Goal: Task Accomplishment & Management: Manage account settings

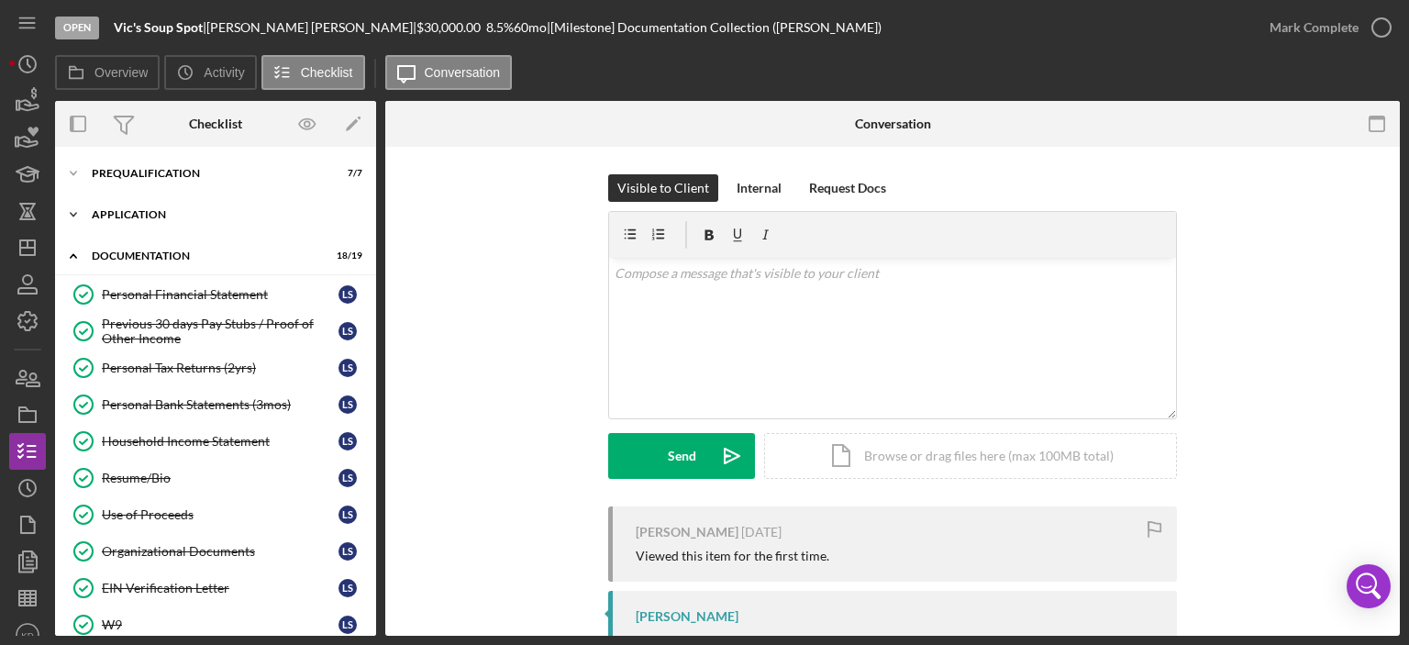
click at [76, 206] on icon "Icon/Expander" at bounding box center [73, 214] width 37 height 37
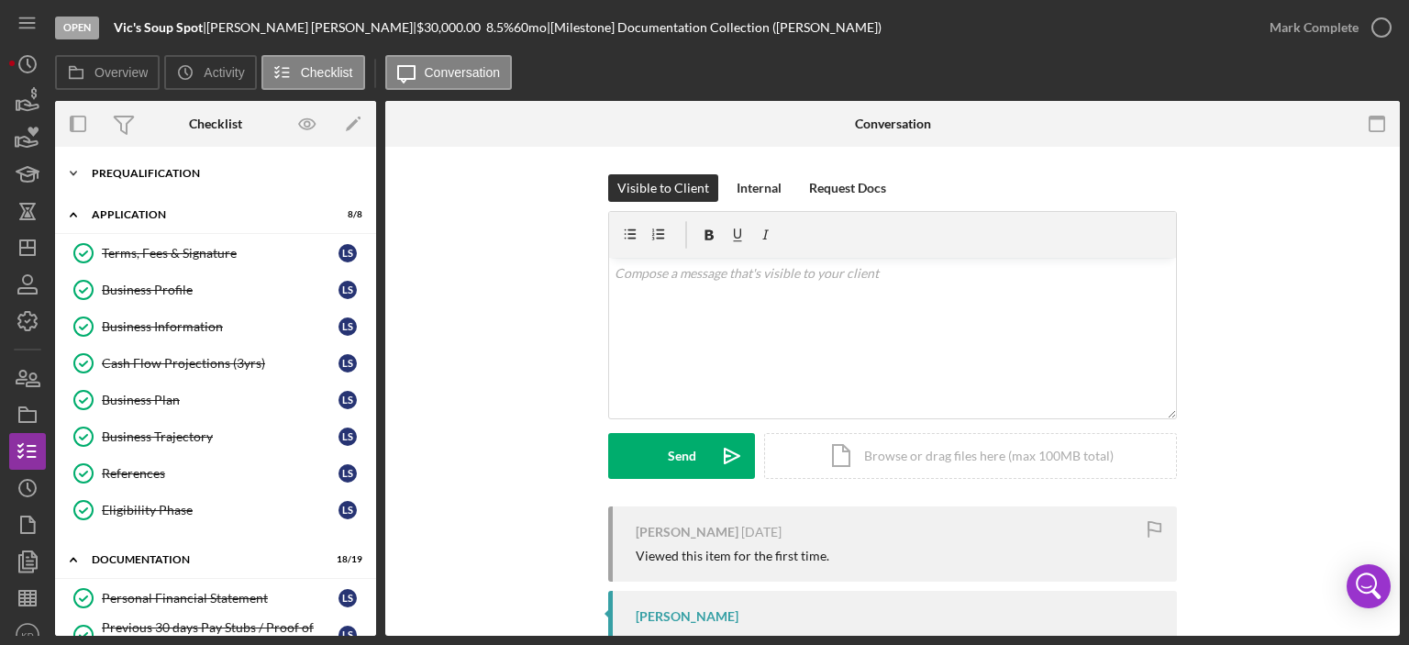
click at [70, 172] on icon "Icon/Expander" at bounding box center [73, 173] width 37 height 37
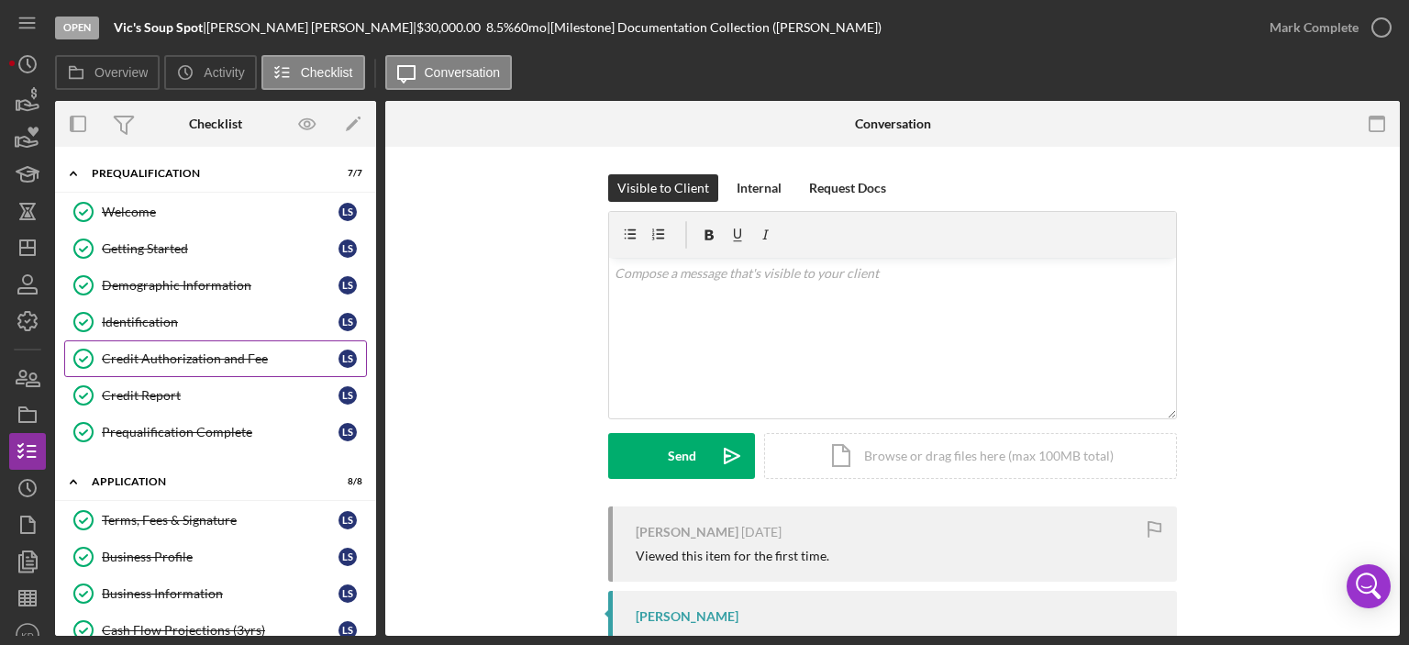
click at [136, 355] on div "Credit Authorization and Fee" at bounding box center [220, 358] width 237 height 15
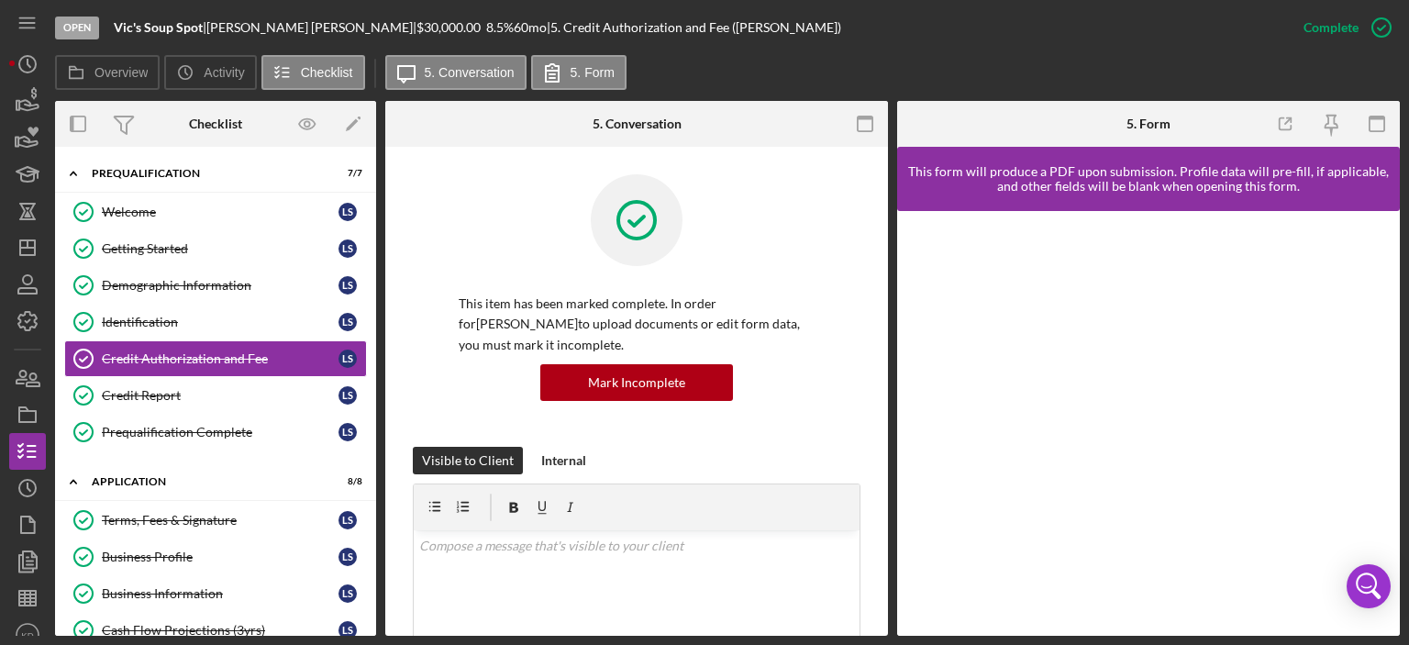
click at [888, 410] on div "Overview Internal Workflow Stage Open Icon/Dropdown Arrow Archive (can unarchiv…" at bounding box center [727, 368] width 1345 height 535
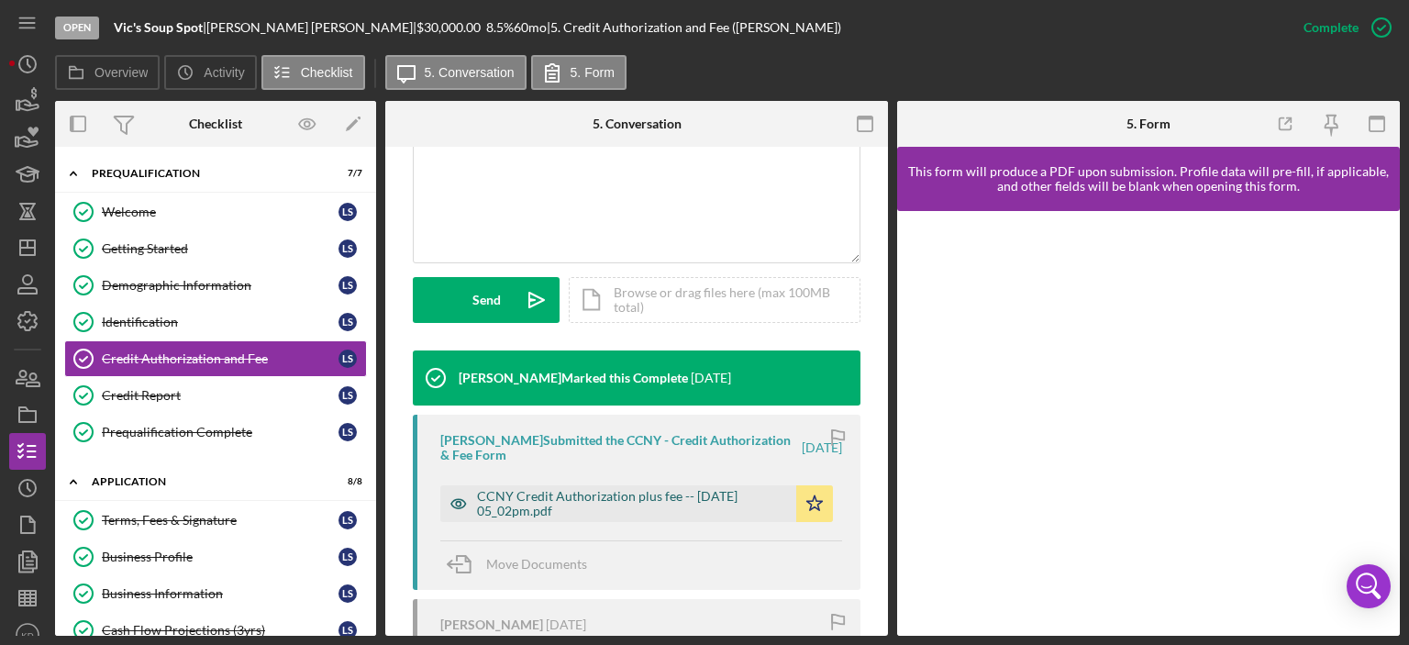
click at [672, 502] on div "CCNY Credit Authorization plus fee -- [DATE] 05_02pm.pdf" at bounding box center [632, 503] width 310 height 29
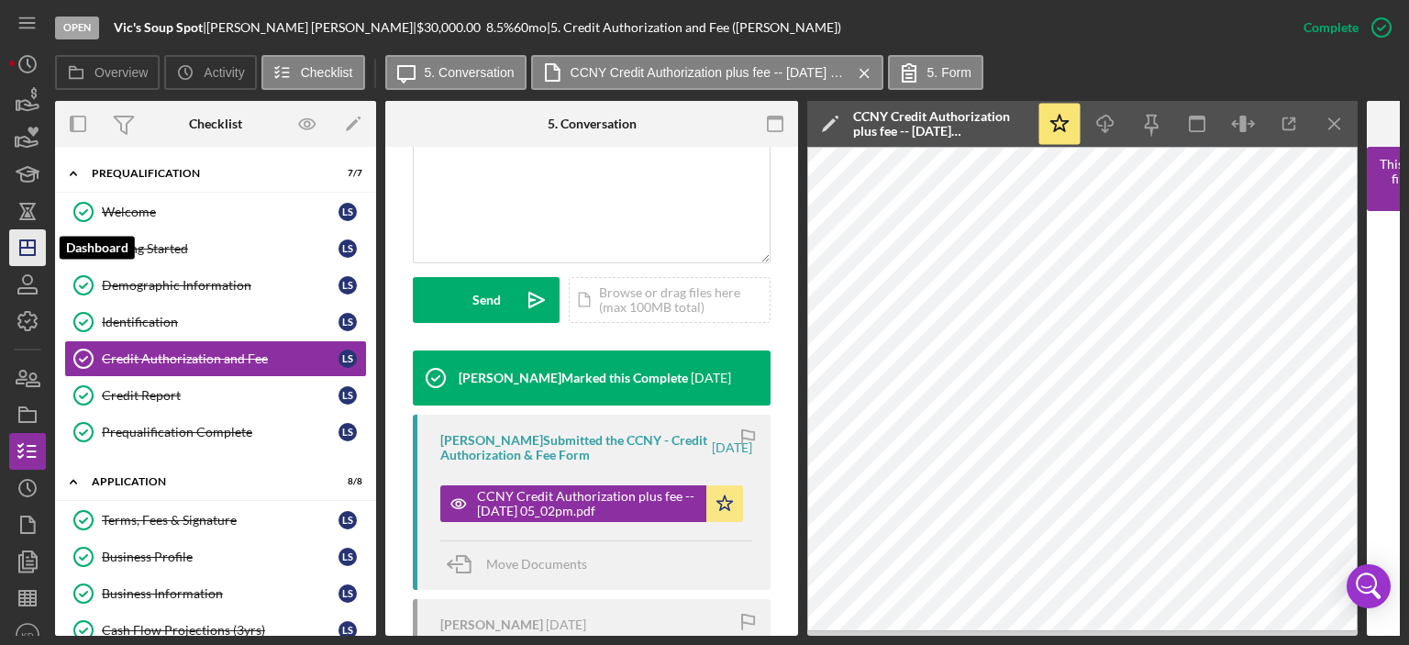
click at [30, 255] on polygon "button" at bounding box center [27, 247] width 15 height 15
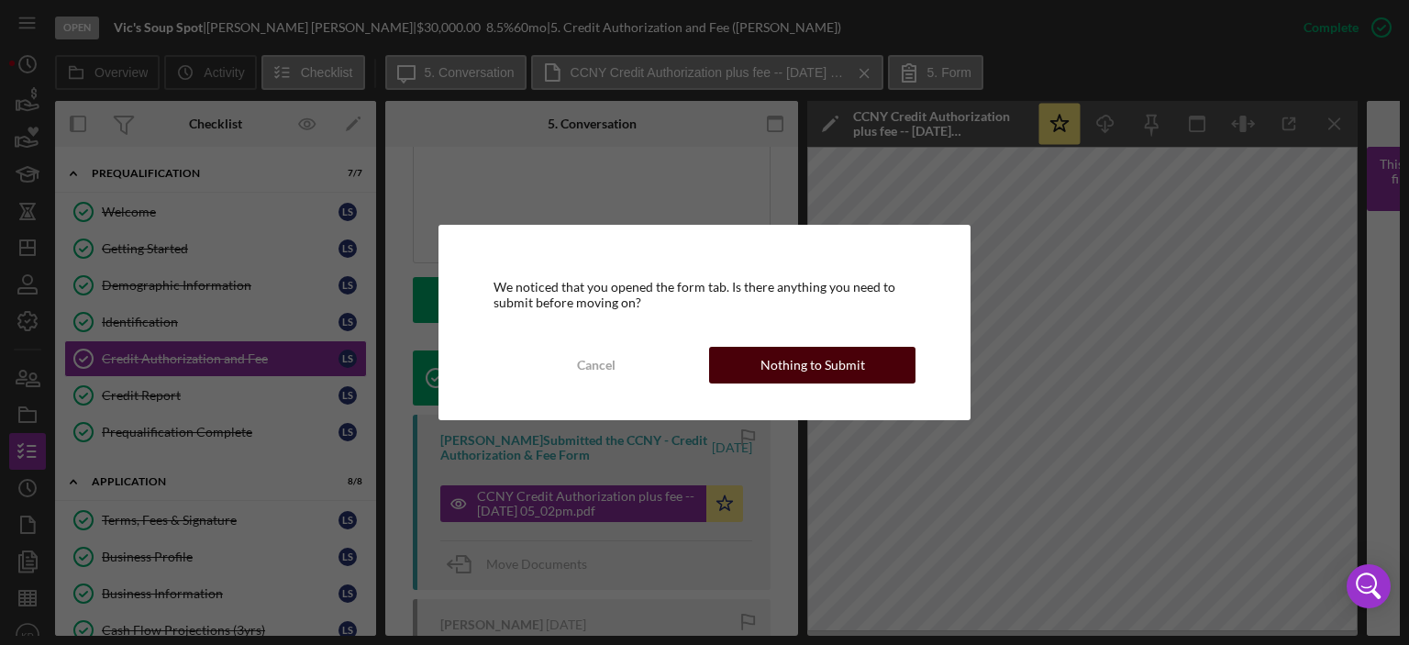
click at [784, 362] on div "Nothing to Submit" at bounding box center [813, 365] width 105 height 37
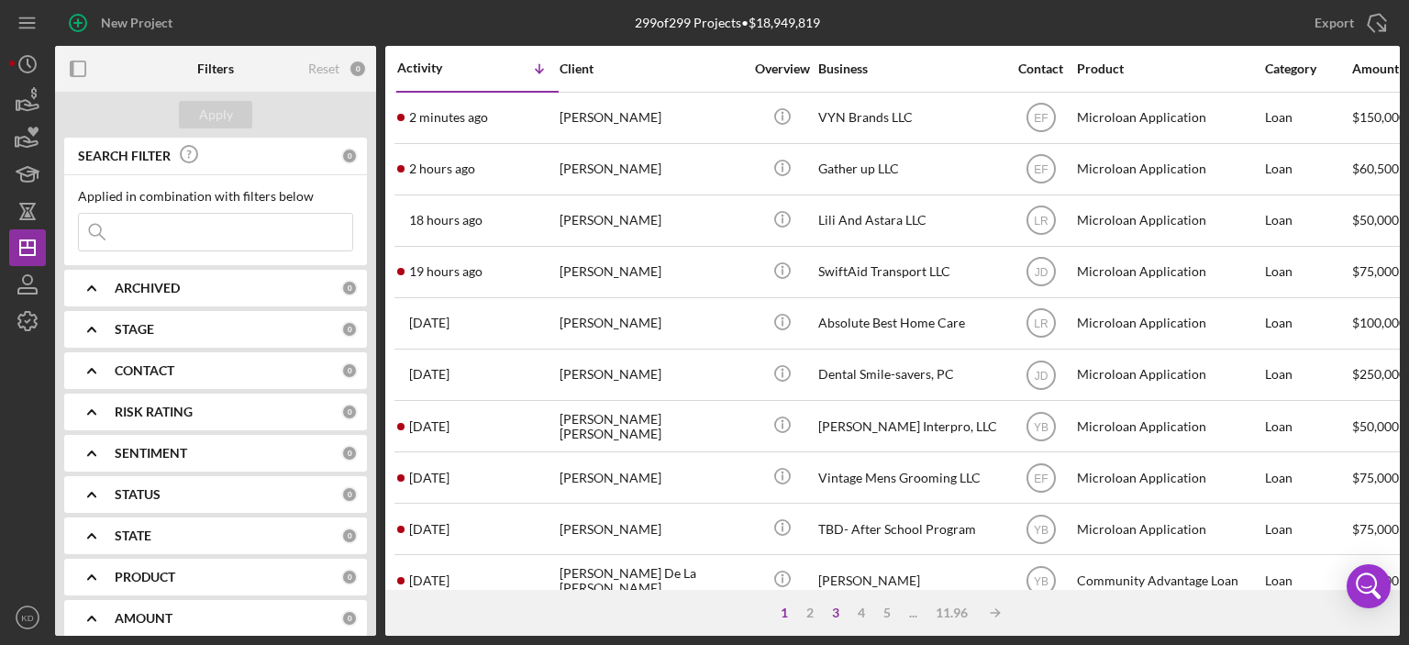
click at [832, 613] on div "3" at bounding box center [836, 613] width 26 height 15
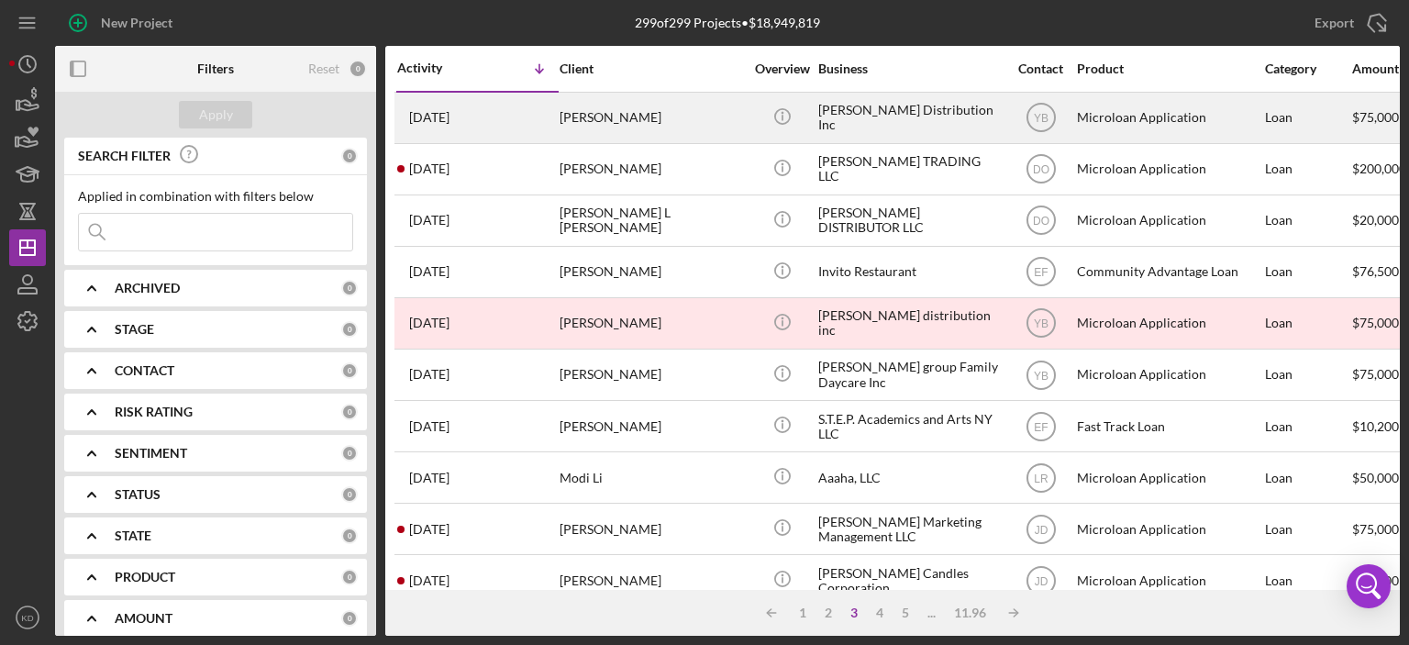
click at [613, 116] on div "[PERSON_NAME]" at bounding box center [651, 118] width 183 height 49
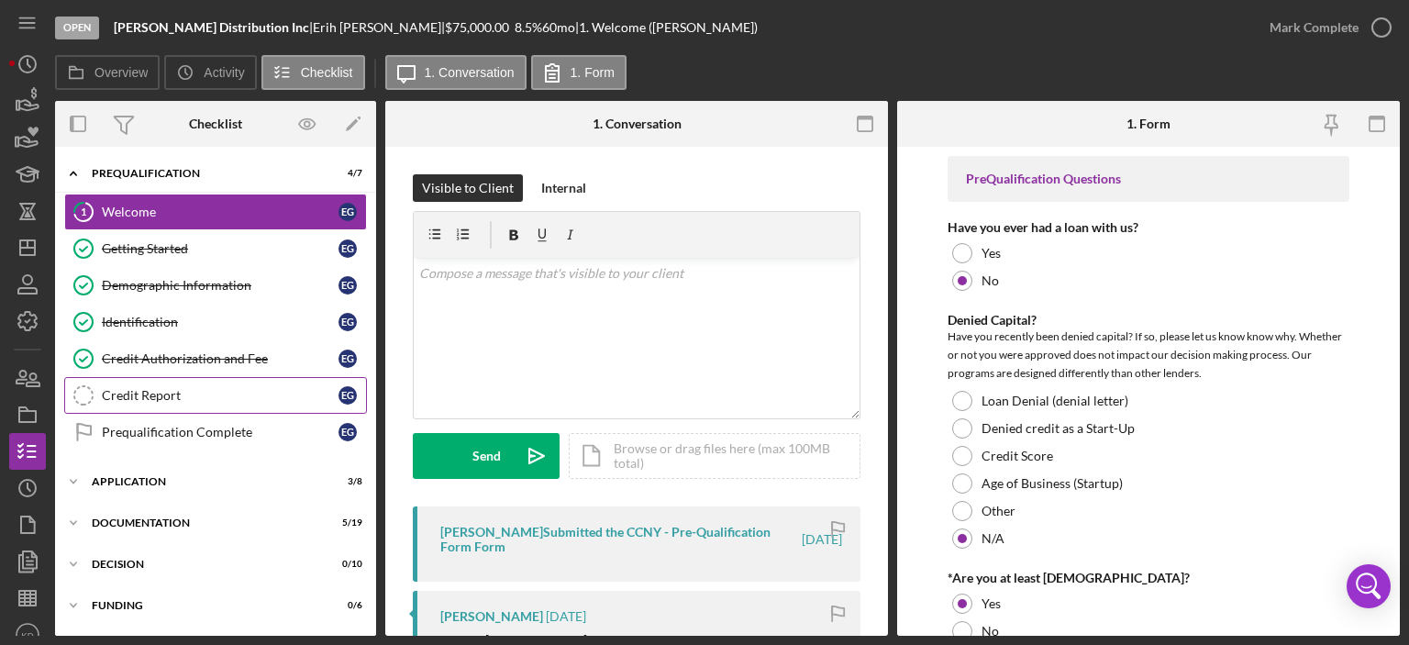
click at [171, 395] on div "Credit Report" at bounding box center [220, 395] width 237 height 15
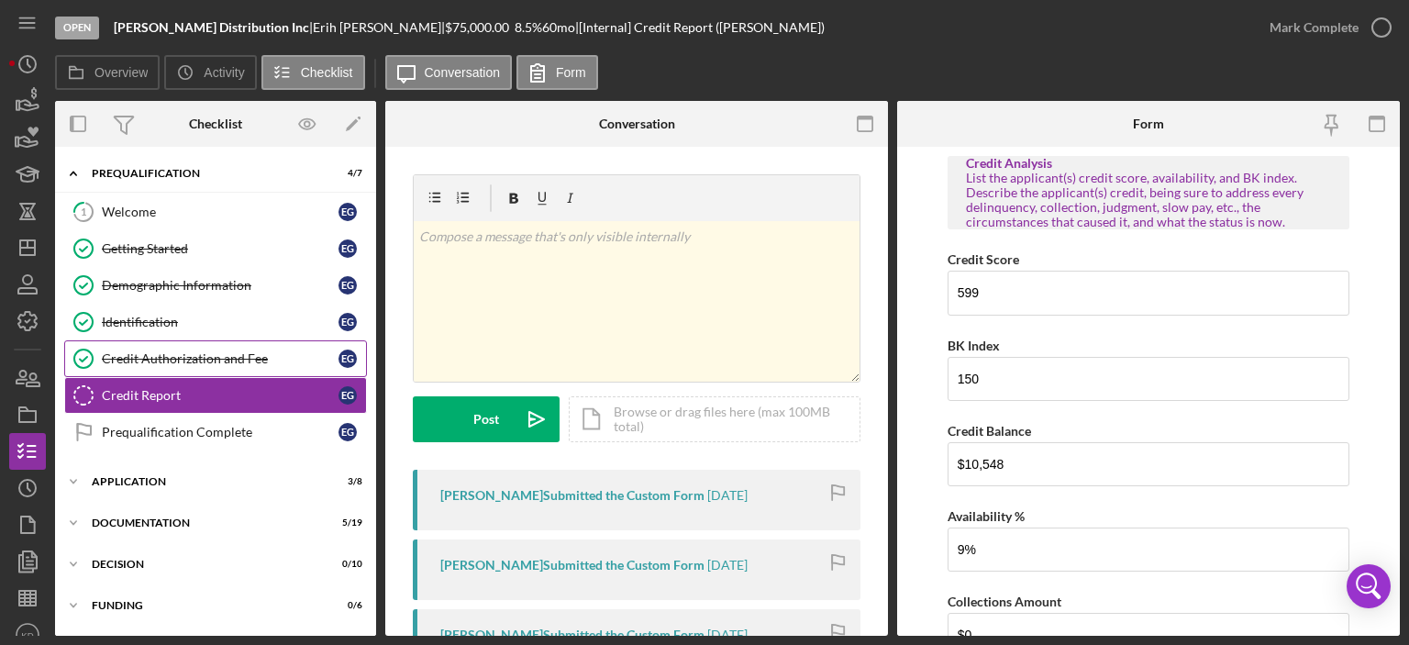
click at [180, 358] on div "Credit Authorization and Fee" at bounding box center [220, 358] width 237 height 15
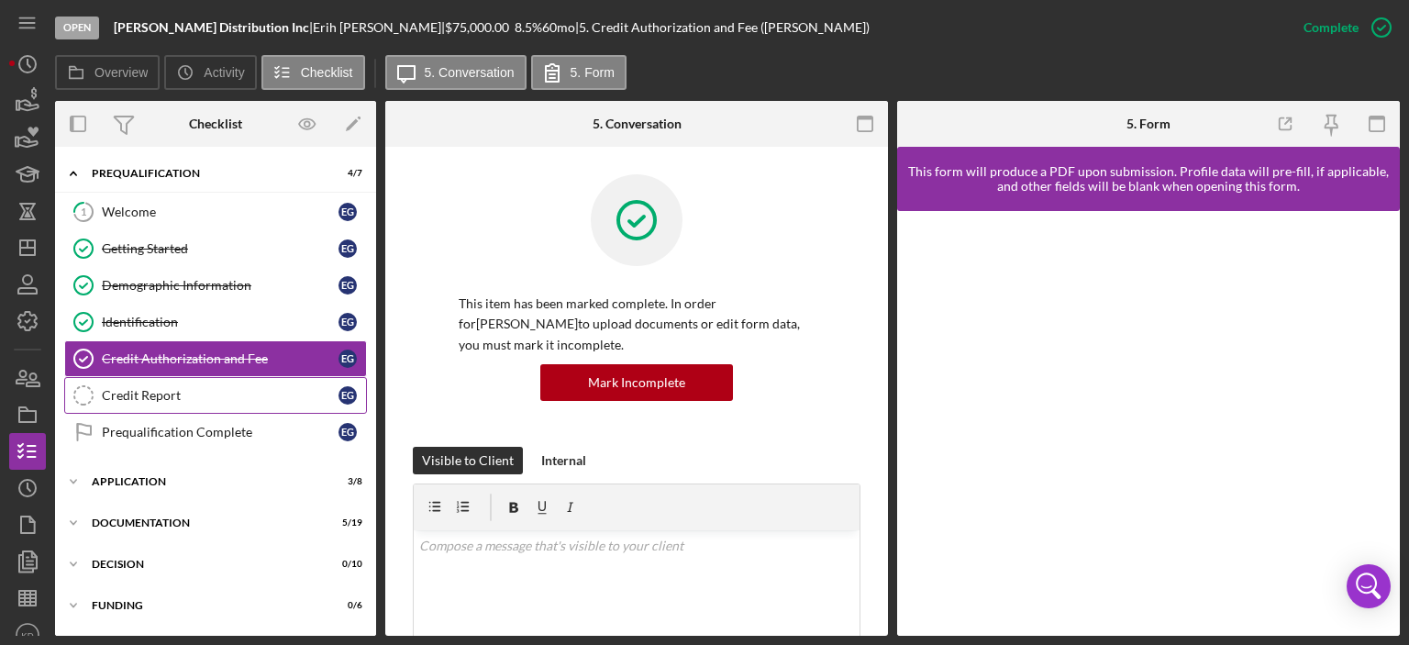
click at [165, 388] on div "Credit Report" at bounding box center [220, 395] width 237 height 15
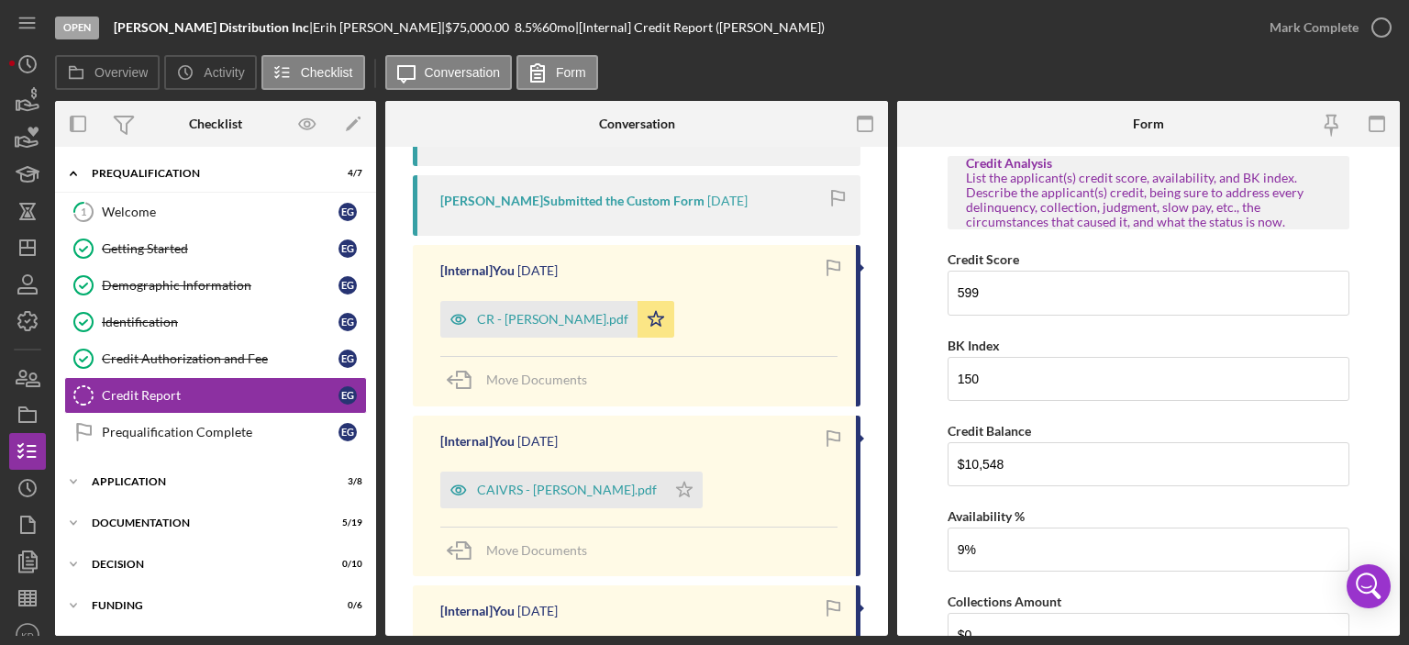
scroll to position [386, 0]
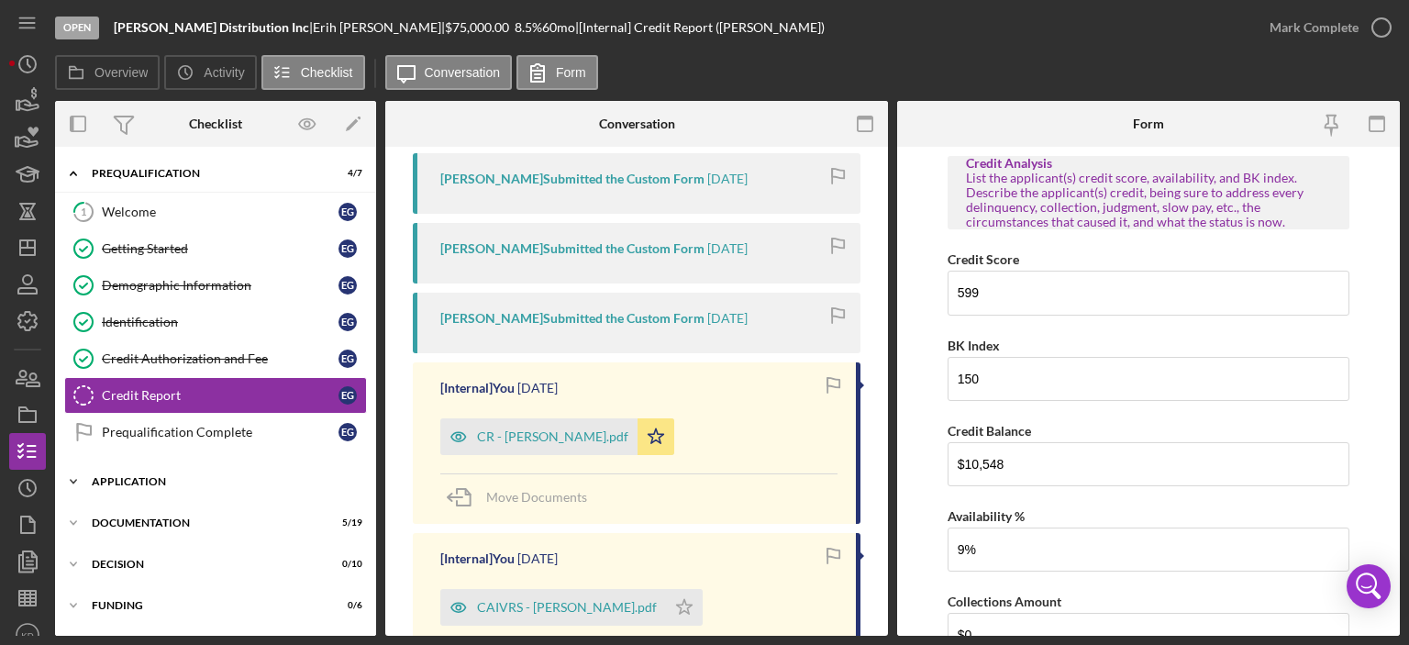
click at [74, 483] on icon "Icon/Expander" at bounding box center [73, 481] width 37 height 37
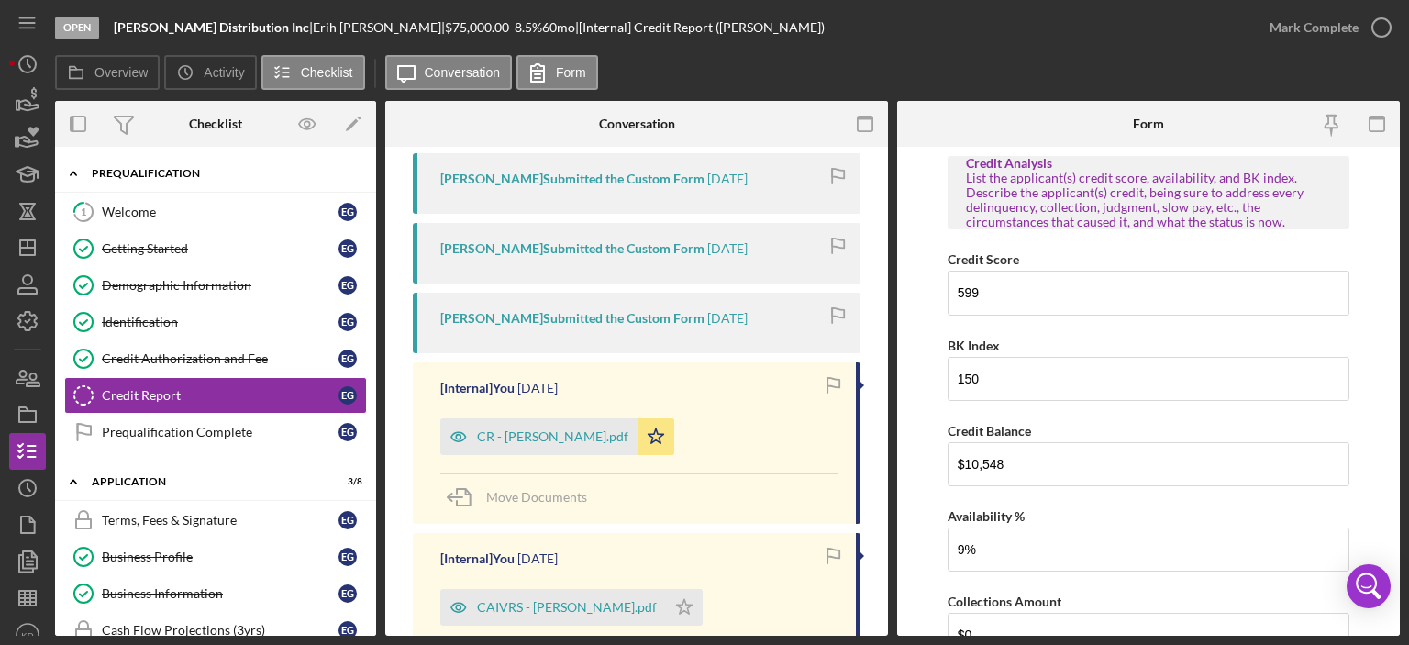
click at [73, 172] on icon "Icon/Expander" at bounding box center [73, 173] width 37 height 37
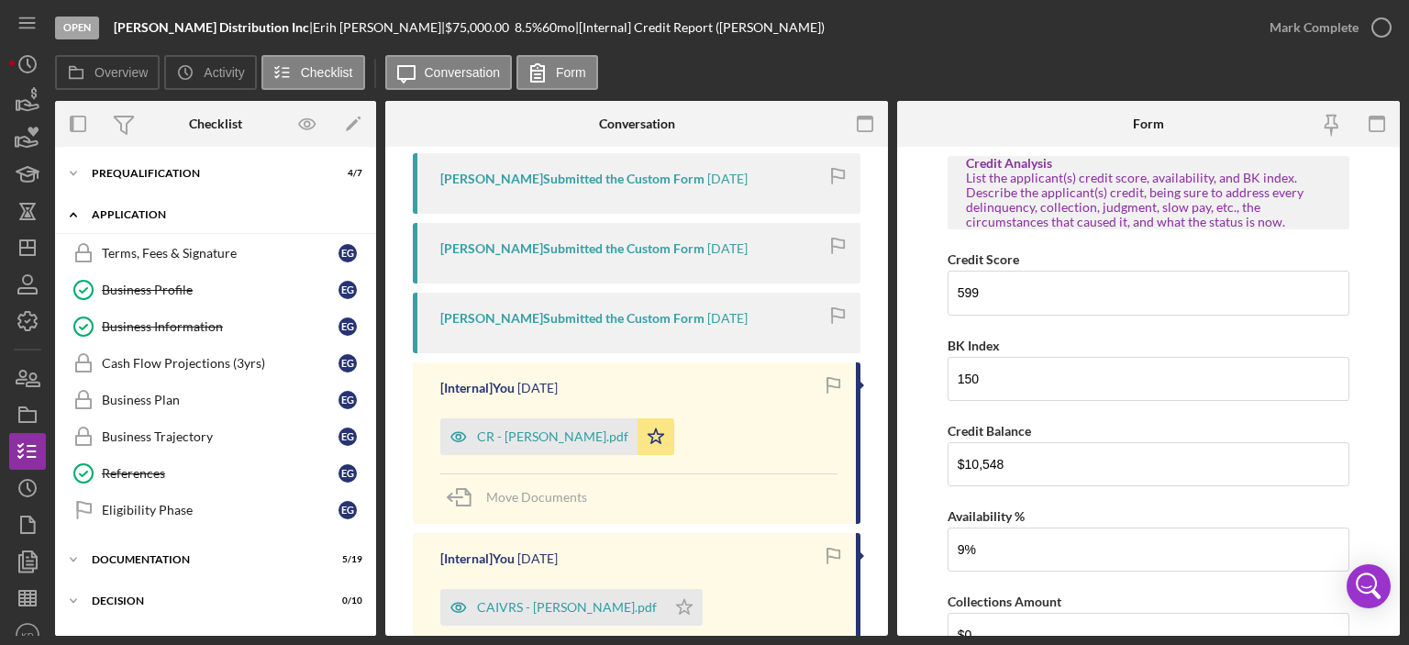
click at [77, 216] on icon "Icon/Expander" at bounding box center [73, 214] width 37 height 37
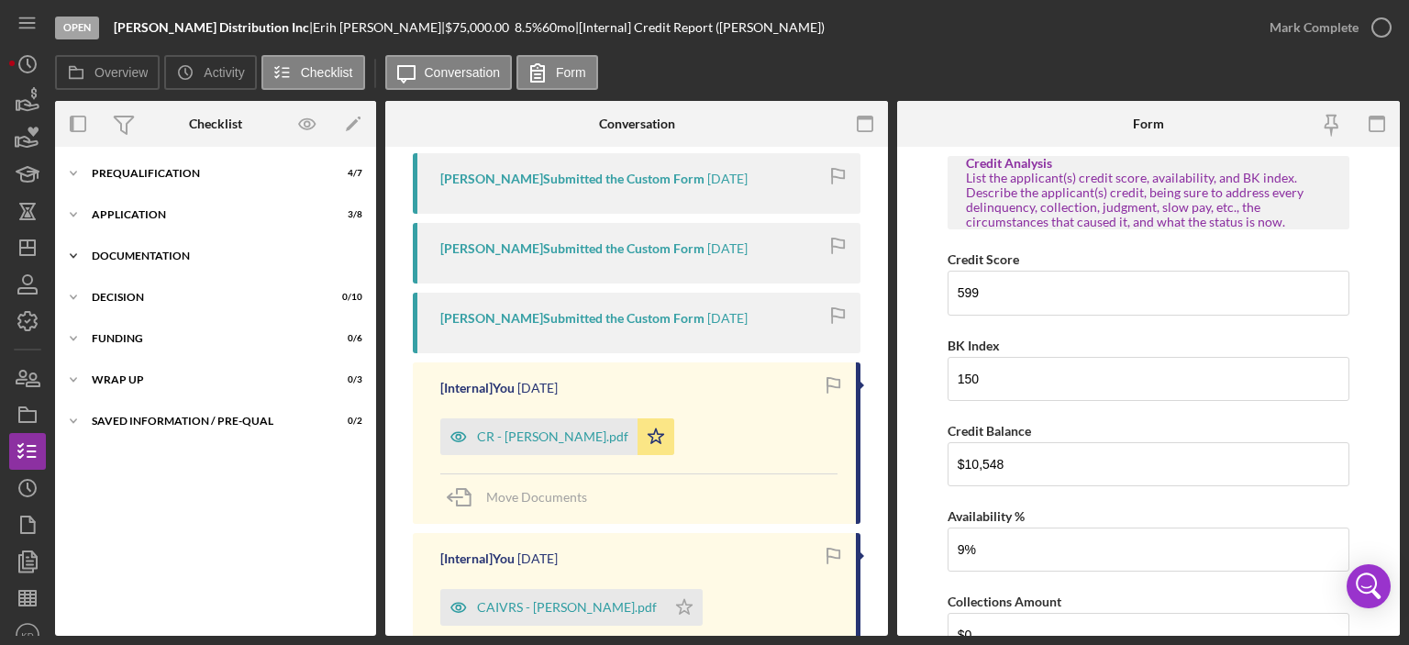
click at [72, 175] on polyline at bounding box center [74, 174] width 6 height 4
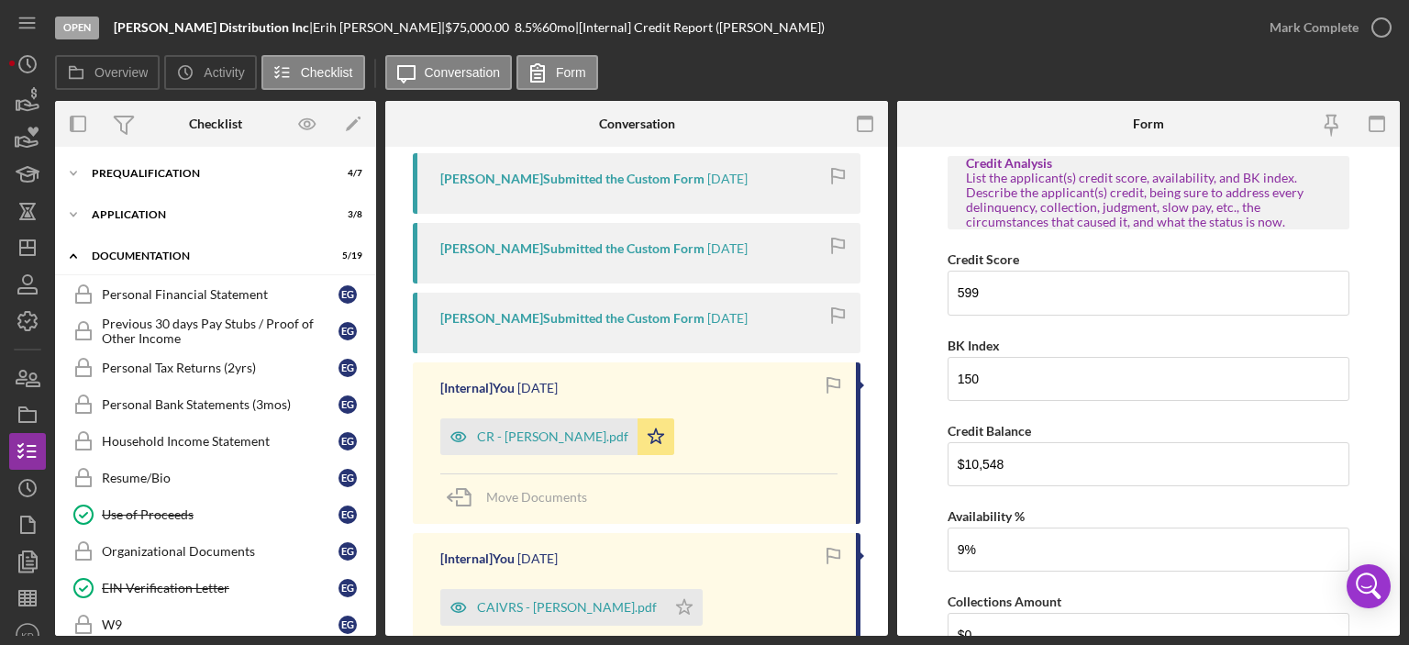
scroll to position [428, 0]
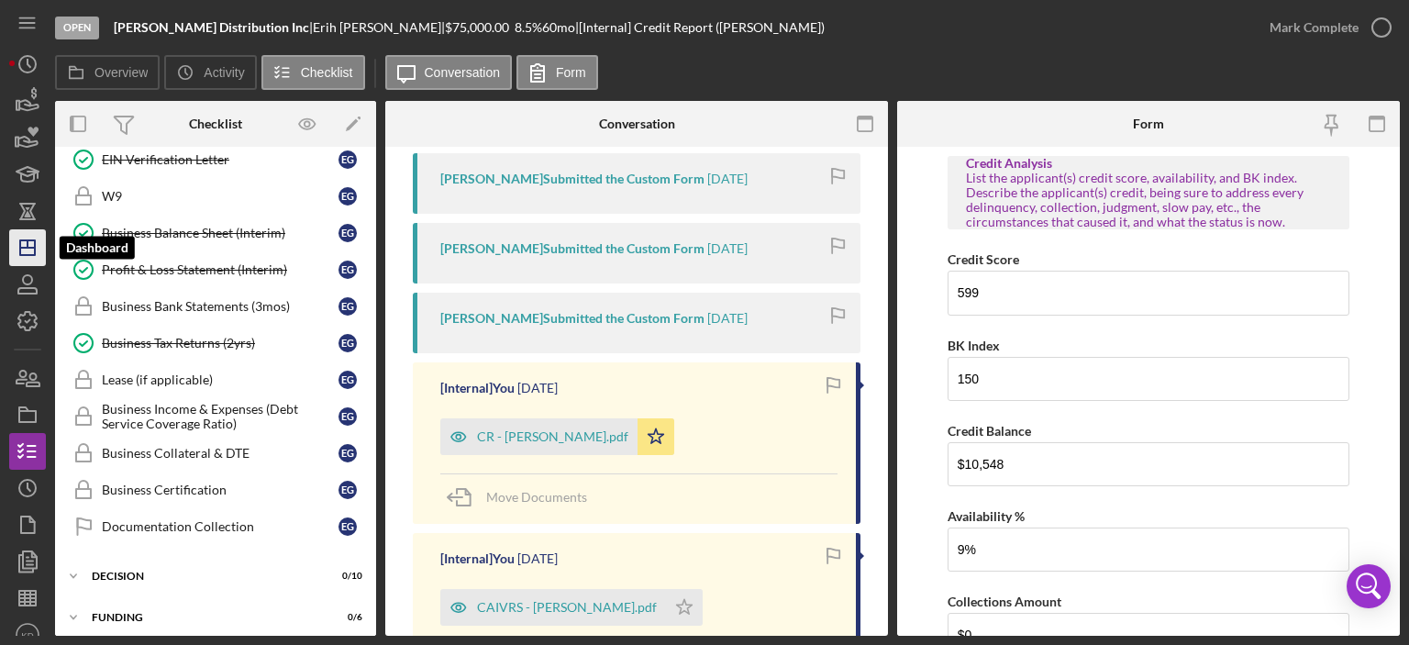
click at [34, 246] on polygon "button" at bounding box center [27, 247] width 15 height 15
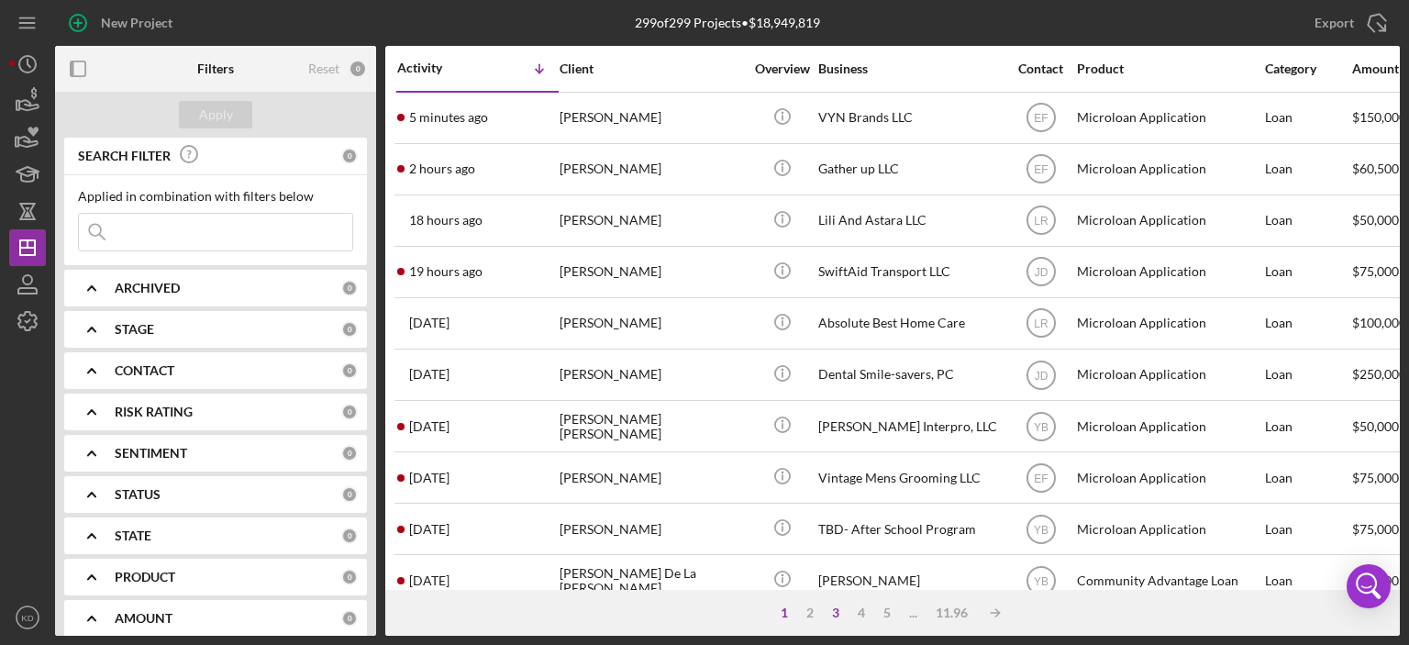
click at [836, 611] on div "3" at bounding box center [836, 613] width 26 height 15
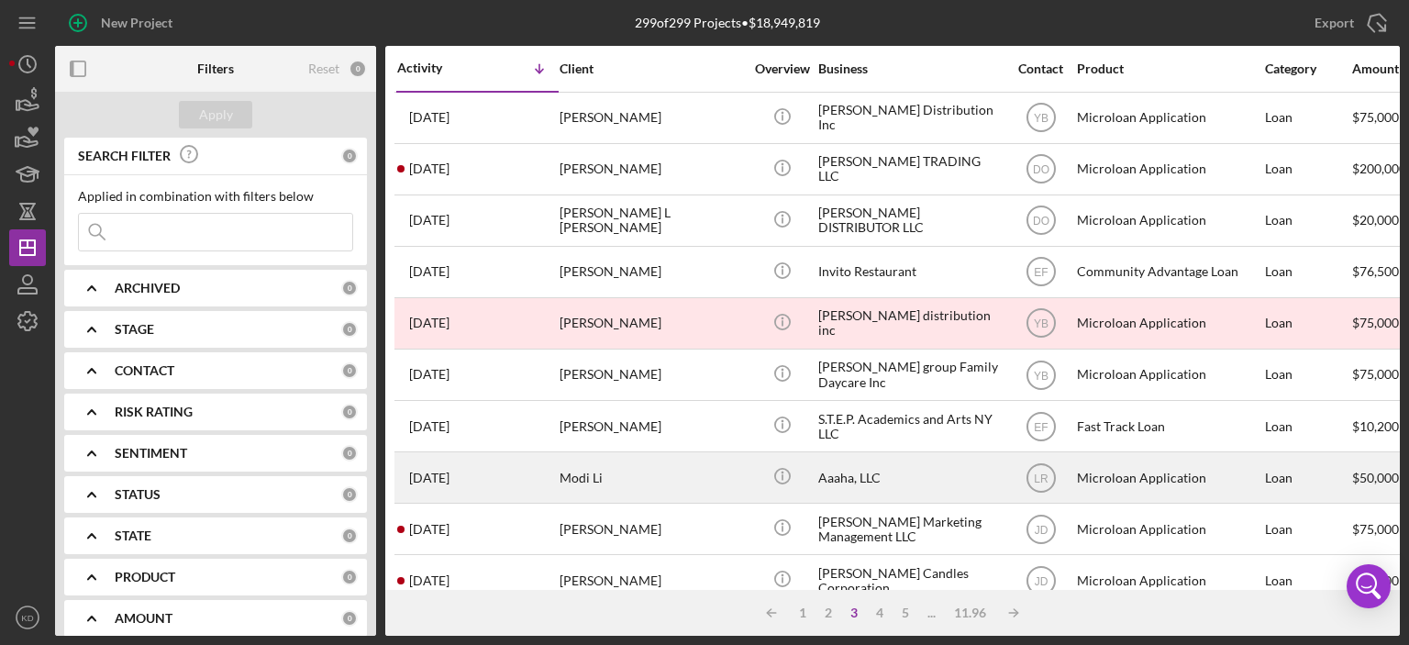
click at [854, 464] on div "Aaaha, LLC" at bounding box center [909, 477] width 183 height 49
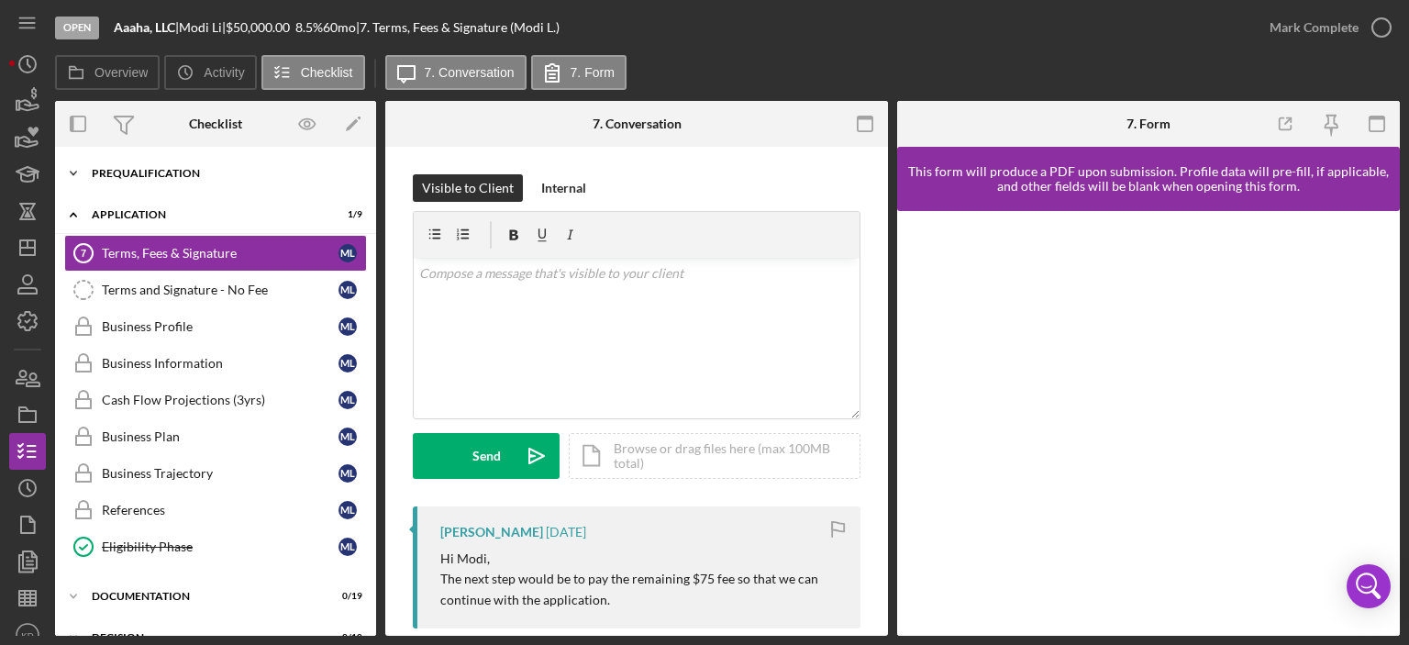
click at [72, 175] on icon "Icon/Expander" at bounding box center [73, 173] width 37 height 37
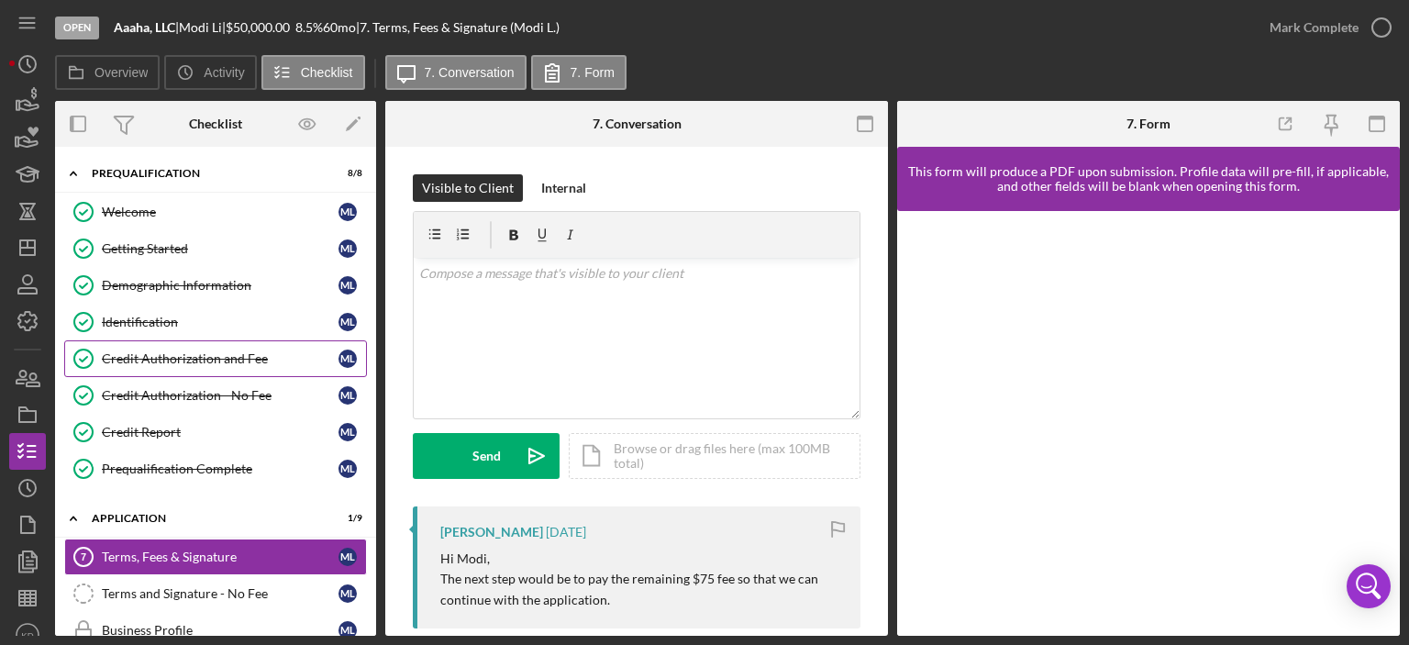
click at [233, 361] on div "Credit Authorization and Fee" at bounding box center [220, 358] width 237 height 15
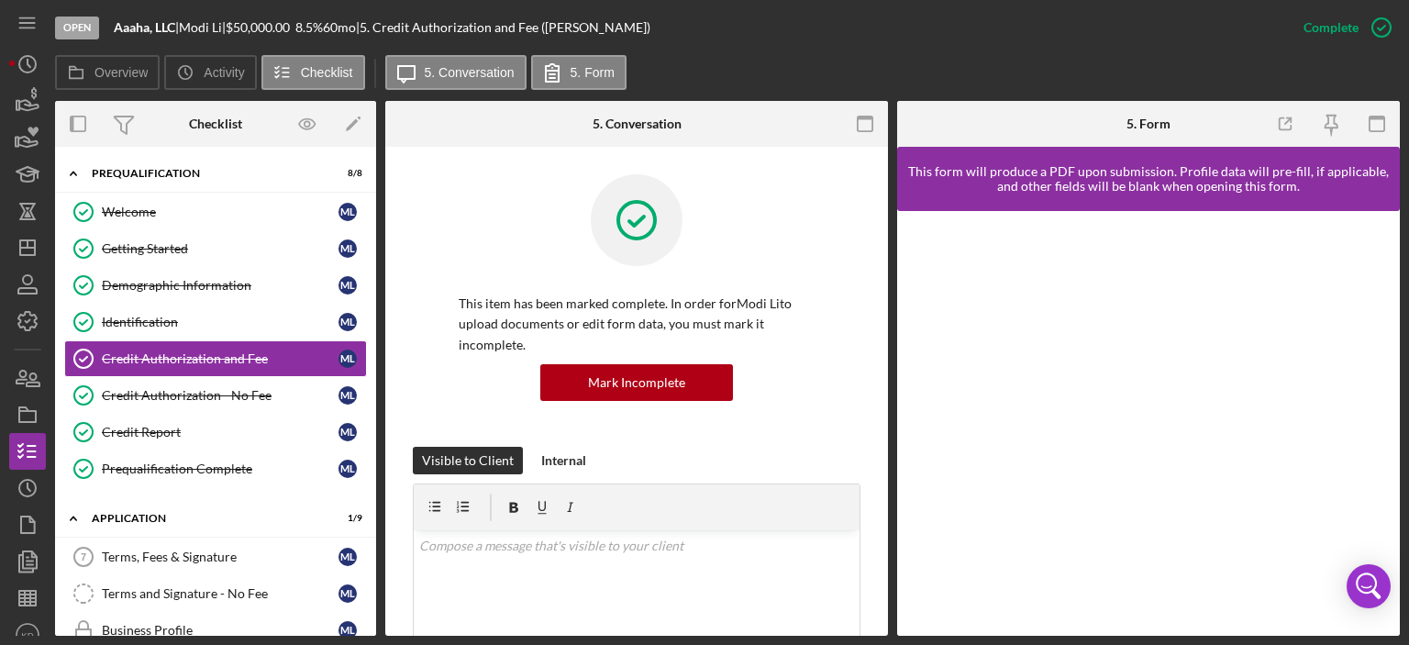
scroll to position [428, 0]
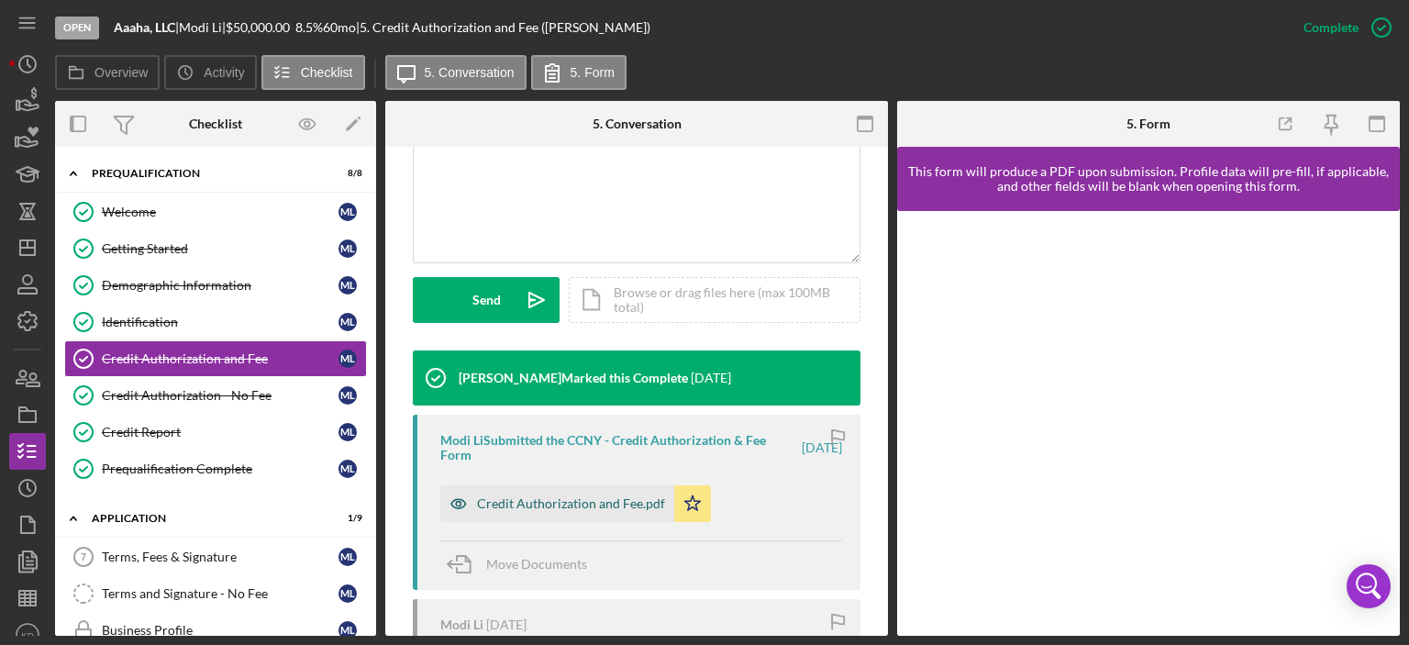
click at [583, 497] on div "Credit Authorization and Fee.pdf" at bounding box center [571, 503] width 188 height 15
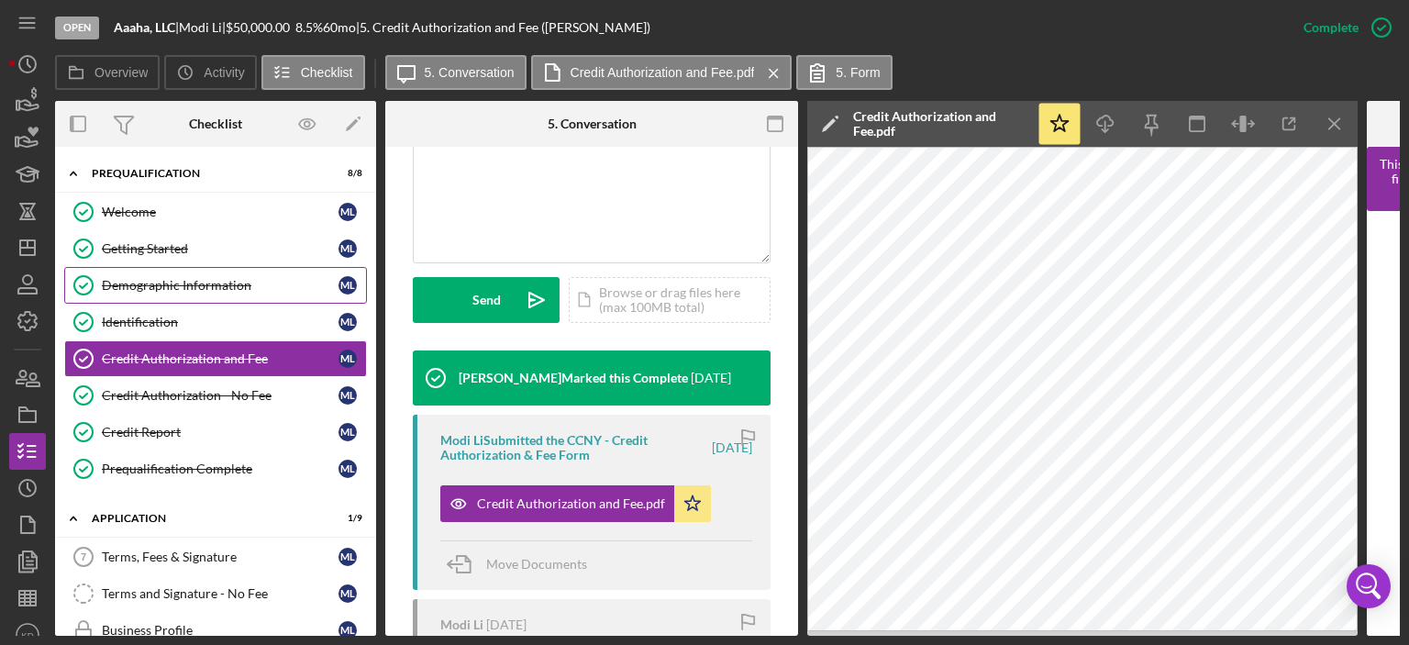
click at [139, 280] on div "Demographic Information" at bounding box center [220, 285] width 237 height 15
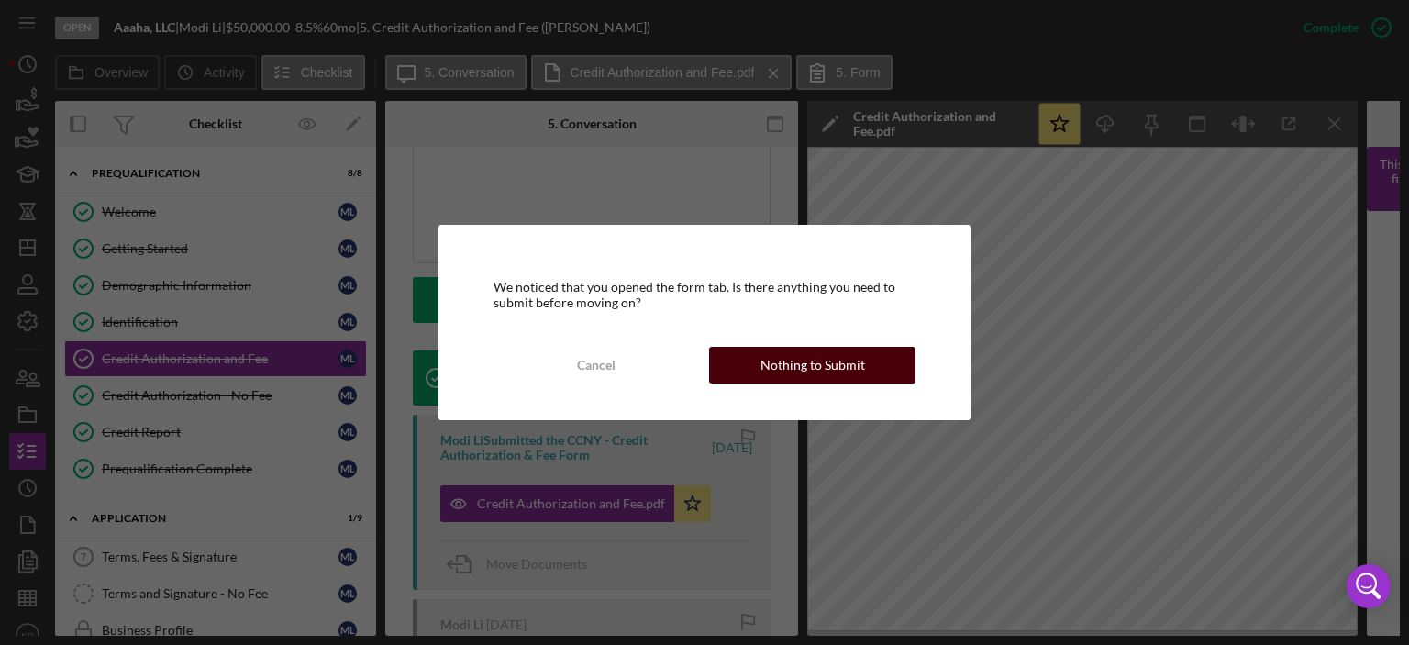
click at [842, 357] on div "Nothing to Submit" at bounding box center [813, 365] width 105 height 37
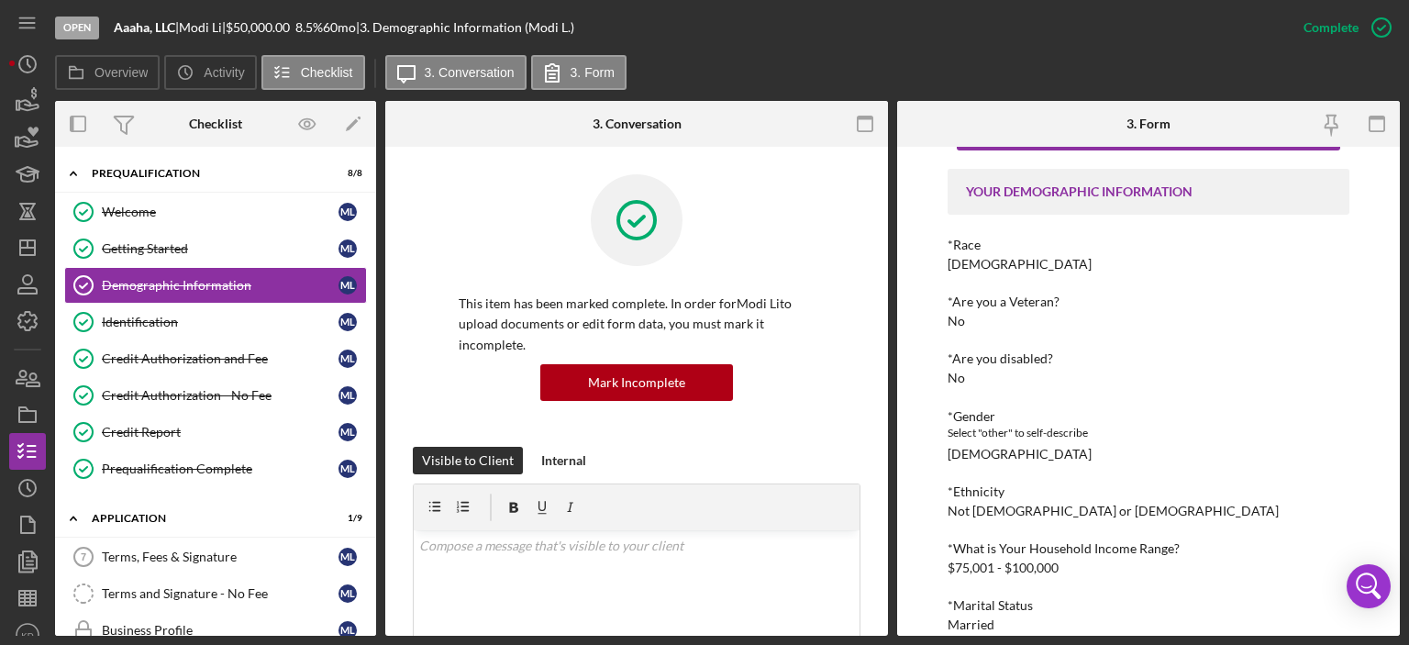
scroll to position [81, 0]
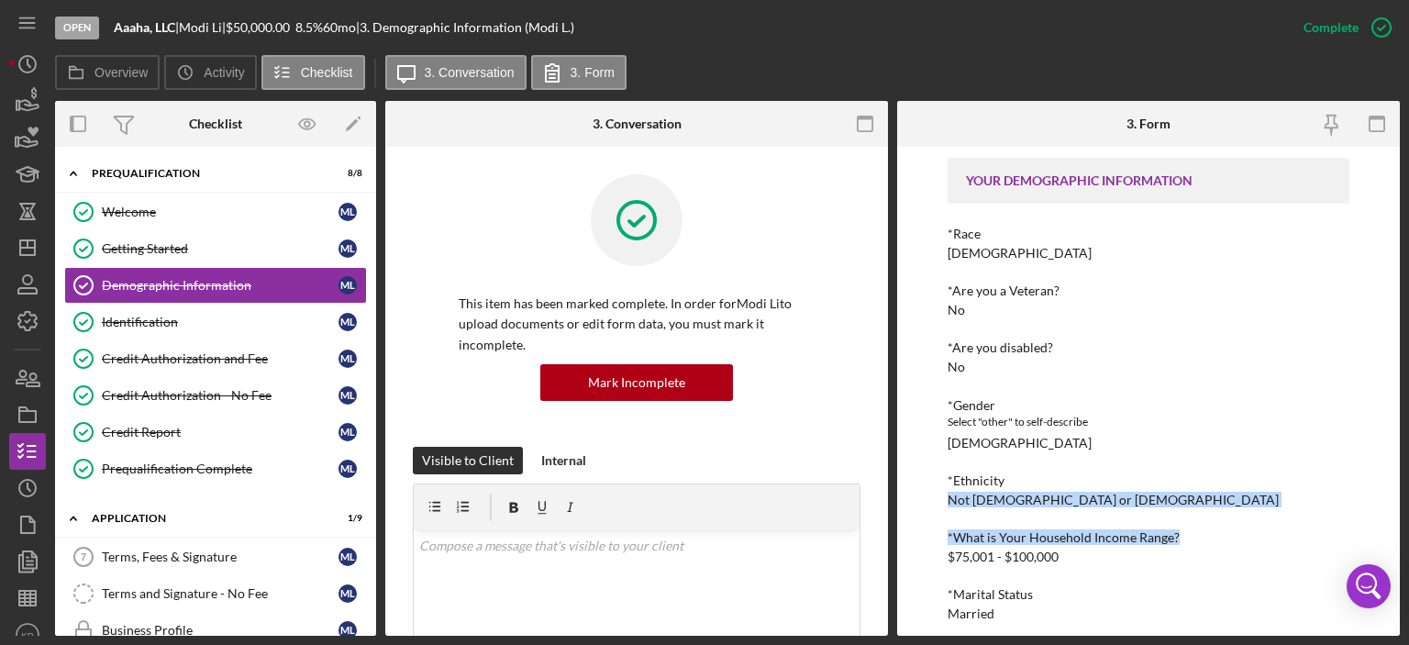
drag, startPoint x: 1403, startPoint y: 487, endPoint x: 1405, endPoint y: 509, distance: 22.1
click at [1405, 509] on div "Open Aaaha, LLC | Modi Li | $50,000.00 8.5 % 60 mo | 3. Demographic Information…" at bounding box center [704, 322] width 1409 height 645
click at [1362, 487] on div "To edit this form you must mark this item incomplete YOUR DEMOGRAPHIC INFORMATI…" at bounding box center [1148, 391] width 503 height 489
drag, startPoint x: 1399, startPoint y: 461, endPoint x: 1404, endPoint y: 525, distance: 63.5
click at [1404, 525] on div "Open Aaaha, LLC | Modi Li | $50,000.00 8.5 % 60 mo | 3. Demographic Information…" at bounding box center [704, 322] width 1409 height 645
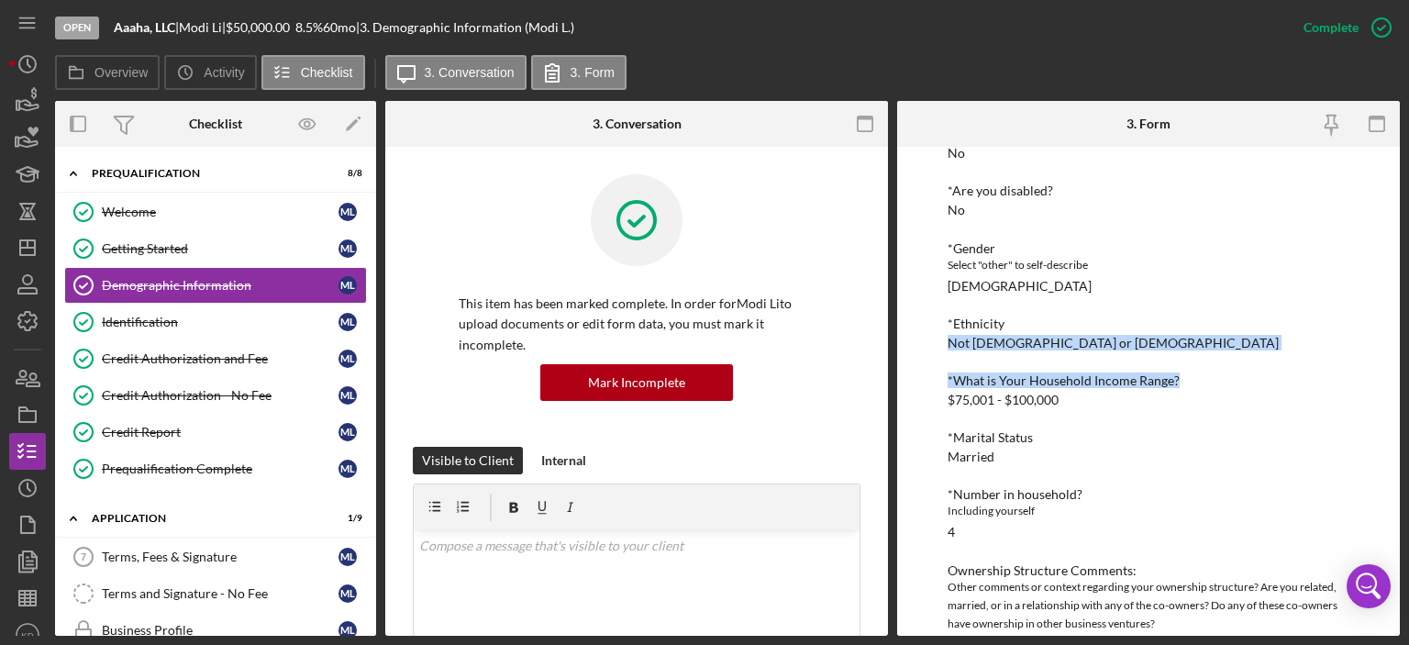
scroll to position [281, 0]
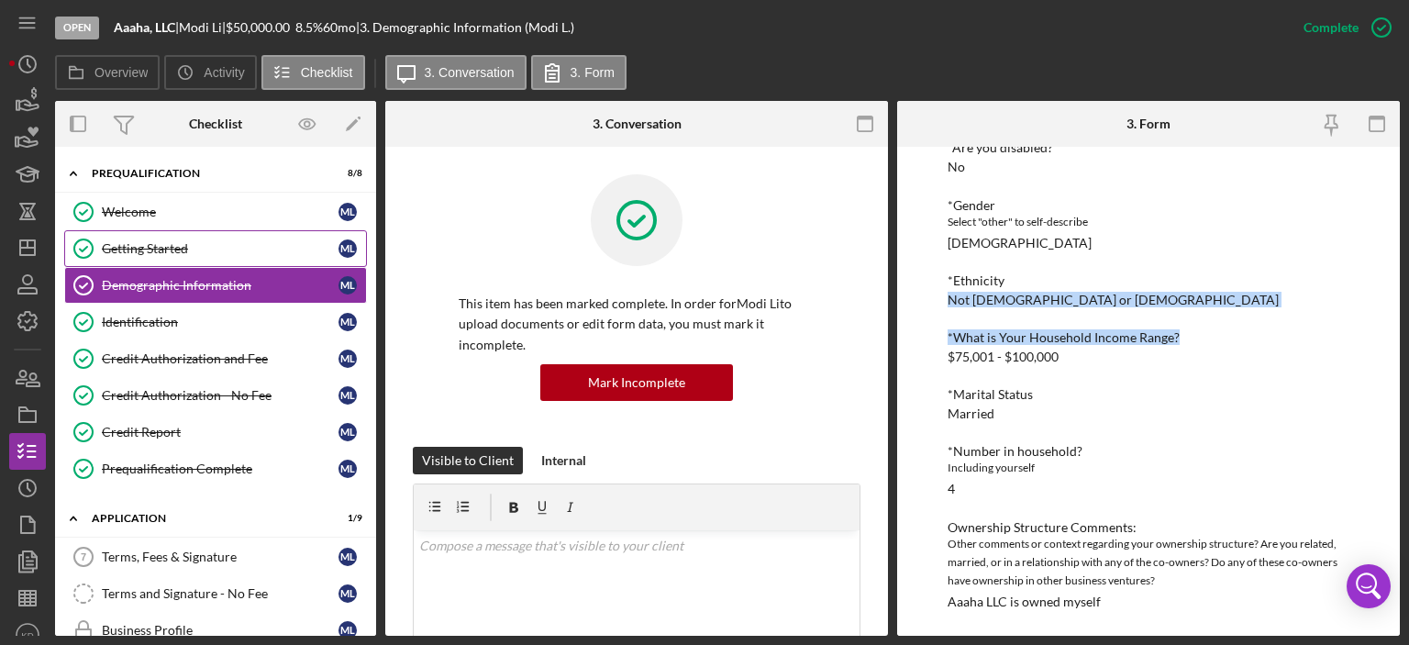
click at [147, 245] on div "Getting Started" at bounding box center [220, 248] width 237 height 15
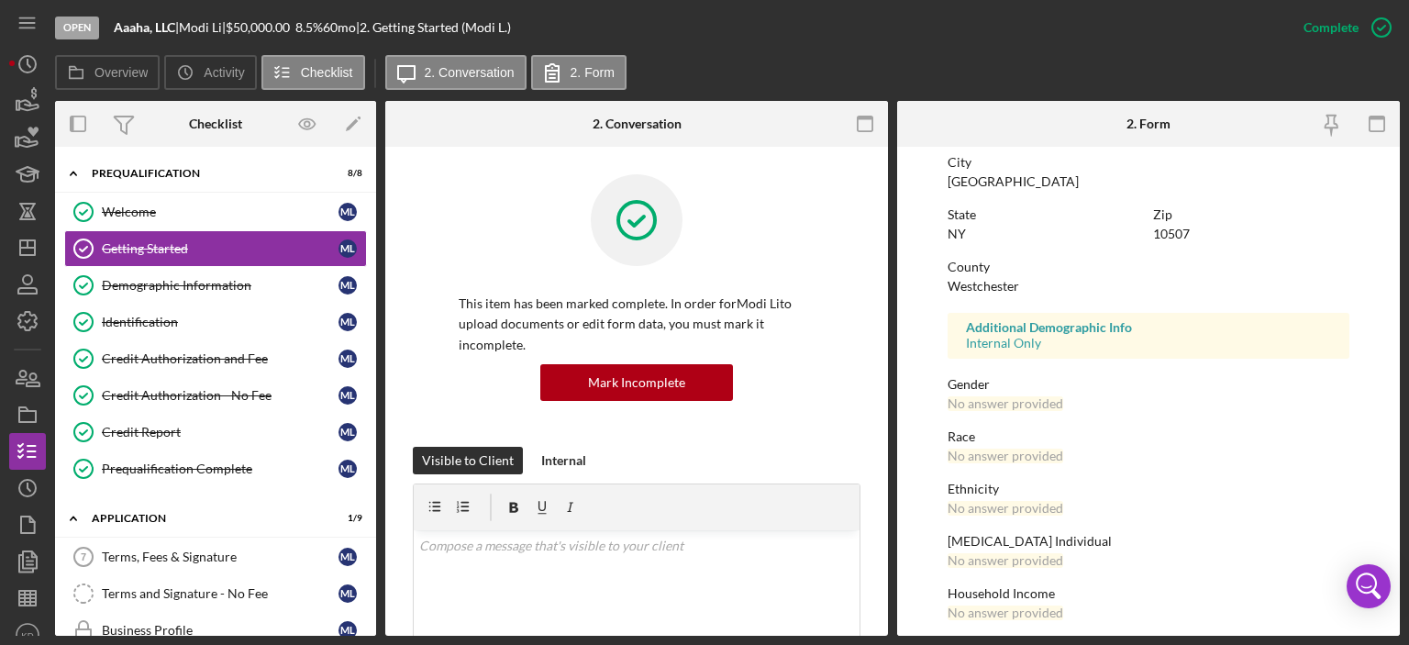
scroll to position [367, 0]
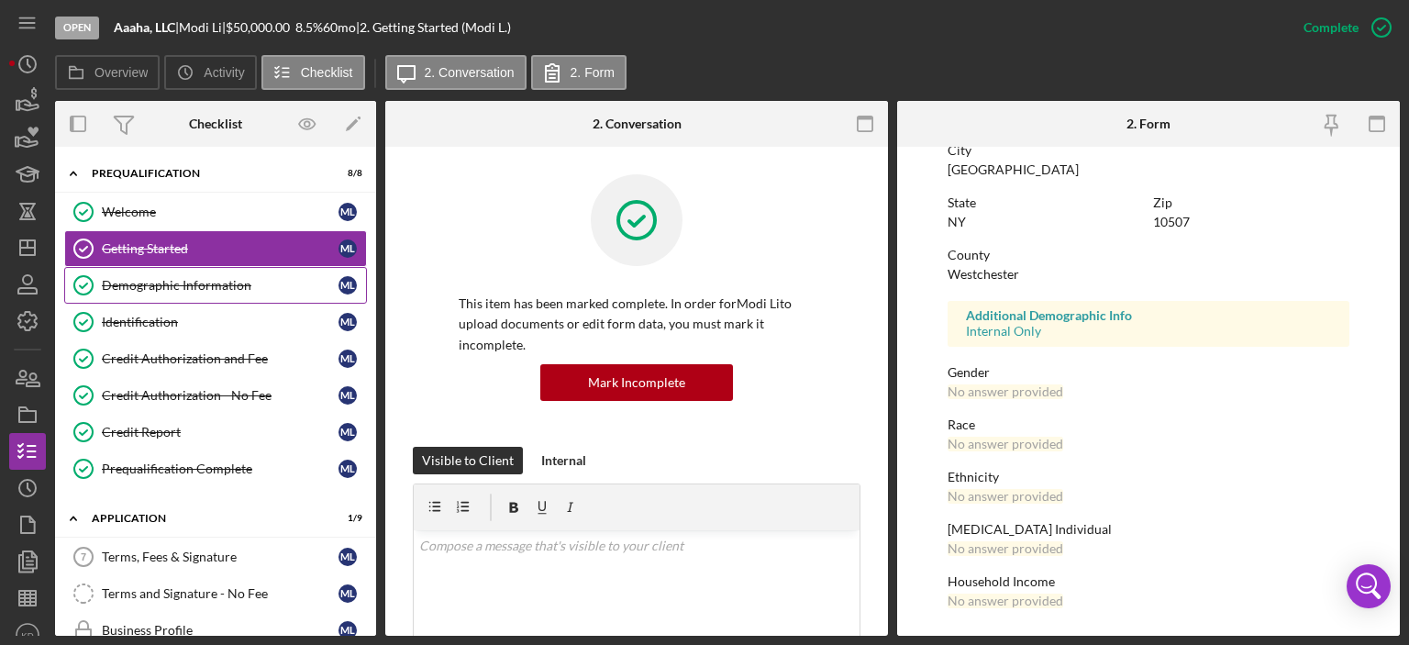
click at [195, 288] on div "Demographic Information" at bounding box center [220, 285] width 237 height 15
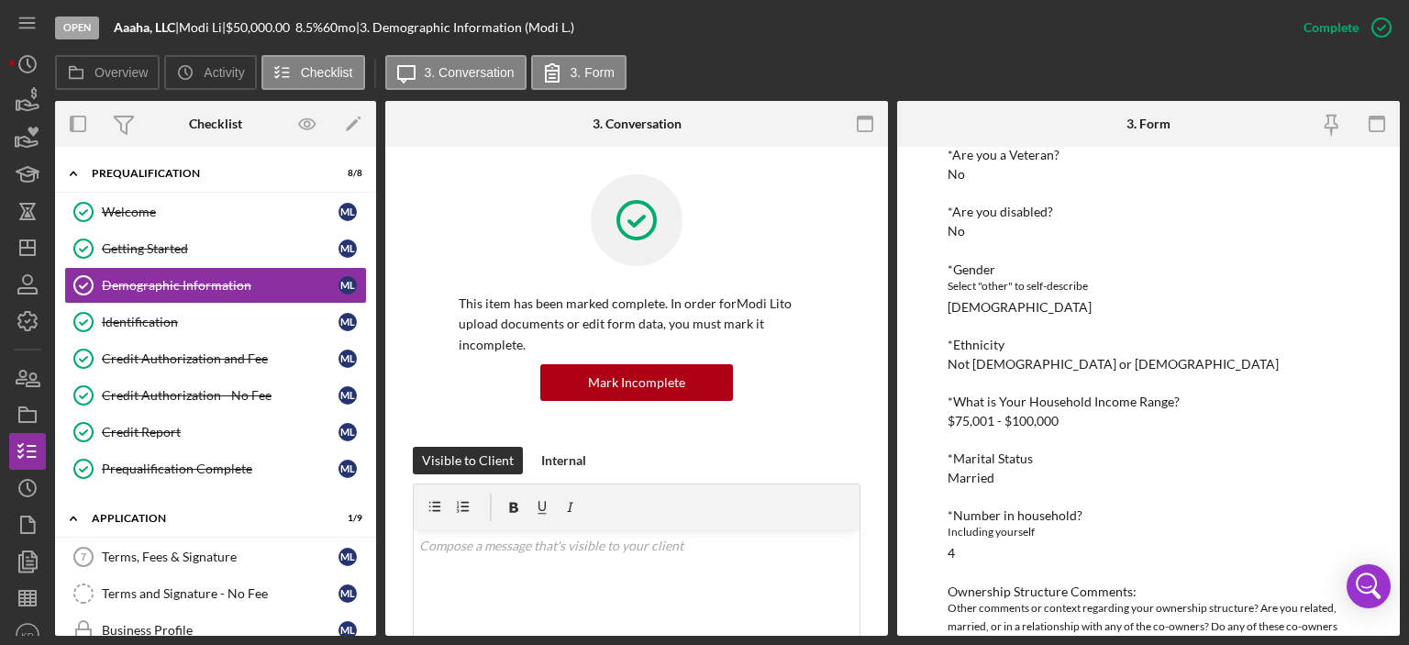
scroll to position [281, 0]
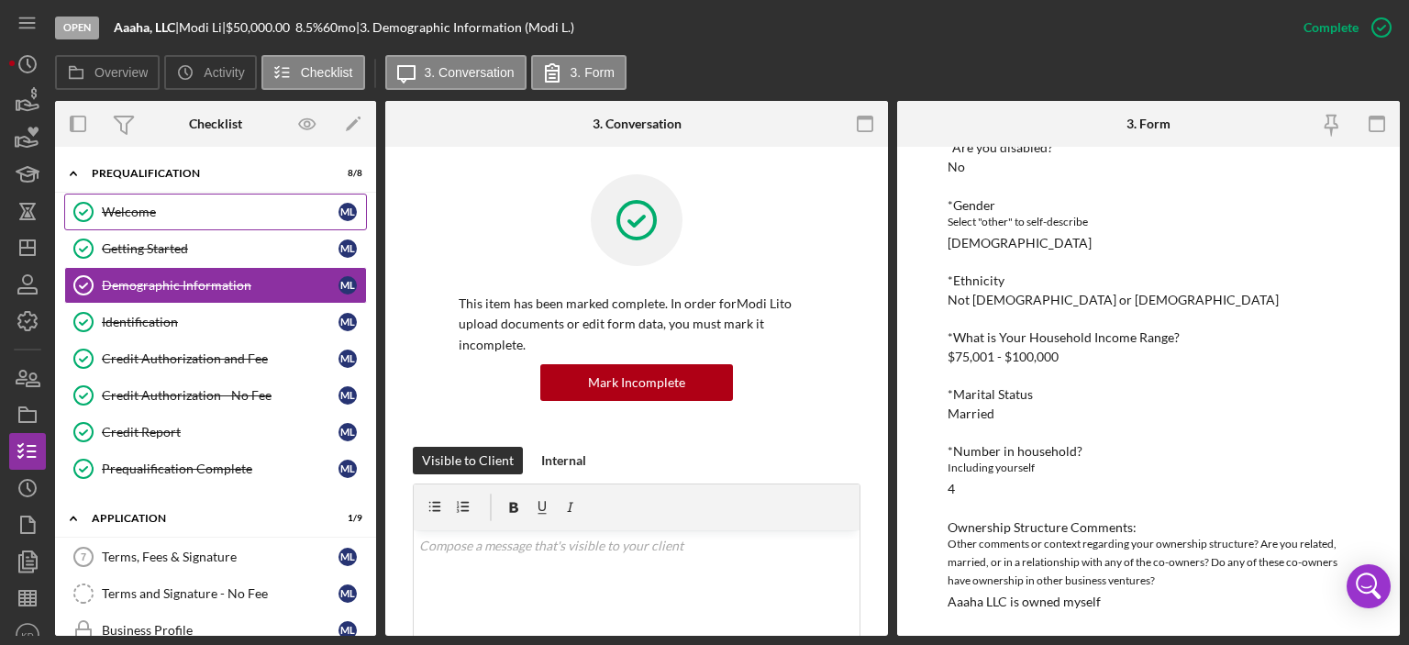
click at [115, 201] on link "Welcome Welcome M L" at bounding box center [215, 212] width 303 height 37
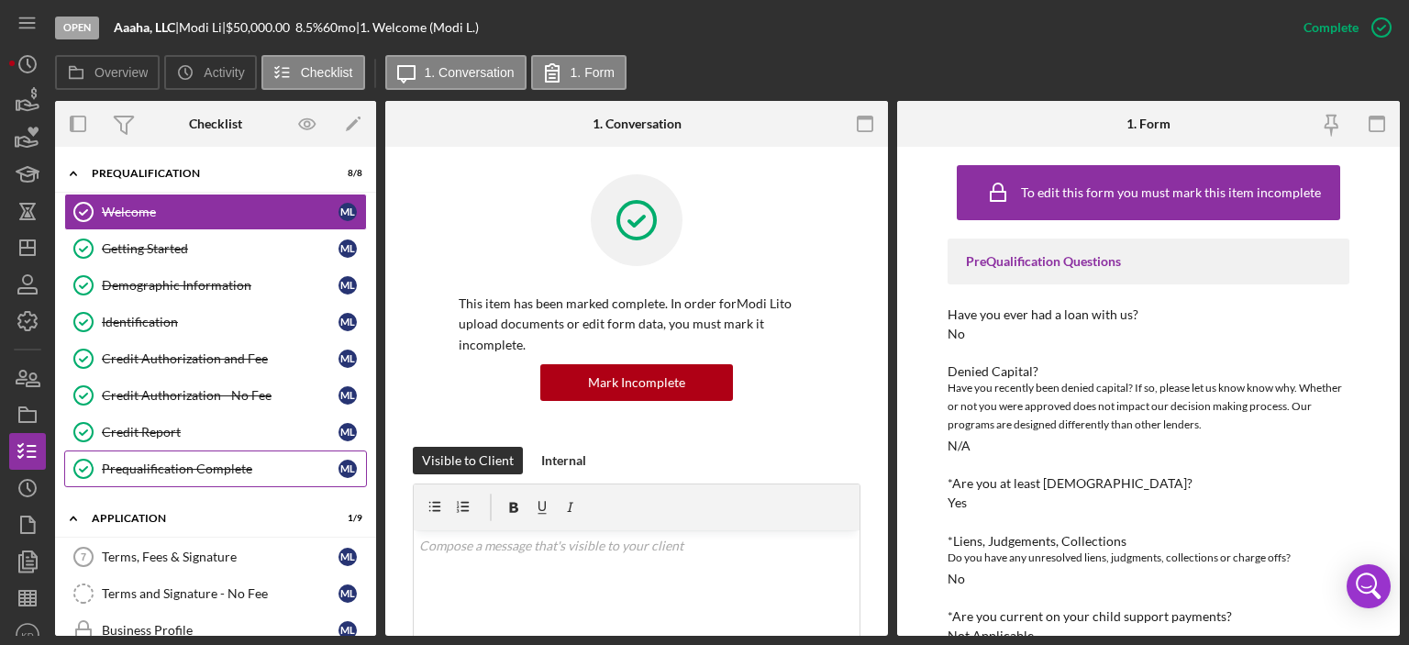
click at [172, 465] on div "Prequalification Complete" at bounding box center [220, 468] width 237 height 15
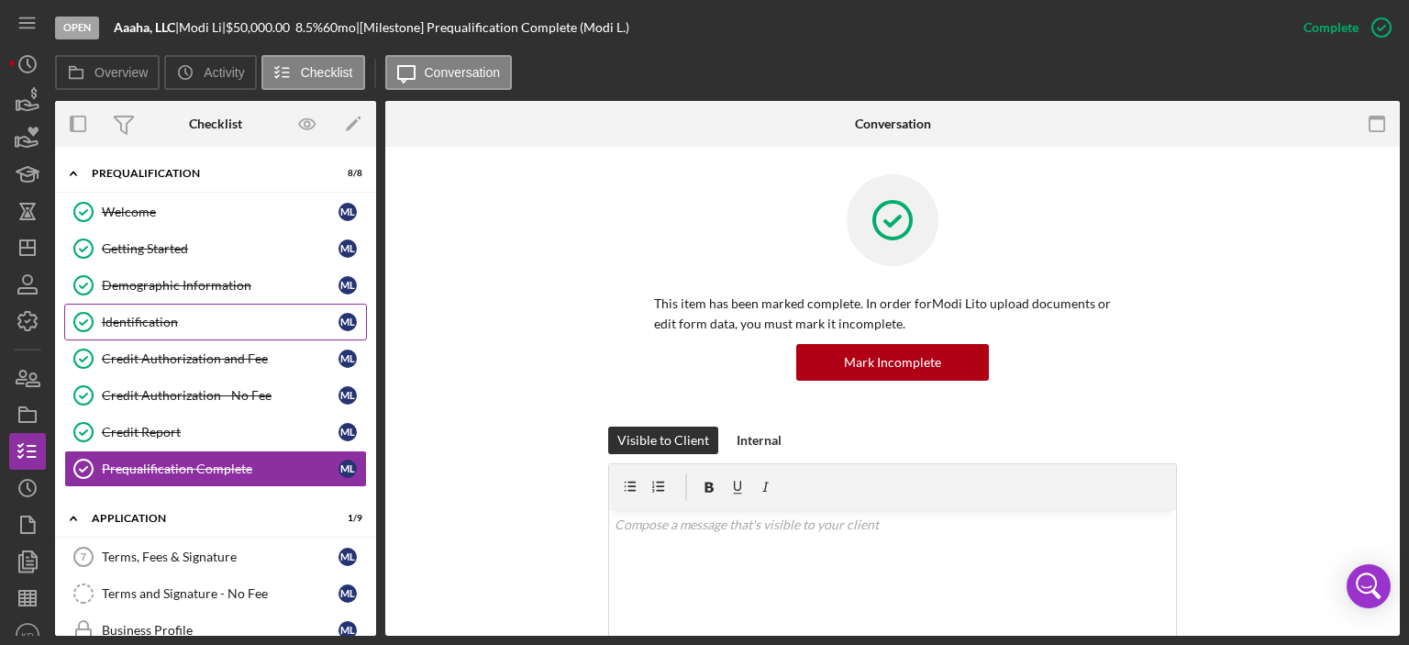
click at [132, 319] on div "Identification" at bounding box center [220, 322] width 237 height 15
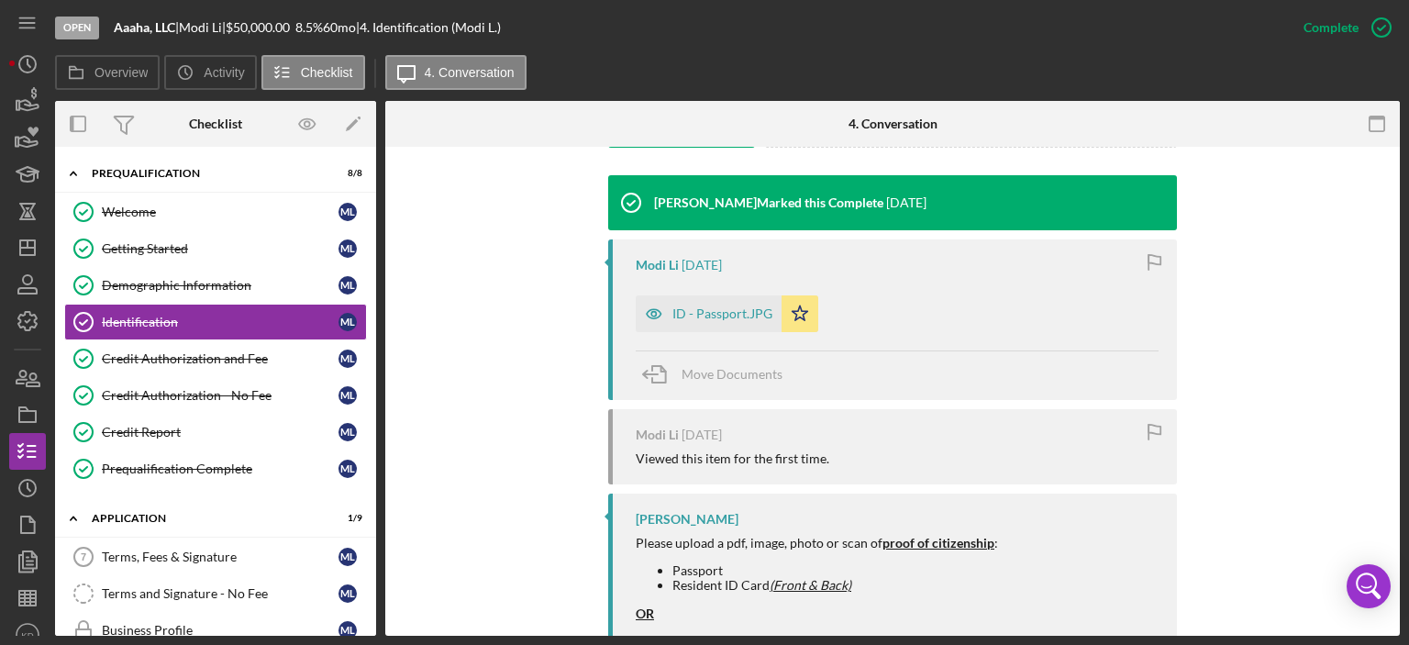
scroll to position [594, 0]
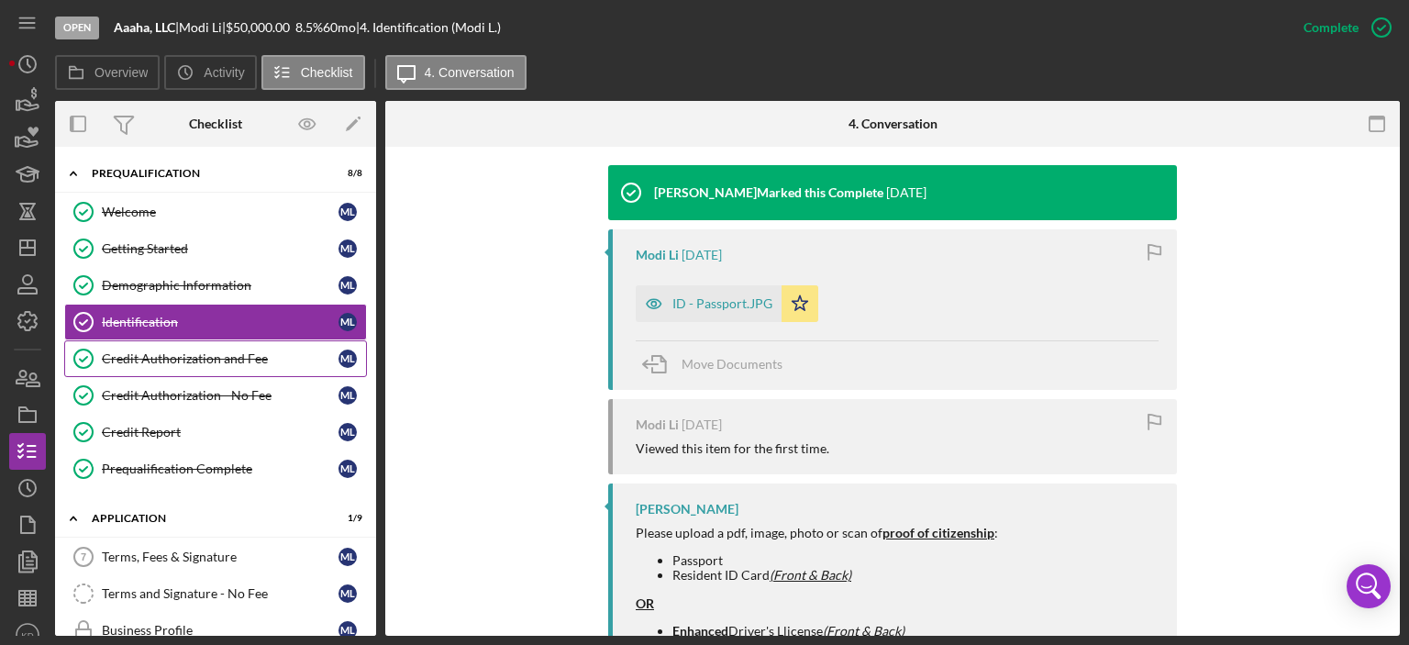
click at [172, 357] on div "Credit Authorization and Fee" at bounding box center [220, 358] width 237 height 15
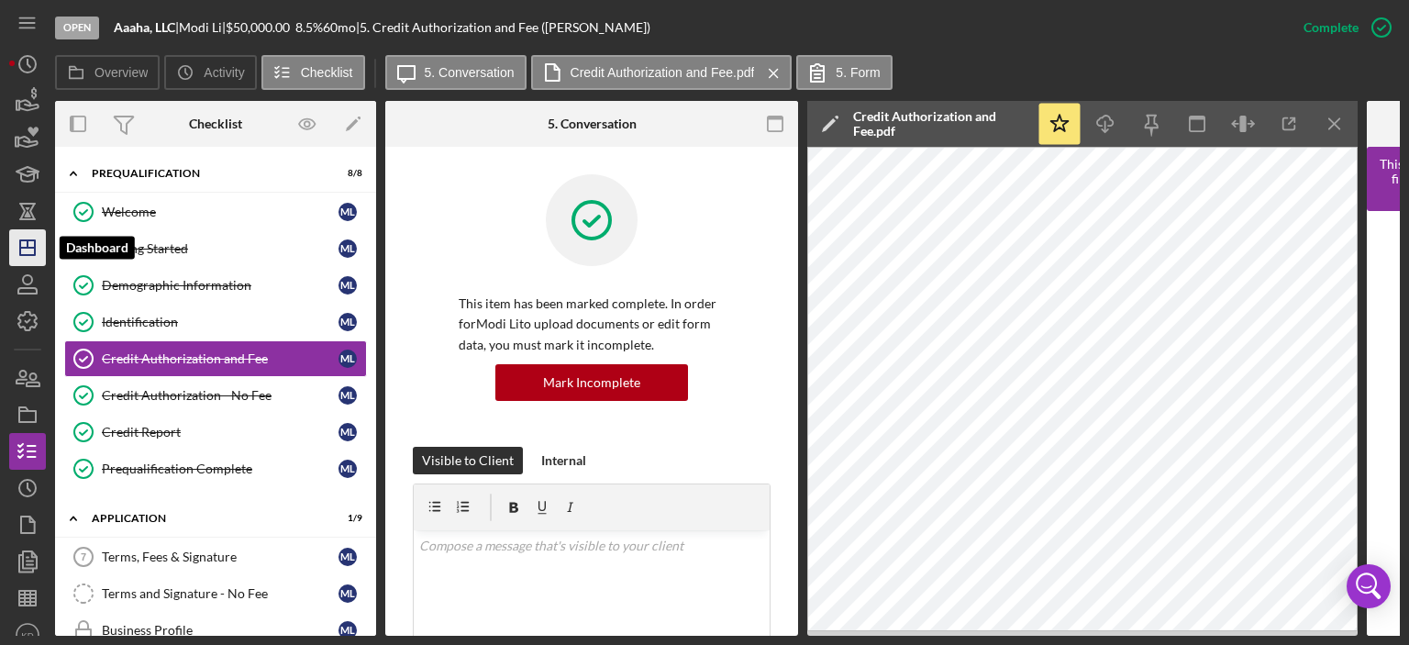
click at [22, 242] on icon "Icon/Dashboard" at bounding box center [28, 248] width 46 height 46
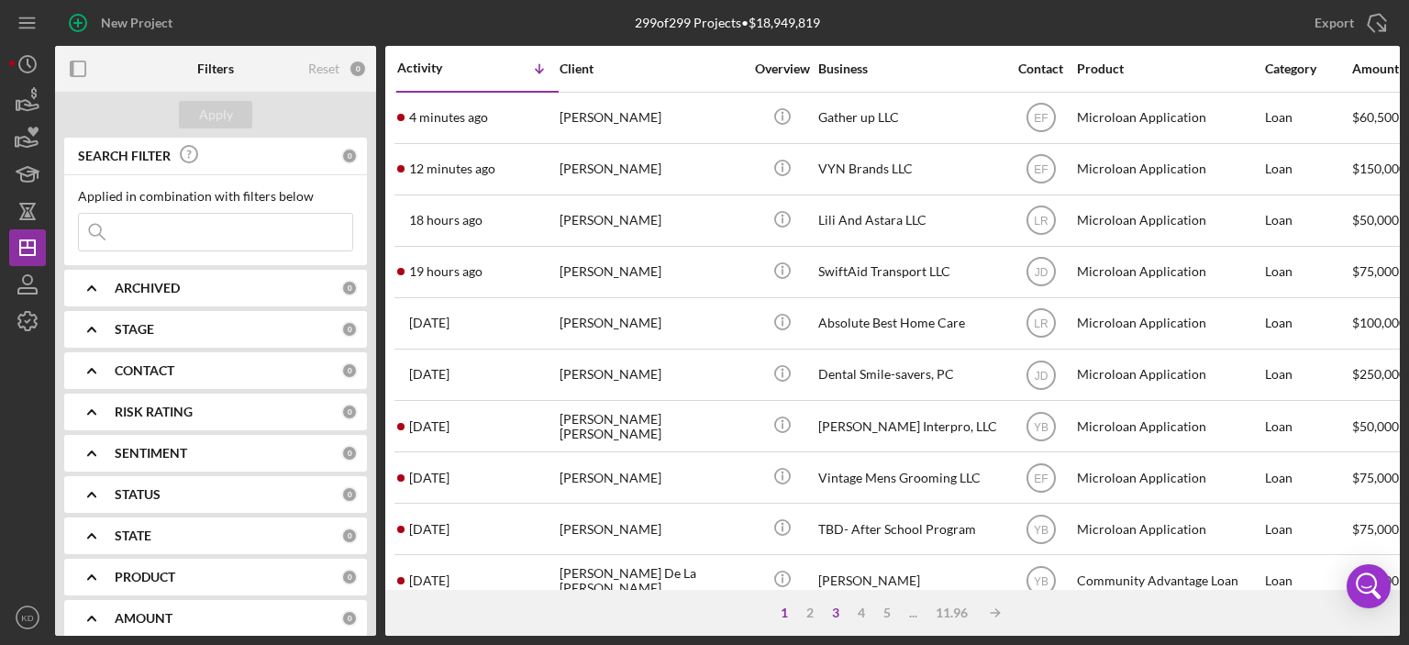
click at [834, 617] on div "3" at bounding box center [836, 613] width 26 height 15
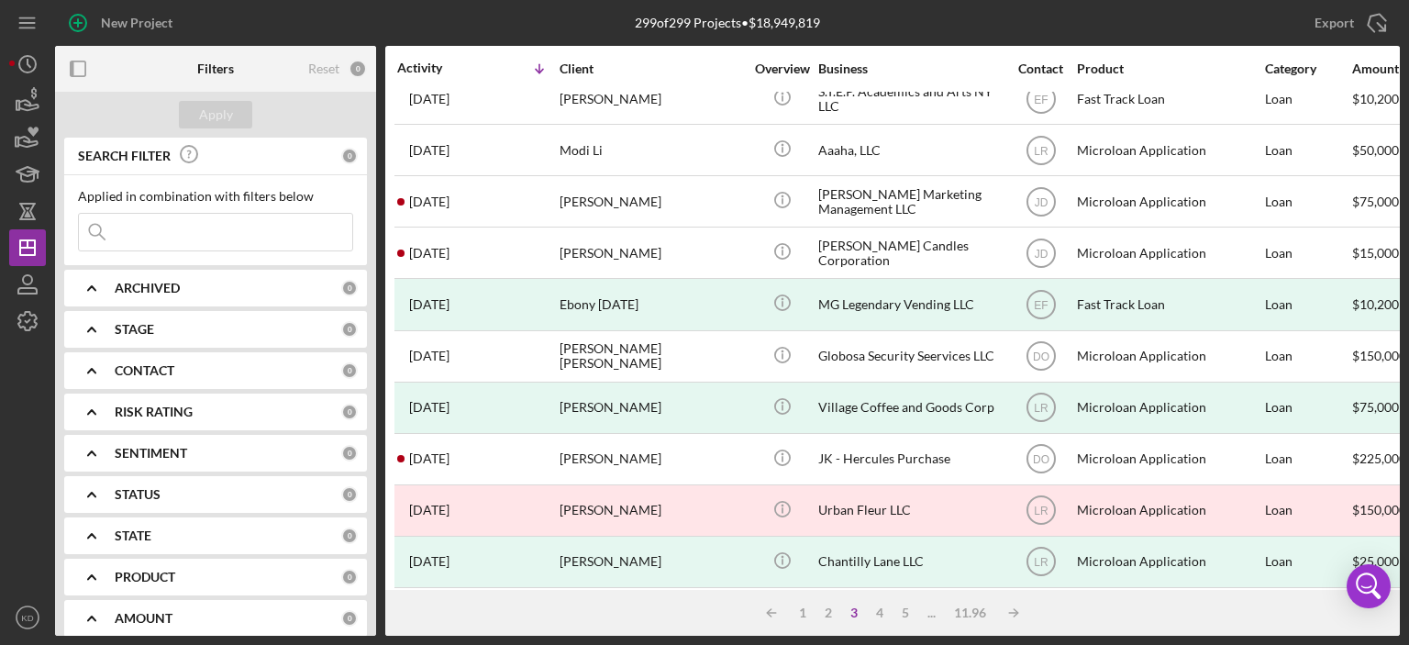
scroll to position [330, 0]
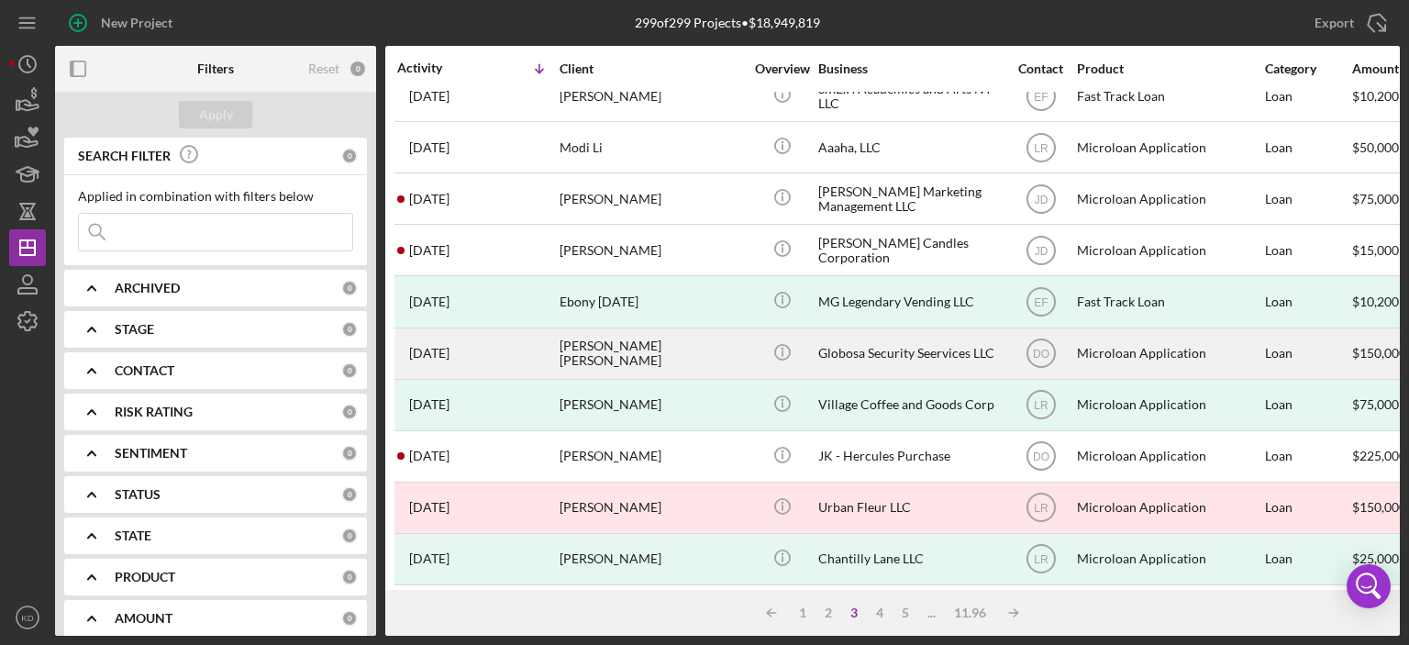
click at [641, 350] on div "[PERSON_NAME] [PERSON_NAME]" at bounding box center [651, 353] width 183 height 49
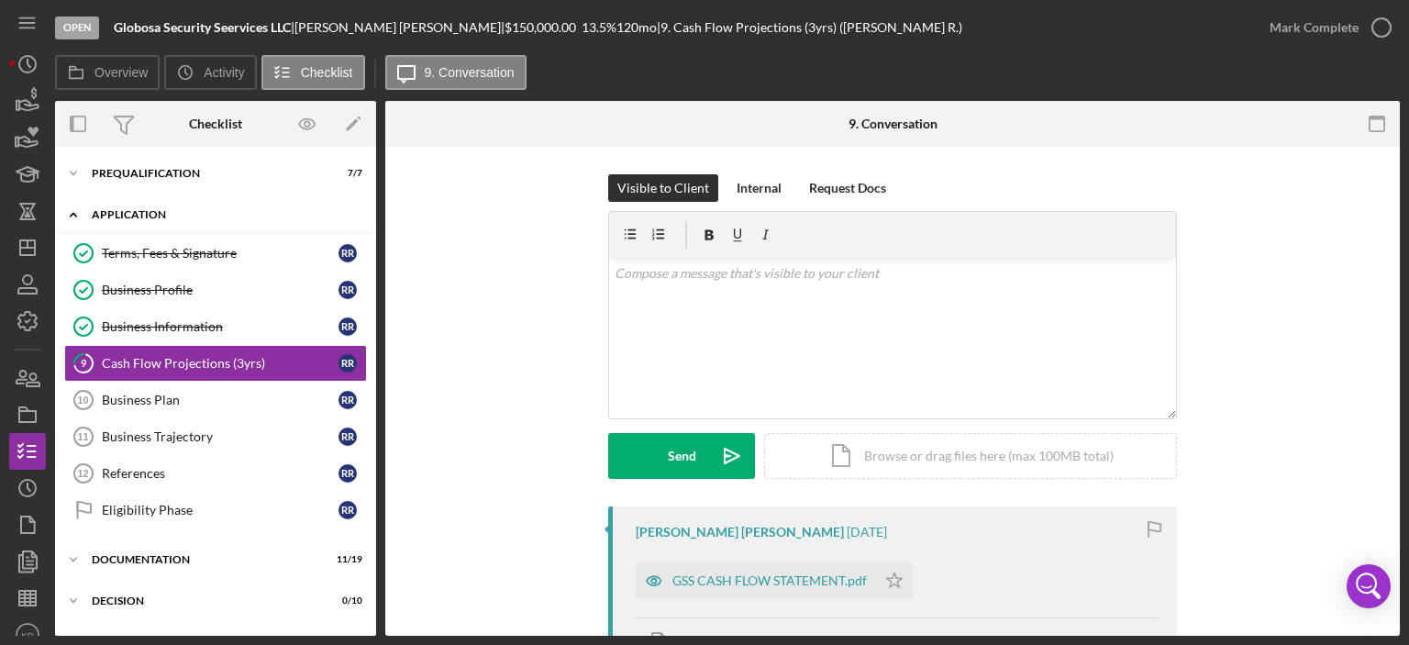
click at [71, 215] on polyline at bounding box center [74, 215] width 6 height 4
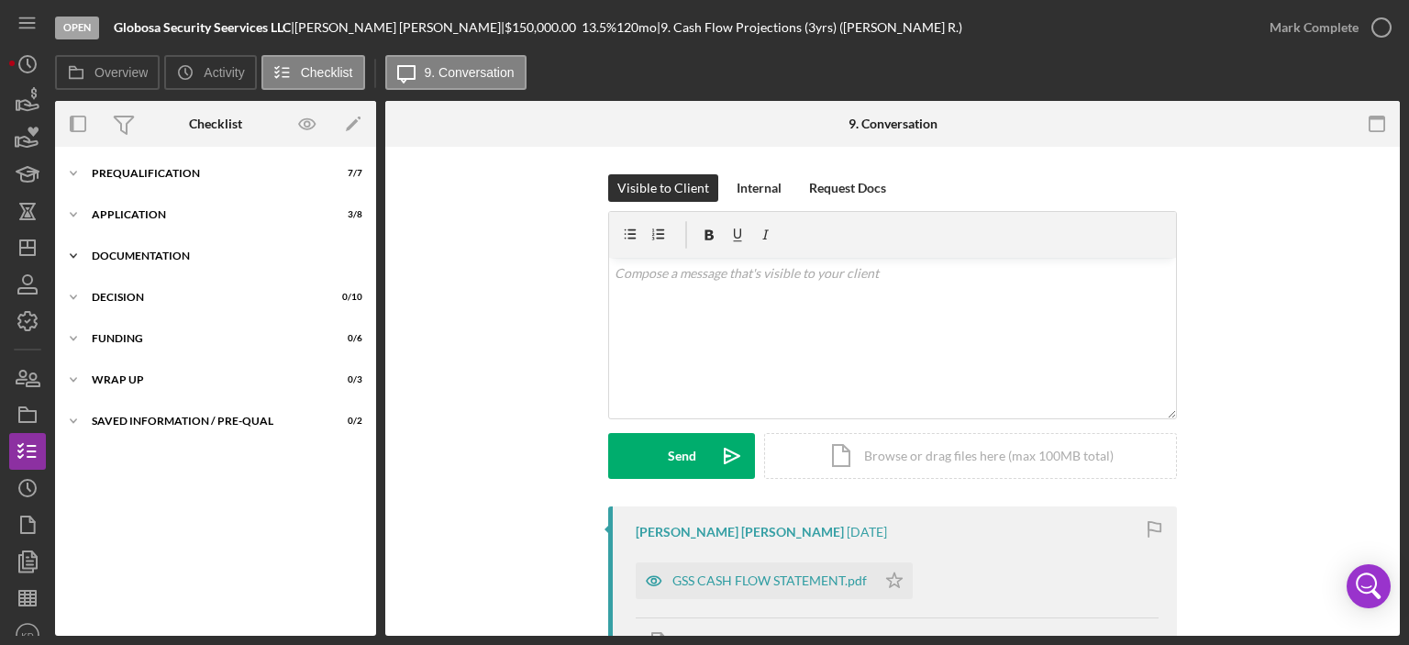
click at [76, 258] on icon "Icon/Expander" at bounding box center [73, 256] width 37 height 37
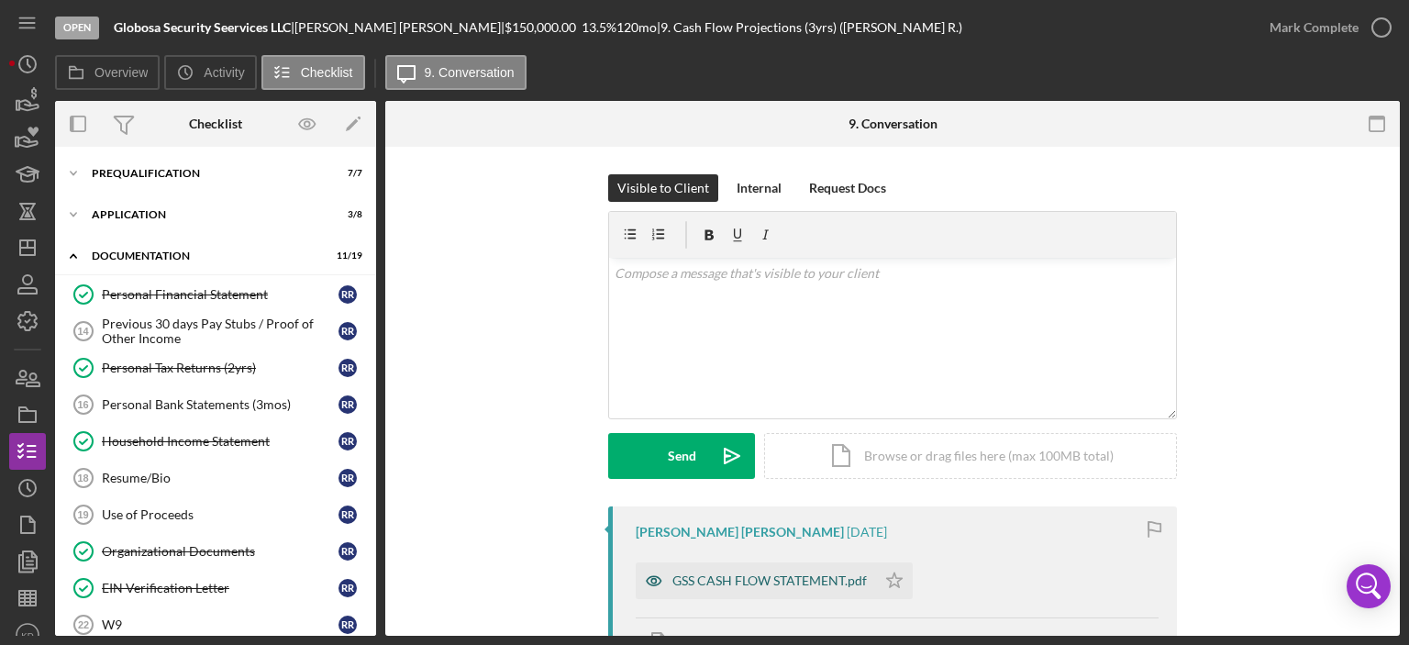
click at [766, 577] on div "GSS CASH FLOW STATEMENT.pdf" at bounding box center [770, 580] width 195 height 15
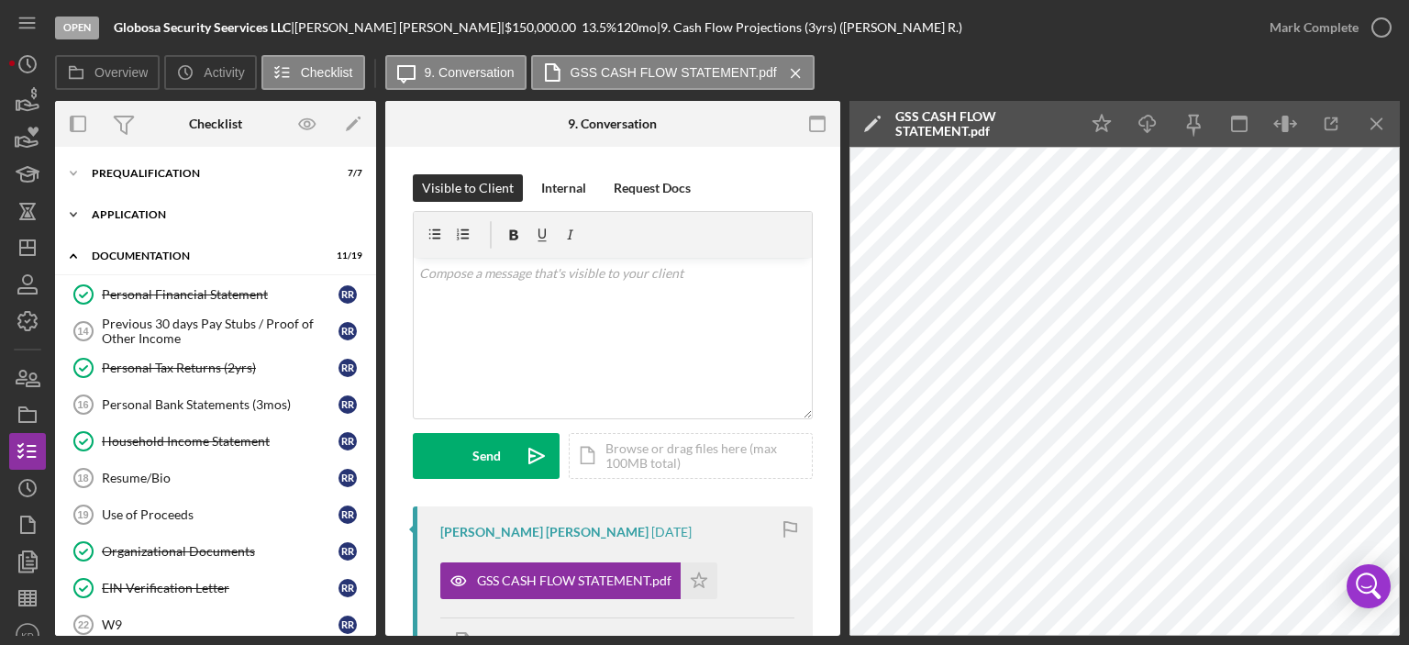
click at [77, 215] on icon "Icon/Expander" at bounding box center [73, 214] width 37 height 37
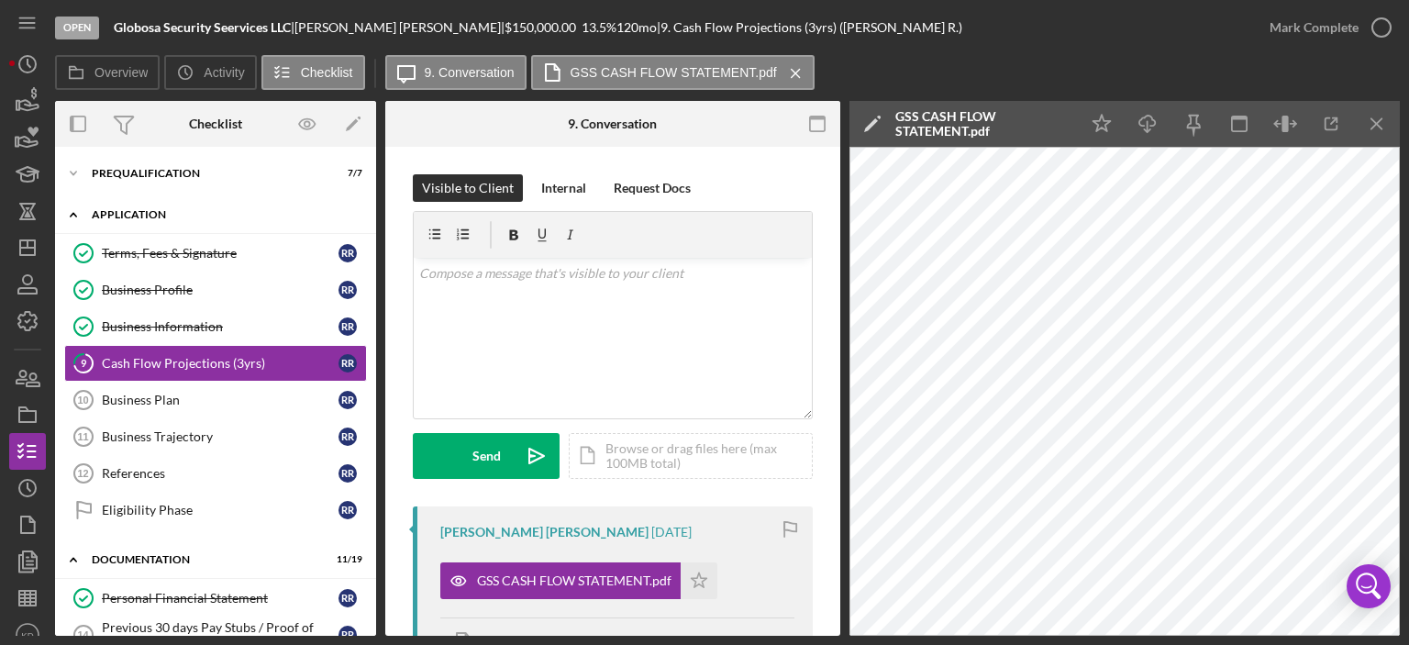
click at [71, 213] on icon "Icon/Expander" at bounding box center [73, 214] width 37 height 37
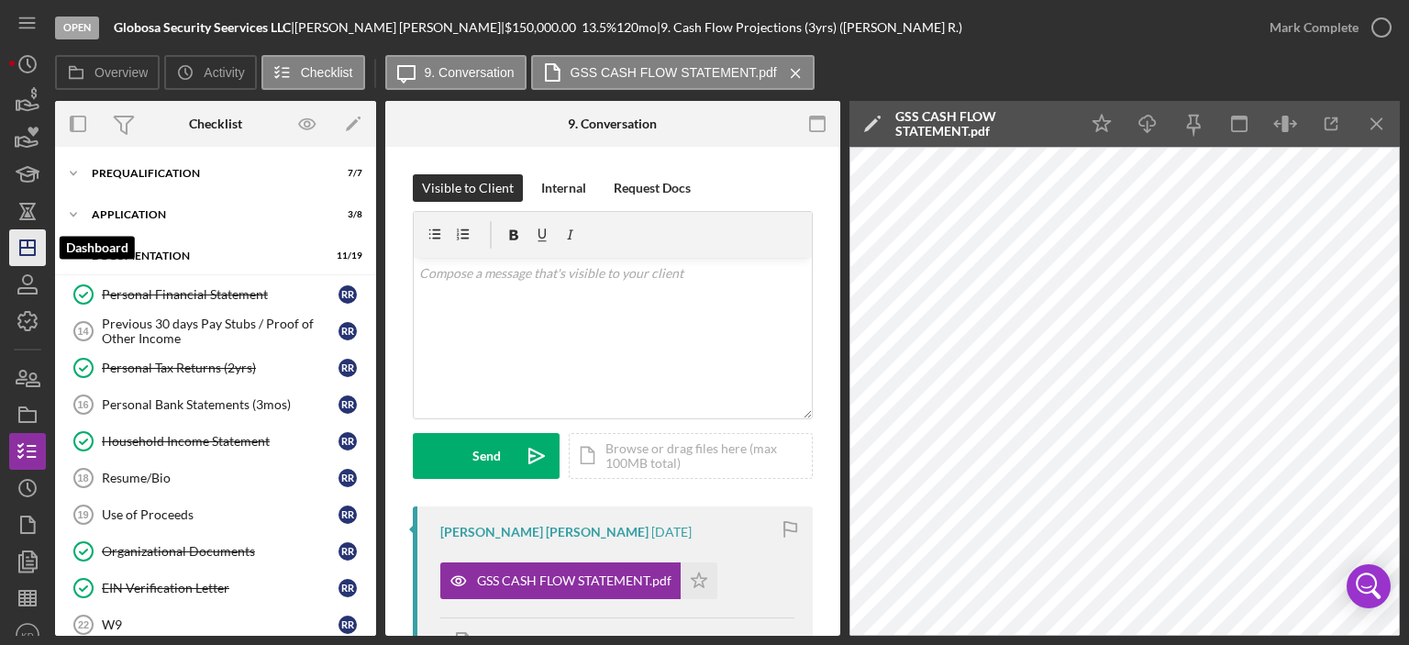
click at [29, 245] on icon "Icon/Dashboard" at bounding box center [28, 248] width 46 height 46
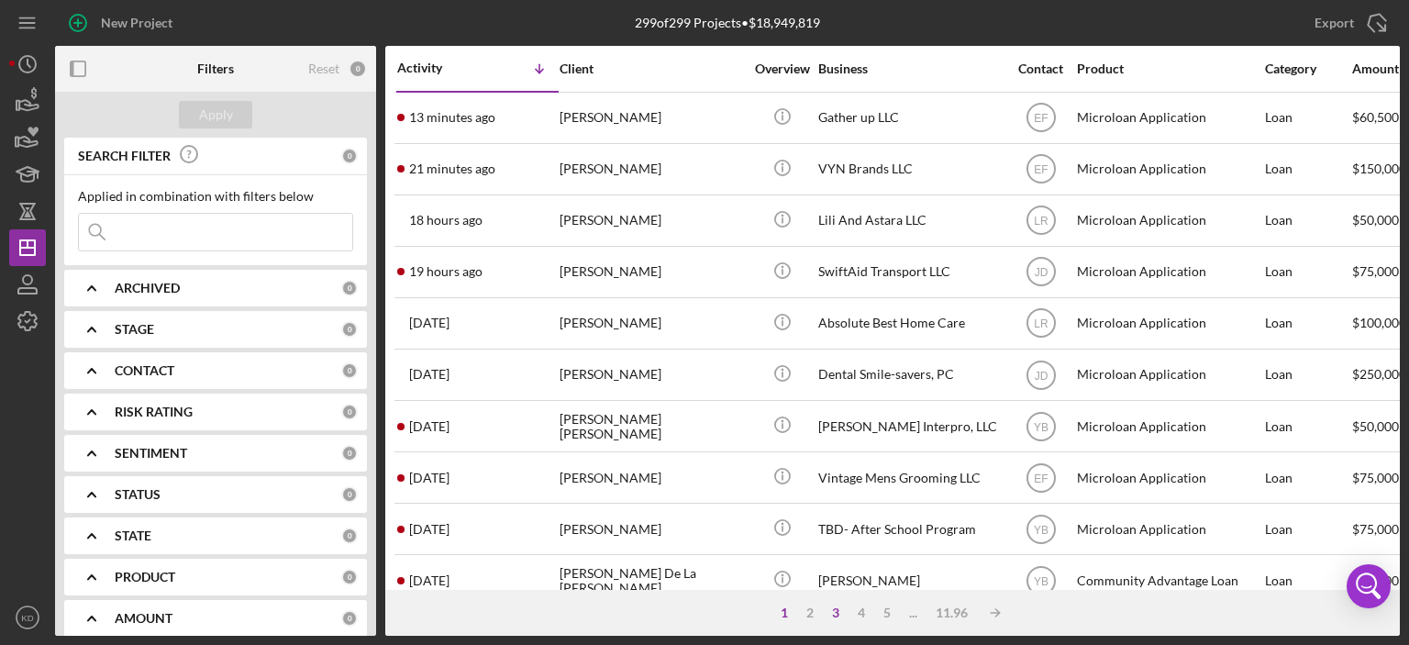
click at [839, 611] on div "3" at bounding box center [836, 613] width 26 height 15
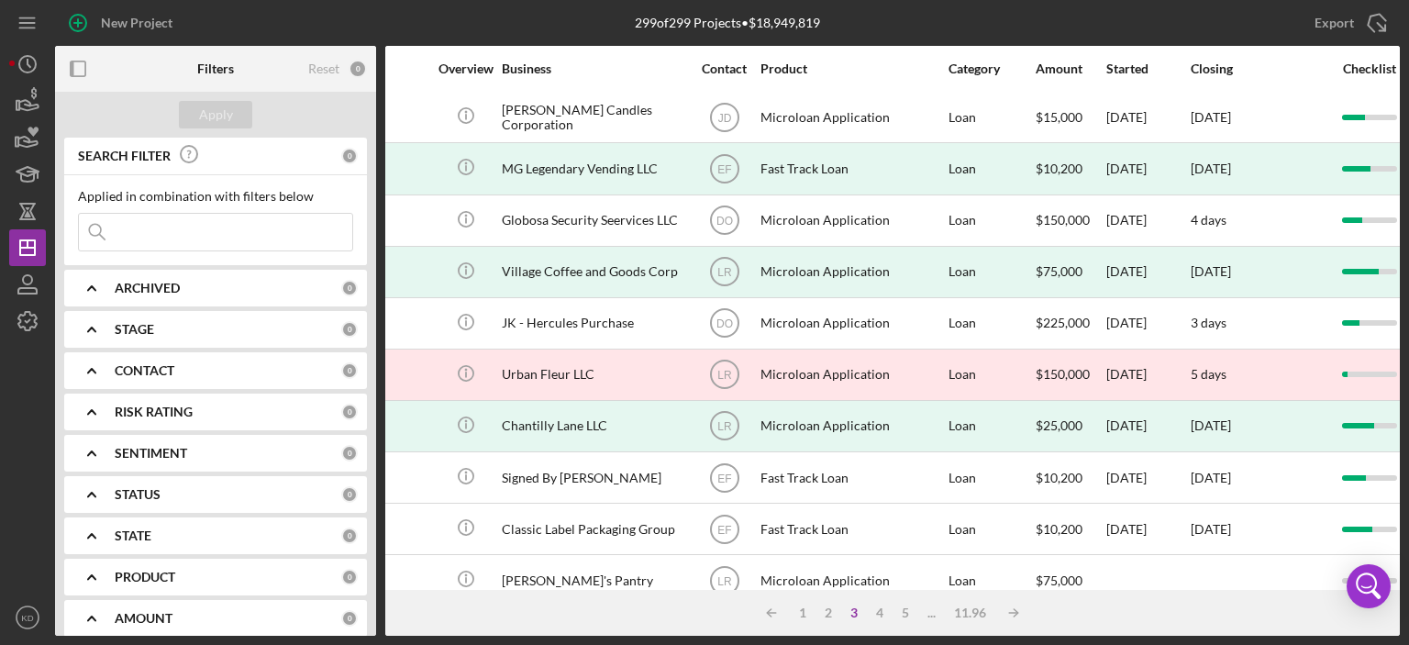
scroll to position [463, 0]
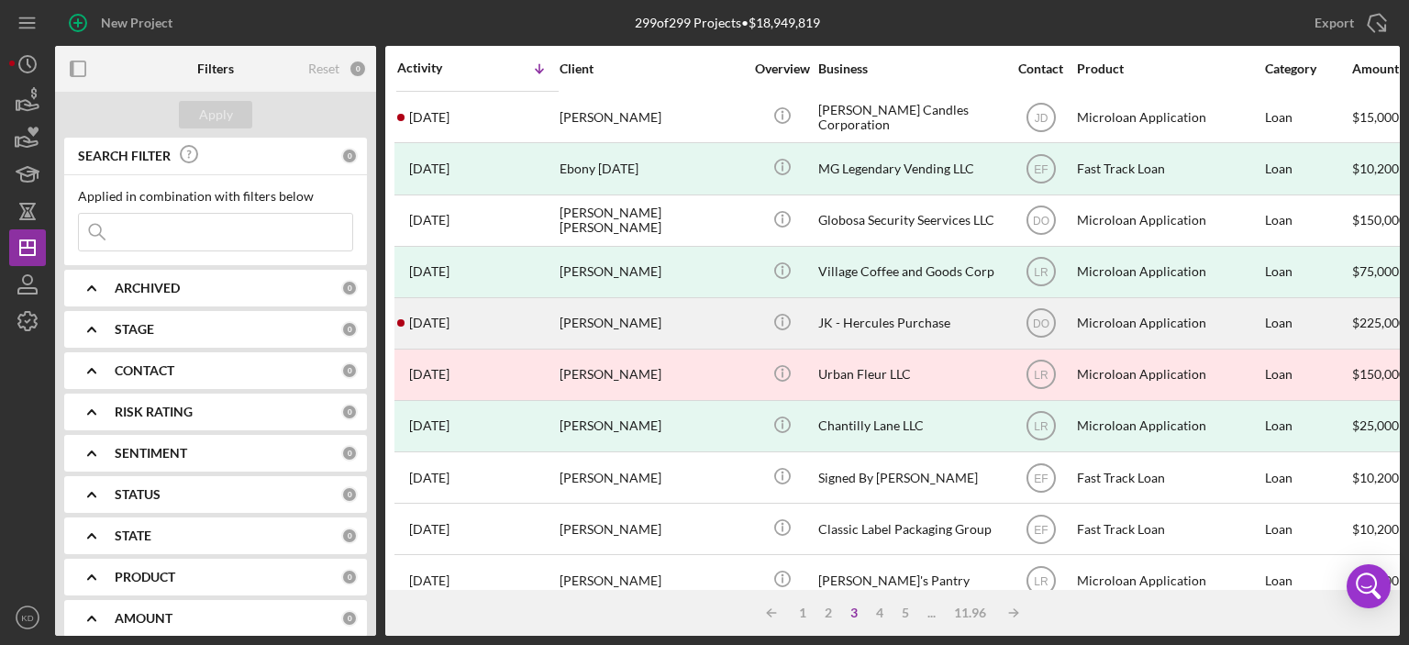
click at [693, 318] on div "[PERSON_NAME]" at bounding box center [651, 323] width 183 height 49
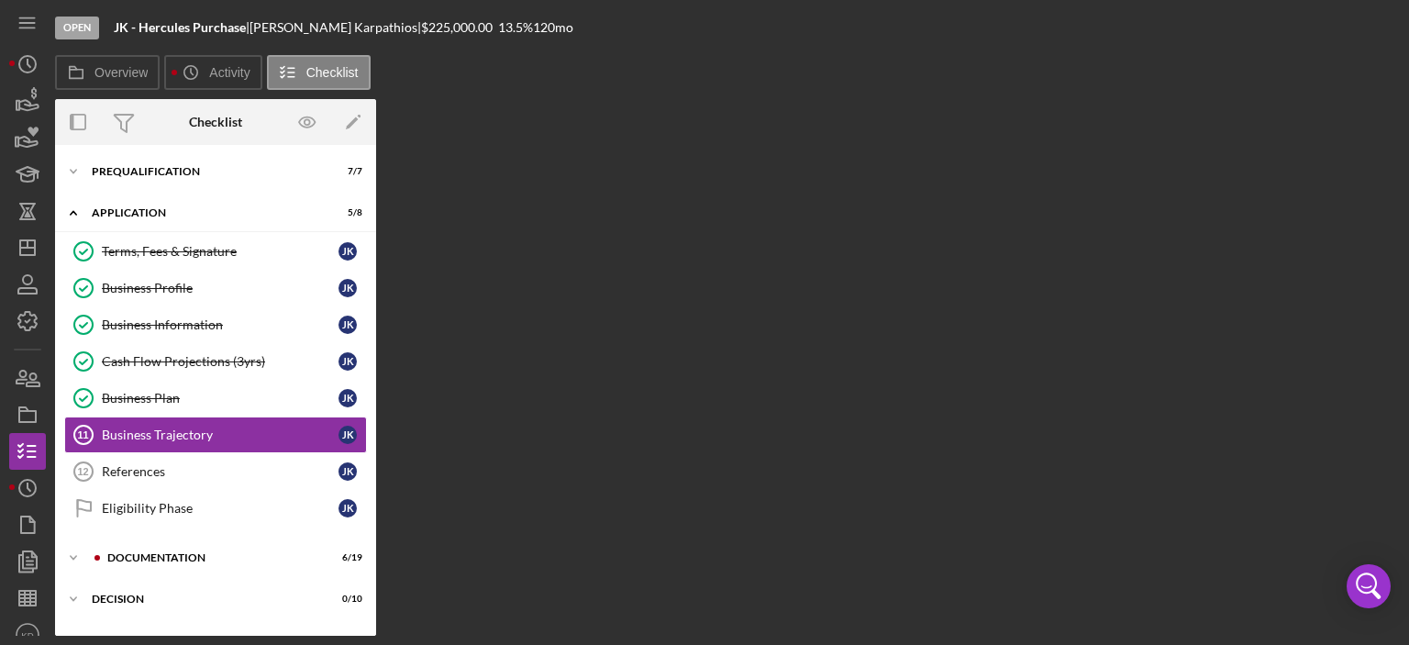
scroll to position [43, 0]
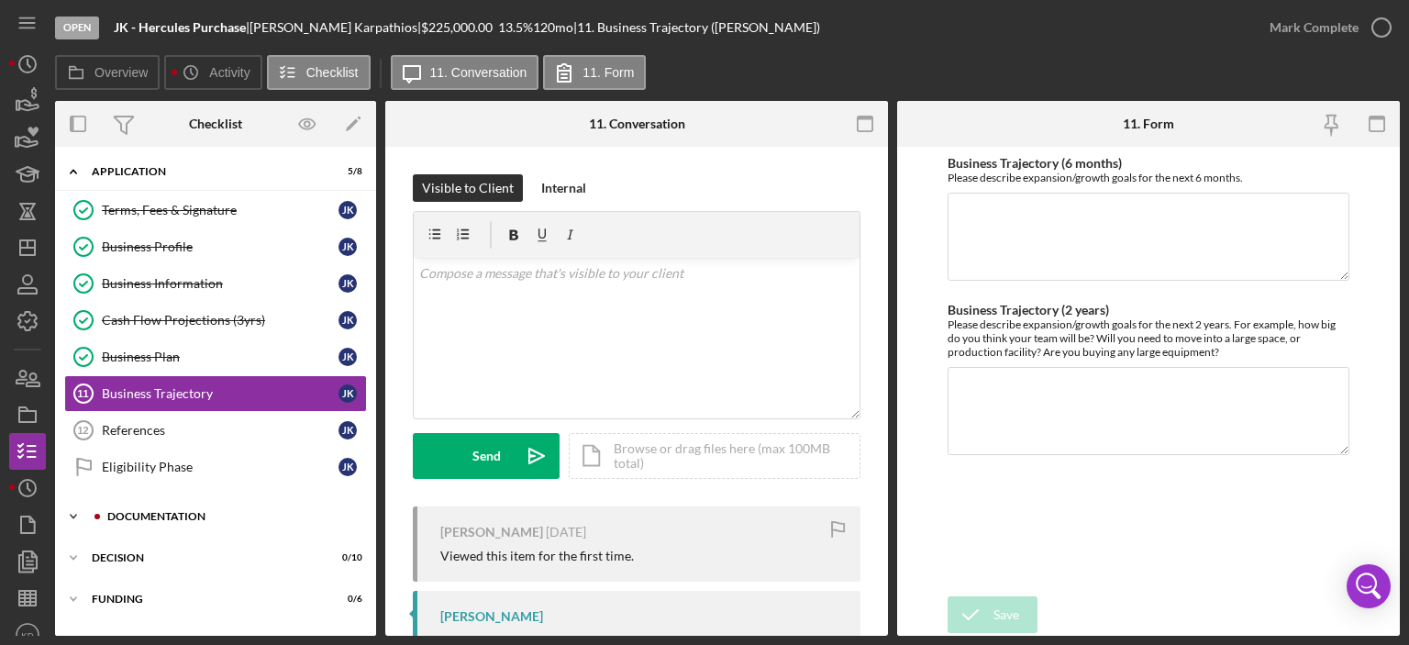
click at [69, 506] on icon "Icon/Expander" at bounding box center [73, 516] width 37 height 37
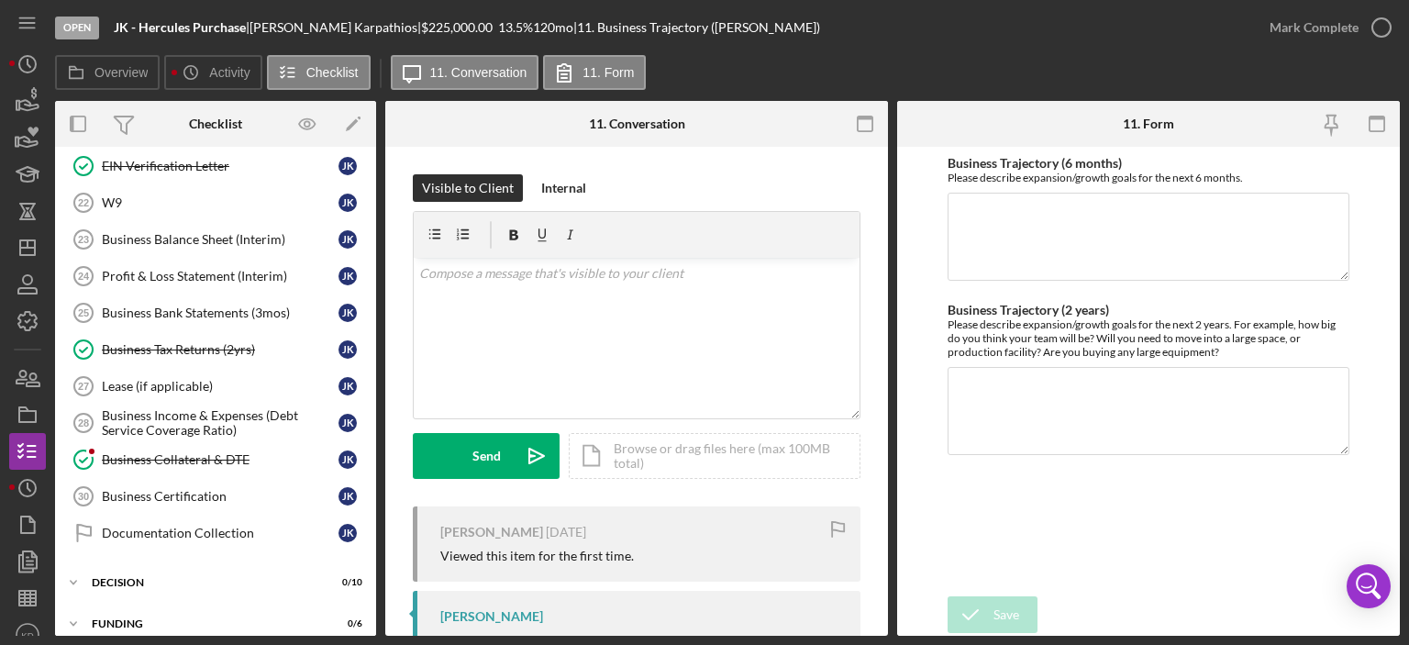
scroll to position [297, 0]
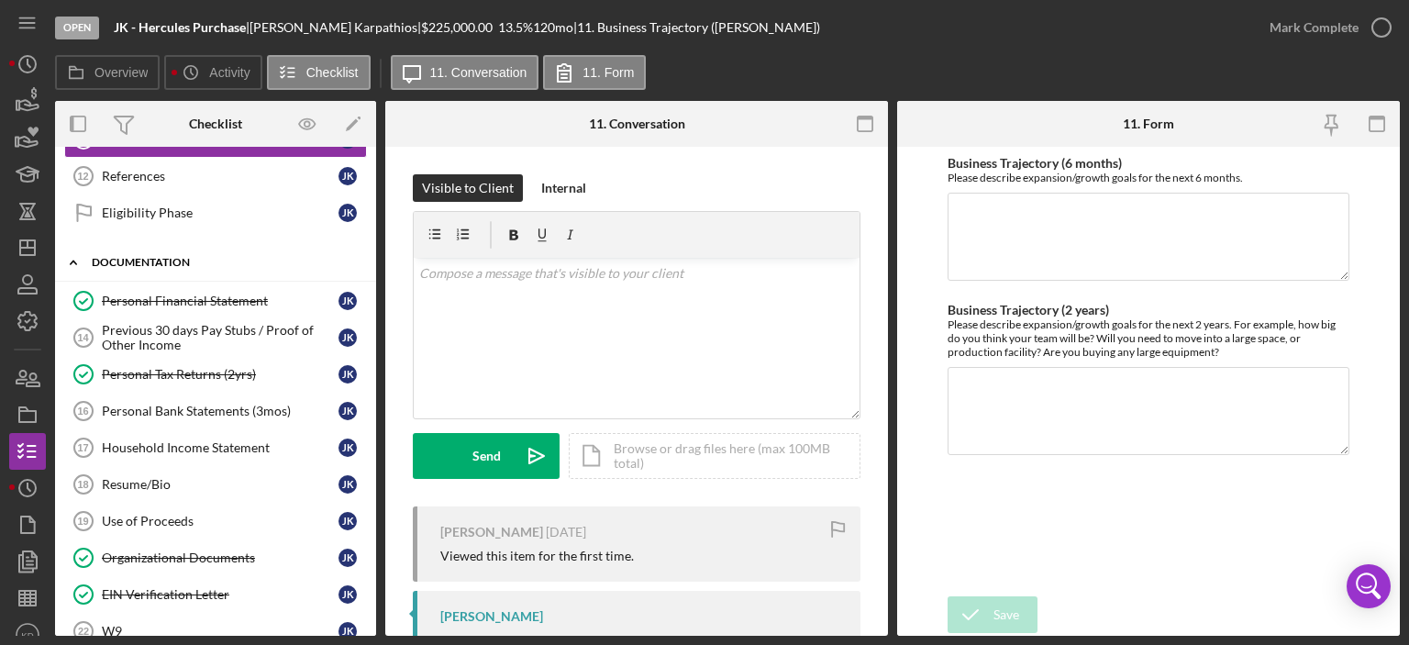
click at [73, 256] on icon "Icon/Expander" at bounding box center [73, 262] width 37 height 37
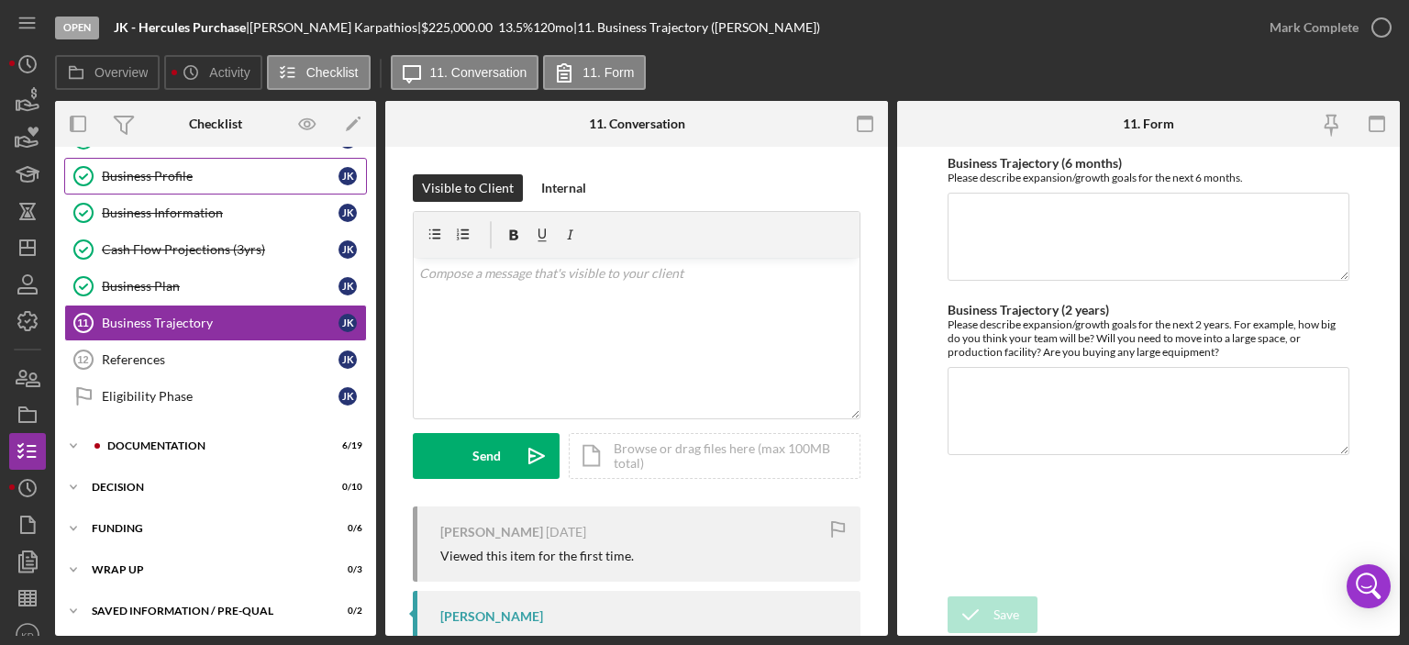
click at [134, 175] on div "Business Profile" at bounding box center [220, 176] width 237 height 15
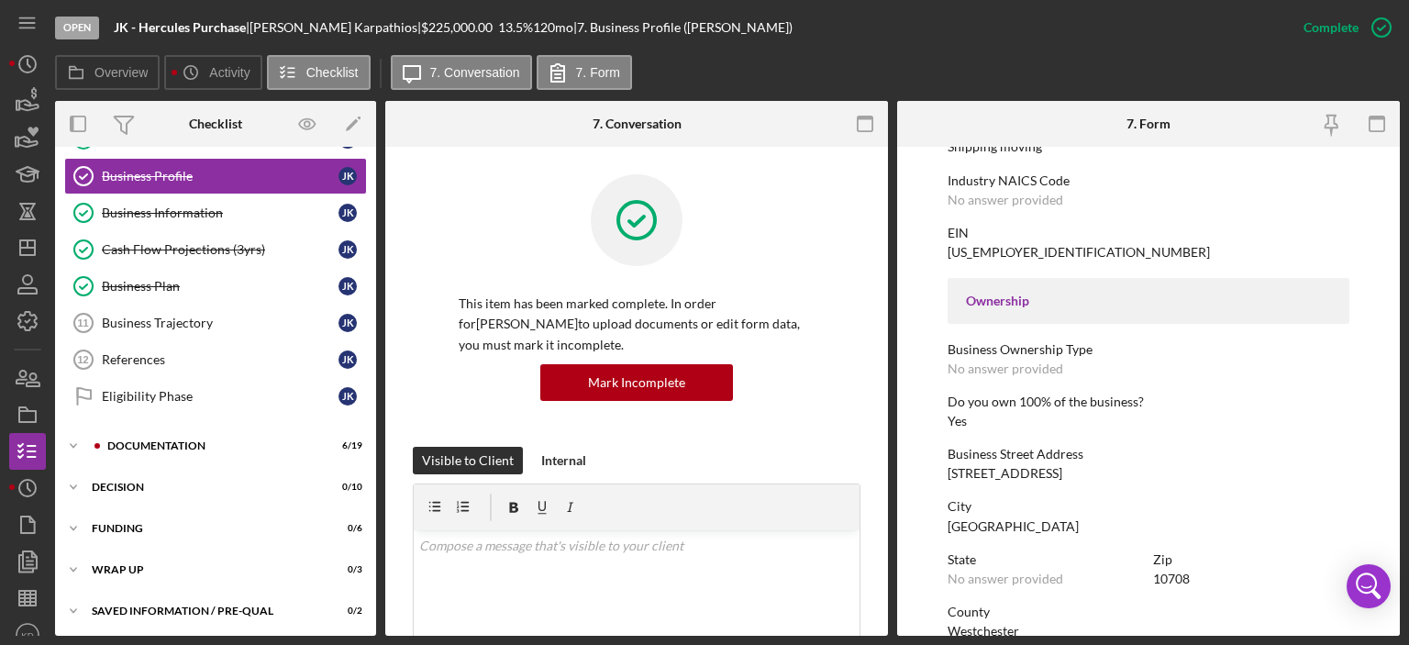
scroll to position [57, 0]
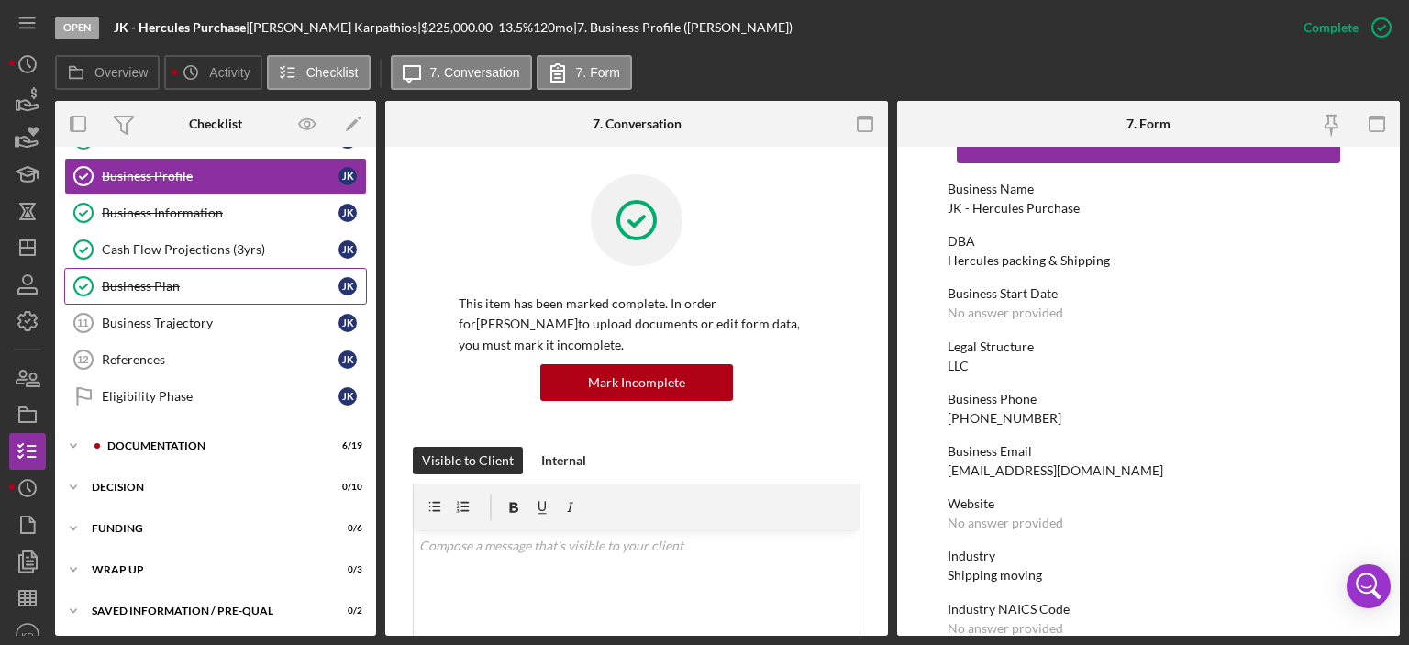
click at [165, 285] on div "Business Plan" at bounding box center [220, 286] width 237 height 15
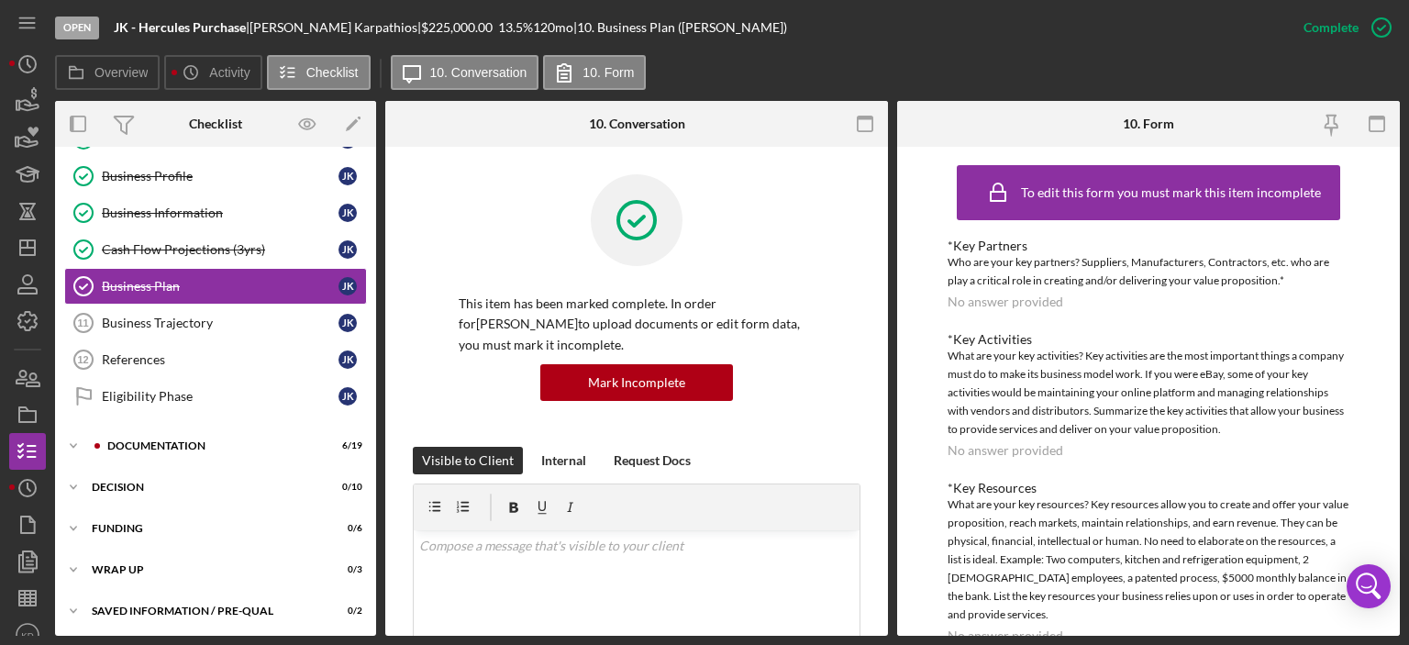
scroll to position [428, 0]
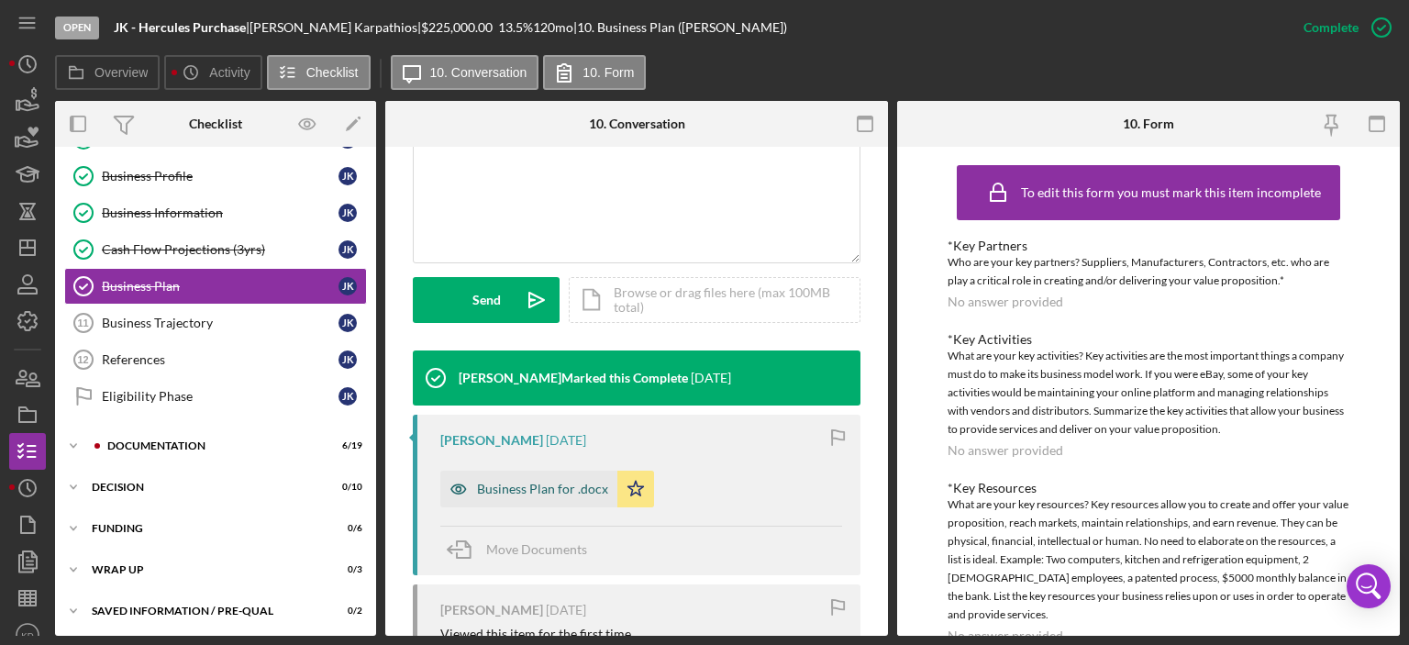
click at [532, 486] on div "Business Plan for .docx" at bounding box center [542, 489] width 131 height 15
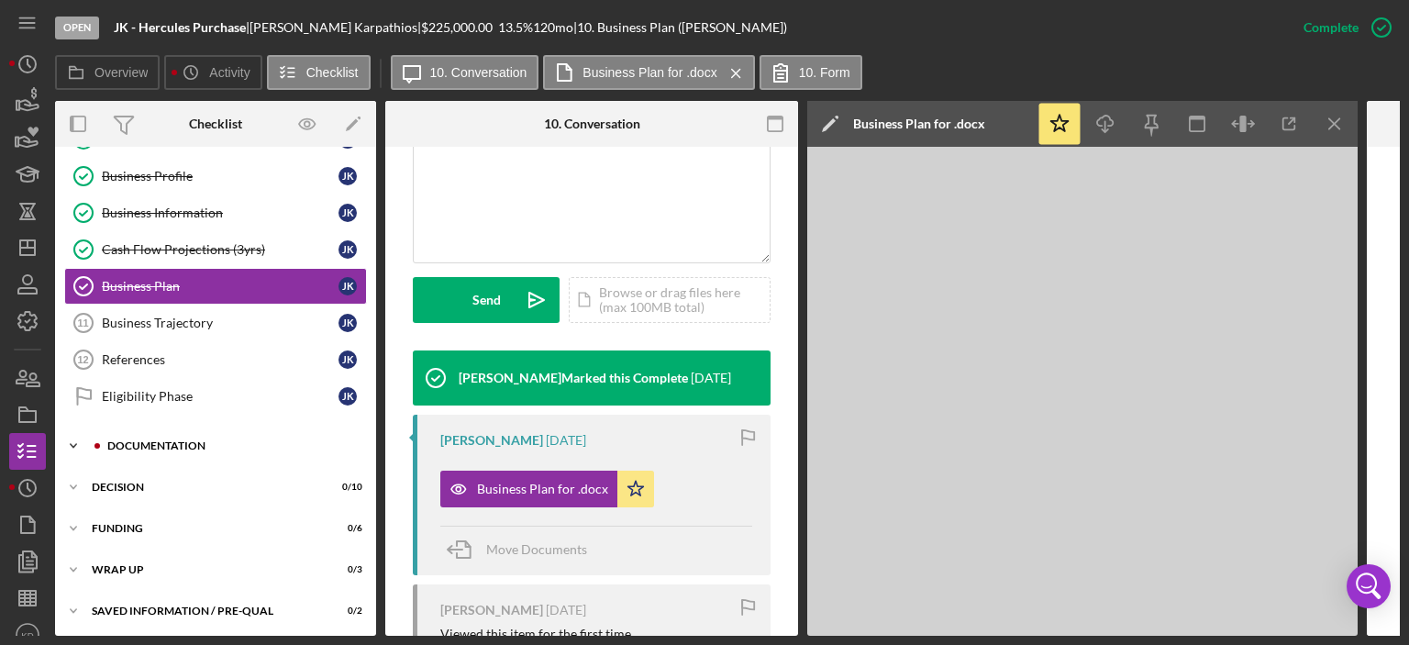
click at [72, 439] on icon "Icon/Expander" at bounding box center [73, 446] width 37 height 37
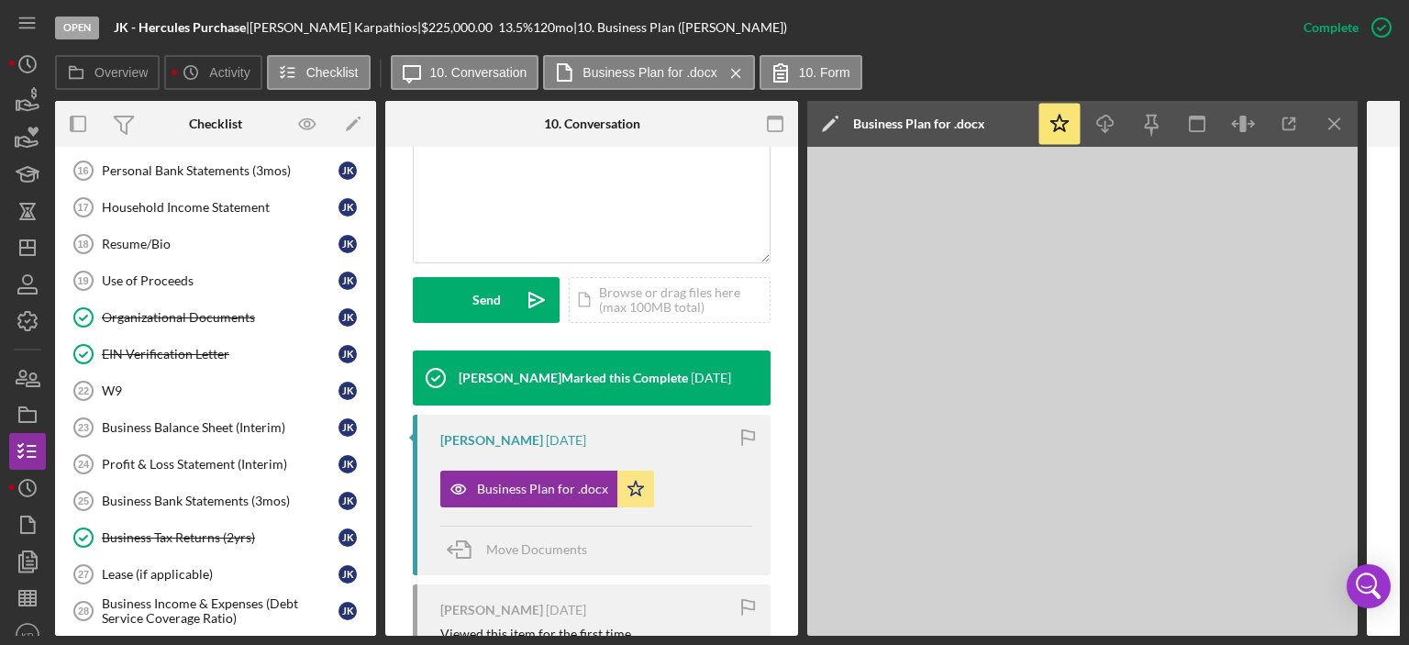
scroll to position [818, 0]
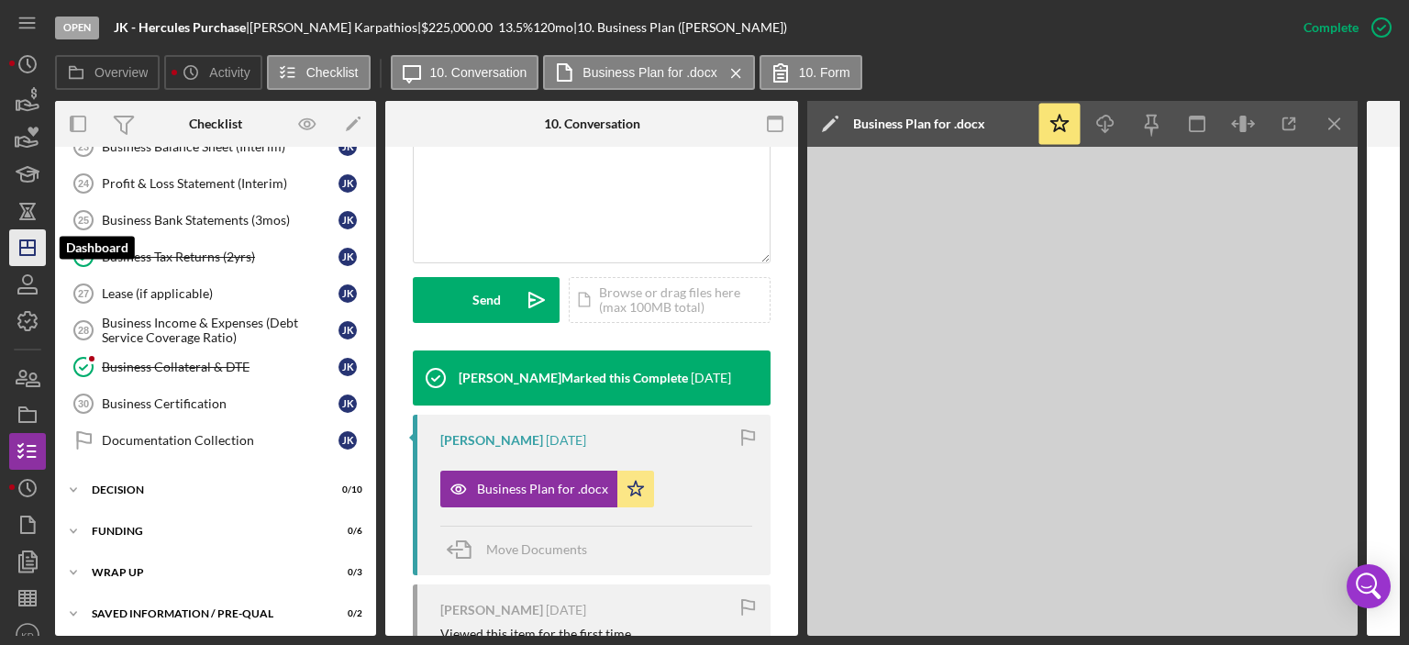
click at [34, 233] on icon "Icon/Dashboard" at bounding box center [28, 248] width 46 height 46
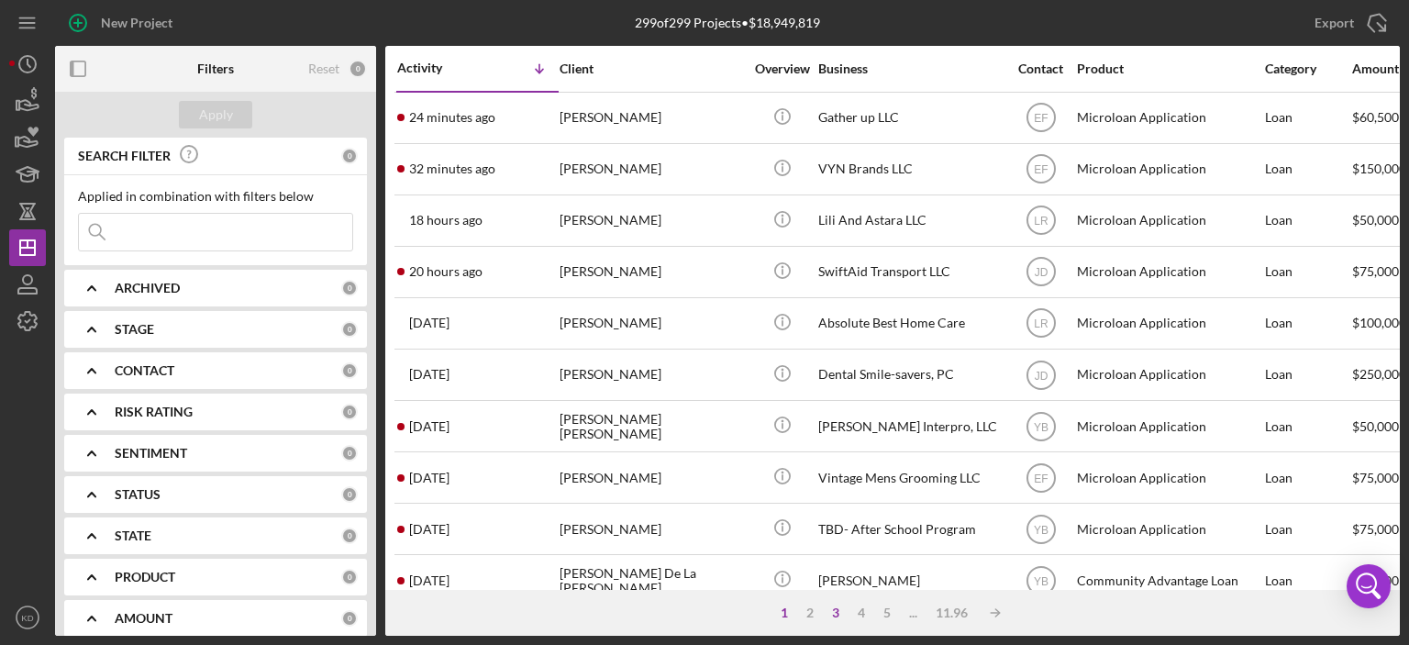
click at [835, 608] on div "3" at bounding box center [836, 613] width 26 height 15
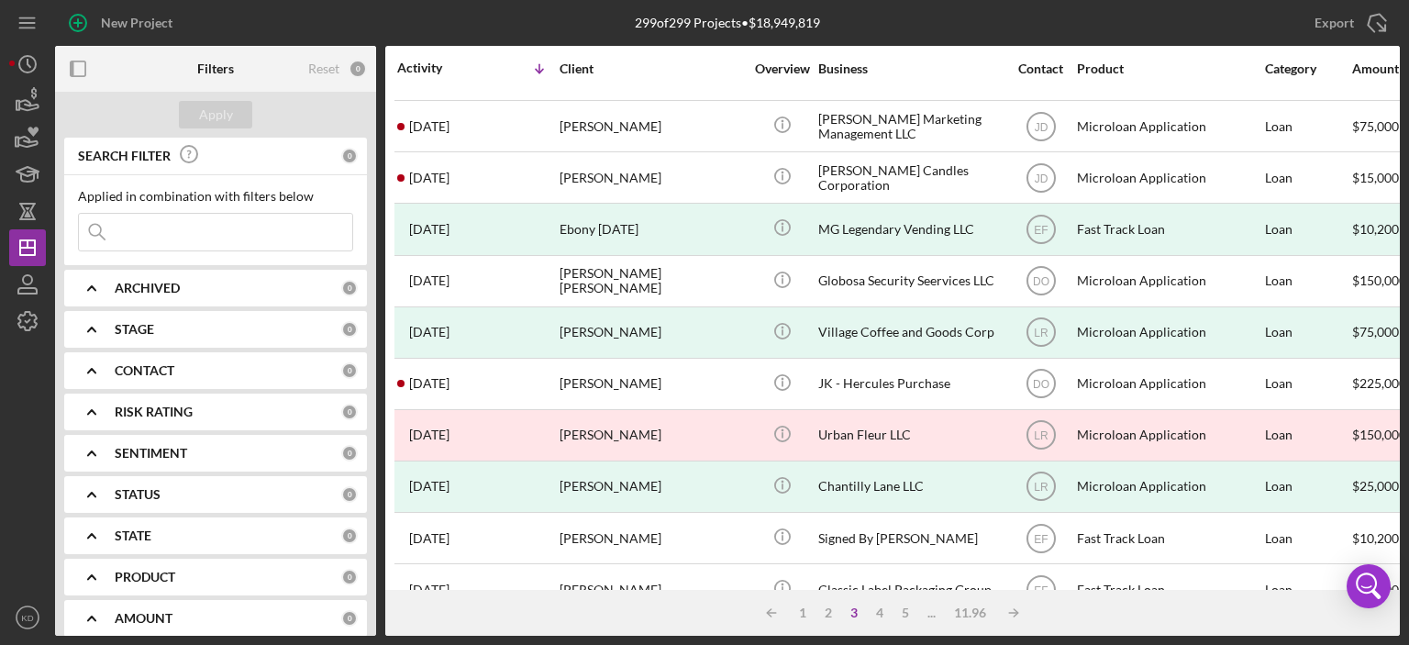
scroll to position [404, 0]
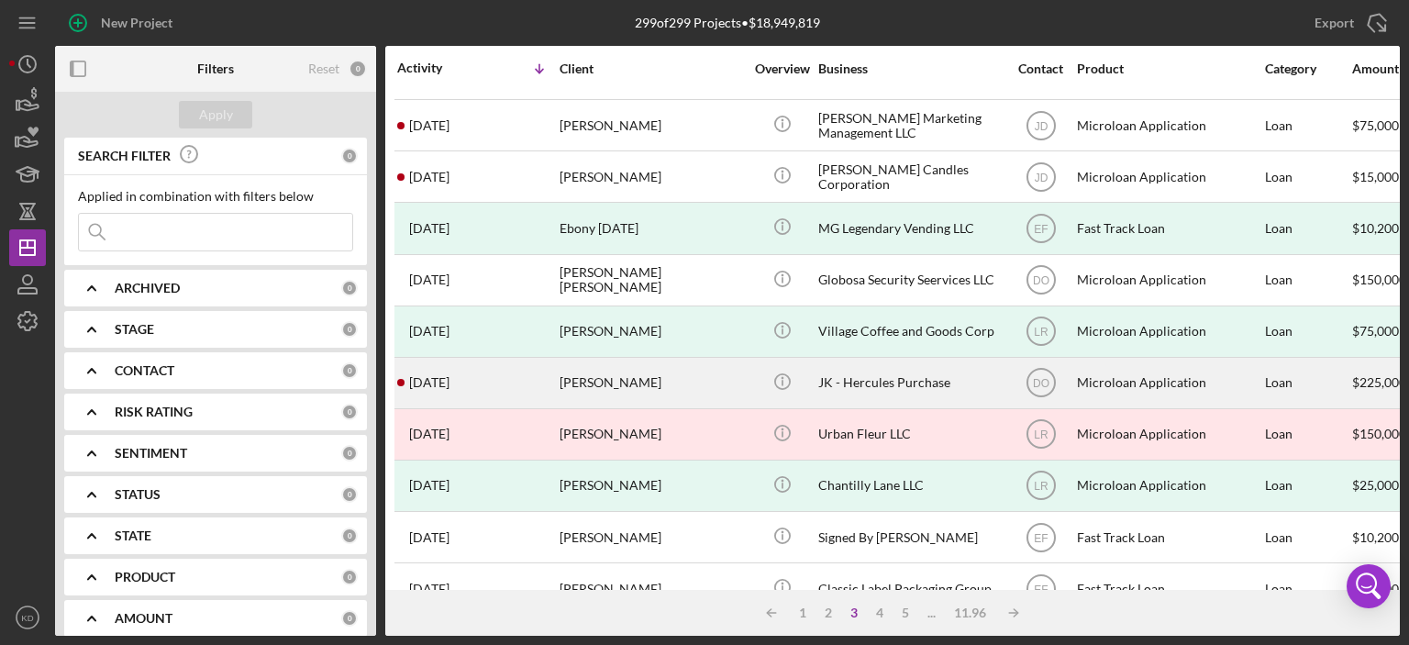
click at [871, 388] on div "JK - Hercules Purchase" at bounding box center [909, 383] width 183 height 49
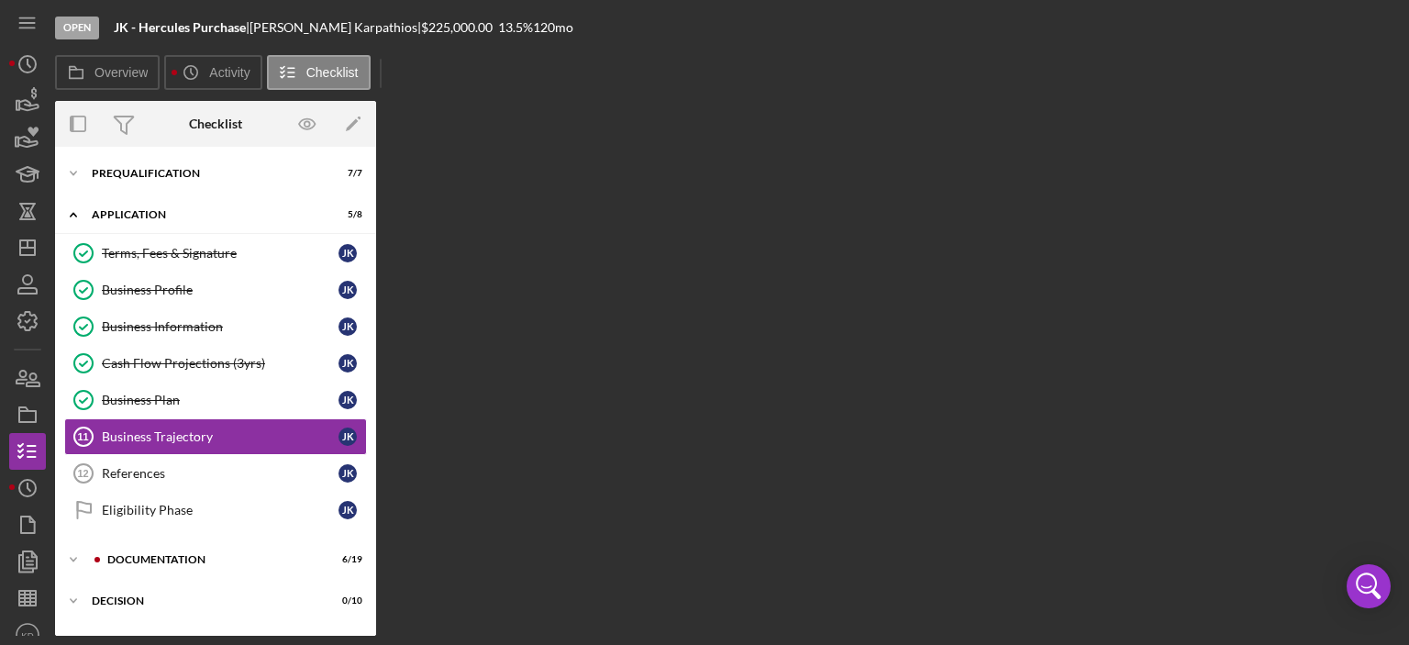
scroll to position [43, 0]
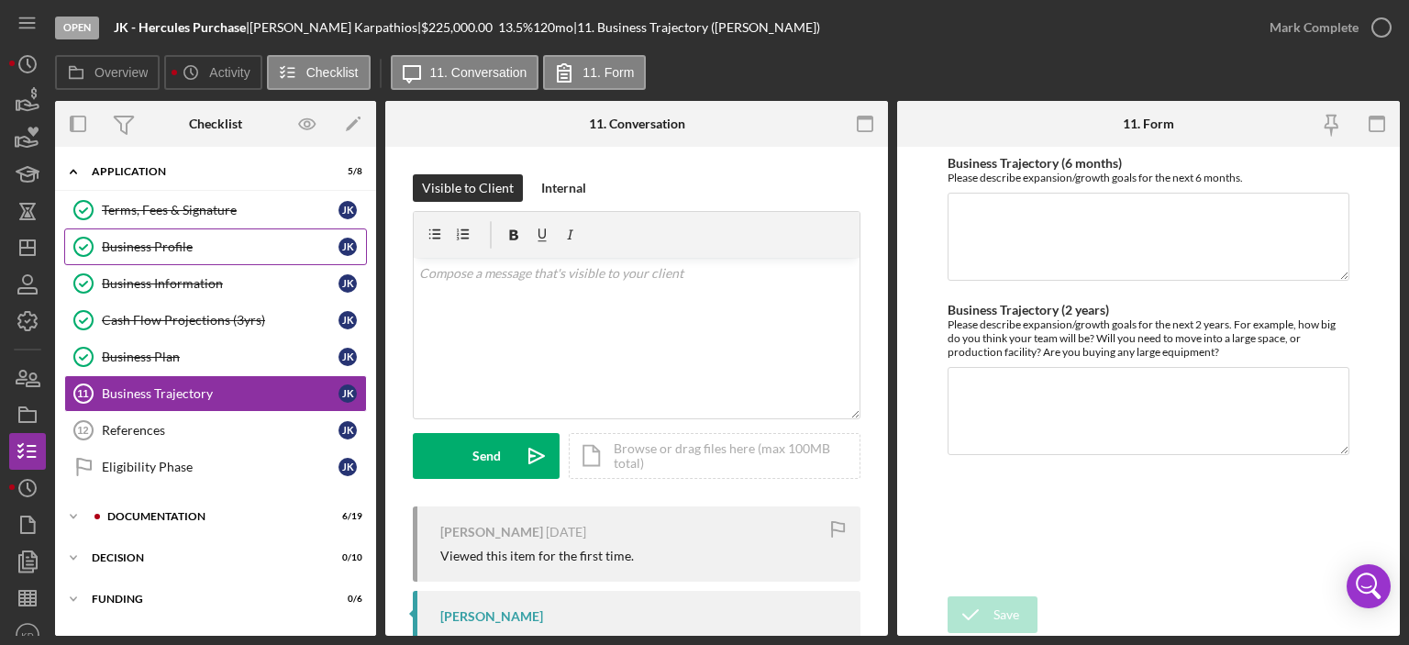
click at [146, 246] on div "Business Profile" at bounding box center [220, 246] width 237 height 15
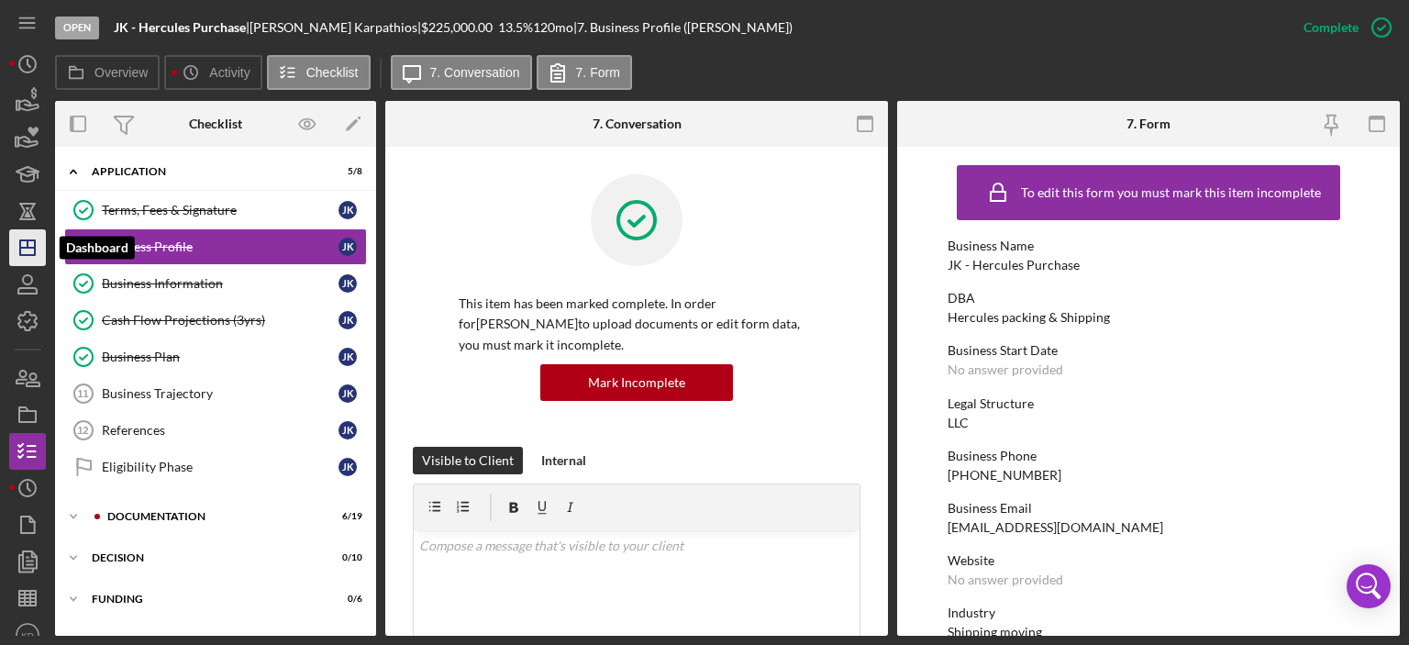
click at [26, 240] on polygon "button" at bounding box center [27, 247] width 15 height 15
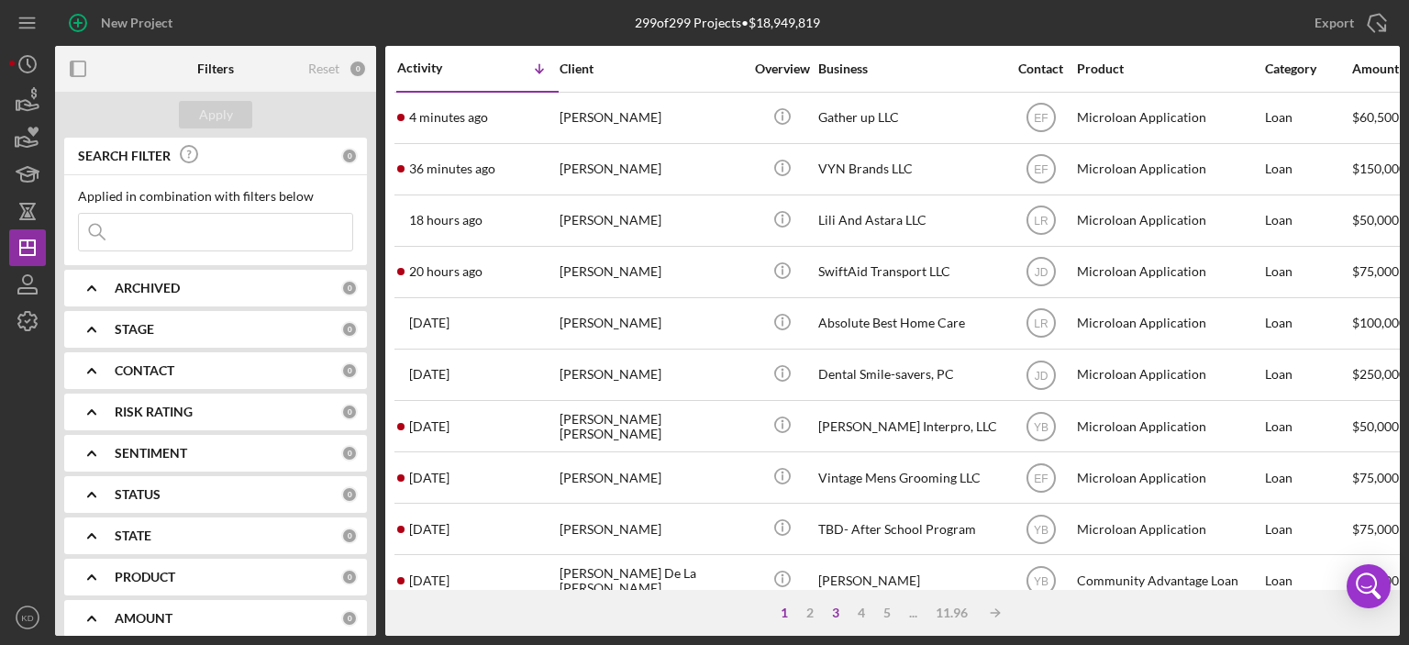
click at [832, 610] on div "3" at bounding box center [836, 613] width 26 height 15
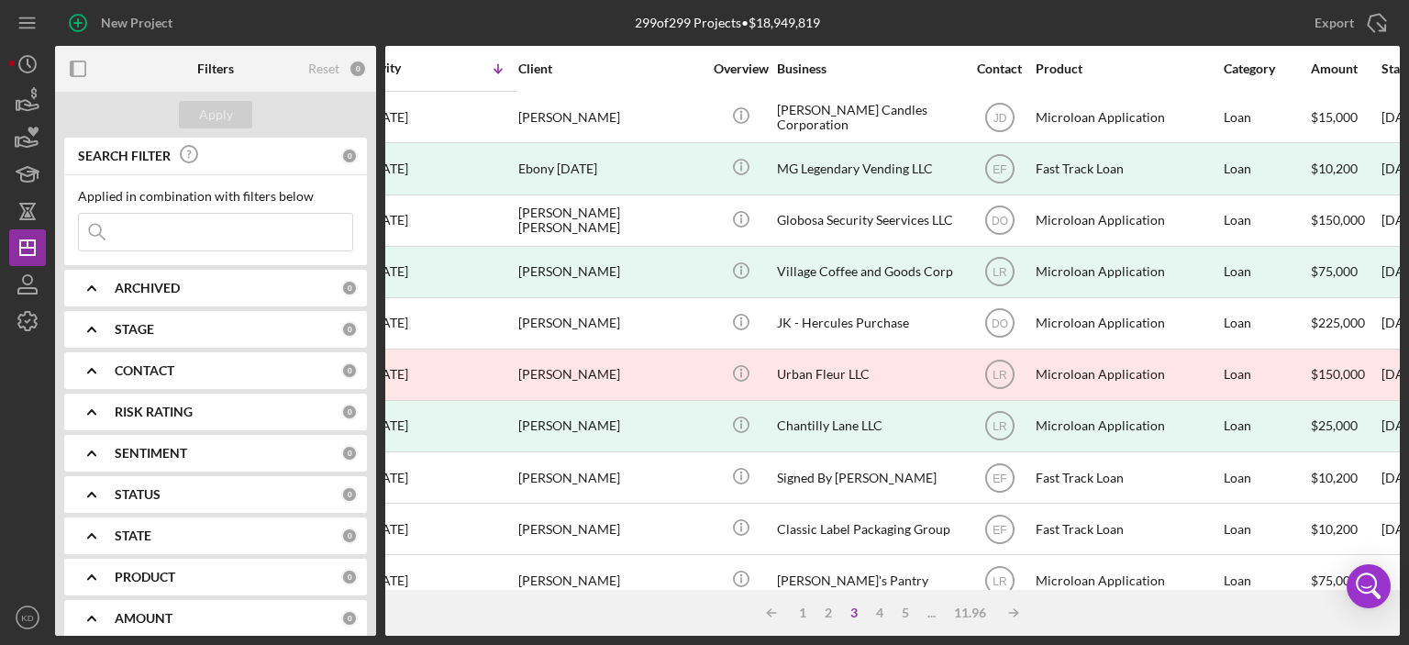
scroll to position [463, 29]
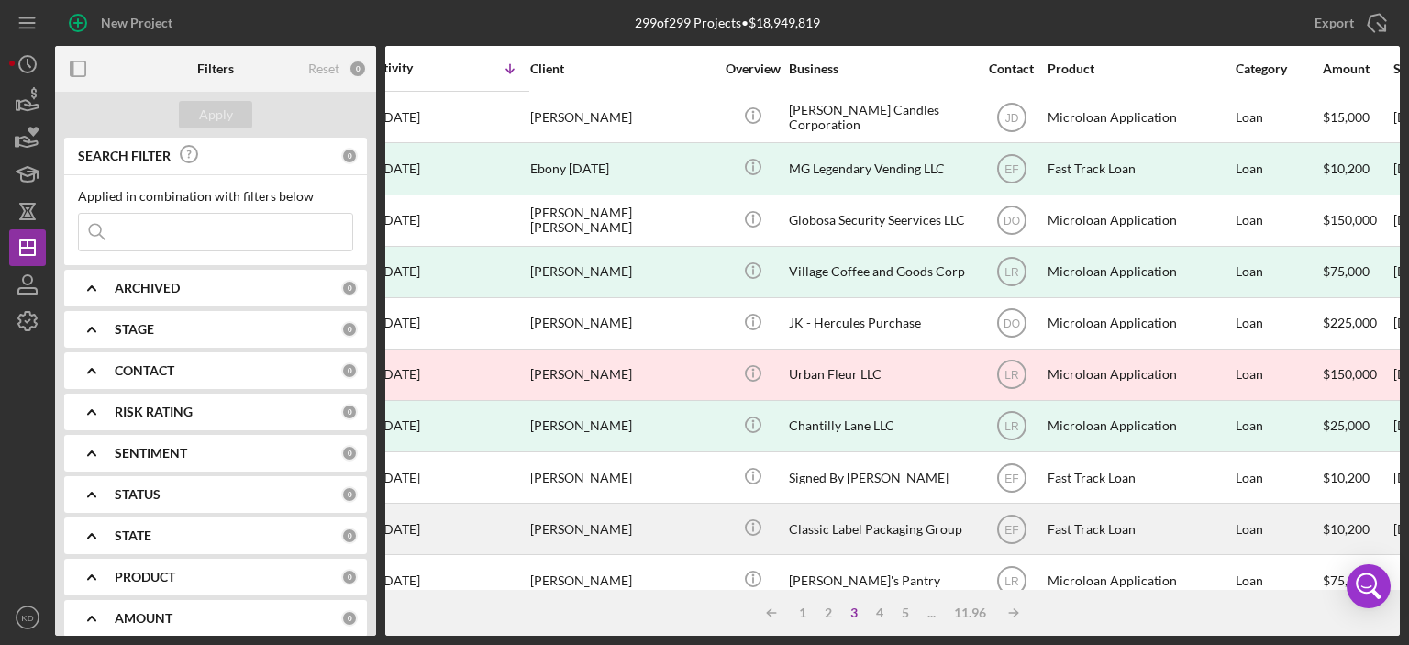
click at [609, 527] on div "[PERSON_NAME]" at bounding box center [621, 529] width 183 height 49
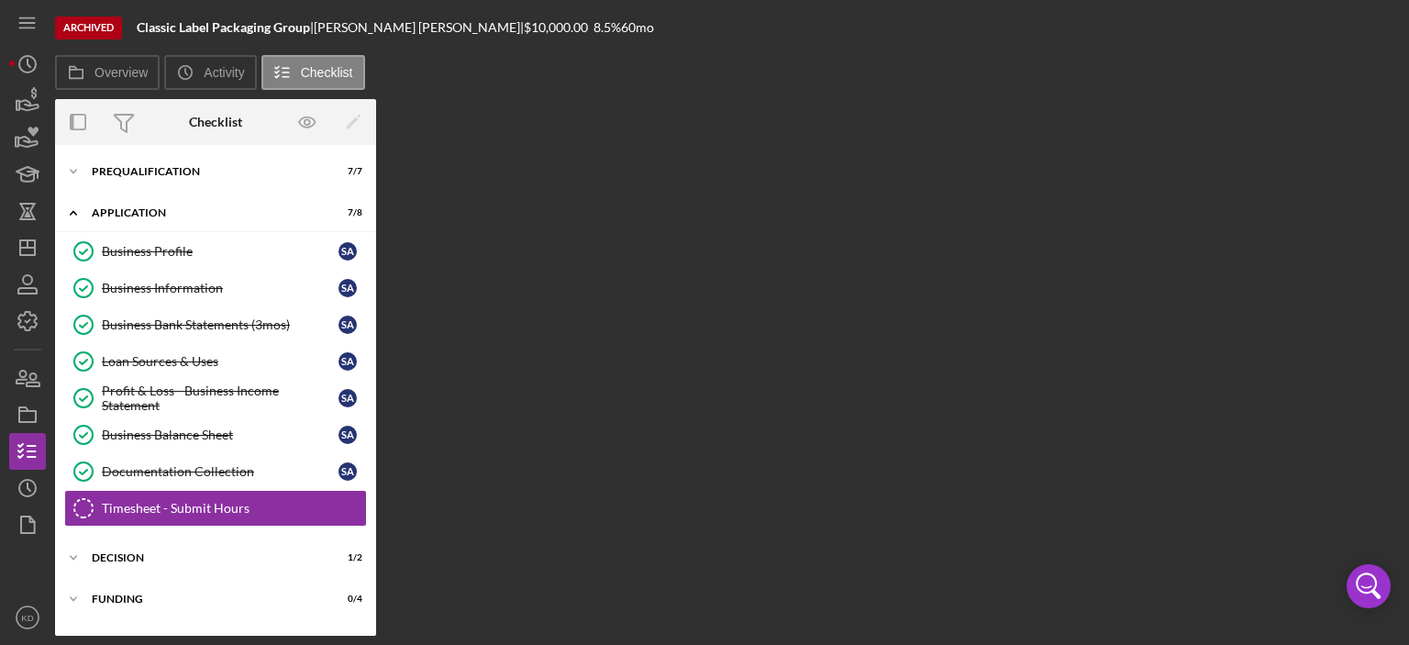
scroll to position [71, 0]
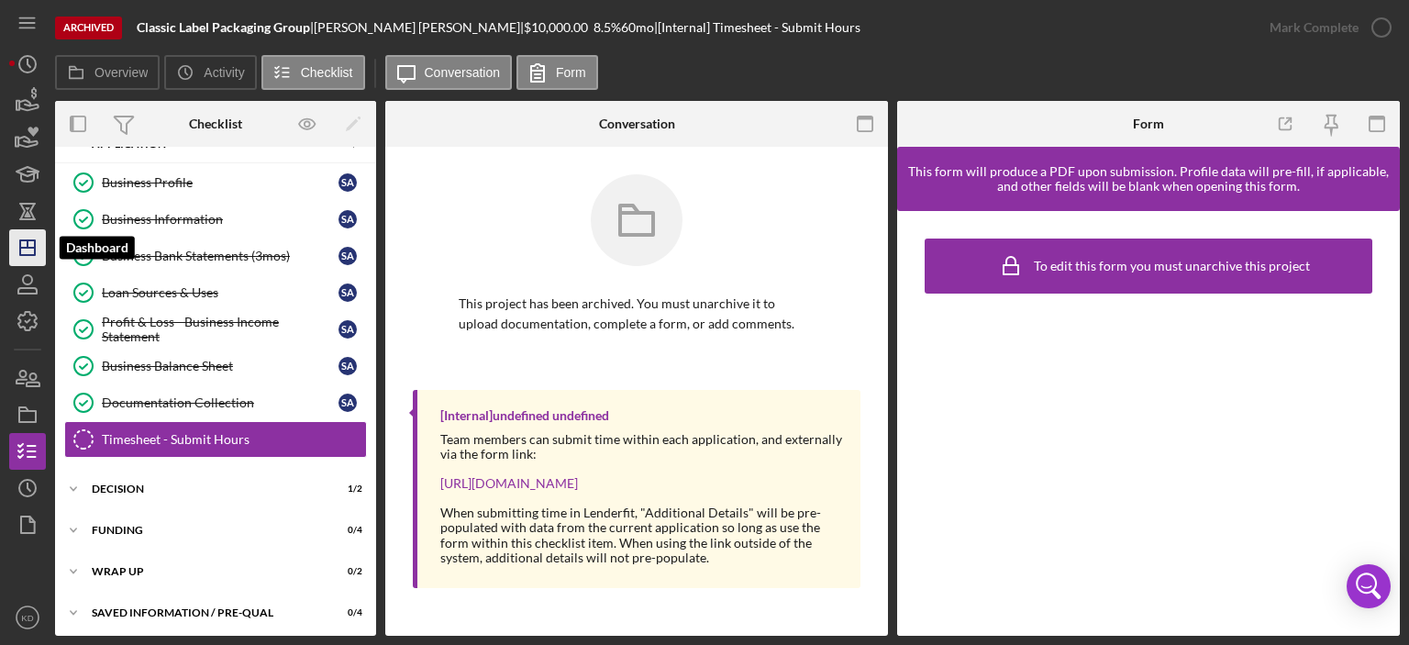
click at [15, 245] on icon "Icon/Dashboard" at bounding box center [28, 248] width 46 height 46
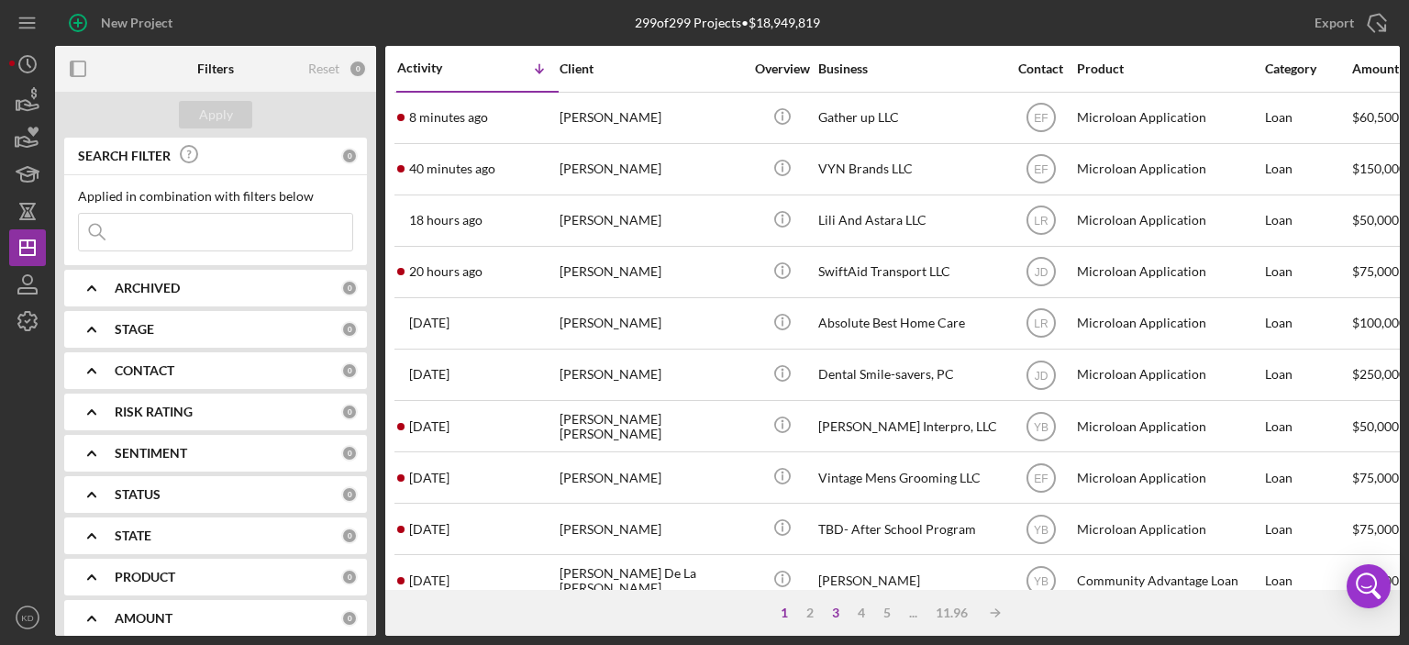
click at [831, 619] on div "3" at bounding box center [836, 613] width 26 height 15
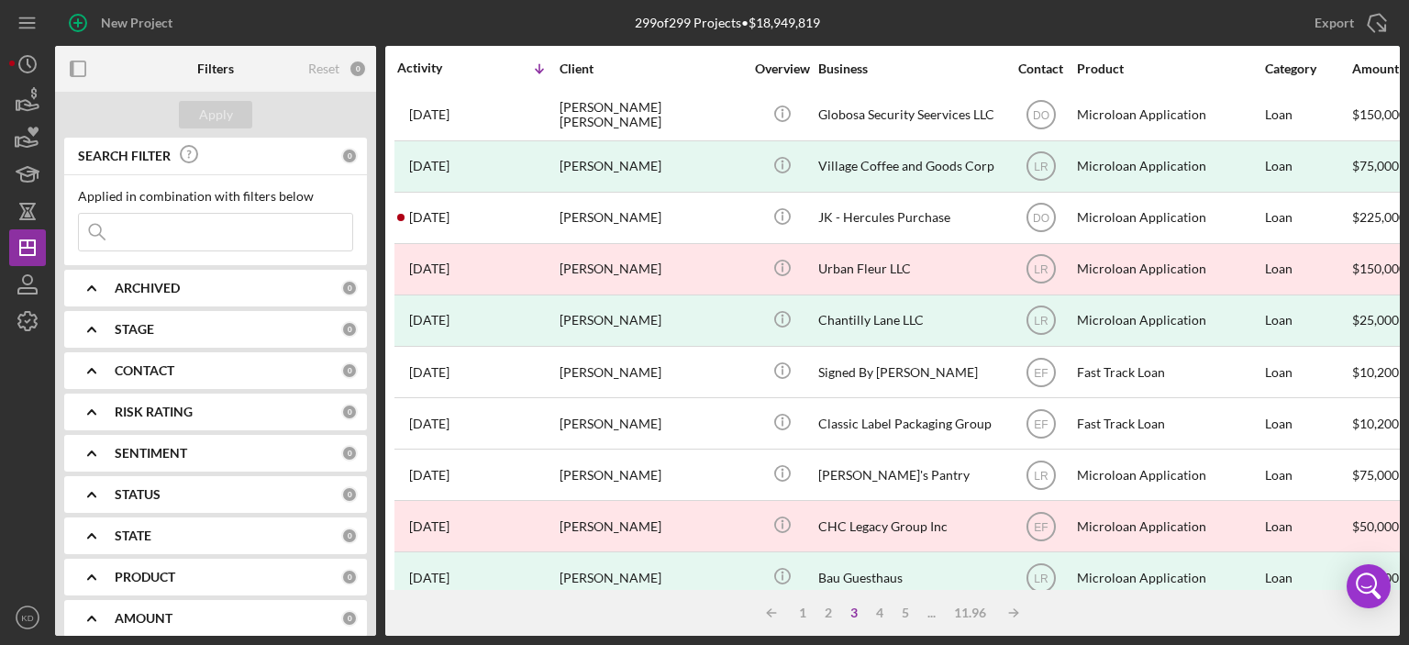
scroll to position [587, 0]
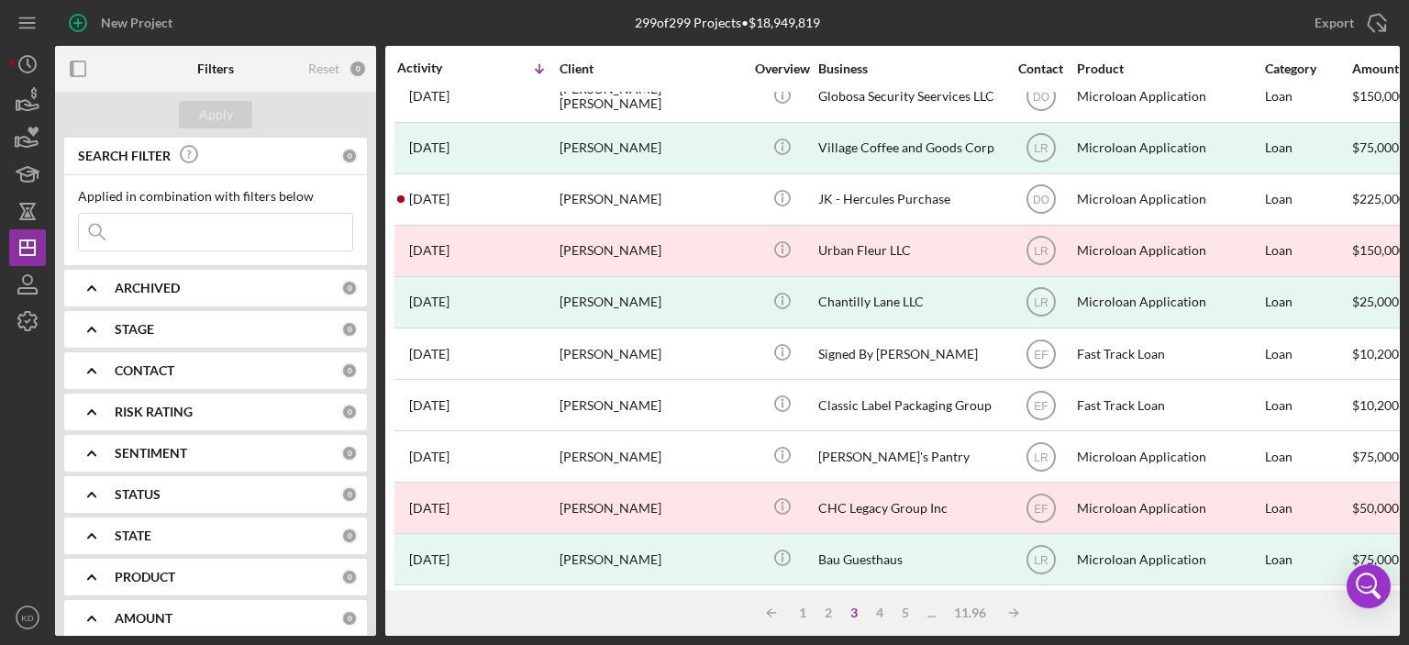
click at [1061, 594] on div "Icon/Table Sort Arrow 1 2 3 4 5 ... 11.96 Icon/Table Sort Arrow" at bounding box center [892, 613] width 1015 height 46
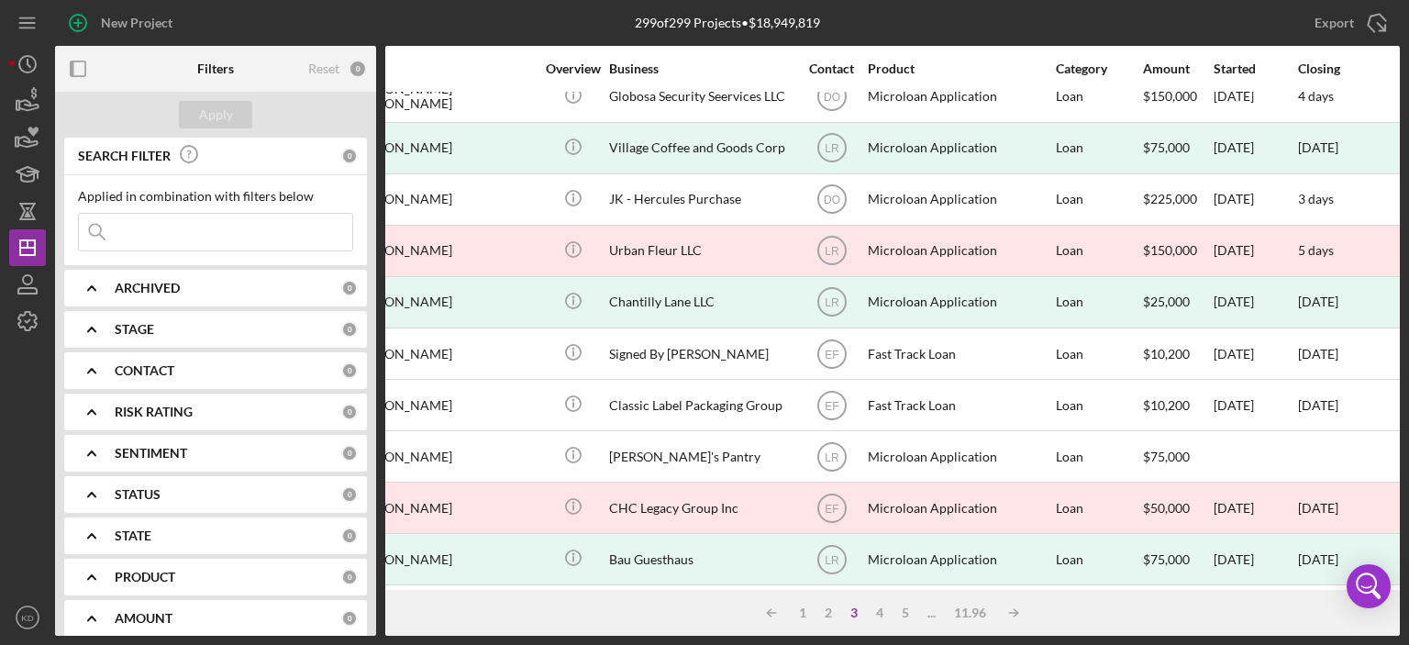
scroll to position [587, 176]
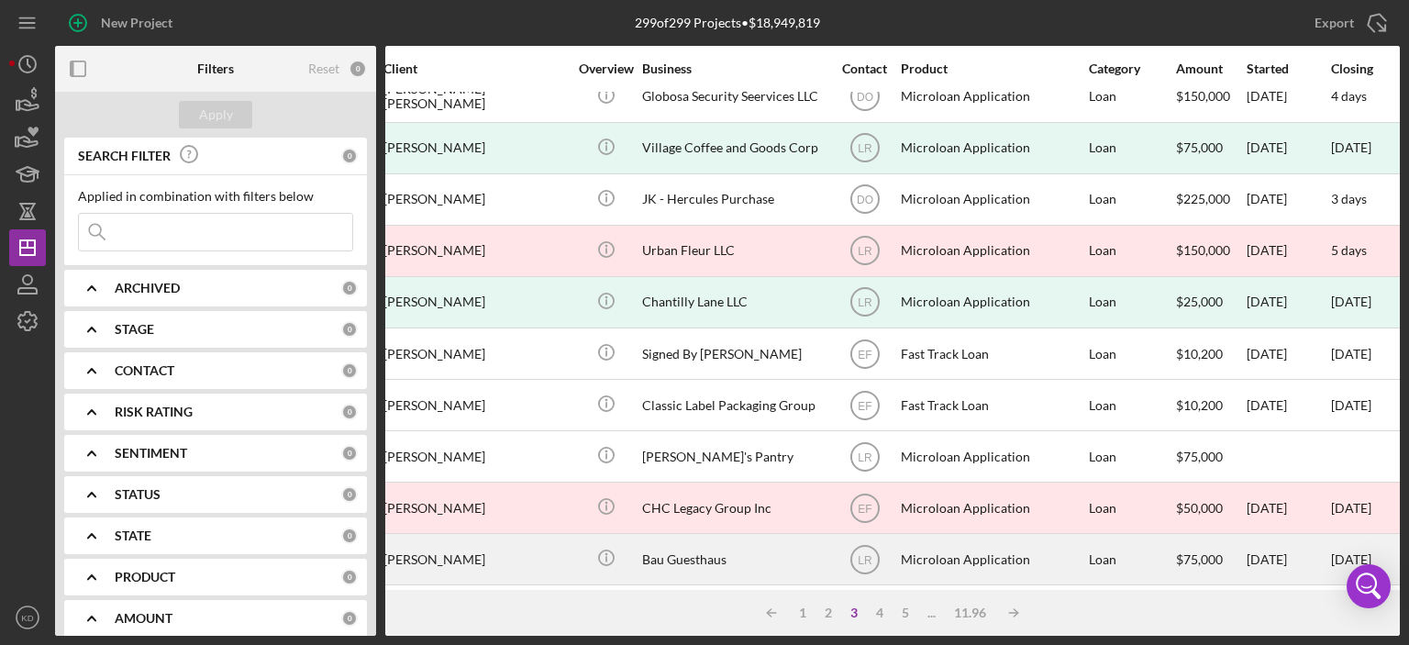
click at [724, 558] on div "Bau Guesthaus" at bounding box center [733, 559] width 183 height 49
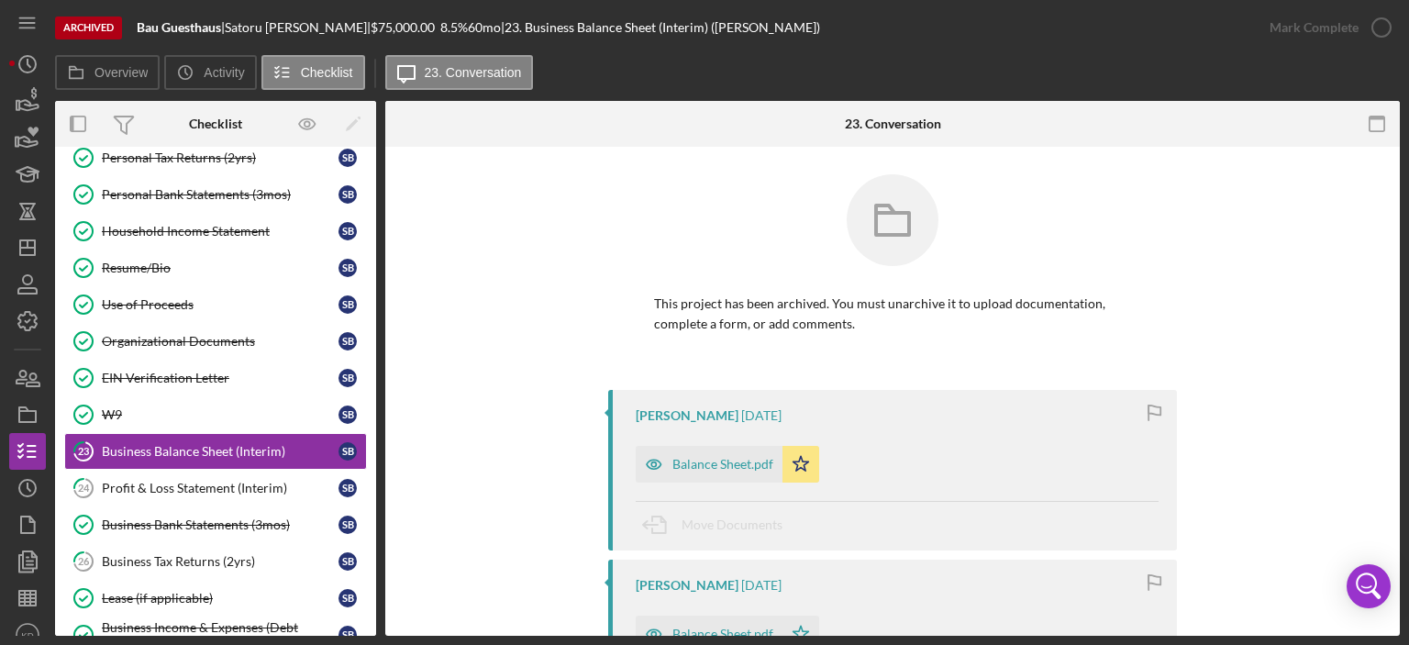
scroll to position [266, 0]
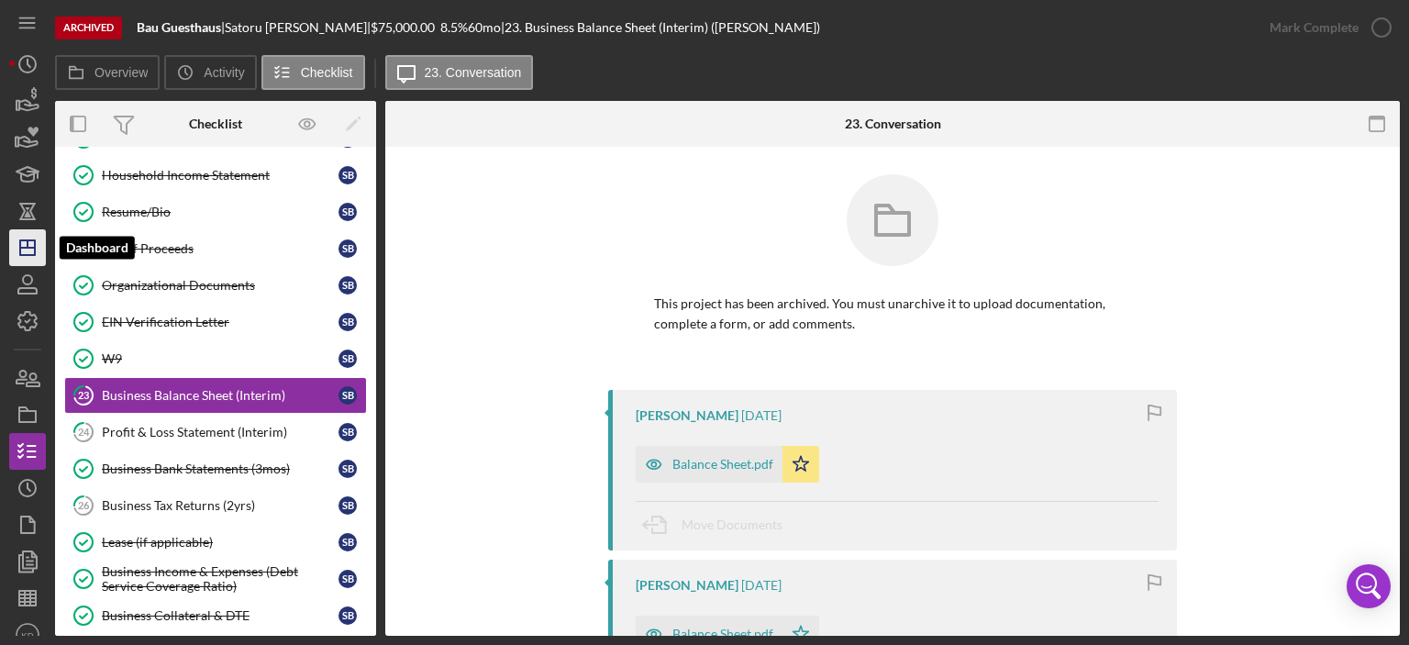
click at [28, 245] on line "button" at bounding box center [28, 243] width 0 height 7
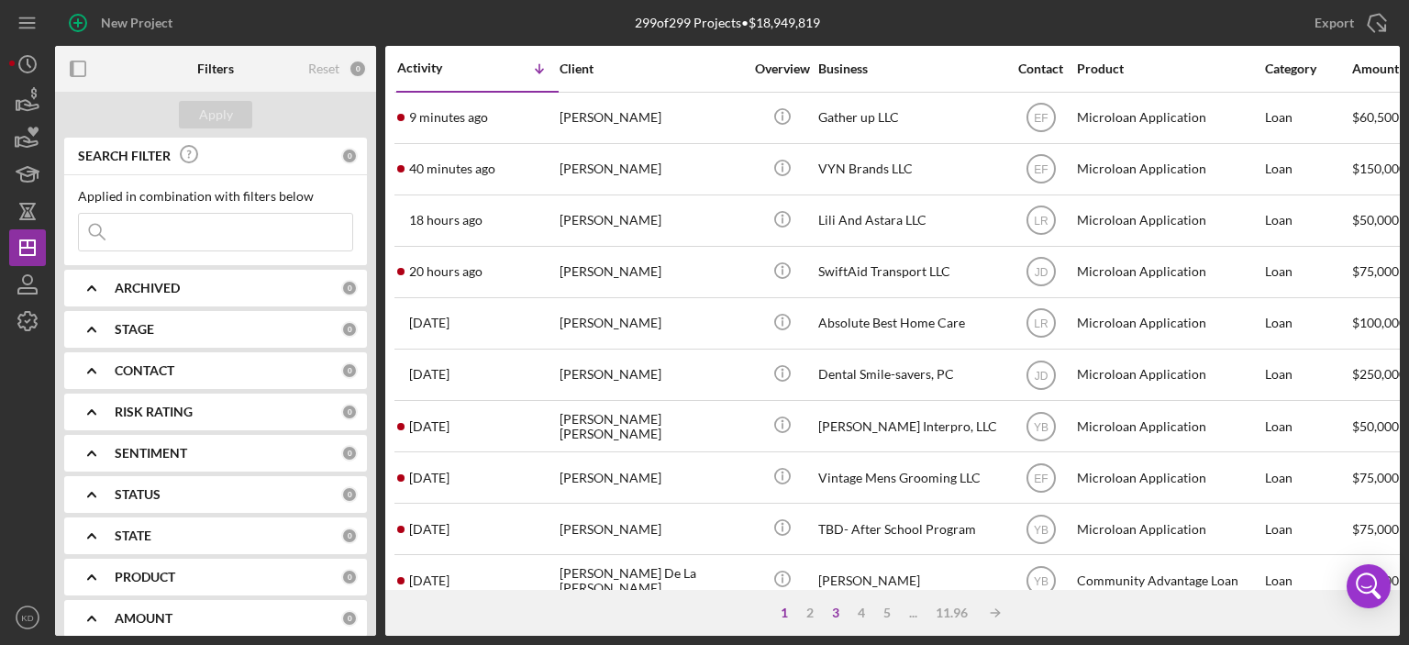
click at [828, 612] on div "3" at bounding box center [836, 613] width 26 height 15
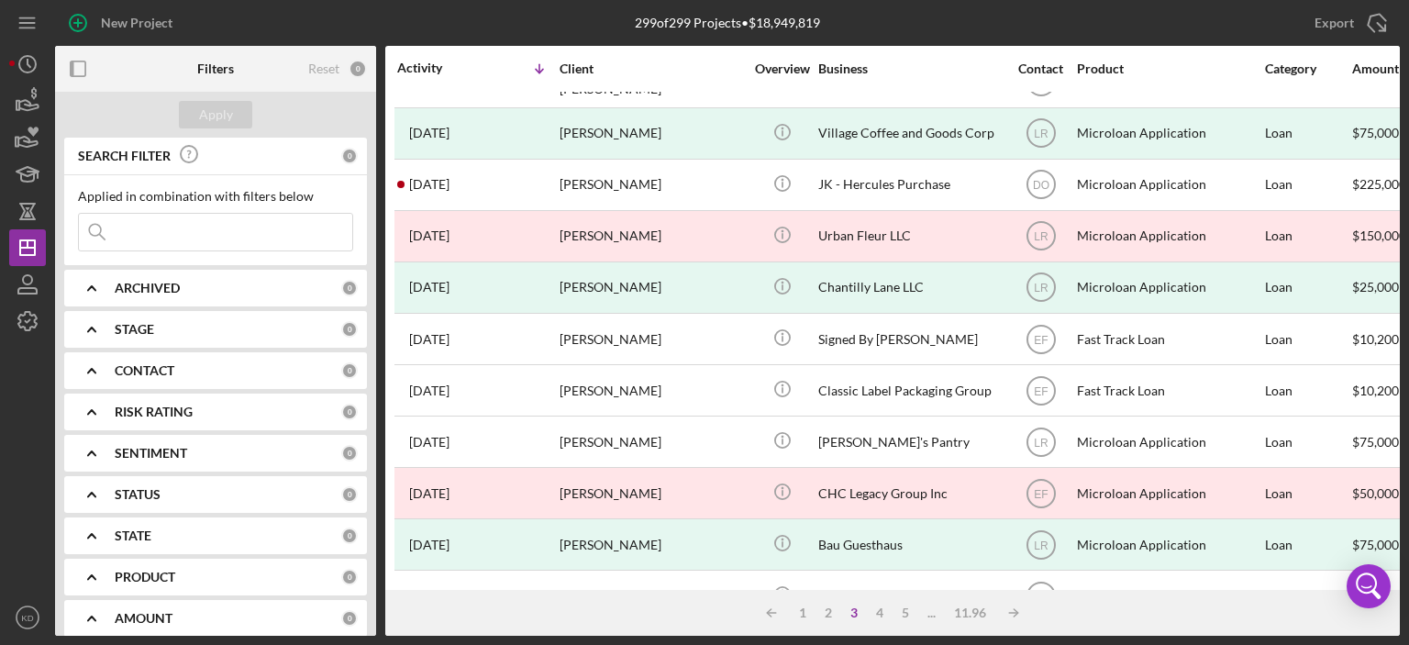
scroll to position [591, 0]
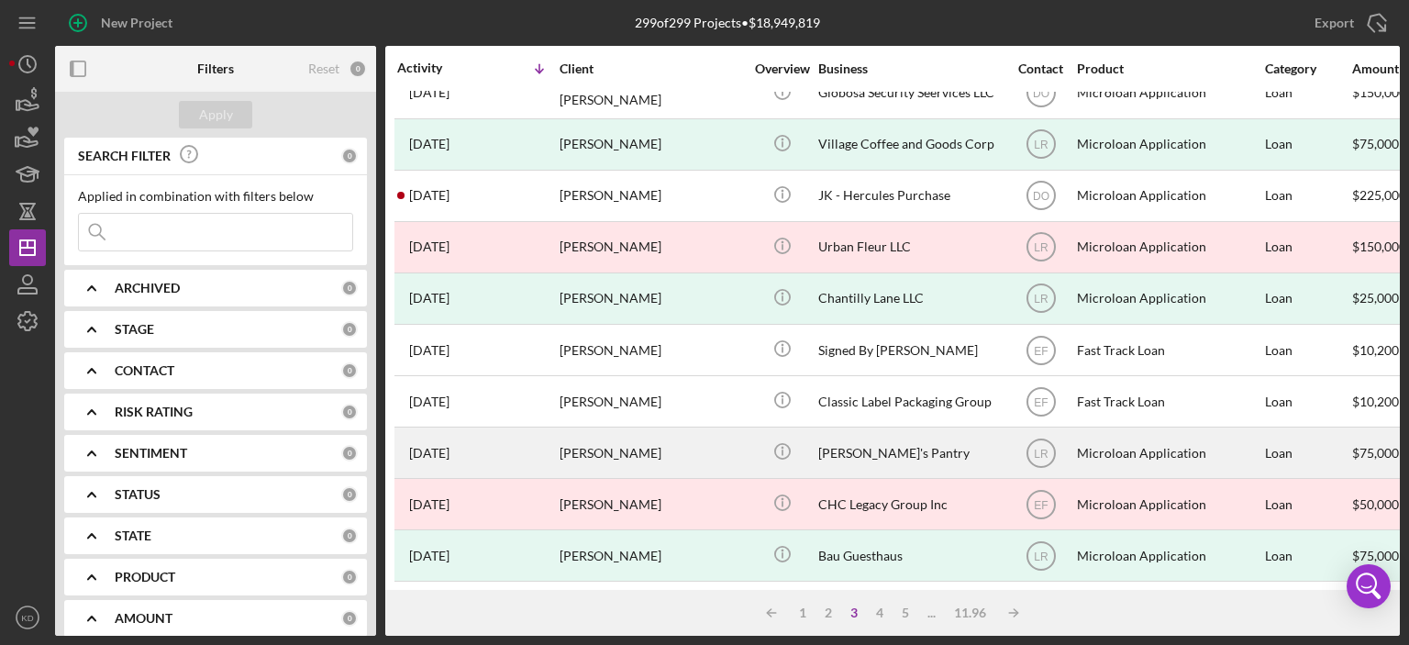
click at [585, 450] on div "[PERSON_NAME]" at bounding box center [651, 452] width 183 height 49
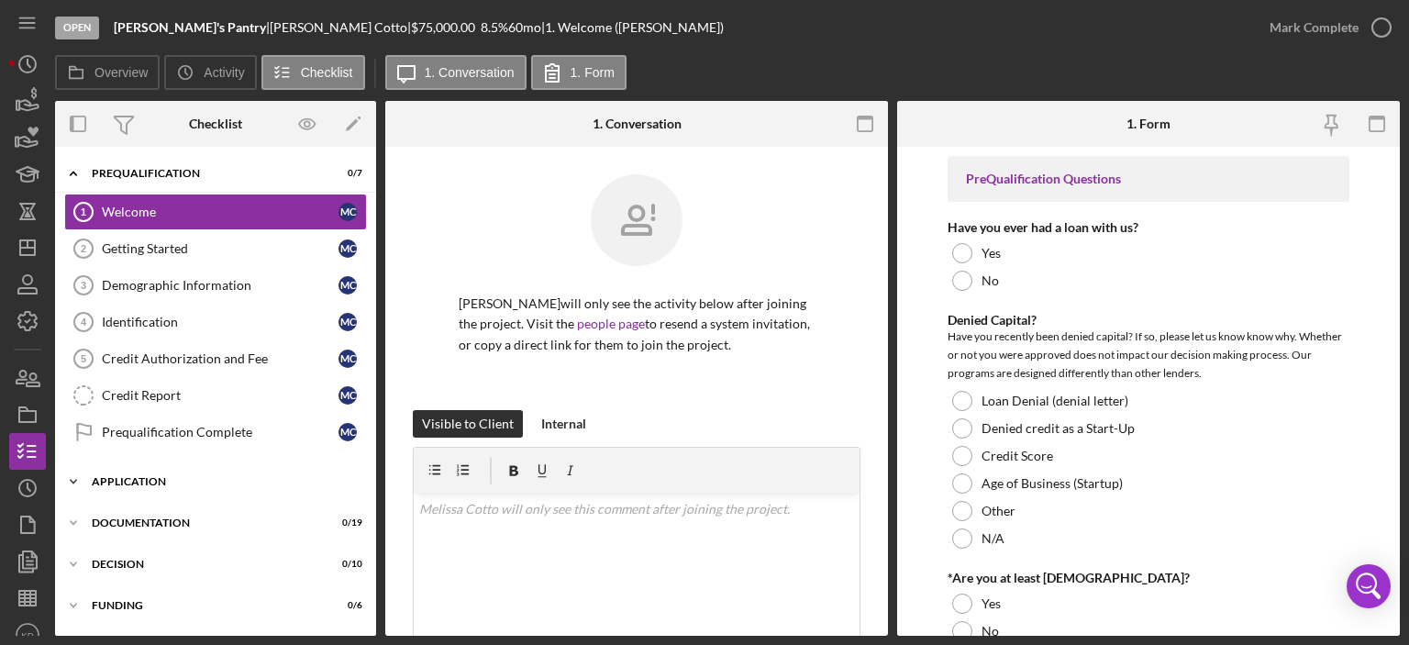
click at [73, 476] on icon "Icon/Expander" at bounding box center [73, 481] width 37 height 37
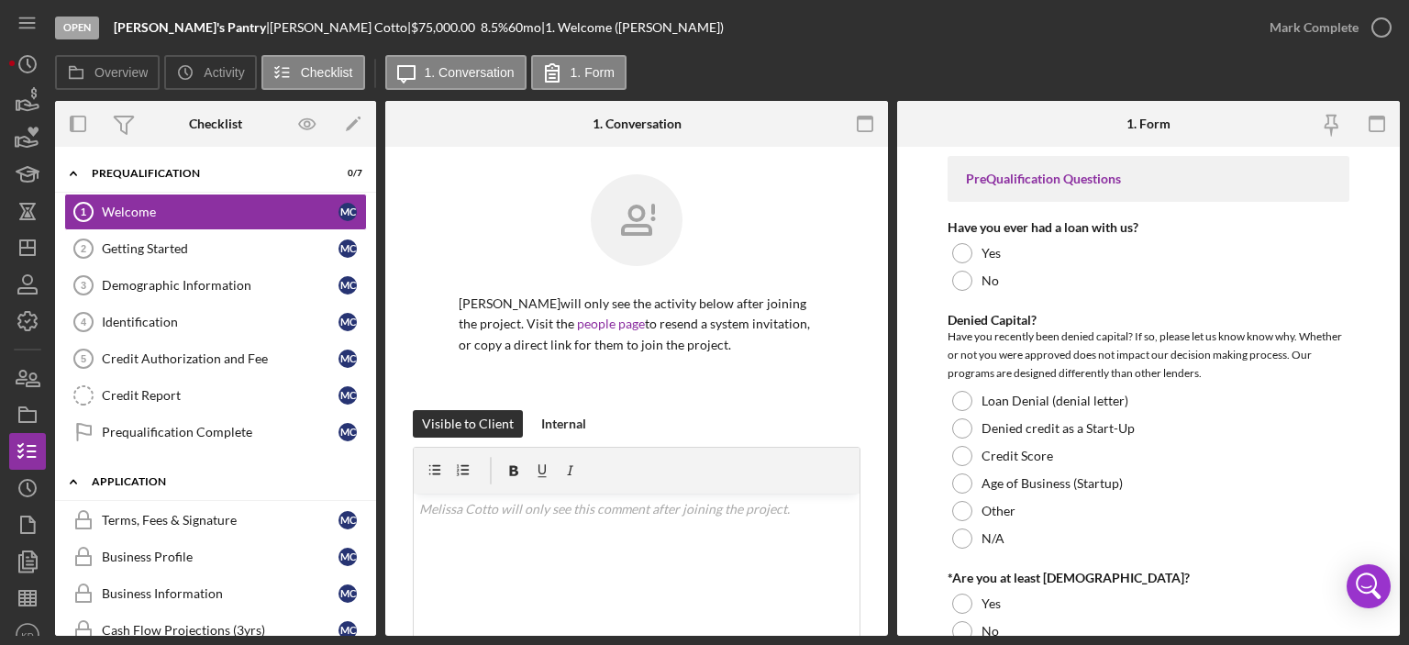
click at [73, 476] on icon "Icon/Expander" at bounding box center [73, 481] width 37 height 37
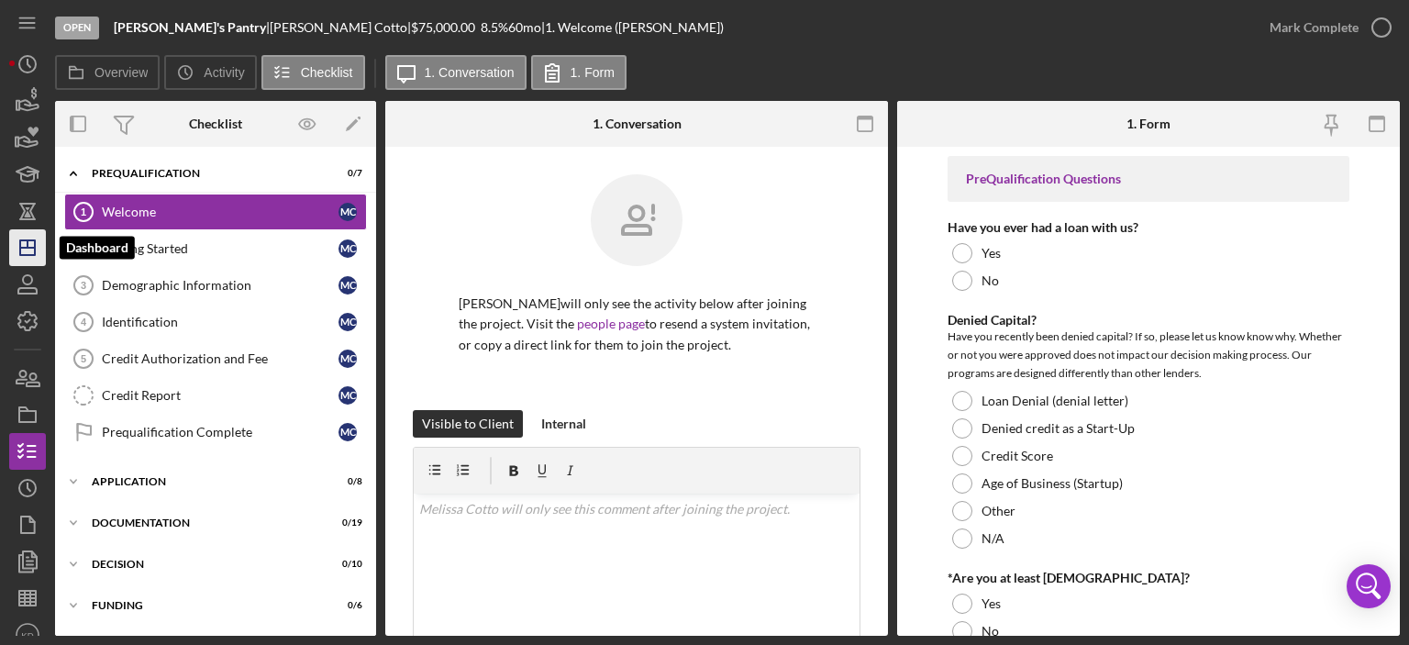
click at [28, 250] on icon "Icon/Dashboard" at bounding box center [28, 248] width 46 height 46
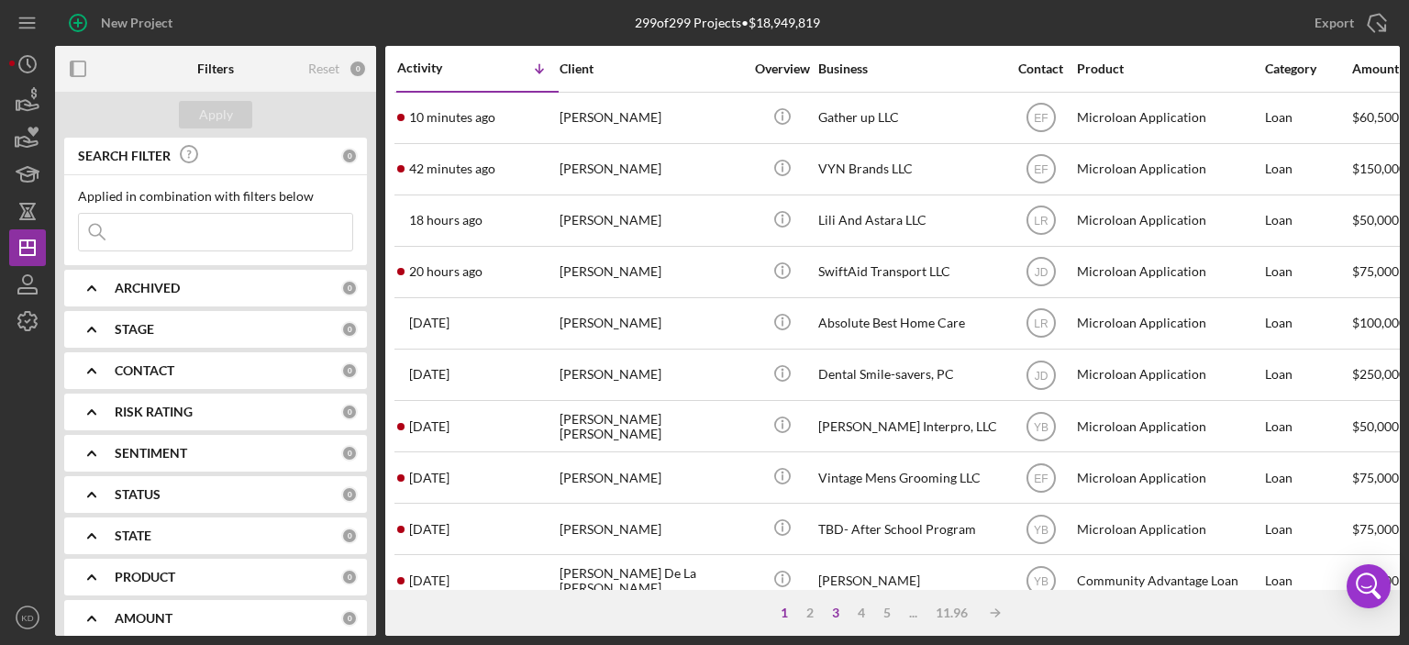
click at [835, 612] on div "3" at bounding box center [836, 613] width 26 height 15
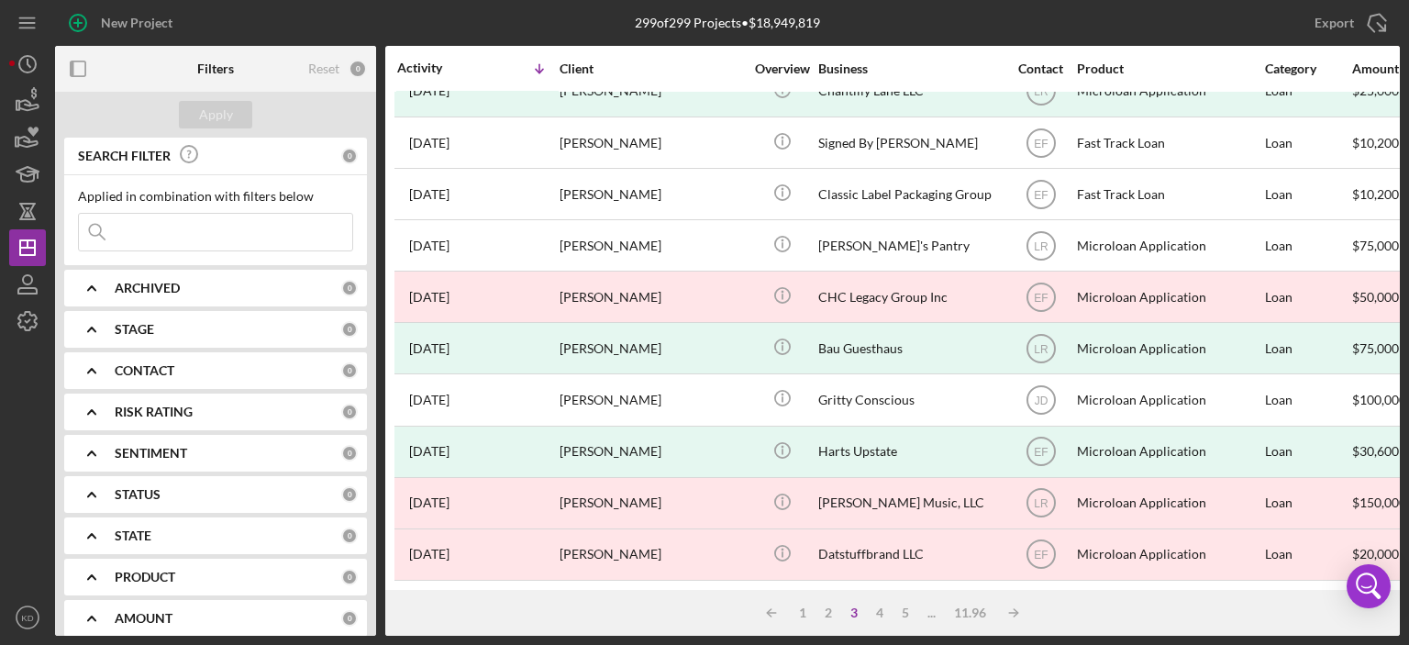
scroll to position [811, 0]
click at [884, 606] on div "4" at bounding box center [880, 613] width 26 height 15
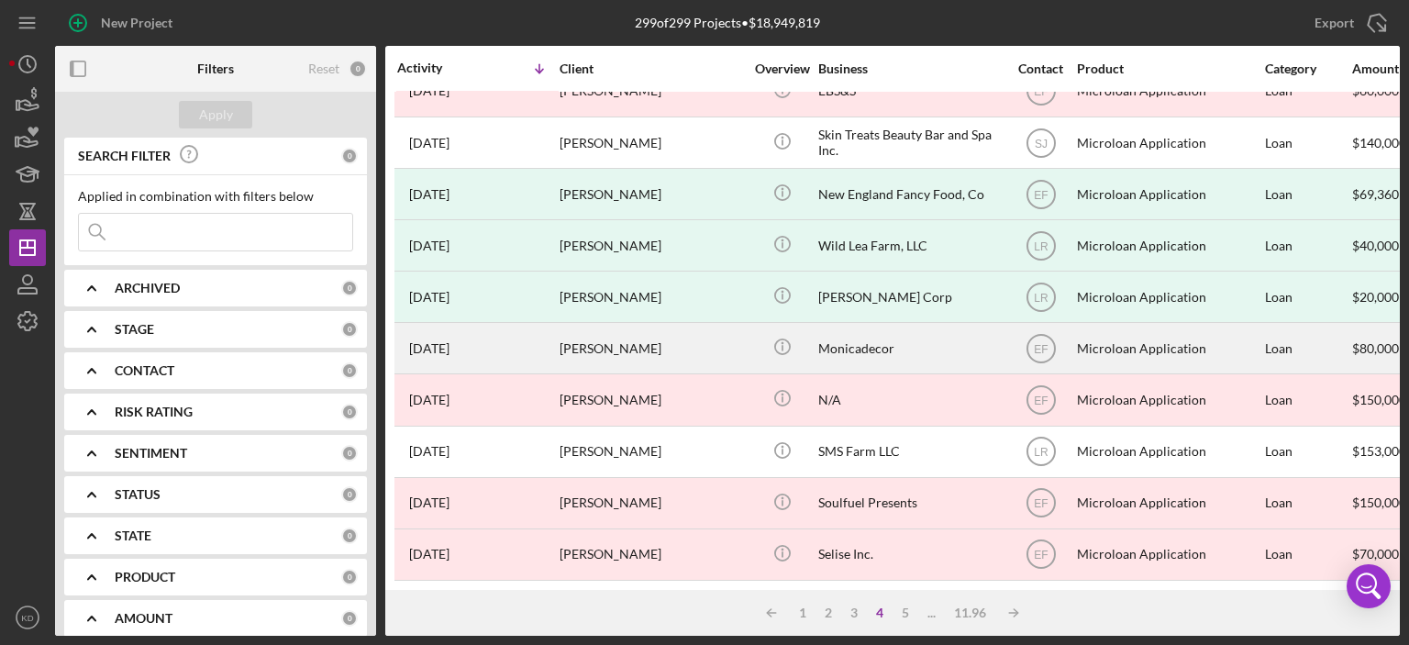
click at [586, 337] on div "[PERSON_NAME]" at bounding box center [651, 348] width 183 height 49
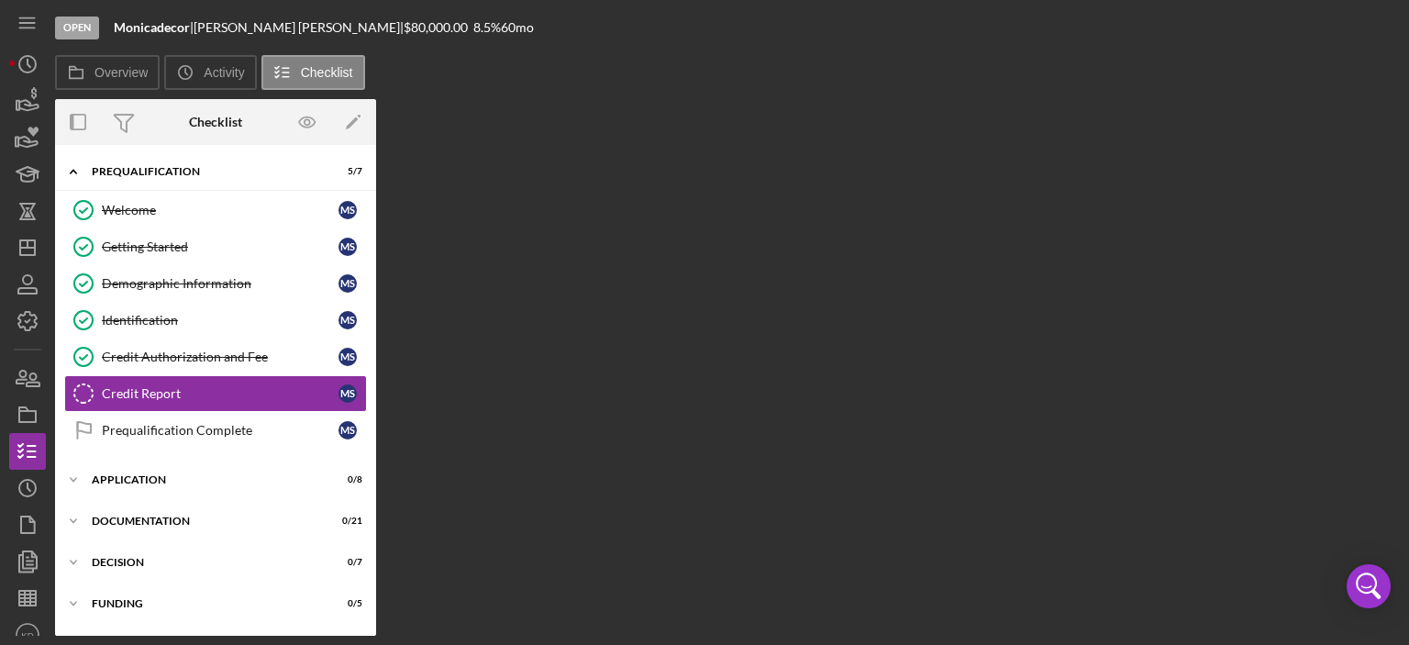
scroll to position [2, 0]
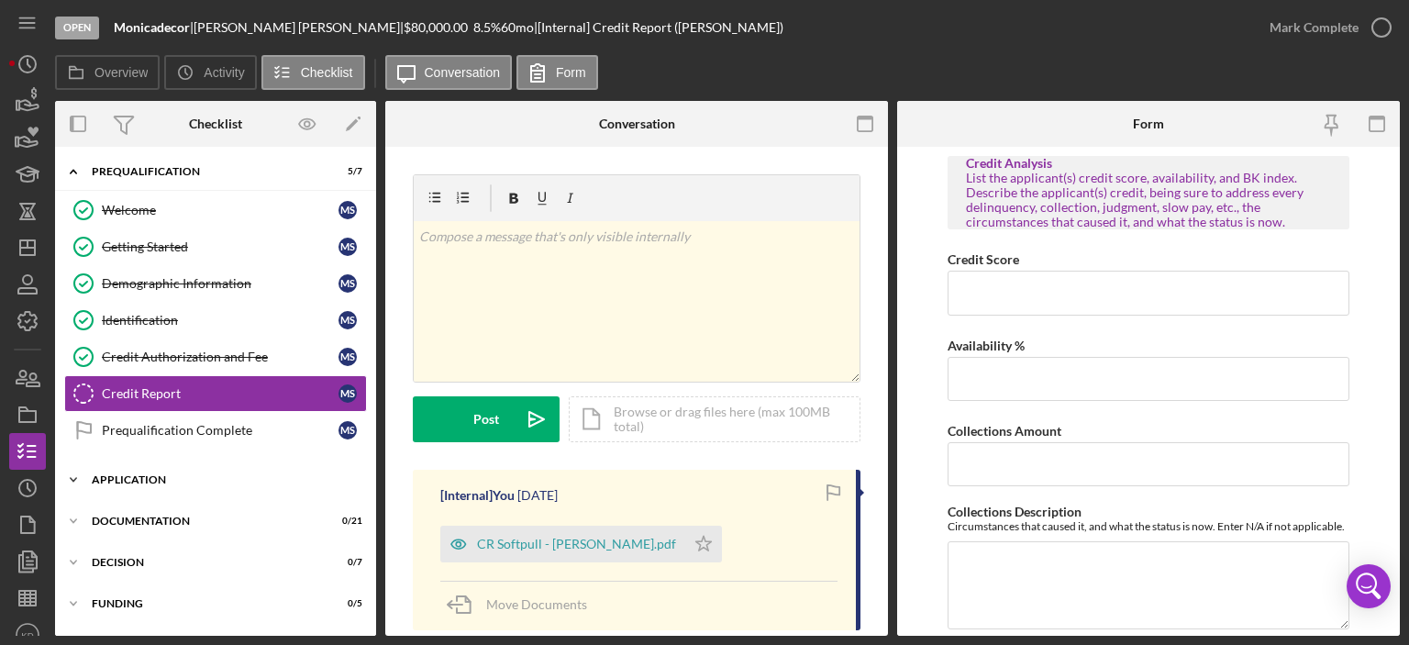
click at [74, 473] on icon "Icon/Expander" at bounding box center [73, 479] width 37 height 37
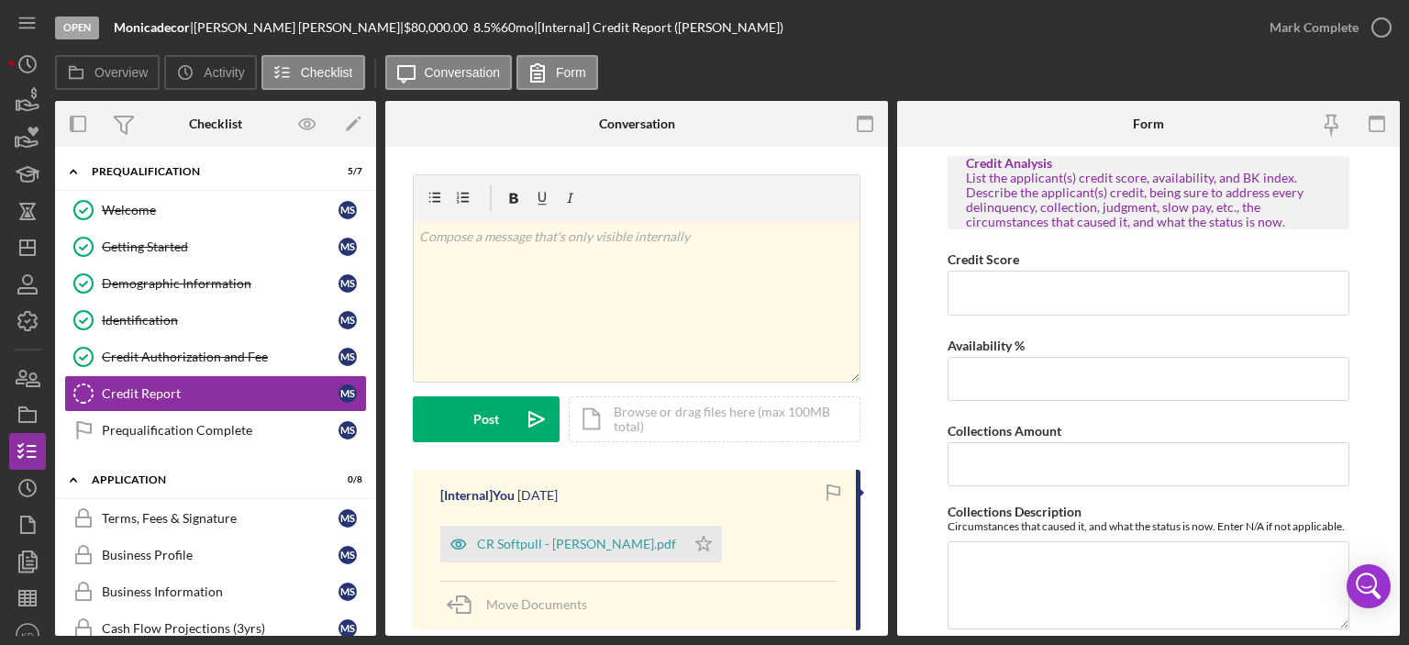
scroll to position [378, 0]
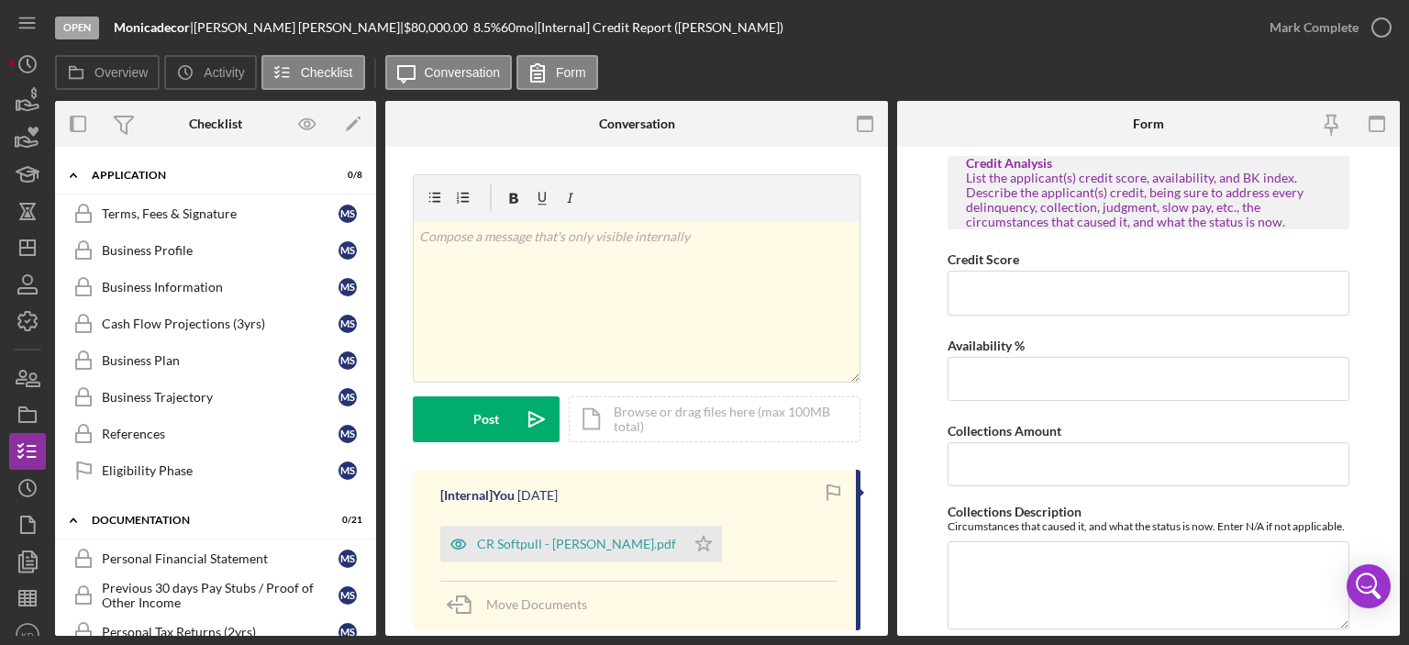
scroll to position [0, 0]
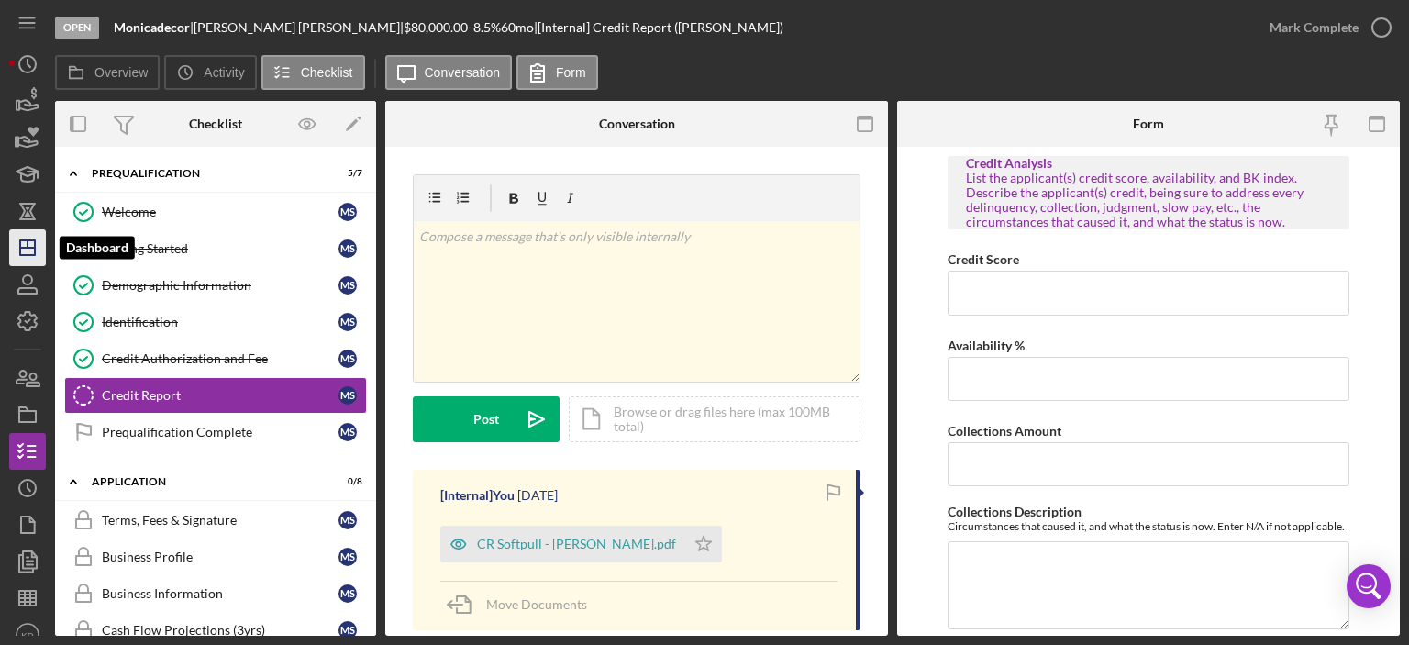
click at [28, 244] on line "button" at bounding box center [28, 243] width 0 height 7
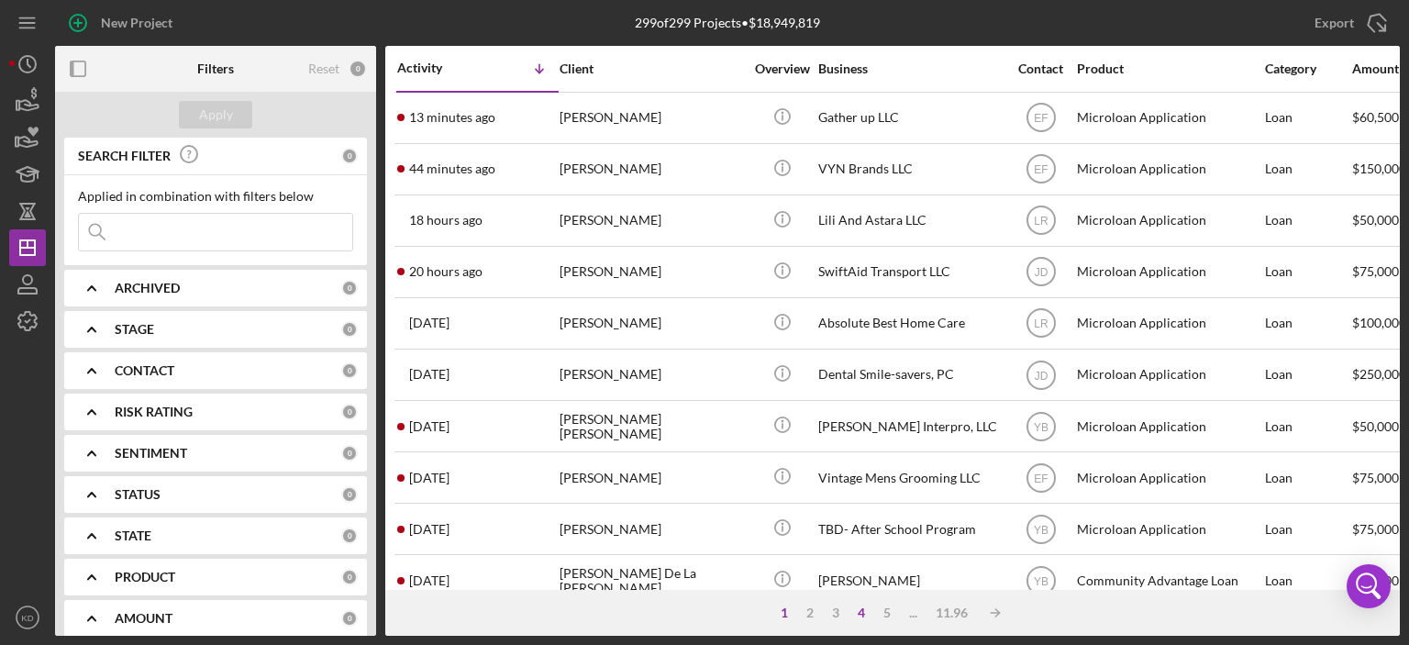
click at [857, 612] on div "4" at bounding box center [862, 613] width 26 height 15
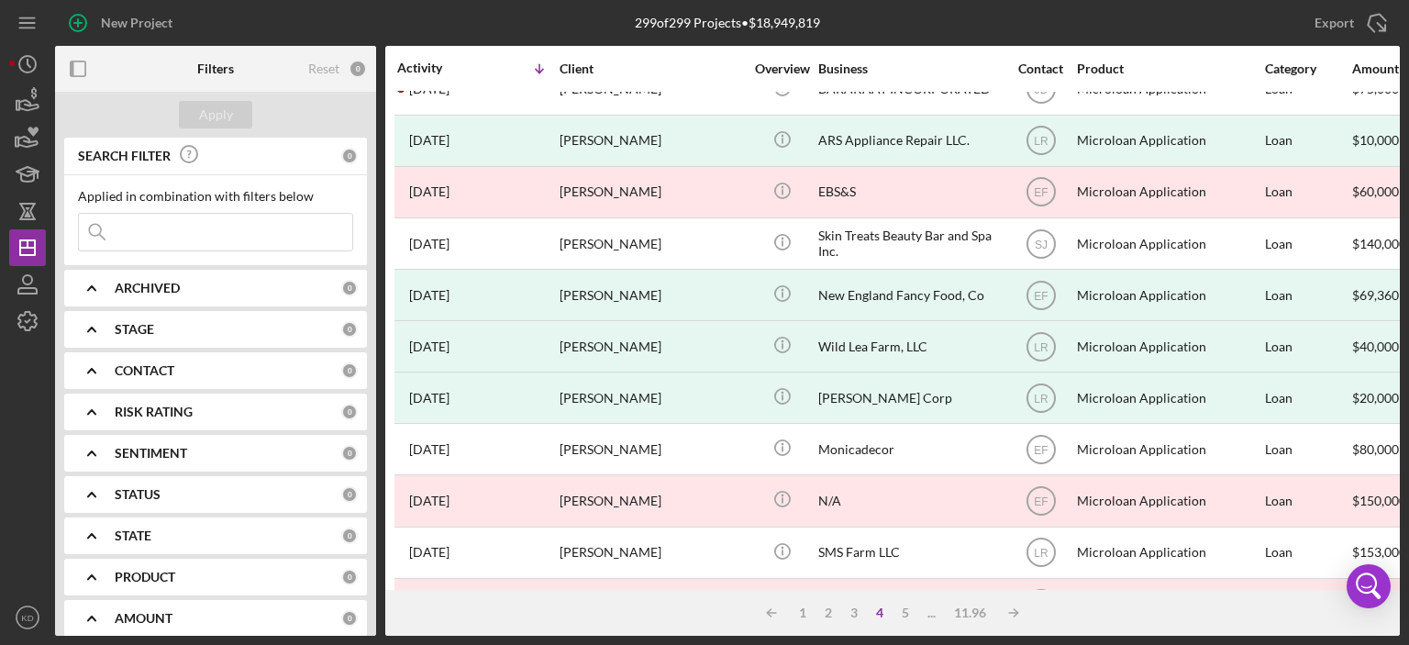
scroll to position [734, 0]
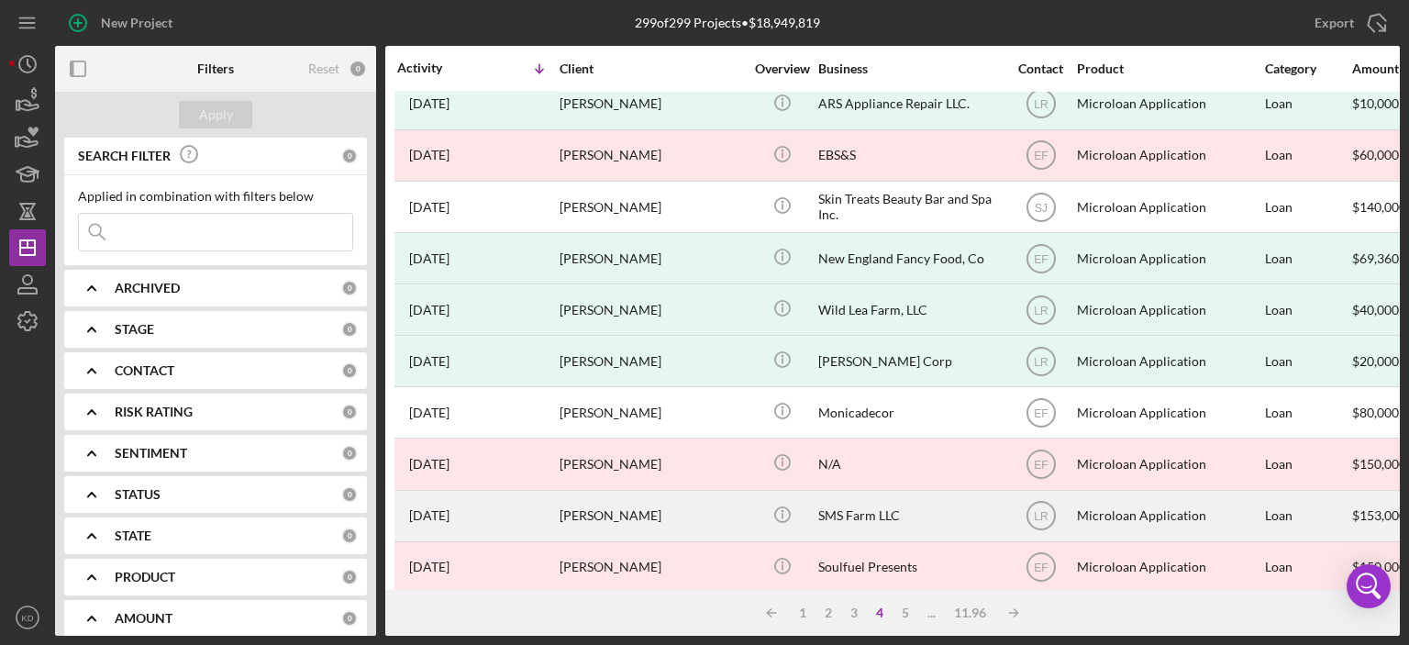
click at [852, 518] on div "SMS Farm LLC" at bounding box center [909, 516] width 183 height 49
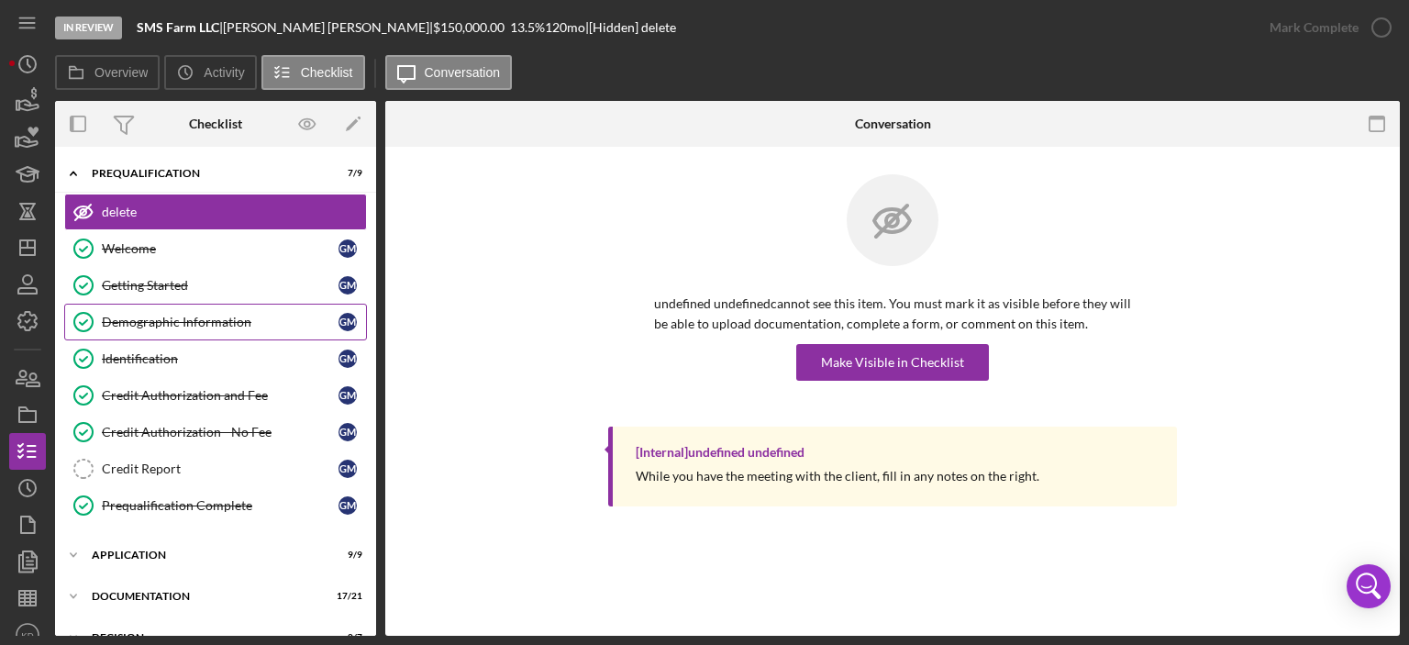
click at [135, 317] on div "Demographic Information" at bounding box center [220, 322] width 237 height 15
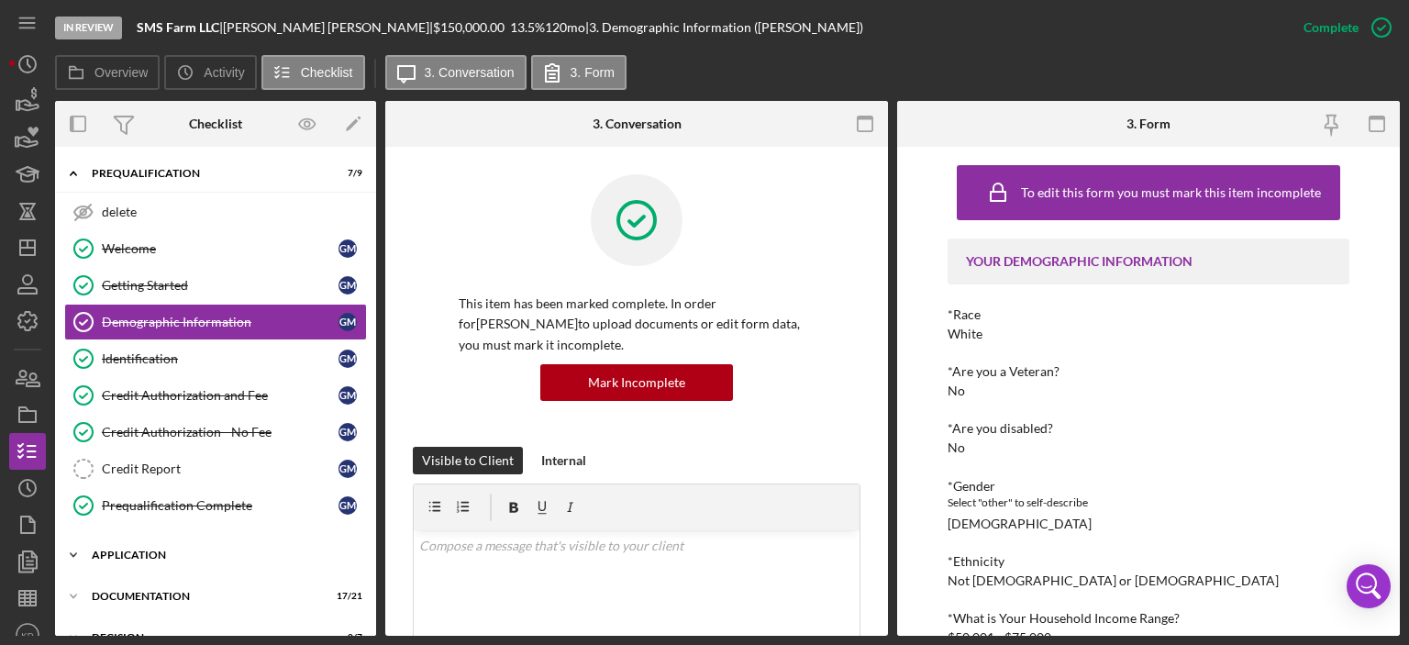
click at [70, 545] on icon "Icon/Expander" at bounding box center [73, 555] width 37 height 37
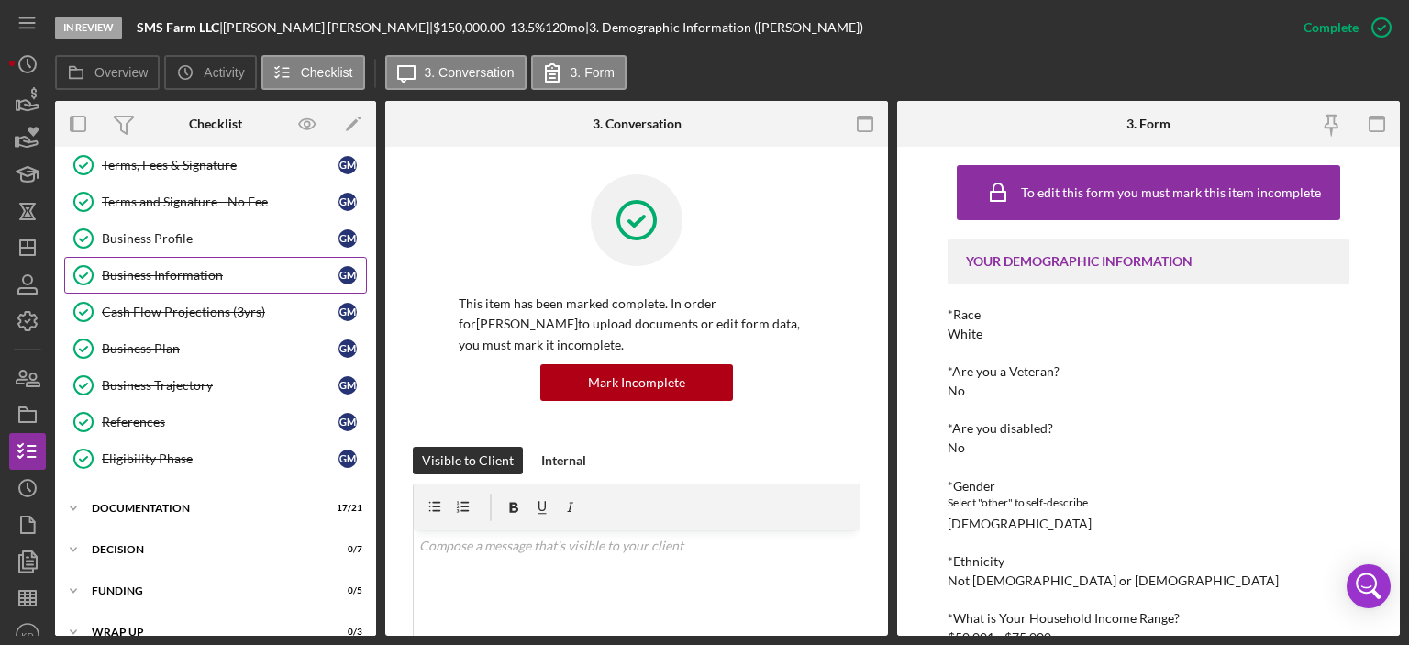
click at [148, 268] on div "Business Information" at bounding box center [220, 275] width 237 height 15
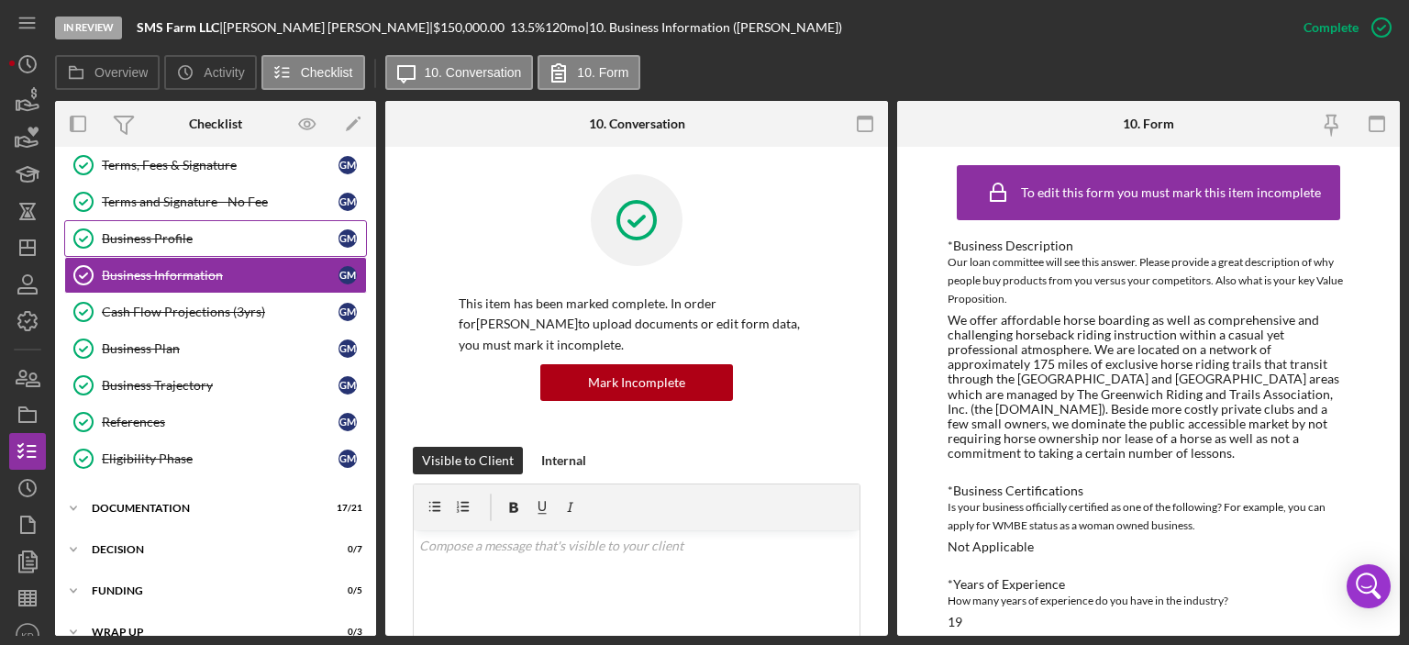
click at [111, 231] on div "Business Profile" at bounding box center [220, 238] width 237 height 15
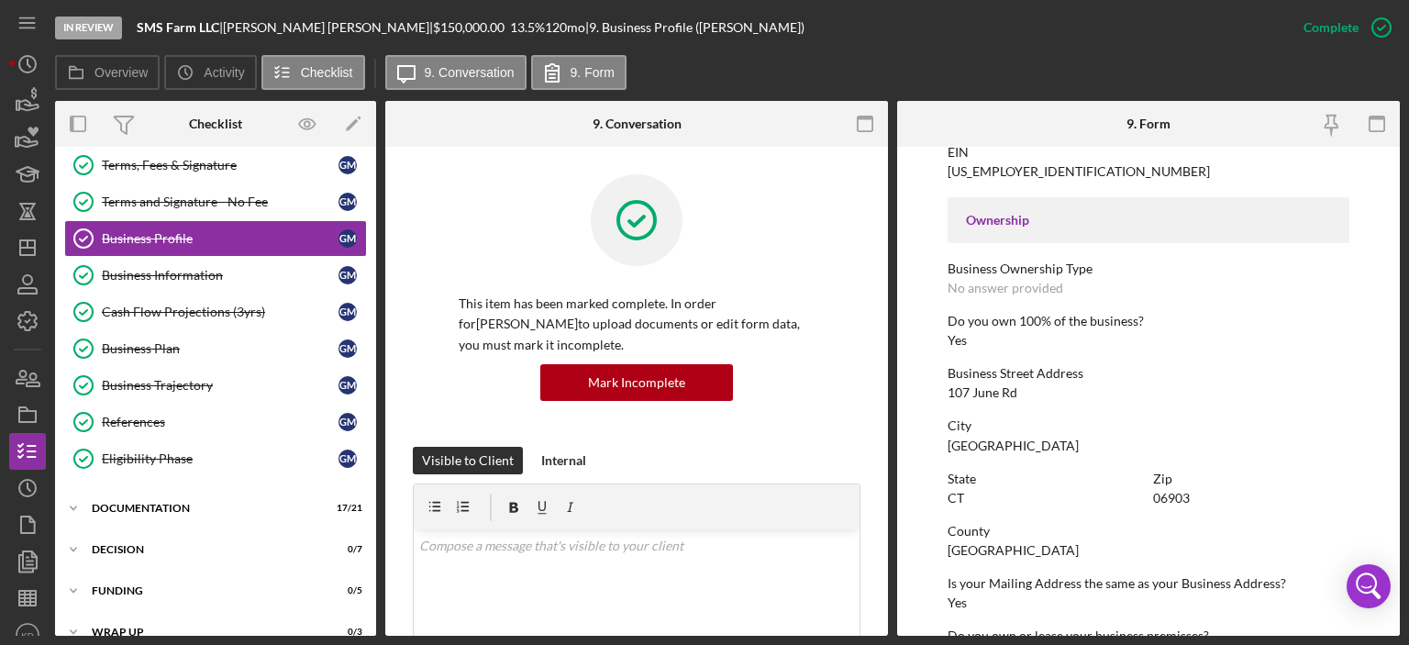
scroll to position [567, 0]
click at [367, 231] on div "Terms, Fees & Signature Terms, Fees & Signature G M Terms and Signature - No Fe…" at bounding box center [215, 316] width 321 height 339
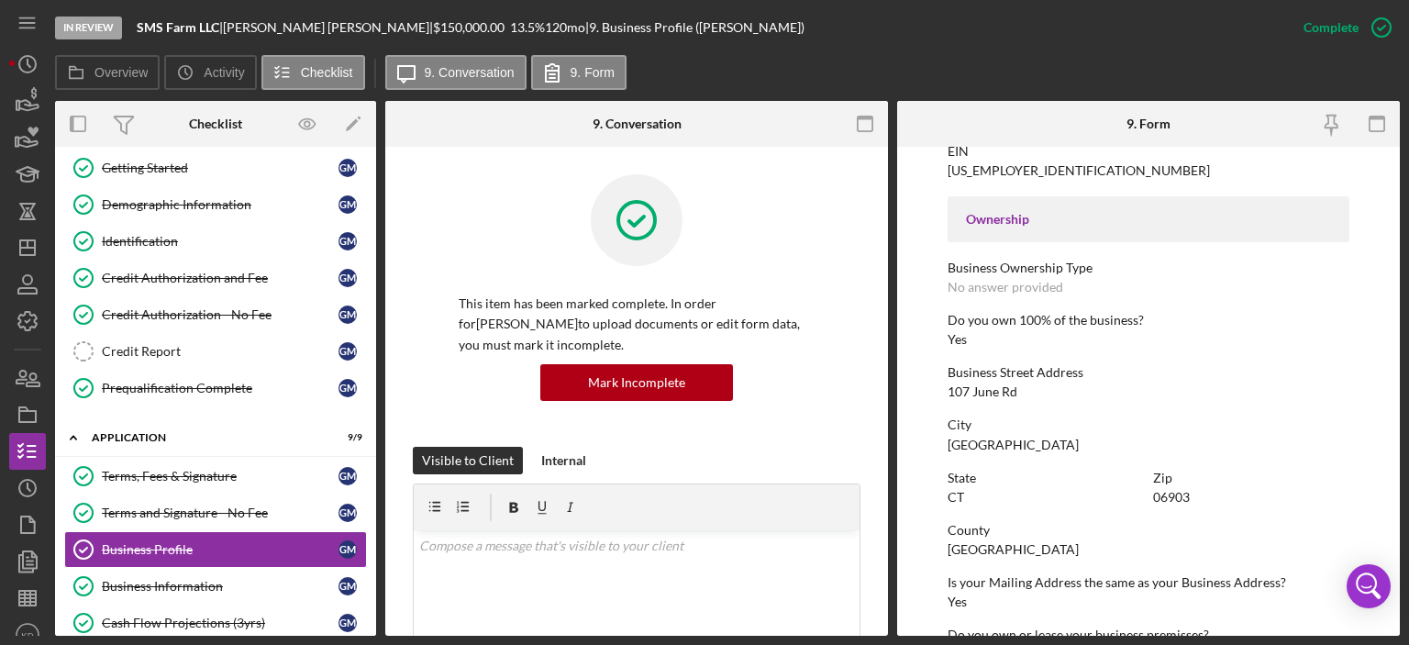
scroll to position [0, 0]
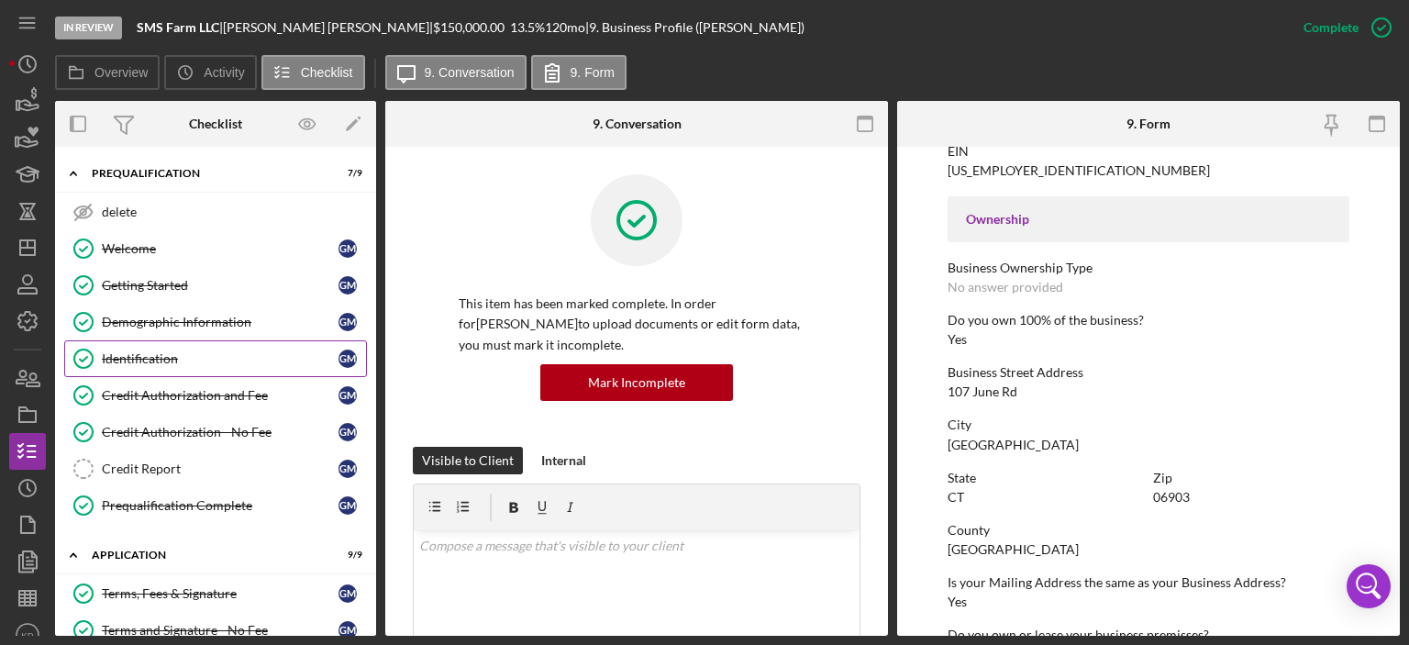
click at [125, 356] on div "Identification" at bounding box center [220, 358] width 237 height 15
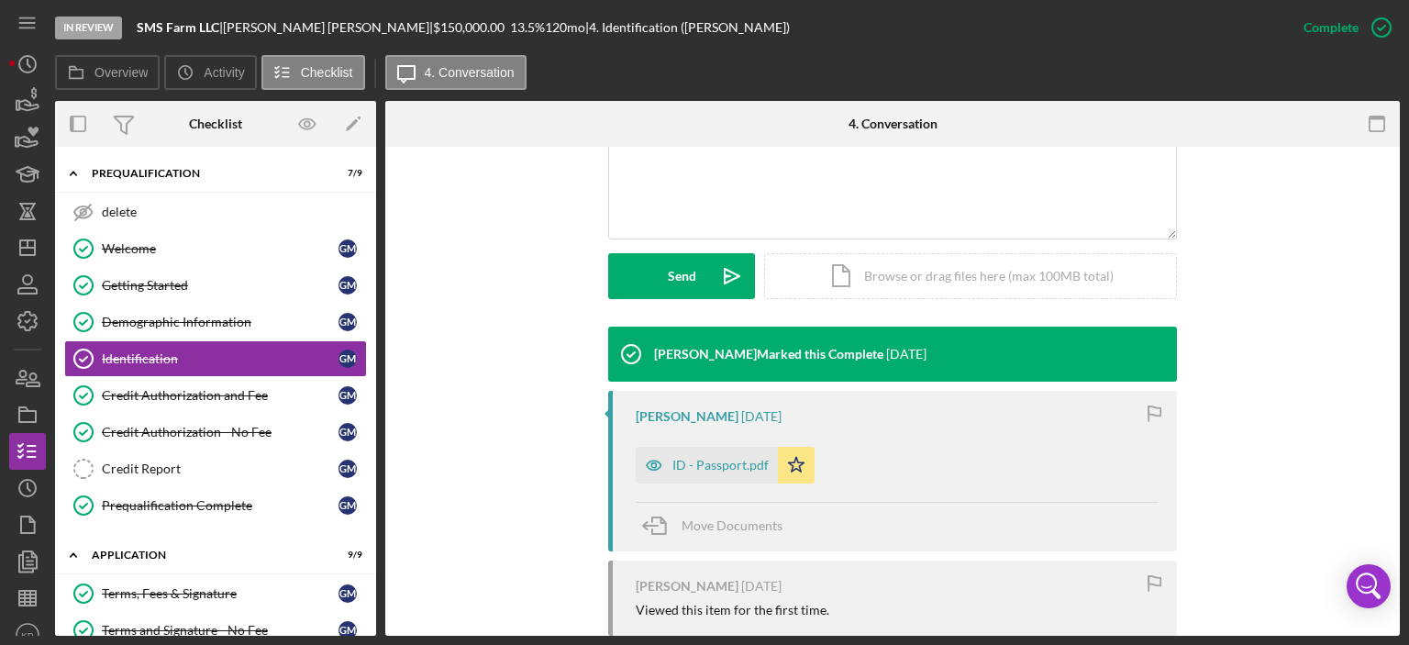
scroll to position [697, 0]
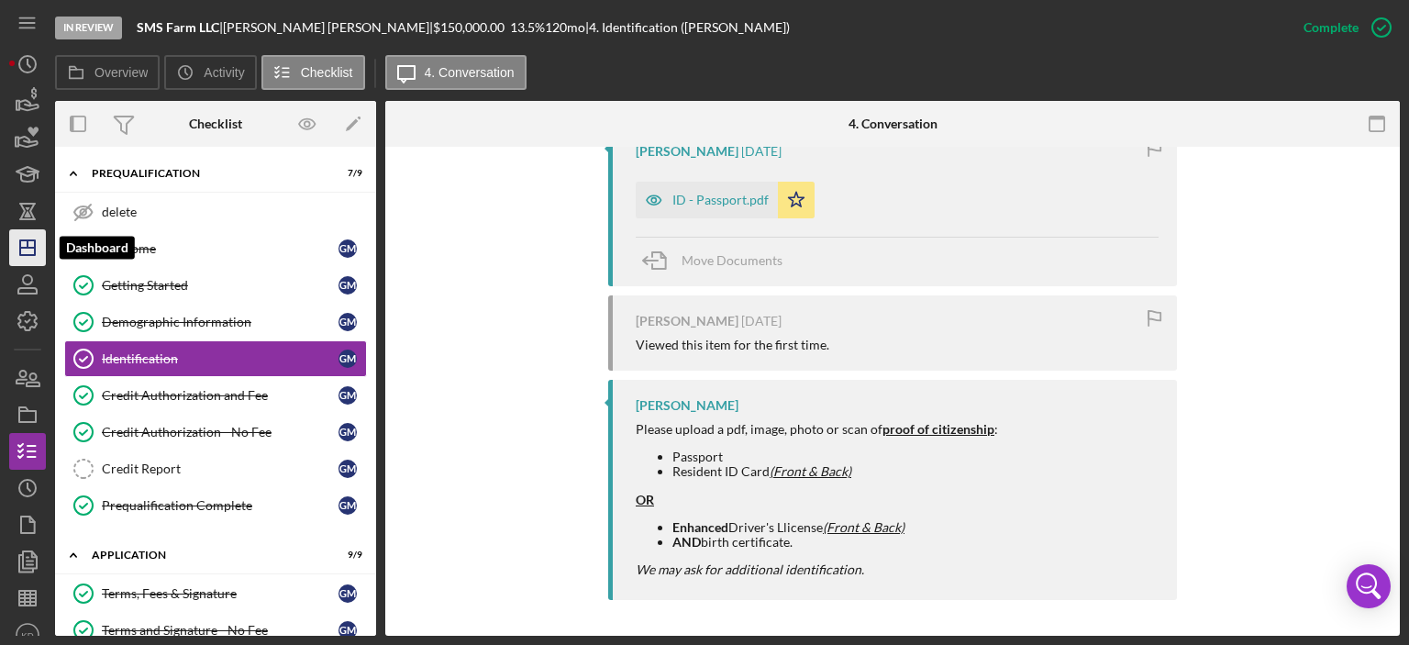
click at [23, 248] on line "button" at bounding box center [27, 248] width 15 height 0
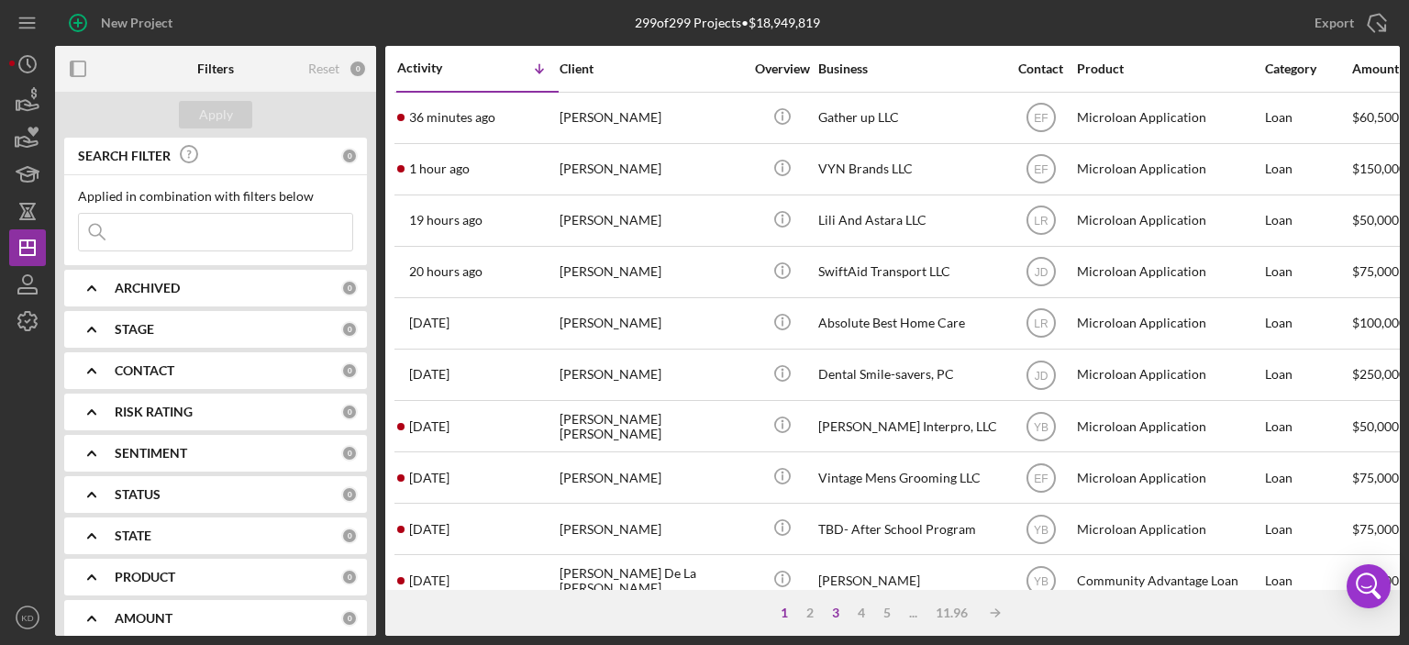
click at [836, 612] on div "3" at bounding box center [836, 613] width 26 height 15
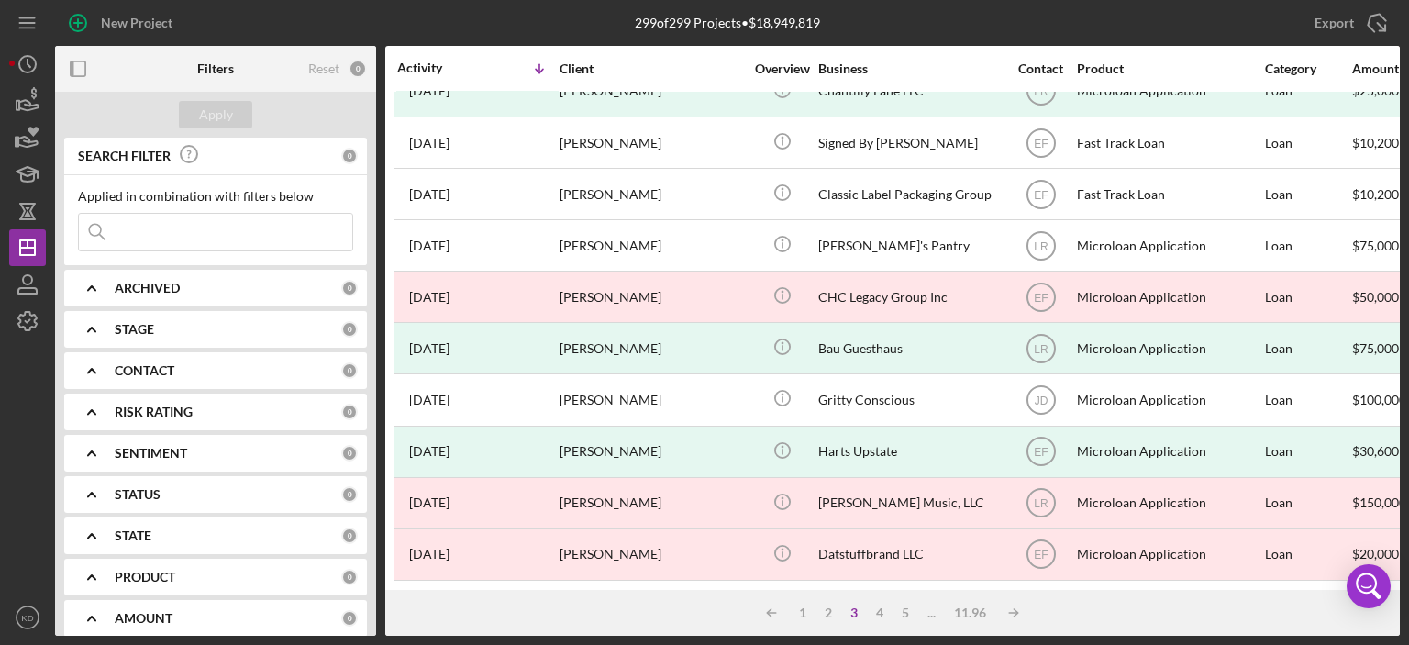
scroll to position [811, 0]
click at [880, 616] on div "4" at bounding box center [880, 613] width 26 height 15
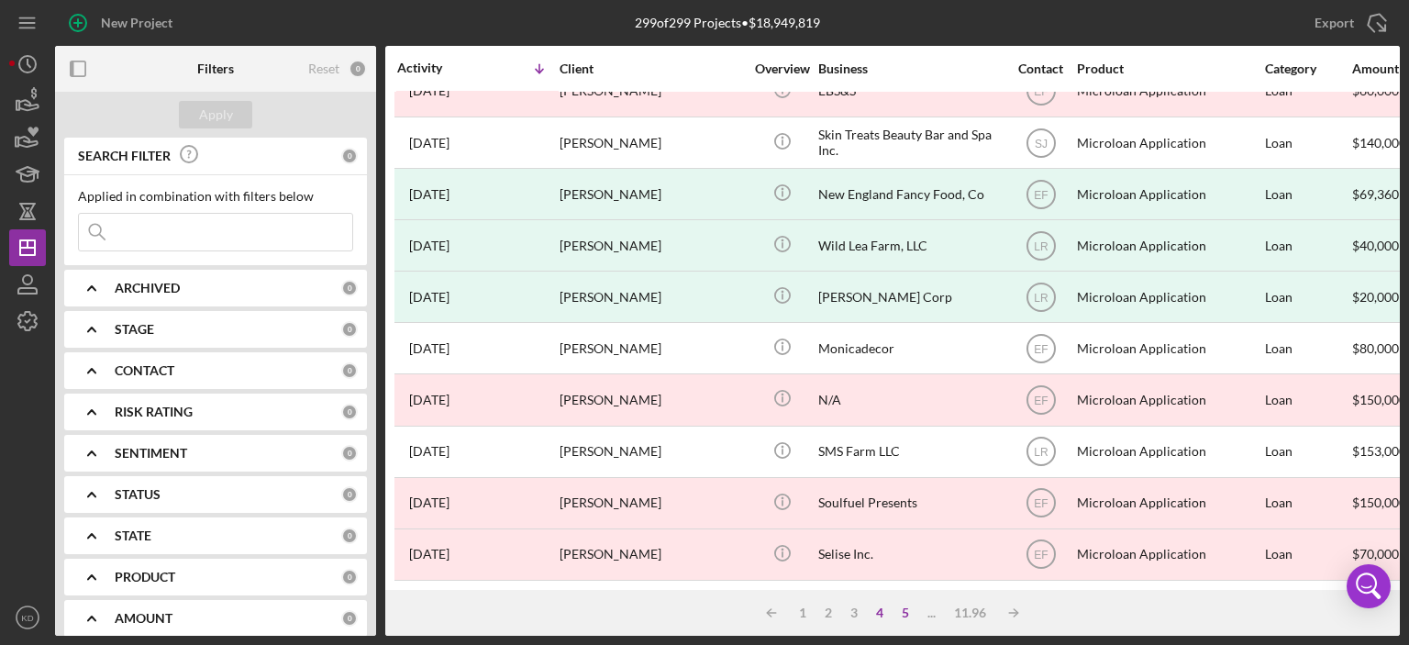
click at [897, 613] on div "5" at bounding box center [906, 613] width 26 height 15
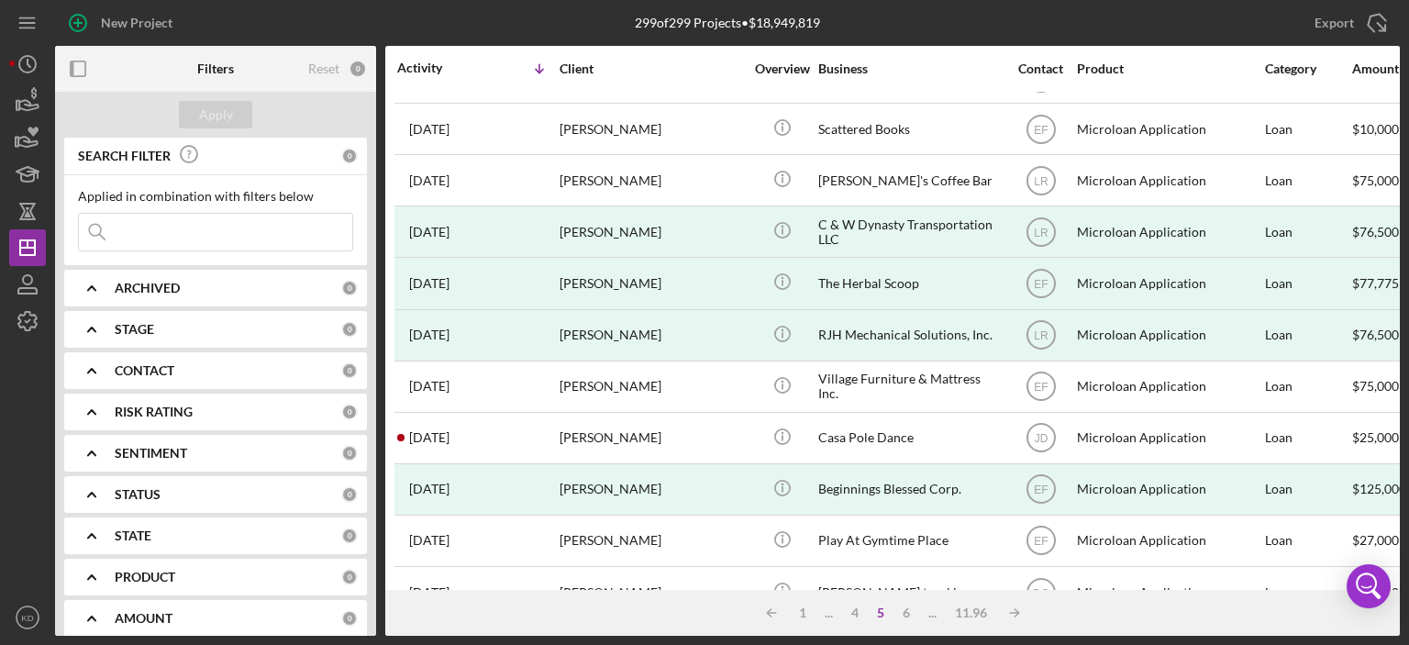
scroll to position [0, 0]
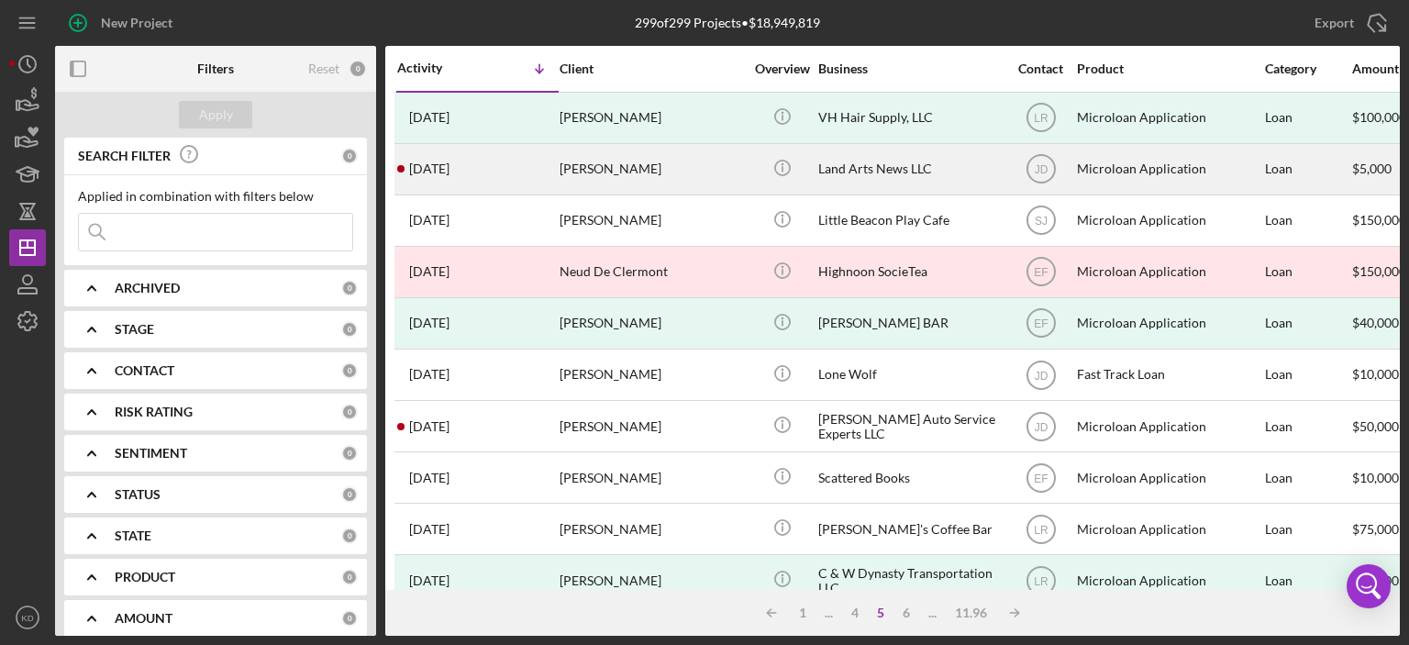
click at [674, 175] on div "[PERSON_NAME]" at bounding box center [651, 169] width 183 height 49
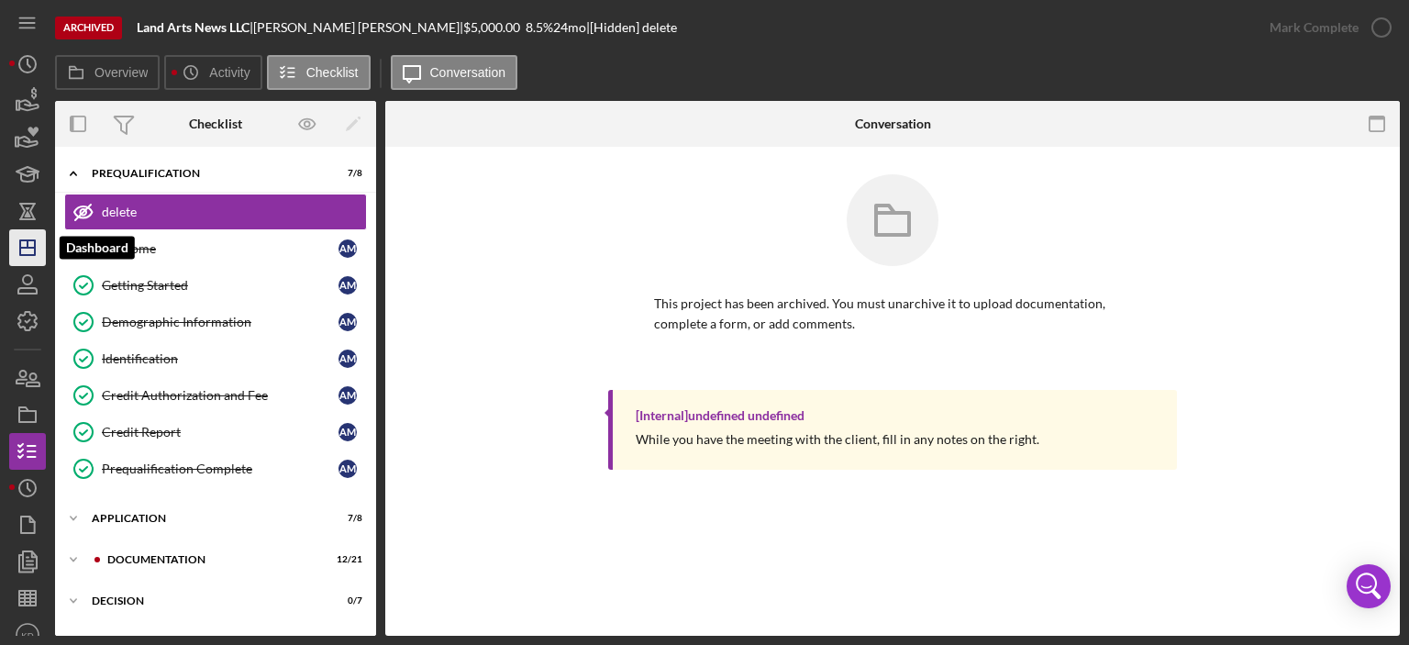
click at [24, 250] on icon "Icon/Dashboard" at bounding box center [28, 248] width 46 height 46
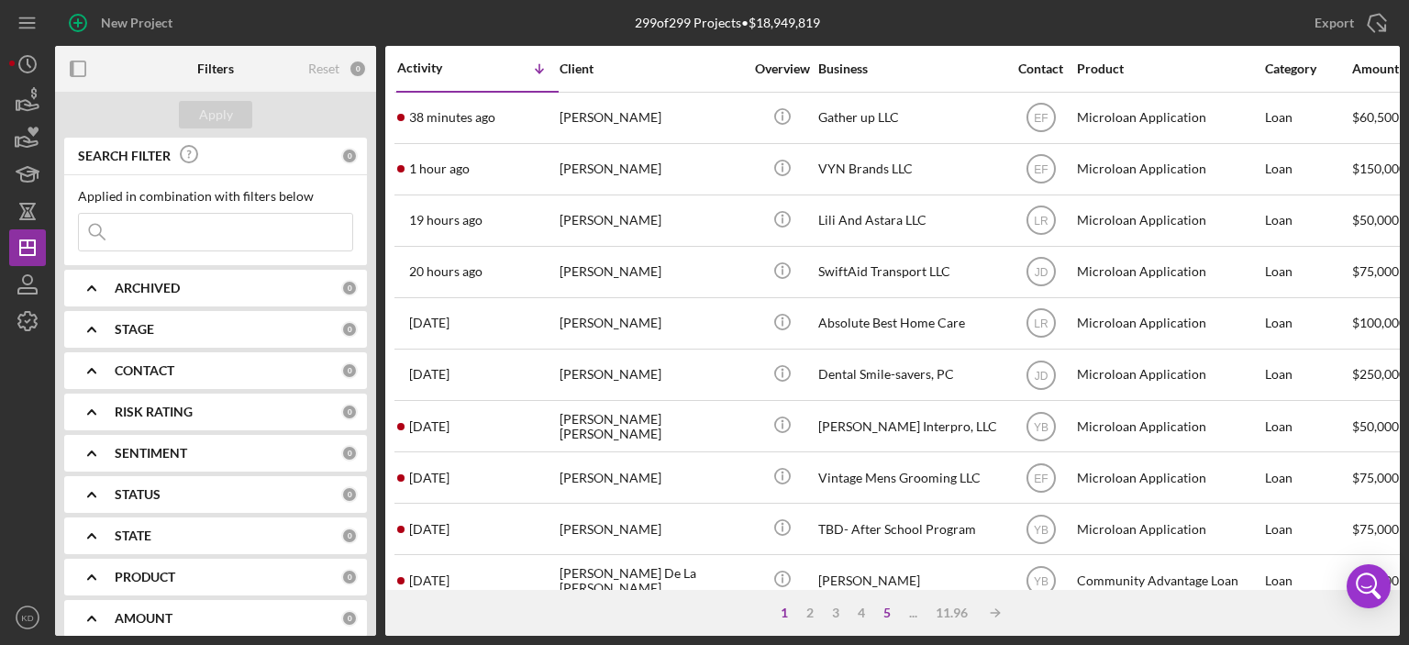
click at [882, 613] on div "5" at bounding box center [887, 613] width 26 height 15
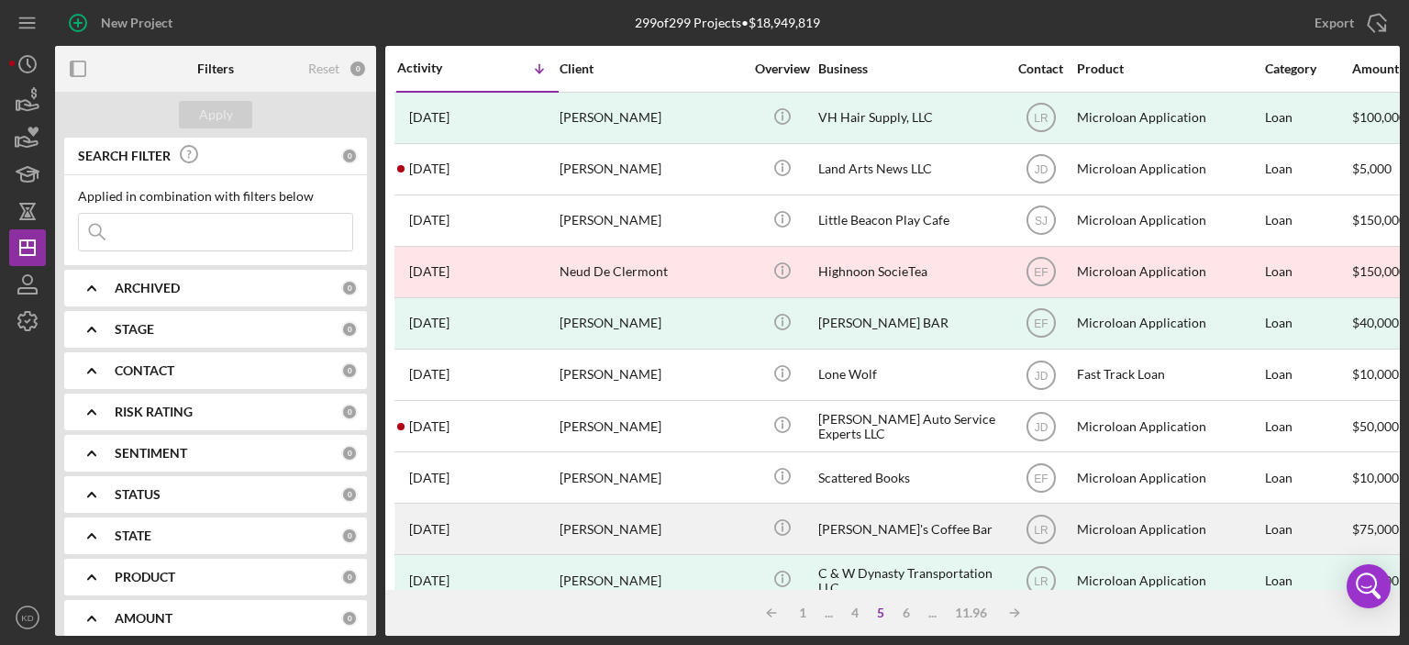
click at [873, 528] on div "[PERSON_NAME]'s Coffee Bar" at bounding box center [909, 529] width 183 height 49
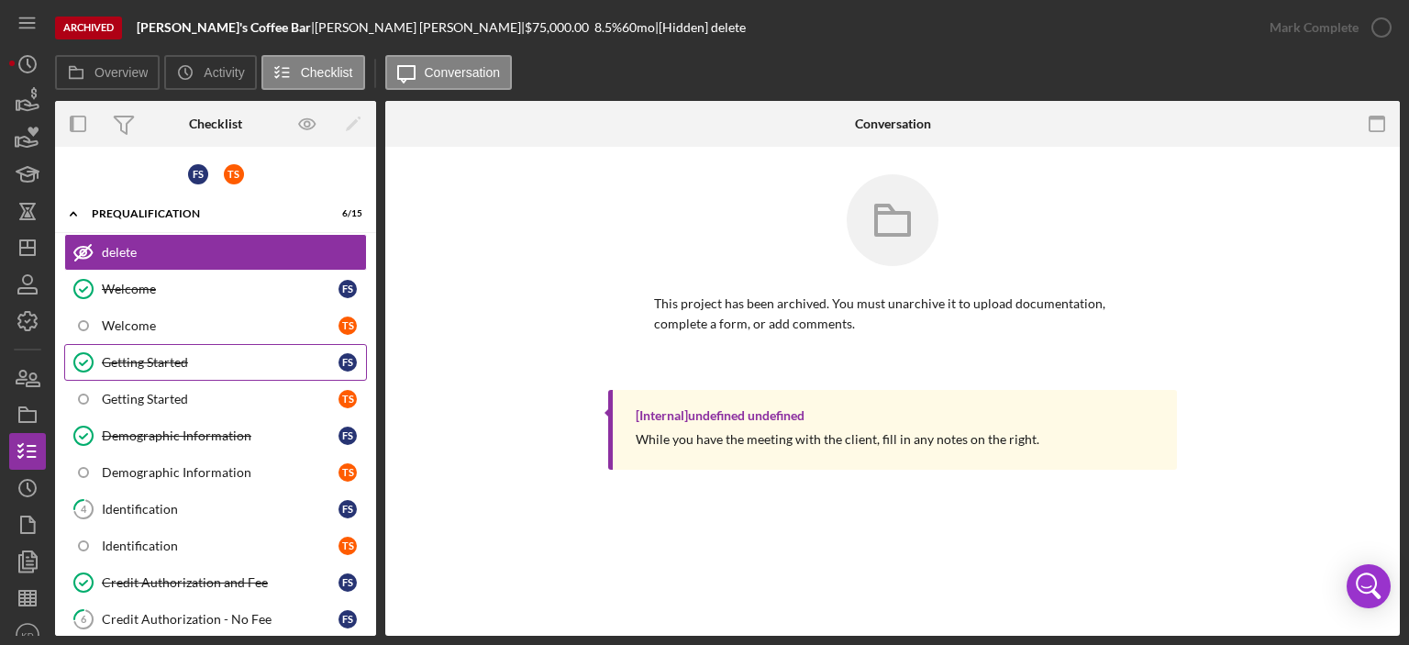
click at [160, 359] on div "Getting Started" at bounding box center [220, 362] width 237 height 15
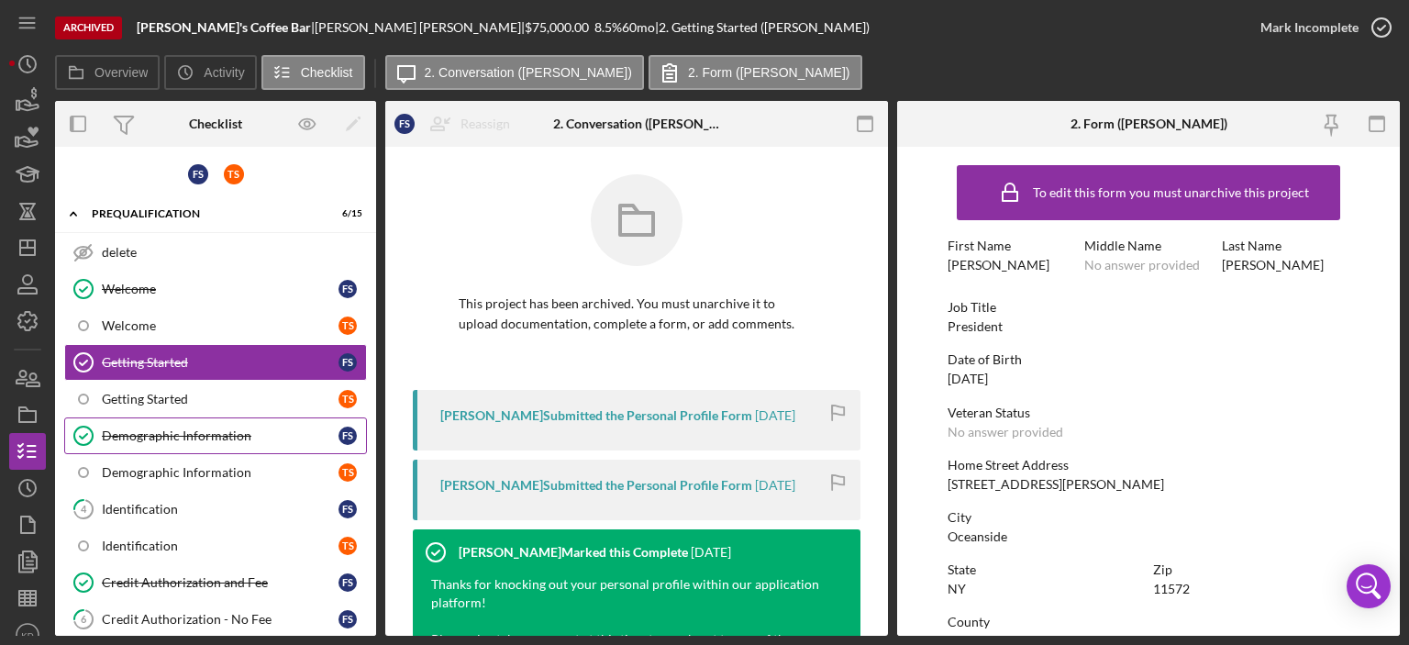
click at [174, 430] on div "Demographic Information" at bounding box center [220, 435] width 237 height 15
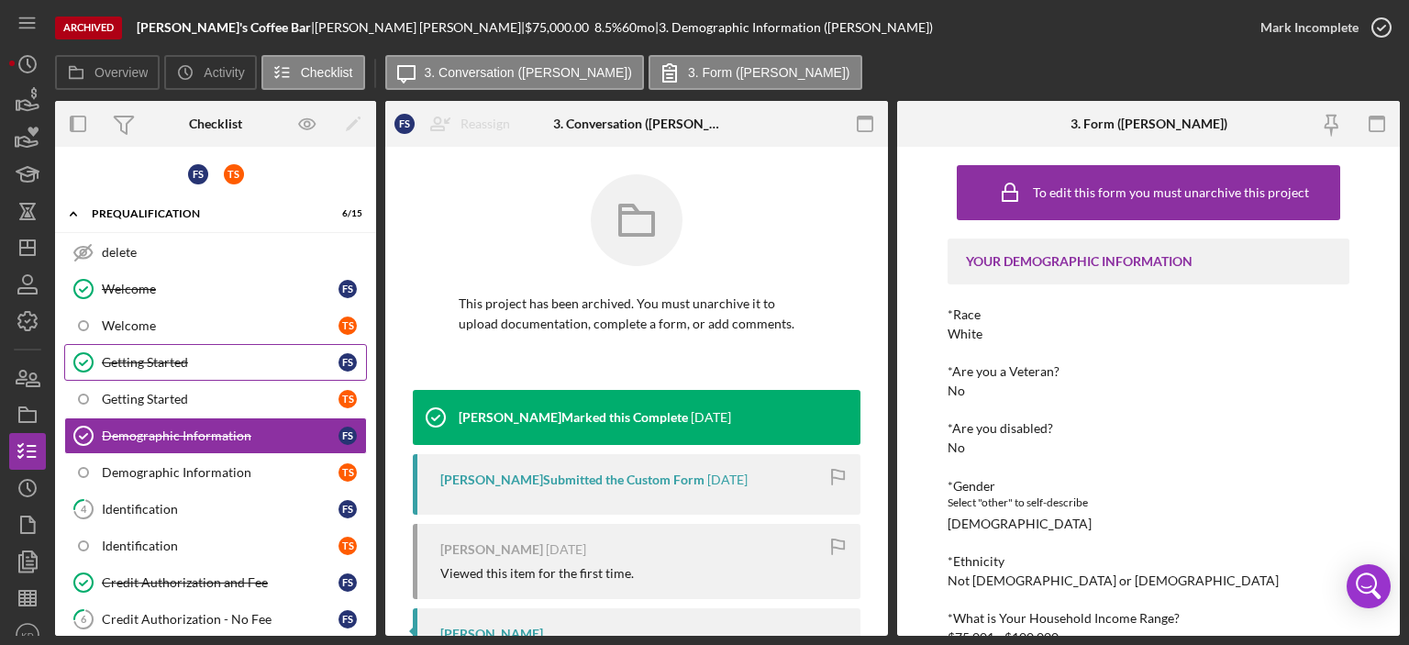
click at [128, 361] on div "Getting Started" at bounding box center [220, 362] width 237 height 15
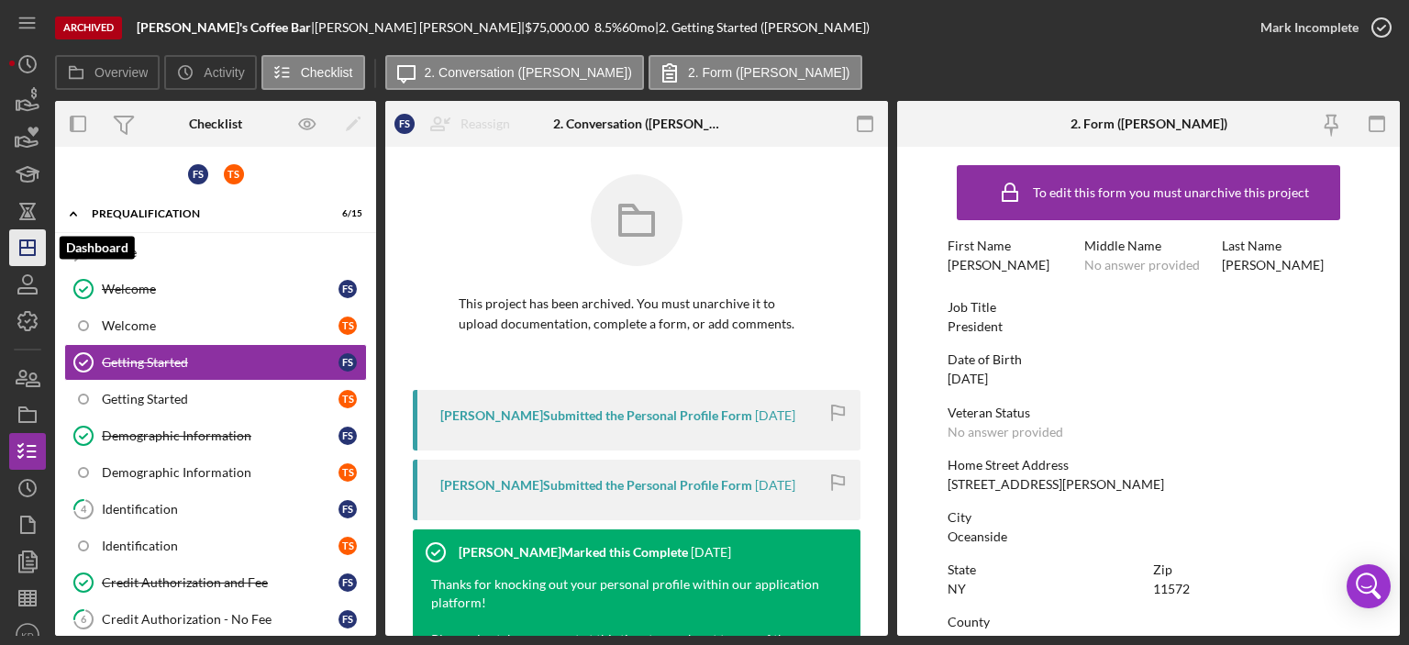
click at [37, 247] on icon "Icon/Dashboard" at bounding box center [28, 248] width 46 height 46
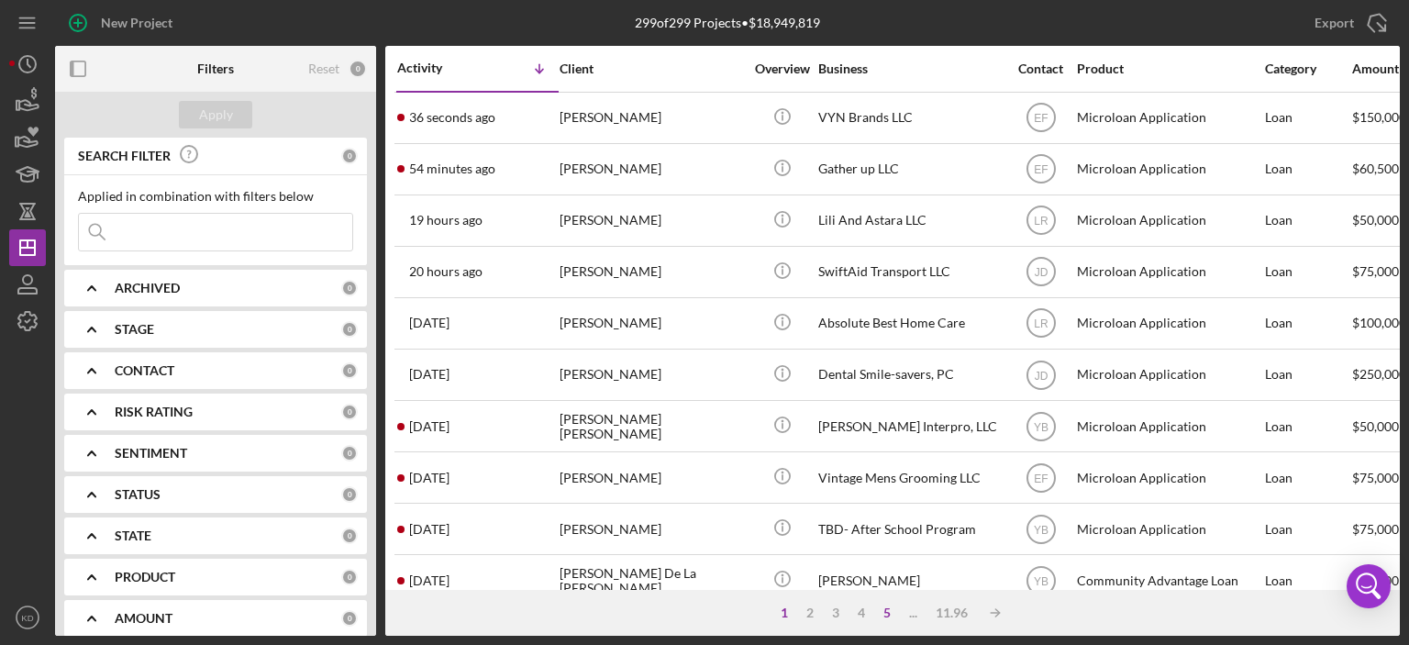
click at [886, 612] on div "5" at bounding box center [887, 613] width 26 height 15
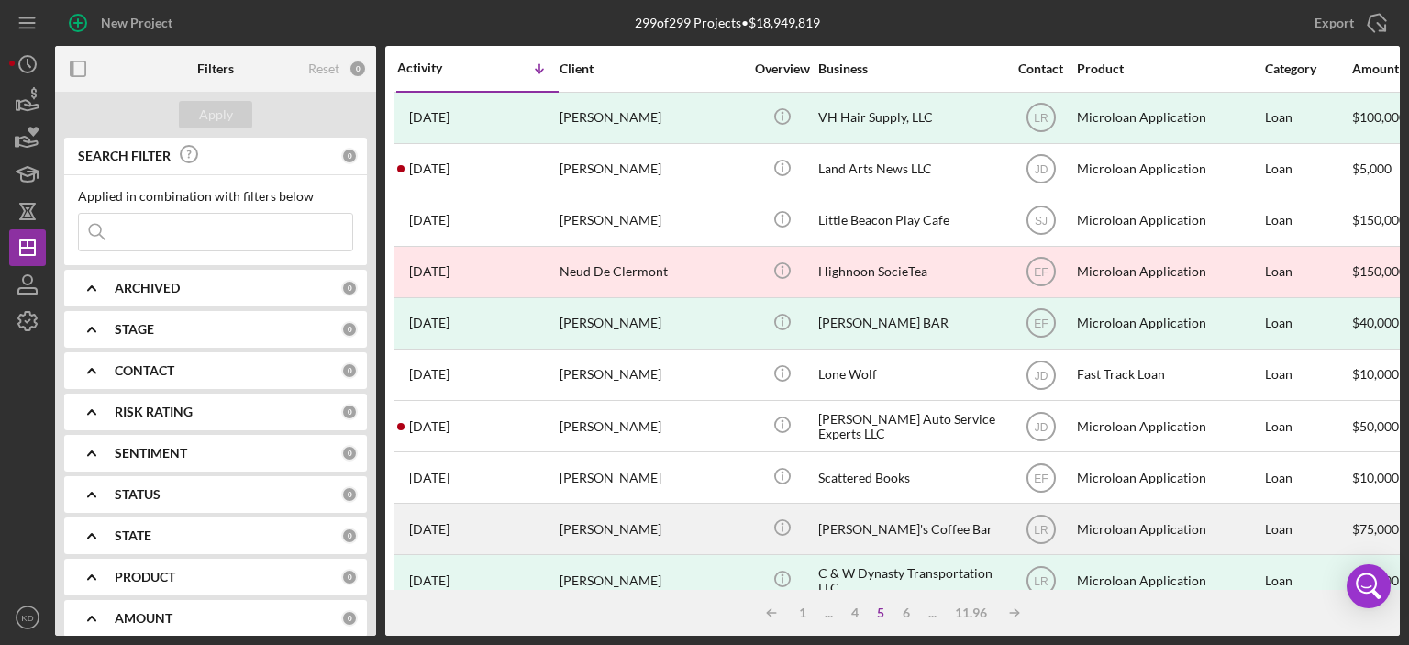
click at [606, 525] on div "[PERSON_NAME]" at bounding box center [651, 529] width 183 height 49
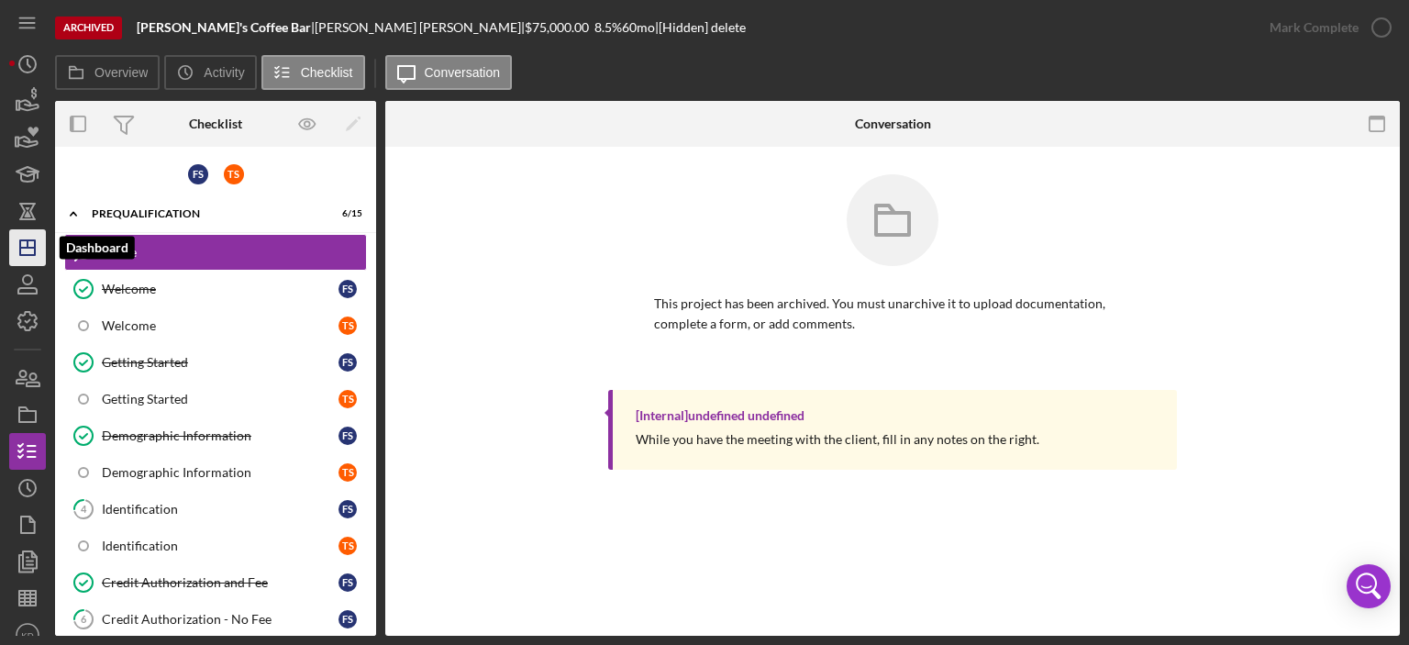
click at [36, 243] on icon "Icon/Dashboard" at bounding box center [28, 248] width 46 height 46
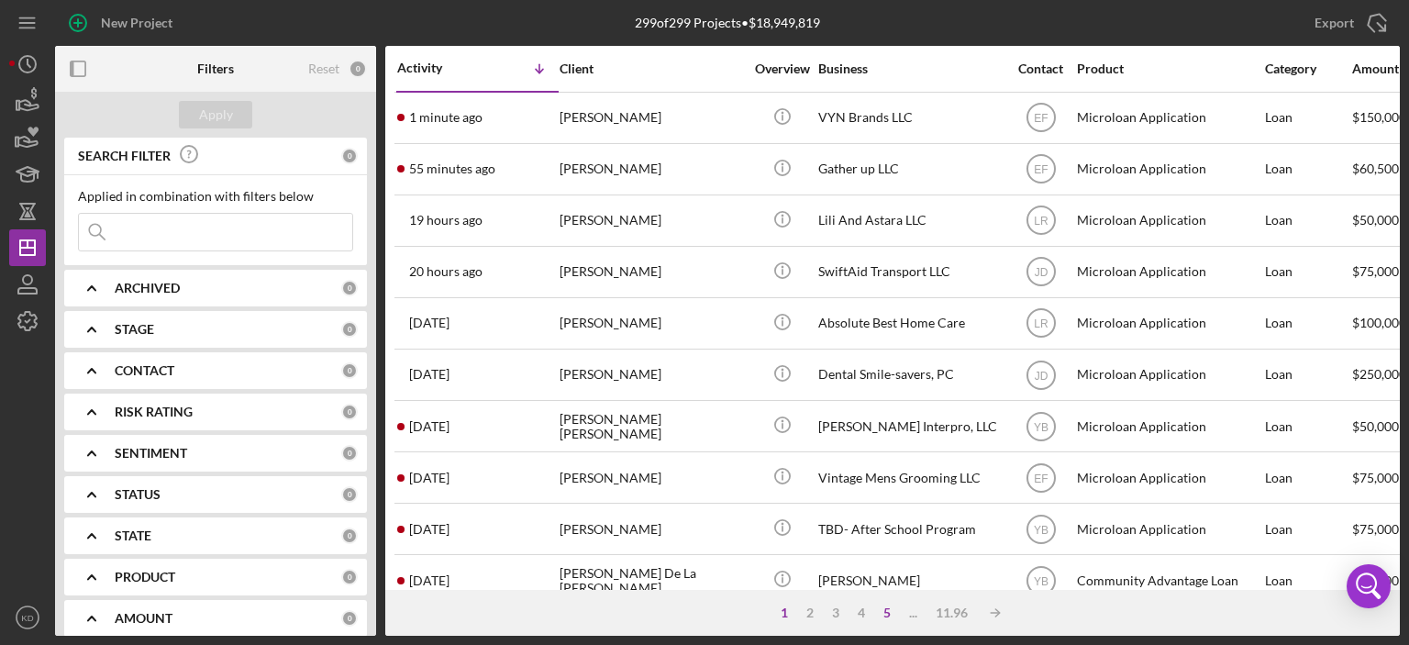
click at [884, 606] on div "5" at bounding box center [887, 613] width 26 height 15
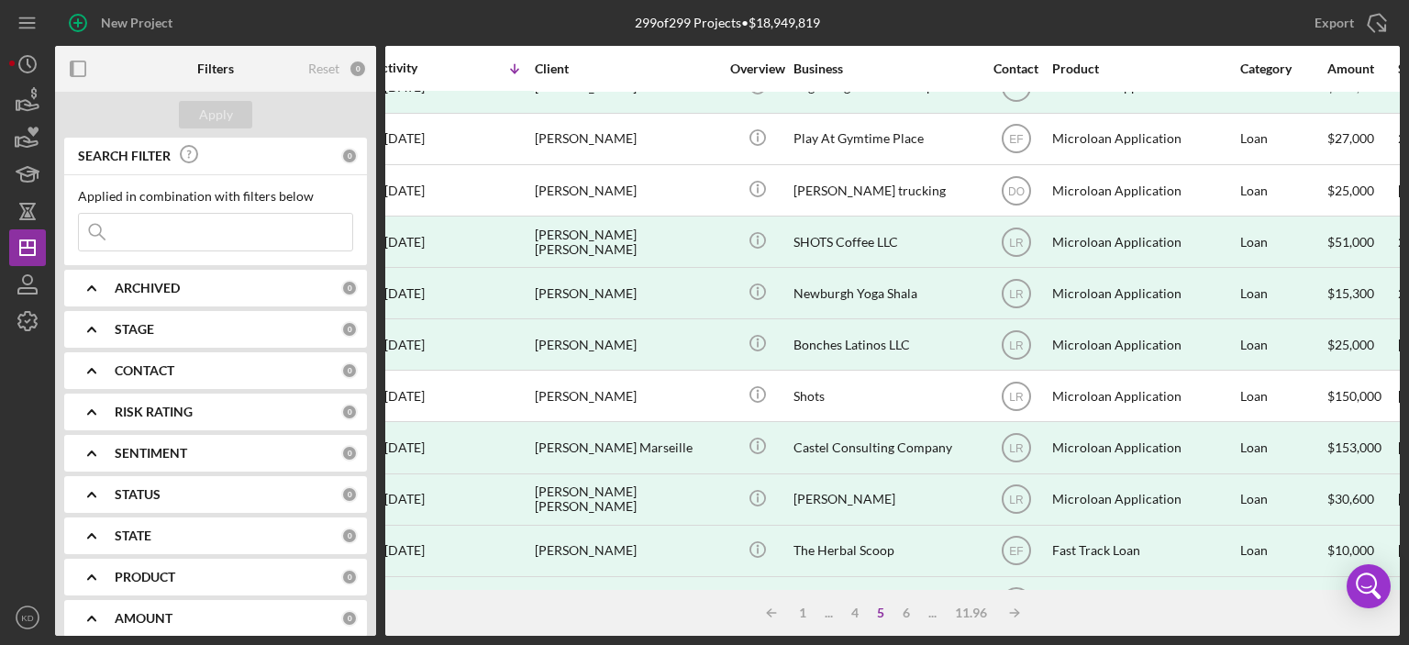
scroll to position [811, 25]
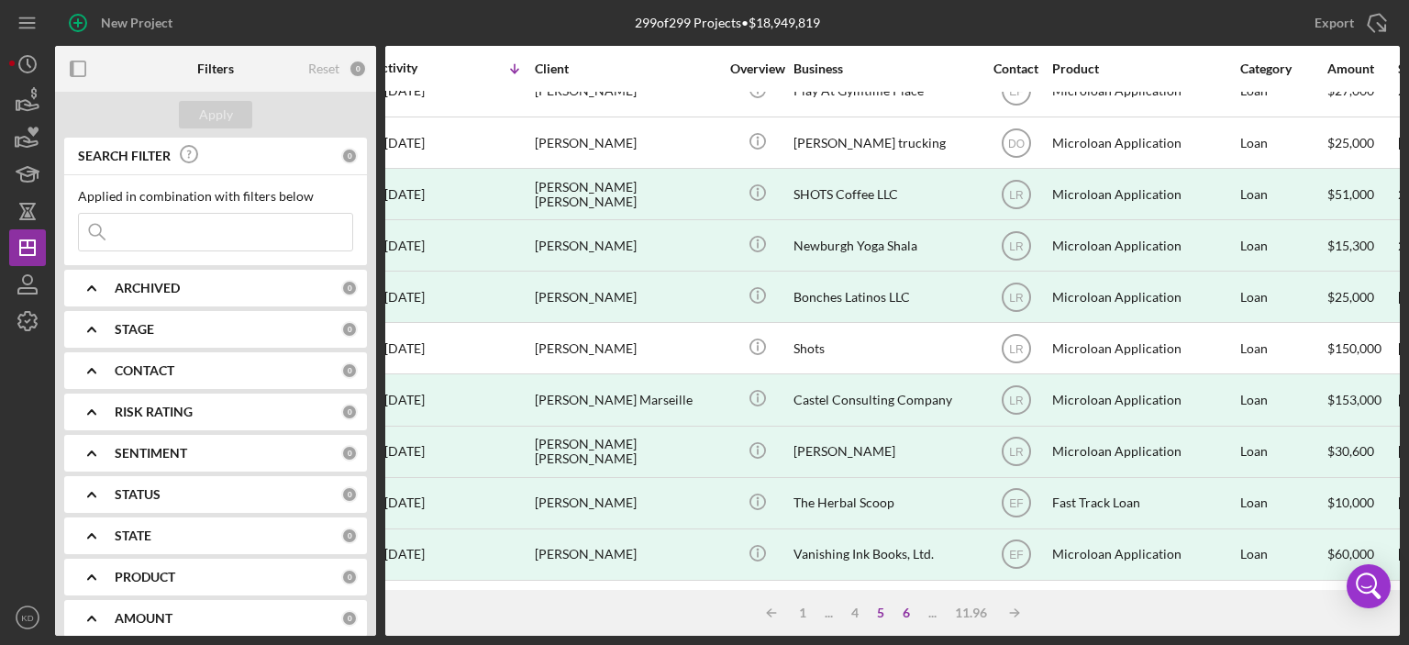
click at [907, 612] on div "6" at bounding box center [907, 613] width 26 height 15
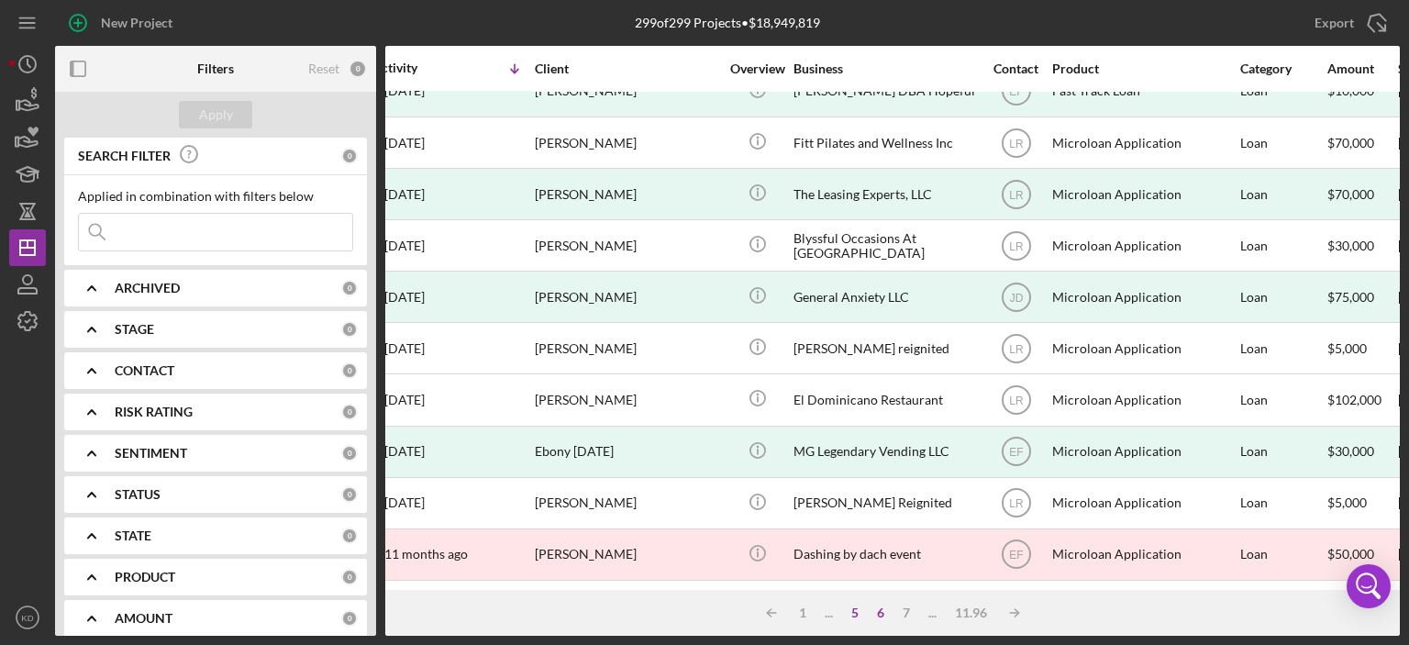
click at [848, 612] on div "5" at bounding box center [855, 613] width 26 height 15
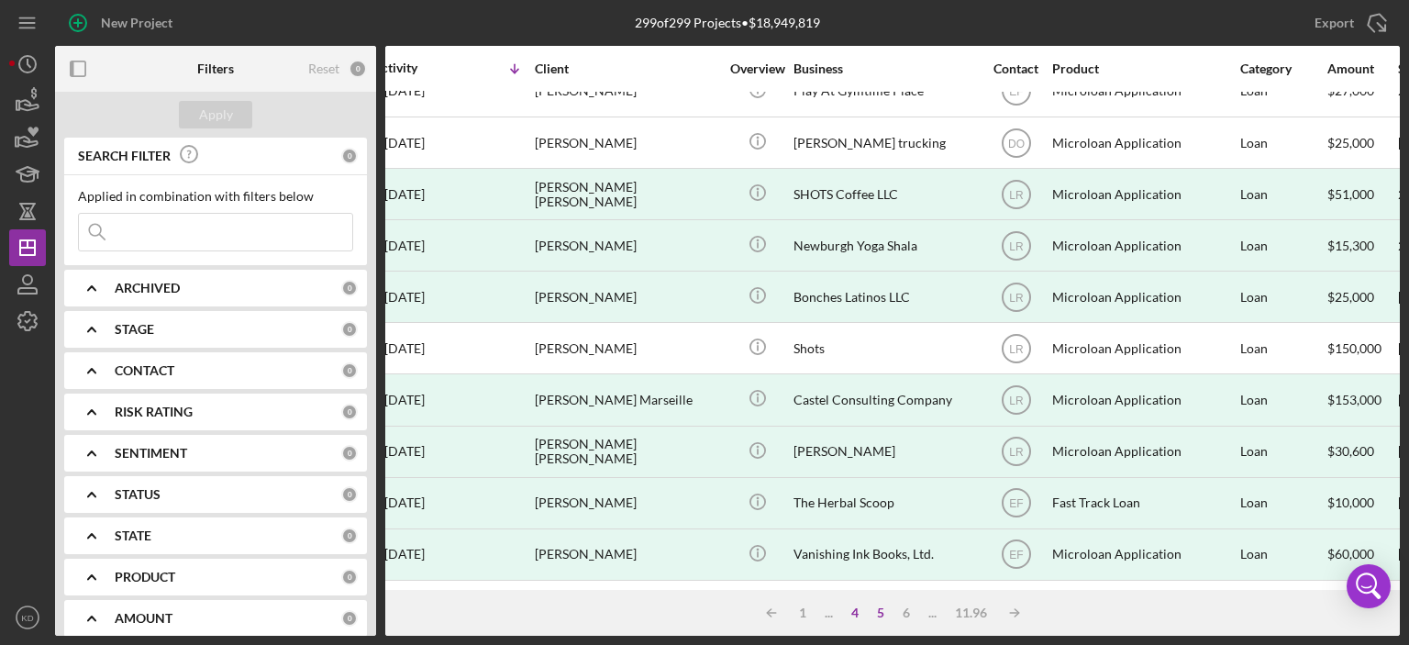
click at [856, 612] on div "4" at bounding box center [855, 613] width 26 height 15
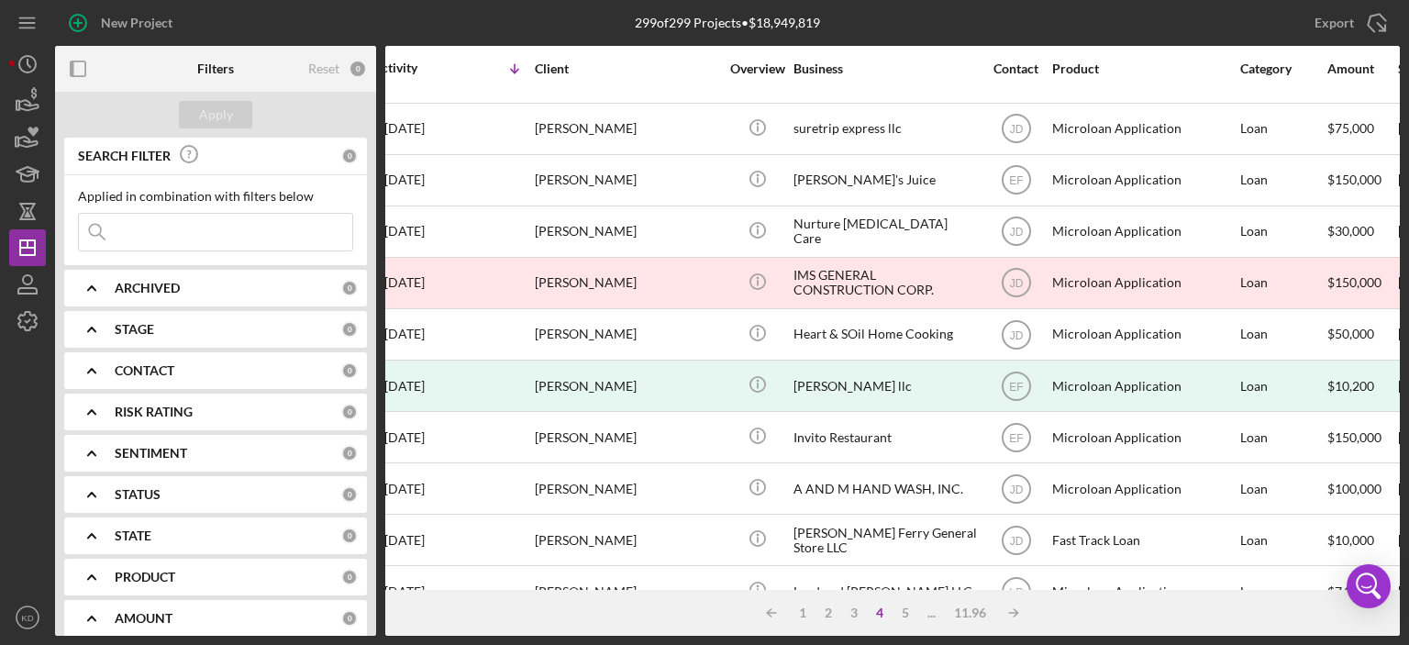
scroll to position [28, 25]
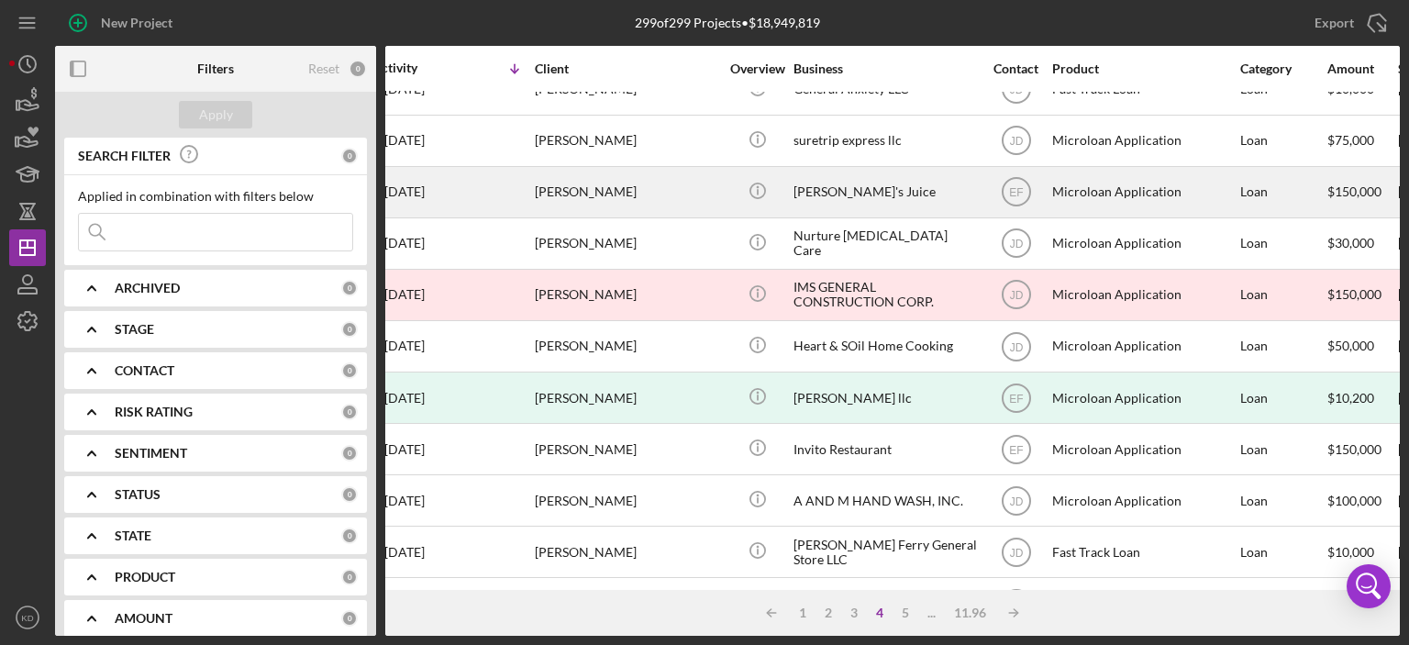
click at [817, 189] on div "[PERSON_NAME]'s Juice" at bounding box center [885, 192] width 183 height 49
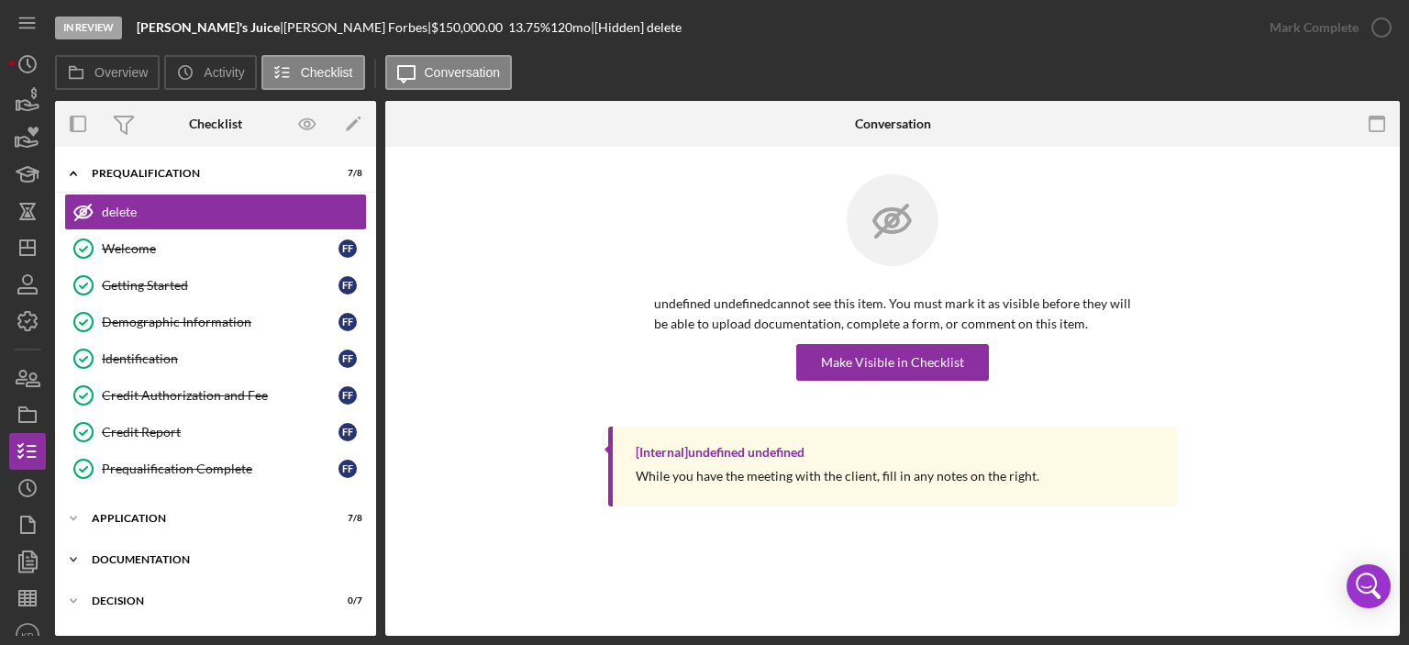
click at [66, 550] on icon "Icon/Expander" at bounding box center [73, 559] width 37 height 37
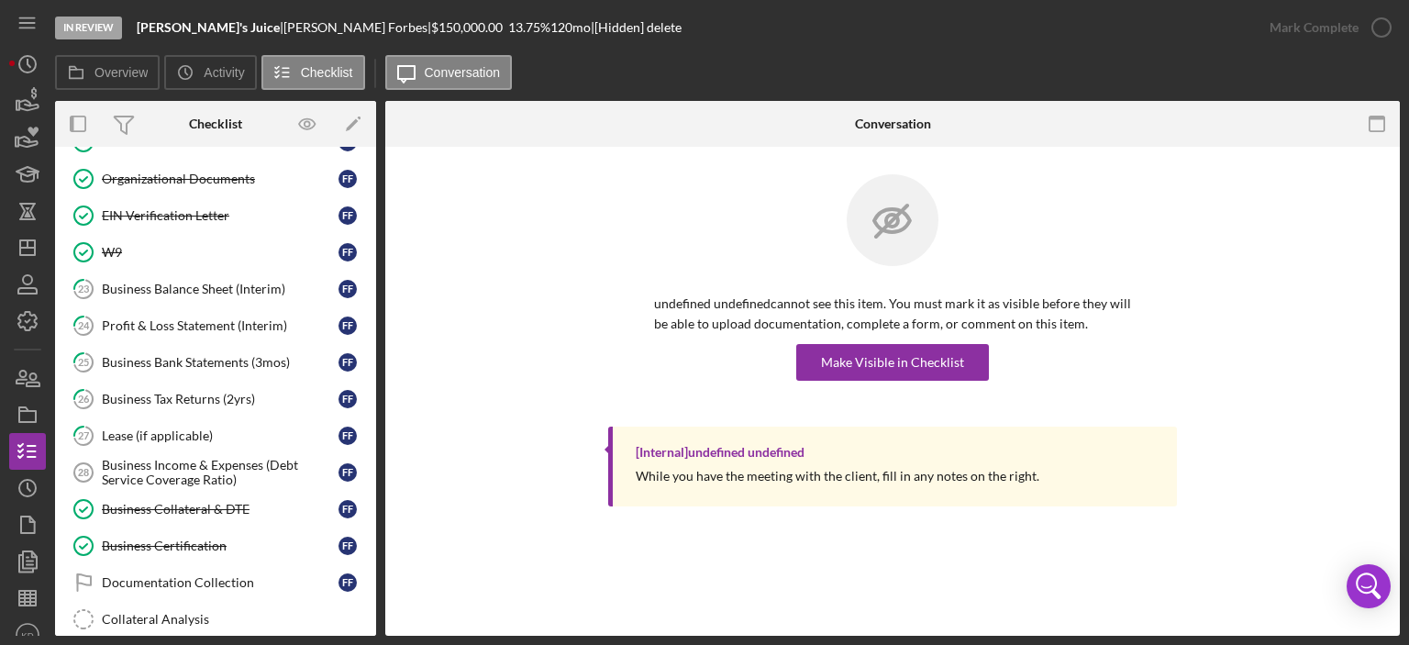
scroll to position [683, 0]
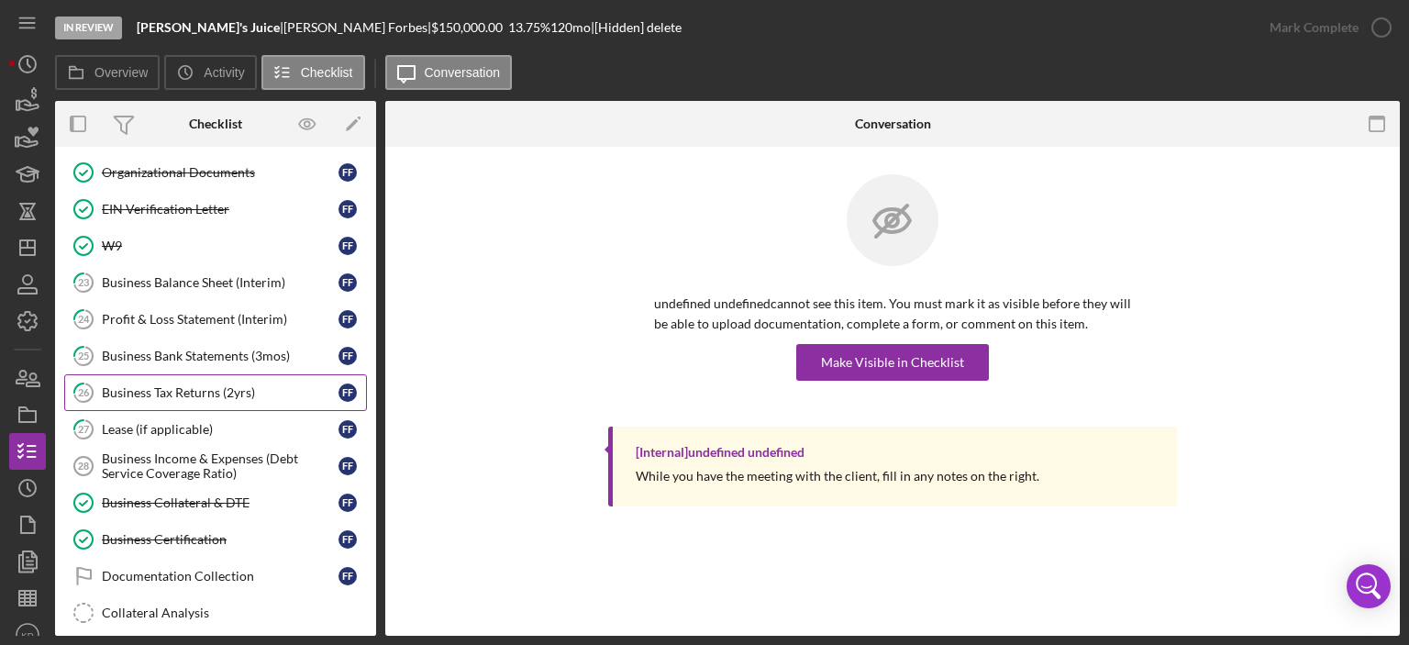
click at [175, 388] on div "Business Tax Returns (2yrs)" at bounding box center [220, 392] width 237 height 15
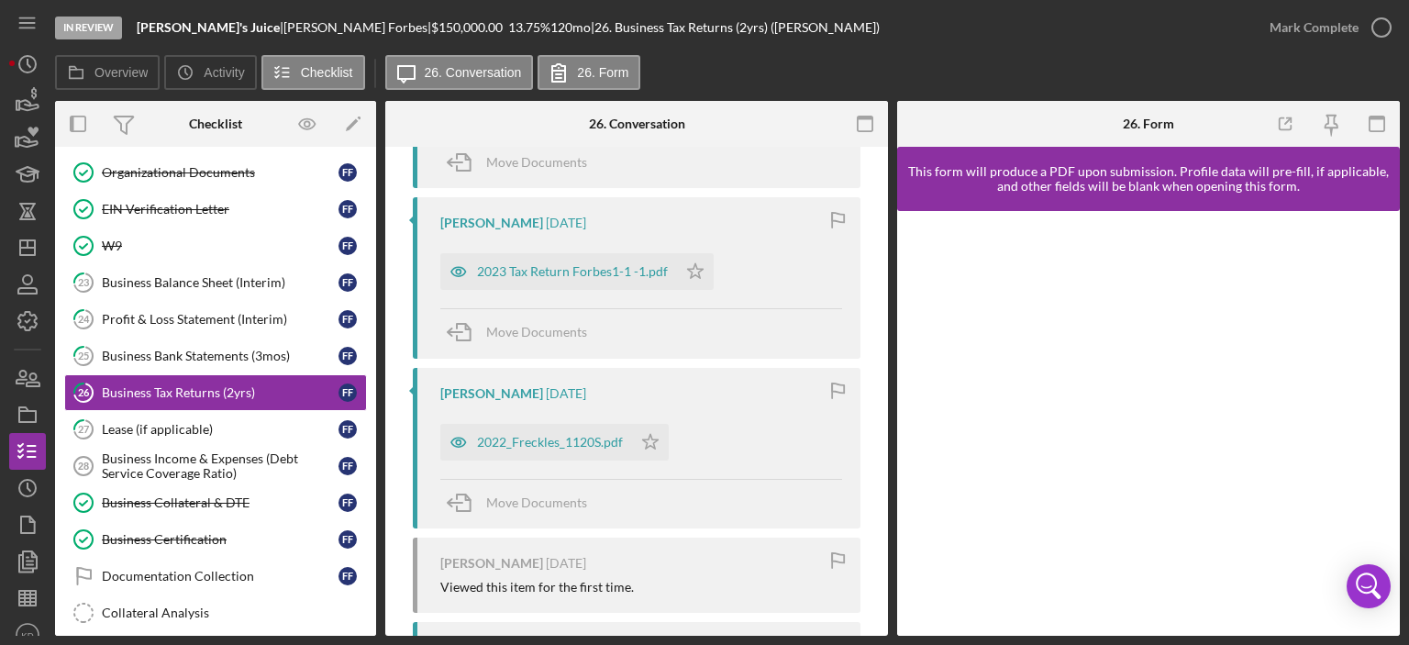
scroll to position [853, 0]
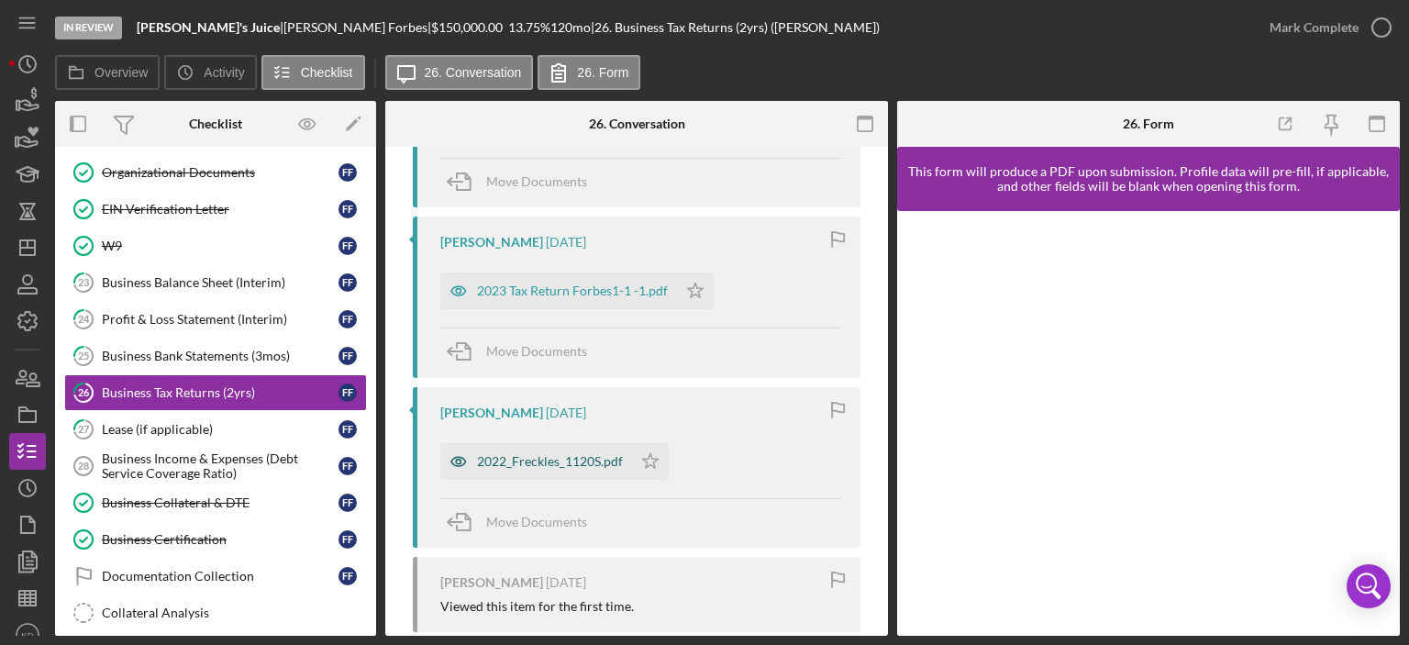
click at [528, 461] on div "2022_Freckles_1120S.pdf" at bounding box center [550, 461] width 146 height 15
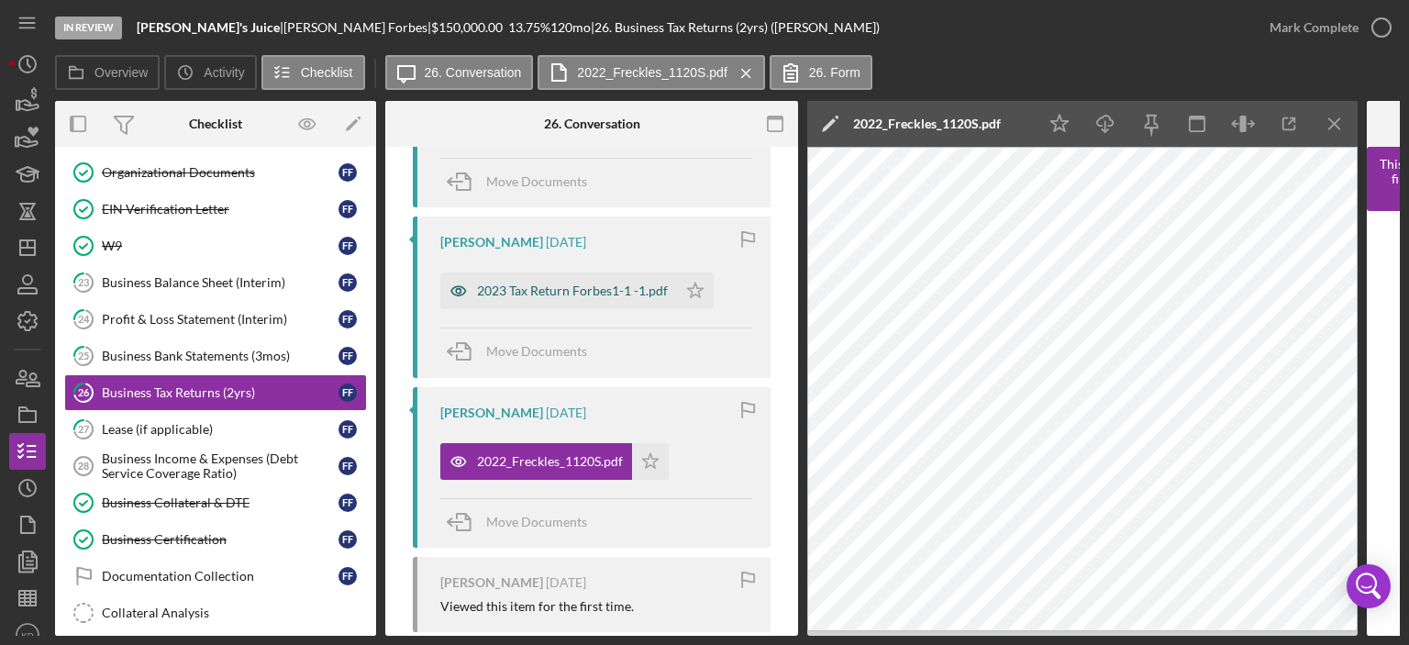
click at [575, 289] on div "2023 Tax Return Forbes1-1 -1.pdf" at bounding box center [572, 291] width 191 height 15
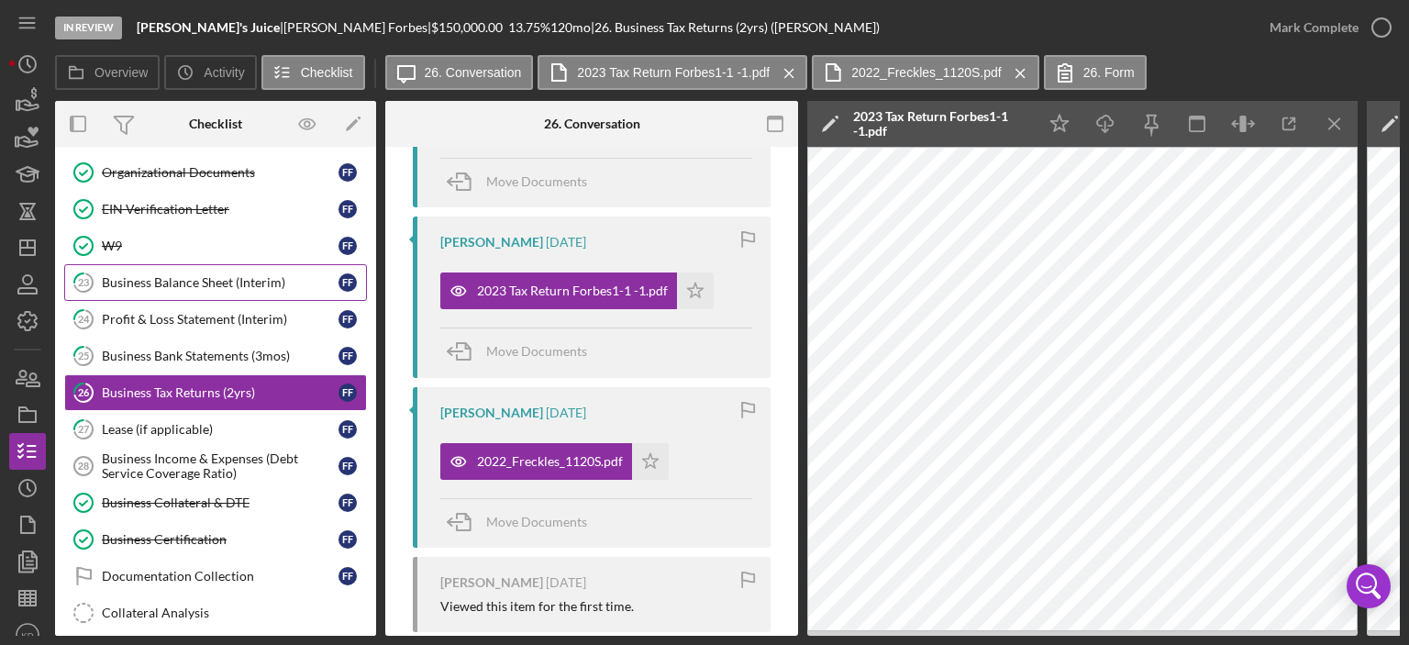
click at [172, 275] on div "Business Balance Sheet (Interim)" at bounding box center [220, 282] width 237 height 15
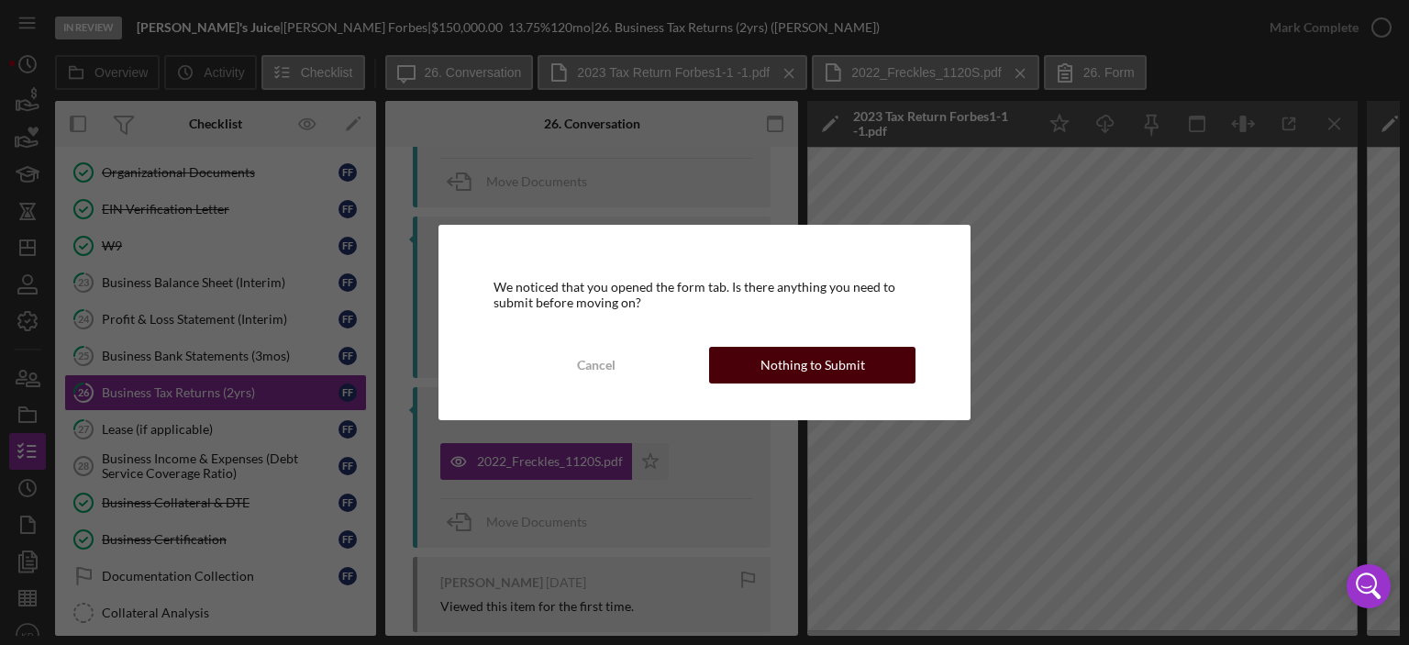
click at [781, 363] on div "Nothing to Submit" at bounding box center [813, 365] width 105 height 37
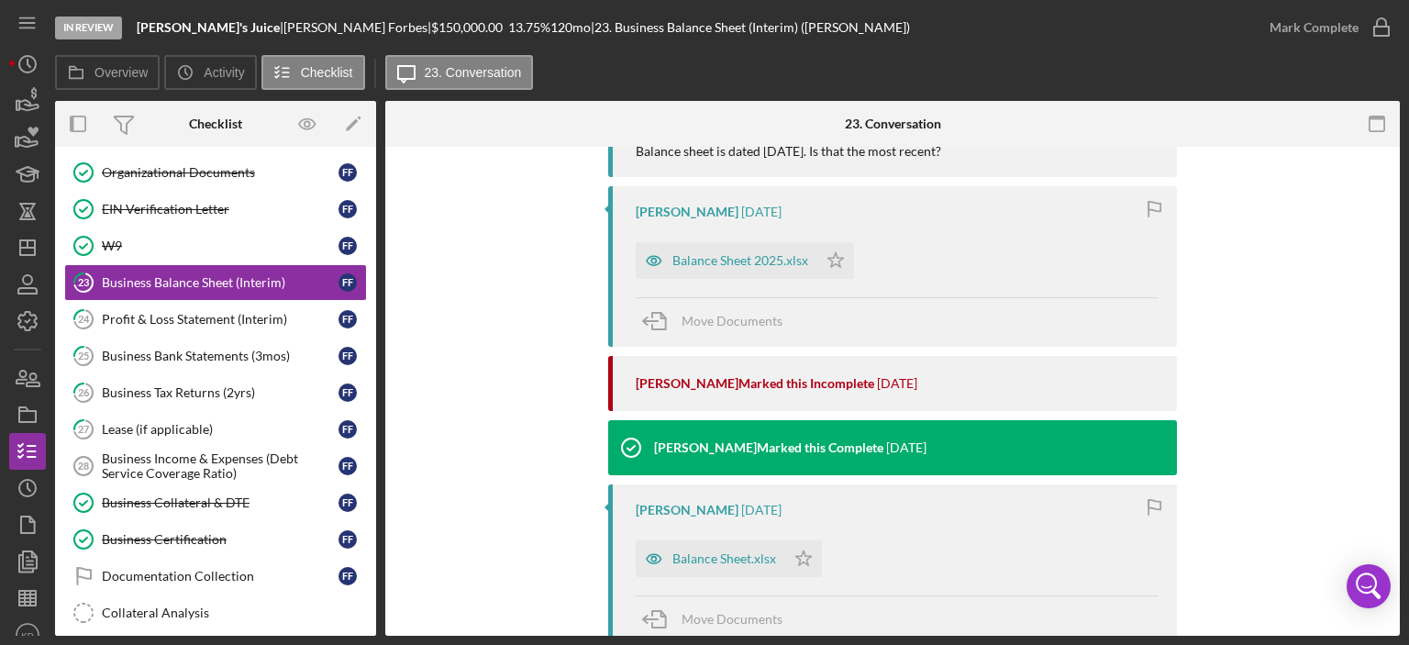
scroll to position [499, 0]
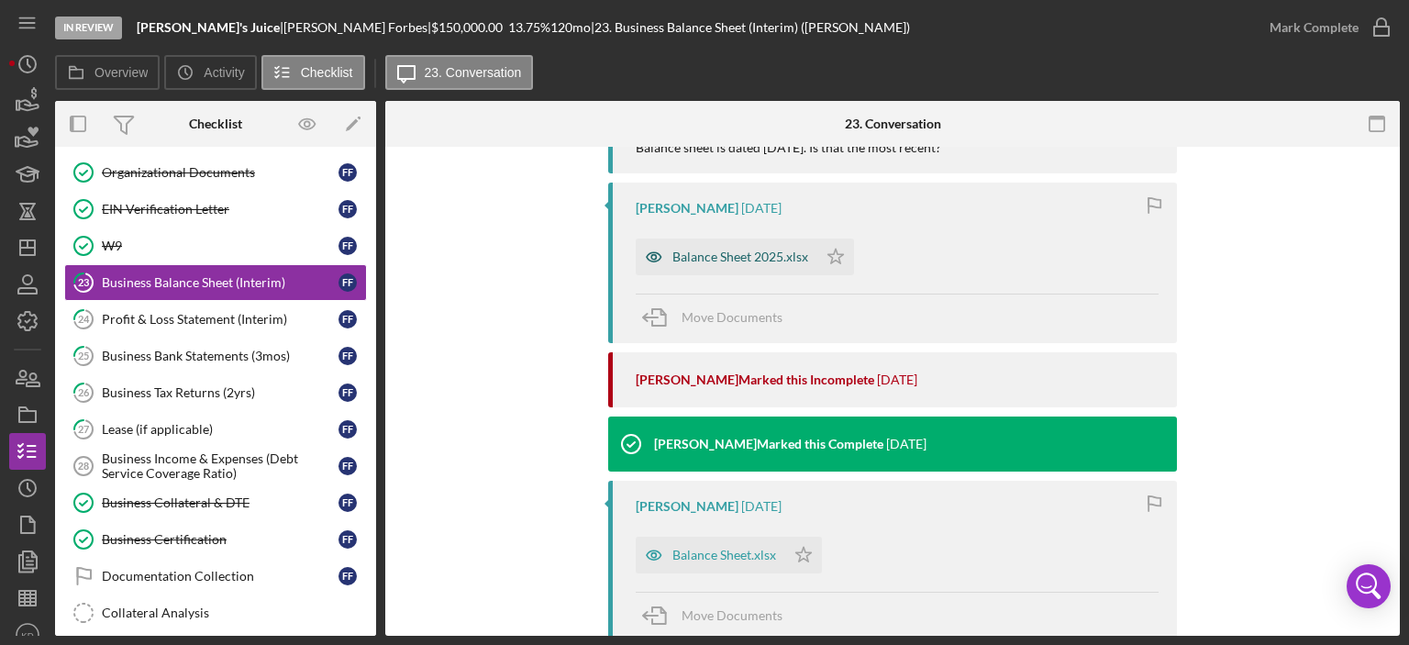
click at [775, 250] on div "Balance Sheet 2025.xlsx" at bounding box center [741, 257] width 136 height 15
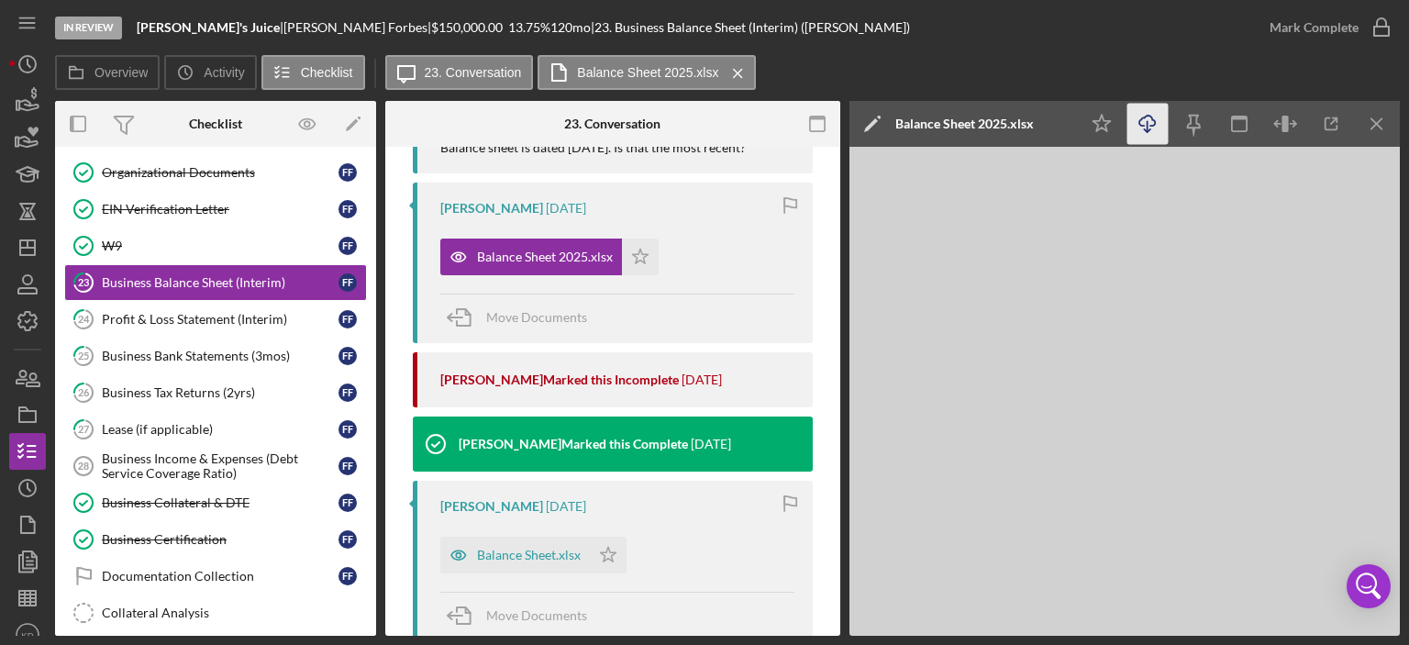
click at [1151, 117] on icon "button" at bounding box center [1148, 121] width 16 height 10
click at [109, 312] on div "Profit & Loss Statement (Interim)" at bounding box center [220, 319] width 237 height 15
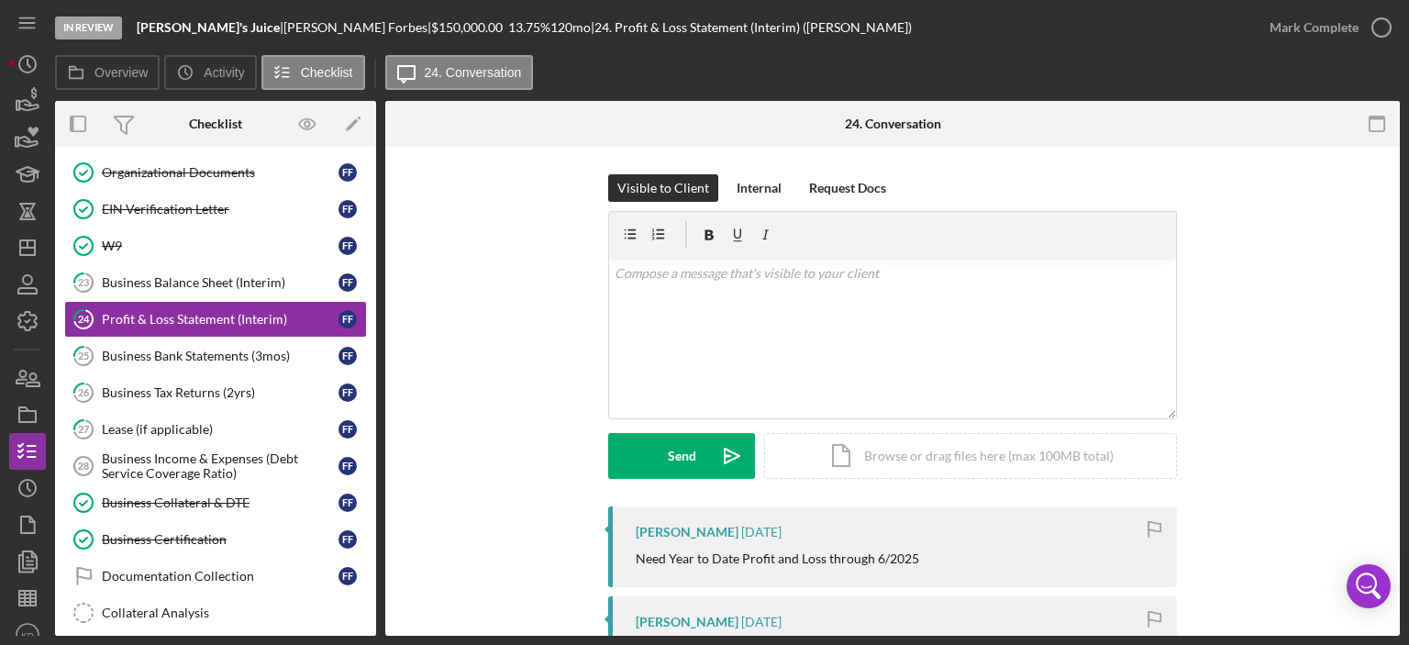
scroll to position [428, 0]
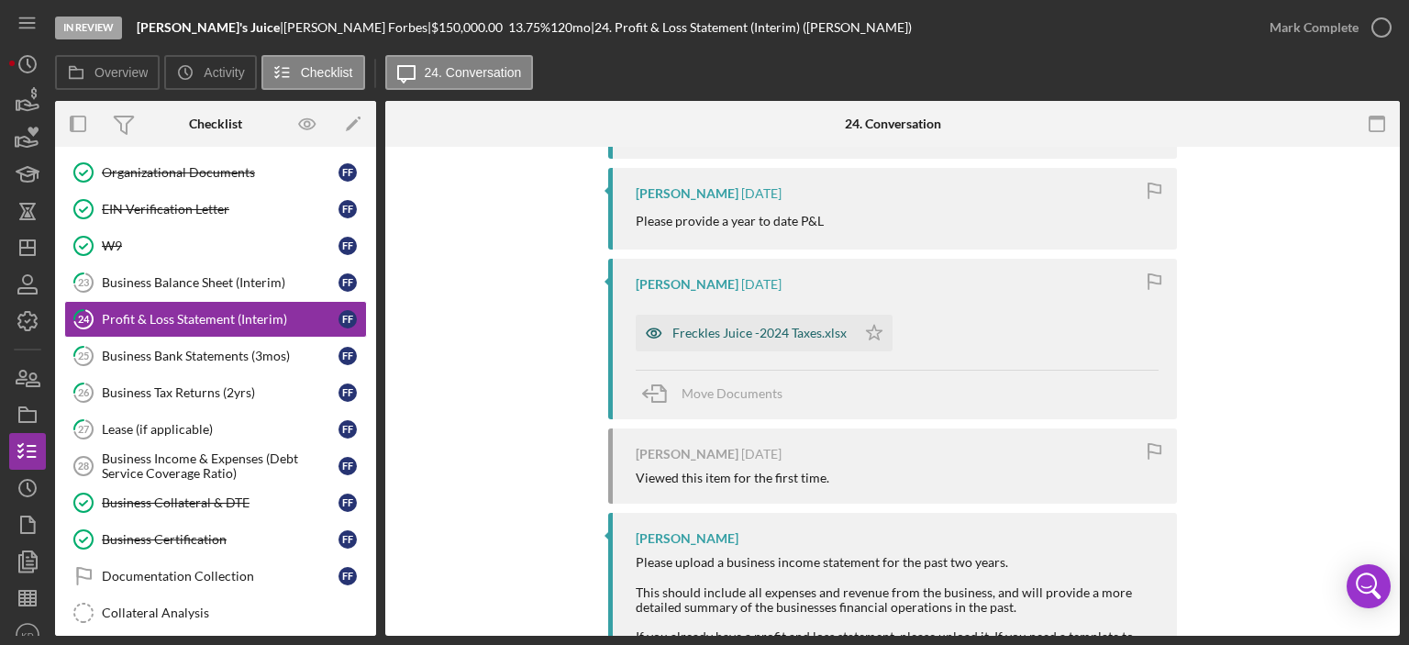
click at [831, 326] on div "Freckles Juice -2024 Taxes.xlsx" at bounding box center [760, 333] width 174 height 15
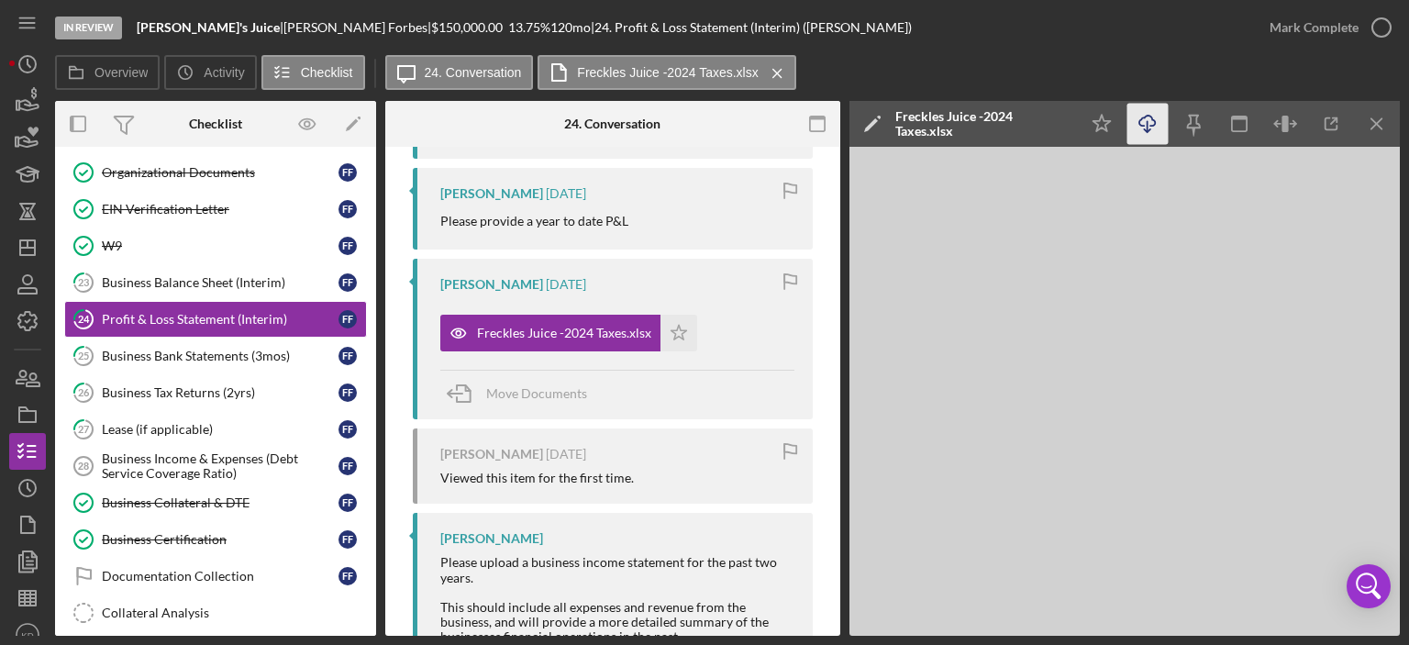
click at [1149, 131] on polyline "button" at bounding box center [1147, 130] width 6 height 3
click at [164, 532] on div "Business Certification" at bounding box center [220, 539] width 237 height 15
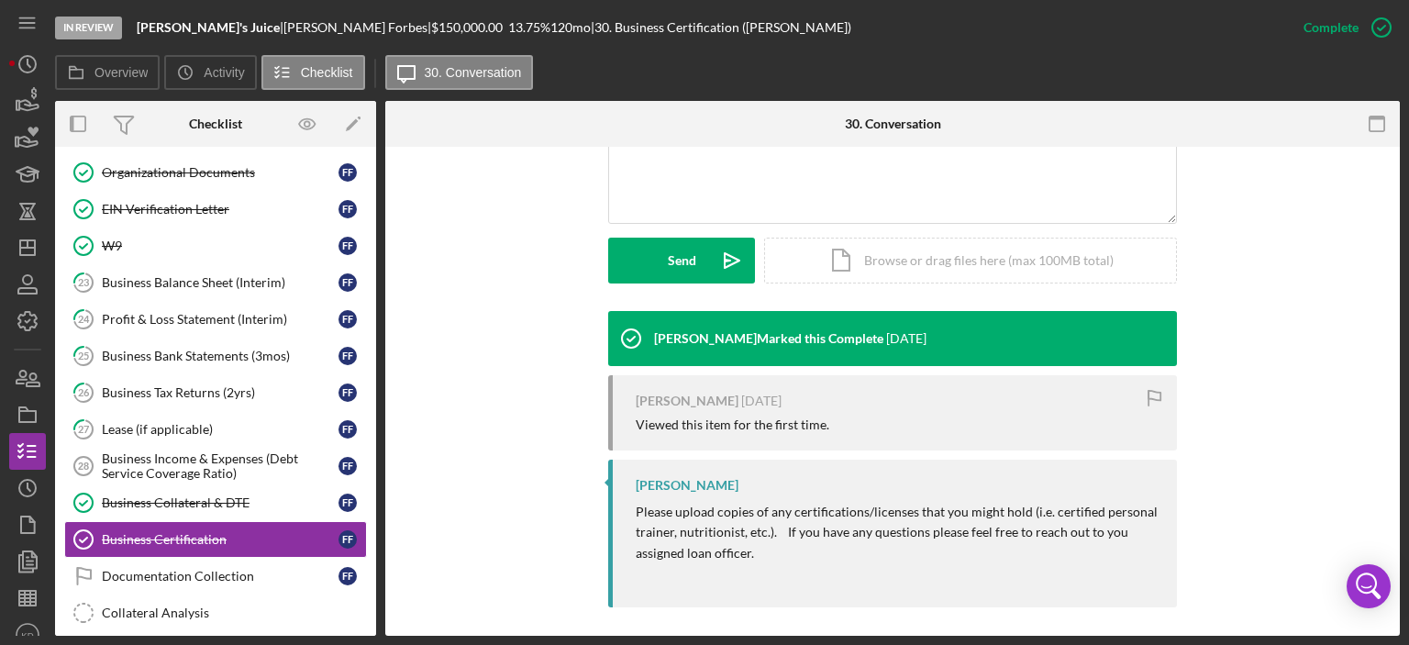
scroll to position [455, 0]
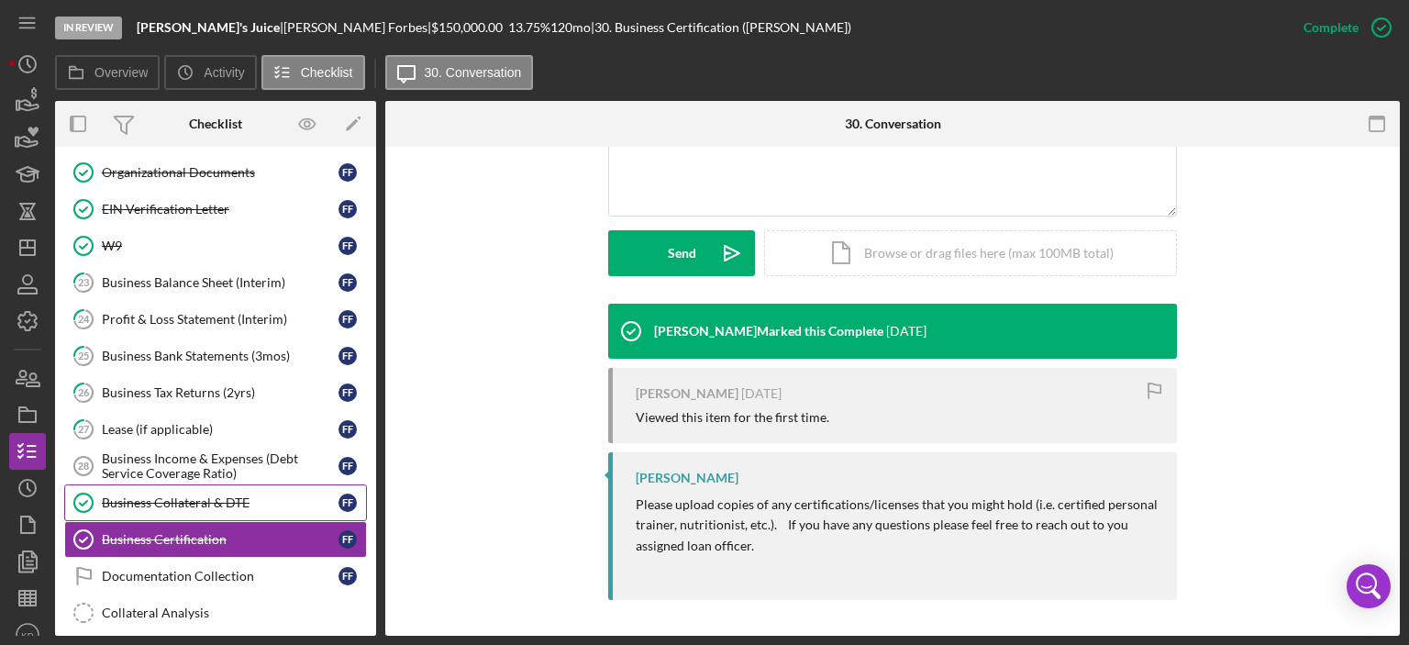
click at [114, 495] on div "Business Collateral & DTE" at bounding box center [220, 502] width 237 height 15
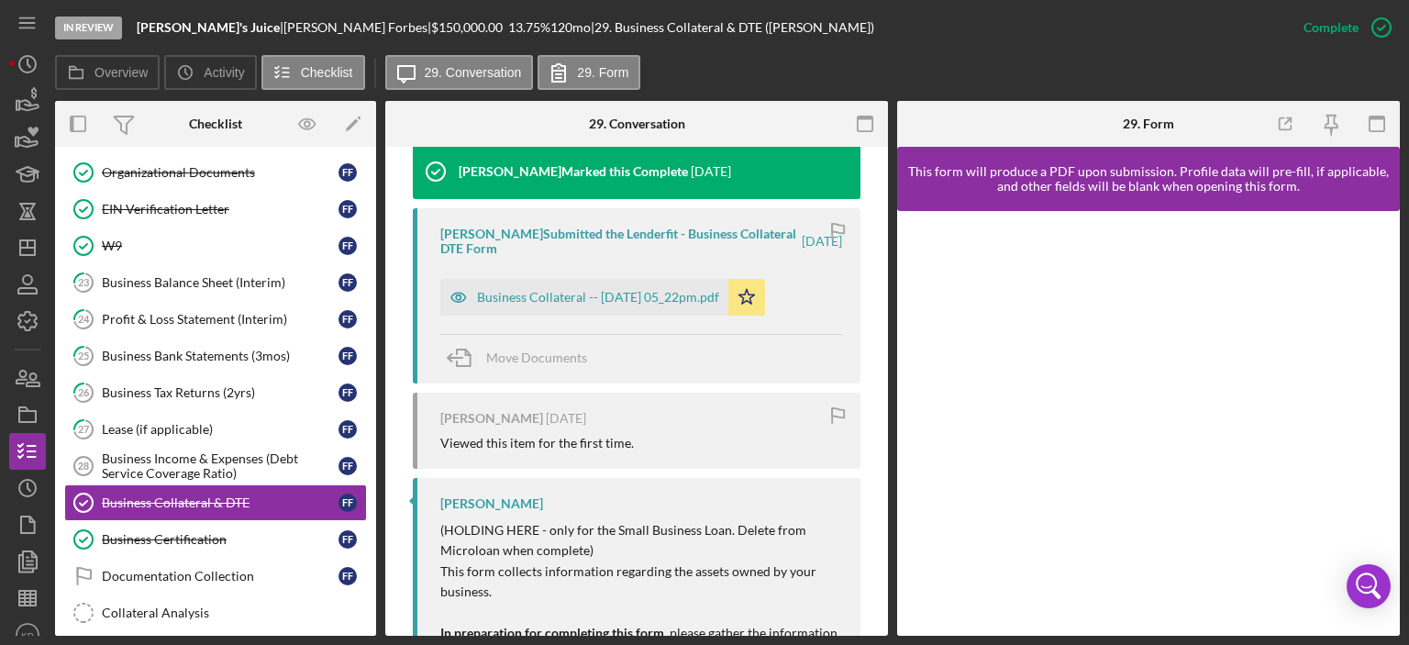
scroll to position [639, 0]
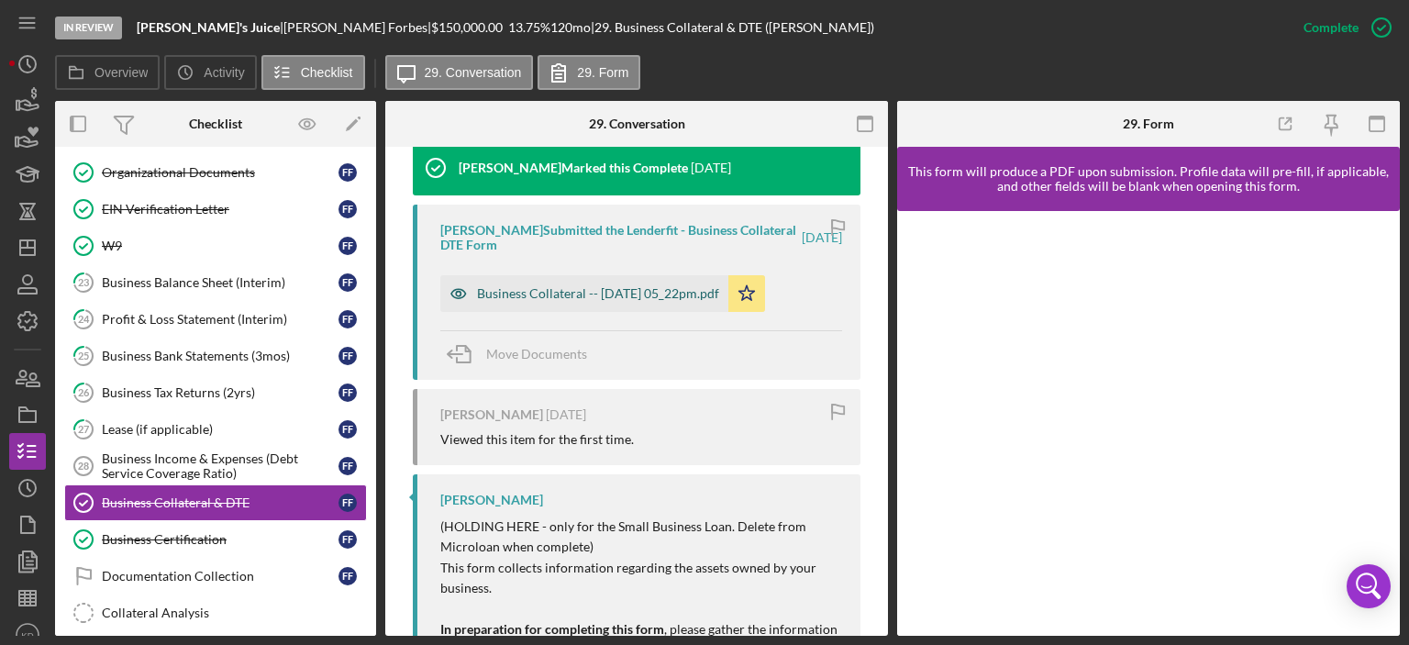
click at [714, 298] on div "Business Collateral -- [DATE] 05_22pm.pdf" at bounding box center [598, 293] width 242 height 15
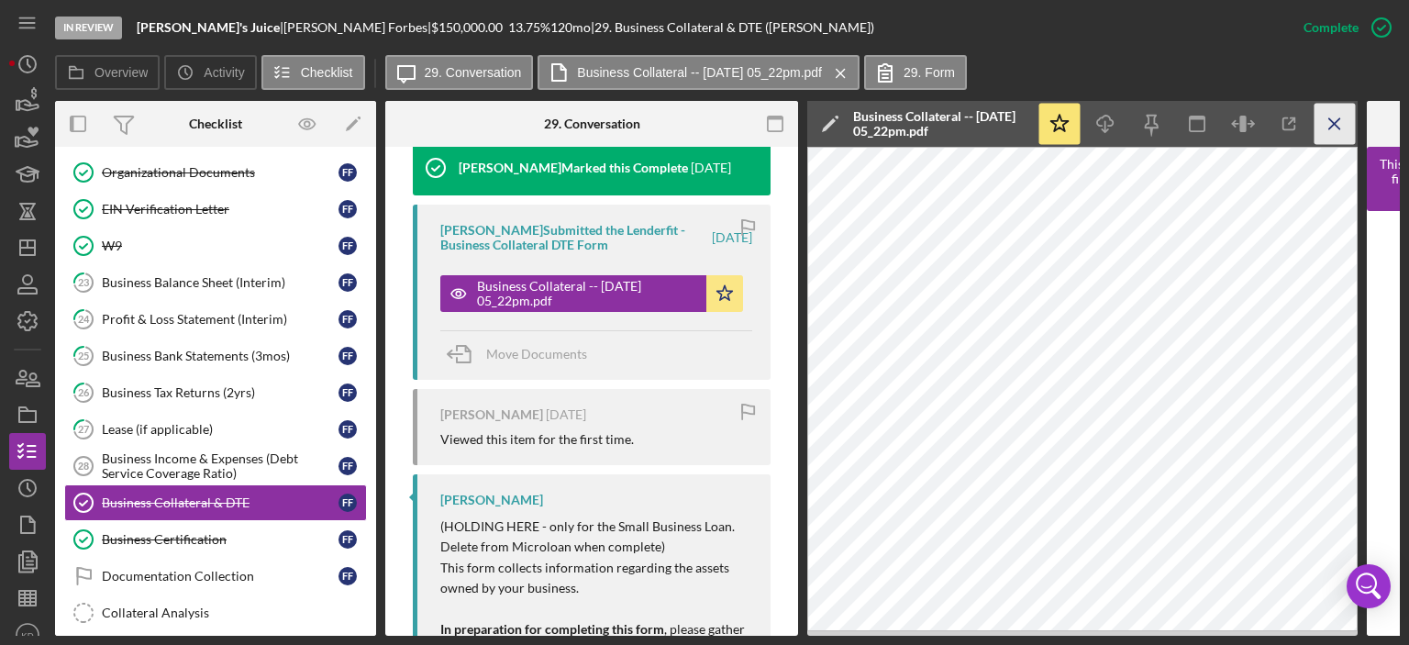
click at [1325, 128] on icon "Icon/Menu Close" at bounding box center [1335, 124] width 41 height 41
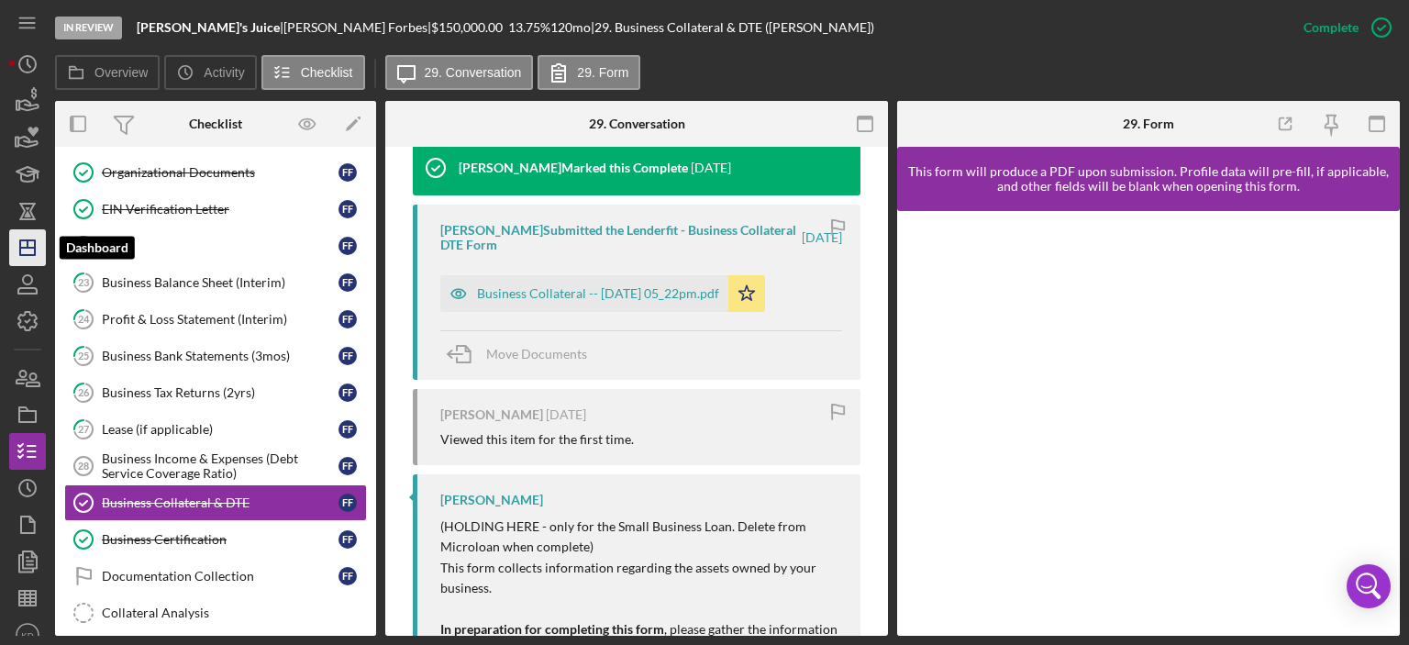
click at [28, 248] on line "button" at bounding box center [28, 243] width 0 height 7
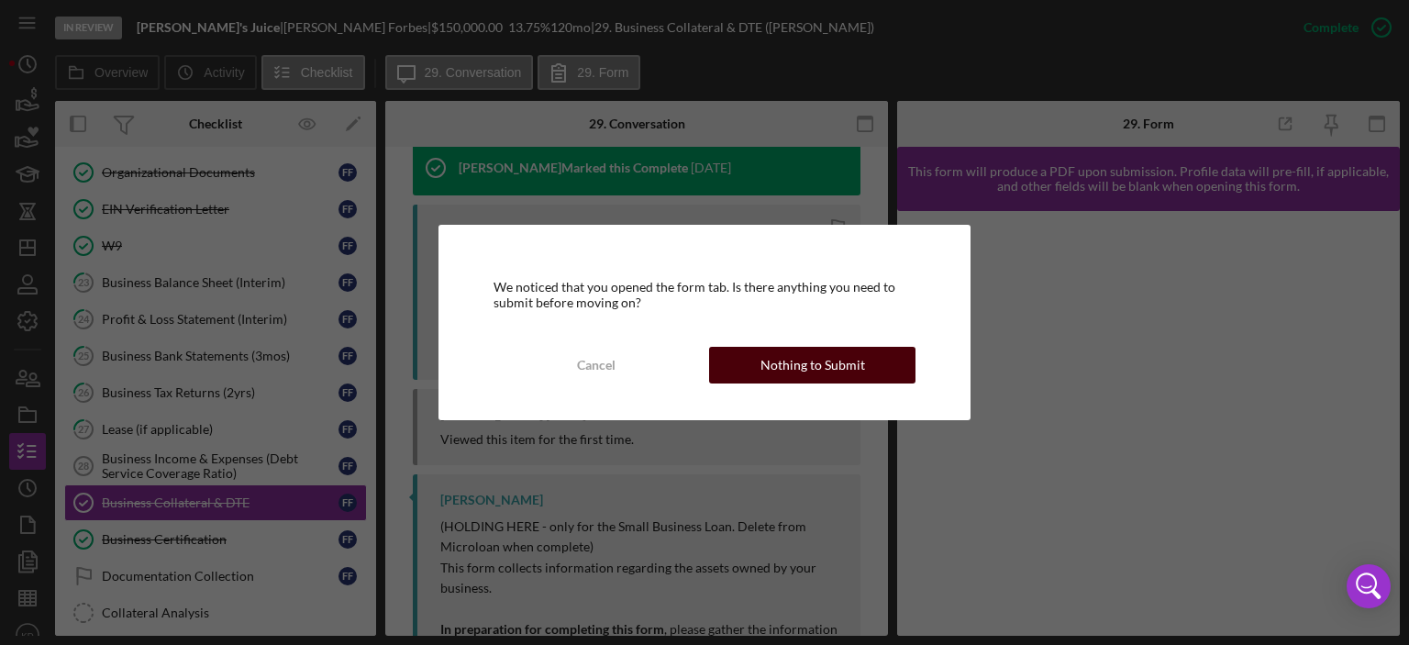
click at [803, 355] on div "Nothing to Submit" at bounding box center [813, 365] width 105 height 37
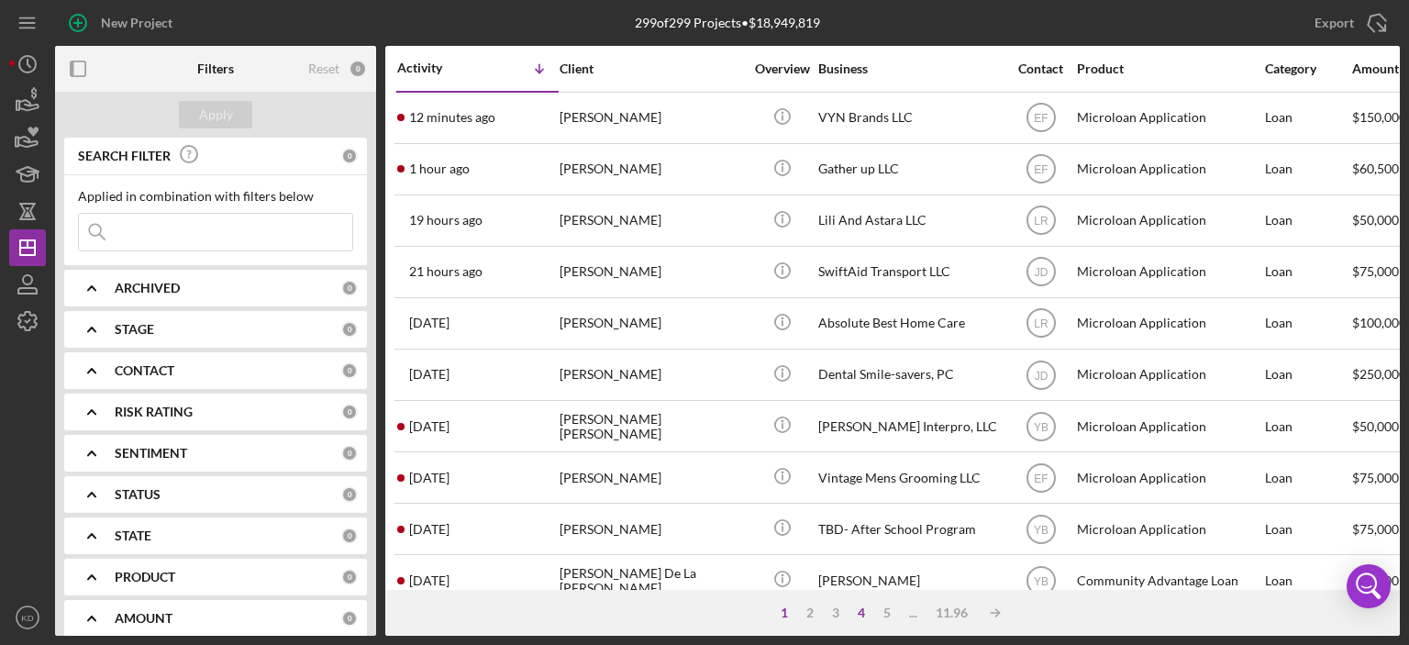
click at [854, 612] on div "4" at bounding box center [862, 613] width 26 height 15
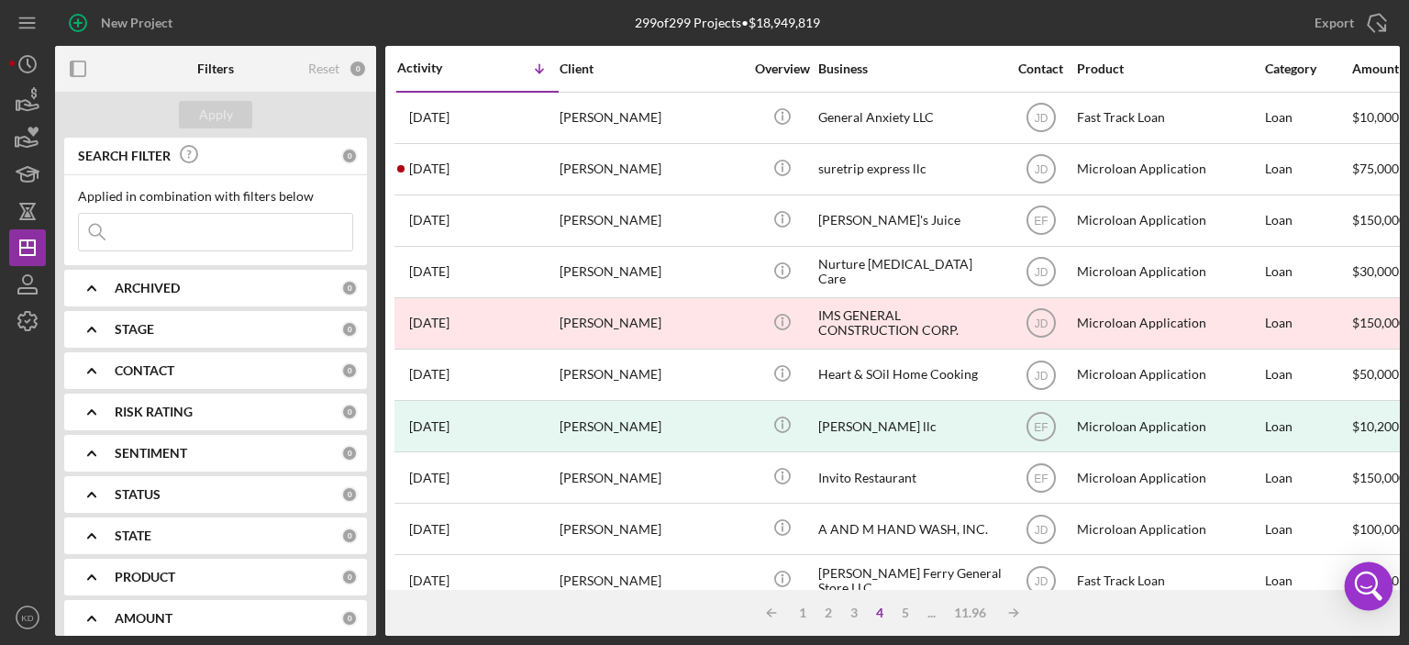
click at [1389, 564] on body "New Project 299 of 299 Projects • $18,949,819 Export Icon/Export Filters Reset …" at bounding box center [704, 322] width 1409 height 645
click at [901, 612] on div "5" at bounding box center [906, 613] width 26 height 15
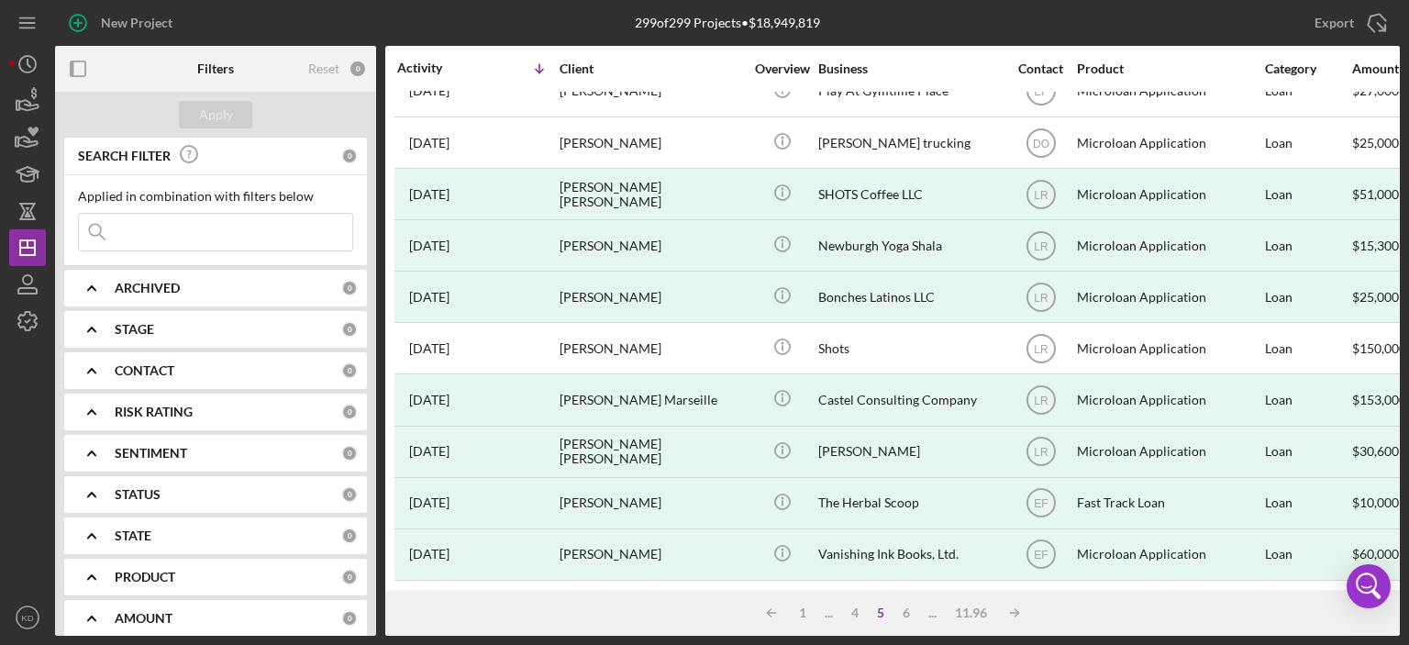
scroll to position [811, 0]
click at [881, 610] on div "5" at bounding box center [881, 613] width 26 height 15
click at [900, 613] on div "6" at bounding box center [907, 613] width 26 height 15
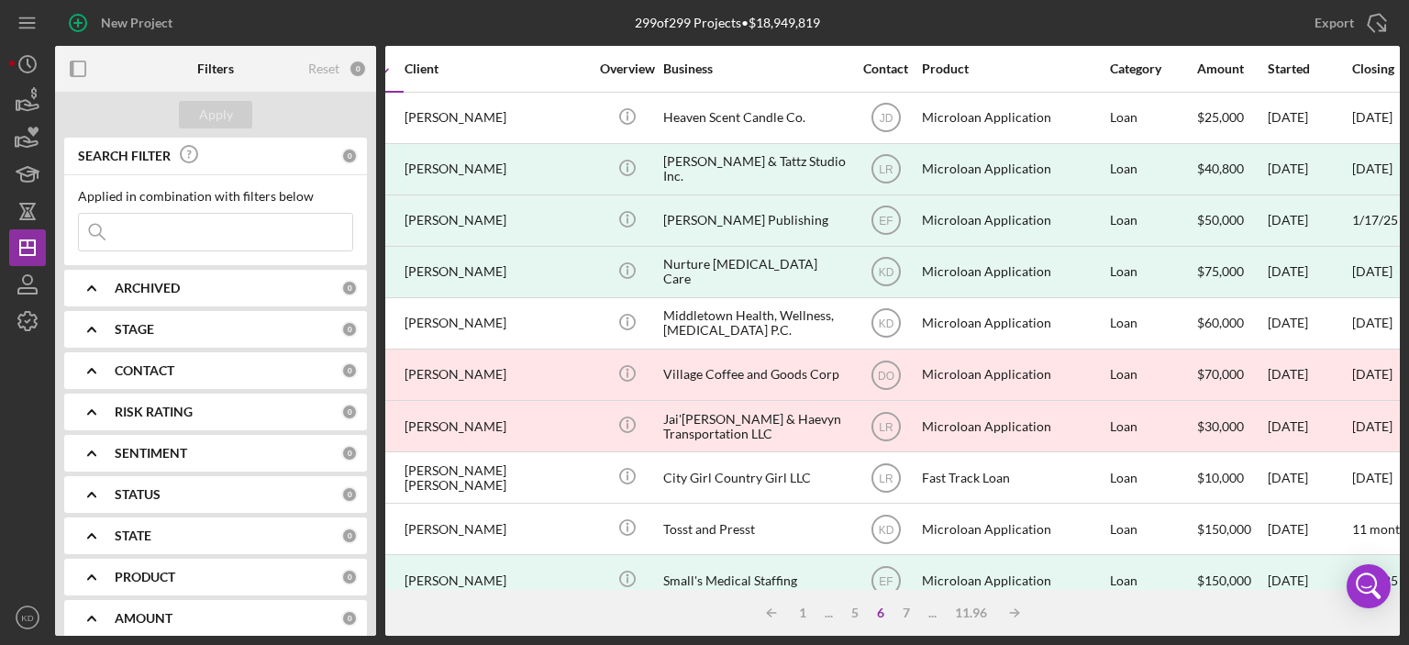
scroll to position [0, 0]
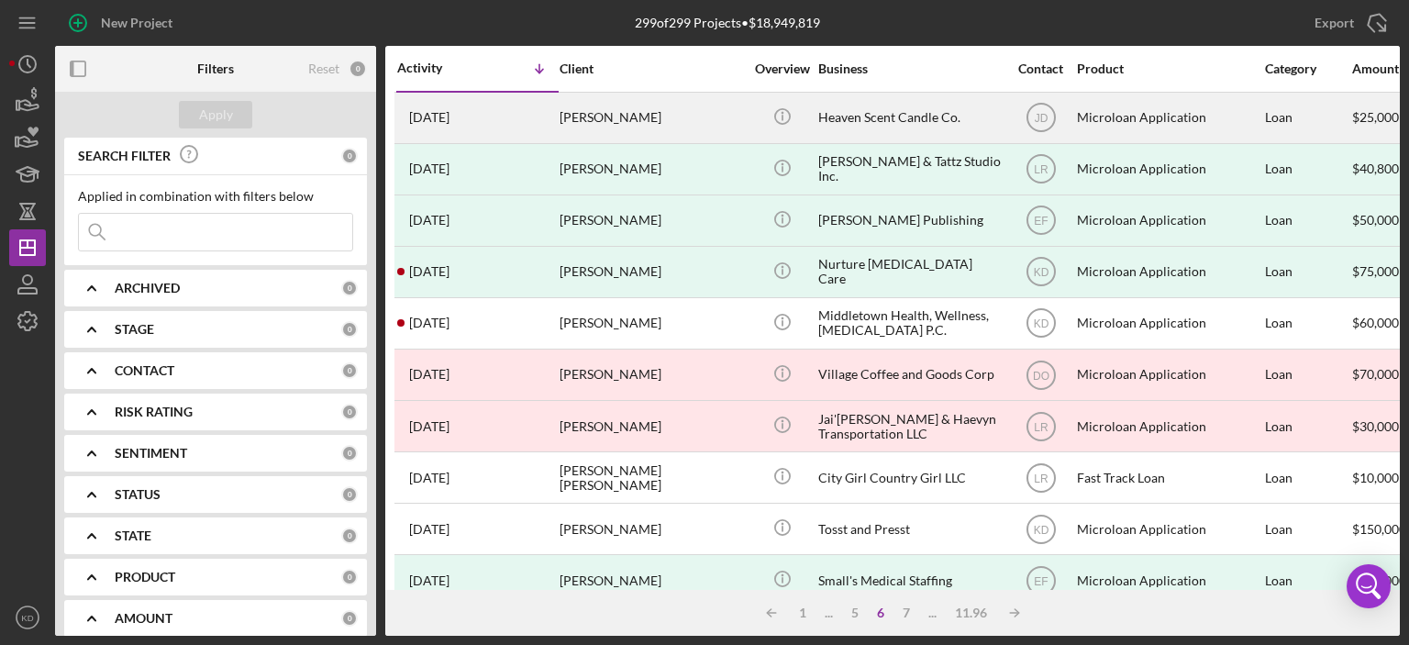
click at [557, 112] on div "[DATE] [PERSON_NAME]" at bounding box center [477, 118] width 161 height 49
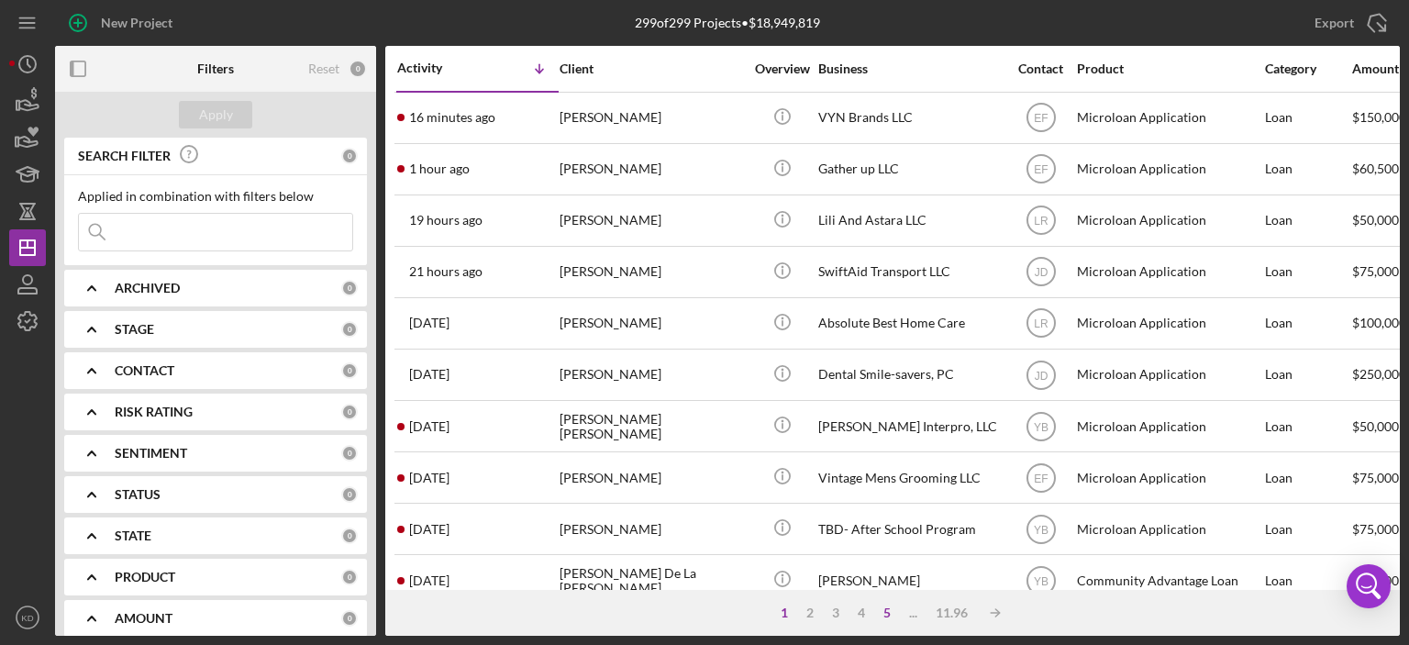
click at [885, 613] on div "5" at bounding box center [887, 613] width 26 height 15
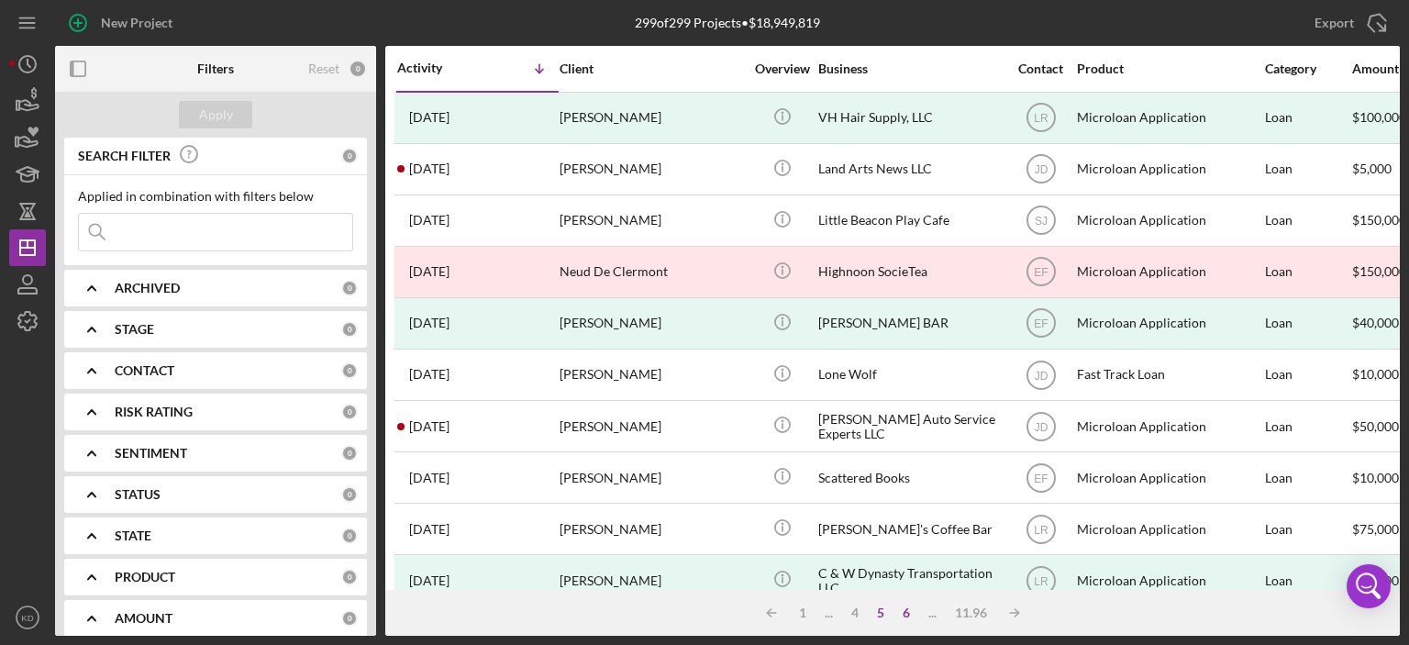
click at [901, 612] on div "6" at bounding box center [907, 613] width 26 height 15
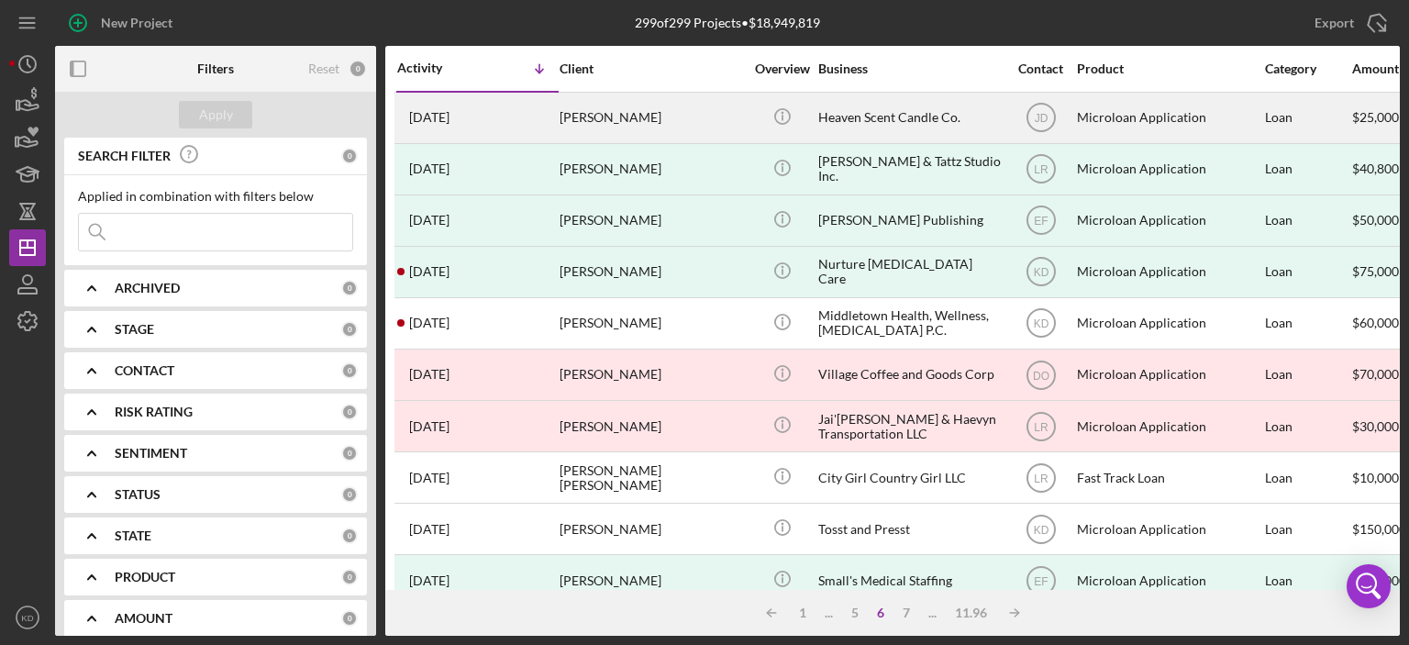
click at [892, 118] on div "Heaven Scent Candle Co." at bounding box center [909, 118] width 183 height 49
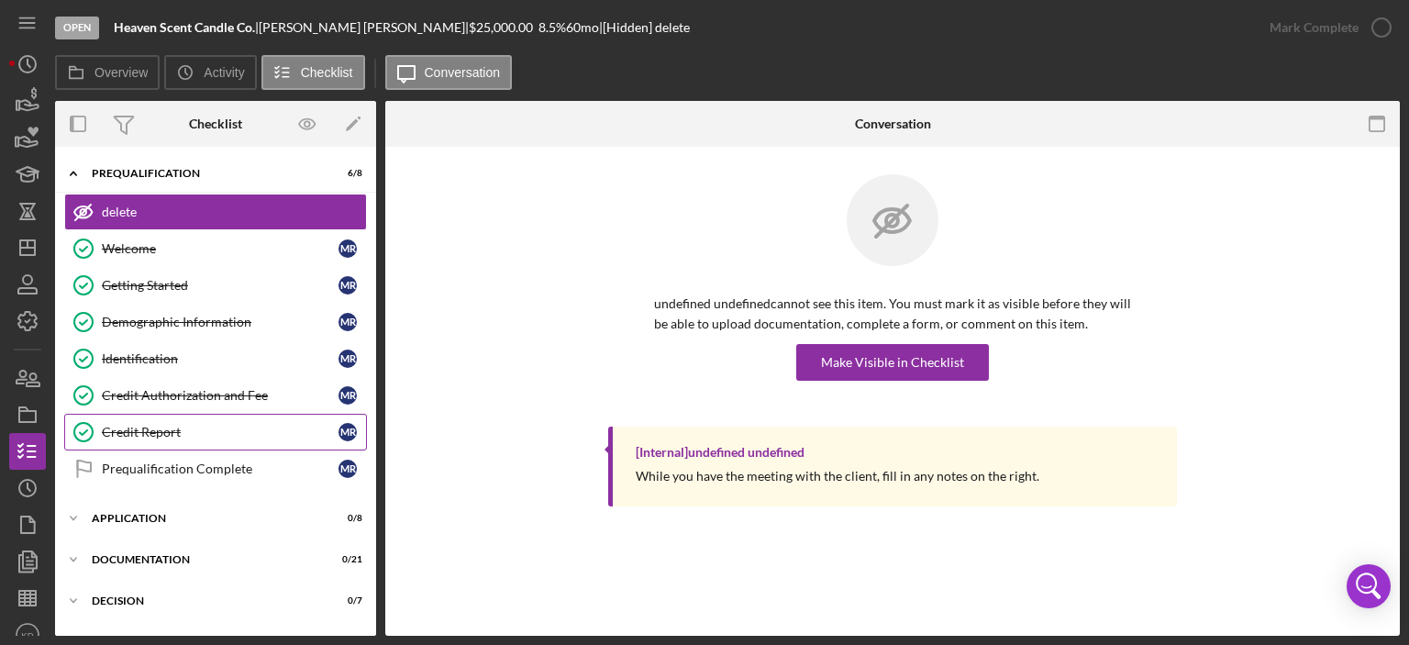
click at [159, 429] on div "Credit Report" at bounding box center [220, 432] width 237 height 15
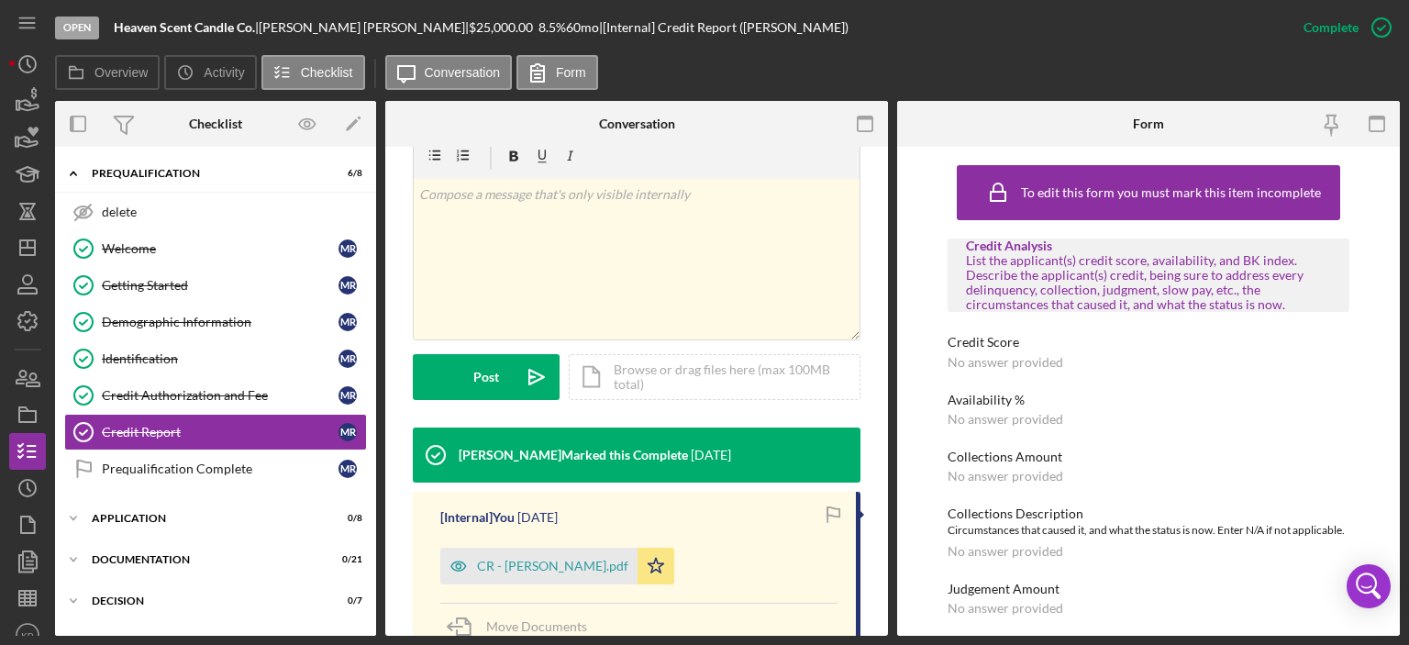
scroll to position [310, 0]
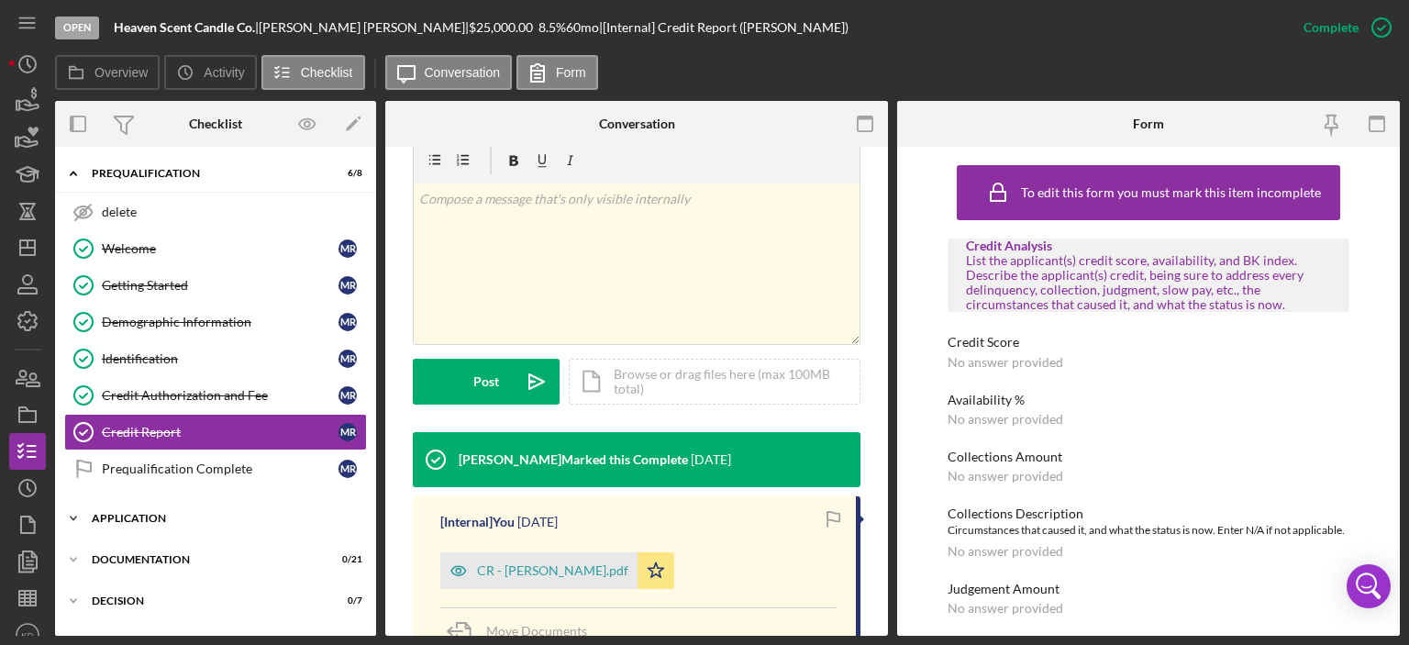
click at [76, 509] on icon "Icon/Expander" at bounding box center [73, 518] width 37 height 37
click at [77, 510] on icon "Icon/Expander" at bounding box center [73, 518] width 37 height 37
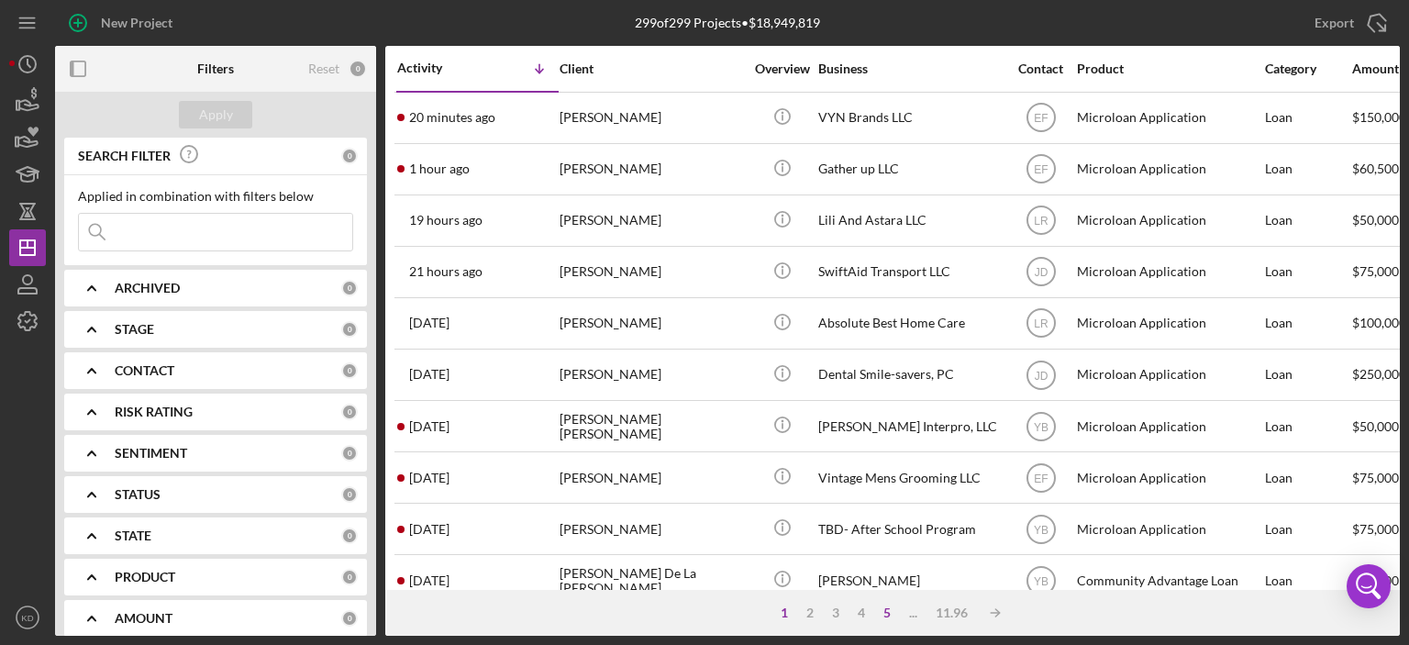
click at [892, 616] on div "5" at bounding box center [887, 613] width 26 height 15
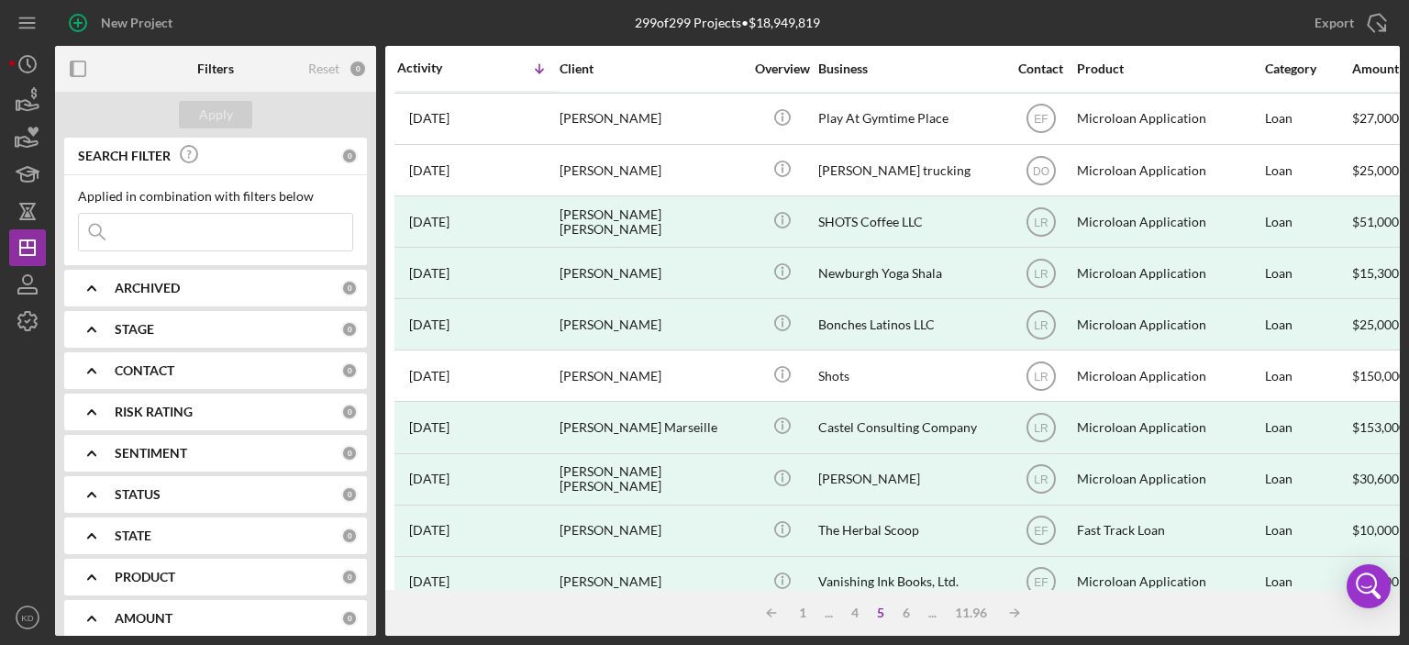
scroll to position [807, 0]
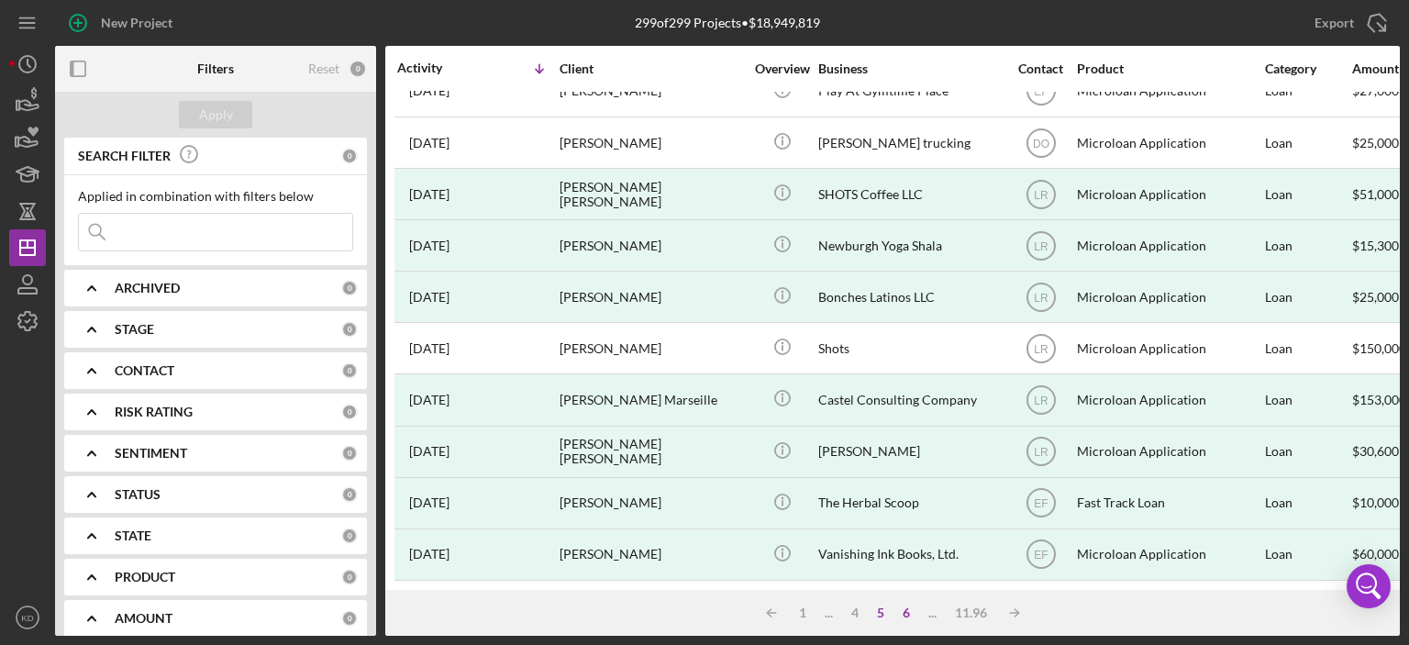
click at [907, 611] on div "6" at bounding box center [907, 613] width 26 height 15
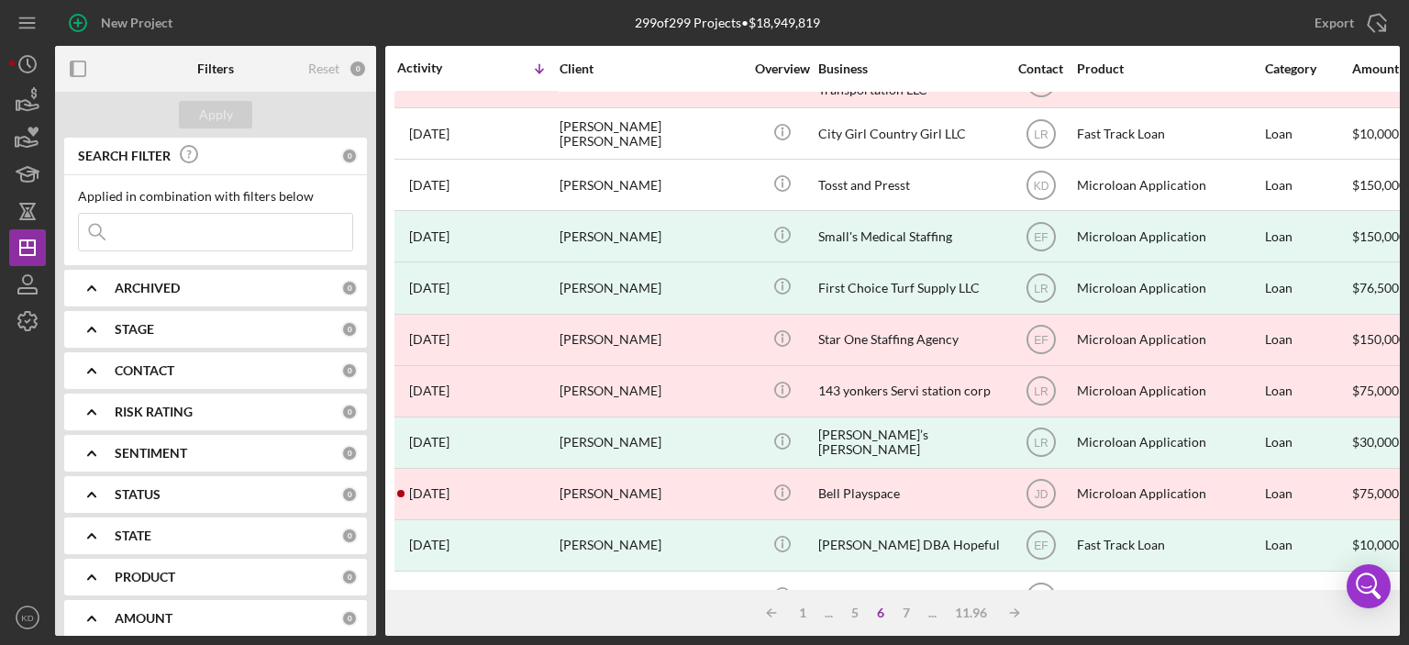
scroll to position [0, 0]
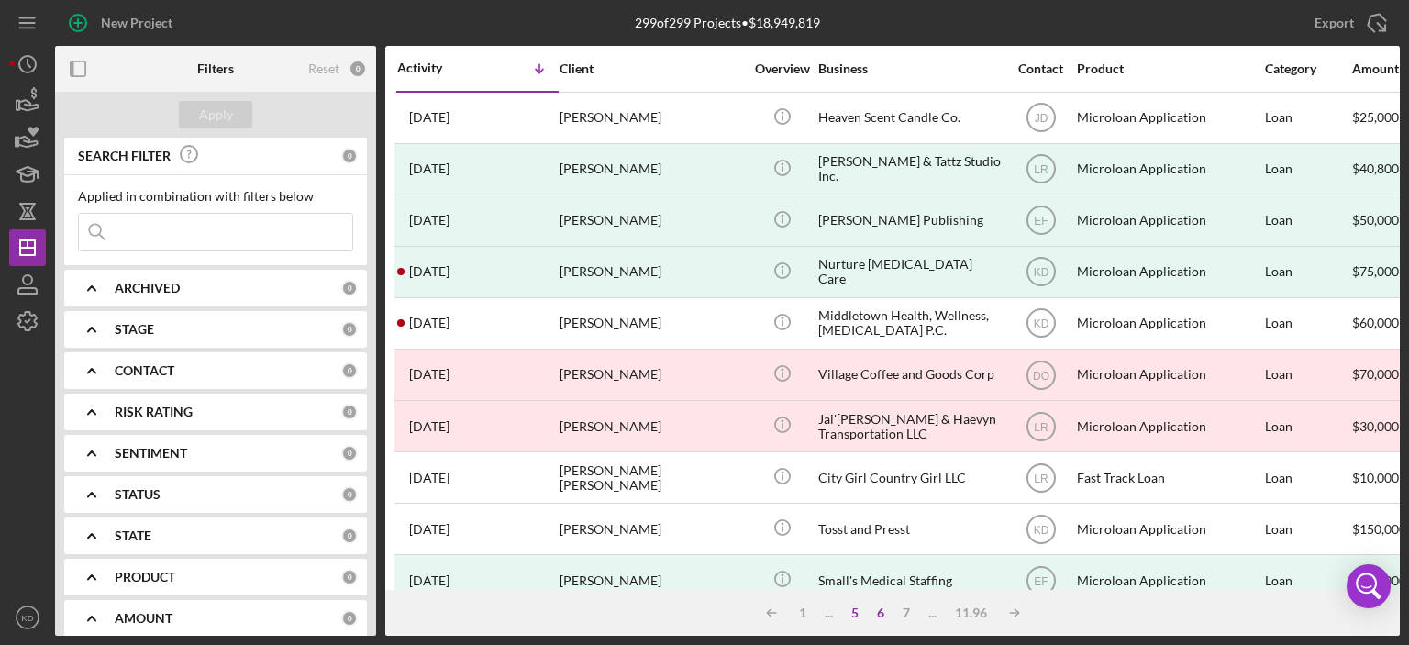
click at [854, 616] on div "5" at bounding box center [855, 613] width 26 height 15
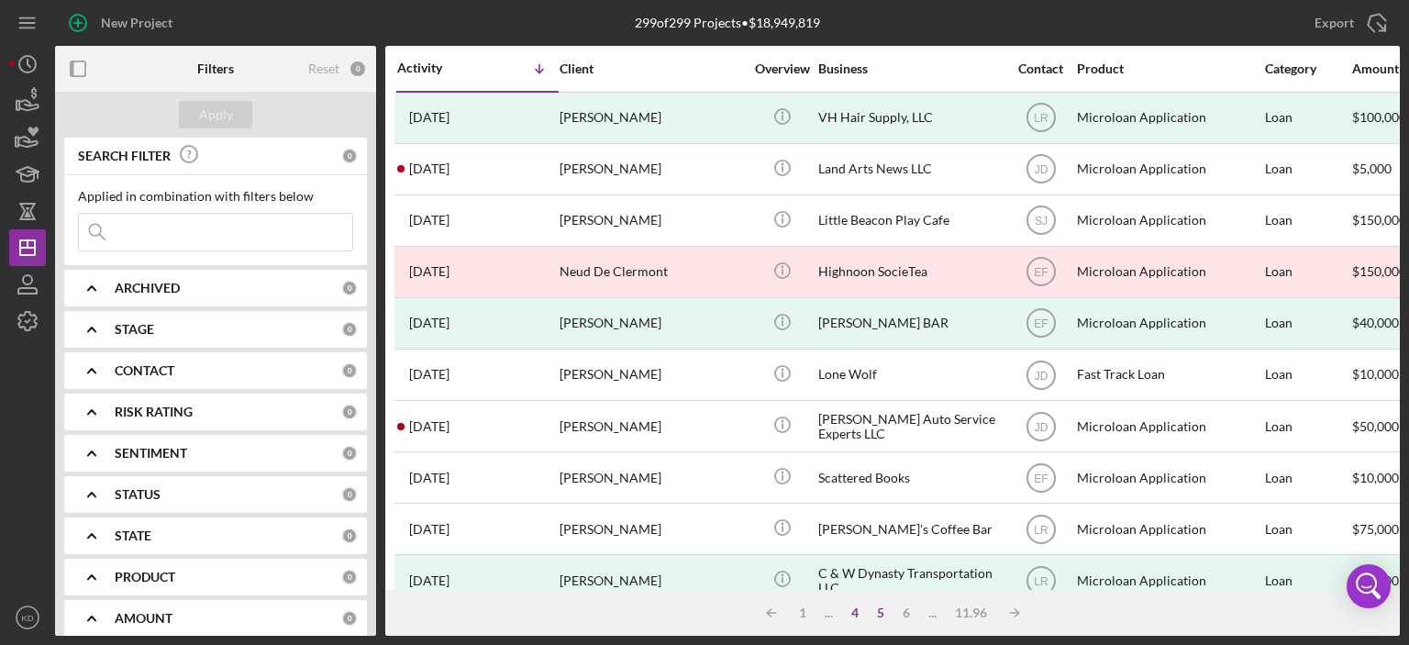
click at [855, 612] on div "4" at bounding box center [855, 613] width 26 height 15
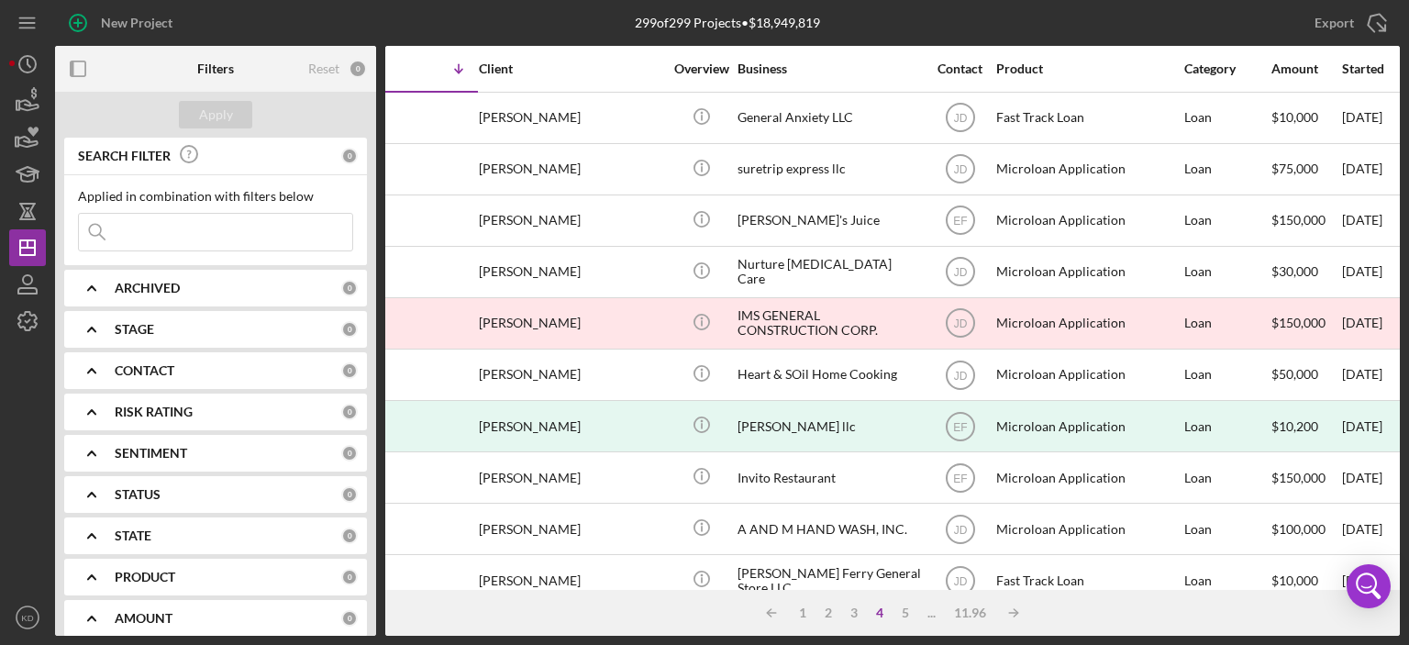
scroll to position [0, 75]
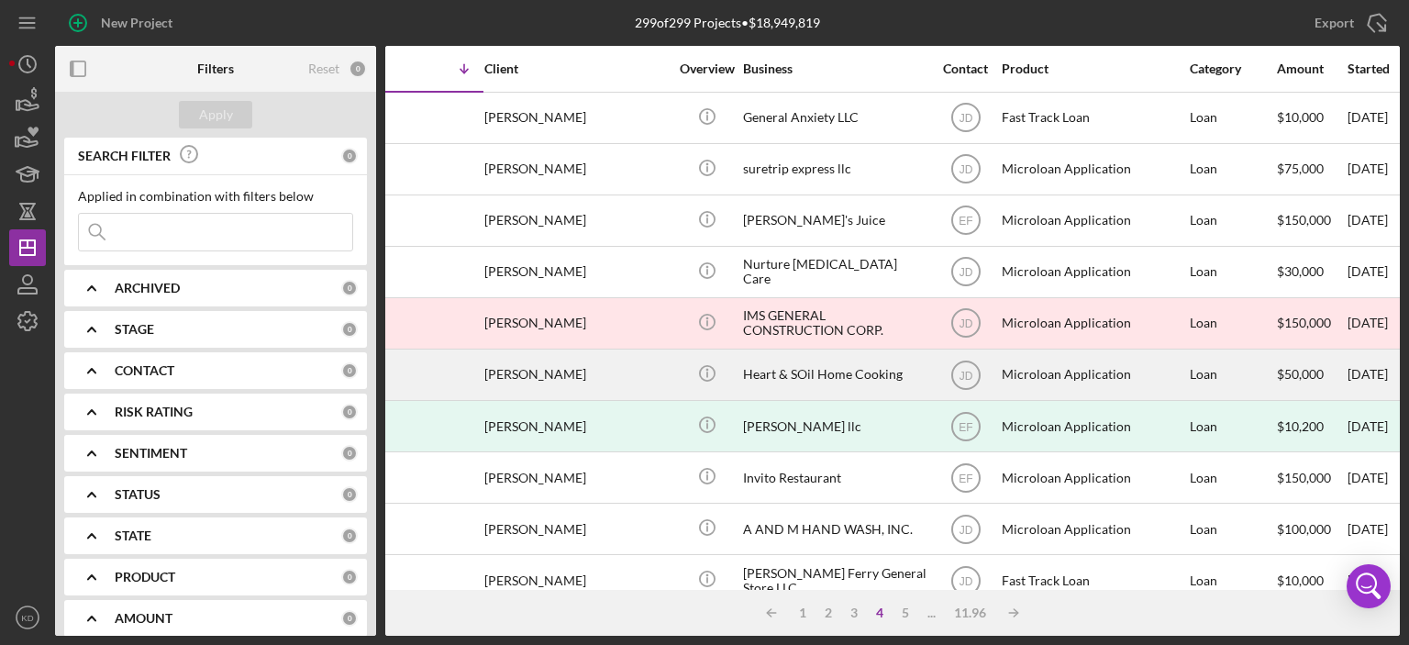
click at [858, 372] on div "Heart & SOil Home Cooking" at bounding box center [834, 374] width 183 height 49
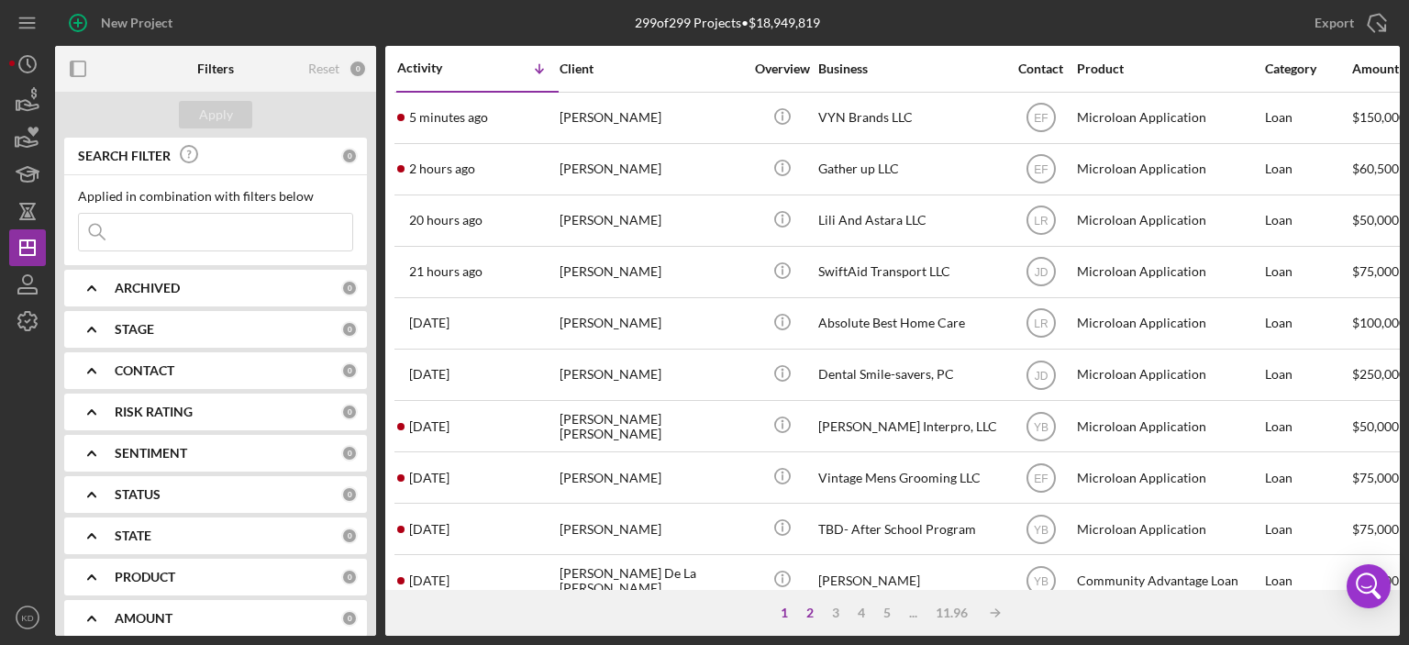
click at [806, 608] on div "2" at bounding box center [810, 613] width 26 height 15
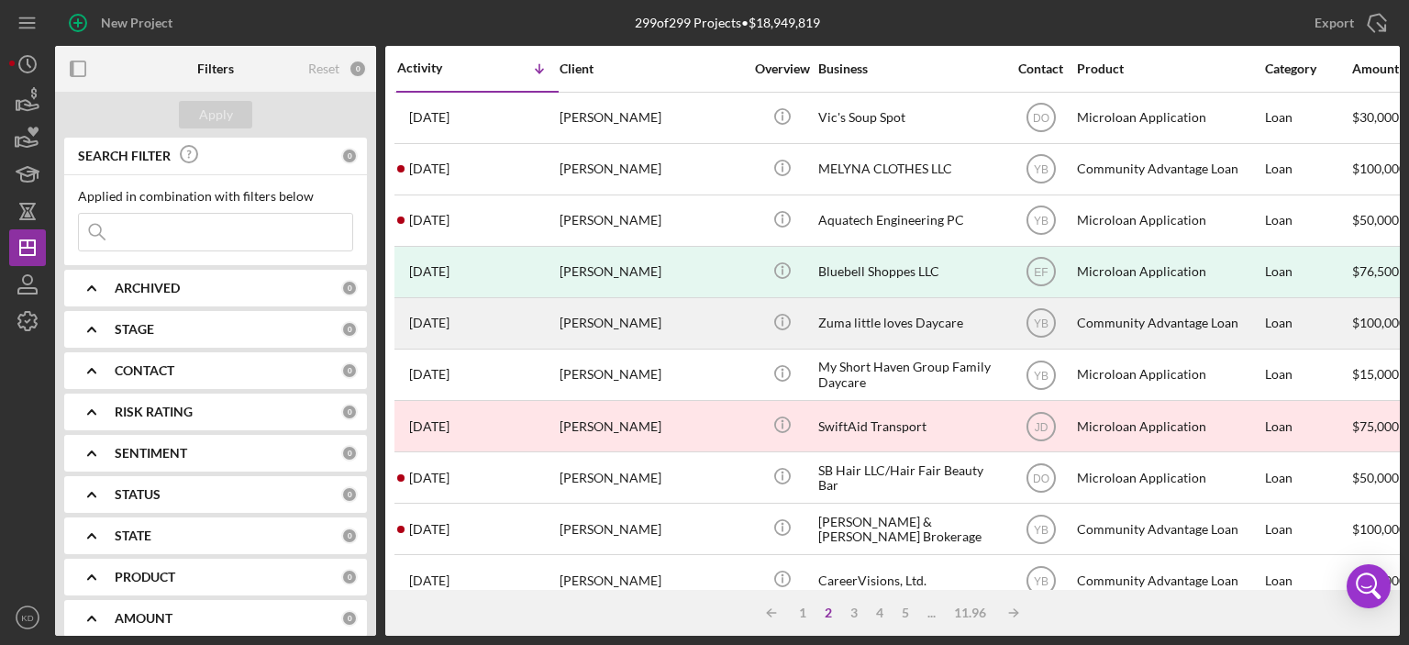
click at [817, 326] on td "Zuma little loves Daycare" at bounding box center [911, 322] width 188 height 51
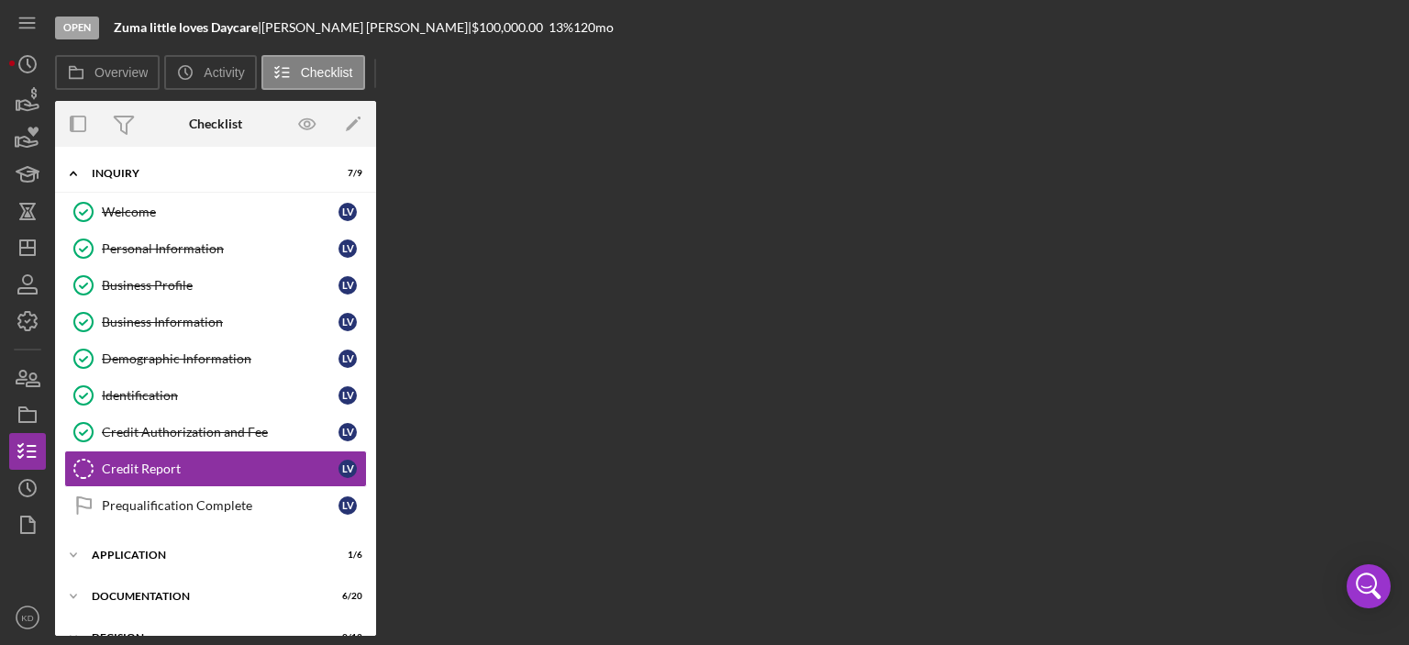
scroll to position [74, 0]
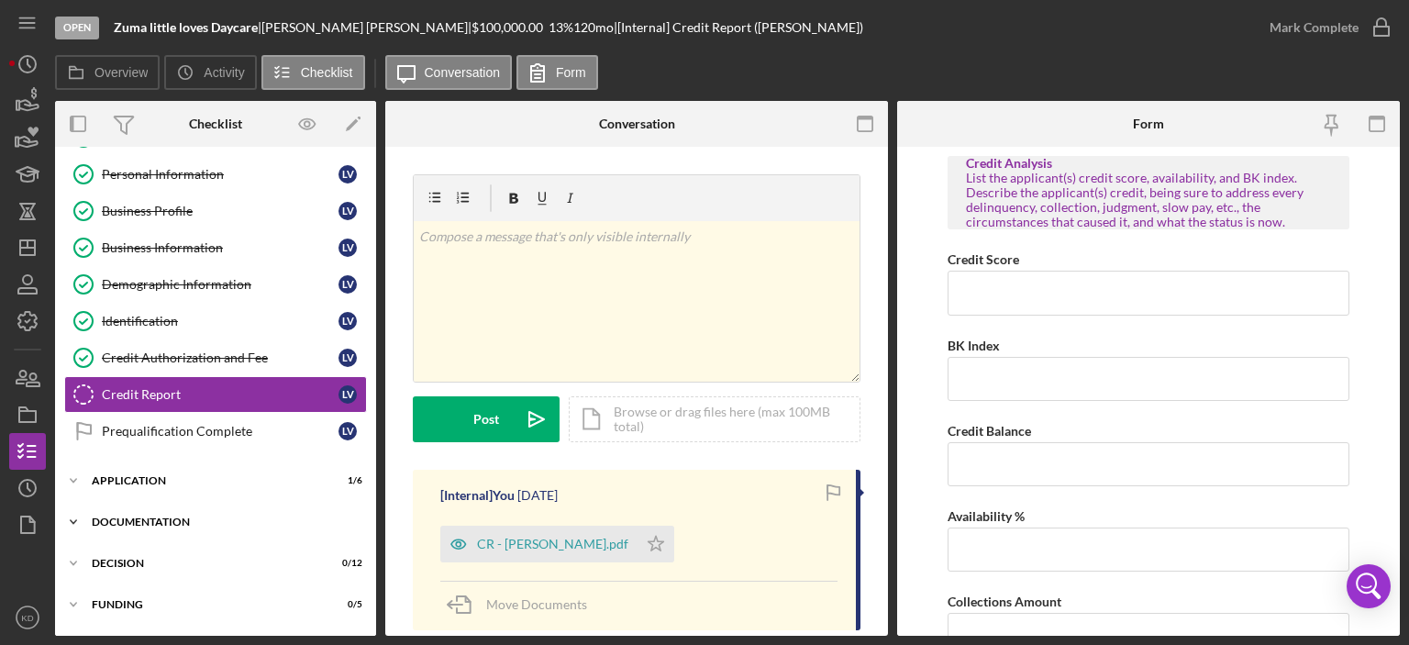
click at [72, 515] on icon "Icon/Expander" at bounding box center [73, 522] width 37 height 37
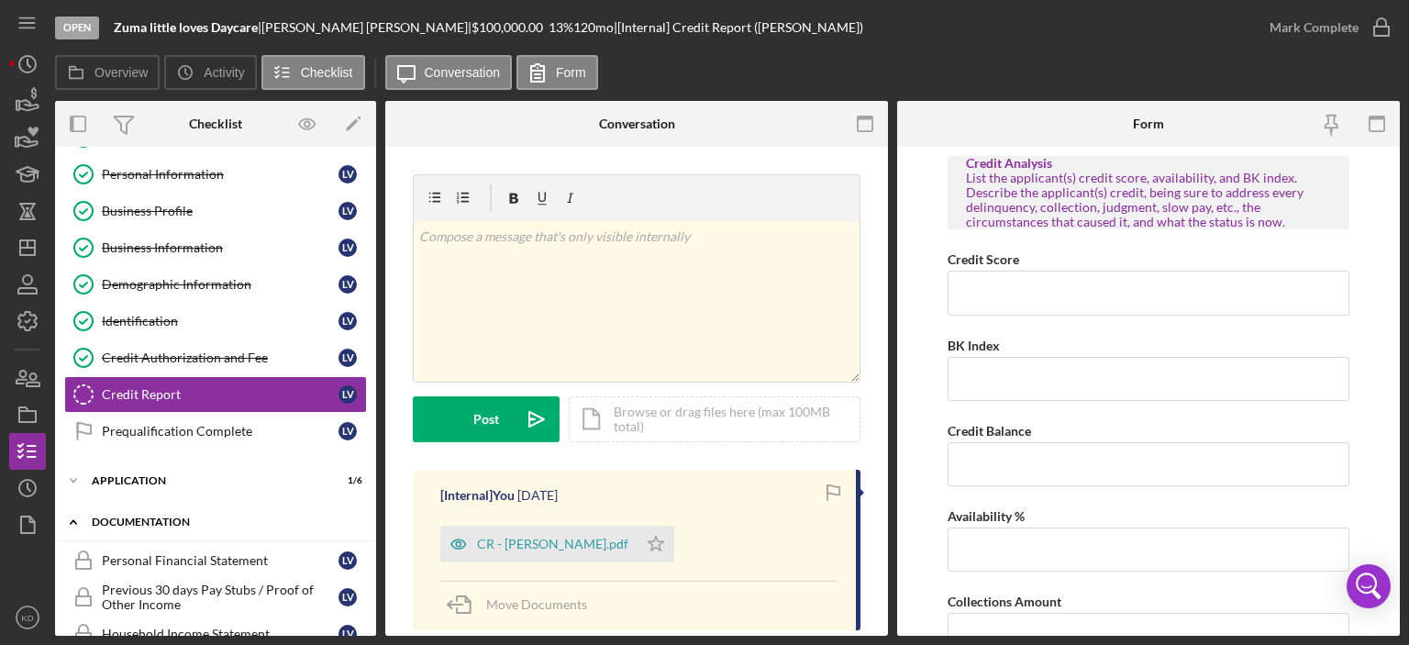
click at [72, 515] on icon "Icon/Expander" at bounding box center [73, 522] width 37 height 37
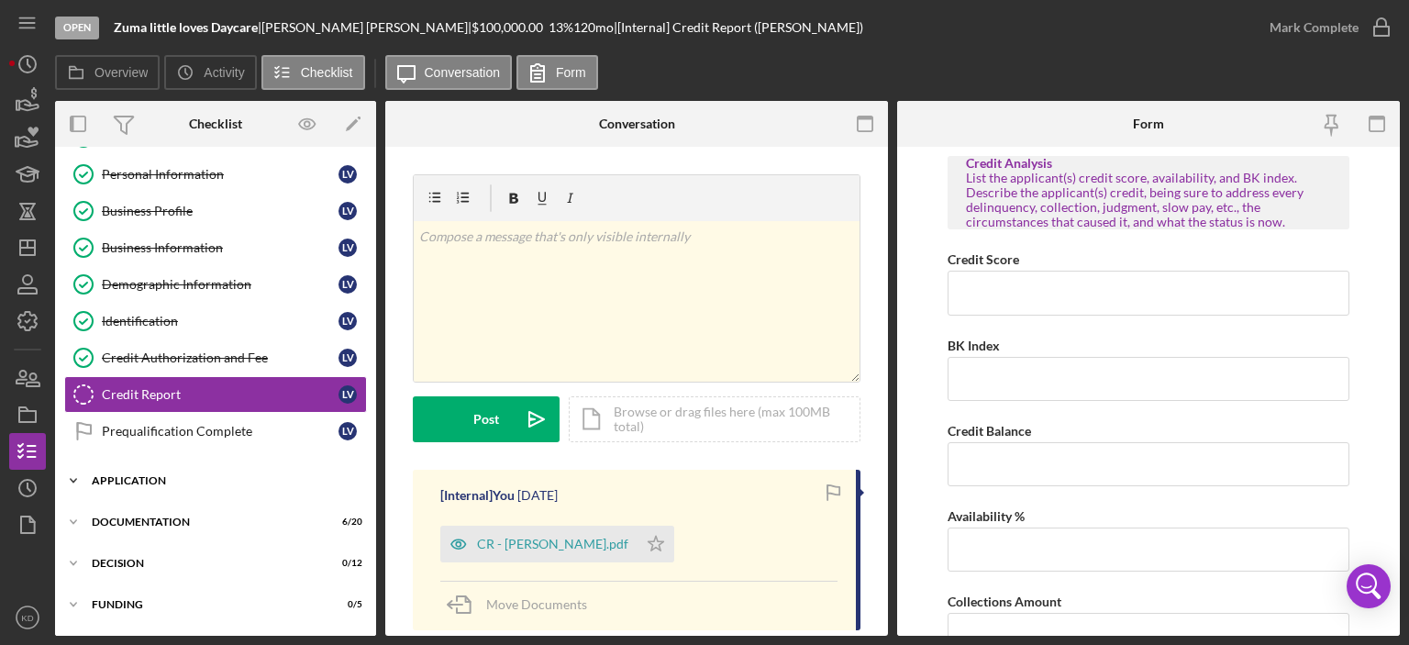
click at [68, 469] on icon "Icon/Expander" at bounding box center [73, 480] width 37 height 37
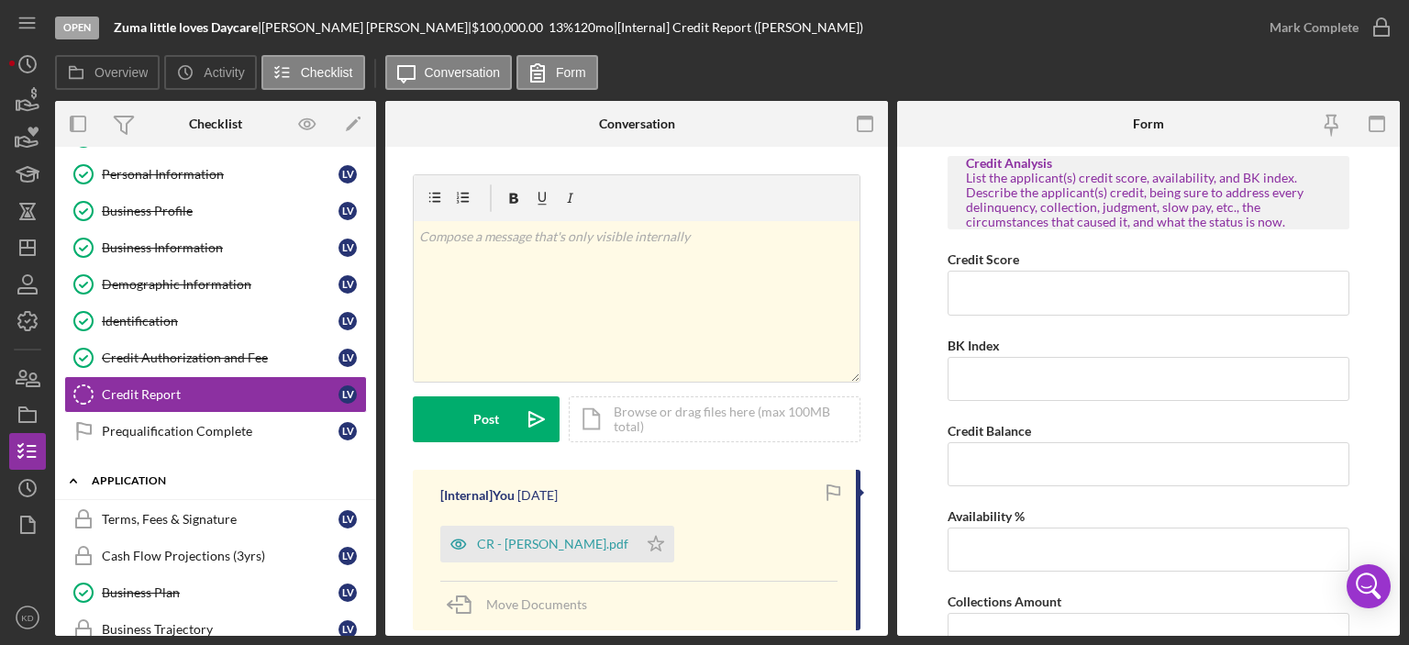
click at [71, 476] on icon "Icon/Expander" at bounding box center [73, 480] width 37 height 37
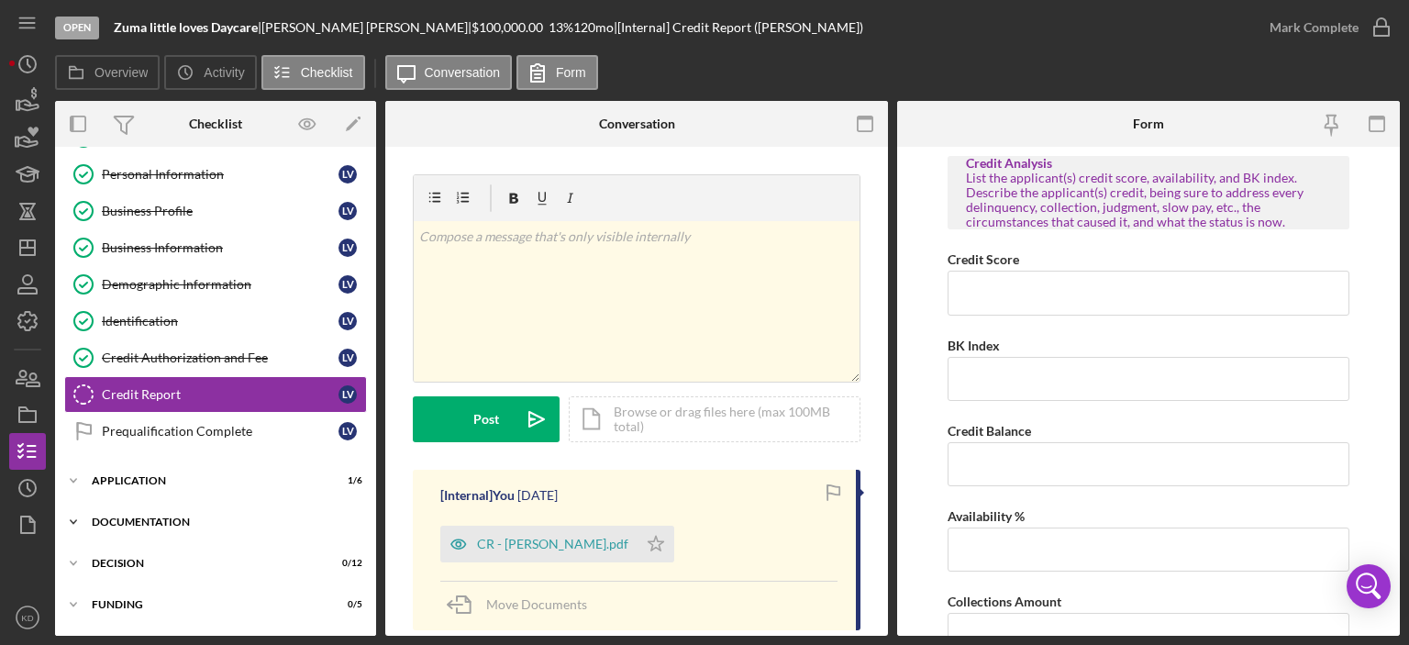
click at [73, 511] on icon "Icon/Expander" at bounding box center [73, 522] width 37 height 37
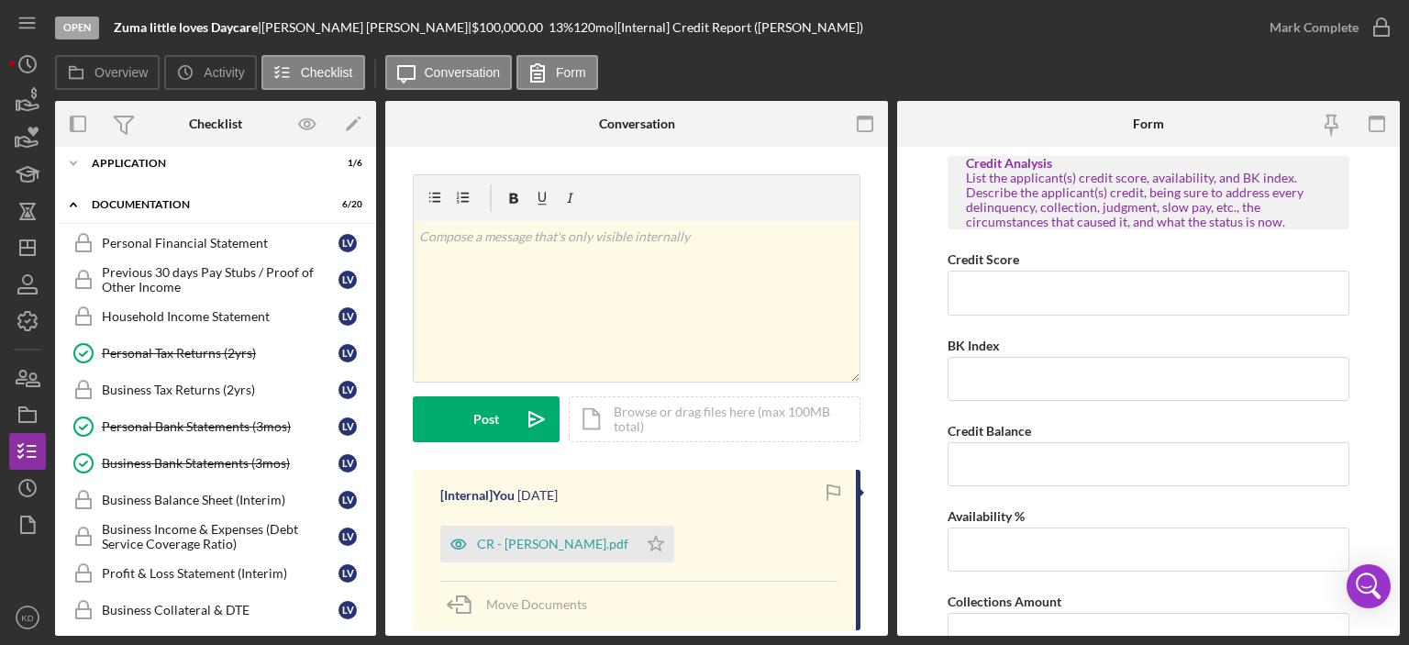
scroll to position [0, 0]
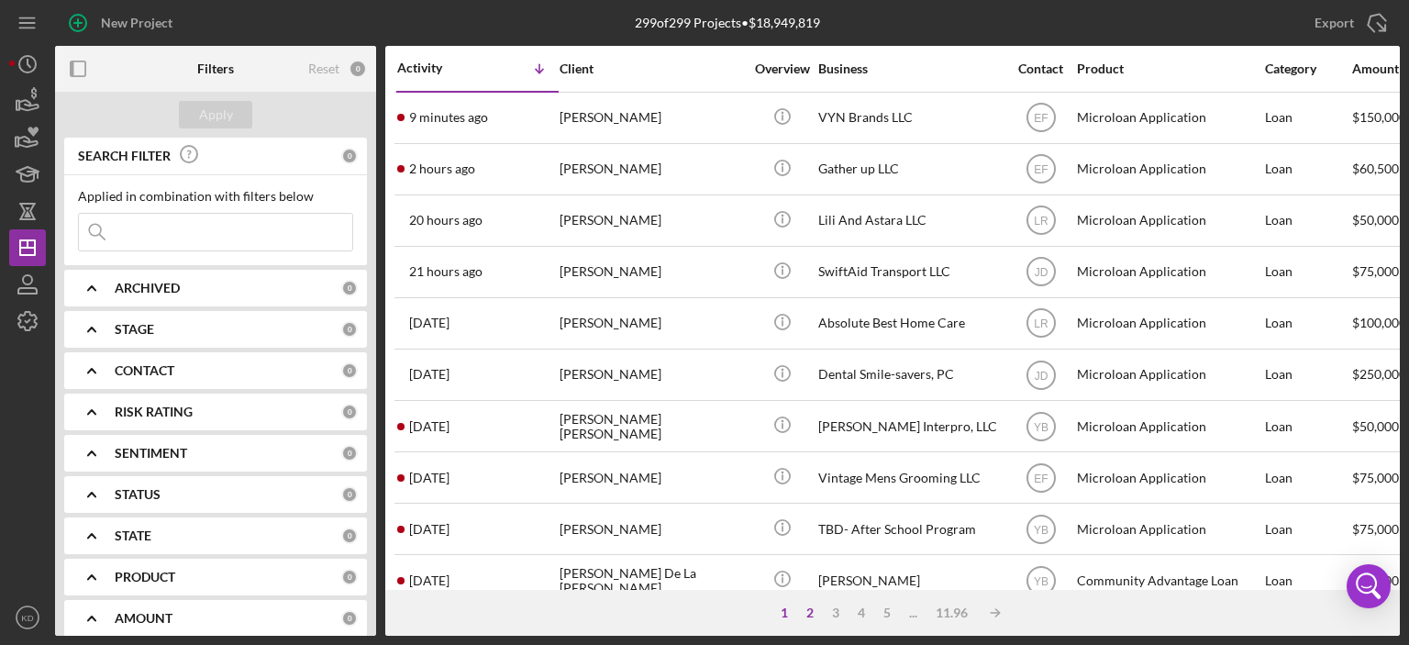
click at [808, 609] on div "2" at bounding box center [810, 613] width 26 height 15
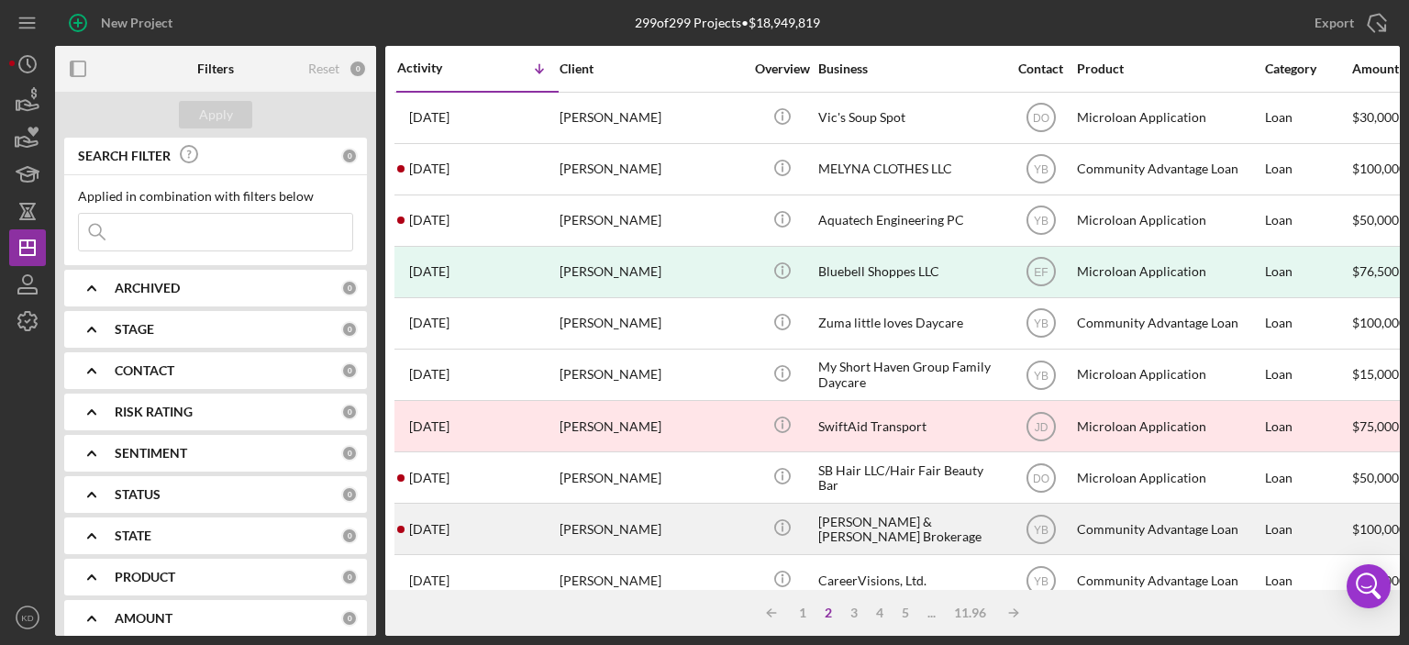
click at [855, 528] on div "[PERSON_NAME] & [PERSON_NAME] Brokerage" at bounding box center [909, 529] width 183 height 49
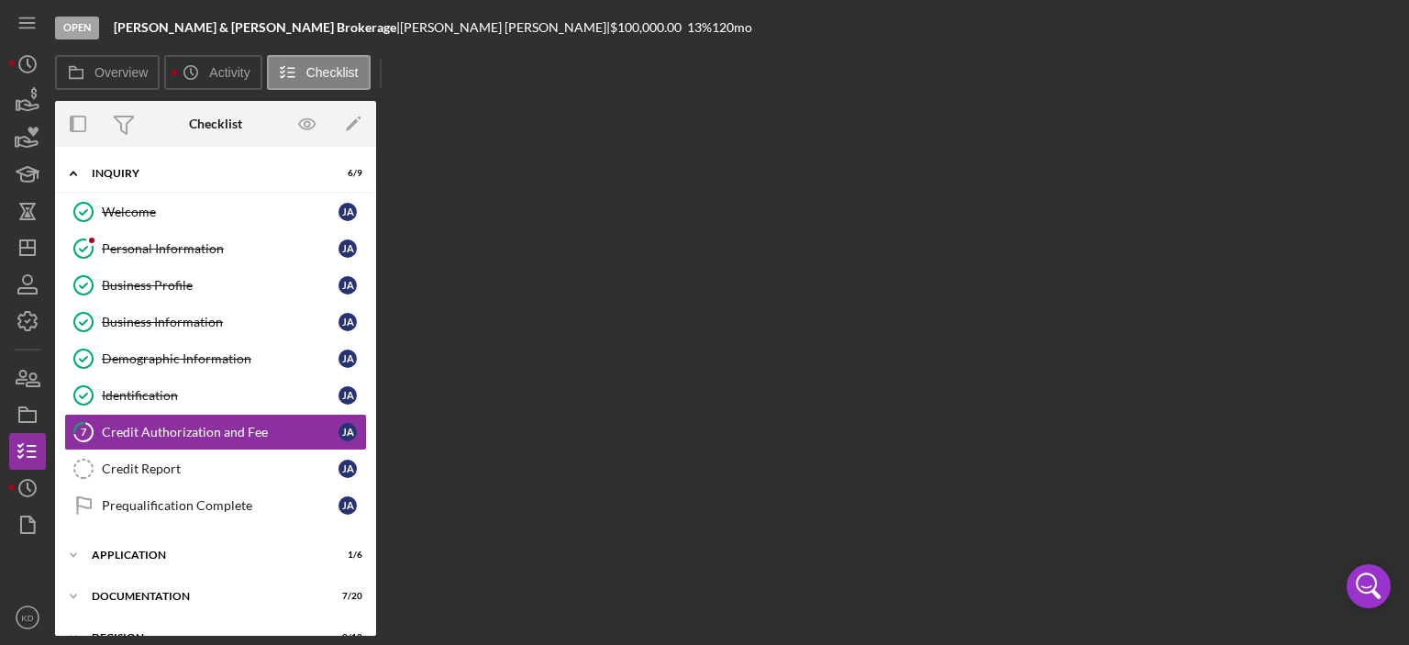
scroll to position [38, 0]
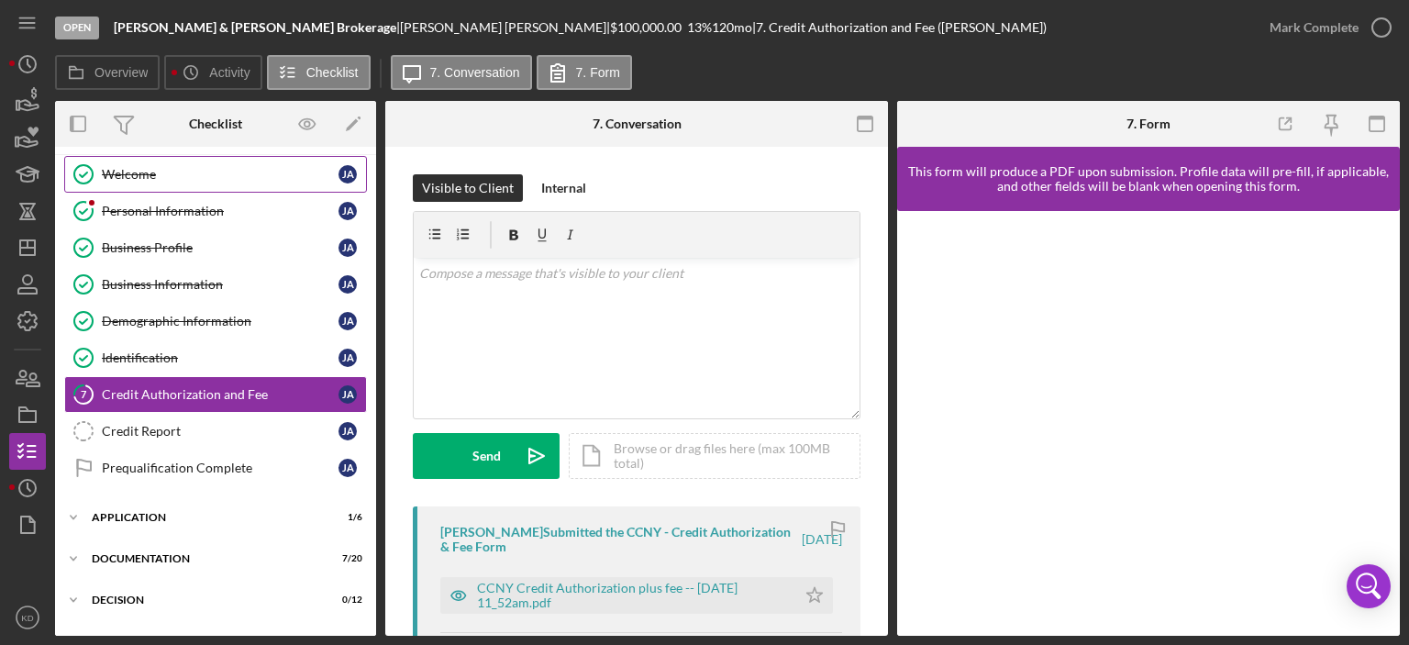
click at [147, 171] on div "Welcome" at bounding box center [220, 174] width 237 height 15
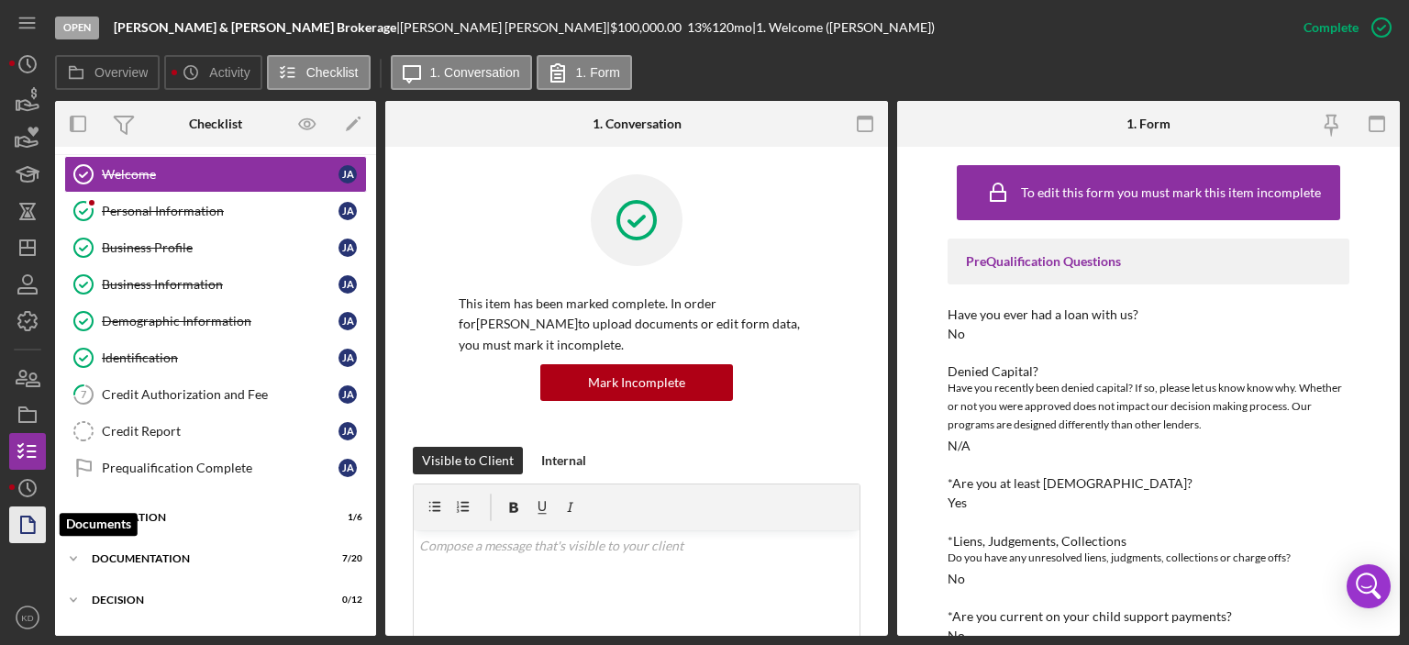
click at [26, 528] on icon "button" at bounding box center [28, 525] width 46 height 46
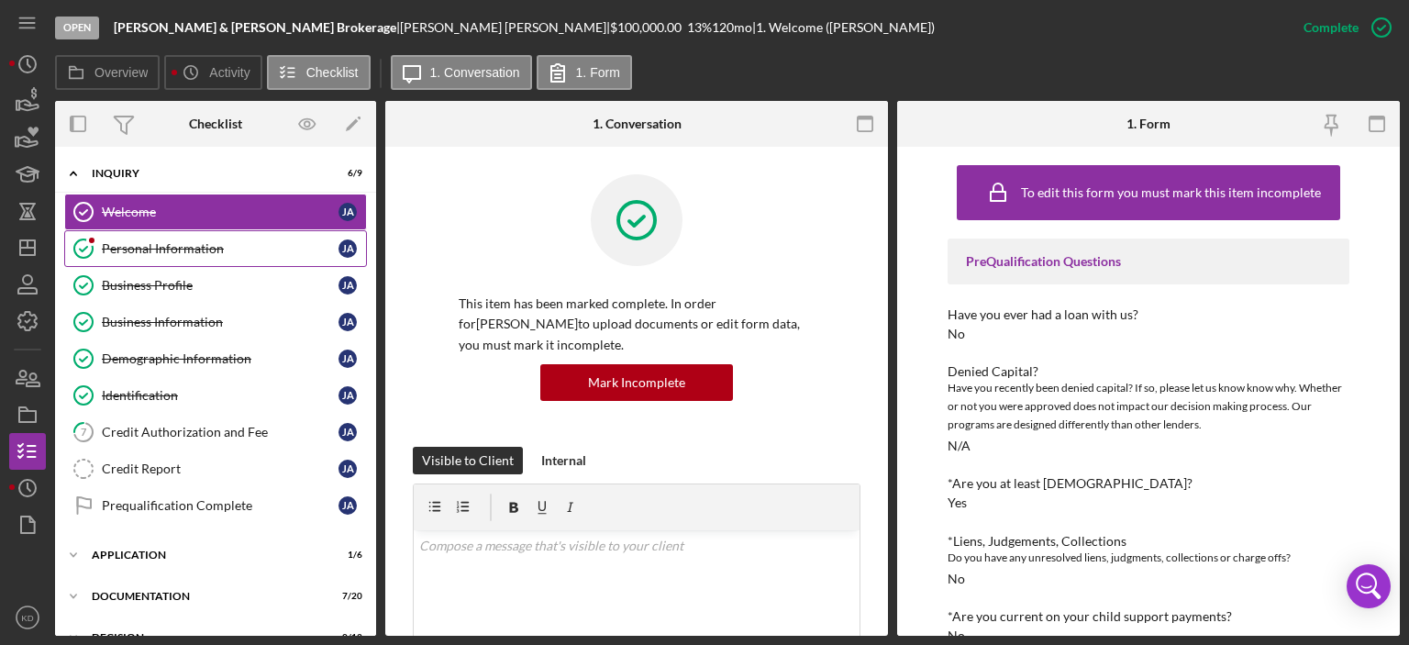
click at [150, 241] on div "Personal Information" at bounding box center [220, 248] width 237 height 15
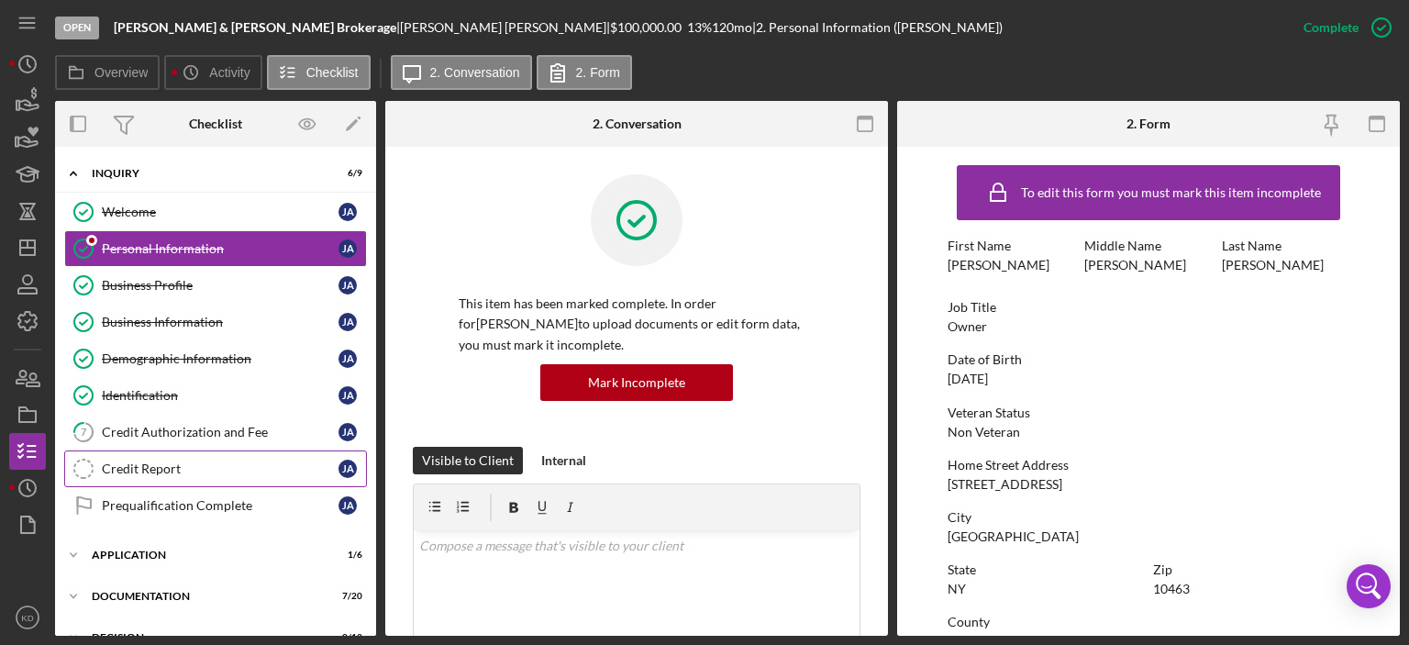
click at [143, 465] on div "Credit Report" at bounding box center [220, 468] width 237 height 15
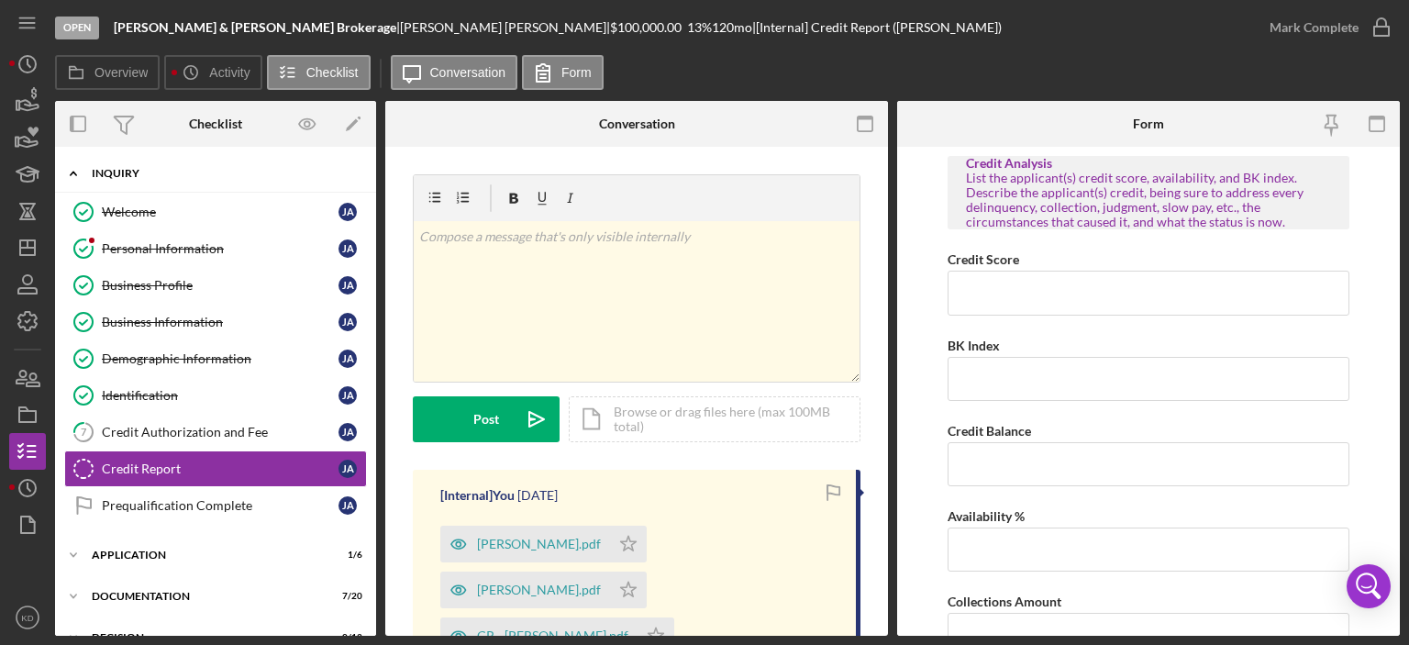
click at [74, 173] on polyline at bounding box center [74, 174] width 6 height 4
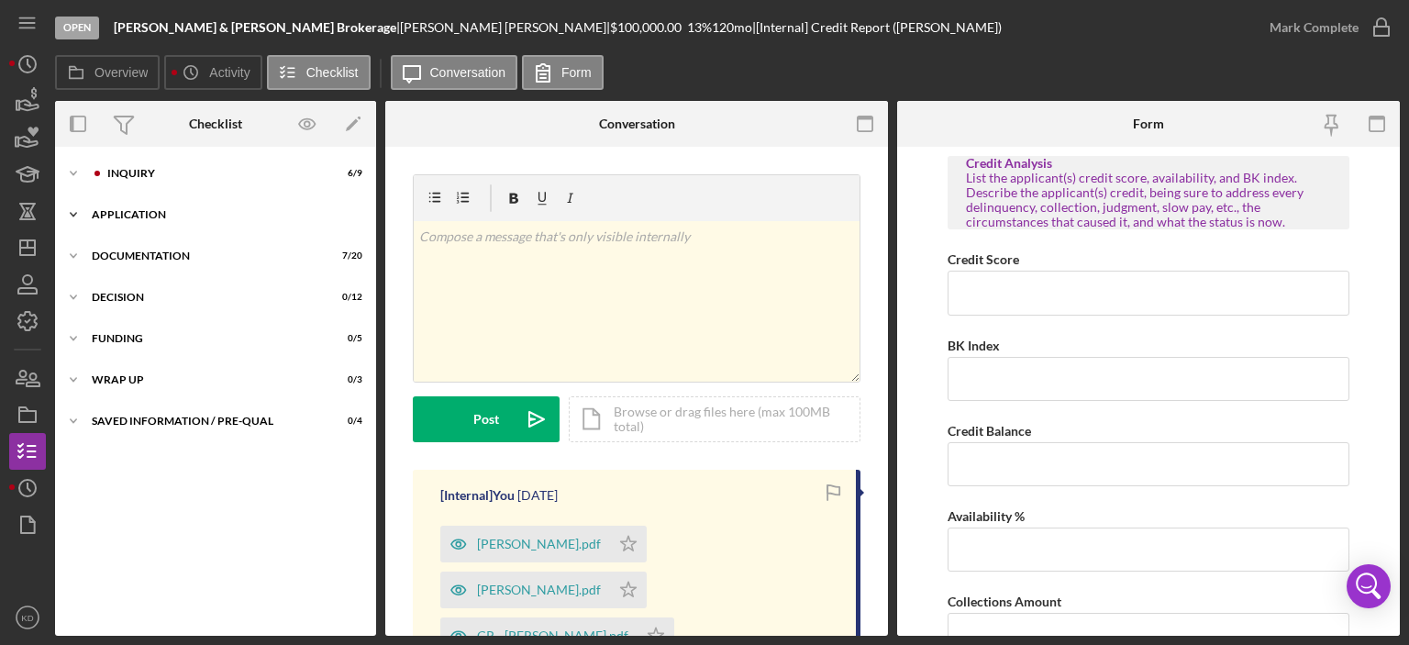
click at [73, 214] on icon "Icon/Expander" at bounding box center [73, 214] width 37 height 37
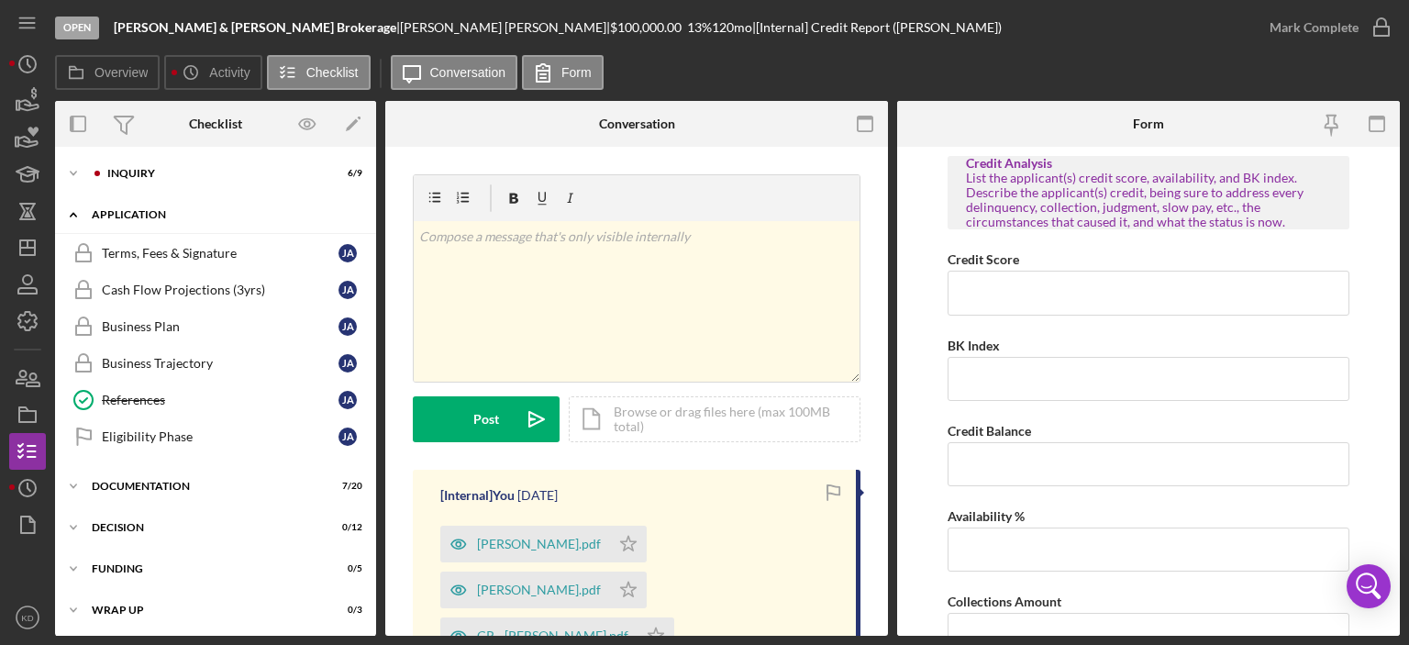
click at [73, 212] on icon "Icon/Expander" at bounding box center [73, 214] width 37 height 37
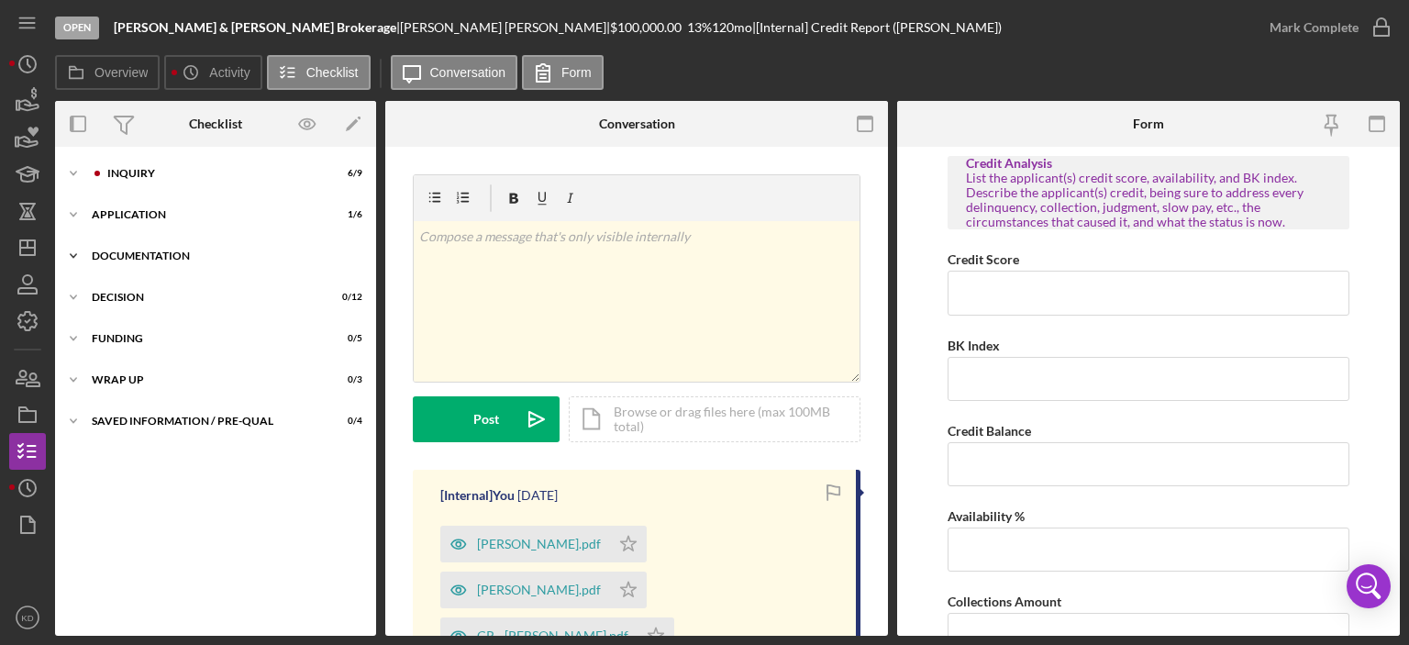
click at [72, 175] on polyline at bounding box center [74, 174] width 6 height 4
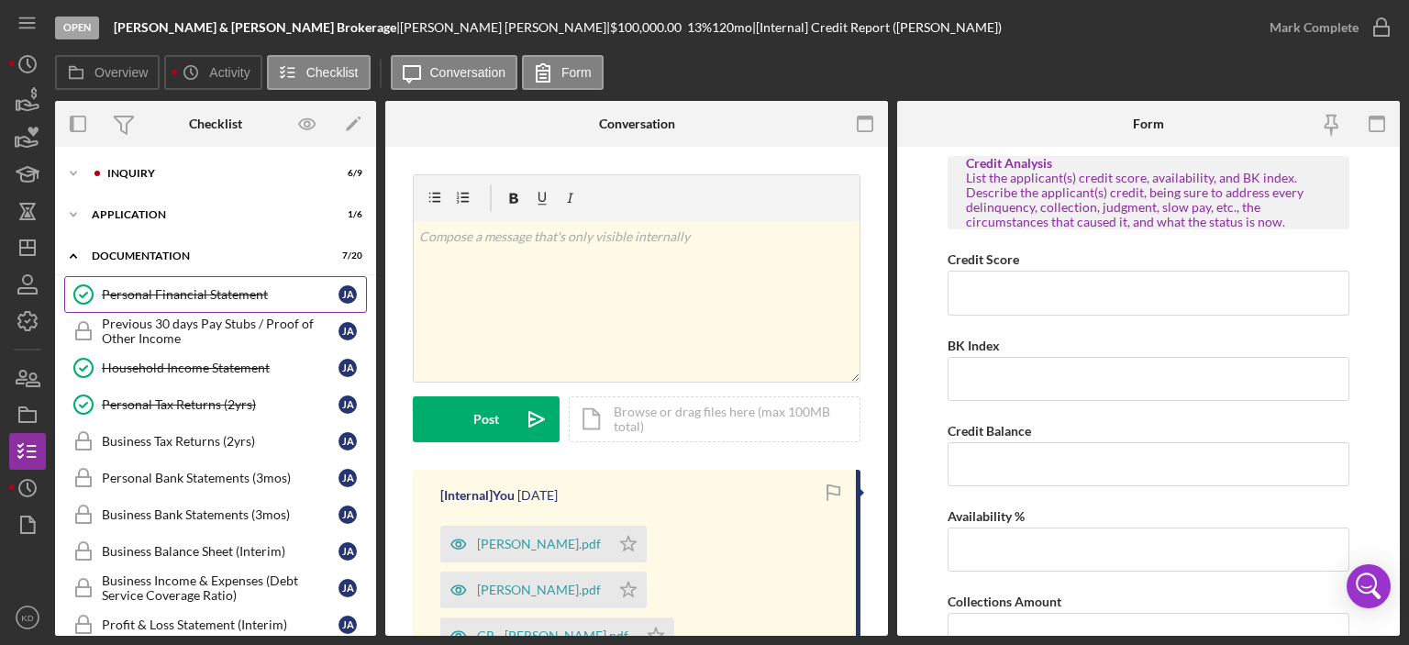
click at [231, 290] on div "Personal Financial Statement" at bounding box center [220, 294] width 237 height 15
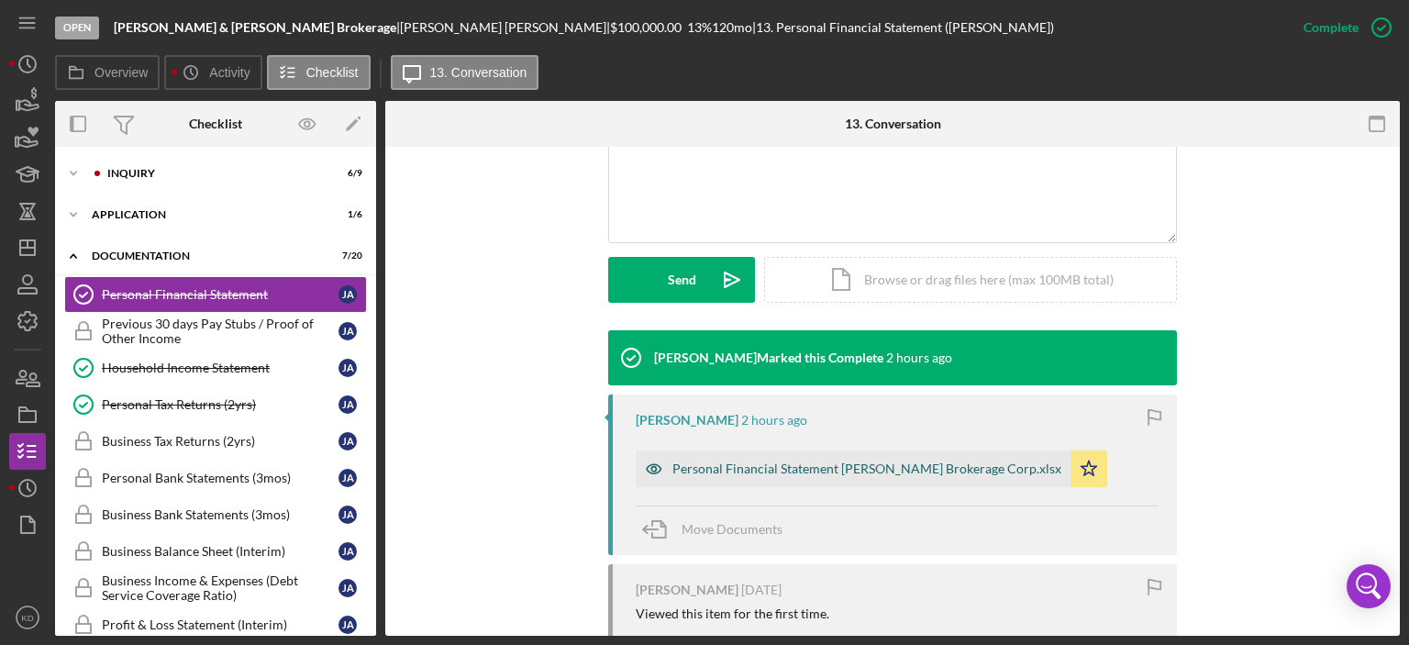
click at [824, 473] on div "Personal Financial Statement [PERSON_NAME] Brokerage Corp.xlsx" at bounding box center [867, 468] width 389 height 15
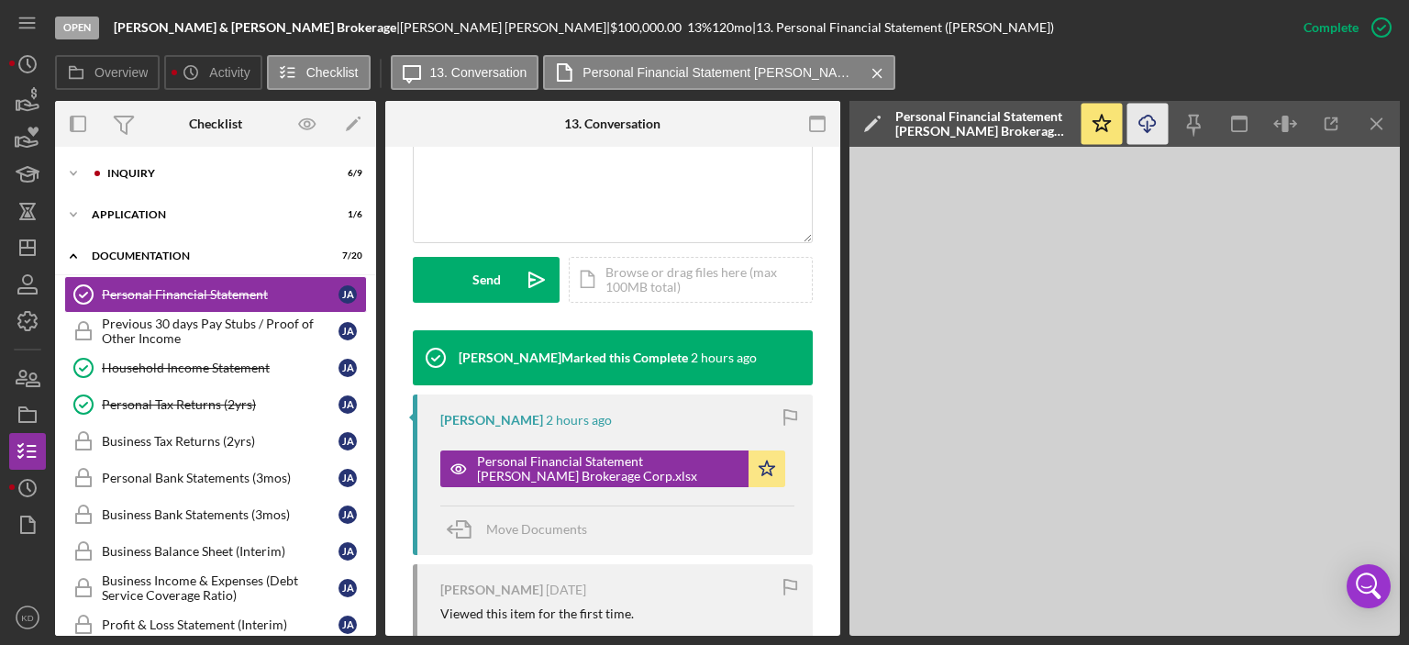
click at [1146, 125] on icon "Icon/Download" at bounding box center [1148, 124] width 41 height 41
click at [204, 368] on div "Household Income Statement" at bounding box center [220, 368] width 237 height 15
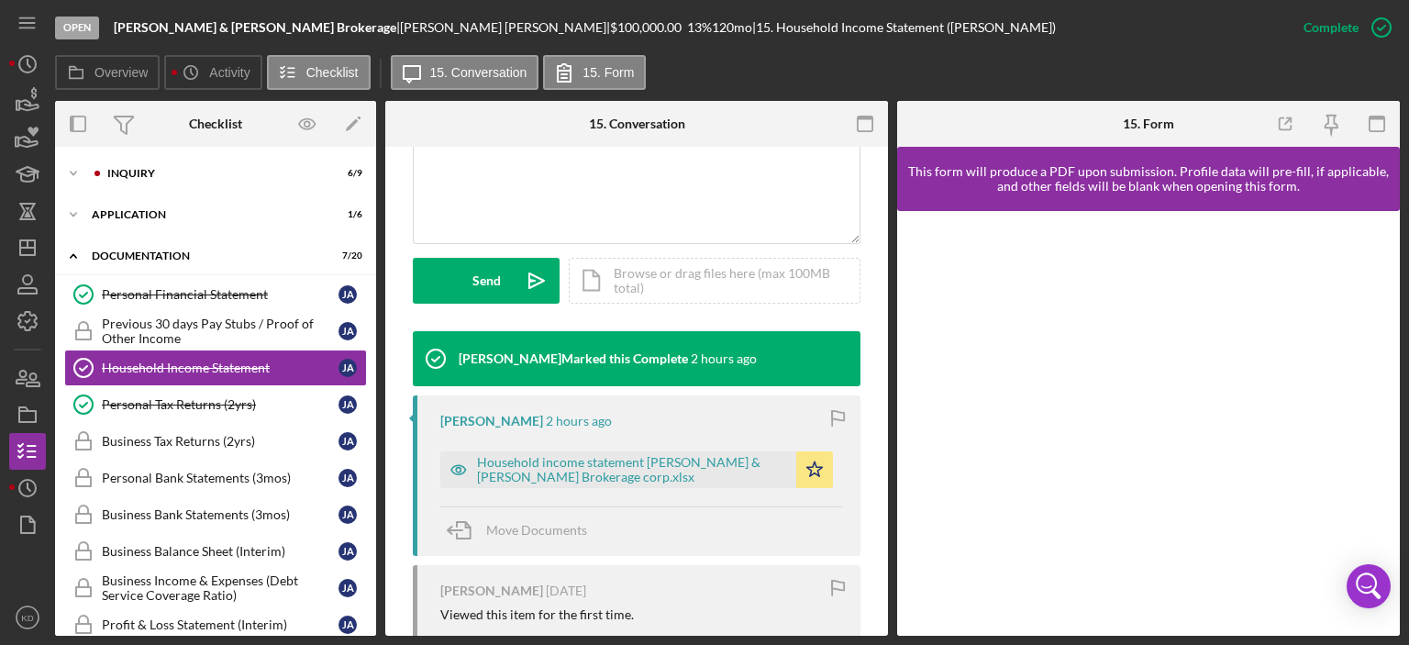
scroll to position [608, 0]
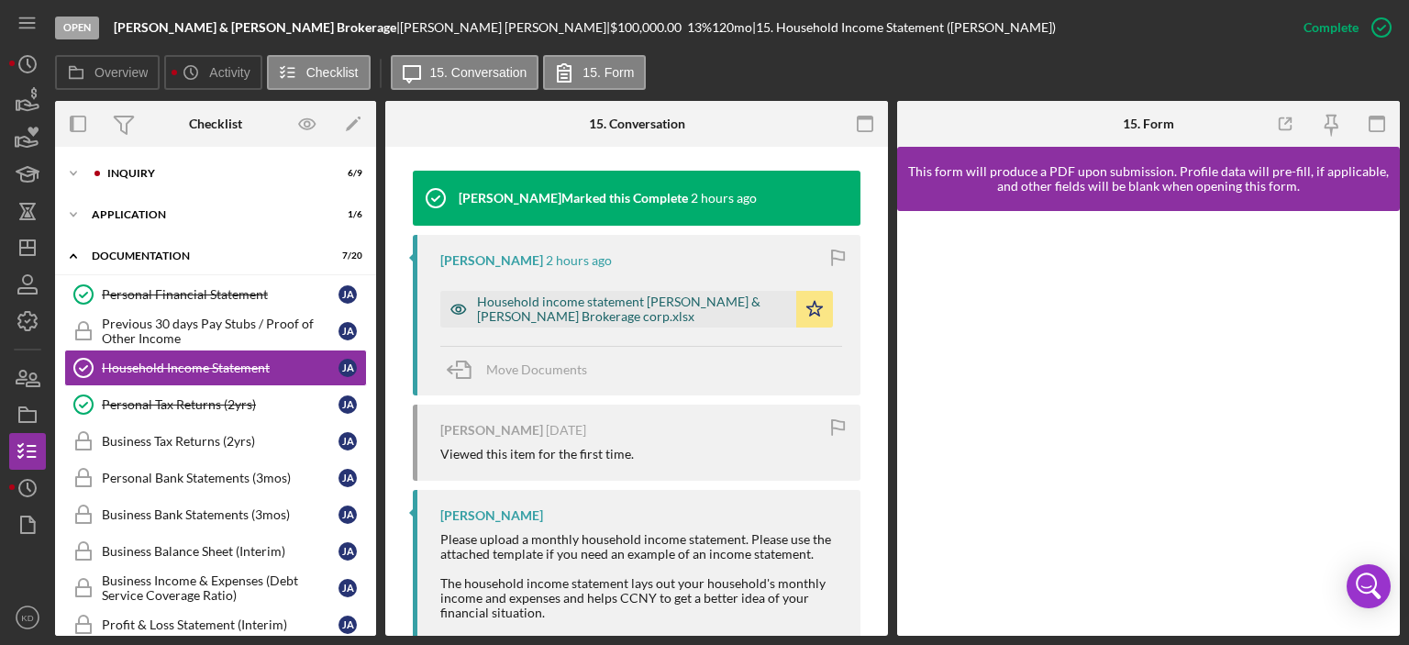
click at [647, 310] on div "Household income statement [PERSON_NAME] & [PERSON_NAME] Brokerage corp.xlsx" at bounding box center [632, 309] width 310 height 29
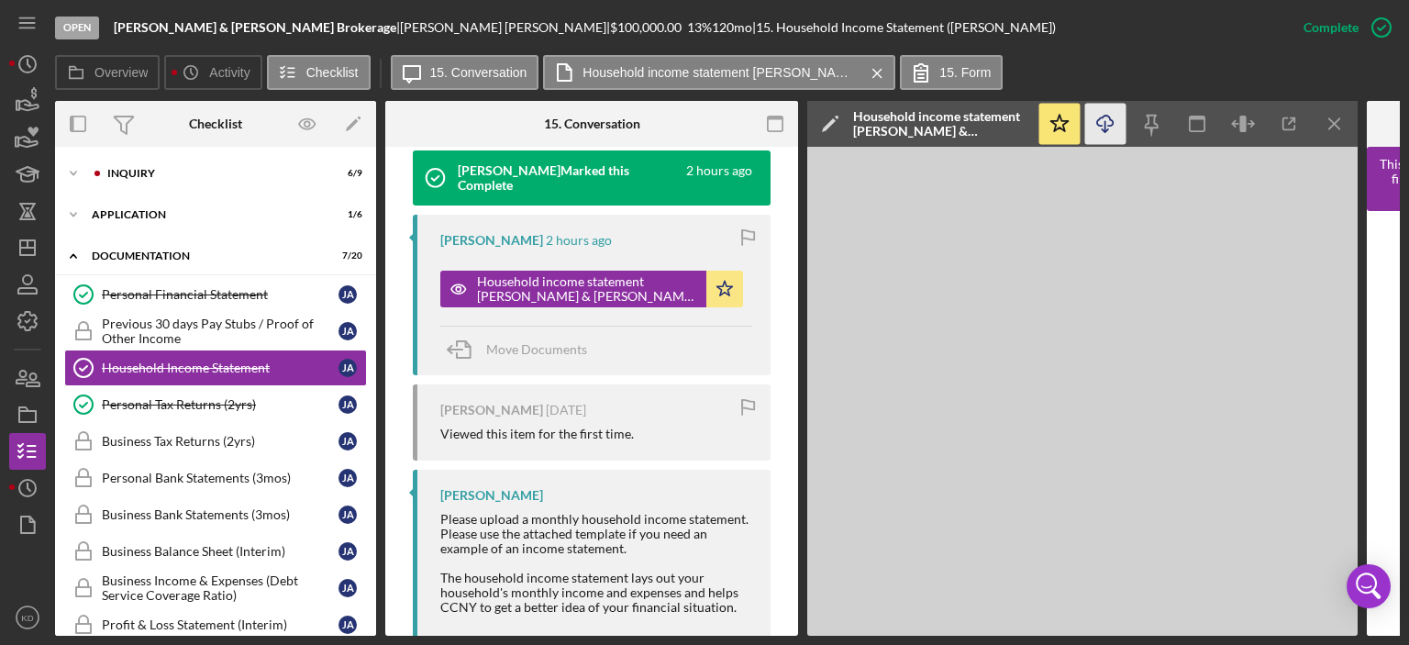
click at [1104, 132] on icon "Icon/Download" at bounding box center [1105, 124] width 41 height 41
click at [150, 402] on div "Personal Tax Returns (2yrs)" at bounding box center [220, 404] width 237 height 15
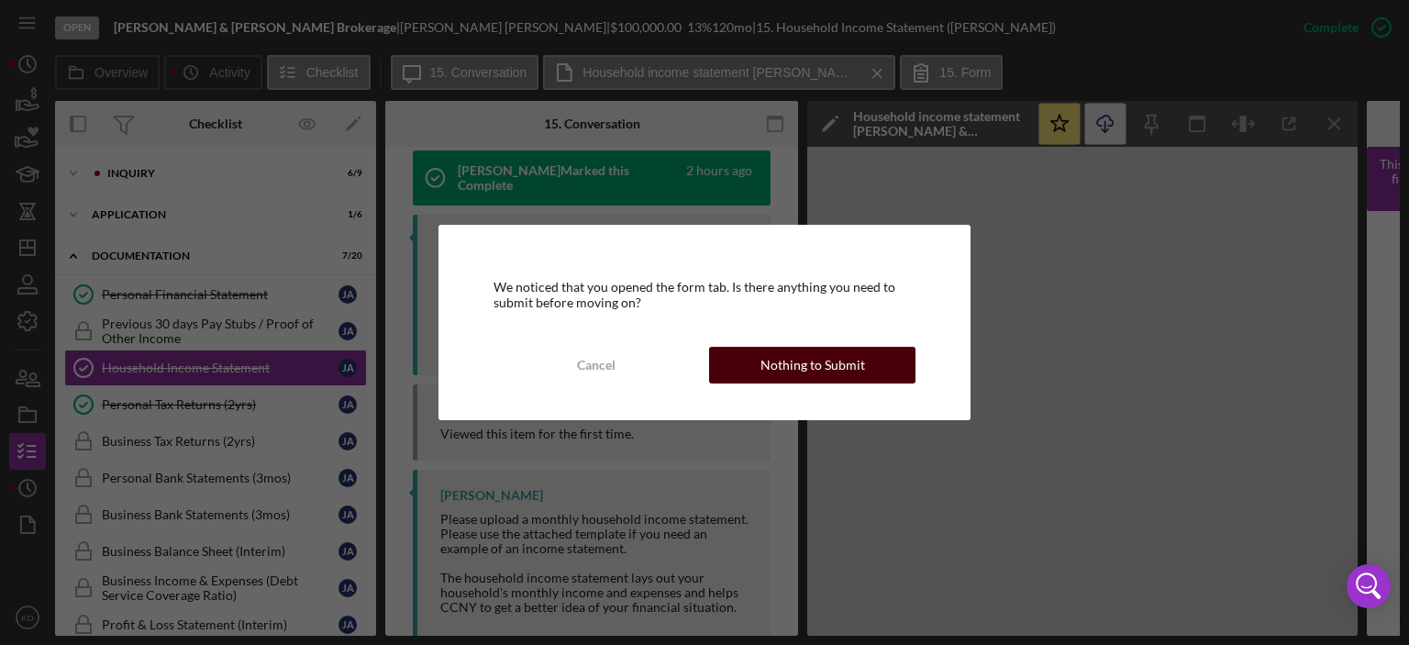
click at [783, 365] on div "Nothing to Submit" at bounding box center [813, 365] width 105 height 37
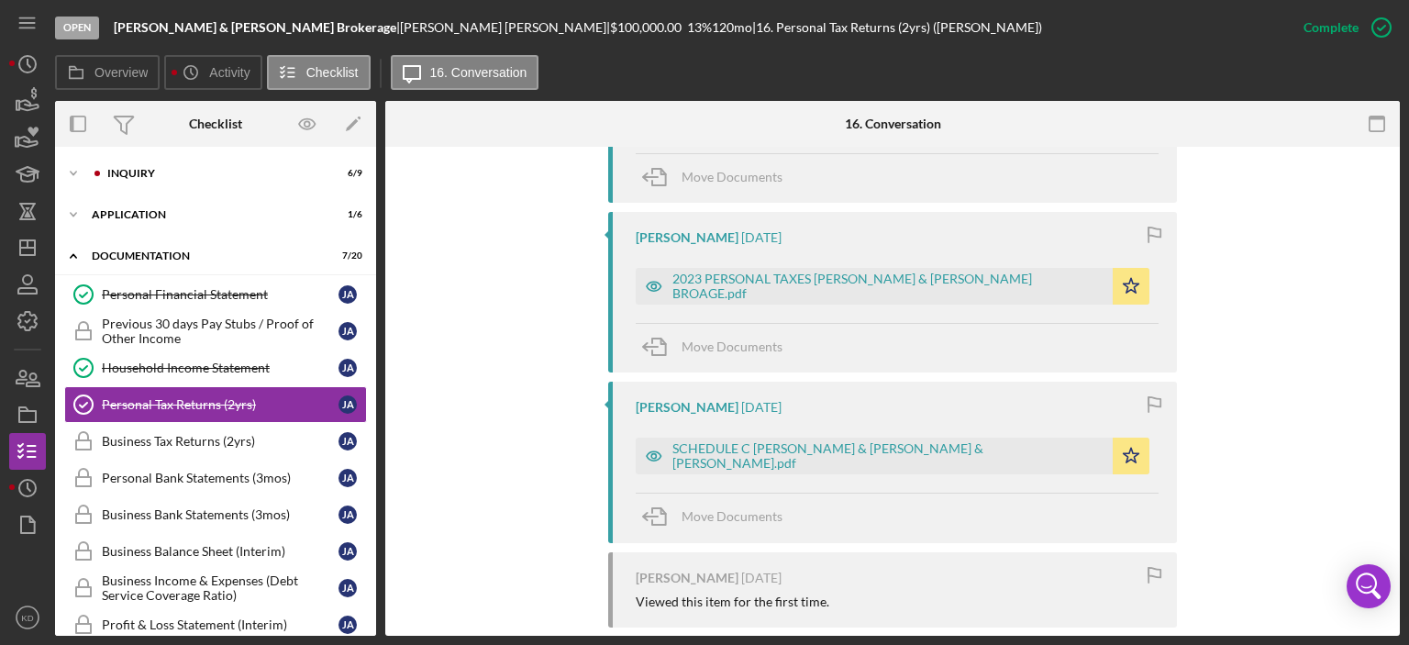
scroll to position [917, 0]
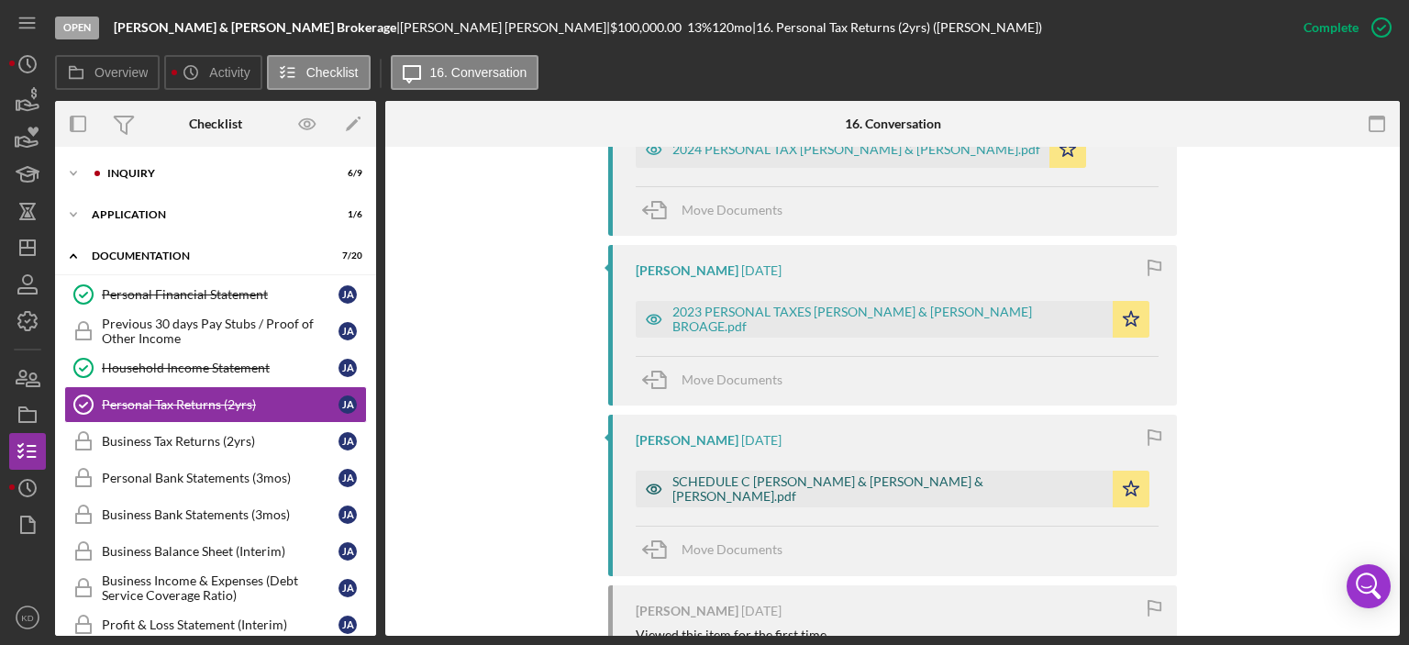
click at [839, 484] on div "SCHEDULE C [PERSON_NAME] & [PERSON_NAME] & [PERSON_NAME].pdf" at bounding box center [888, 488] width 431 height 29
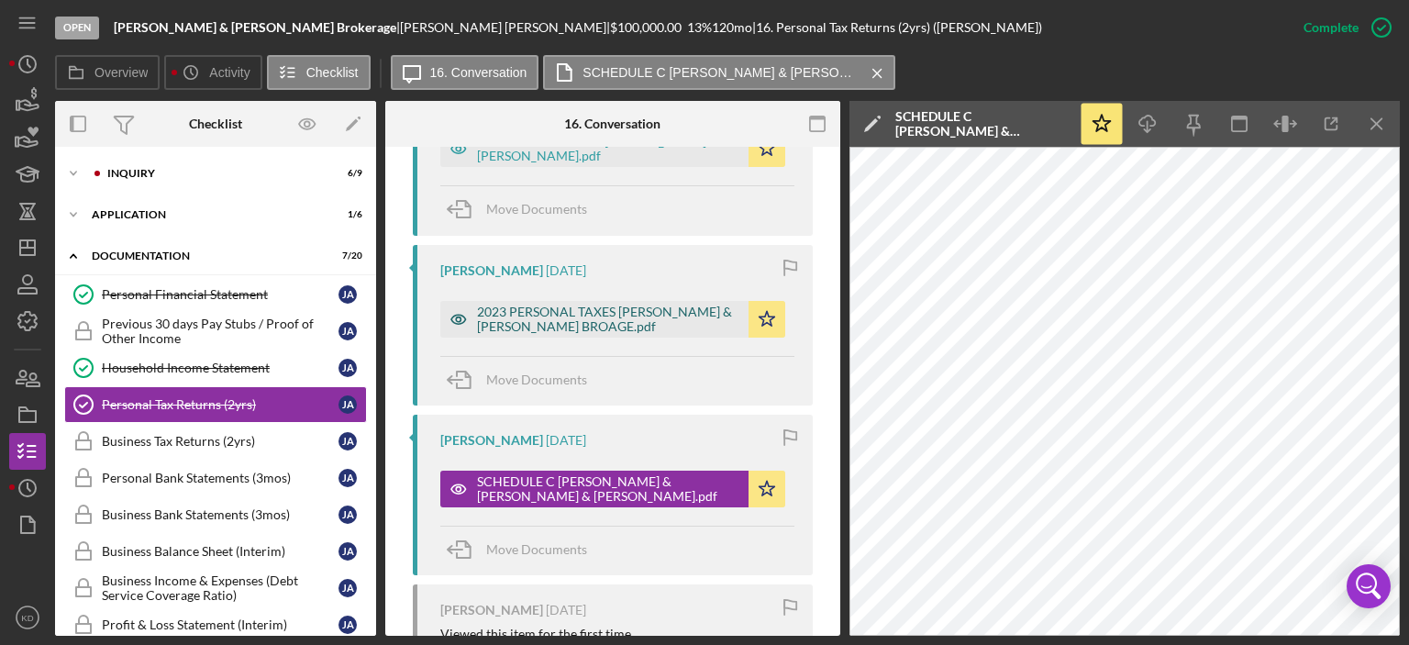
click at [567, 315] on div "2023 PERSONAL TAXES [PERSON_NAME] & [PERSON_NAME] BROAGE.pdf" at bounding box center [608, 319] width 262 height 29
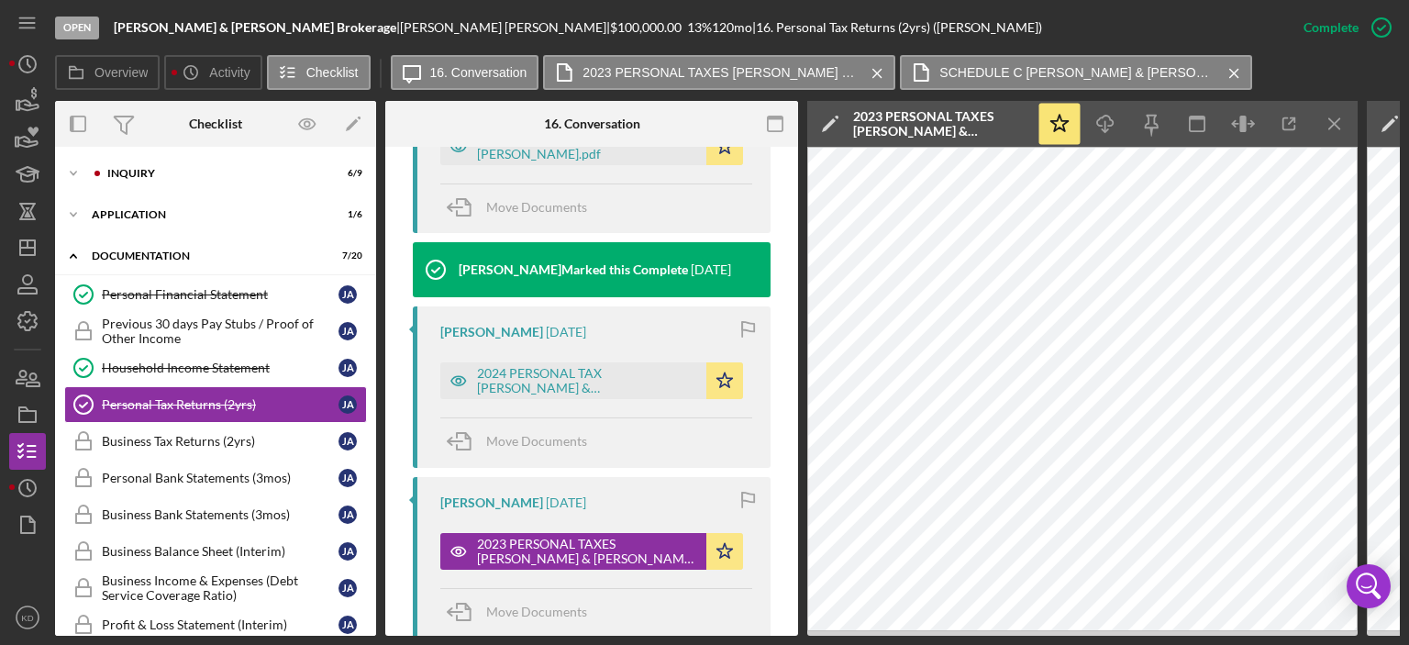
scroll to position [701, 0]
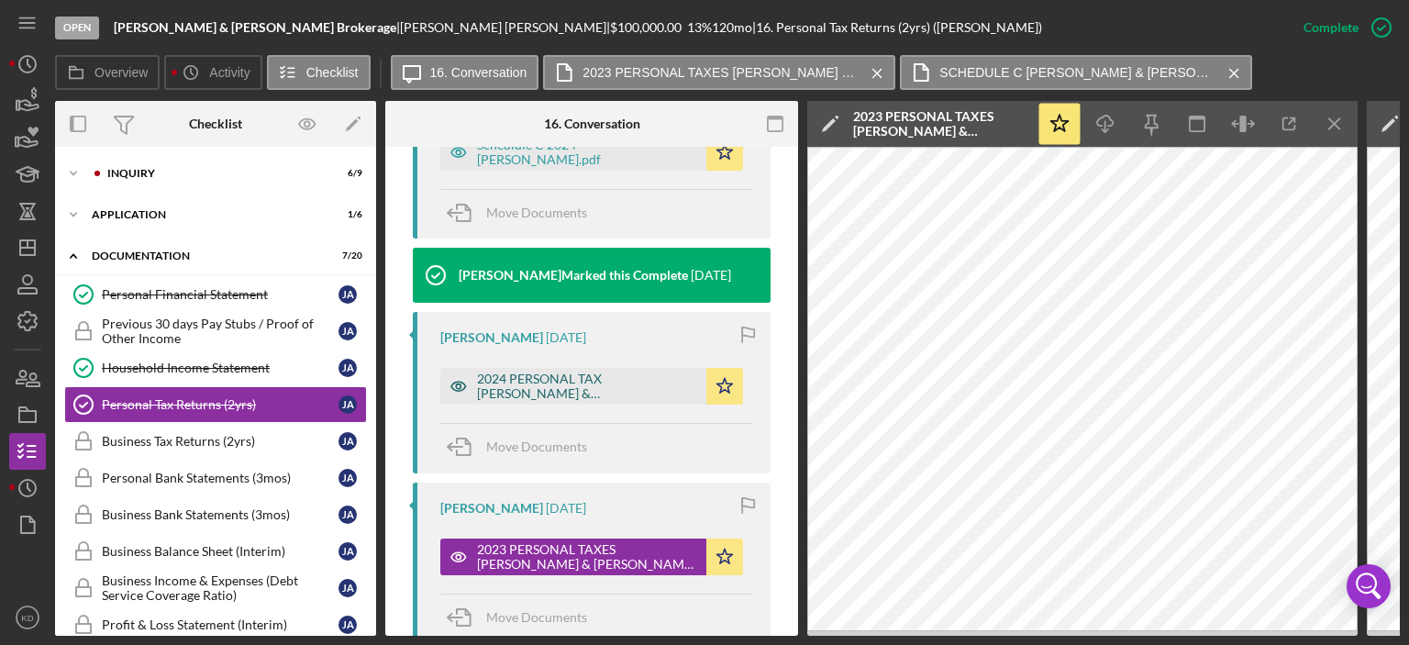
click at [604, 393] on div "2024 PERSONAL TAX [PERSON_NAME] & [PERSON_NAME].pdf" at bounding box center [587, 386] width 220 height 29
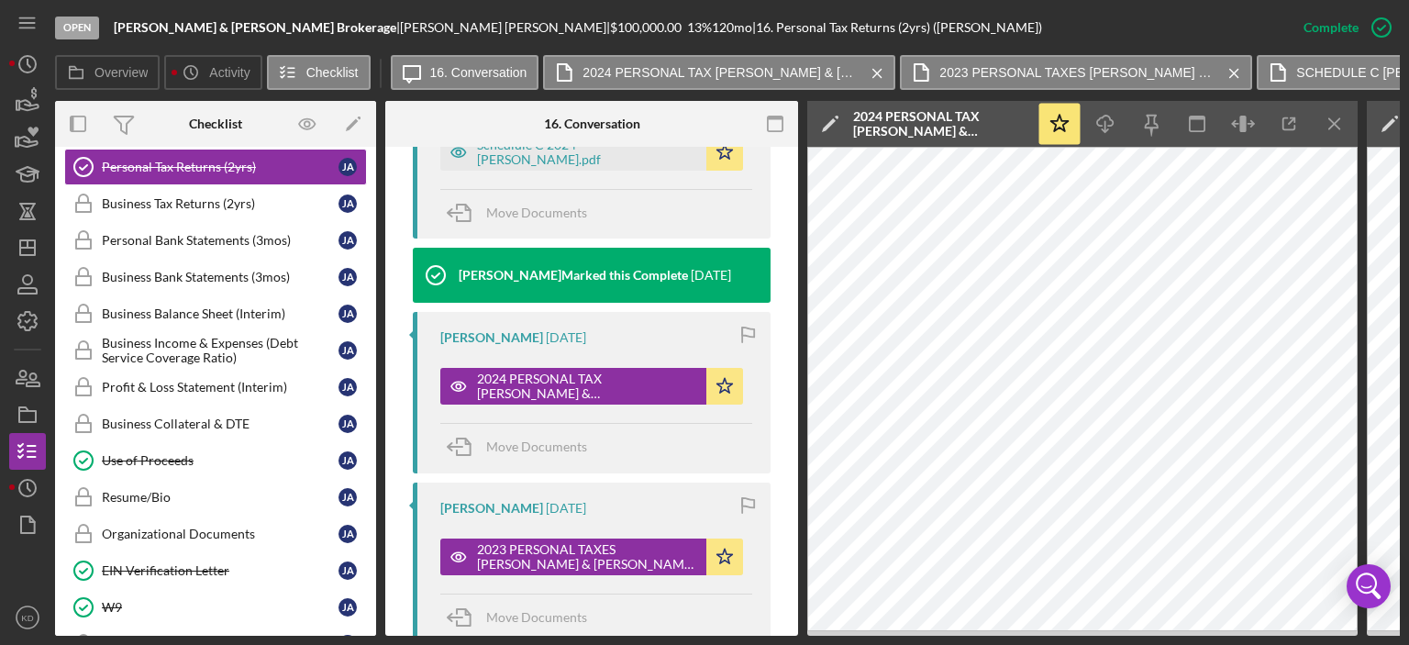
scroll to position [261, 0]
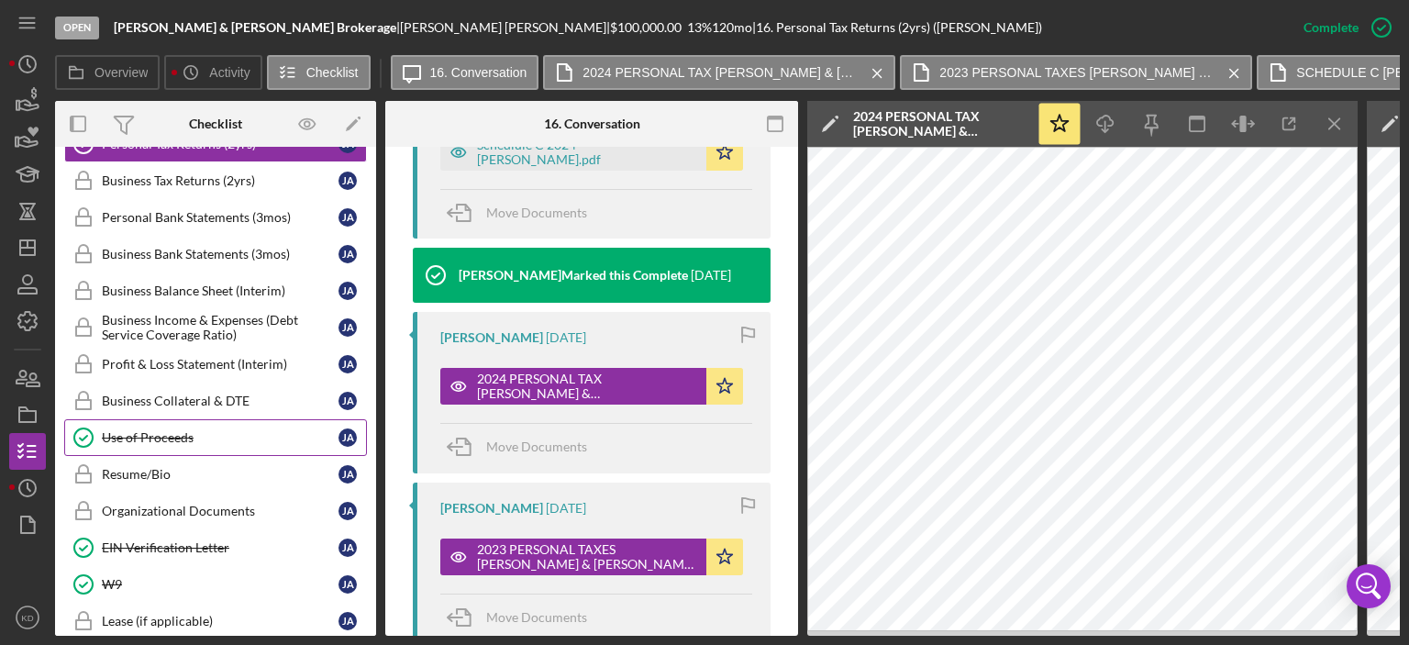
click at [110, 432] on div "Use of Proceeds" at bounding box center [220, 437] width 237 height 15
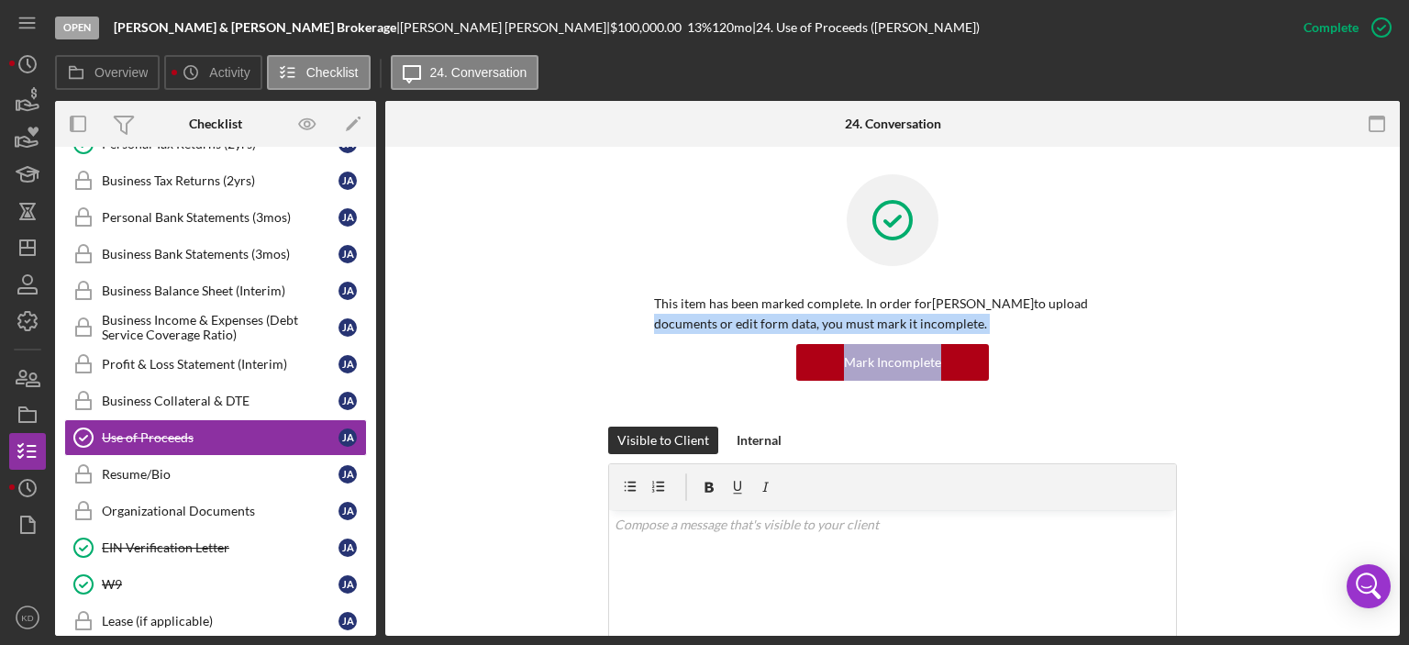
drag, startPoint x: 1395, startPoint y: 305, endPoint x: 1395, endPoint y: 368, distance: 63.3
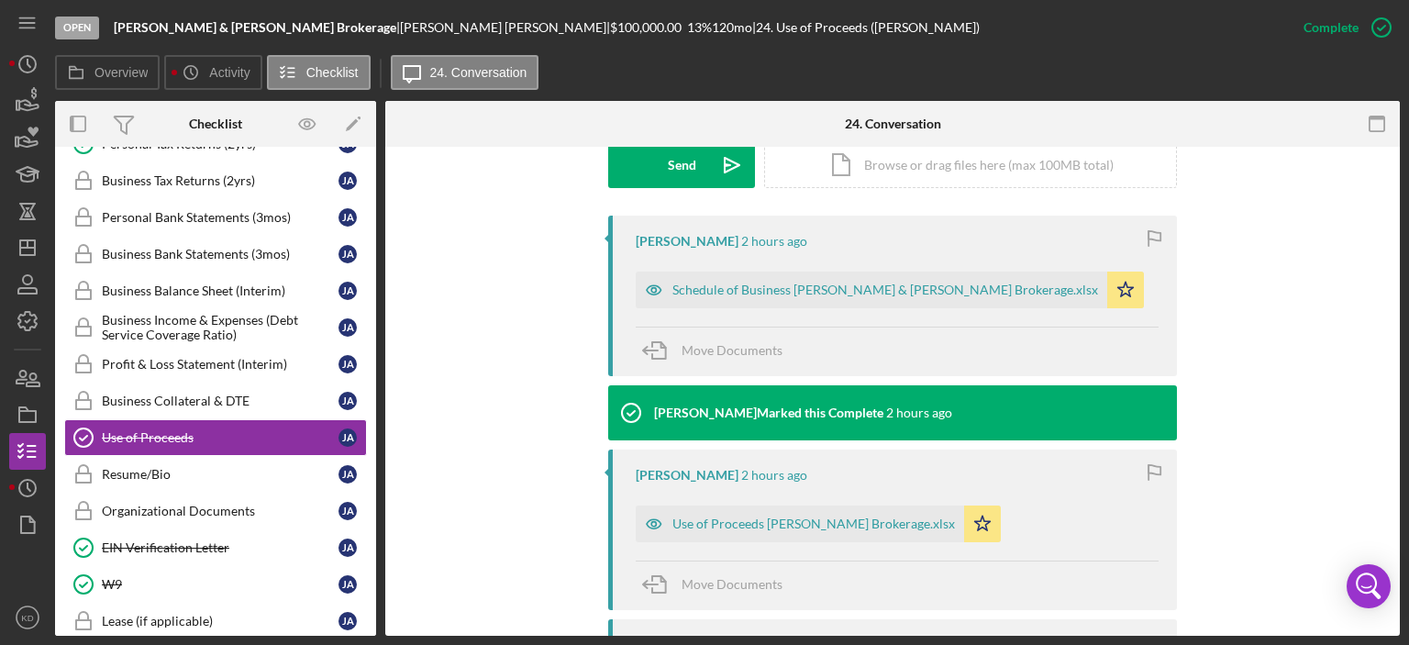
scroll to position [562, 0]
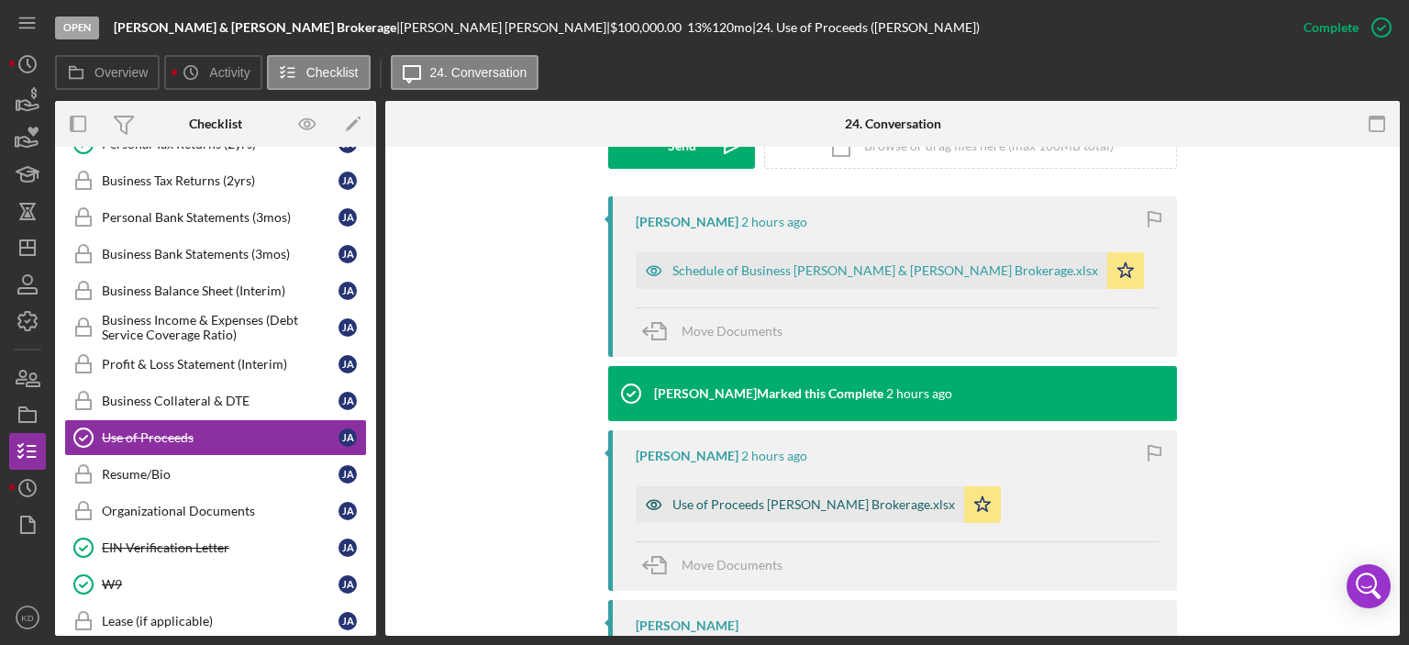
click at [817, 497] on div "Use of Proceeds [PERSON_NAME] Brokerage.xlsx" at bounding box center [814, 504] width 283 height 15
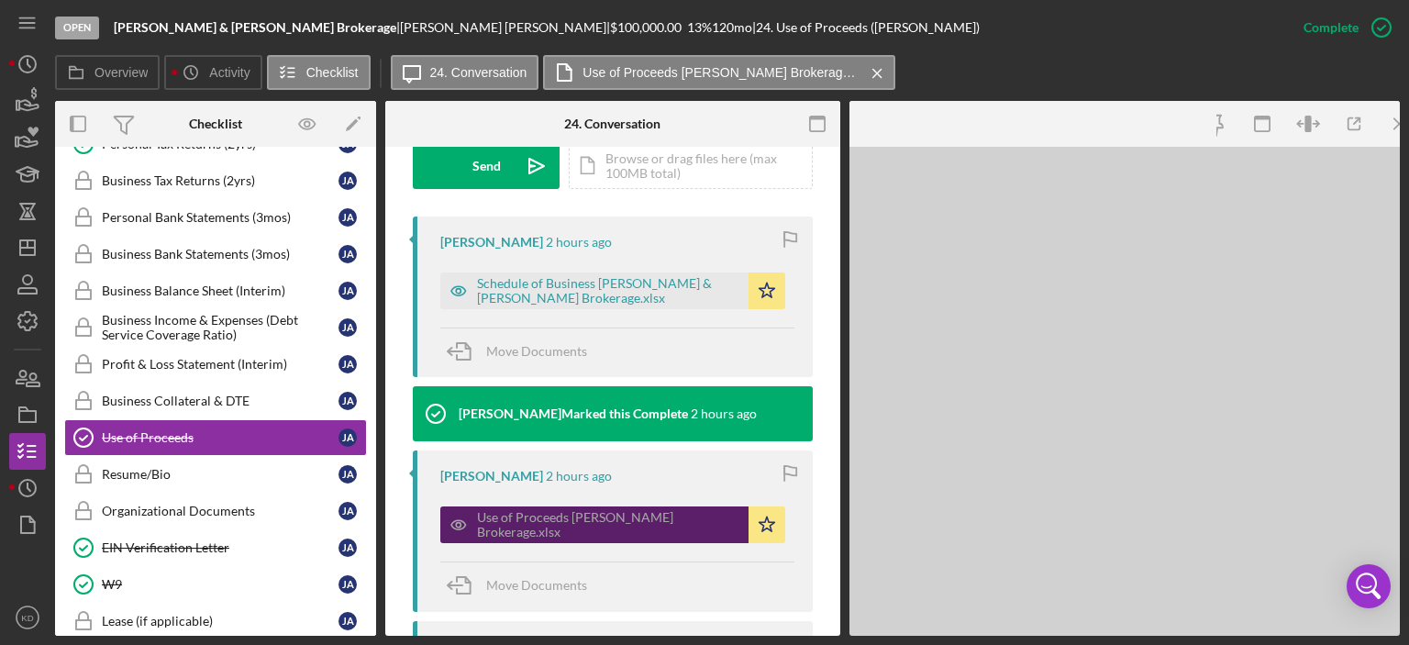
scroll to position [584, 0]
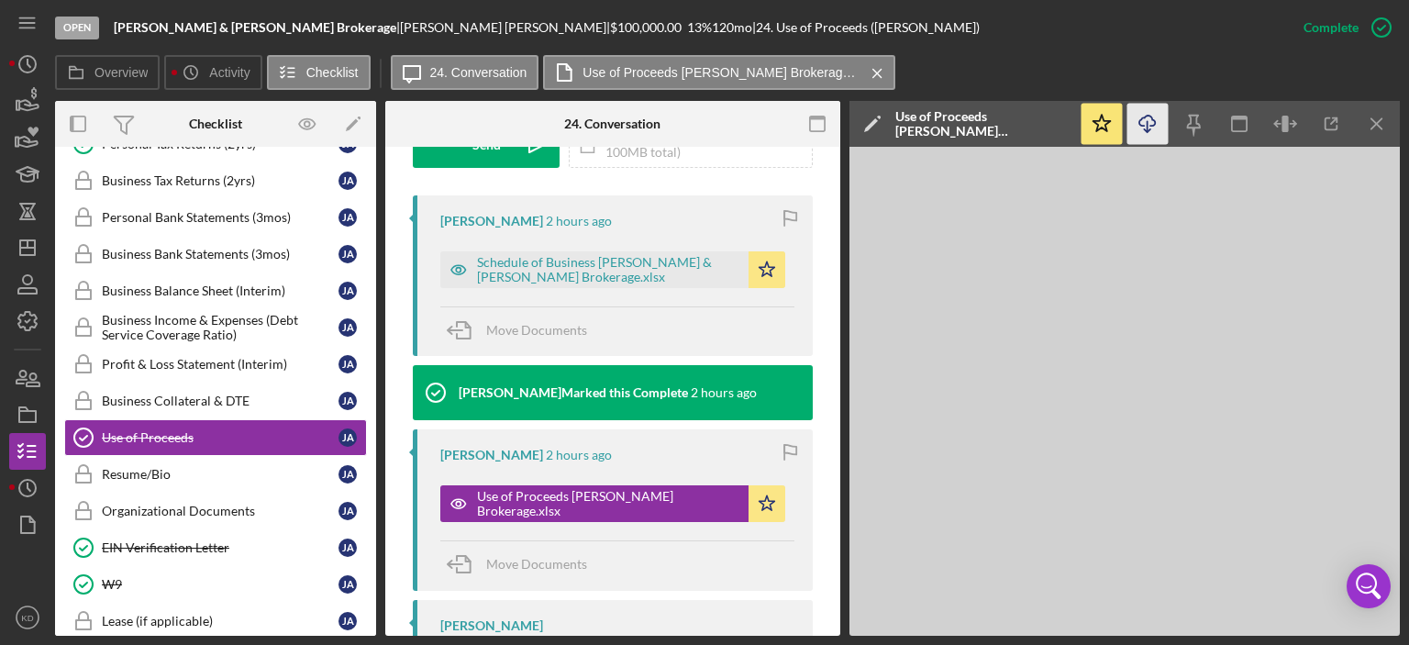
click at [1149, 124] on icon "Icon/Download" at bounding box center [1148, 124] width 41 height 41
click at [558, 261] on div "Schedule of Business [PERSON_NAME] & [PERSON_NAME] Brokerage.xlsx" at bounding box center [608, 269] width 262 height 29
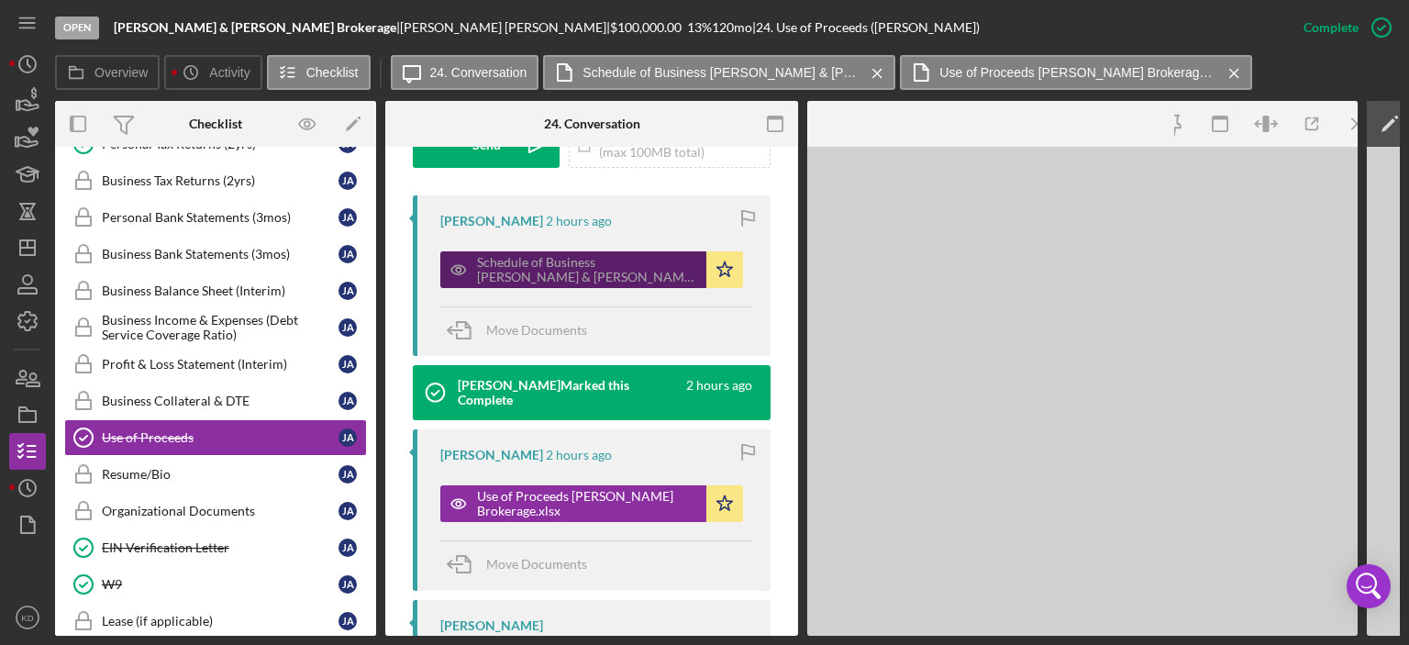
scroll to position [604, 0]
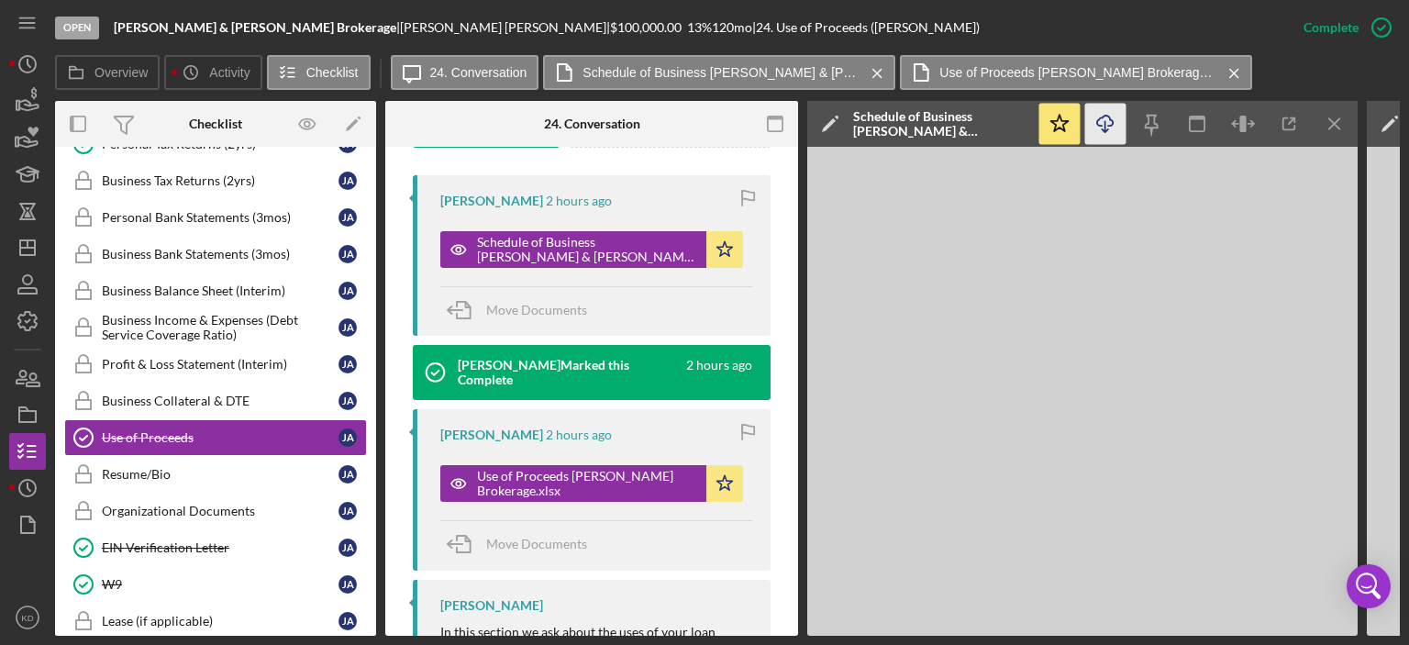
click at [1106, 116] on icon "button" at bounding box center [1105, 121] width 16 height 10
click at [195, 540] on div "EIN Verification Letter" at bounding box center [220, 547] width 237 height 15
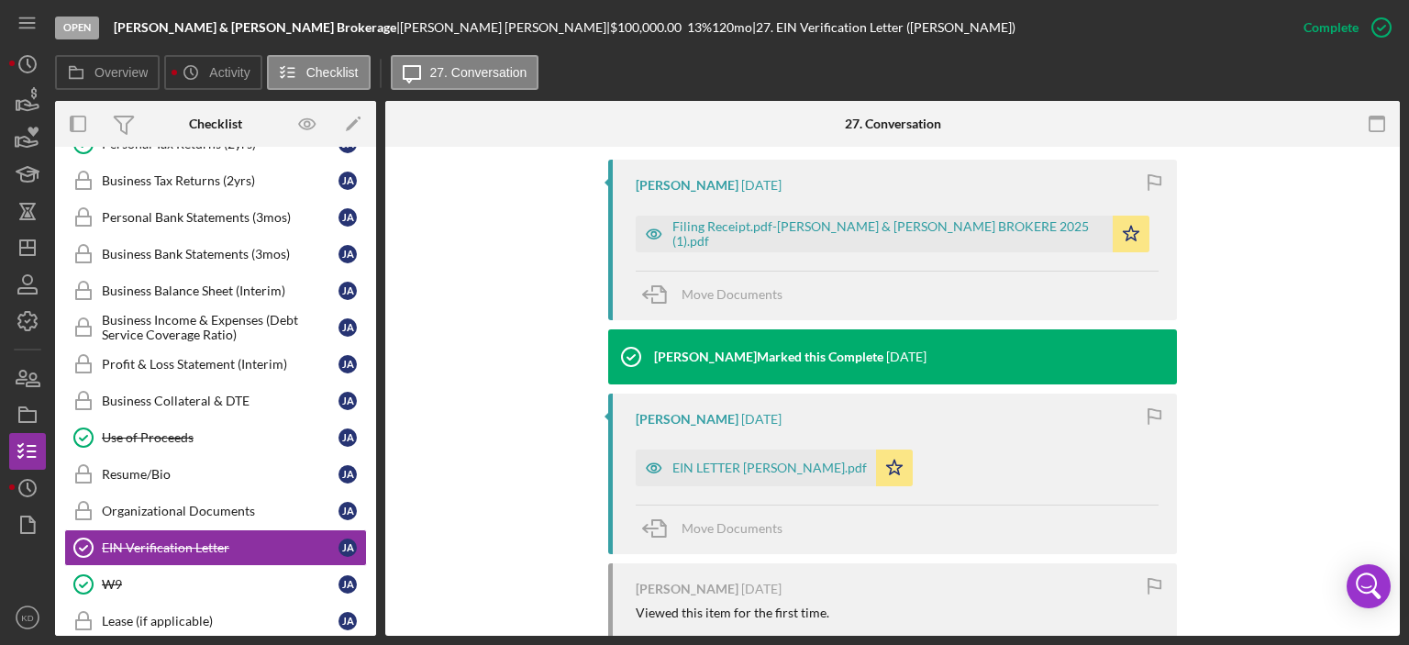
scroll to position [669, 0]
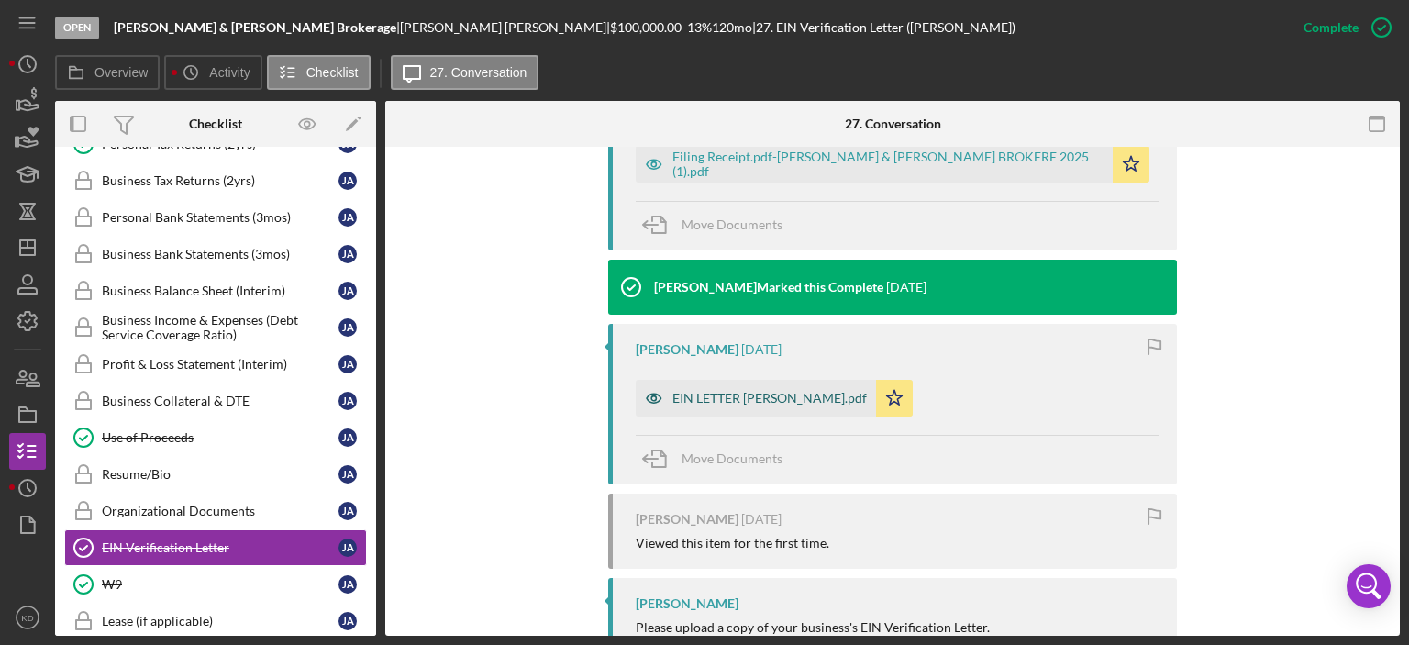
click at [695, 396] on div "EIN LETTER [PERSON_NAME].pdf" at bounding box center [770, 398] width 195 height 15
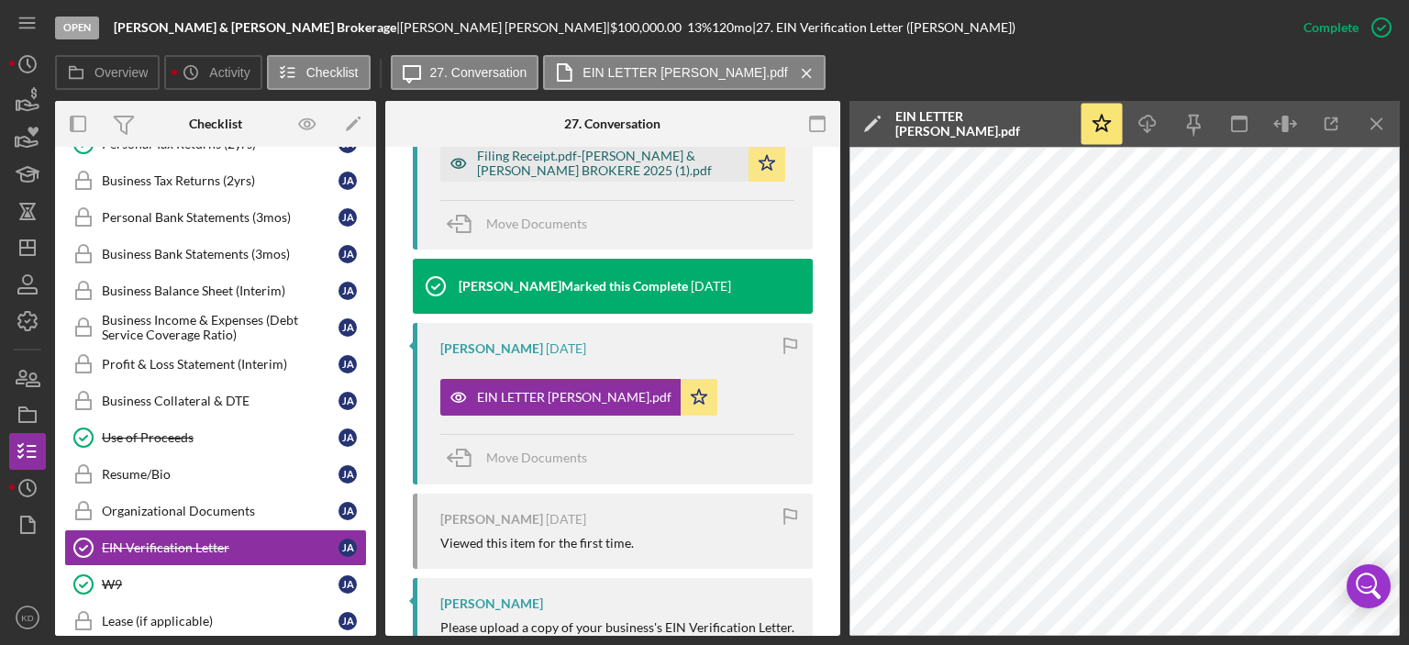
click at [544, 153] on div "Filing Receipt.pdf-[PERSON_NAME] & [PERSON_NAME] BROKERE 2025 (1).pdf" at bounding box center [608, 163] width 262 height 29
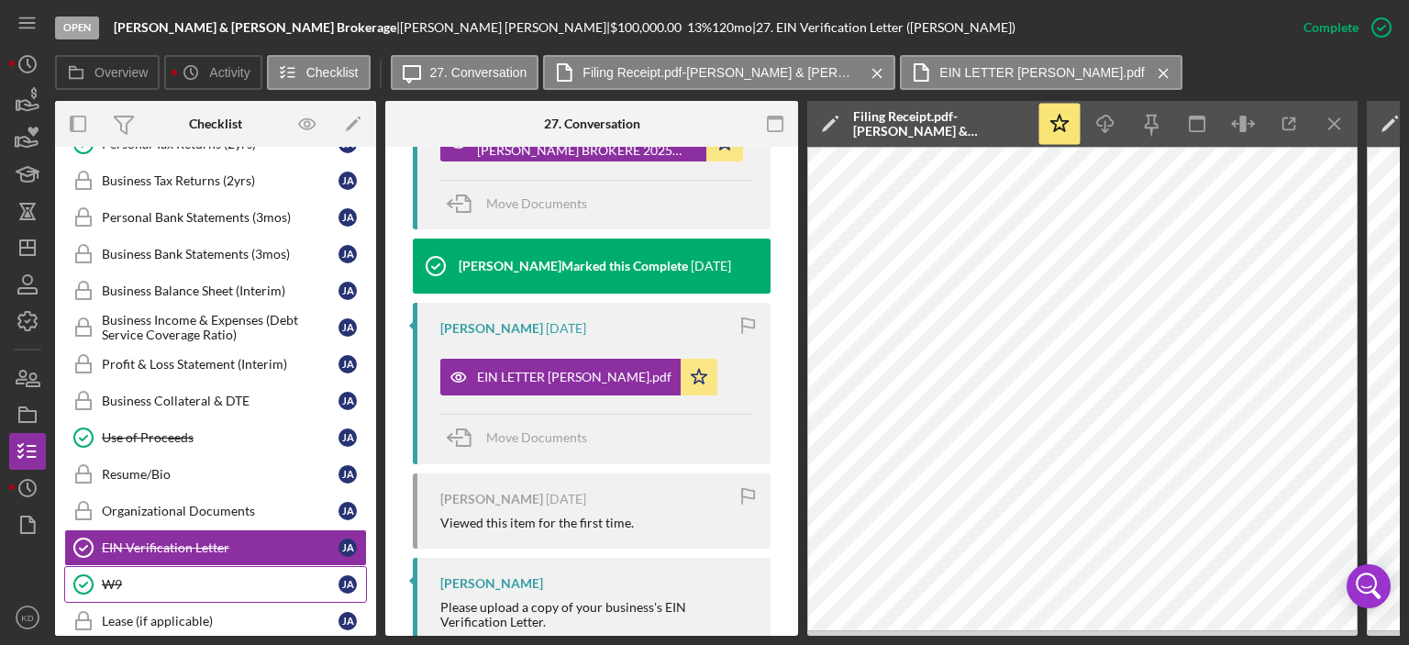
click at [107, 579] on div "W9" at bounding box center [220, 584] width 237 height 15
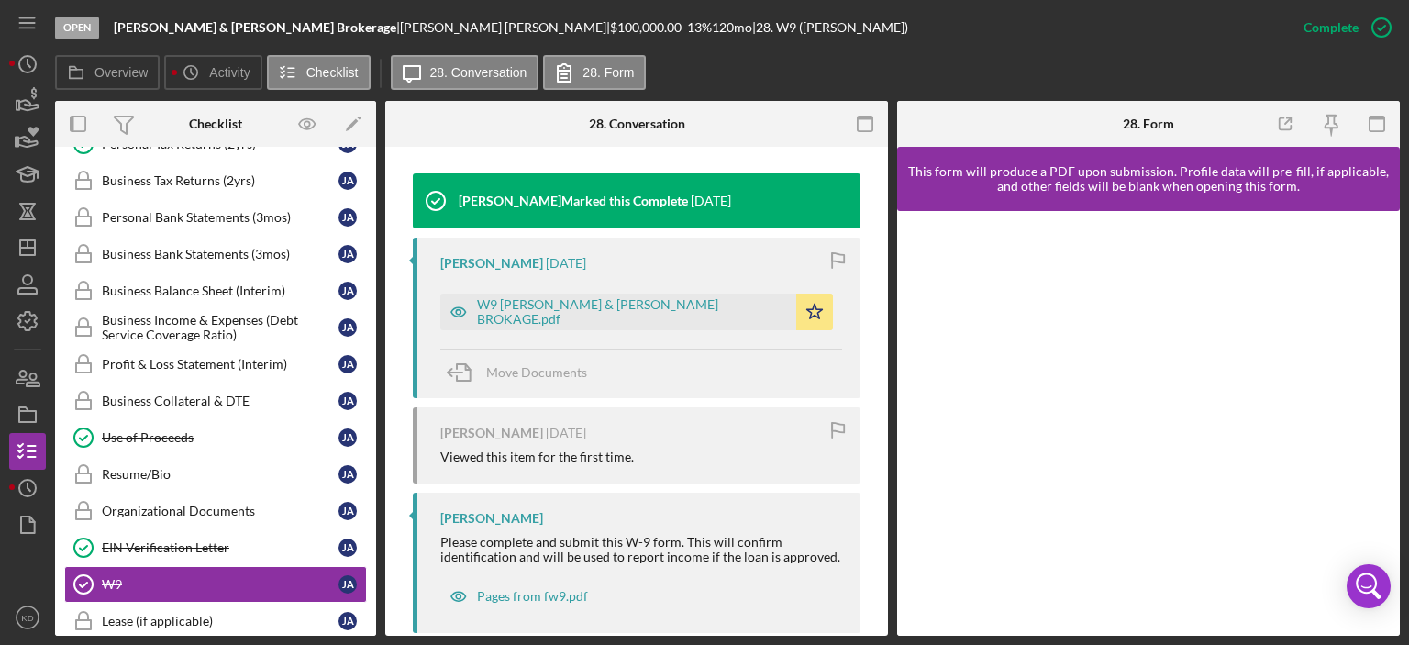
scroll to position [620, 0]
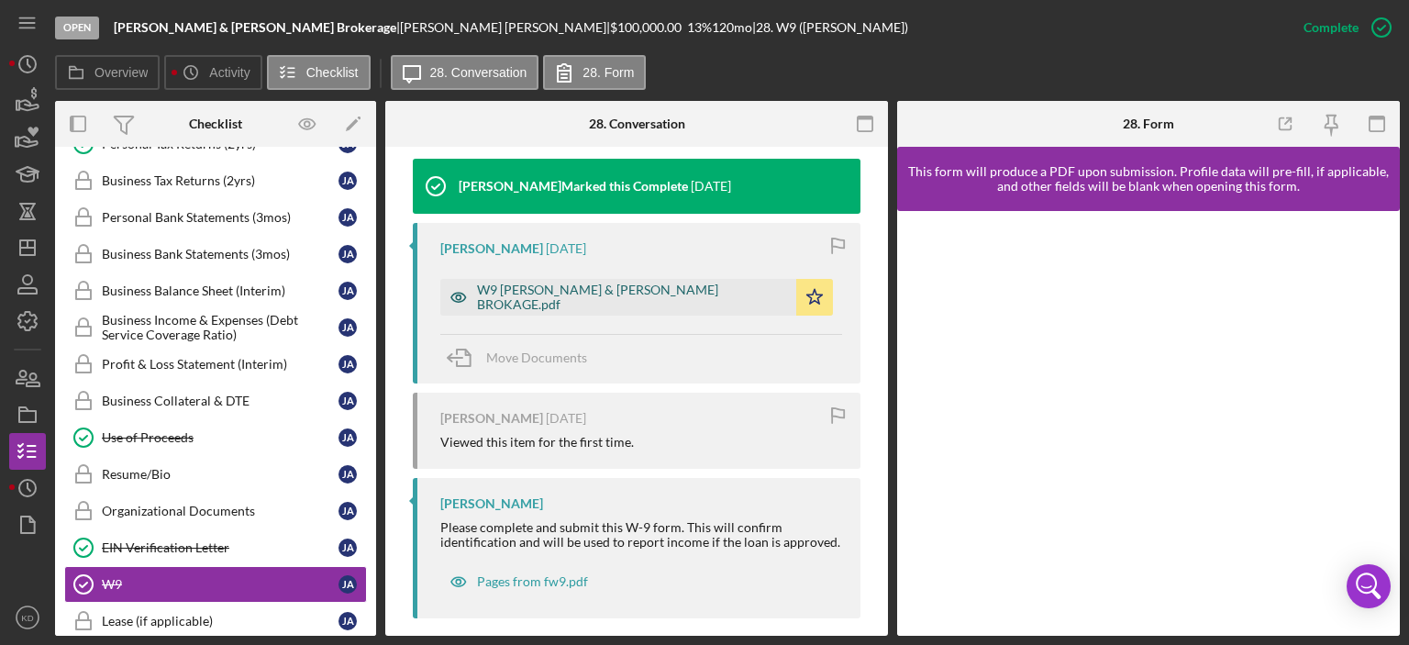
click at [563, 289] on div "W9 [PERSON_NAME] & [PERSON_NAME] BROKAGE.pdf" at bounding box center [632, 297] width 310 height 29
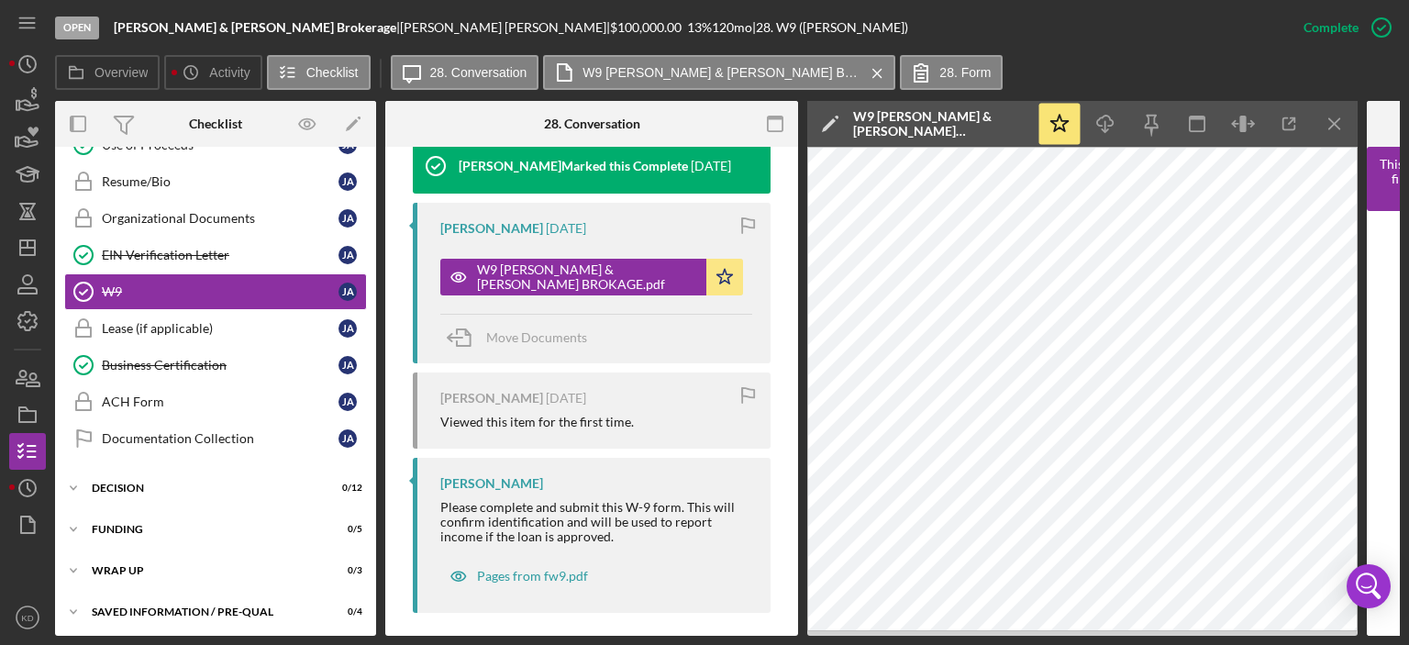
scroll to position [554, 0]
click at [155, 357] on div "Business Certification" at bounding box center [220, 364] width 237 height 15
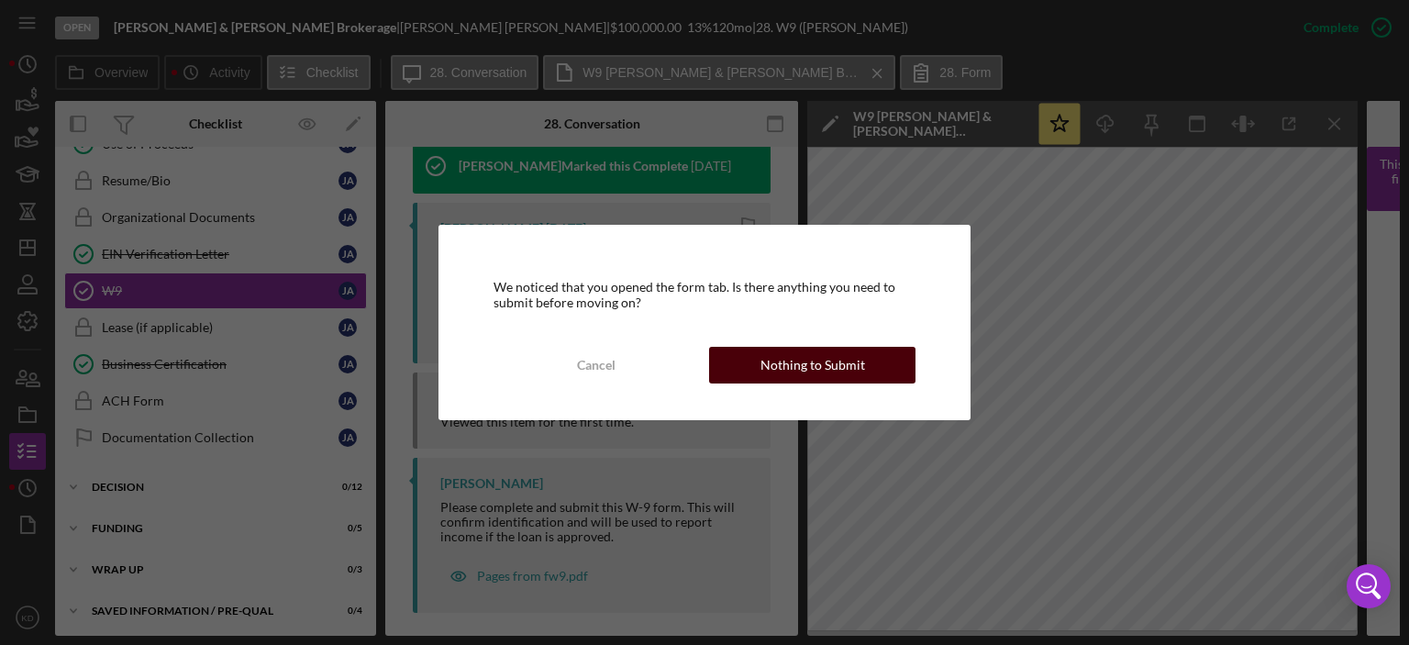
click at [826, 359] on div "Nothing to Submit" at bounding box center [813, 365] width 105 height 37
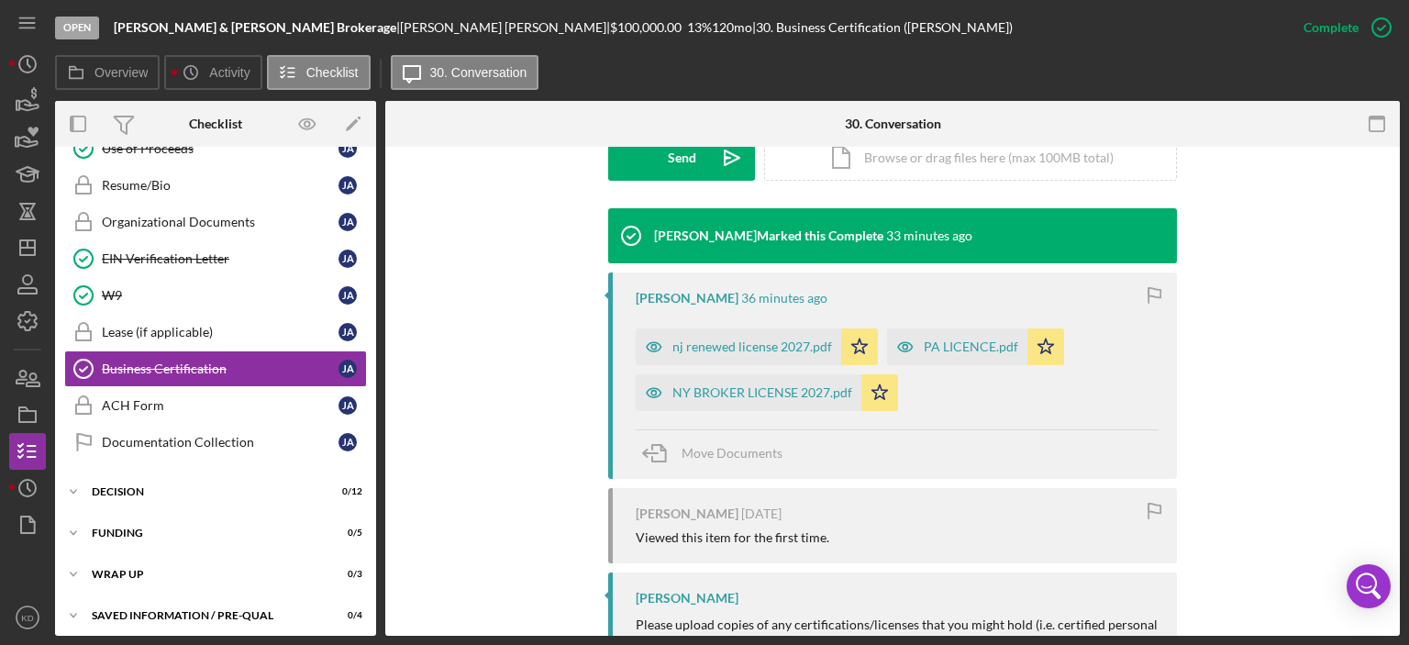
scroll to position [578, 0]
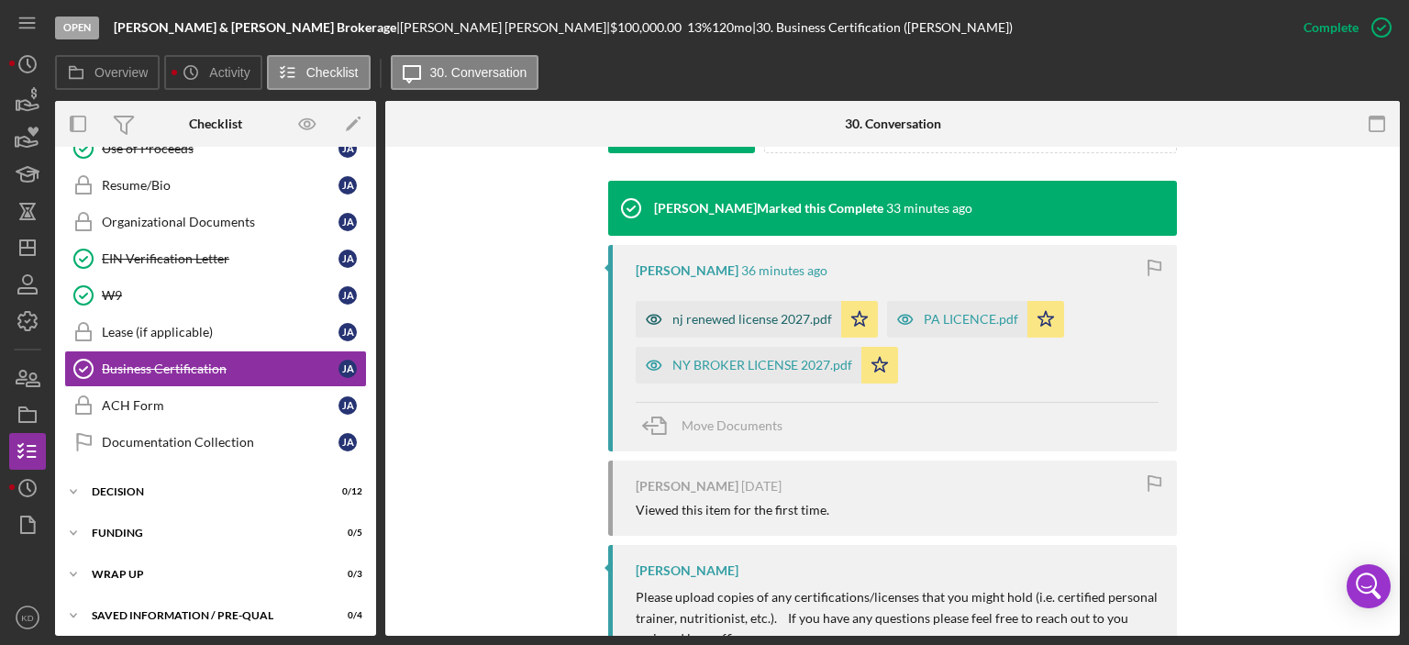
click at [731, 325] on div "nj renewed license 2027.pdf" at bounding box center [753, 319] width 160 height 15
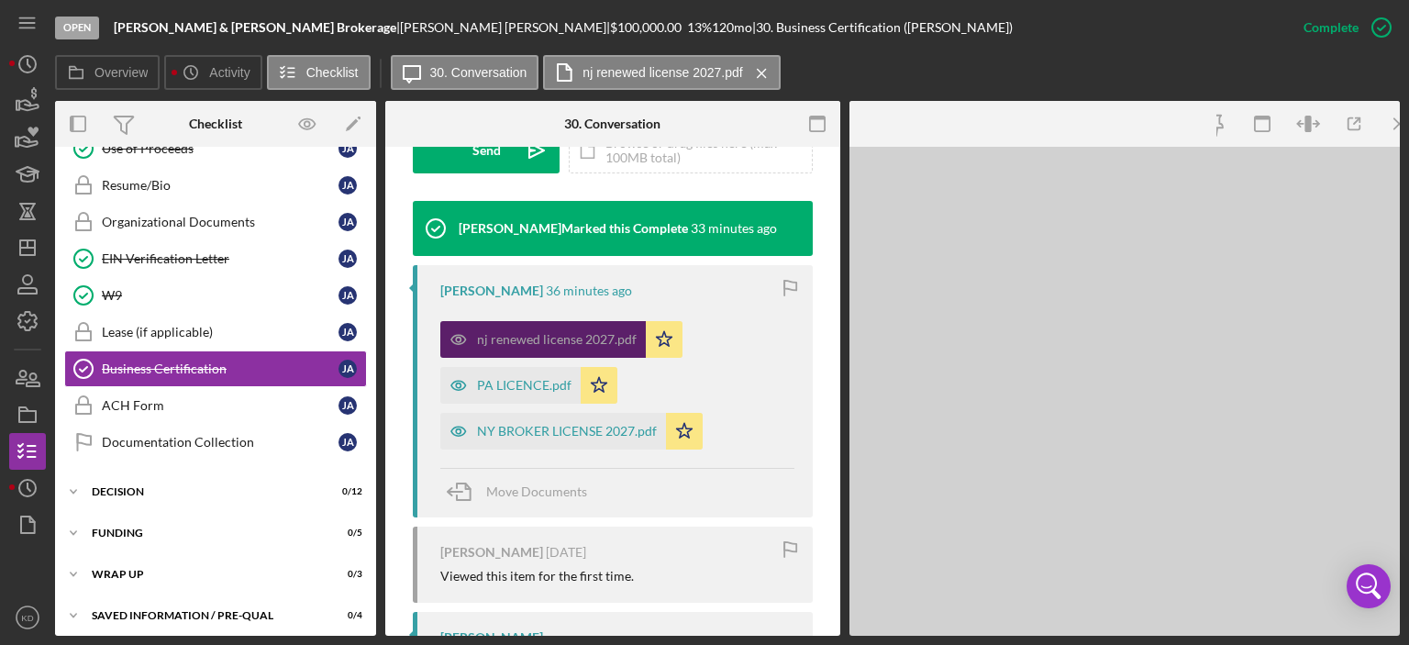
scroll to position [598, 0]
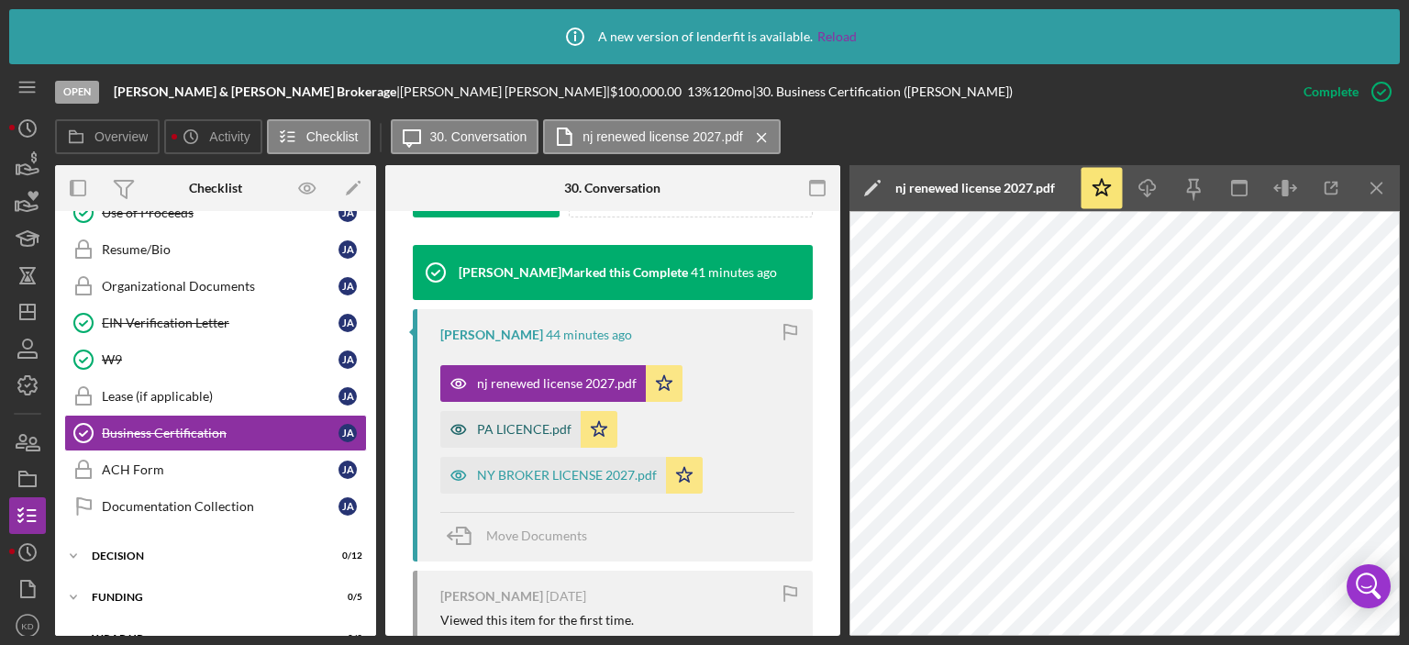
click at [536, 431] on div "PA LICENCE.pdf" at bounding box center [524, 429] width 95 height 15
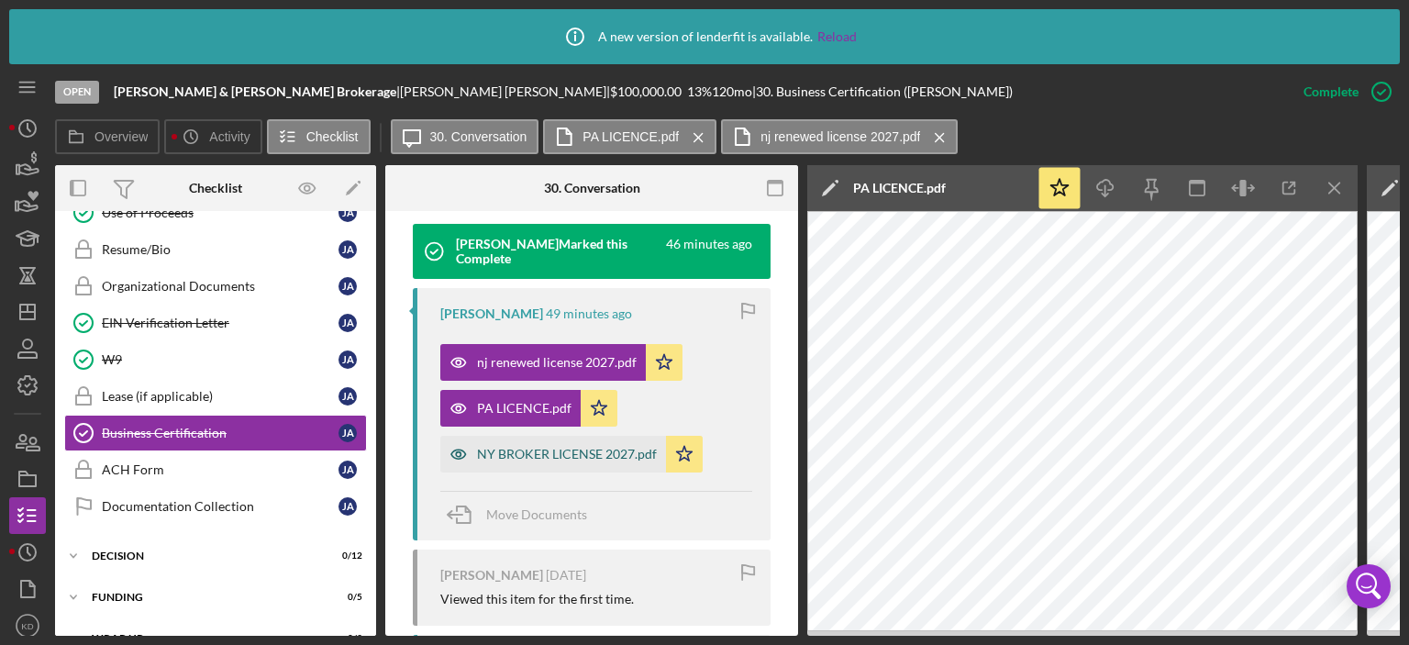
click at [573, 461] on div "NY BROKER LICENSE 2027.pdf" at bounding box center [567, 454] width 180 height 15
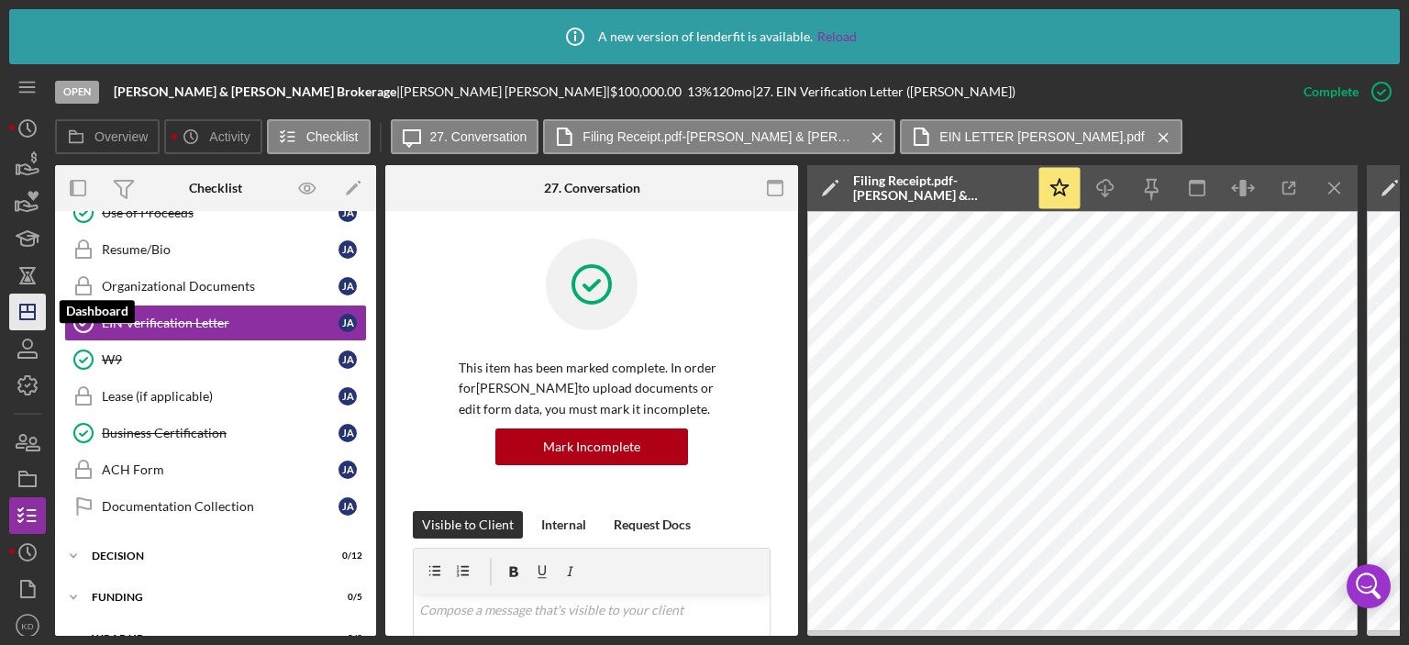
click at [17, 311] on icon "Icon/Dashboard" at bounding box center [28, 312] width 46 height 46
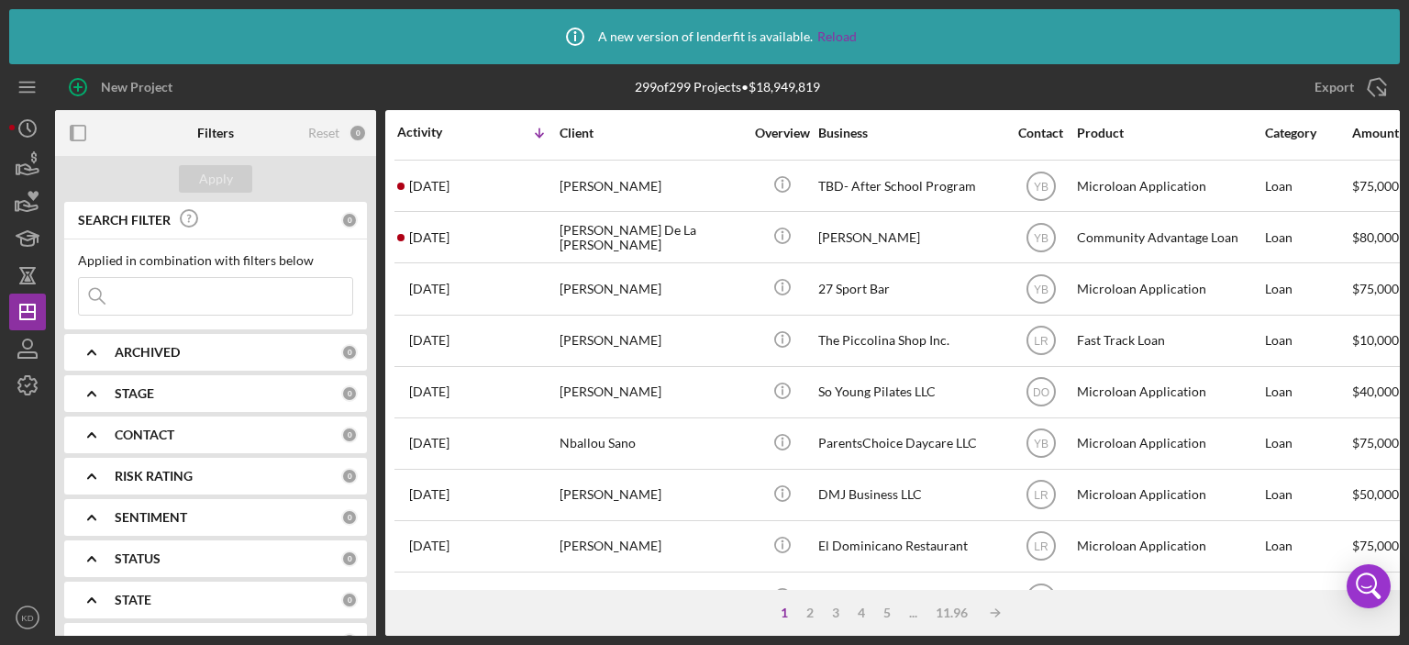
scroll to position [815, 0]
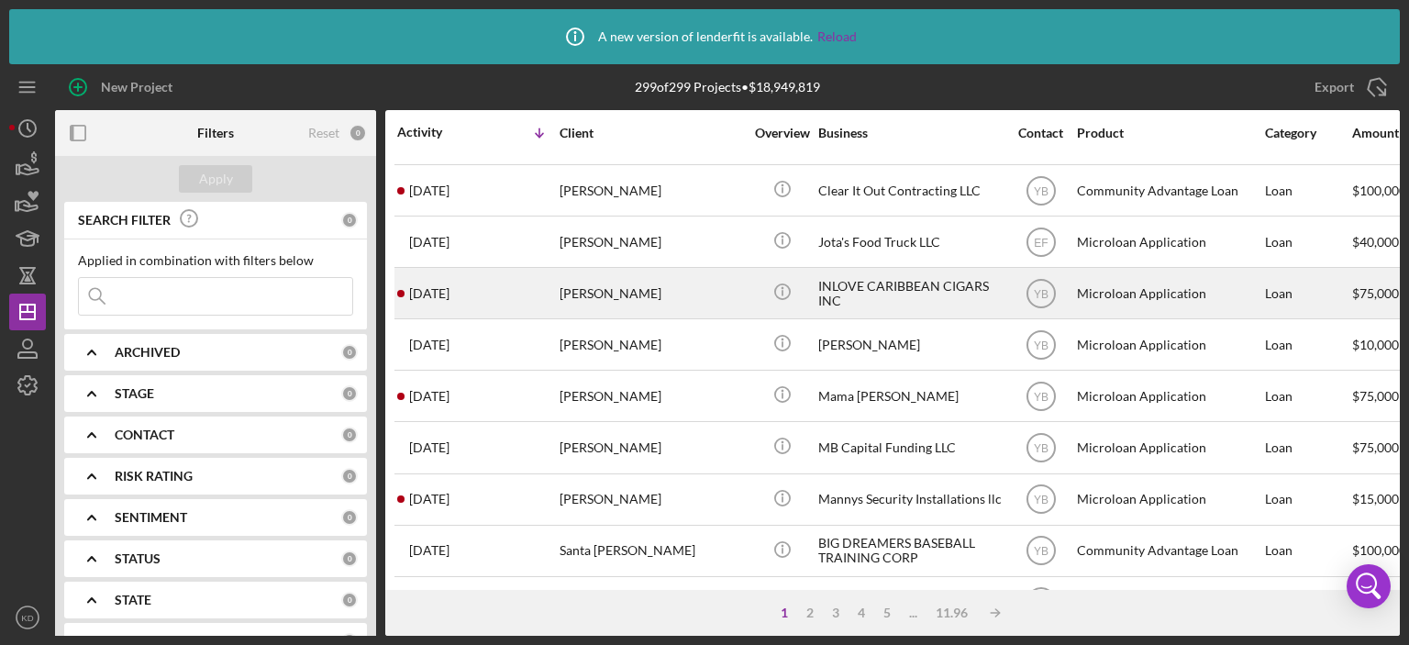
click at [610, 296] on div "[PERSON_NAME]" at bounding box center [651, 293] width 183 height 49
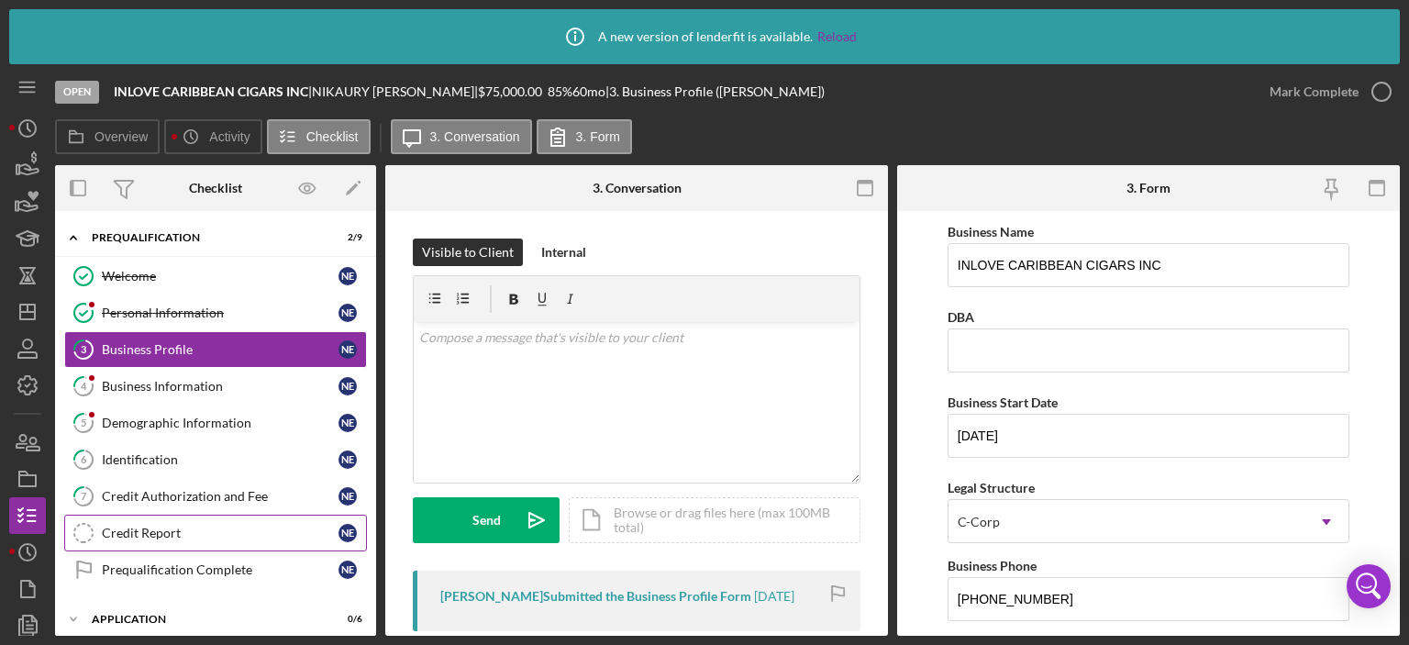
click at [167, 526] on div "Credit Report" at bounding box center [220, 533] width 237 height 15
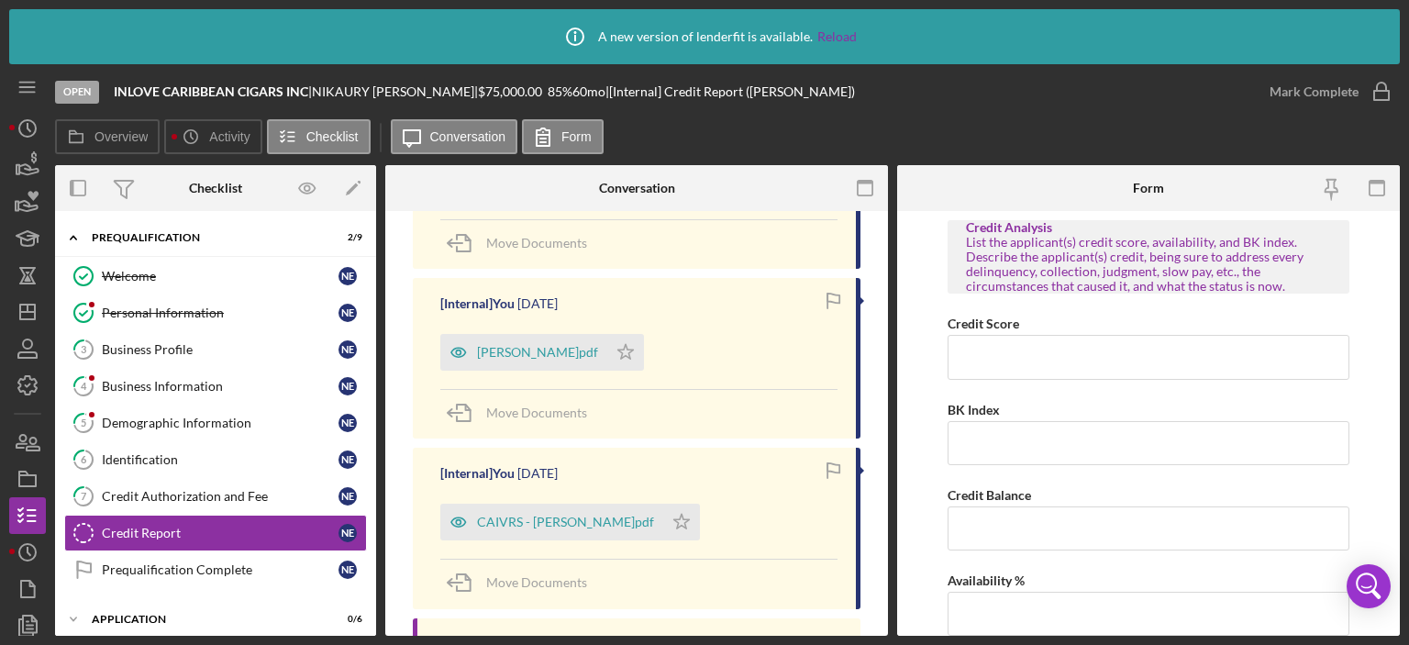
scroll to position [419, 0]
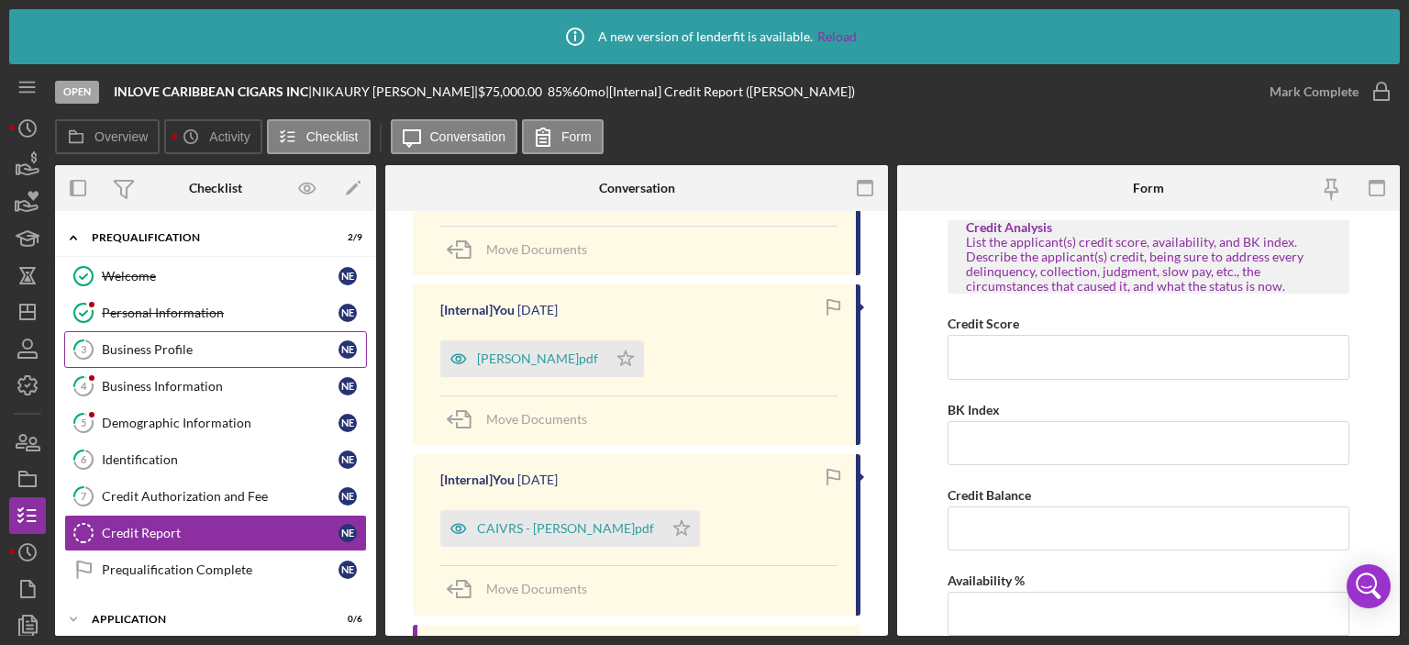
click at [147, 344] on div "Business Profile" at bounding box center [220, 349] width 237 height 15
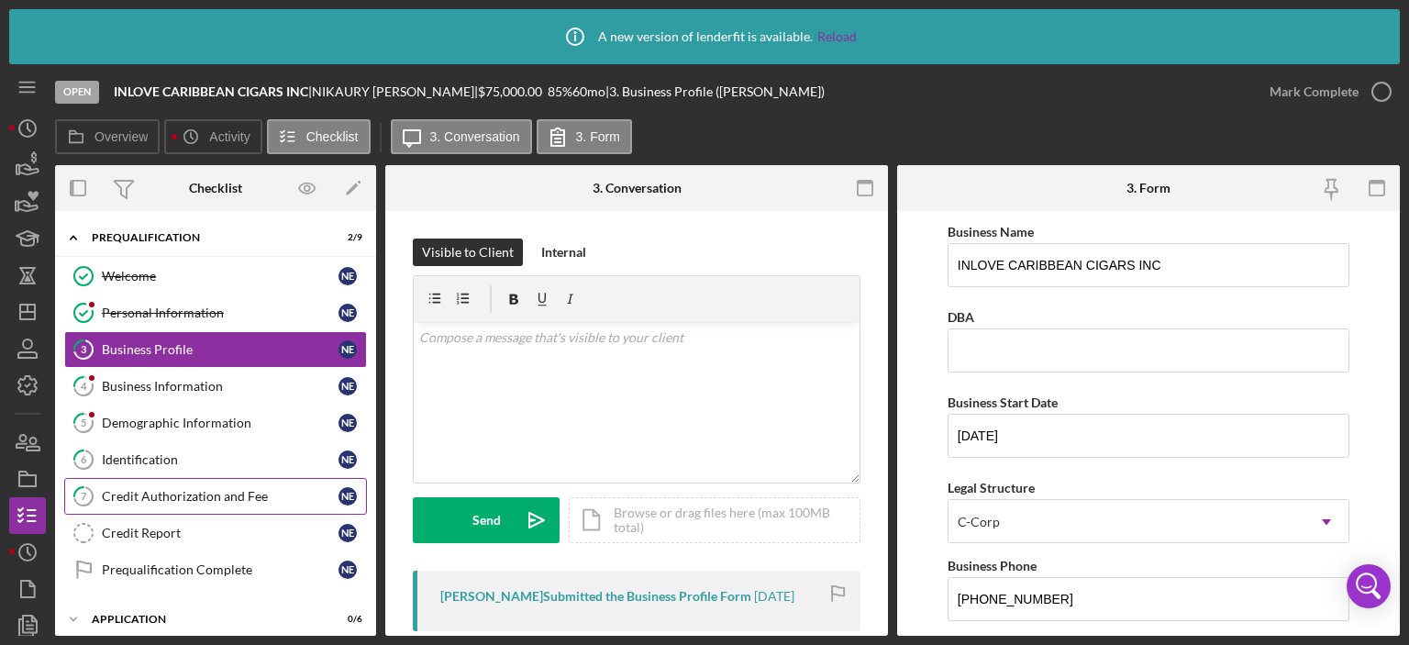
click at [243, 495] on div "Credit Authorization and Fee" at bounding box center [220, 496] width 237 height 15
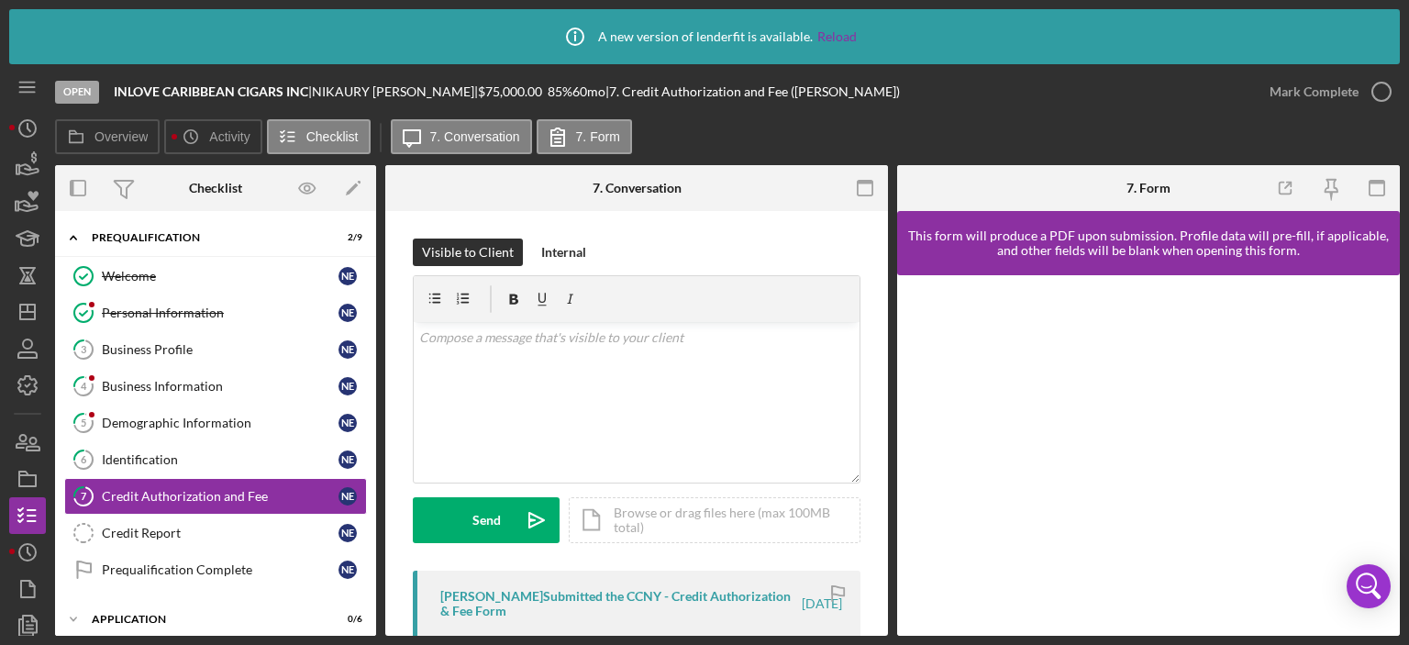
click at [682, 594] on div "[PERSON_NAME] Submitted the CCNY - Credit Authorization & Fee Form" at bounding box center [619, 603] width 359 height 29
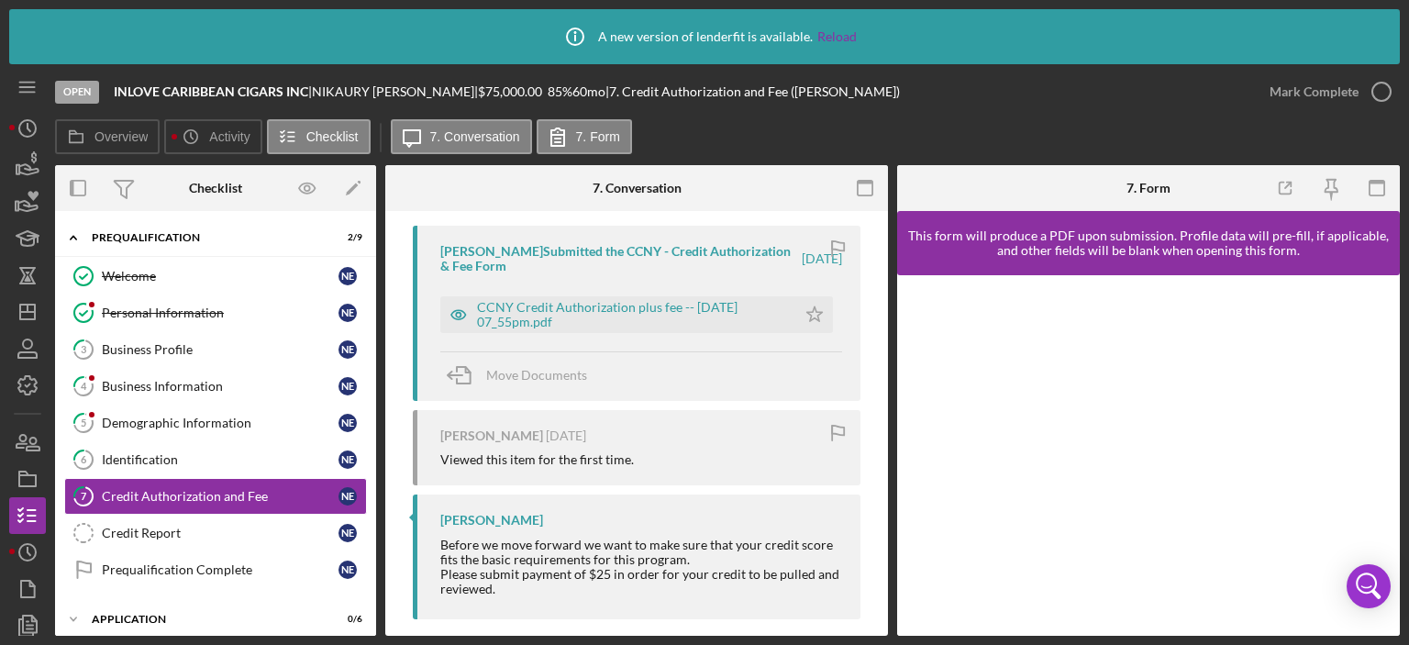
scroll to position [363, 0]
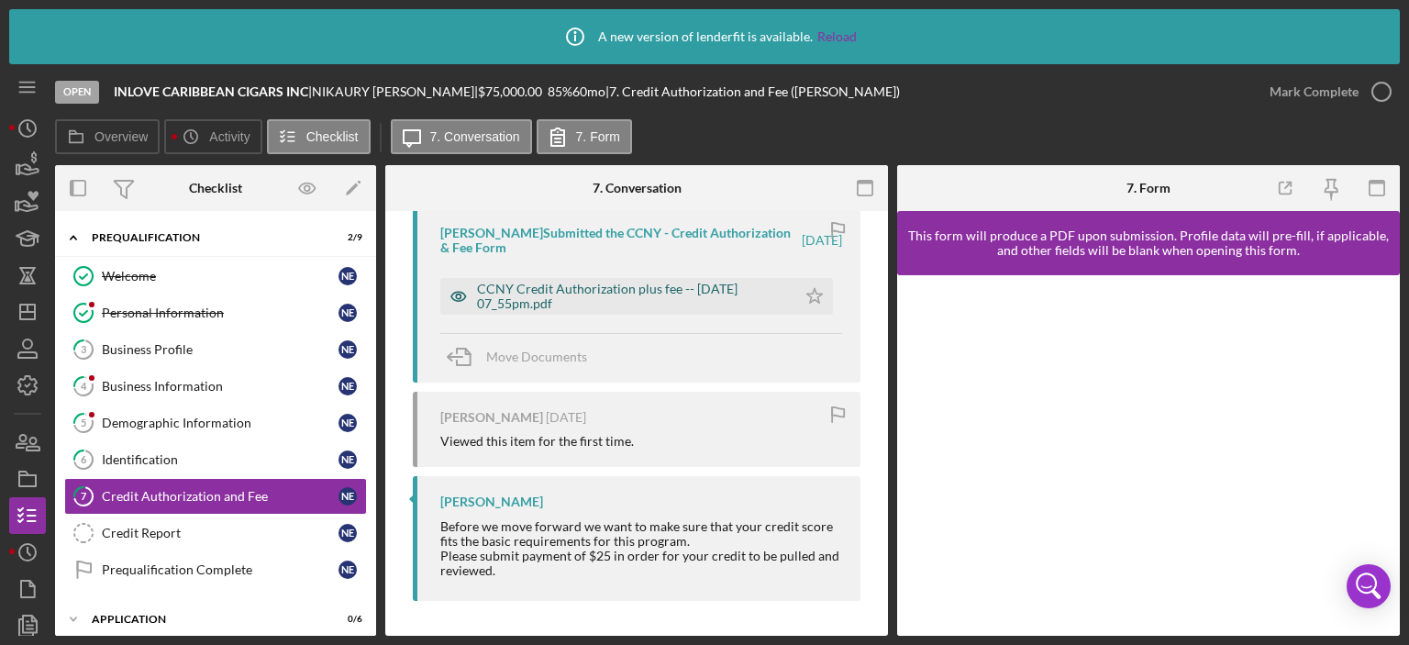
click at [619, 296] on div "CCNY Credit Authorization plus fee -- [DATE] 07_55pm.pdf" at bounding box center [632, 296] width 310 height 29
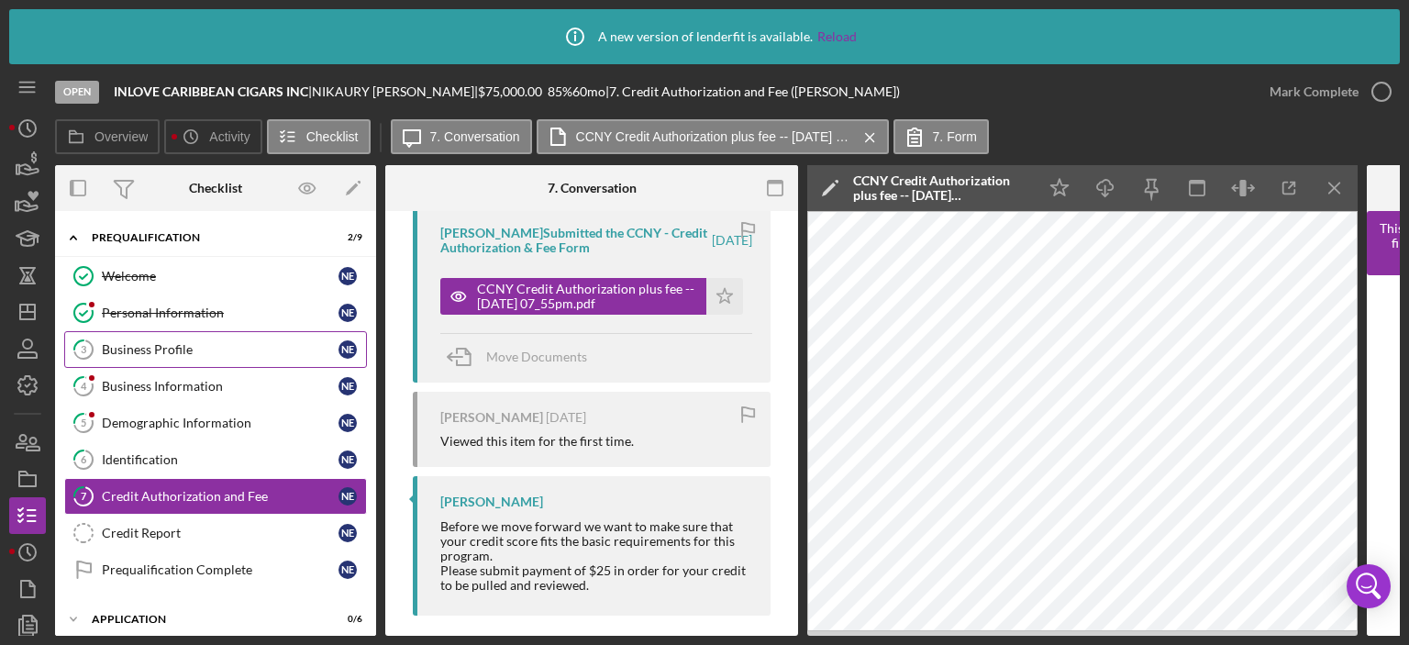
click at [155, 342] on div "Business Profile" at bounding box center [220, 349] width 237 height 15
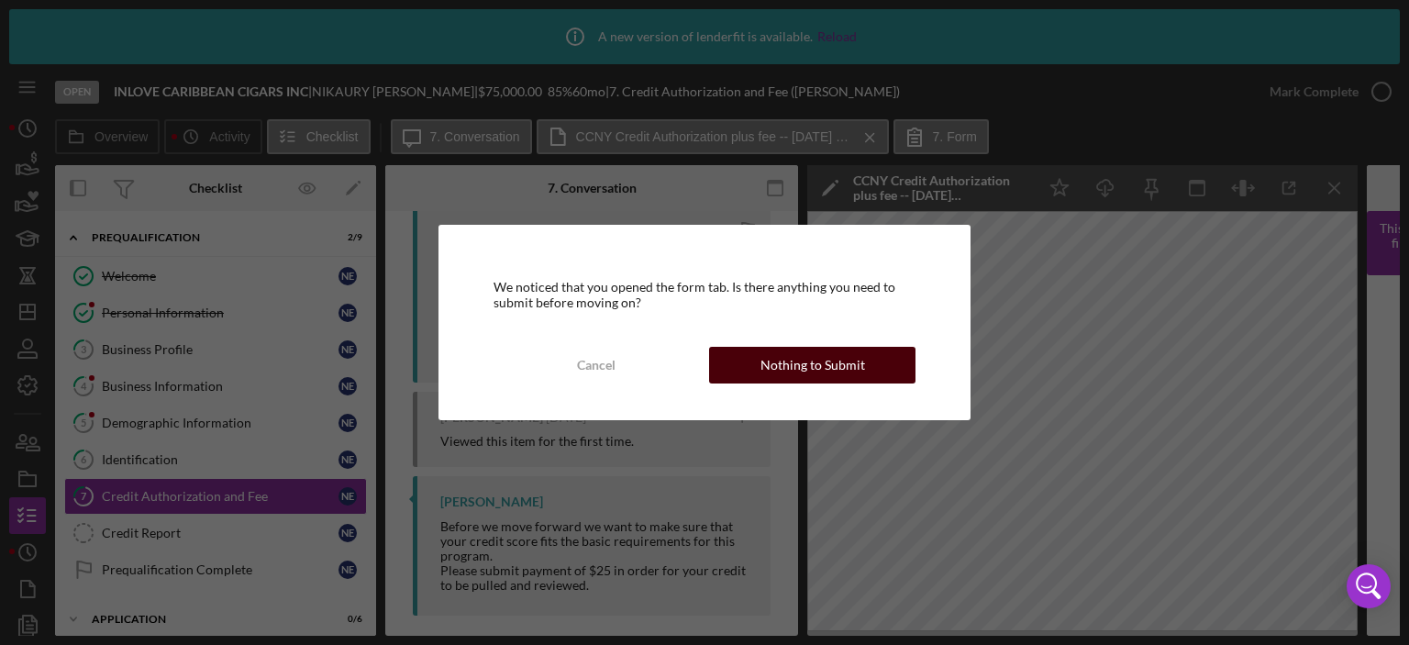
click at [835, 357] on div "Nothing to Submit" at bounding box center [813, 365] width 105 height 37
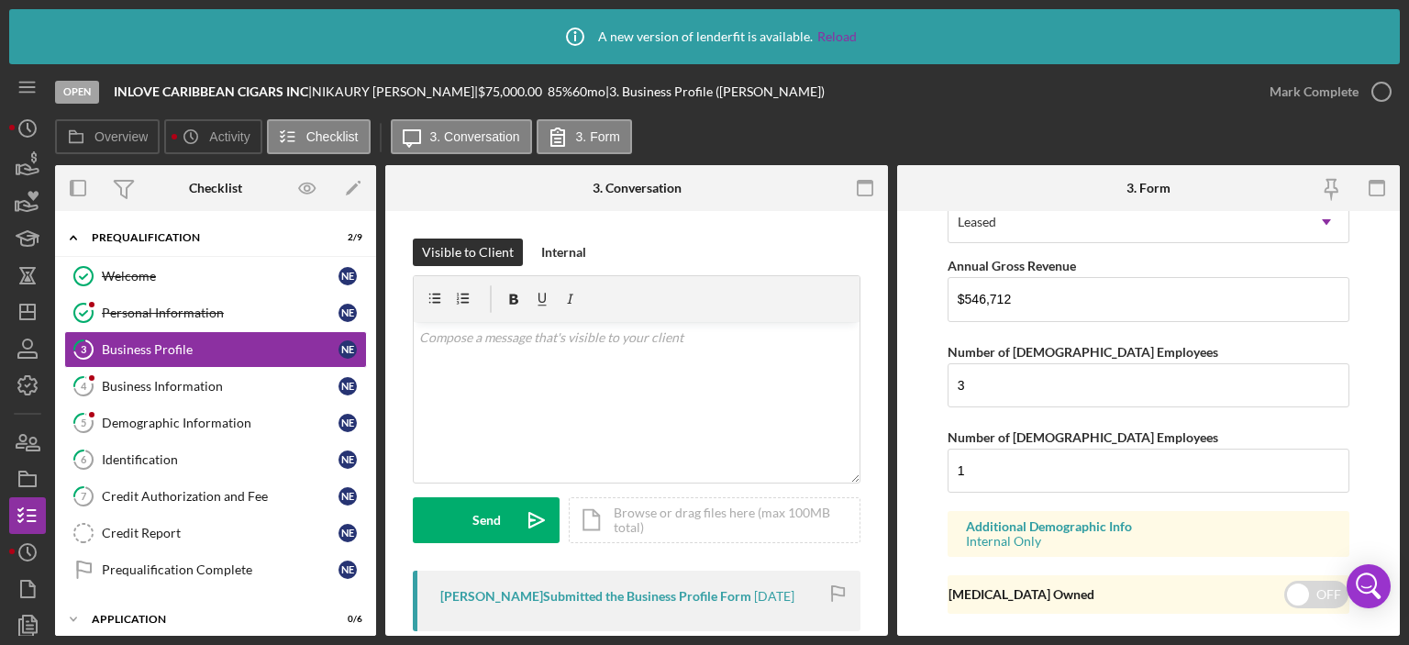
scroll to position [1588, 0]
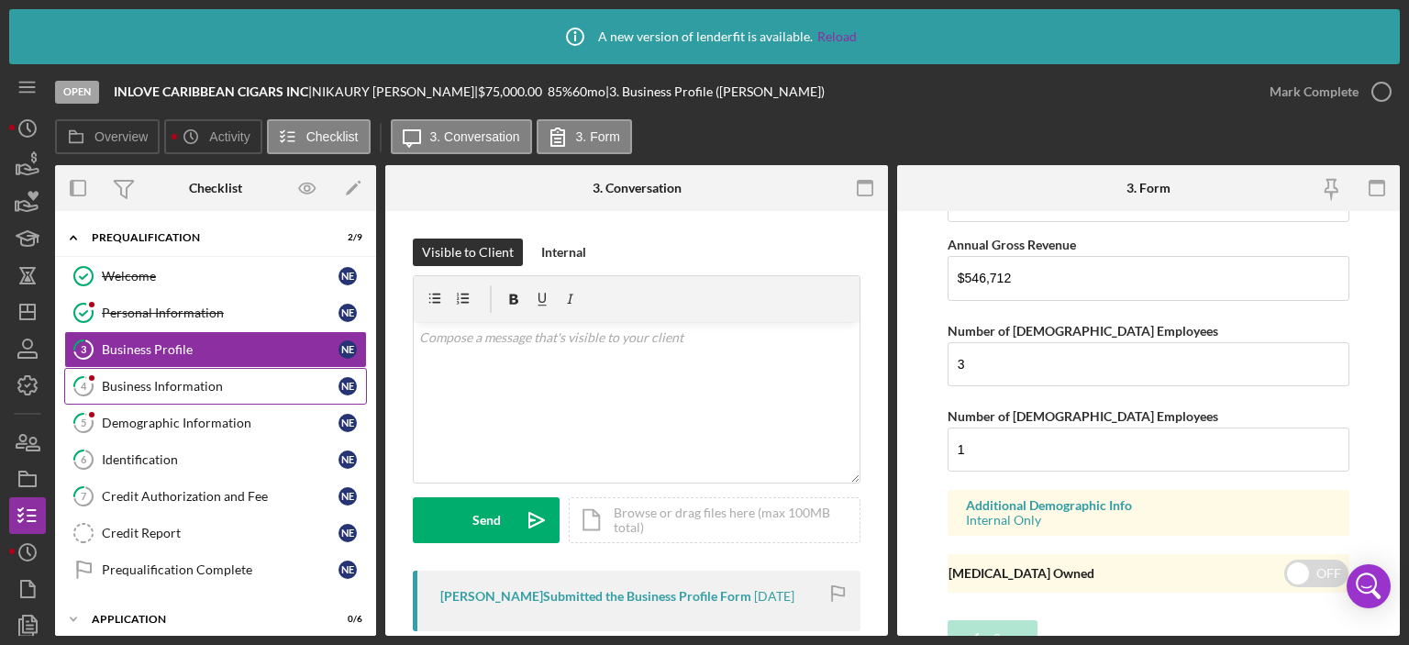
click at [148, 383] on div "Business Information" at bounding box center [220, 386] width 237 height 15
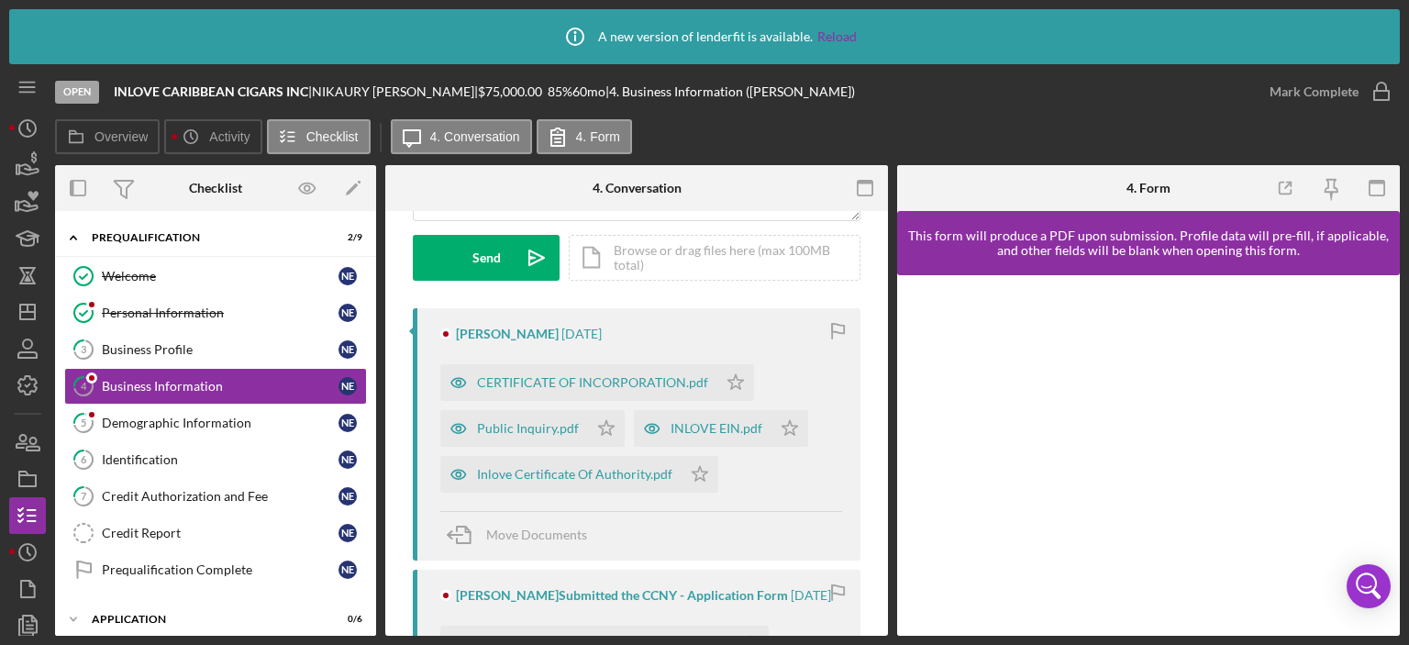
scroll to position [281, 0]
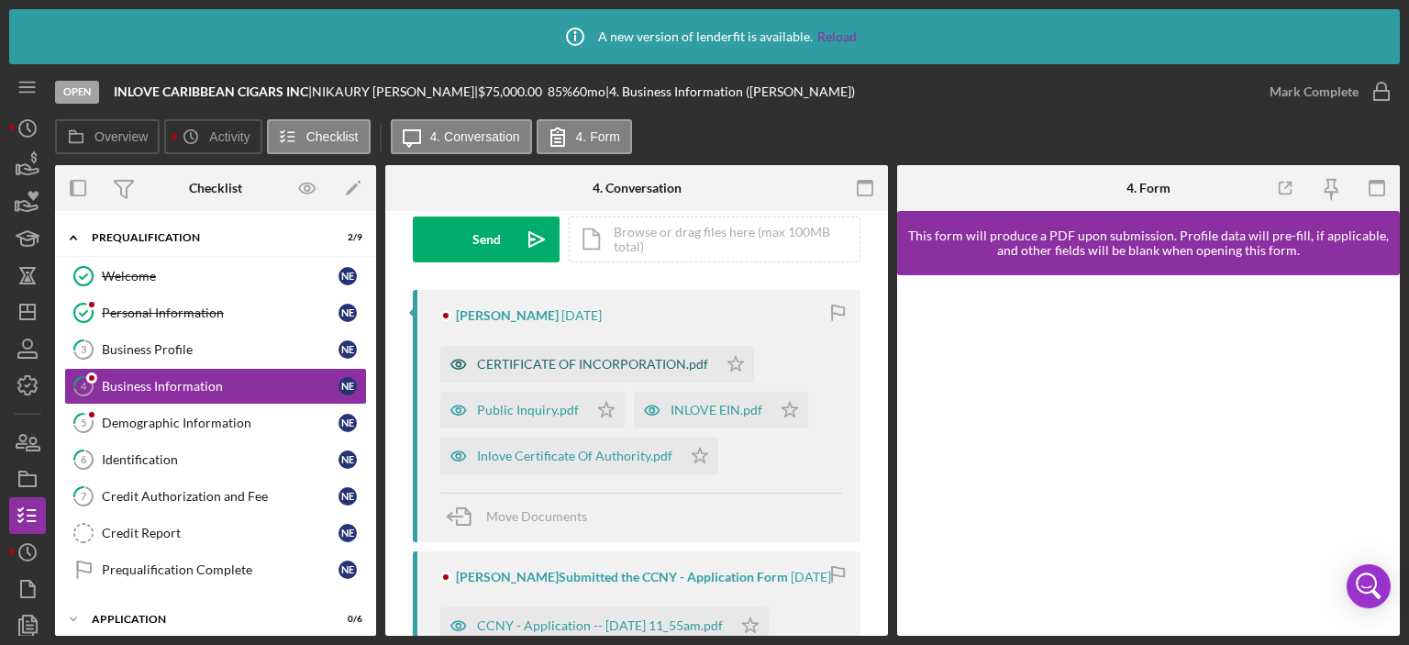
click at [583, 361] on div "CERTIFICATE OF INCORPORATION.pdf" at bounding box center [592, 364] width 231 height 15
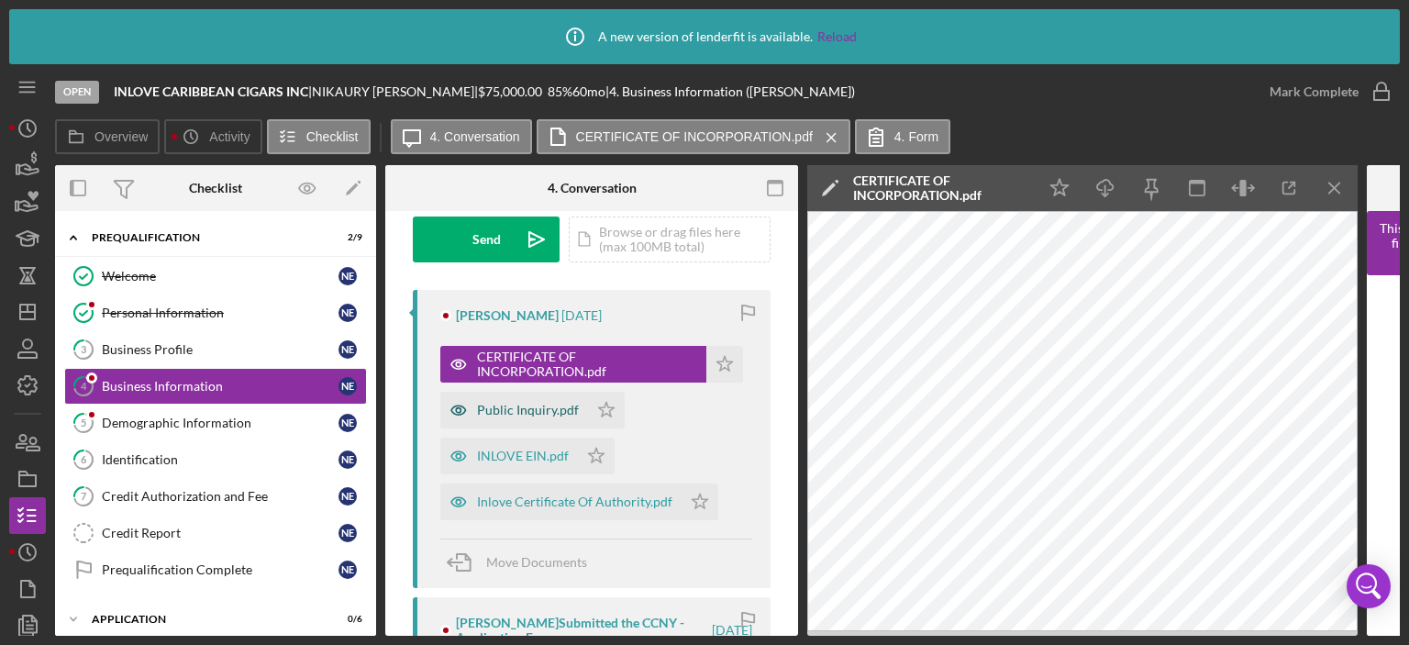
click at [545, 406] on div "Public Inquiry.pdf" at bounding box center [528, 410] width 102 height 15
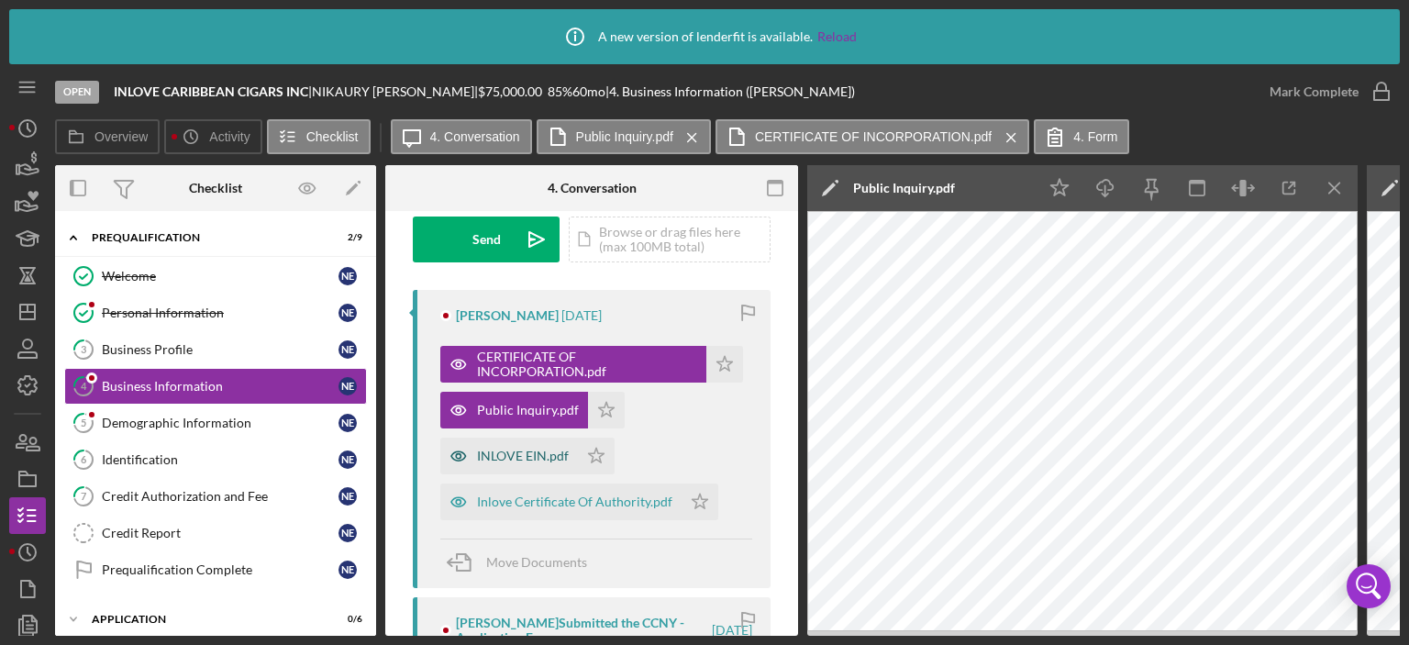
click at [513, 449] on div "INLOVE EIN.pdf" at bounding box center [523, 456] width 92 height 15
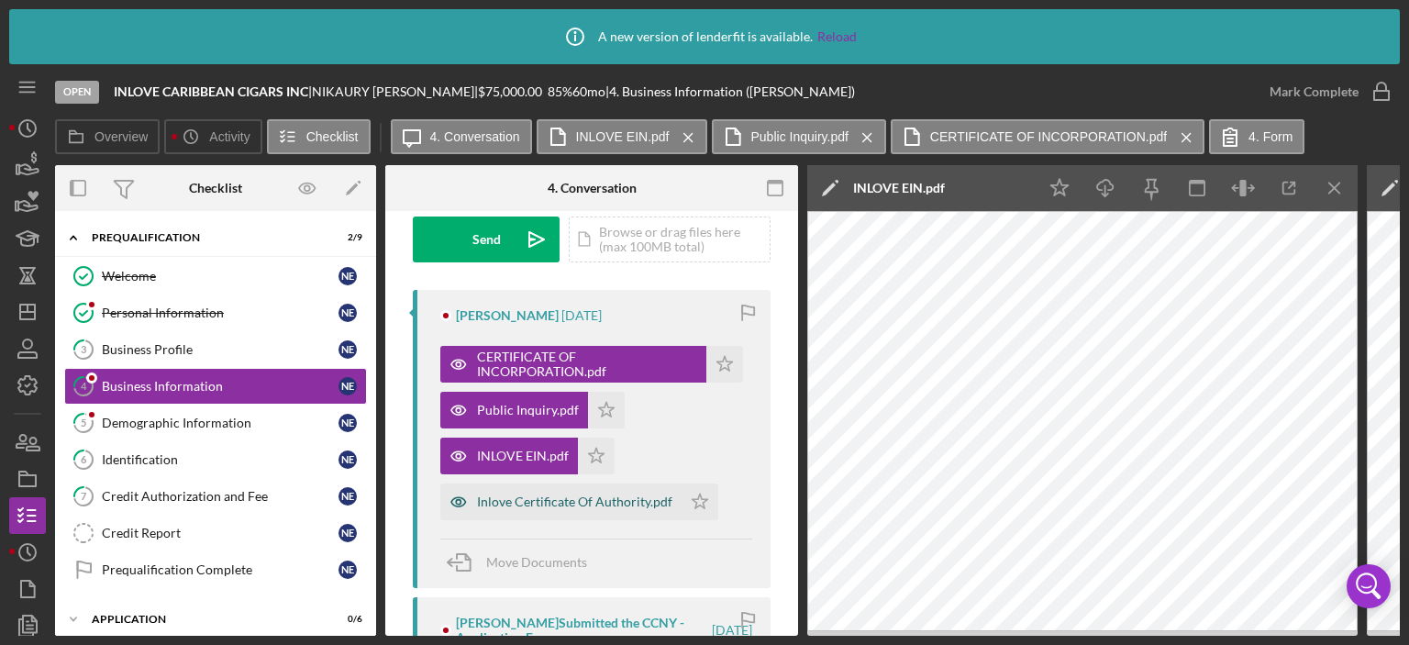
click at [532, 498] on div "Inlove Certificate Of Authority.pdf" at bounding box center [574, 502] width 195 height 15
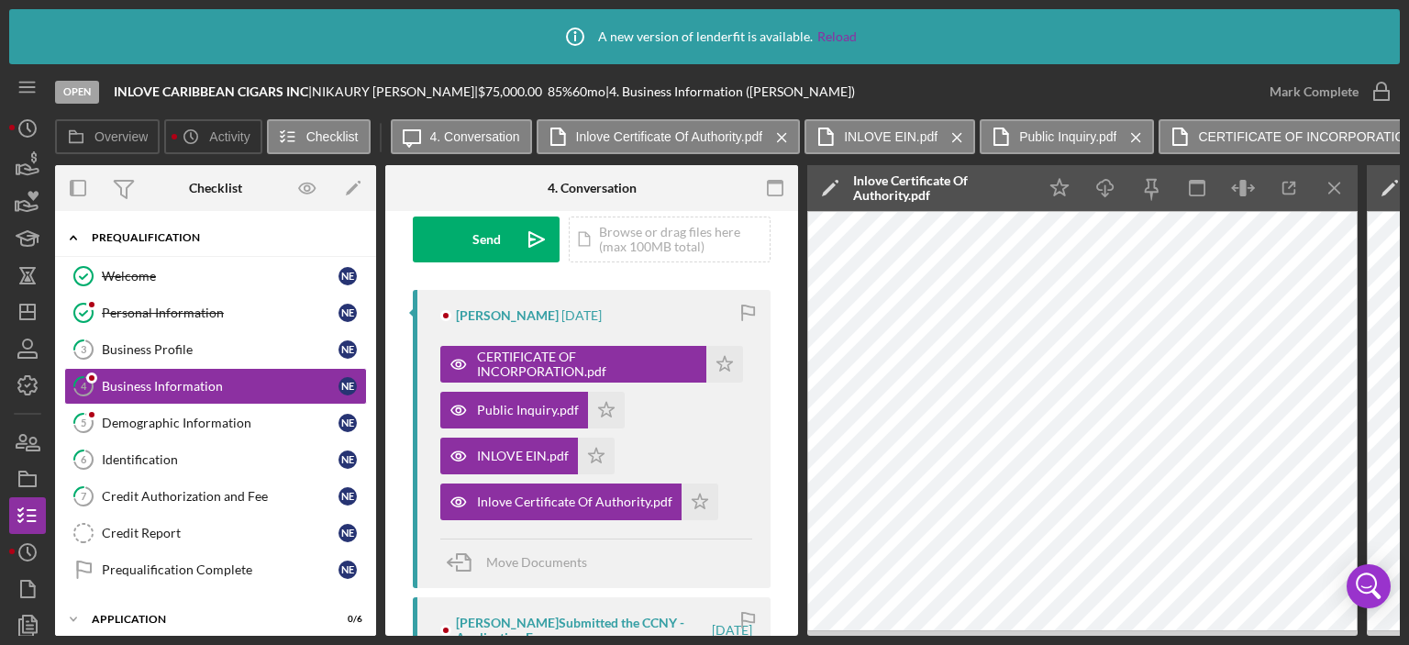
click at [72, 237] on polyline at bounding box center [74, 238] width 6 height 4
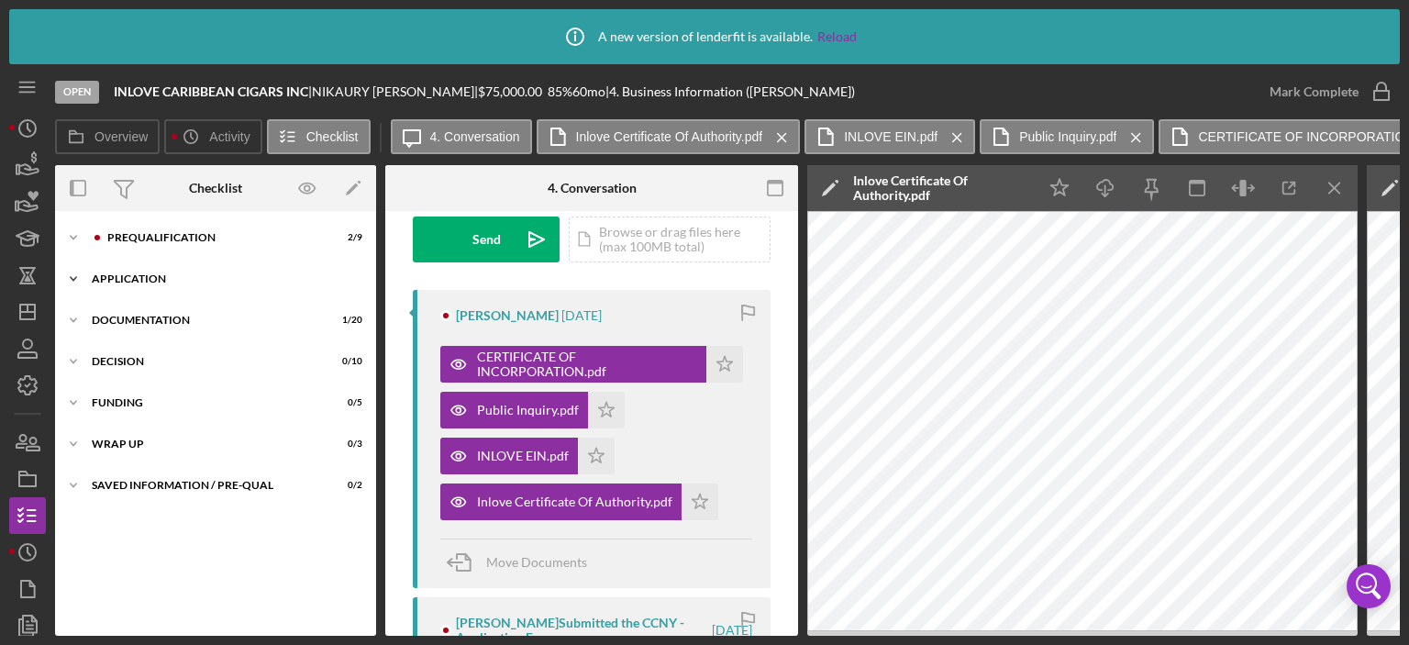
click at [72, 277] on icon "Icon/Expander" at bounding box center [73, 279] width 37 height 37
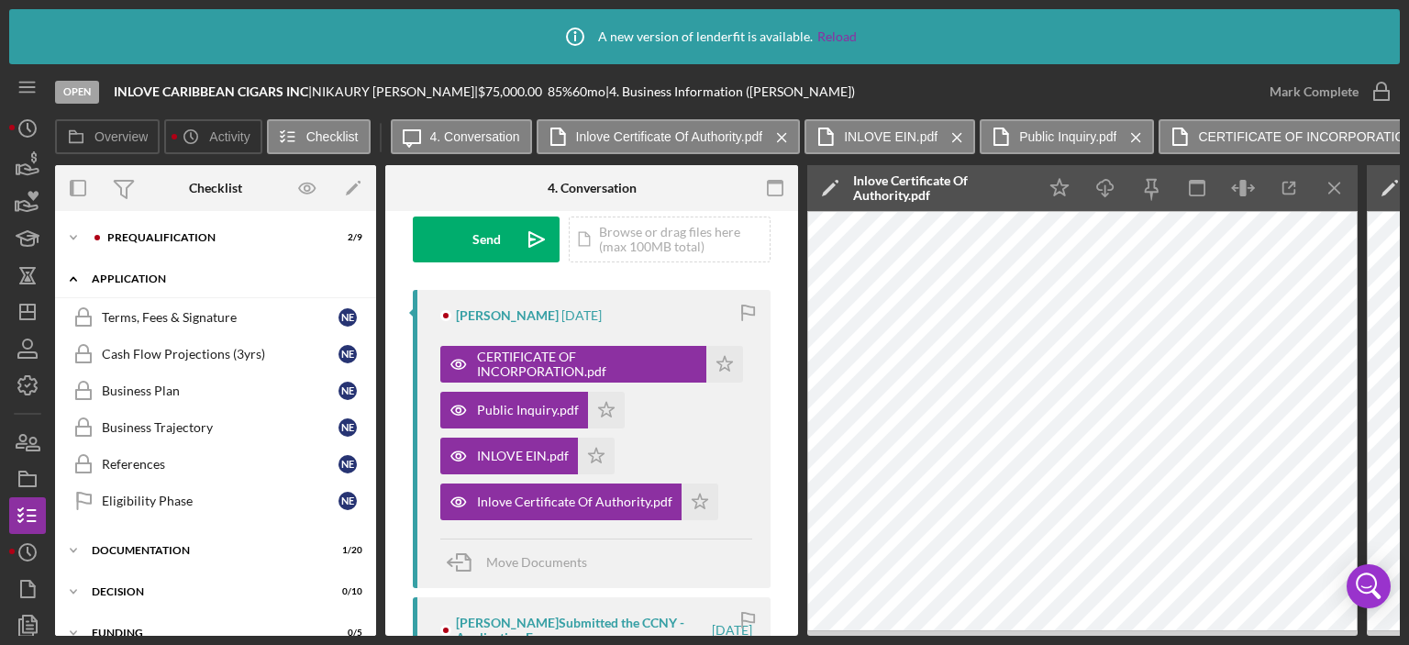
click at [72, 277] on icon "Icon/Expander" at bounding box center [73, 279] width 37 height 37
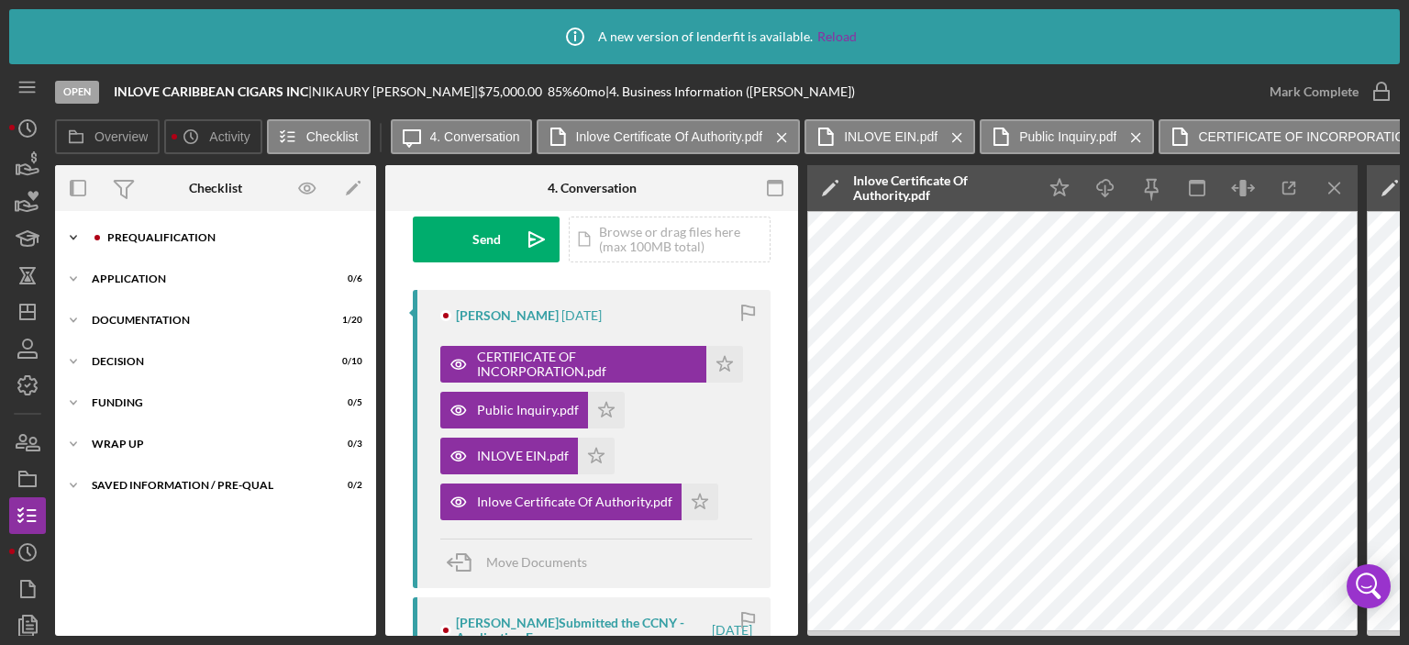
click at [72, 240] on icon "Icon/Expander" at bounding box center [73, 237] width 37 height 37
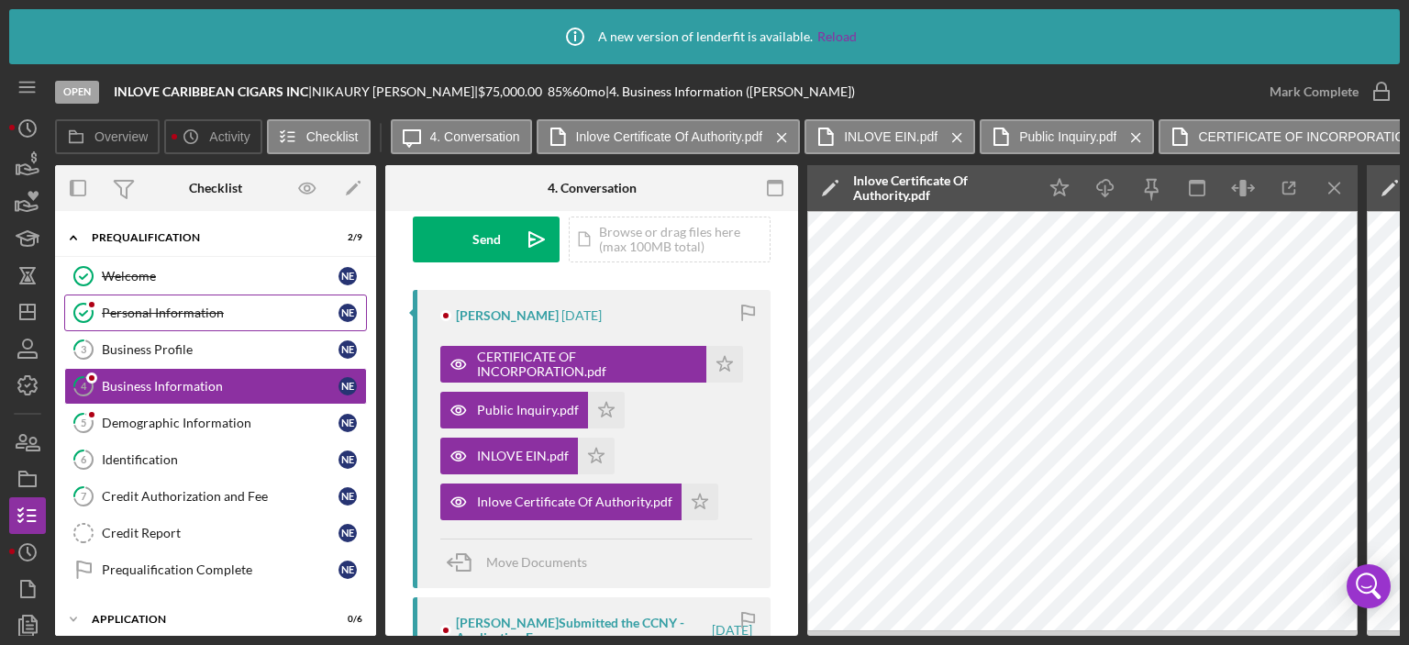
click at [151, 313] on div "Personal Information" at bounding box center [220, 313] width 237 height 15
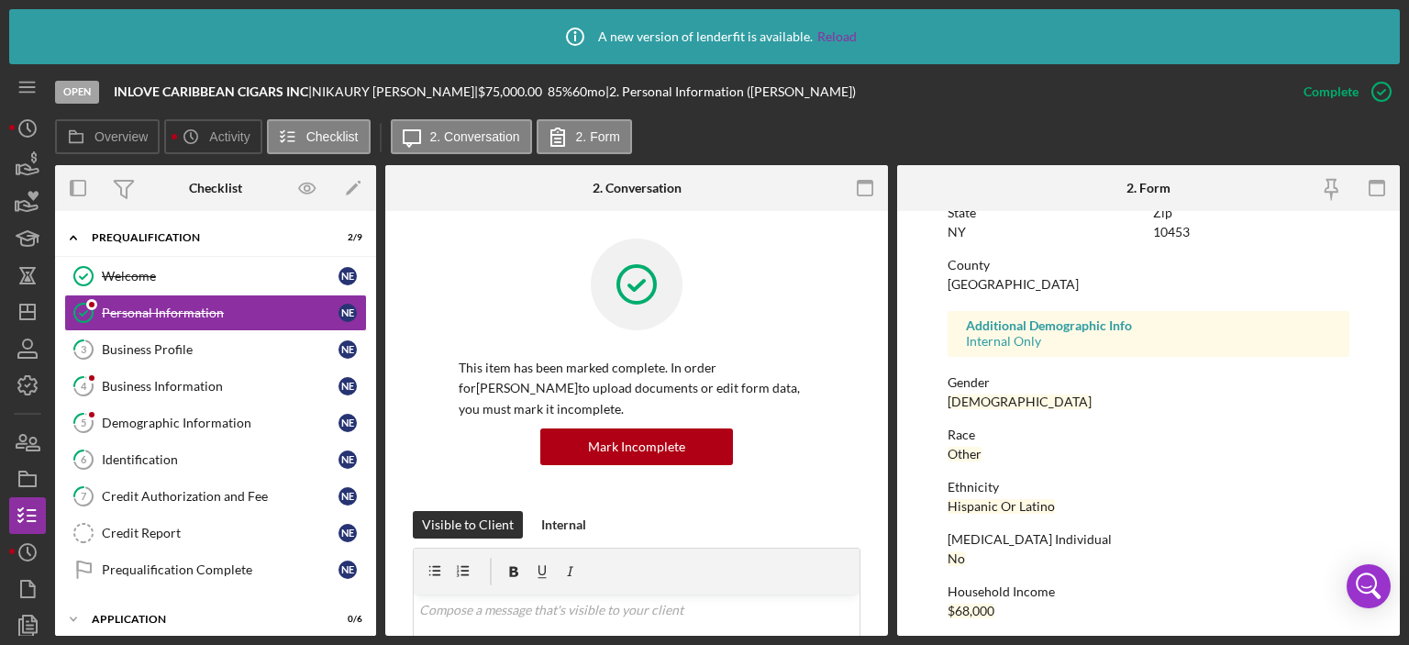
scroll to position [431, 0]
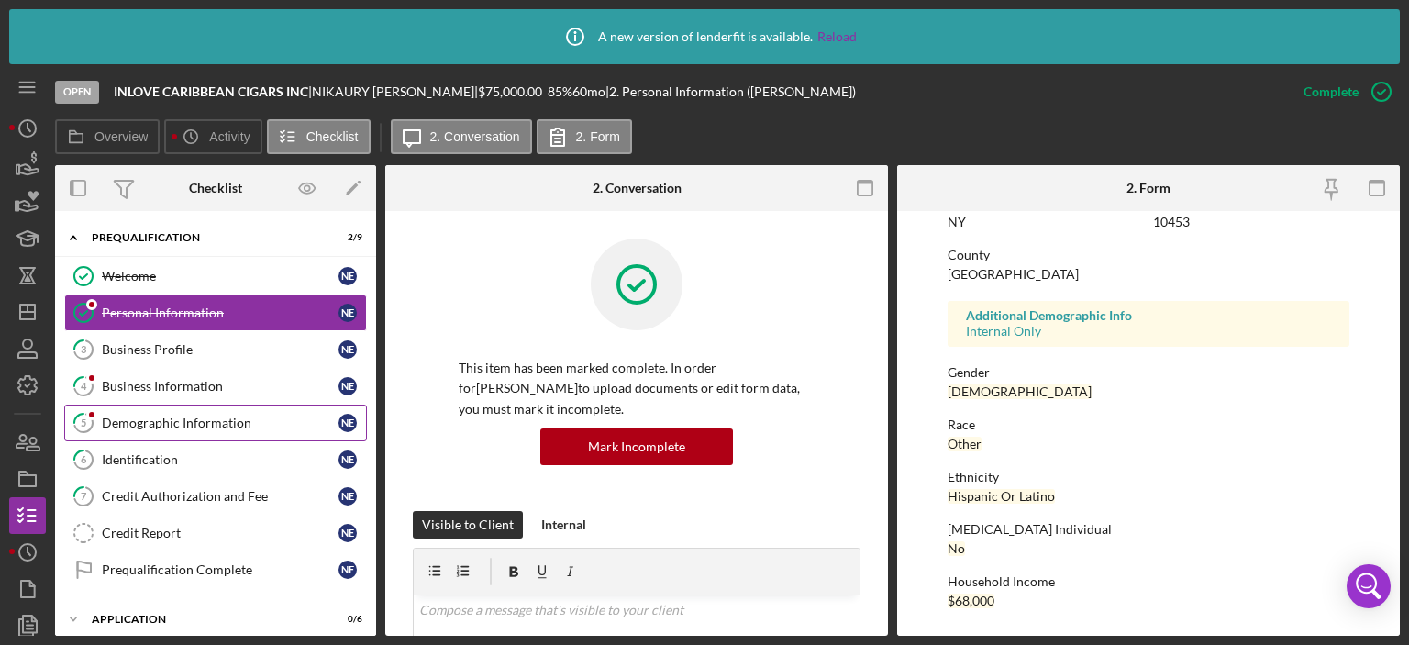
click at [148, 421] on div "Demographic Information" at bounding box center [220, 423] width 237 height 15
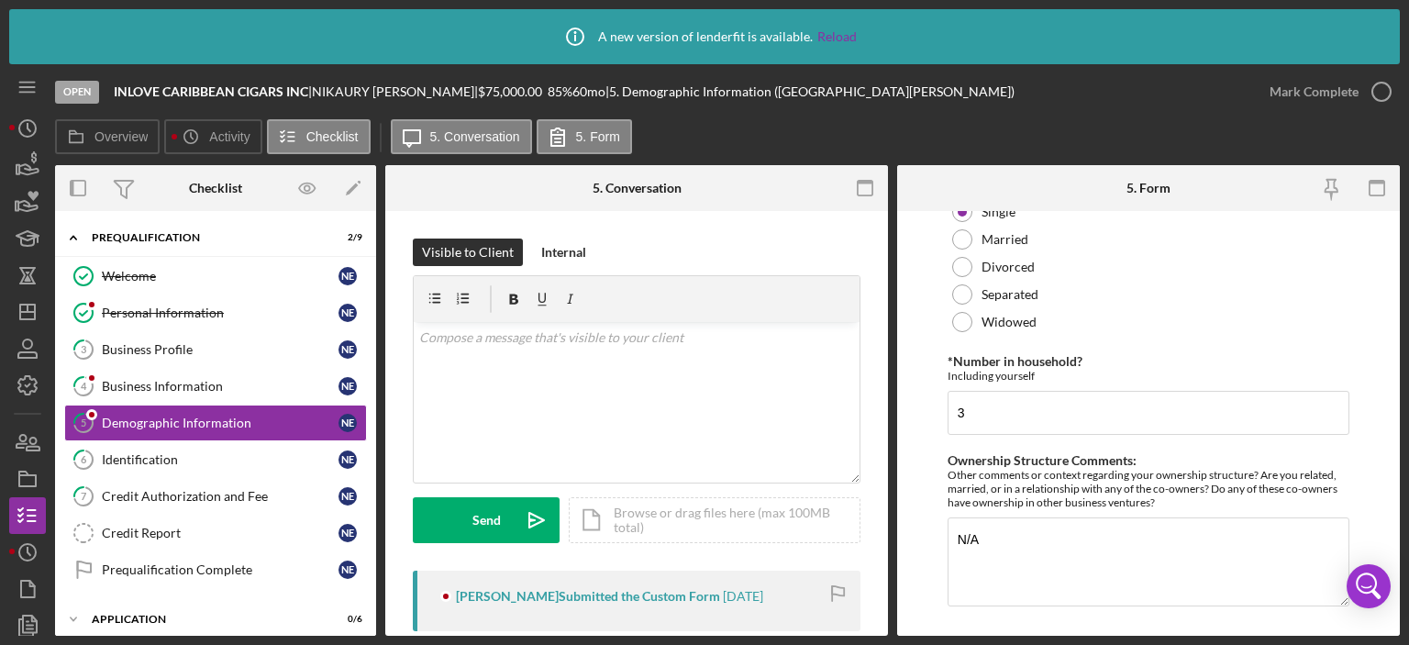
scroll to position [965, 0]
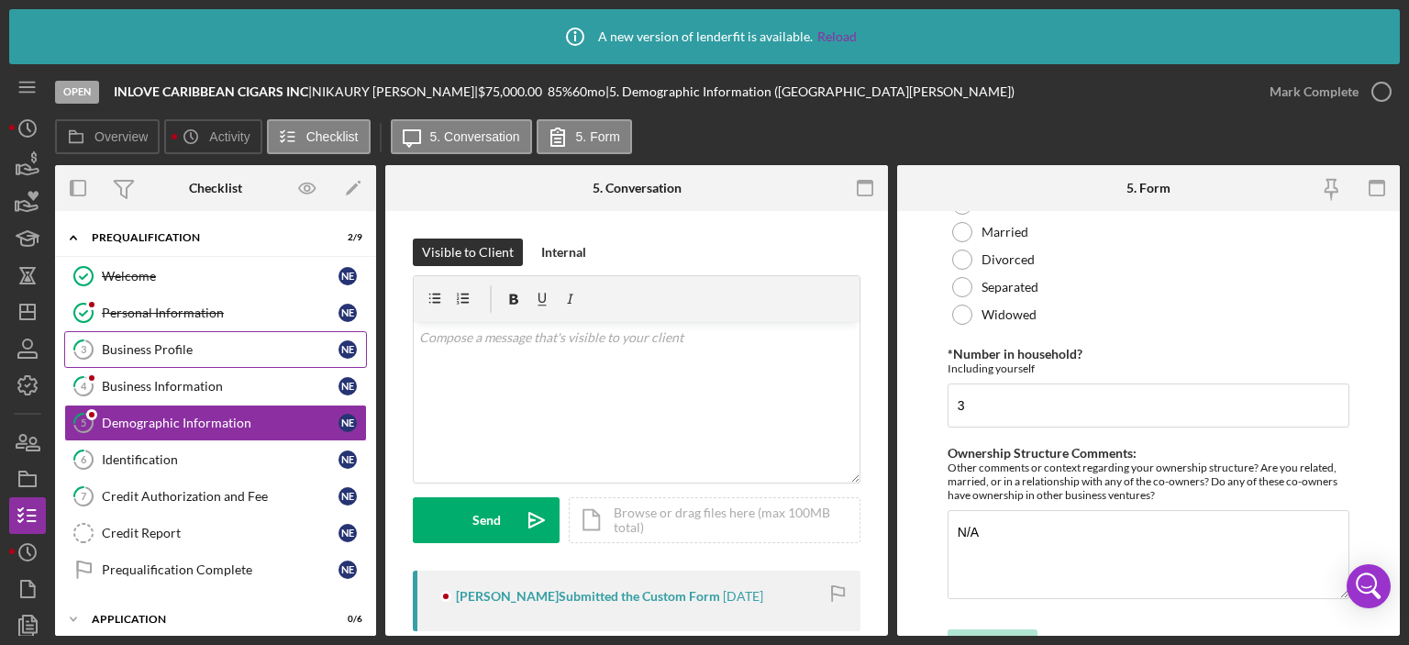
click at [132, 345] on div "Business Profile" at bounding box center [220, 349] width 237 height 15
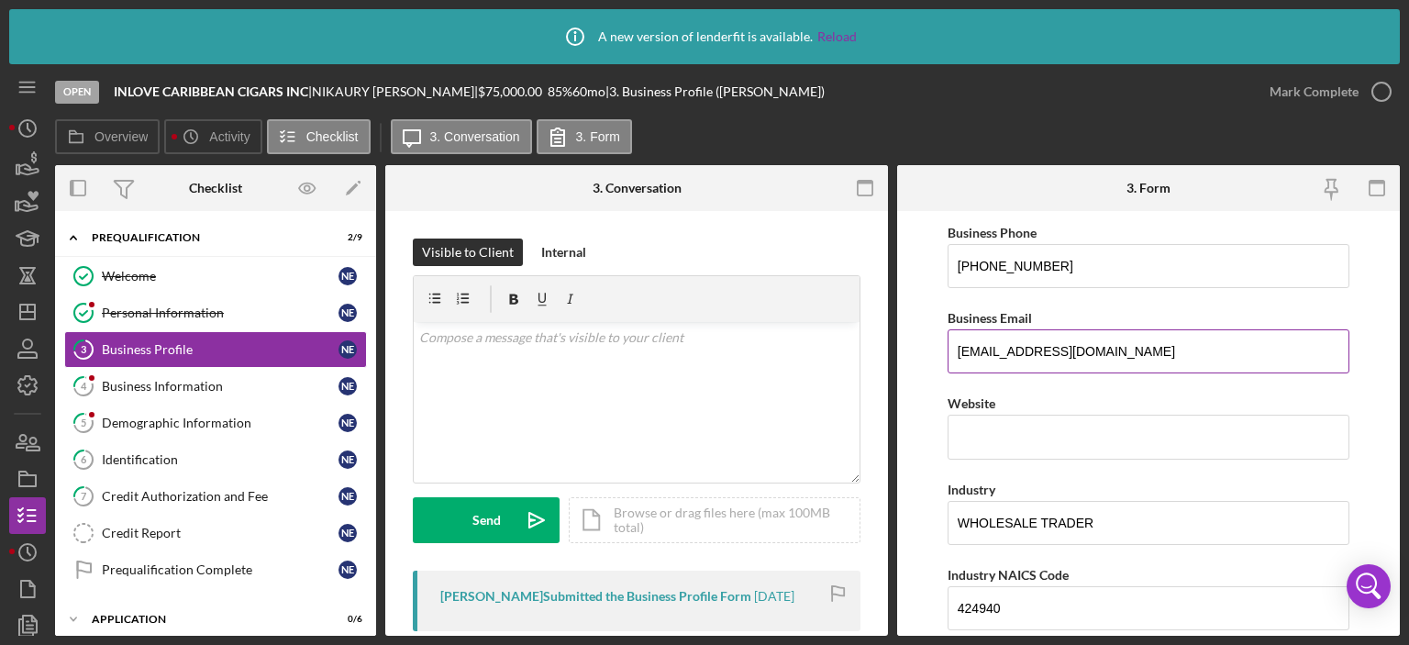
scroll to position [327, 0]
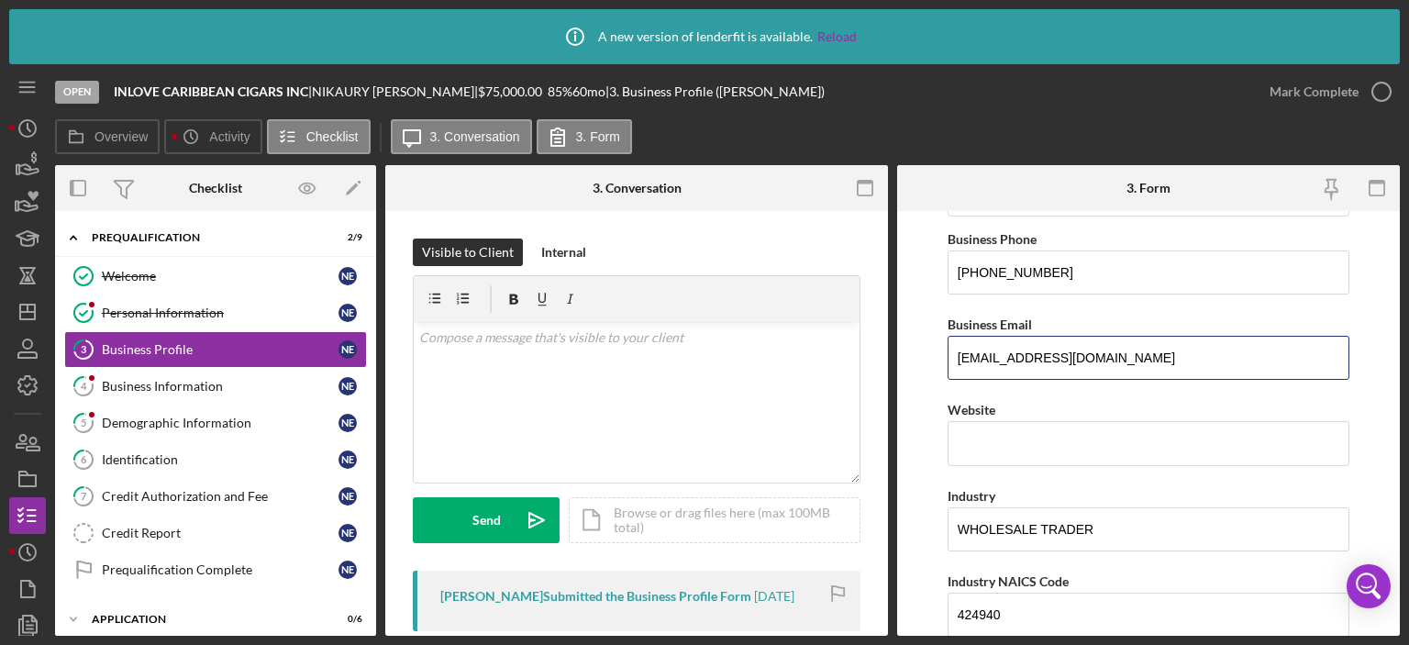
drag, startPoint x: 1141, startPoint y: 354, endPoint x: 941, endPoint y: 359, distance: 200.1
click at [941, 359] on form "Business Name INLOVE [GEOGRAPHIC_DATA] CIGARS INC DBA Business Start Date [DATE…" at bounding box center [1148, 423] width 503 height 425
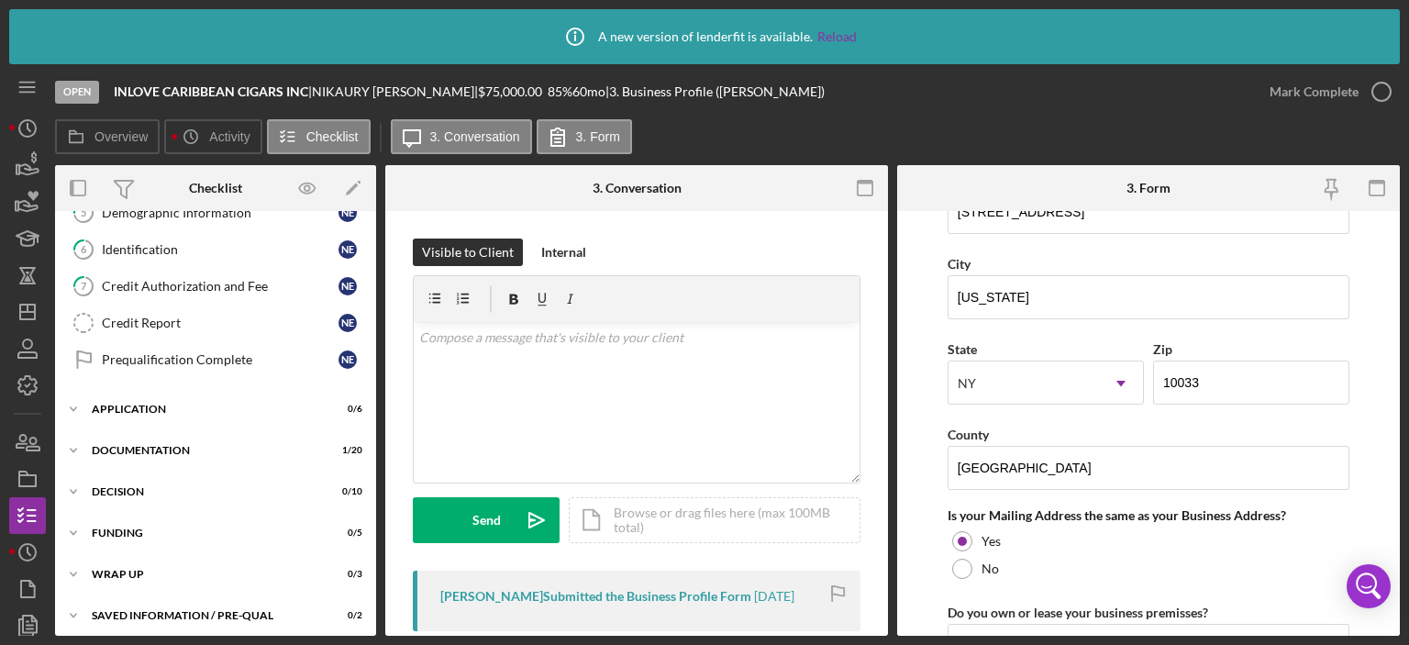
scroll to position [214, 0]
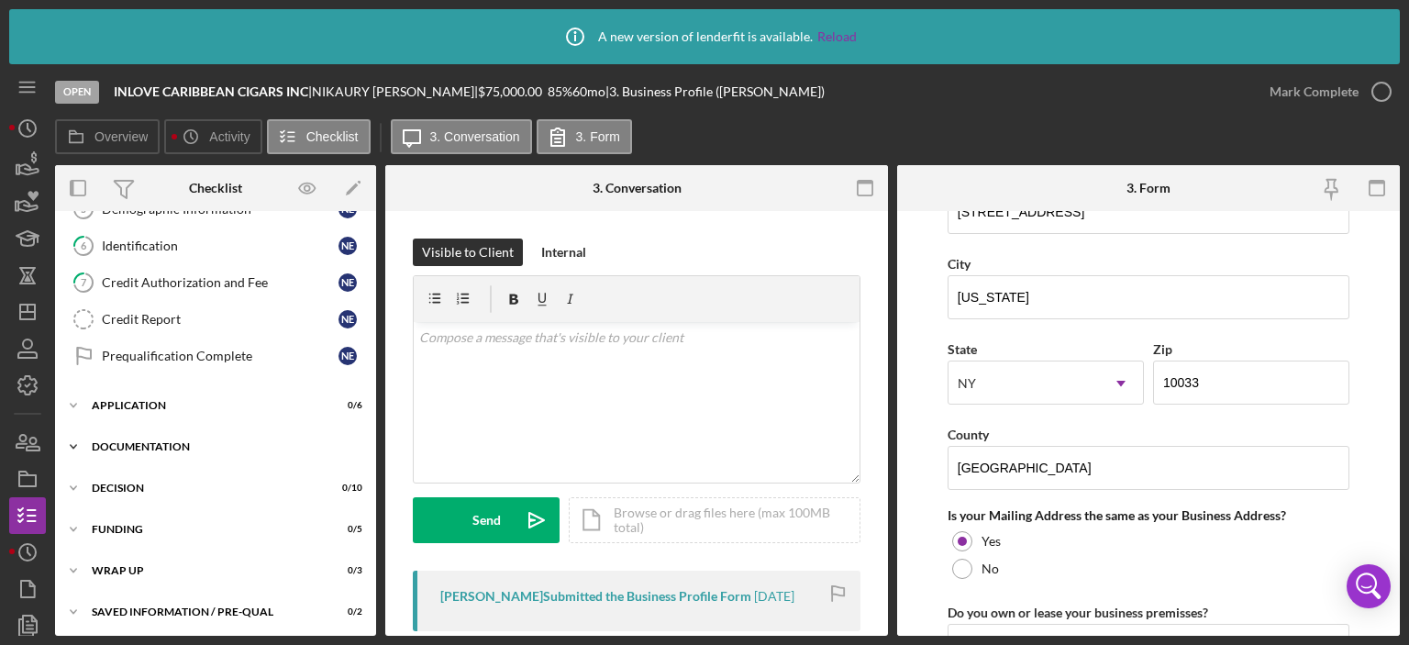
click at [73, 440] on icon "Icon/Expander" at bounding box center [73, 446] width 37 height 37
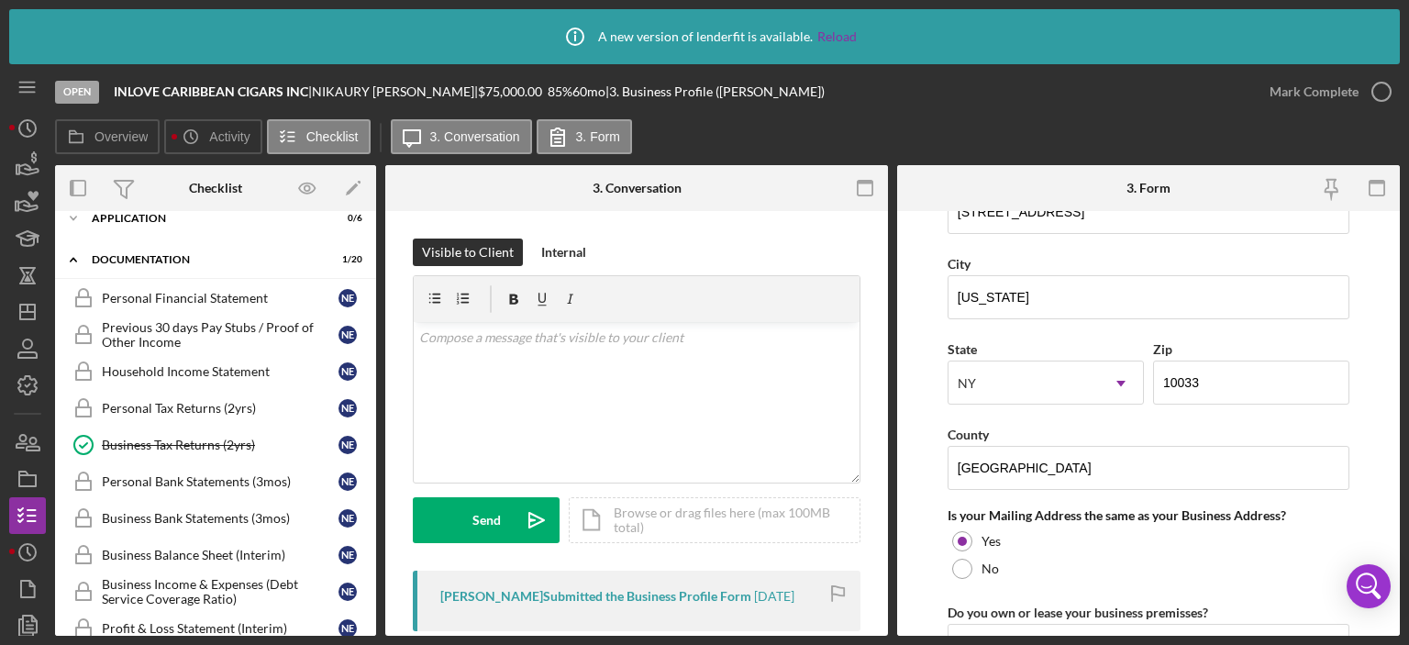
scroll to position [773, 0]
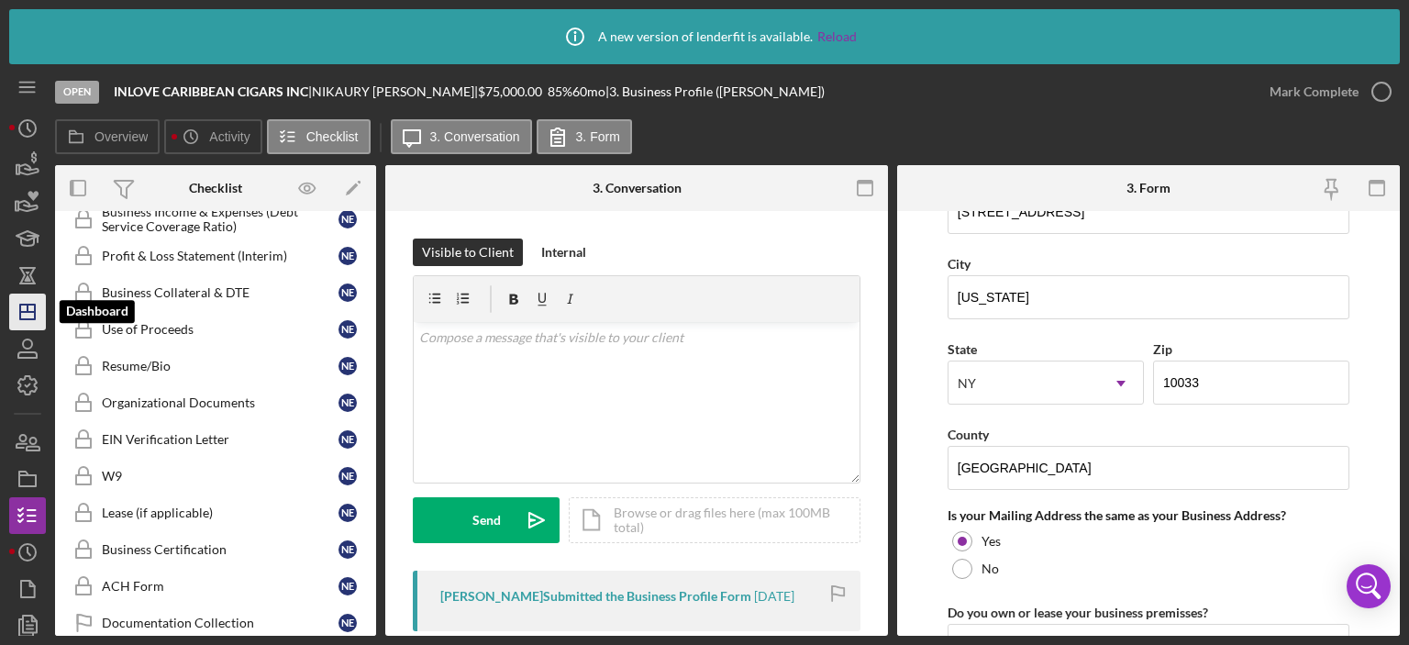
click at [34, 312] on line "button" at bounding box center [27, 312] width 15 height 0
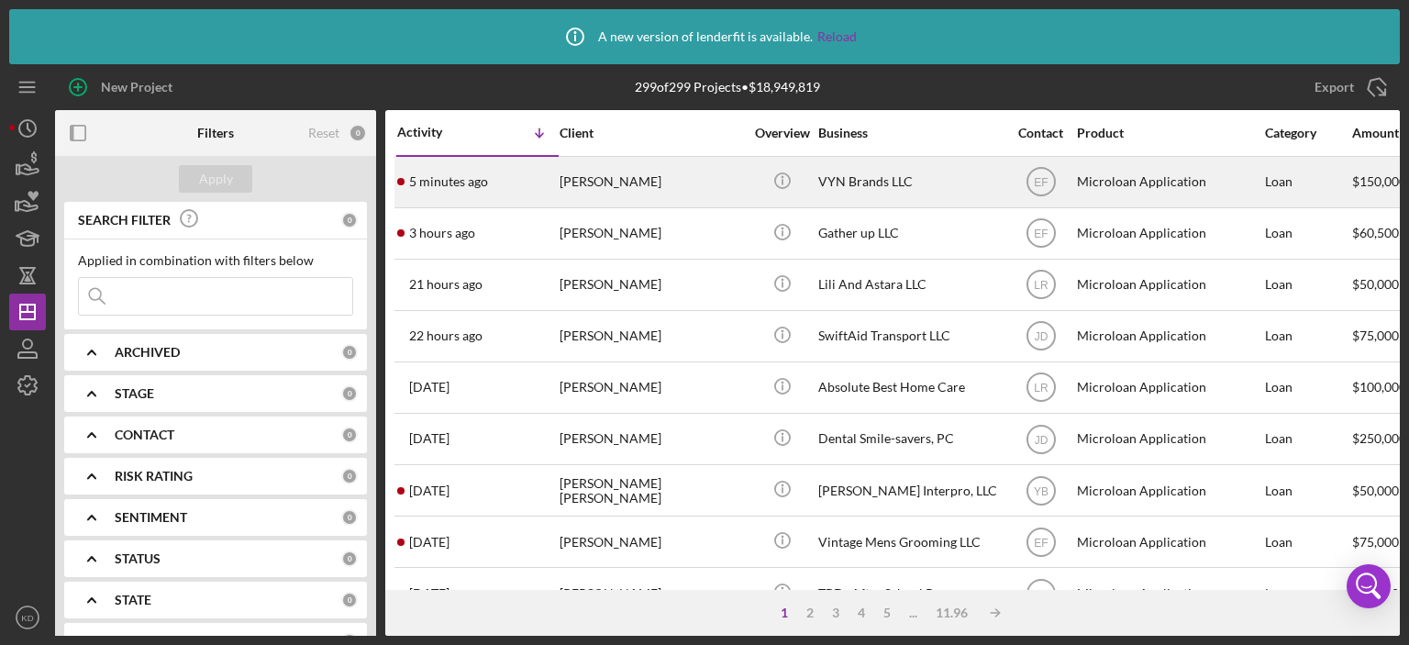
click at [856, 179] on div "VYN Brands LLC" at bounding box center [909, 182] width 183 height 49
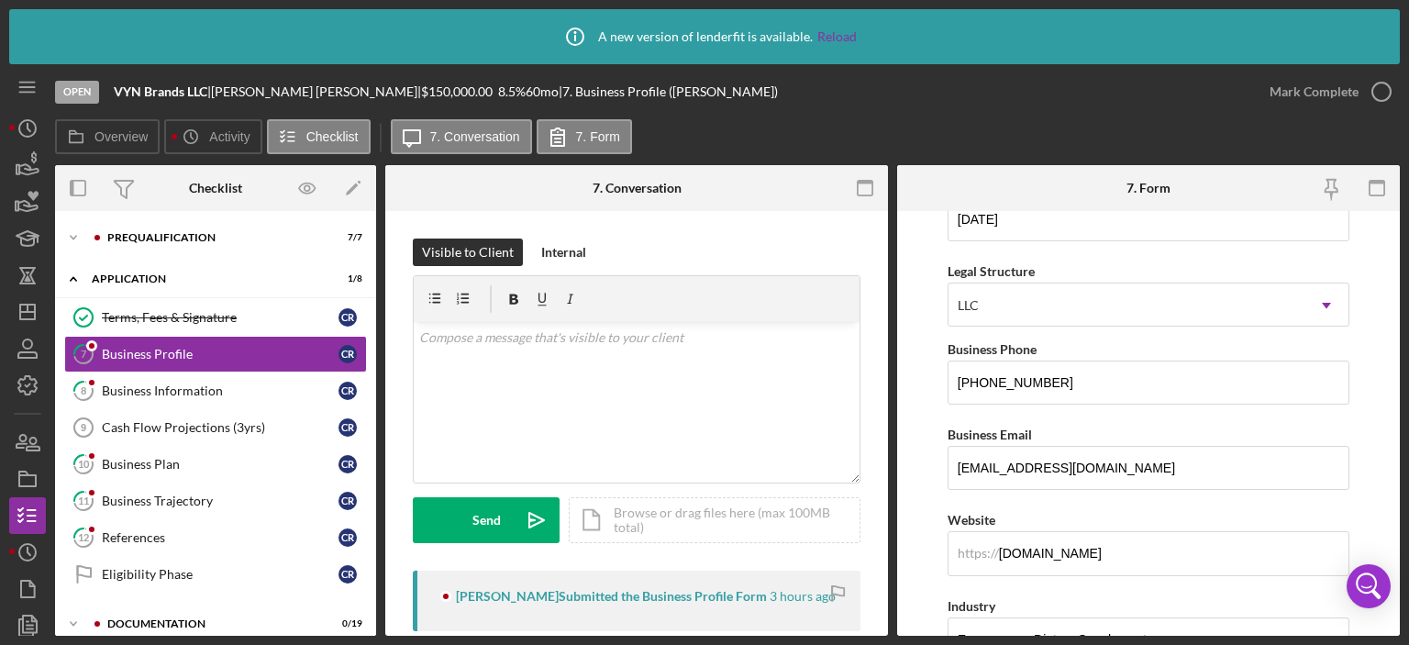
scroll to position [111, 0]
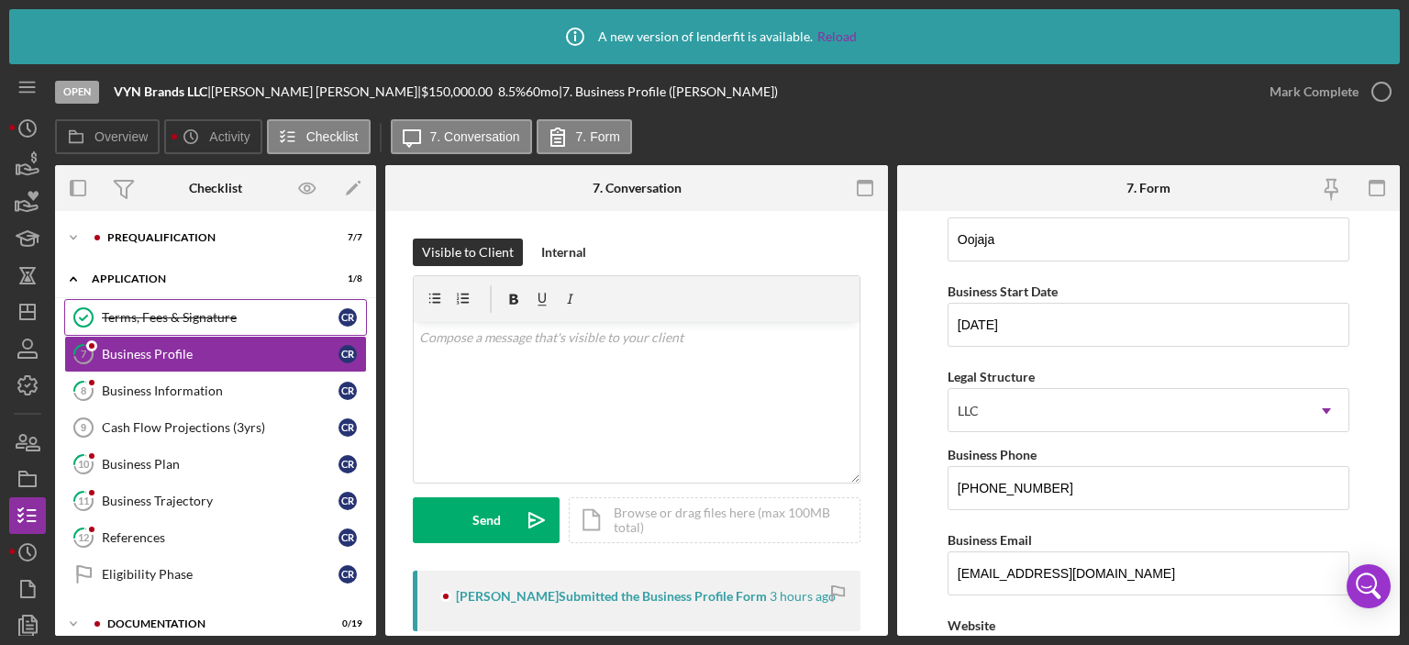
click at [161, 317] on div "Terms, Fees & Signature" at bounding box center [220, 317] width 237 height 15
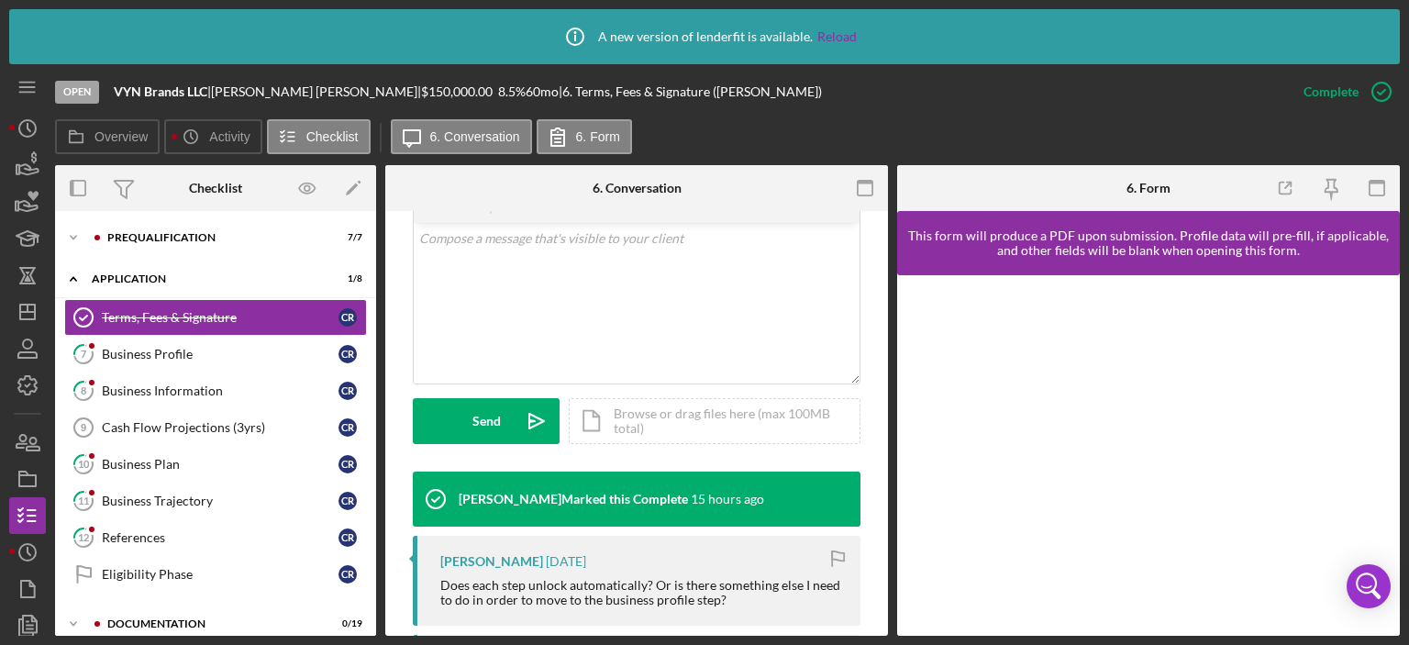
scroll to position [743, 0]
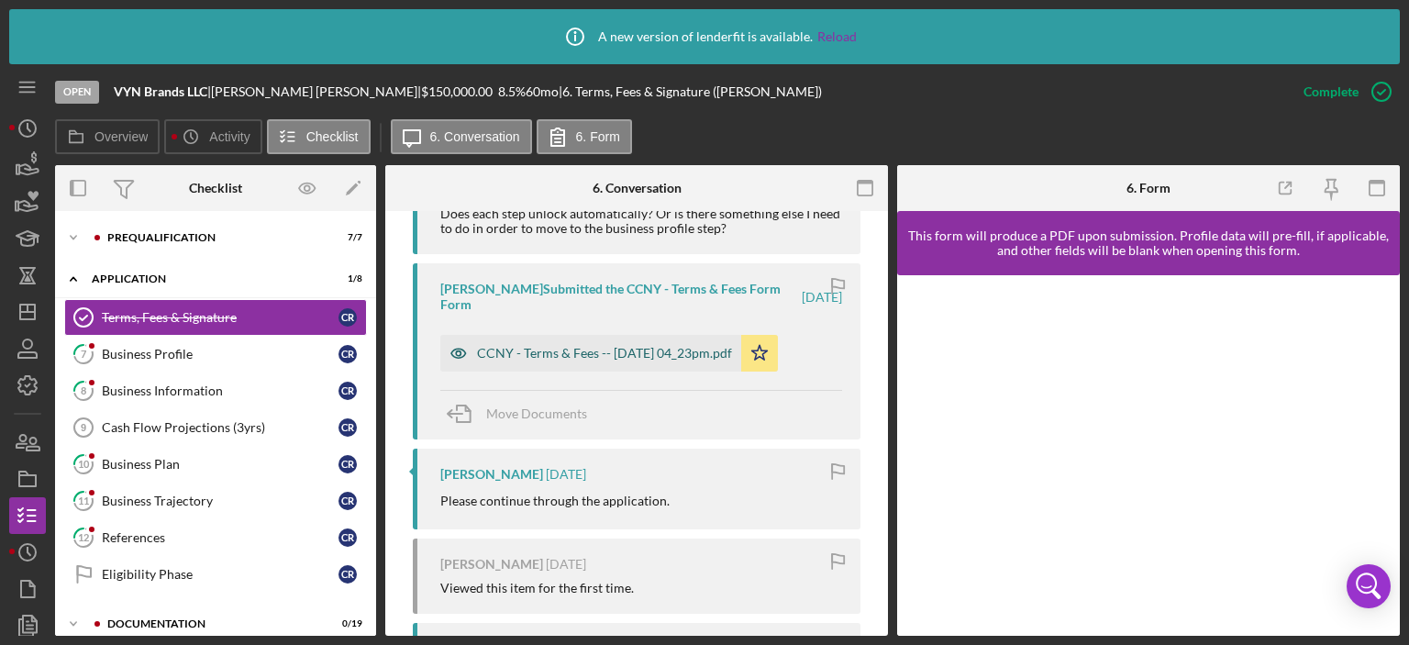
click at [710, 360] on div "CCNY - Terms & Fees -- [DATE] 04_23pm.pdf" at bounding box center [590, 353] width 301 height 37
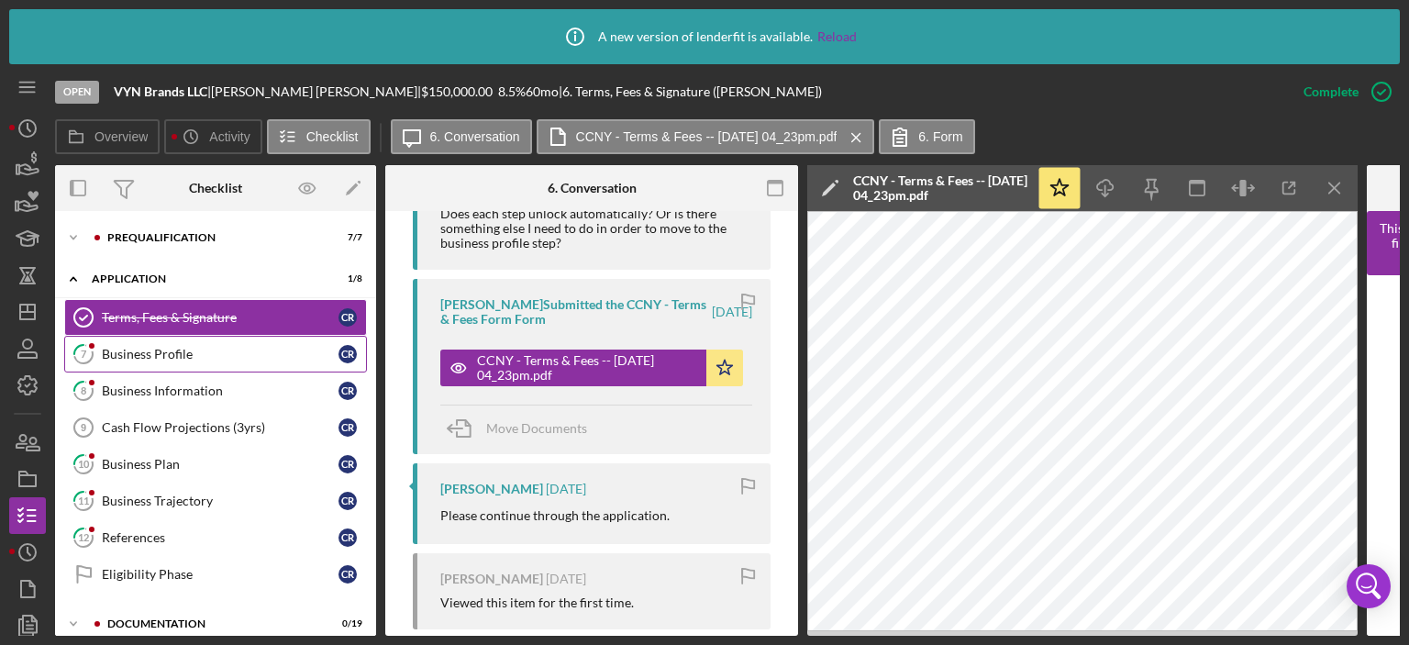
click at [179, 347] on div "Business Profile" at bounding box center [220, 354] width 237 height 15
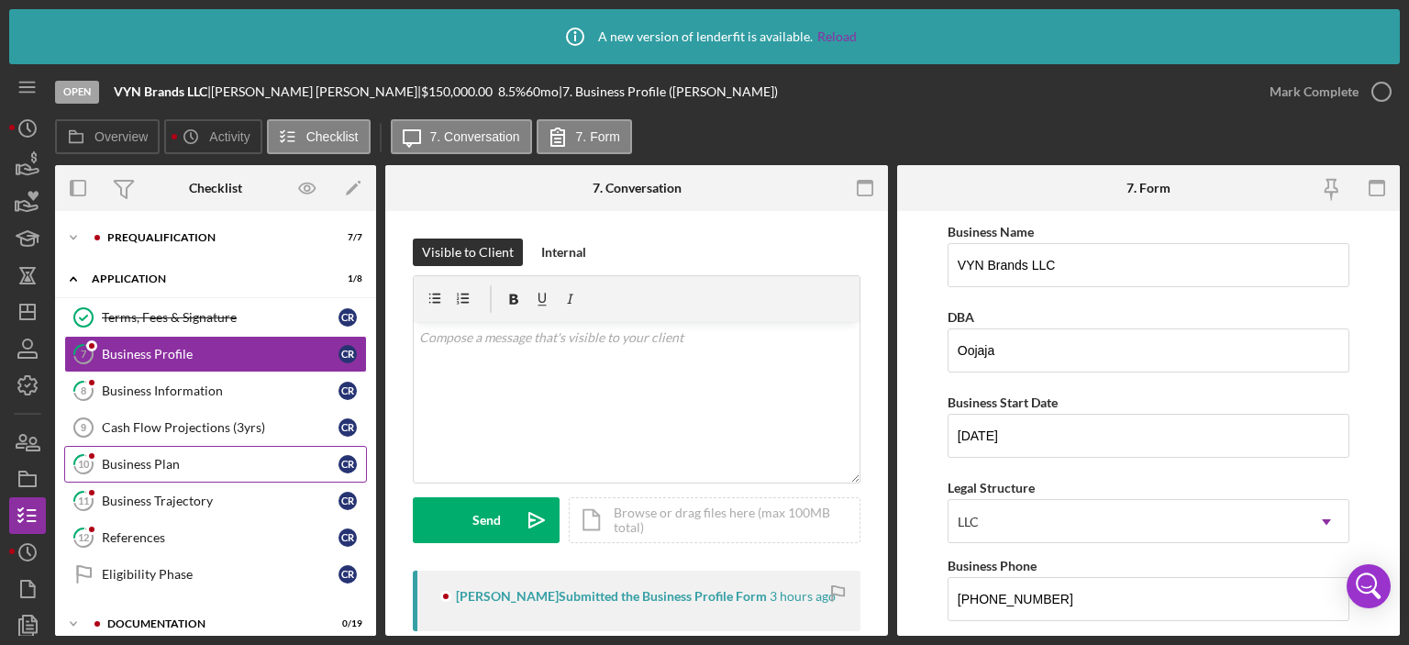
click at [155, 460] on div "Business Plan" at bounding box center [220, 464] width 237 height 15
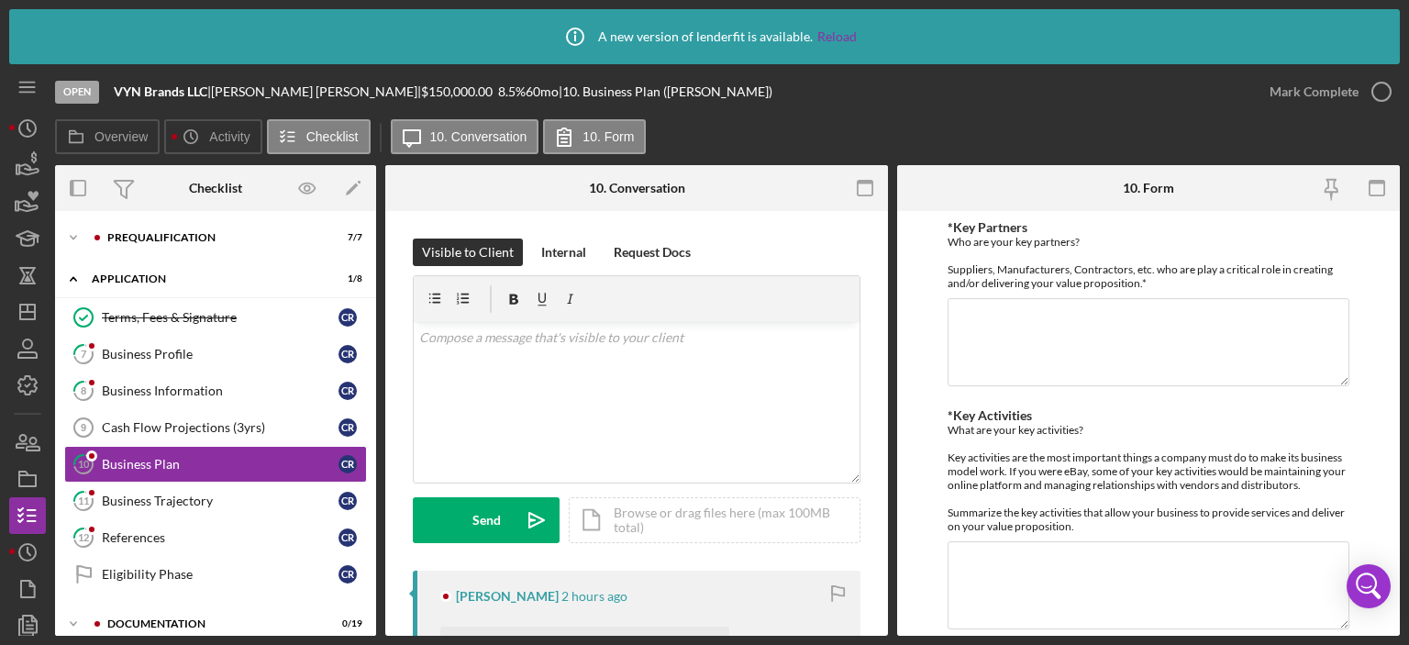
scroll to position [372, 0]
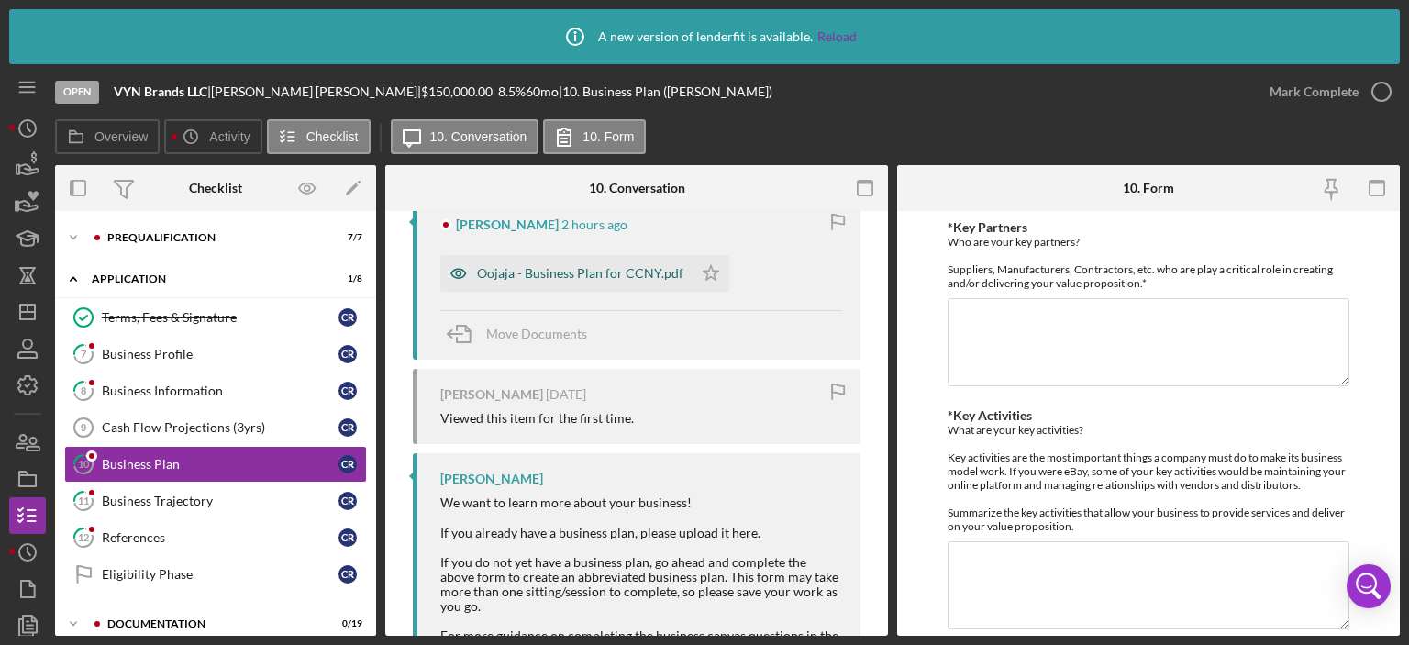
click at [574, 268] on div "Oojaja - Business Plan for CCNY.pdf" at bounding box center [580, 273] width 206 height 15
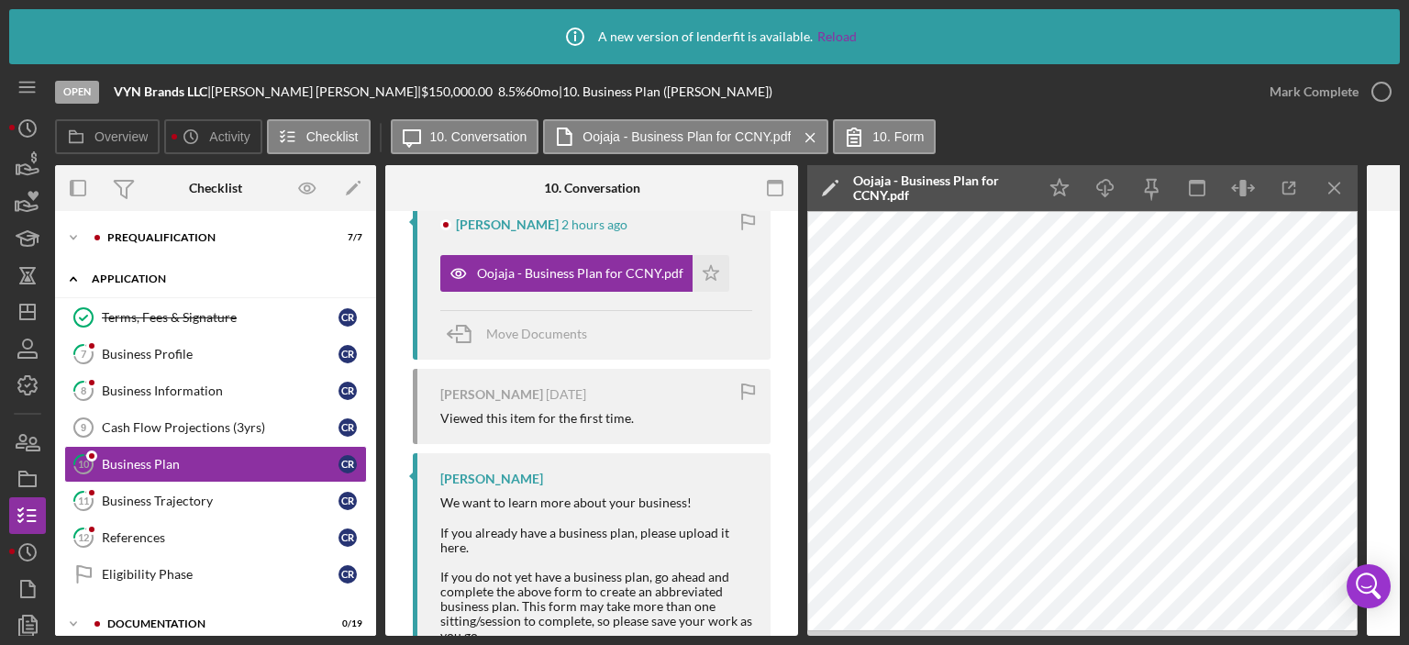
click at [73, 277] on polyline at bounding box center [74, 279] width 6 height 4
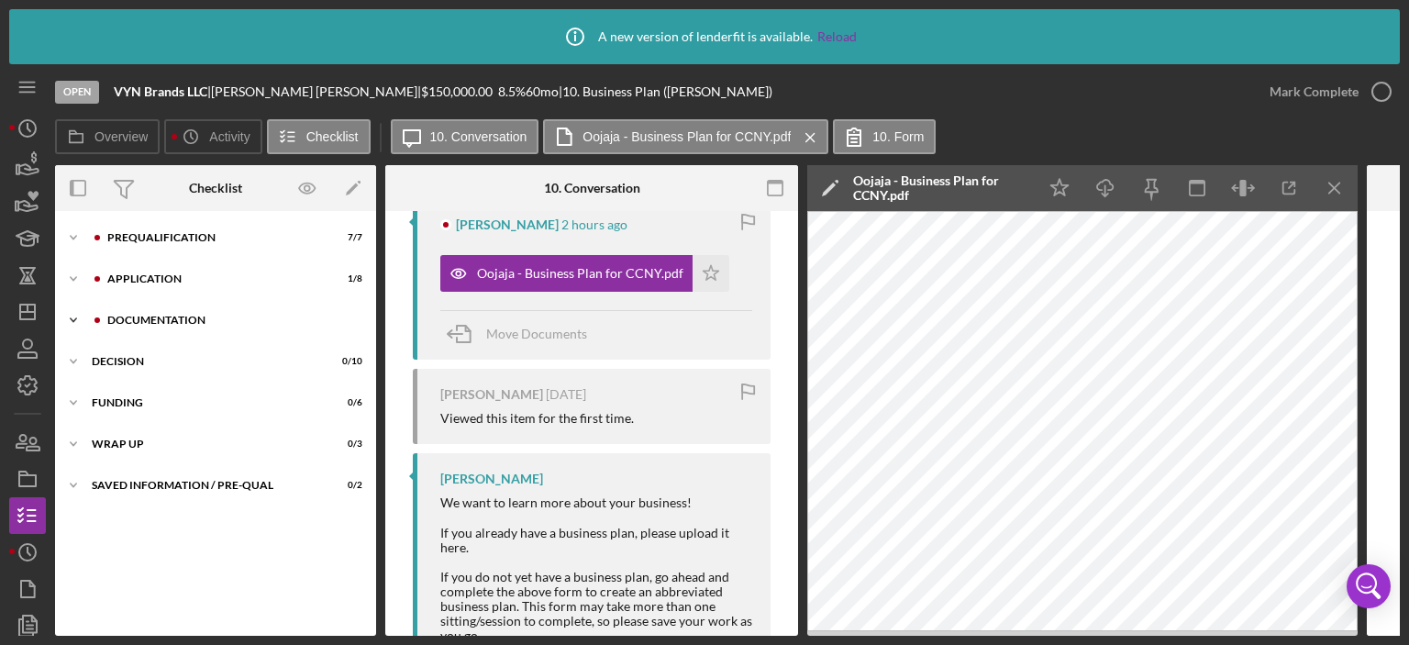
click at [77, 318] on icon "Icon/Expander" at bounding box center [73, 320] width 37 height 37
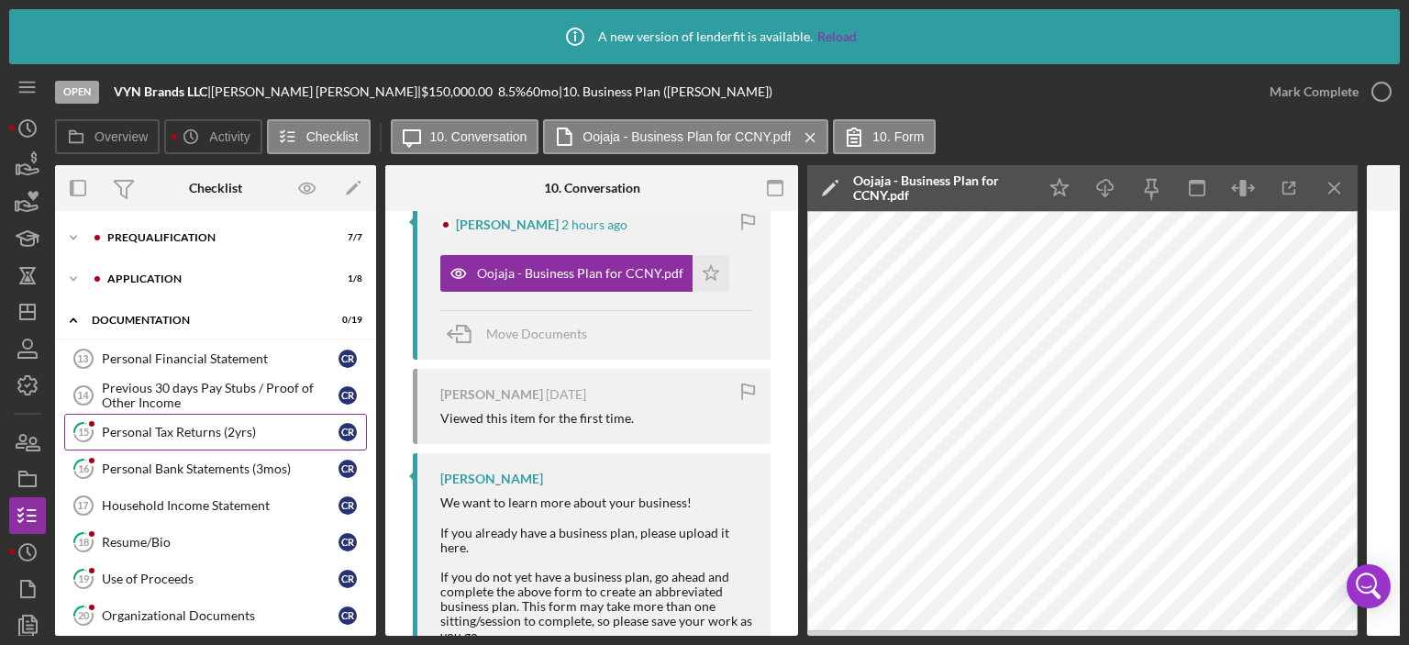
click at [147, 427] on div "Personal Tax Returns (2yrs)" at bounding box center [220, 432] width 237 height 15
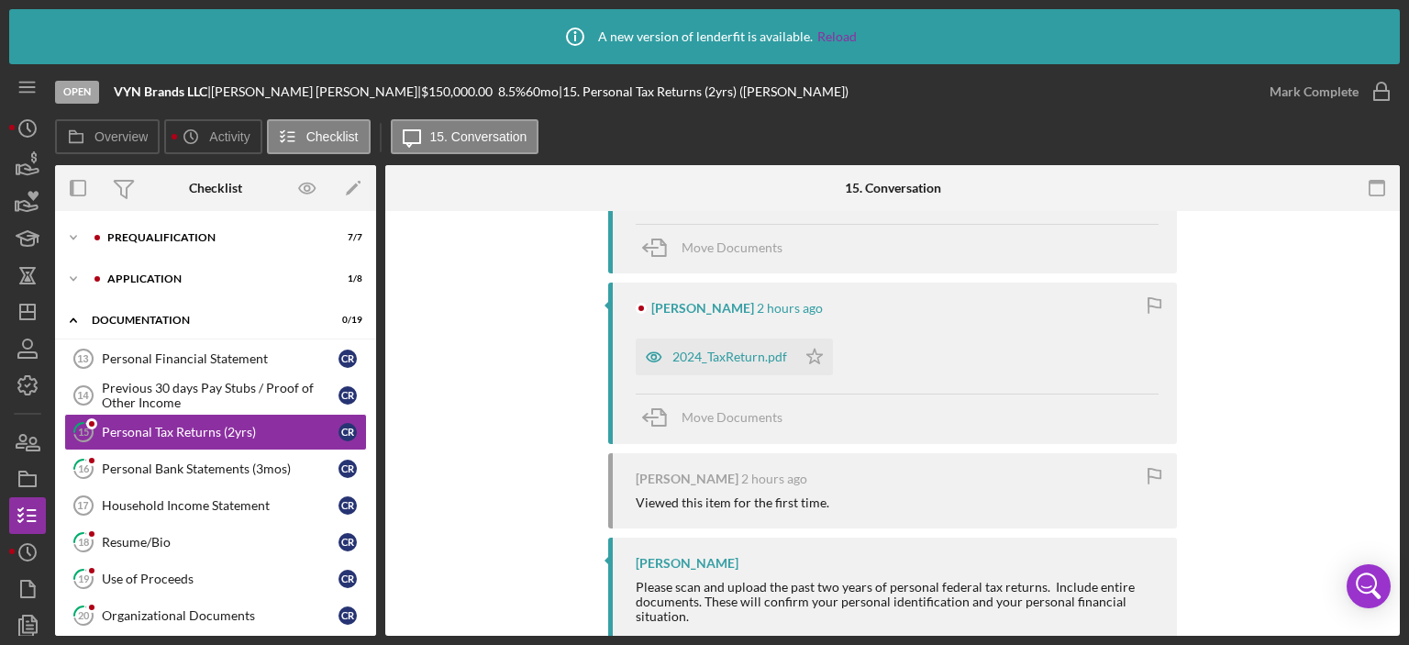
scroll to position [547, 0]
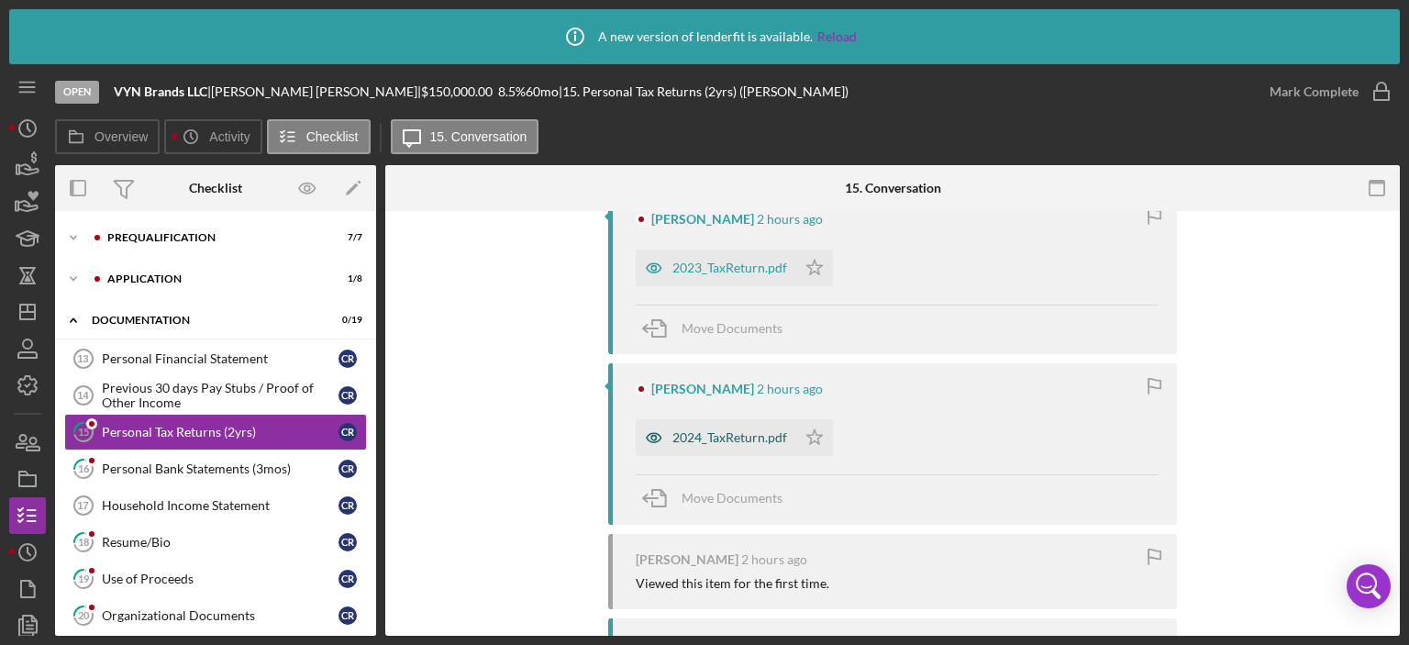
click at [718, 445] on div "2024_TaxReturn.pdf" at bounding box center [716, 437] width 161 height 37
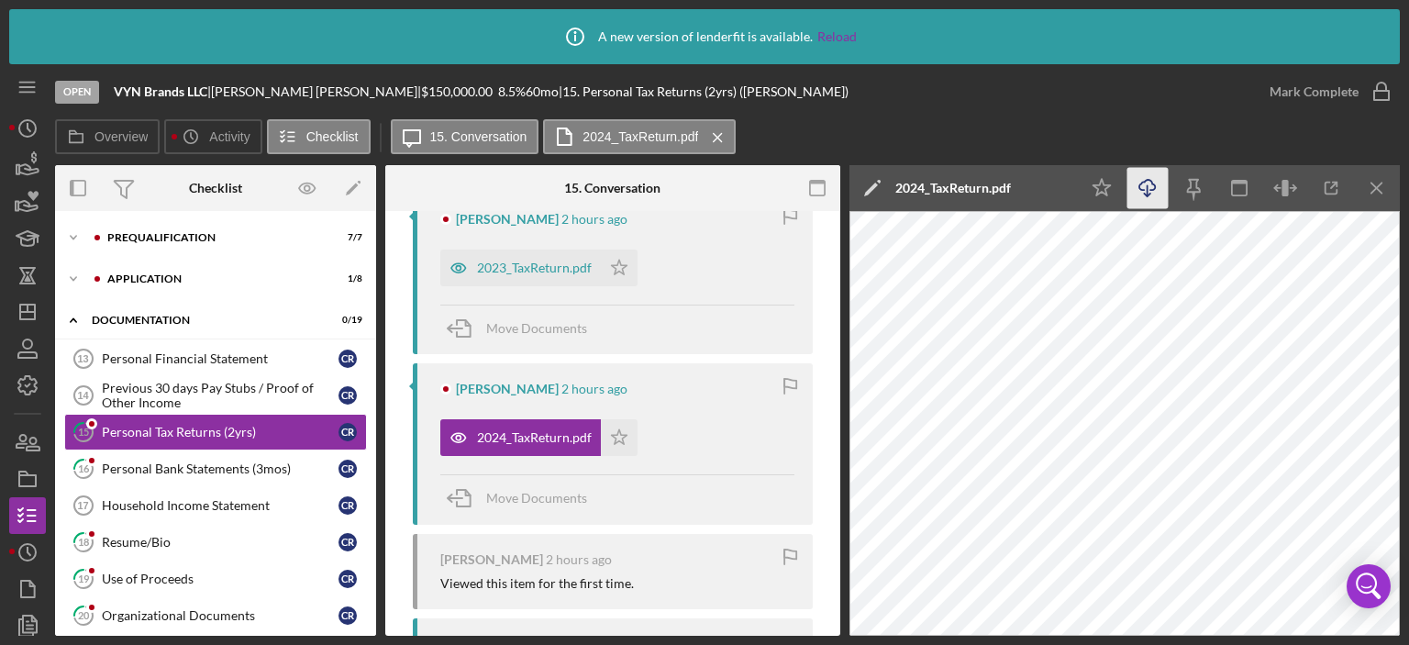
click at [1141, 179] on icon "Icon/Download" at bounding box center [1148, 188] width 41 height 41
click at [508, 264] on div "2023_TaxReturn.pdf" at bounding box center [534, 268] width 115 height 15
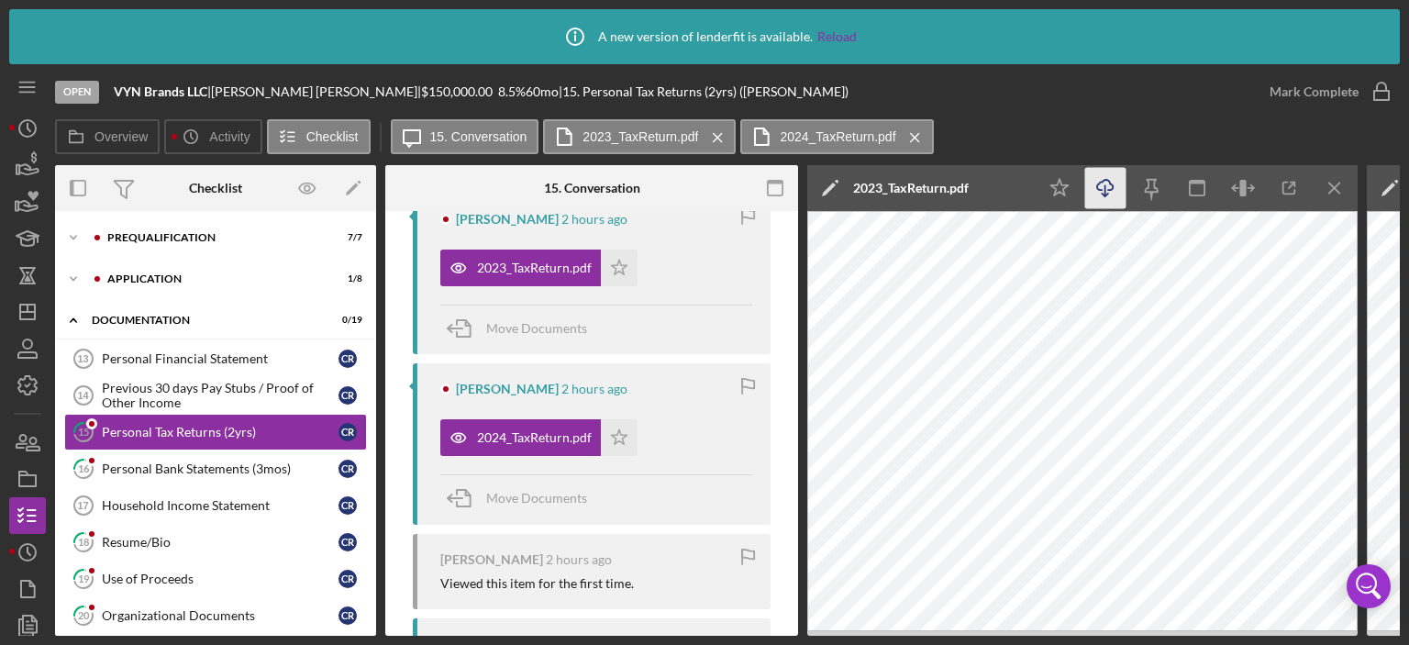
click at [1098, 187] on icon "Icon/Download" at bounding box center [1105, 188] width 41 height 41
click at [791, 316] on div "Visible to Client Internal Request Docs v Color teal Color pink Remove color Ad…" at bounding box center [591, 221] width 413 height 1115
click at [792, 319] on div "Visible to Client Internal Request Docs v Color teal Color pink Remove color Ad…" at bounding box center [591, 221] width 413 height 1115
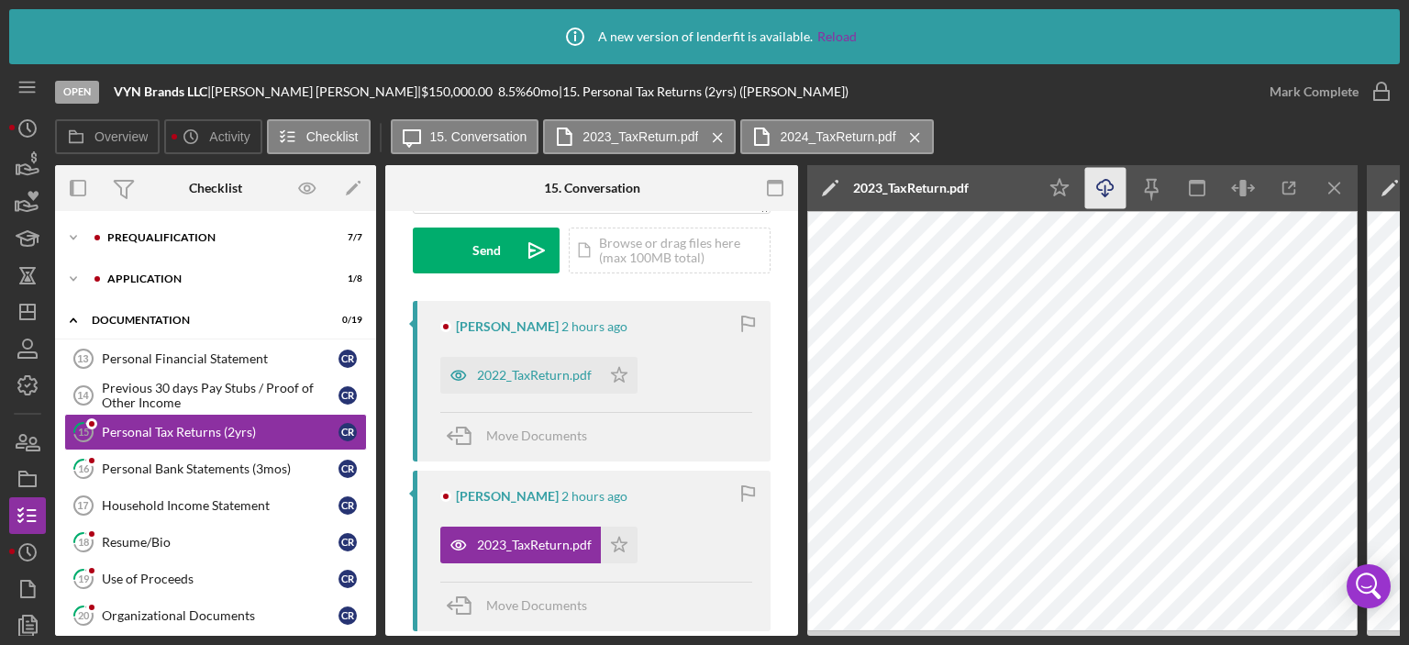
scroll to position [259, 0]
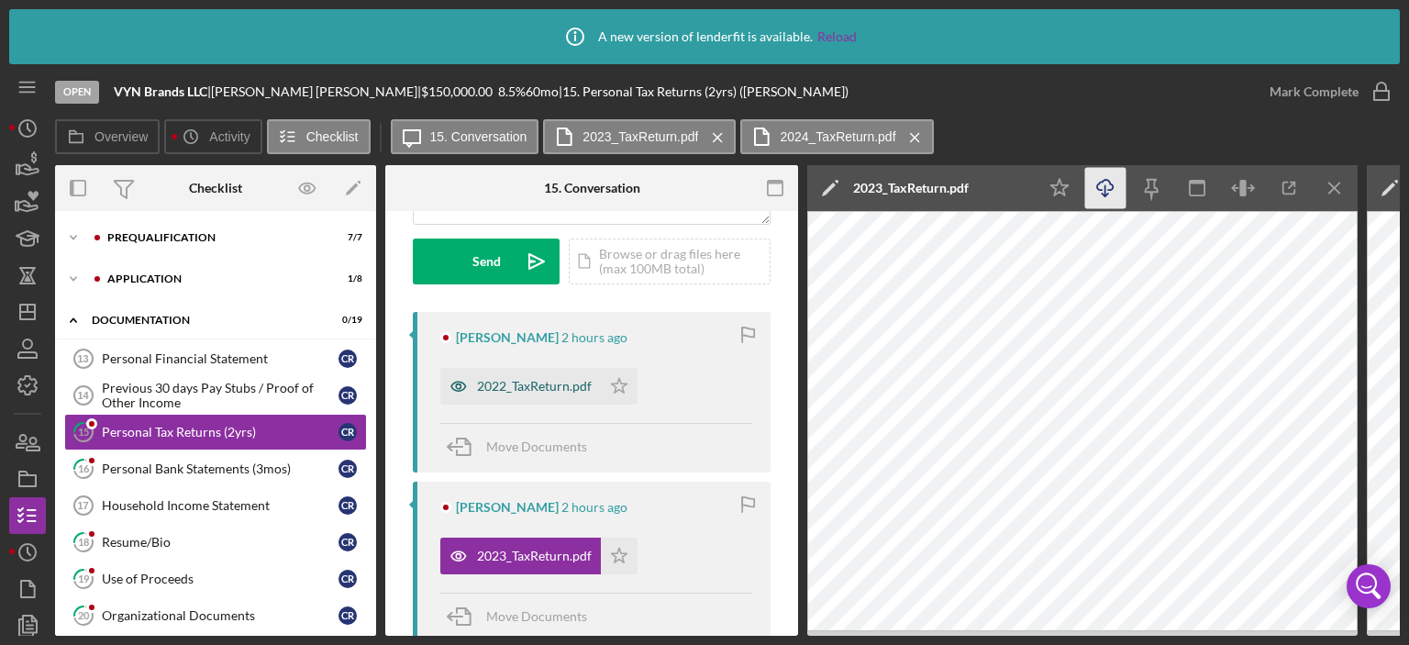
click at [486, 377] on div "2022_TaxReturn.pdf" at bounding box center [520, 386] width 161 height 37
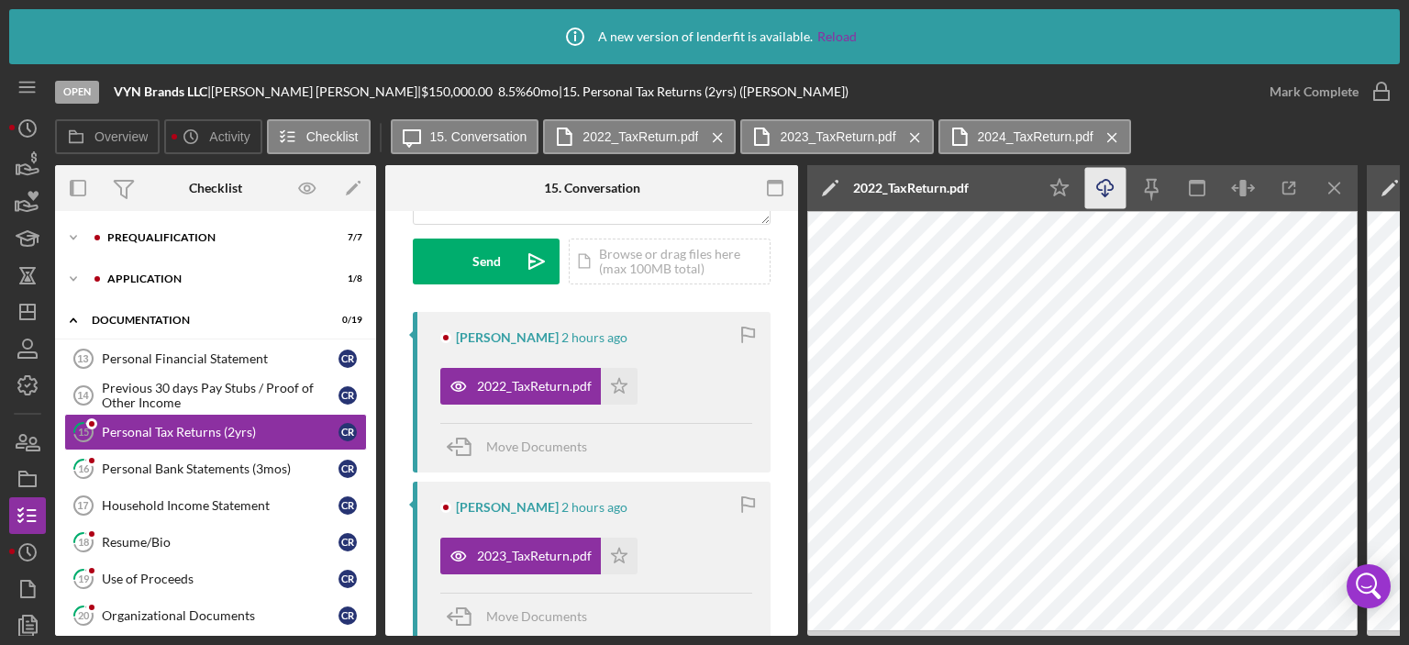
click at [1105, 182] on icon "Icon/Download" at bounding box center [1105, 188] width 41 height 41
click at [159, 461] on div "Personal Bank Statements (3mos)" at bounding box center [220, 468] width 237 height 15
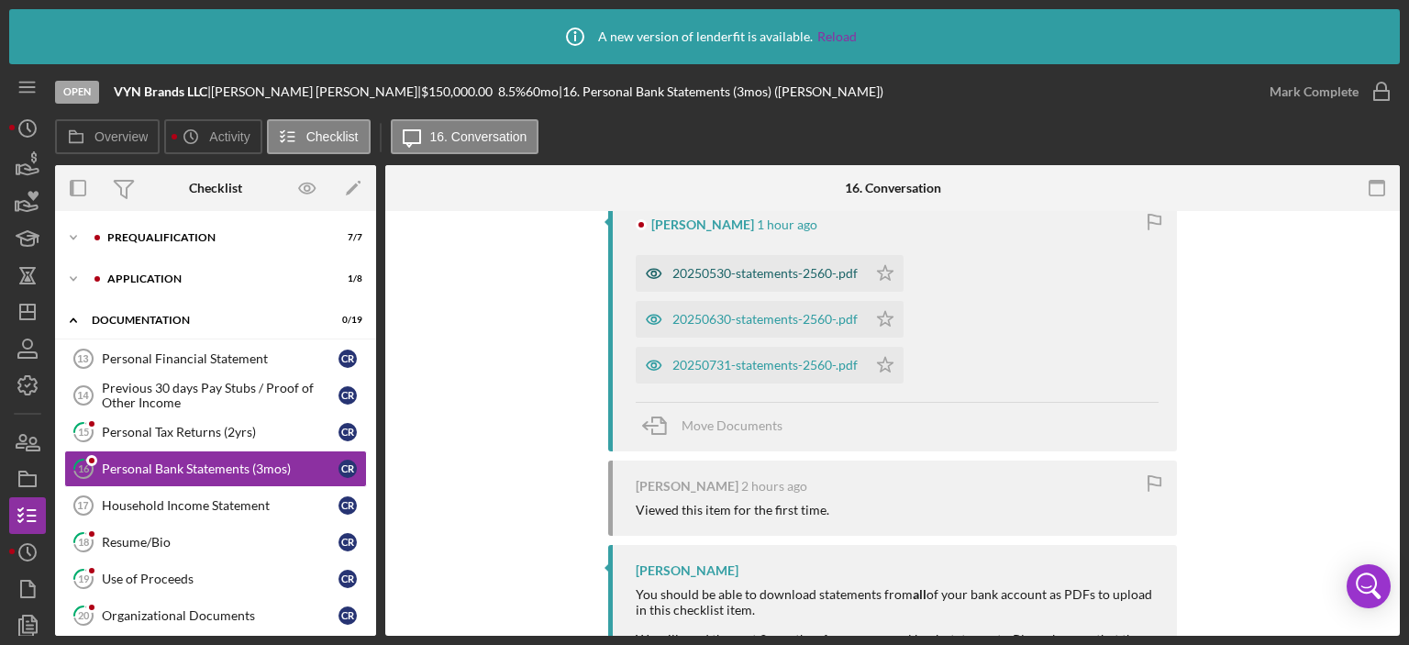
click at [726, 271] on div "20250530-statements-2560-.pdf" at bounding box center [765, 273] width 185 height 15
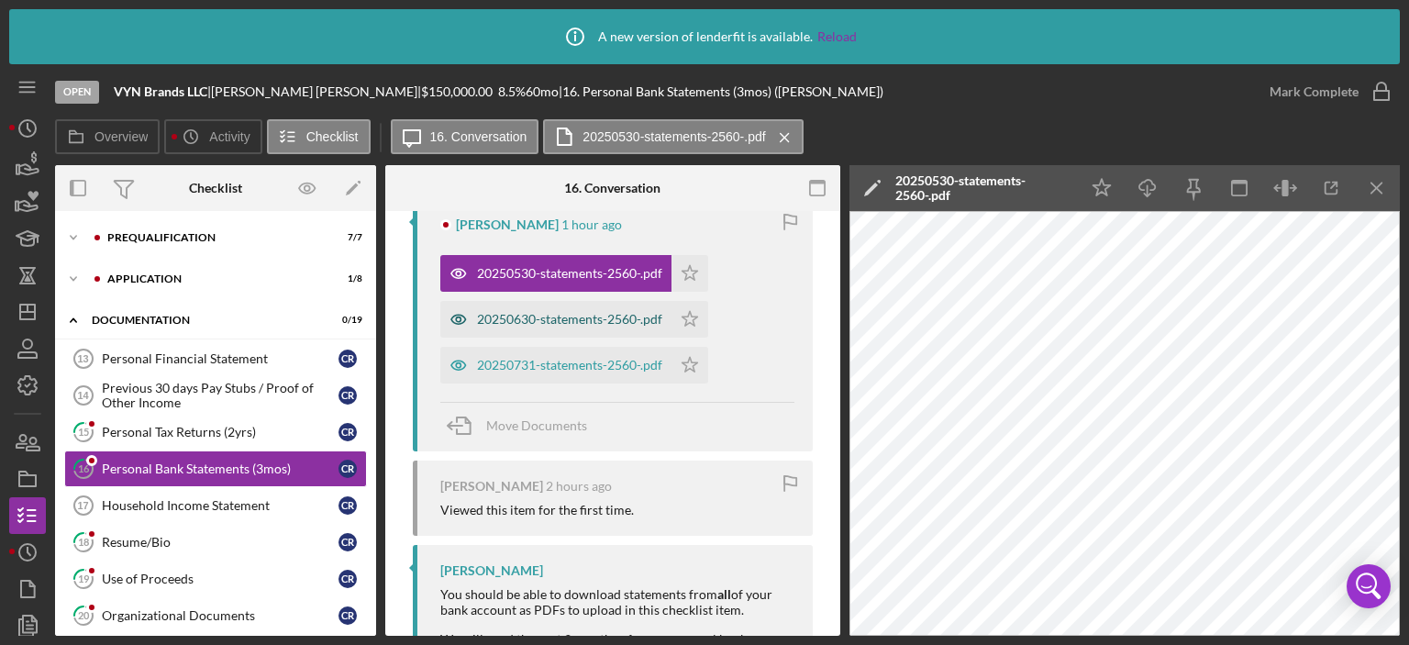
click at [594, 310] on div "20250630-statements-2560-.pdf" at bounding box center [555, 319] width 231 height 37
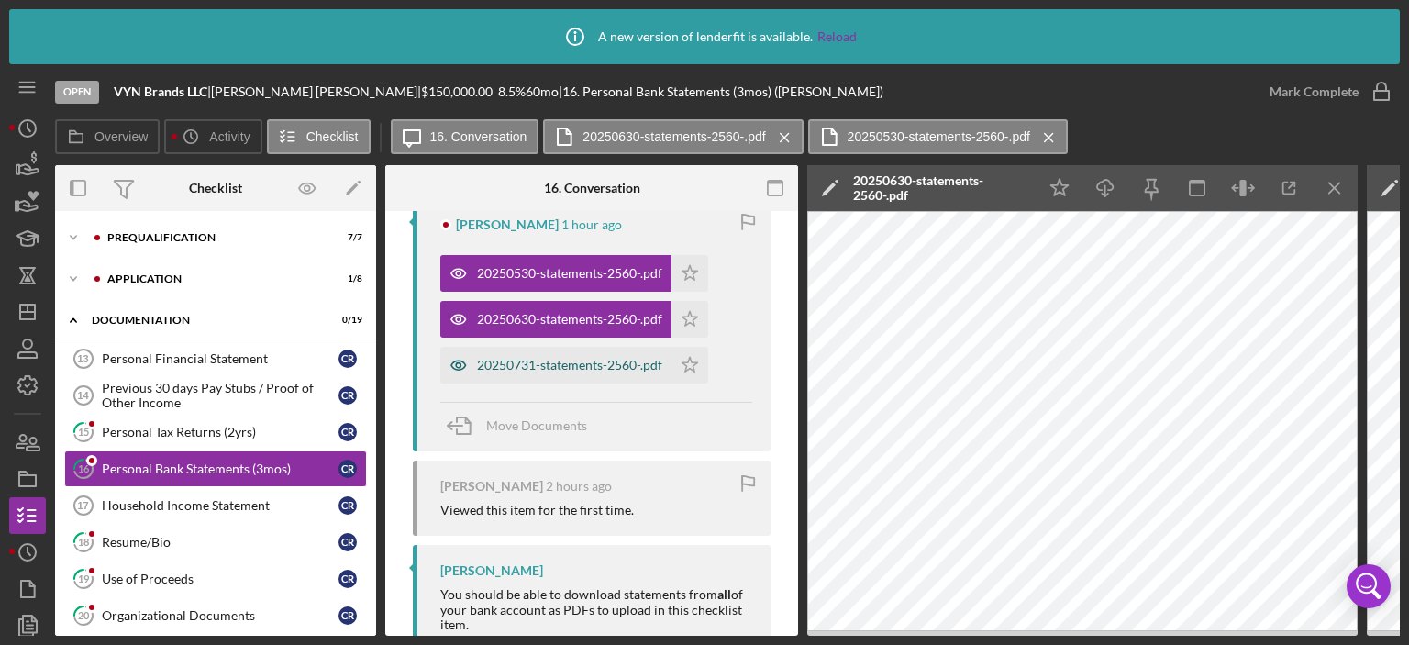
click at [541, 366] on div "20250731-statements-2560-.pdf" at bounding box center [569, 365] width 185 height 15
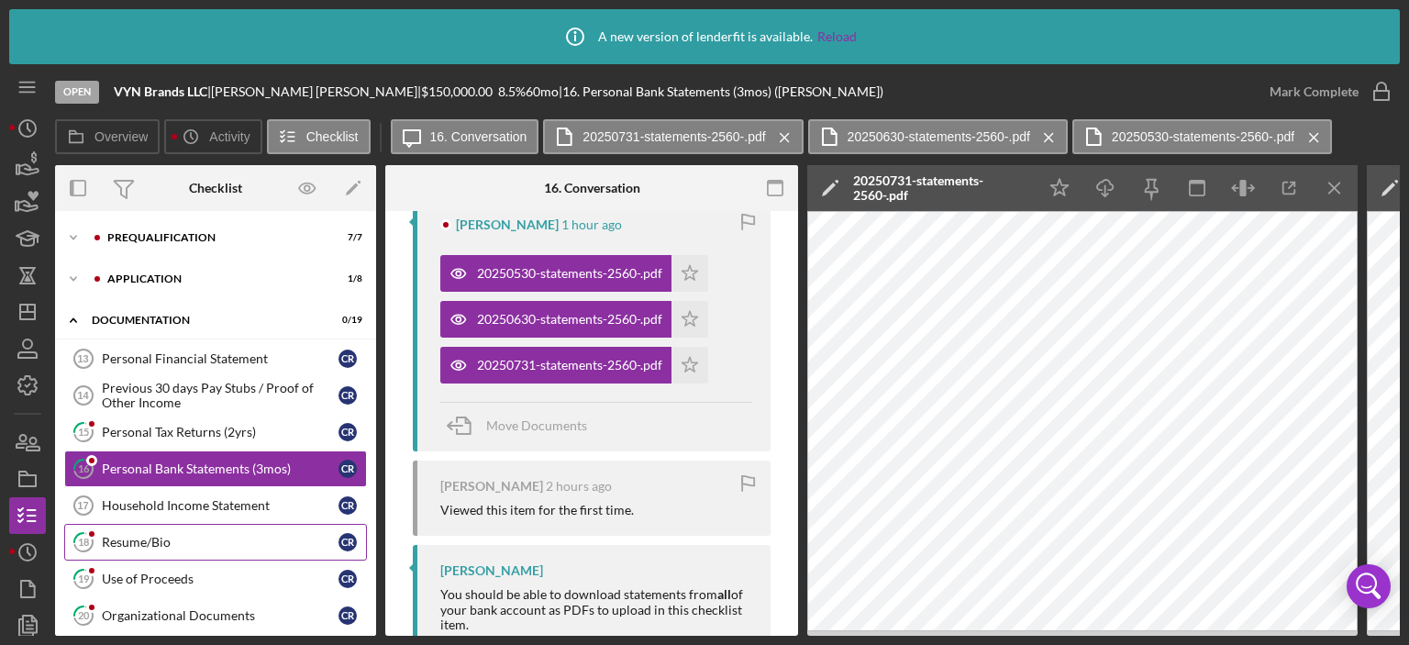
click at [158, 538] on div "Resume/Bio" at bounding box center [220, 542] width 237 height 15
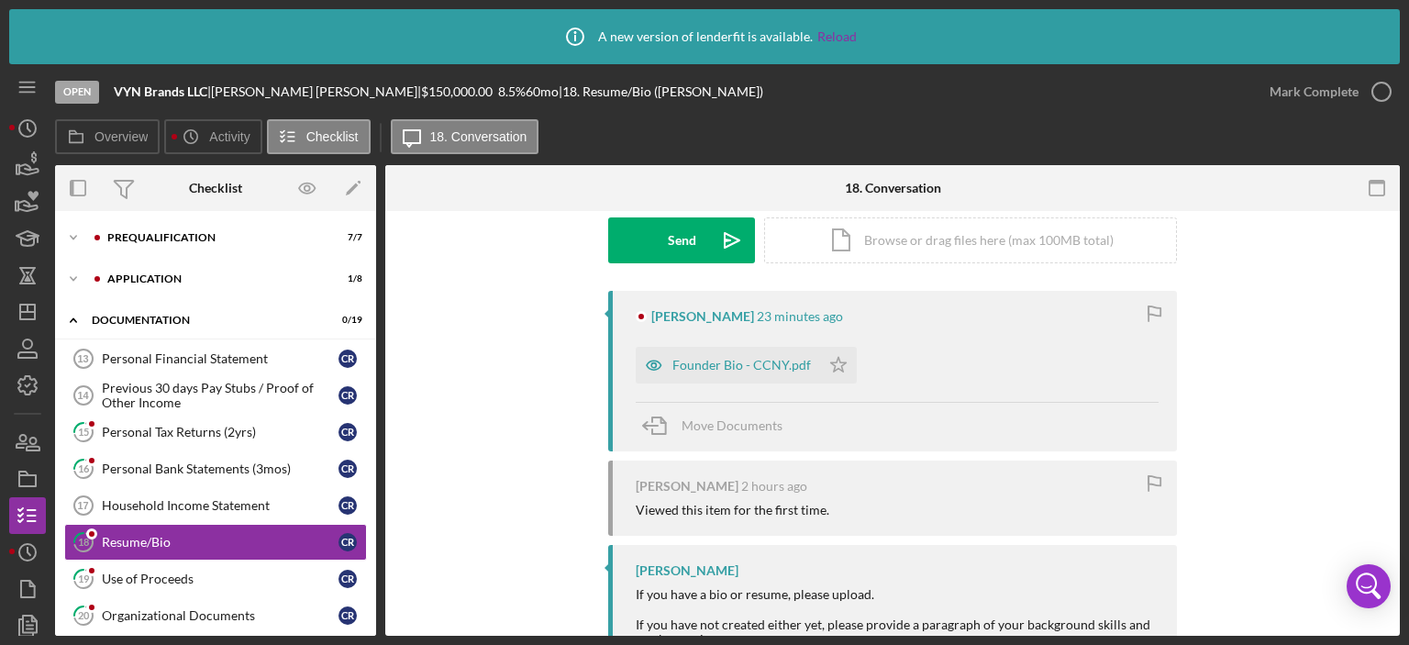
scroll to position [283, 0]
click at [706, 359] on div "Founder Bio - CCNY.pdf" at bounding box center [742, 362] width 139 height 15
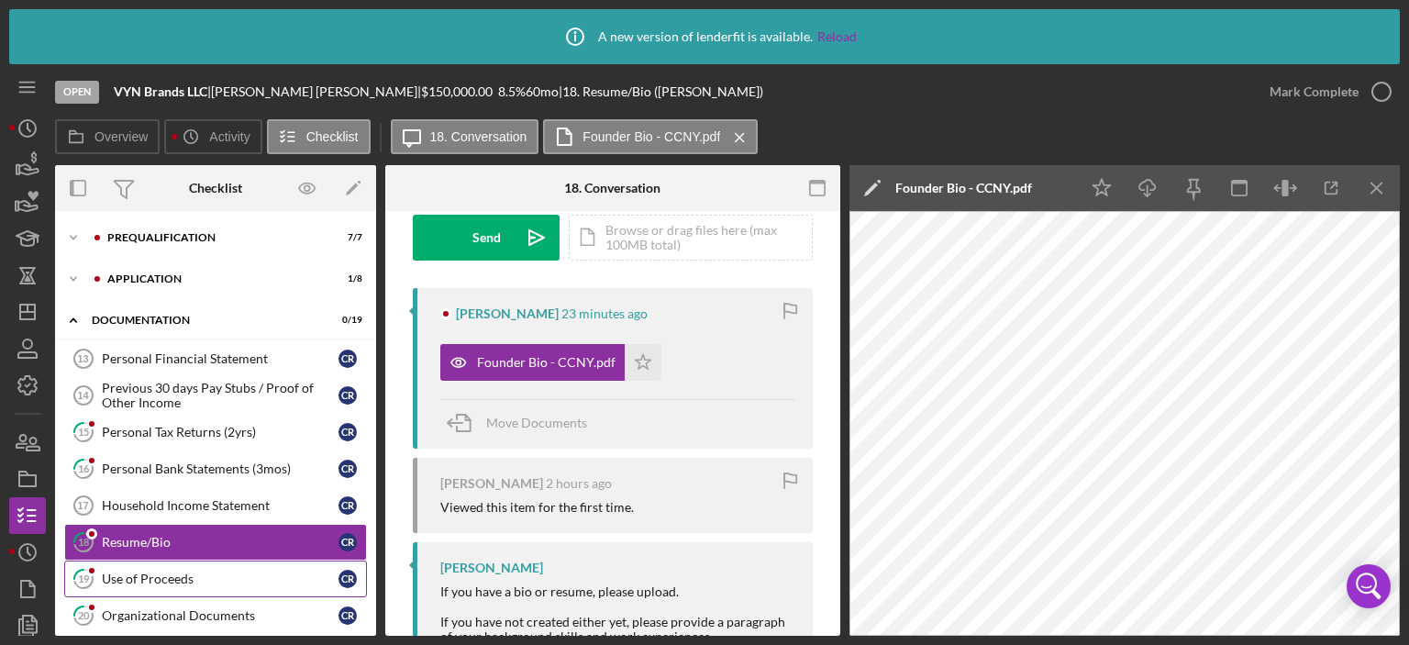
click at [155, 572] on div "Use of Proceeds" at bounding box center [220, 579] width 237 height 15
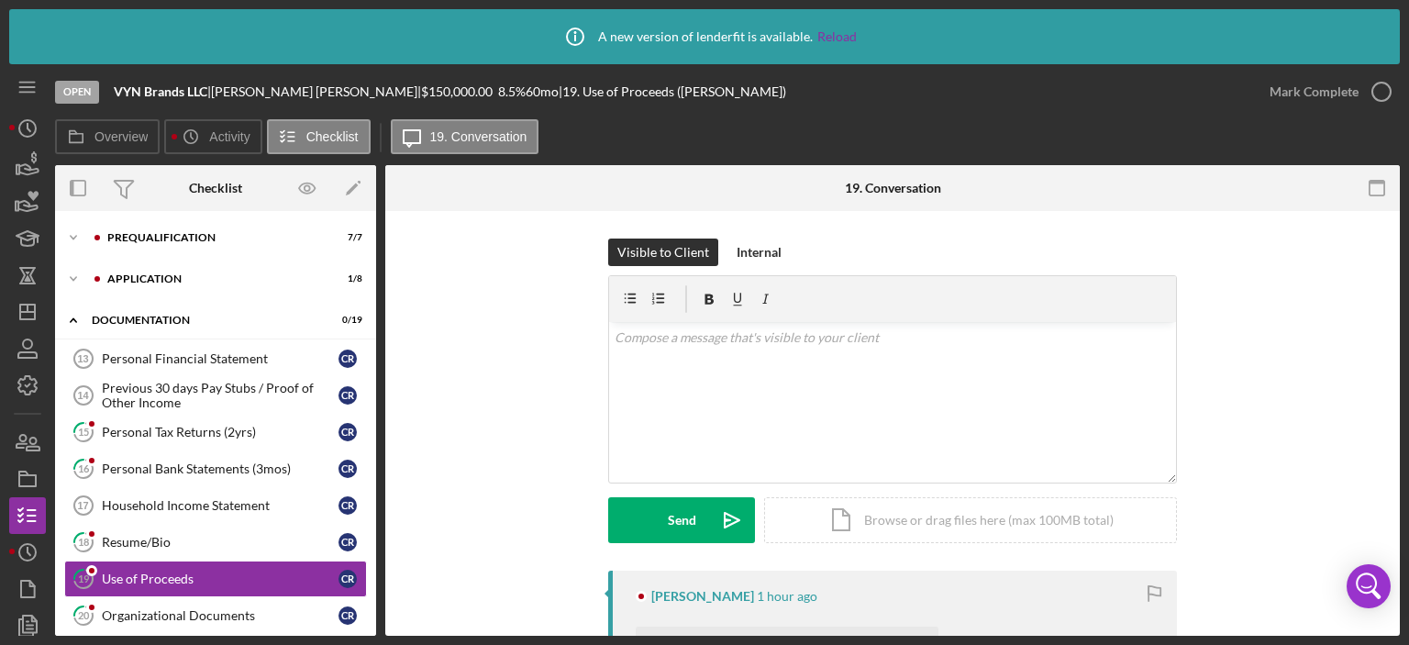
drag, startPoint x: 1395, startPoint y: 383, endPoint x: 1398, endPoint y: 458, distance: 75.3
click at [1398, 458] on div "19 Use of Proceeds Visible to Client Internal v Color teal Color pink Remove co…" at bounding box center [892, 423] width 1015 height 425
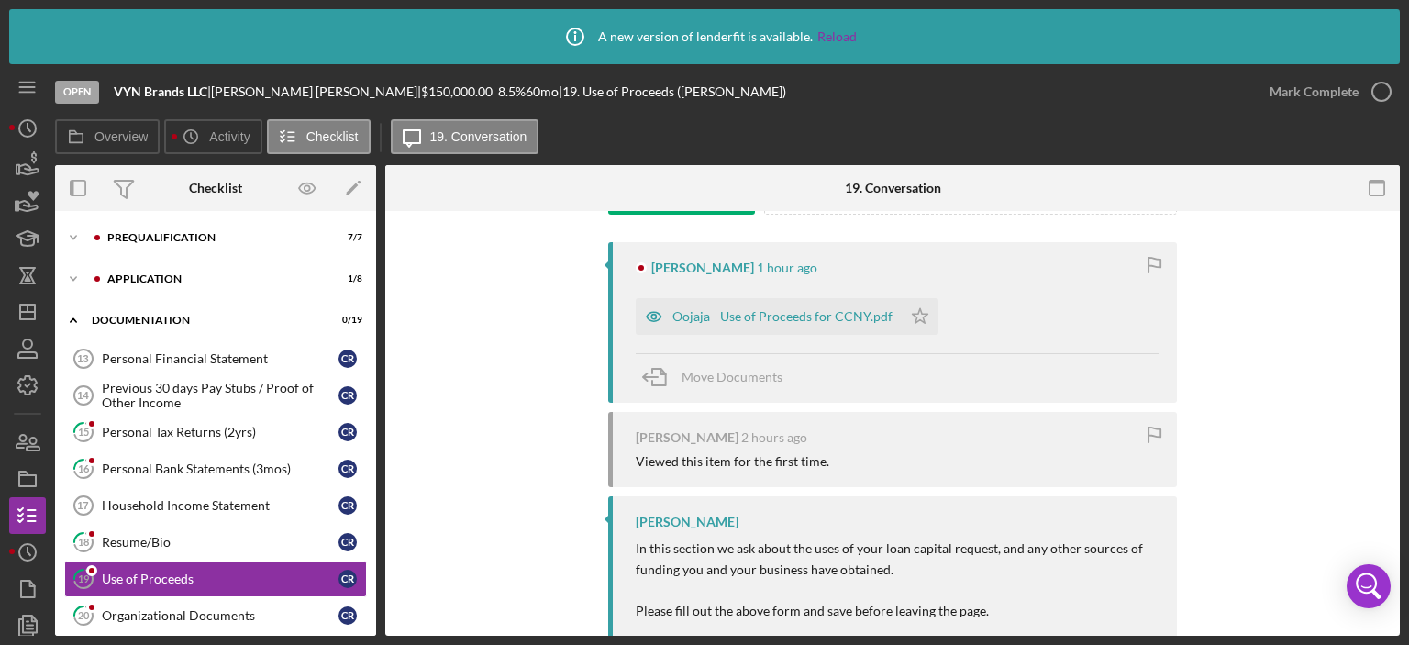
scroll to position [363, 0]
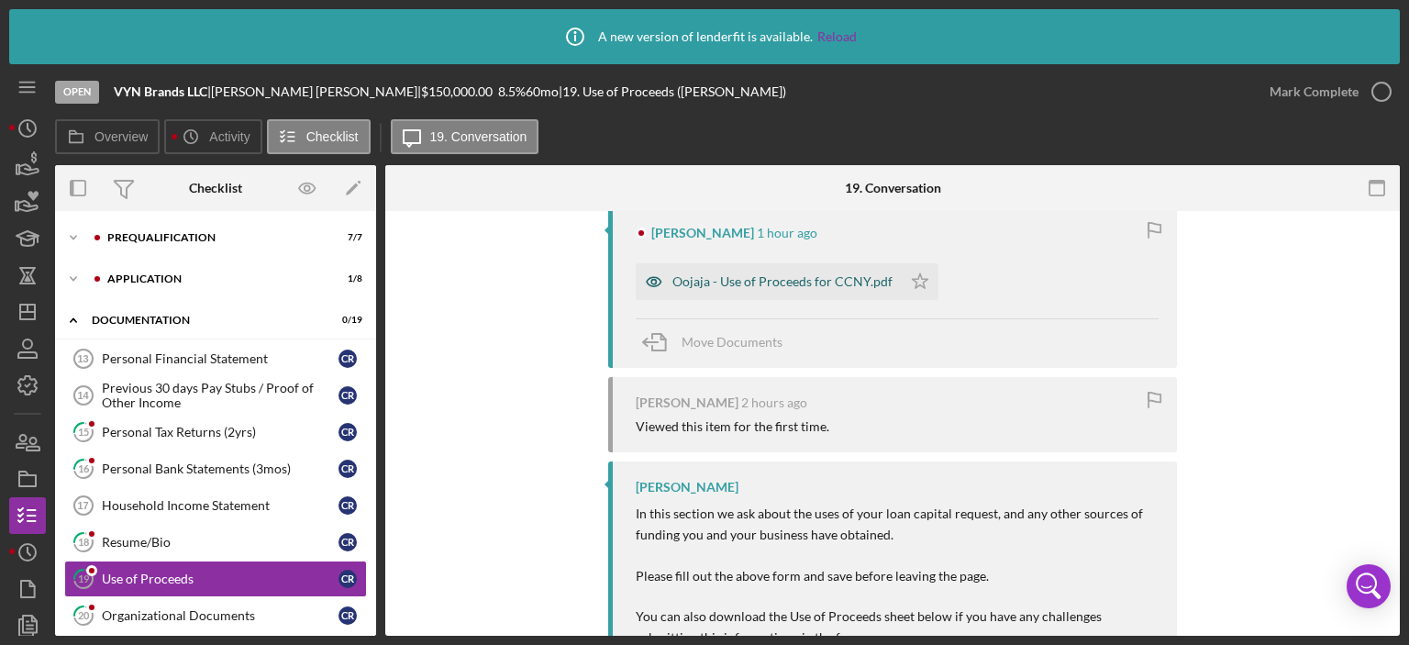
click at [719, 283] on div "Oojaja - Use of Proceeds for CCNY.pdf" at bounding box center [783, 281] width 220 height 15
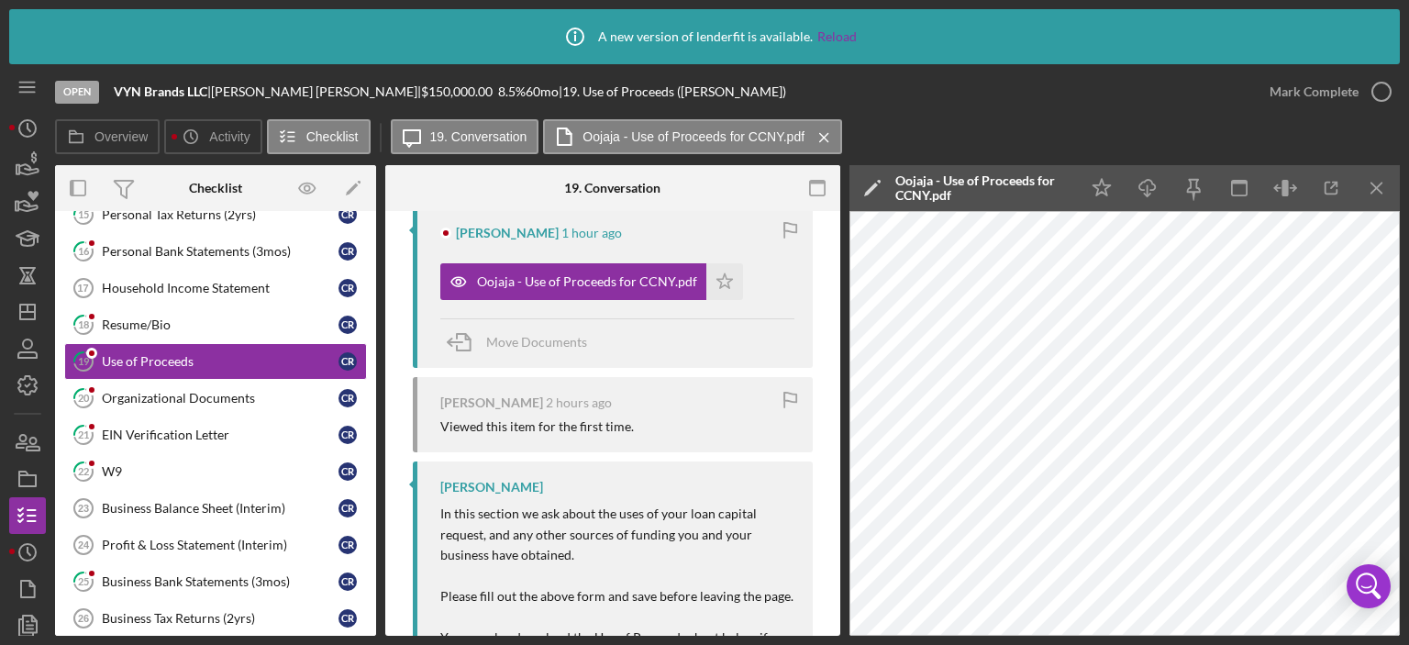
scroll to position [254, 0]
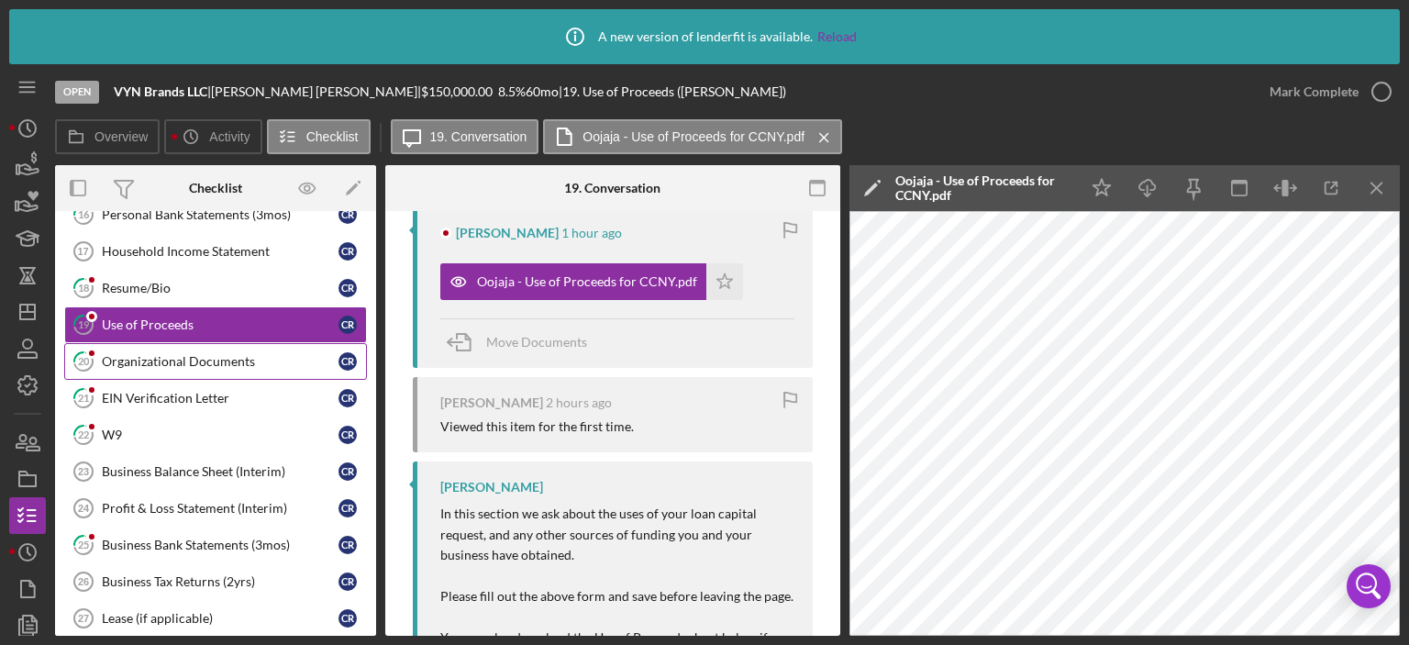
click at [141, 361] on div "Organizational Documents" at bounding box center [220, 361] width 237 height 15
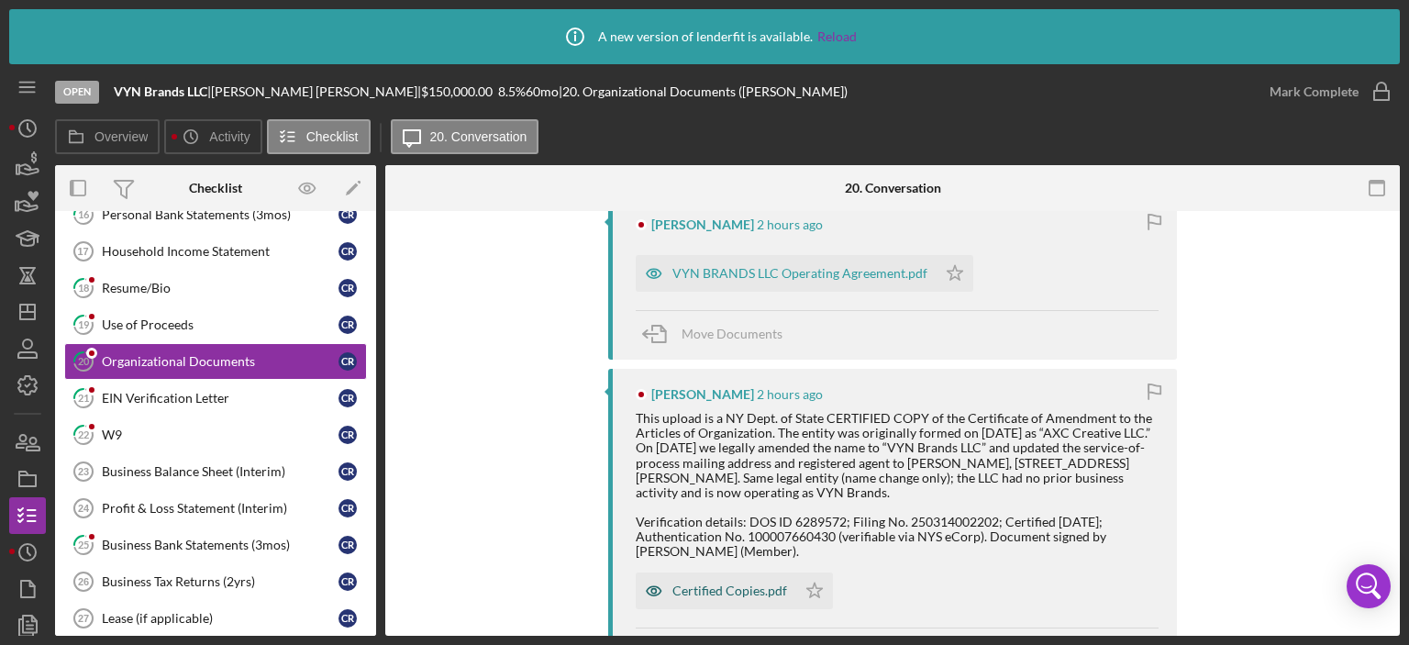
click at [728, 591] on div "Certified Copies.pdf" at bounding box center [730, 591] width 115 height 15
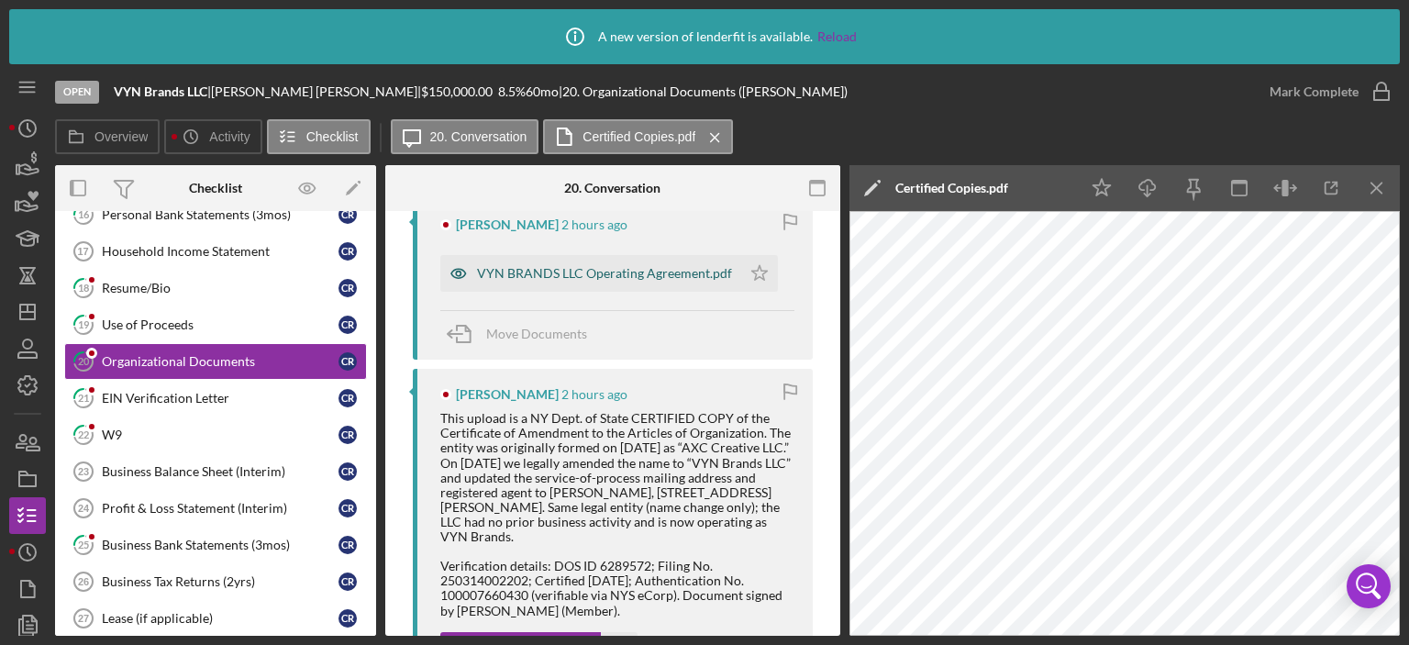
click at [551, 267] on div "VYN BRANDS LLC Operating Agreement.pdf" at bounding box center [604, 273] width 255 height 15
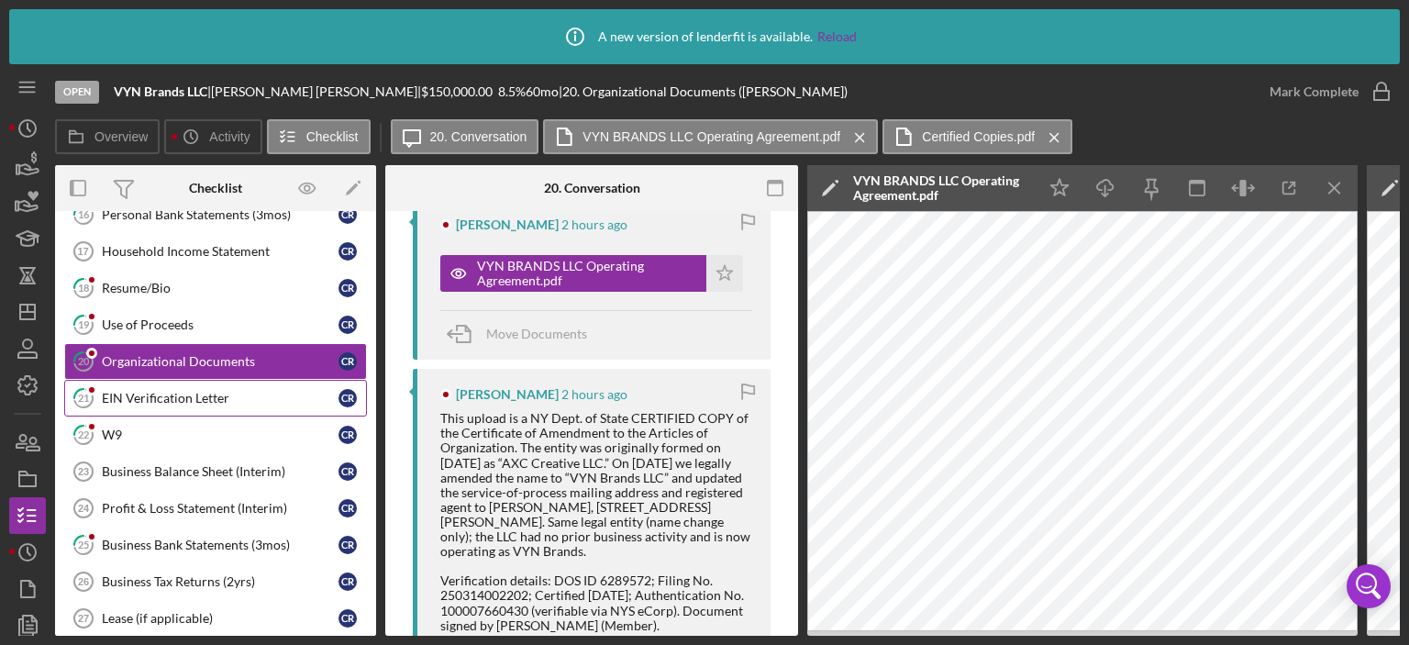
click at [146, 396] on div "EIN Verification Letter" at bounding box center [220, 398] width 237 height 15
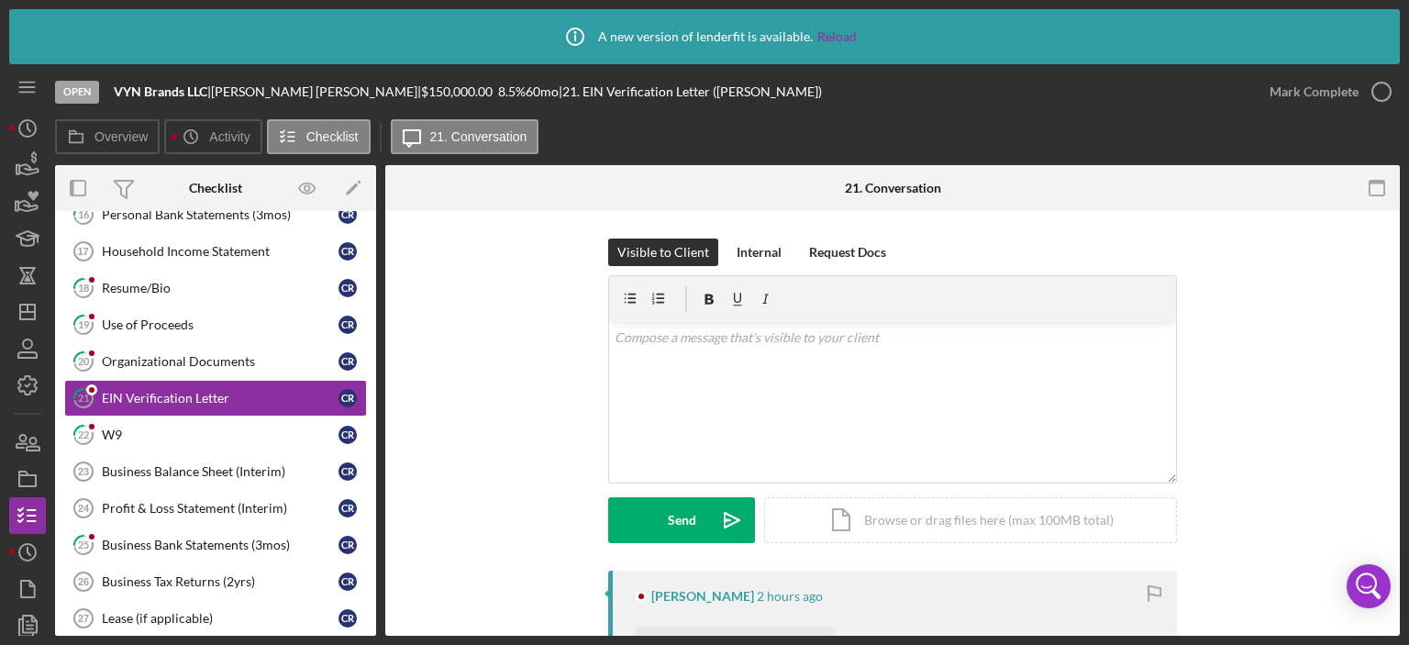
click at [1395, 494] on div "Visible to Client Internal Request Docs v Color teal Color pink Remove color Ad…" at bounding box center [892, 613] width 1015 height 805
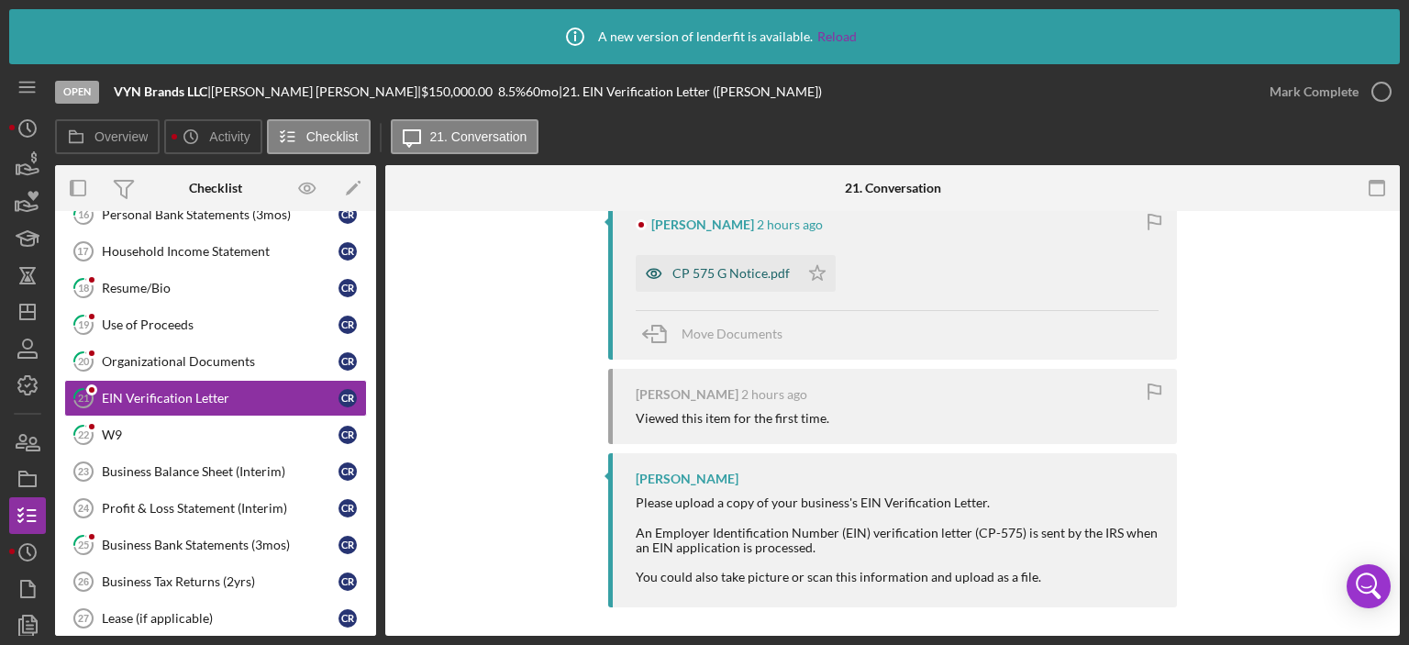
click at [690, 263] on div "CP 575 G Notice.pdf" at bounding box center [717, 273] width 163 height 37
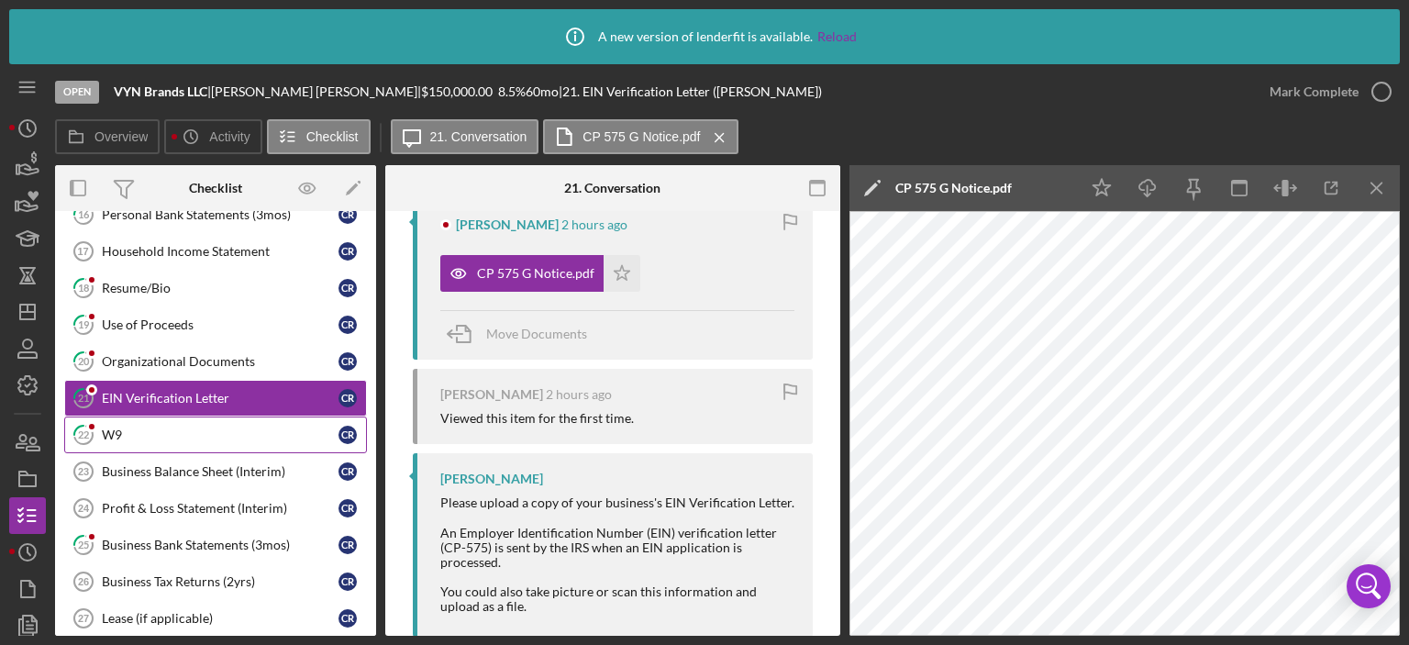
click at [114, 429] on div "W9" at bounding box center [220, 435] width 237 height 15
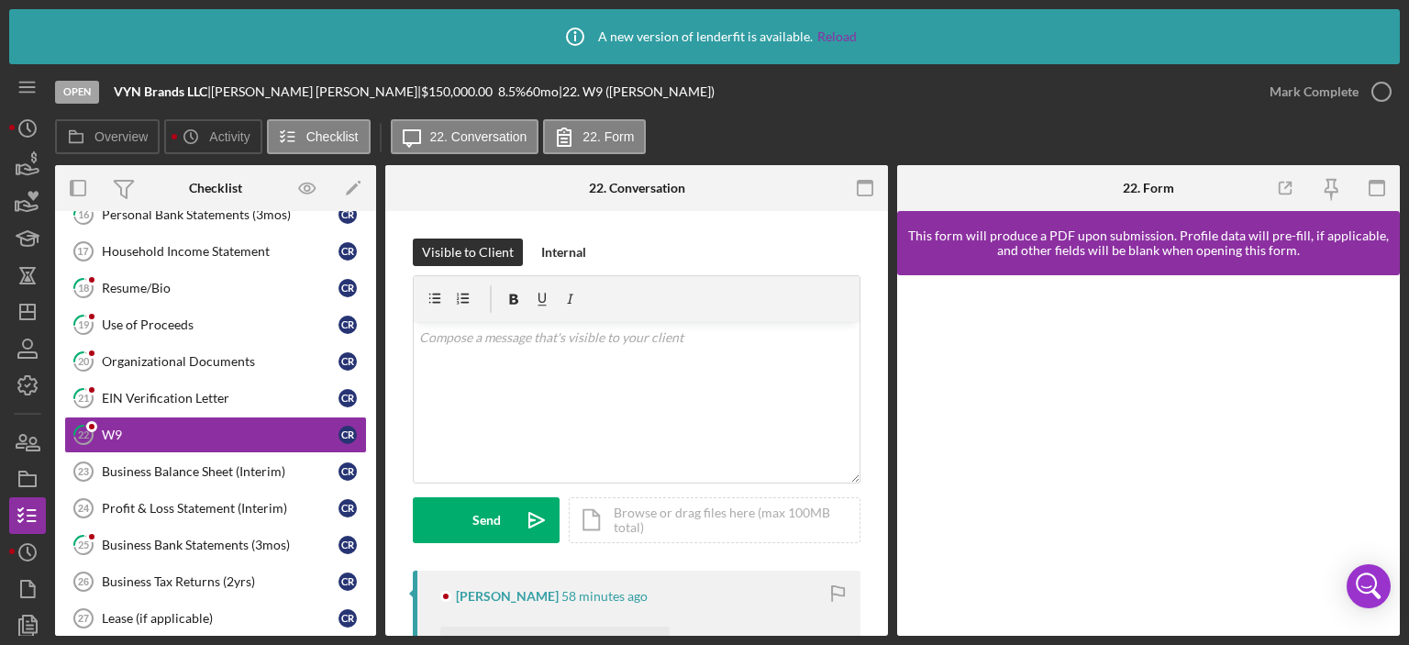
click at [881, 474] on div "Visible to Client Internal v Color teal Color pink Remove color Add row above A…" at bounding box center [636, 607] width 503 height 792
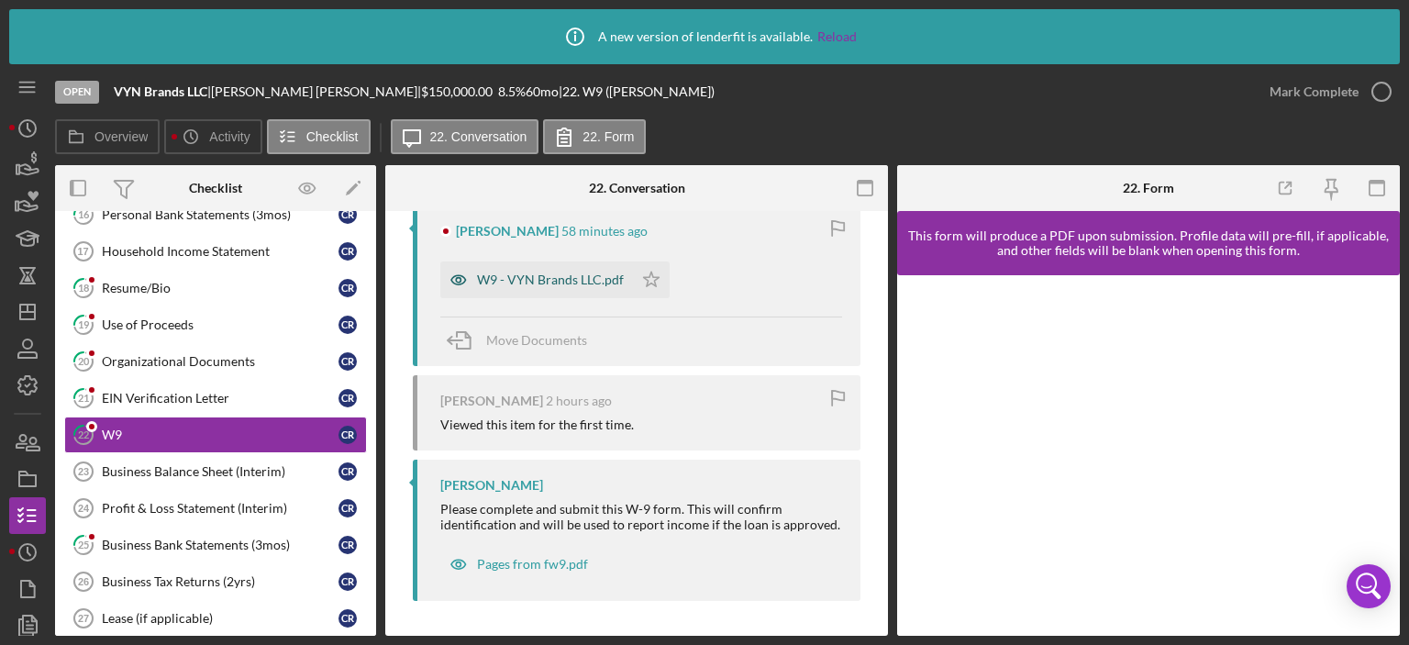
click at [584, 272] on div "W9 - VYN Brands LLC.pdf" at bounding box center [550, 279] width 147 height 15
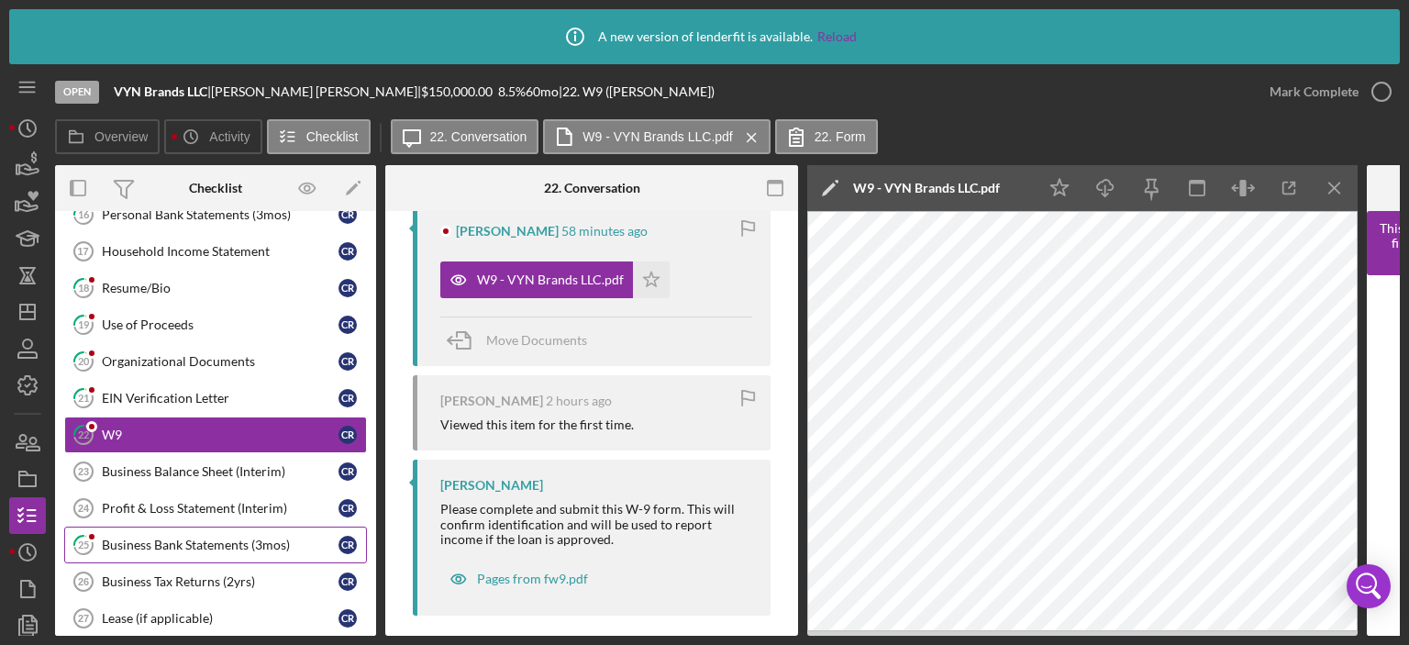
click at [191, 538] on div "Business Bank Statements (3mos)" at bounding box center [220, 545] width 237 height 15
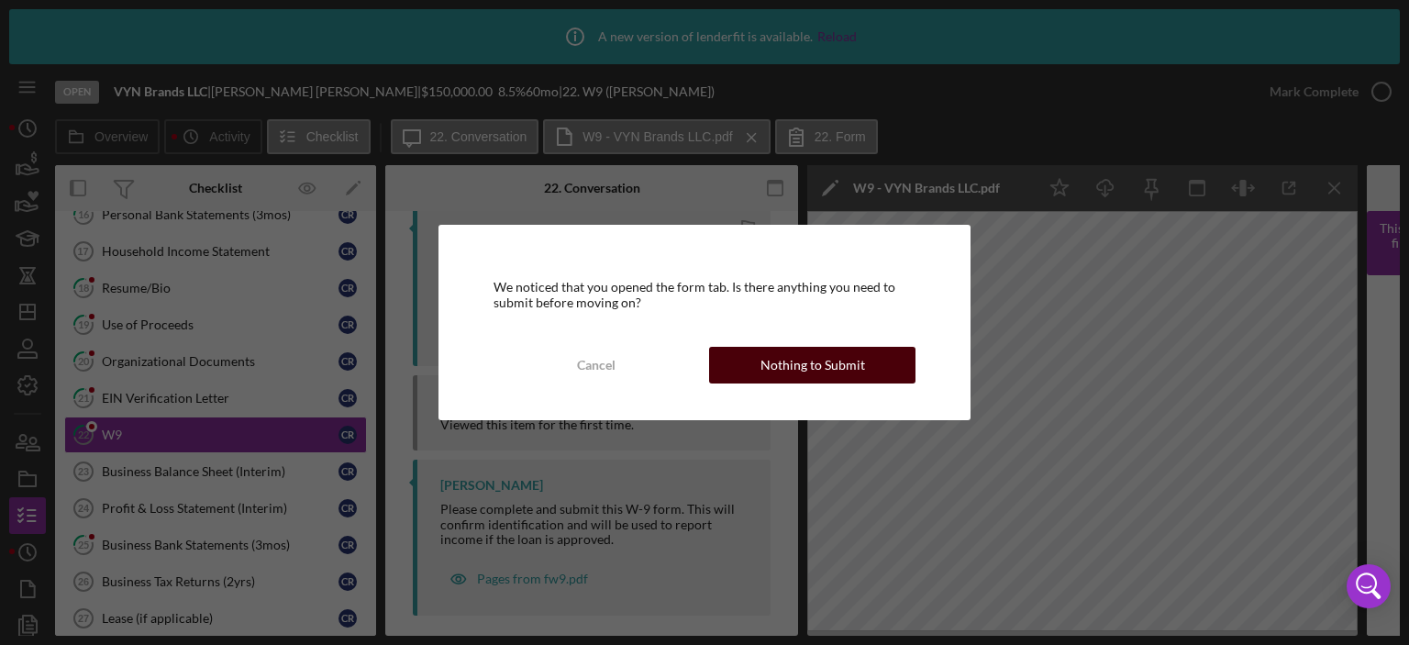
click at [892, 356] on button "Nothing to Submit" at bounding box center [812, 365] width 206 height 37
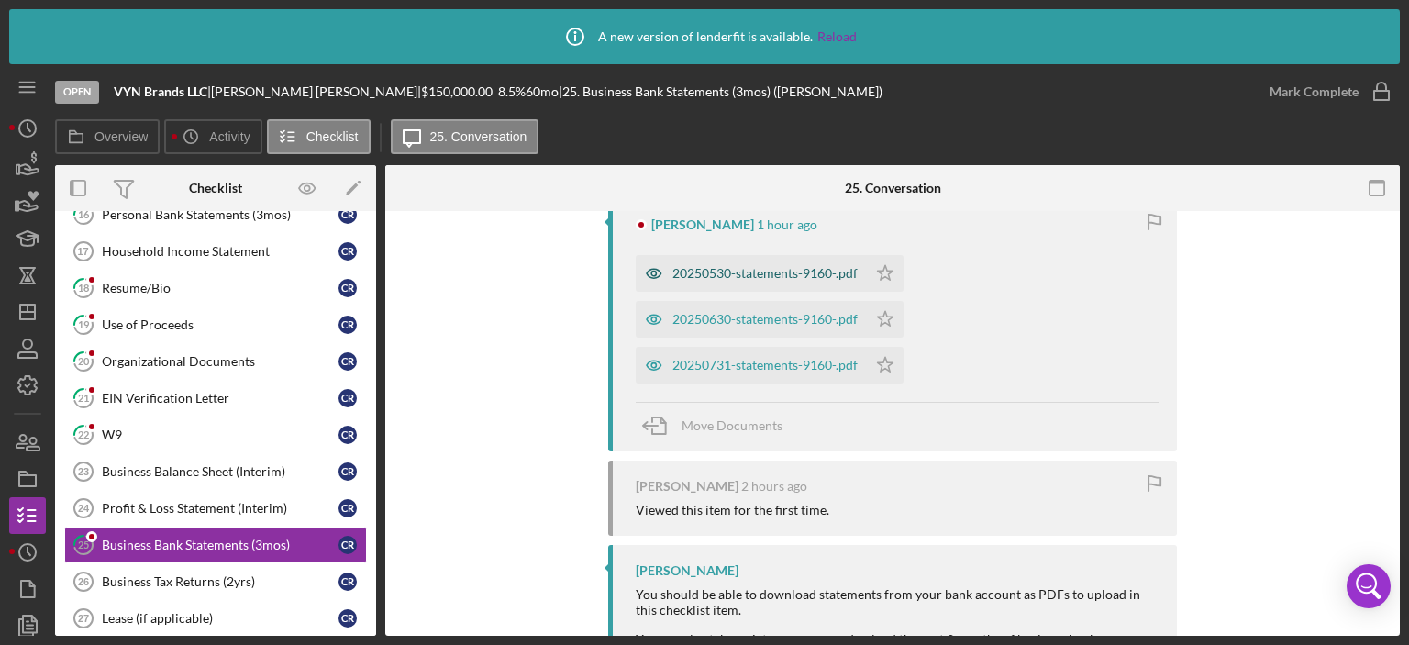
click at [816, 272] on div "20250530-statements-9160-.pdf" at bounding box center [765, 273] width 185 height 15
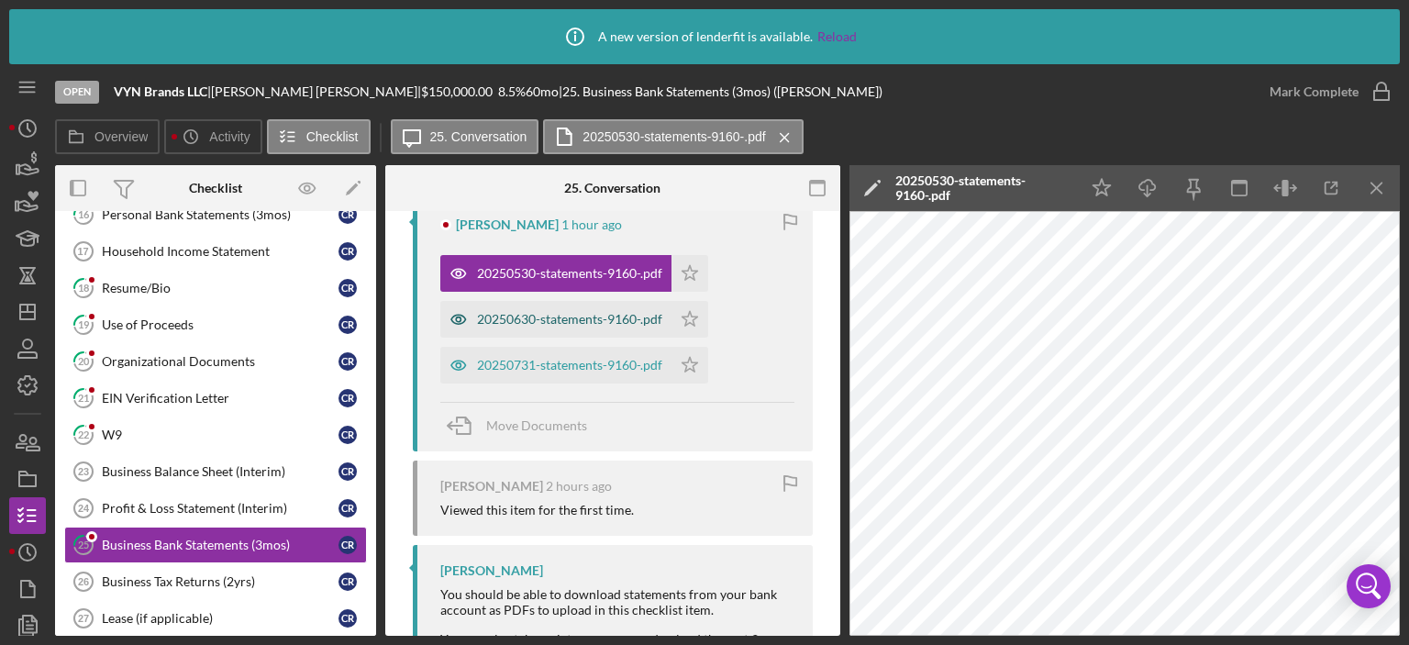
click at [539, 317] on div "20250630-statements-9160-.pdf" at bounding box center [569, 319] width 185 height 15
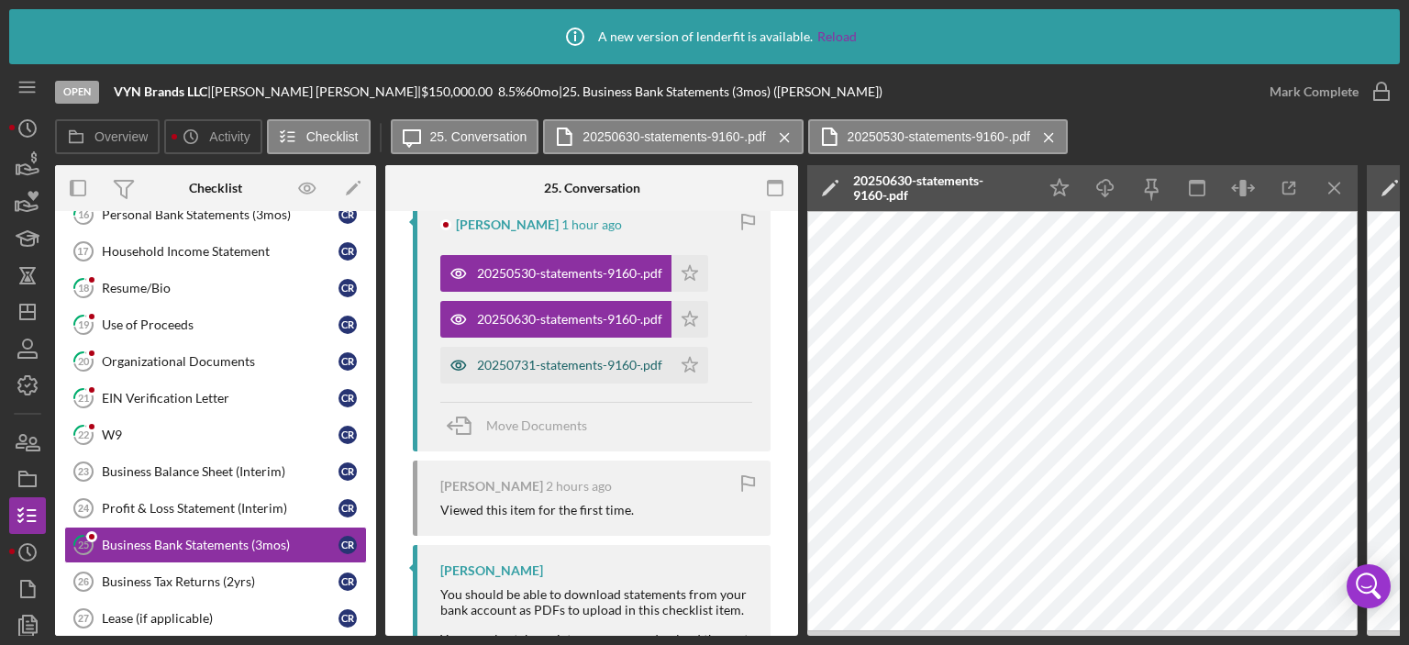
click at [567, 369] on div "20250731-statements-9160-.pdf" at bounding box center [569, 365] width 185 height 15
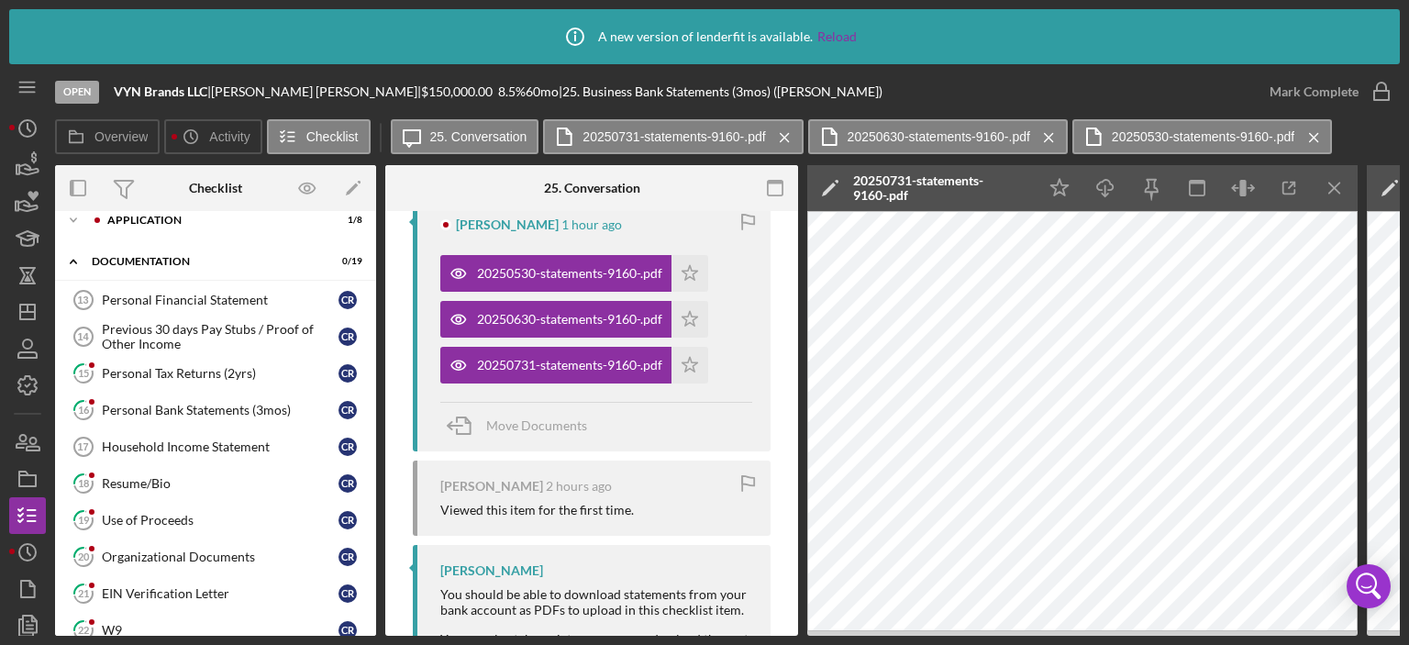
scroll to position [0, 0]
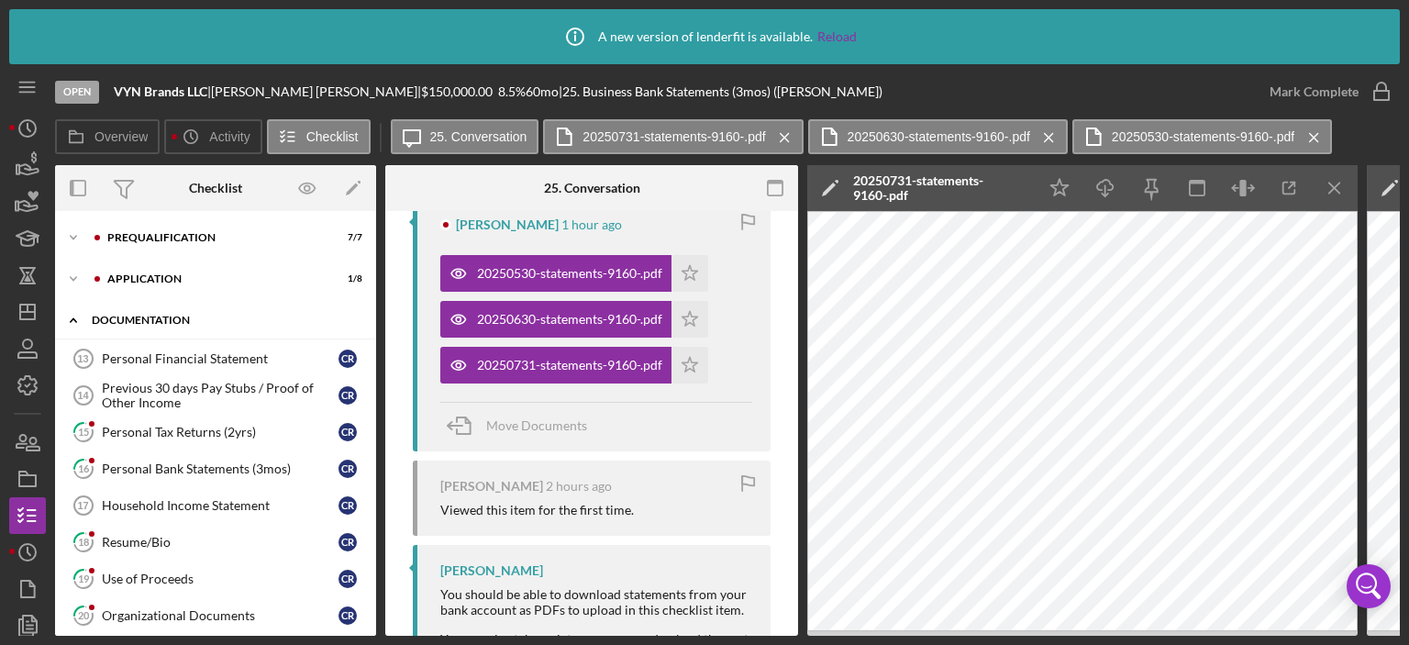
click at [70, 315] on icon "Icon/Expander" at bounding box center [73, 320] width 37 height 37
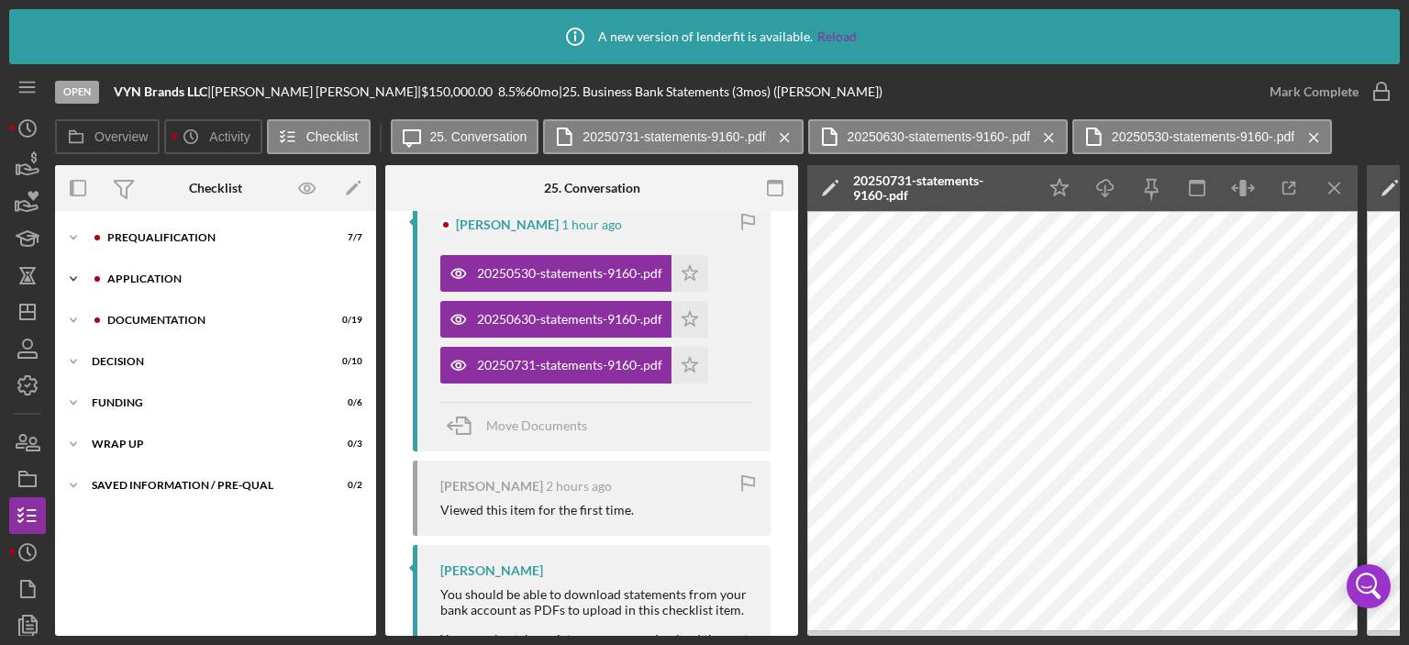
click at [74, 276] on icon "Icon/Expander" at bounding box center [73, 279] width 37 height 37
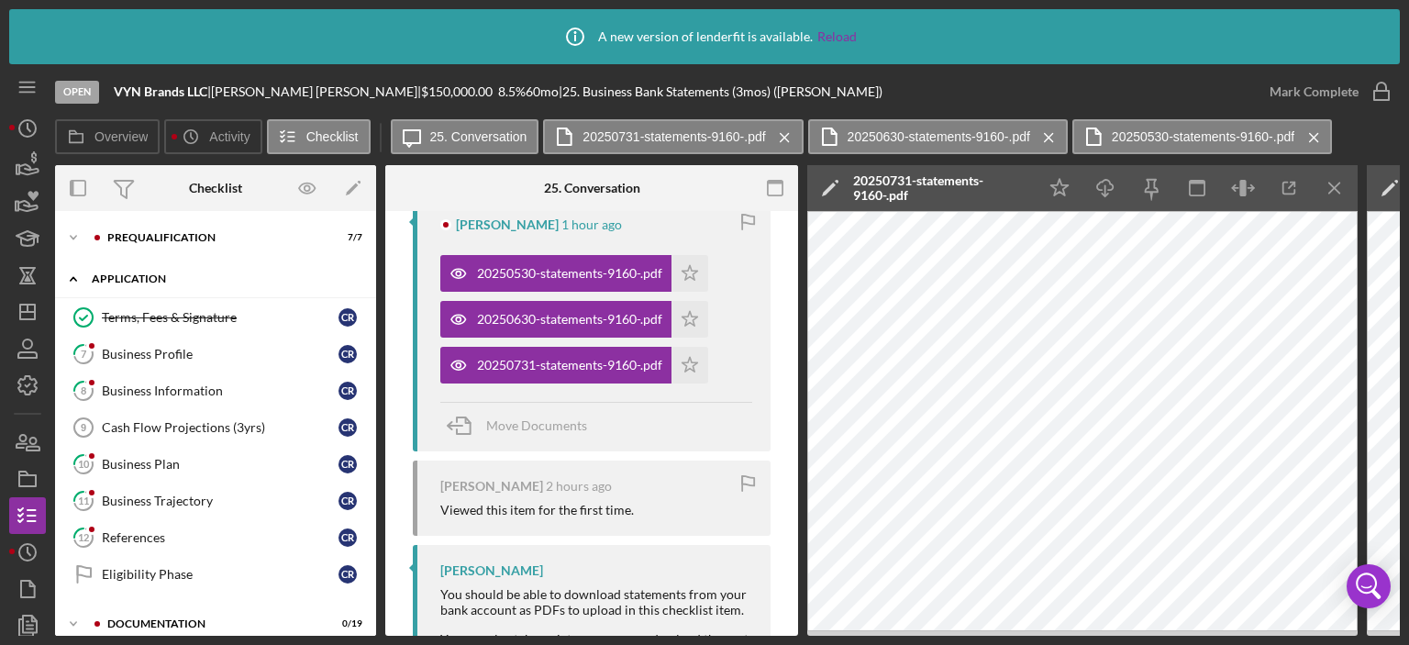
click at [74, 276] on icon "Icon/Expander" at bounding box center [73, 279] width 37 height 37
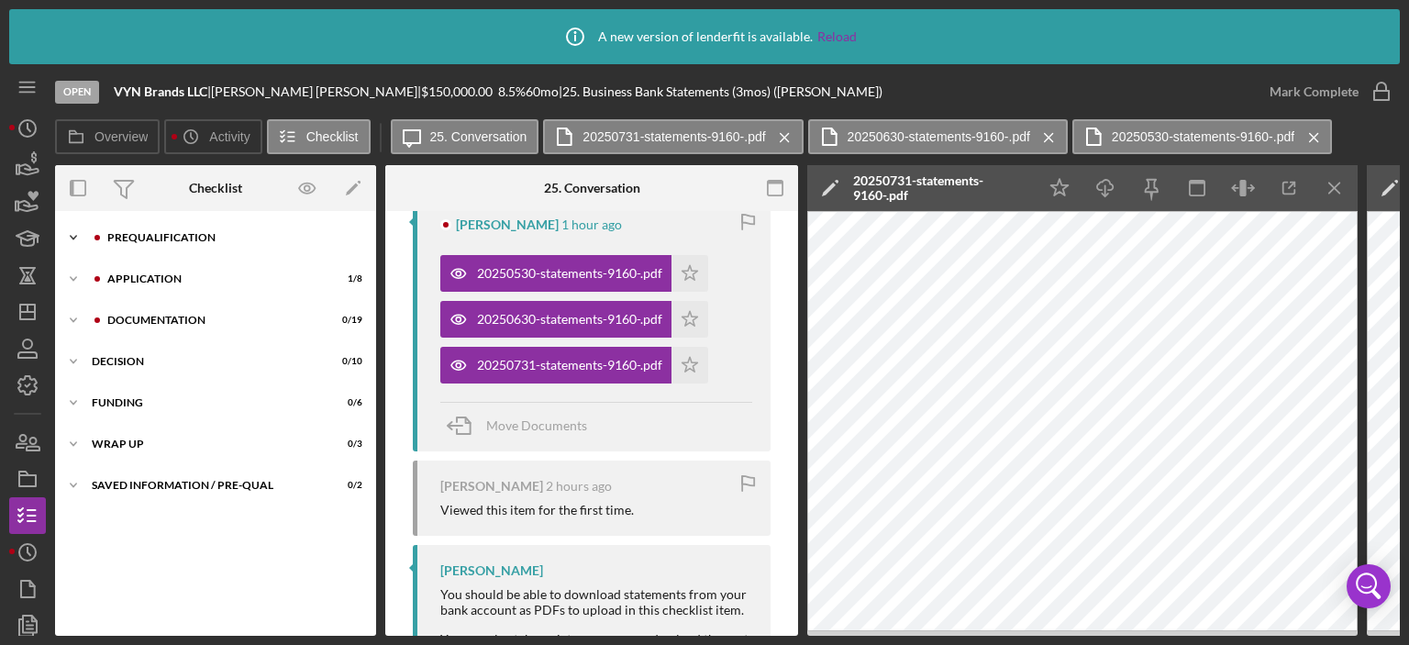
click at [74, 235] on icon "Icon/Expander" at bounding box center [73, 237] width 37 height 37
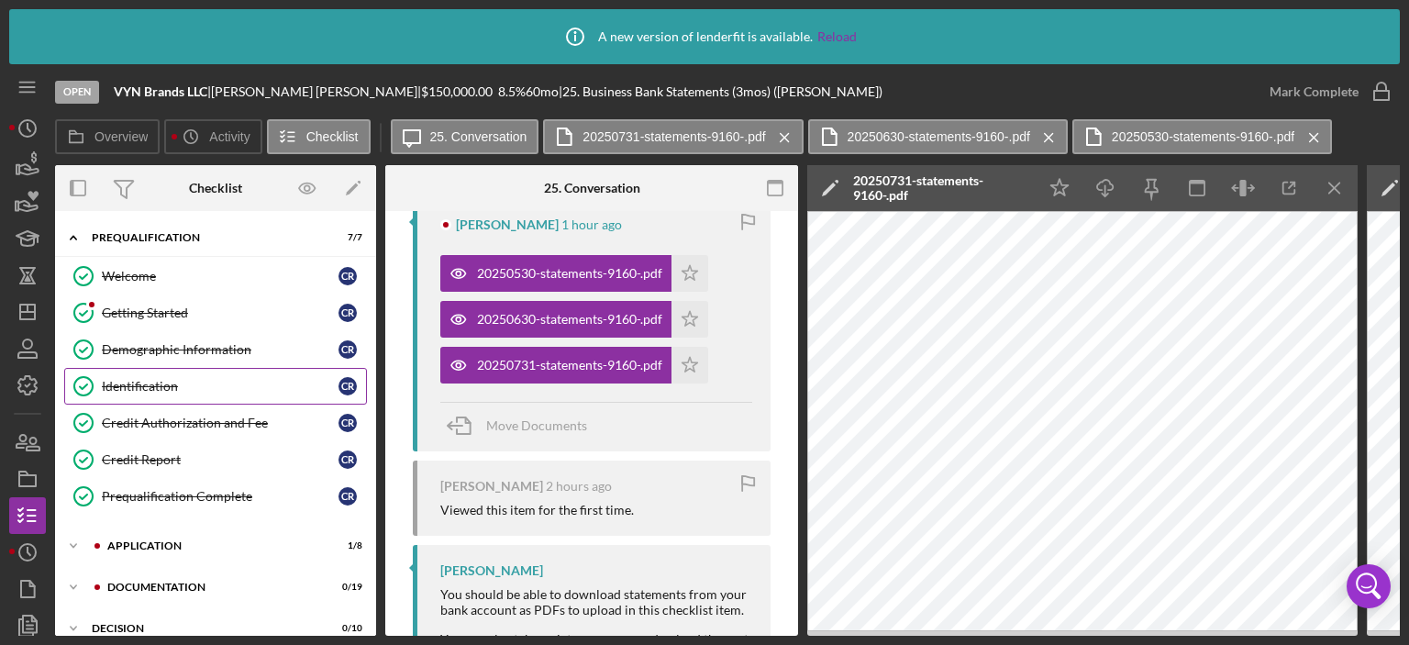
click at [147, 383] on div "Identification" at bounding box center [220, 386] width 237 height 15
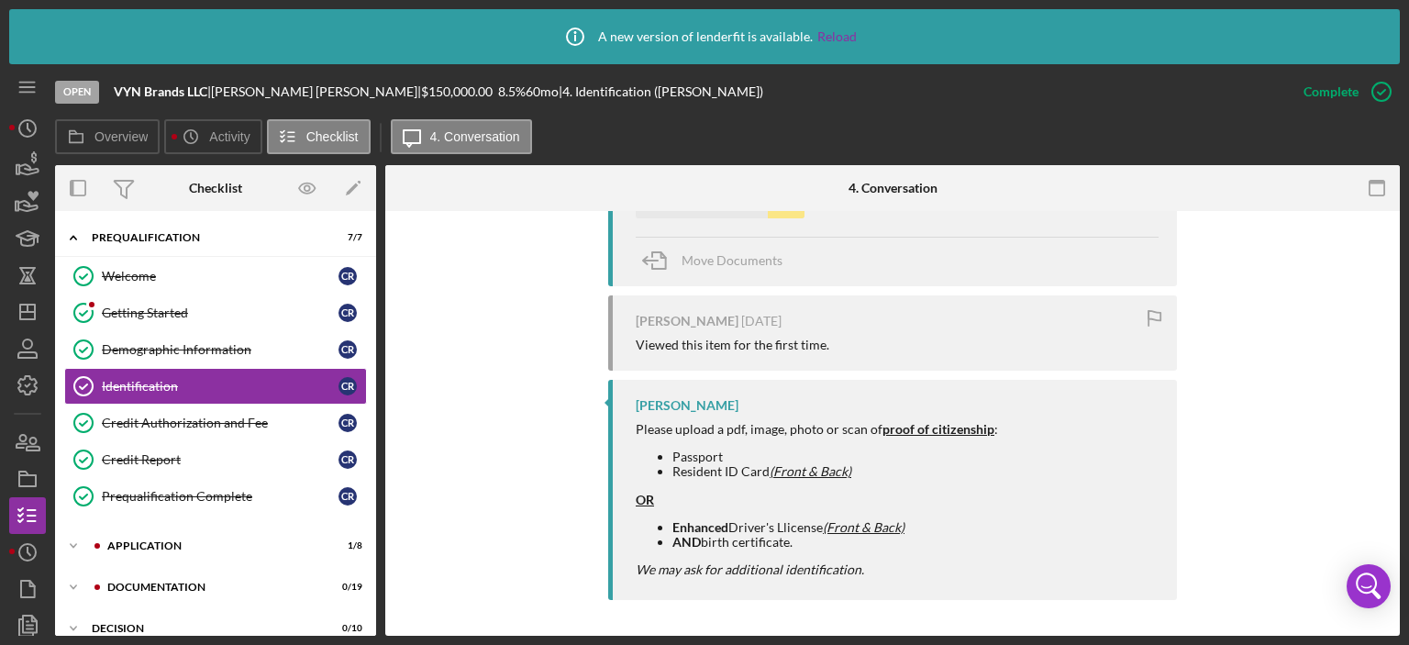
scroll to position [591, 0]
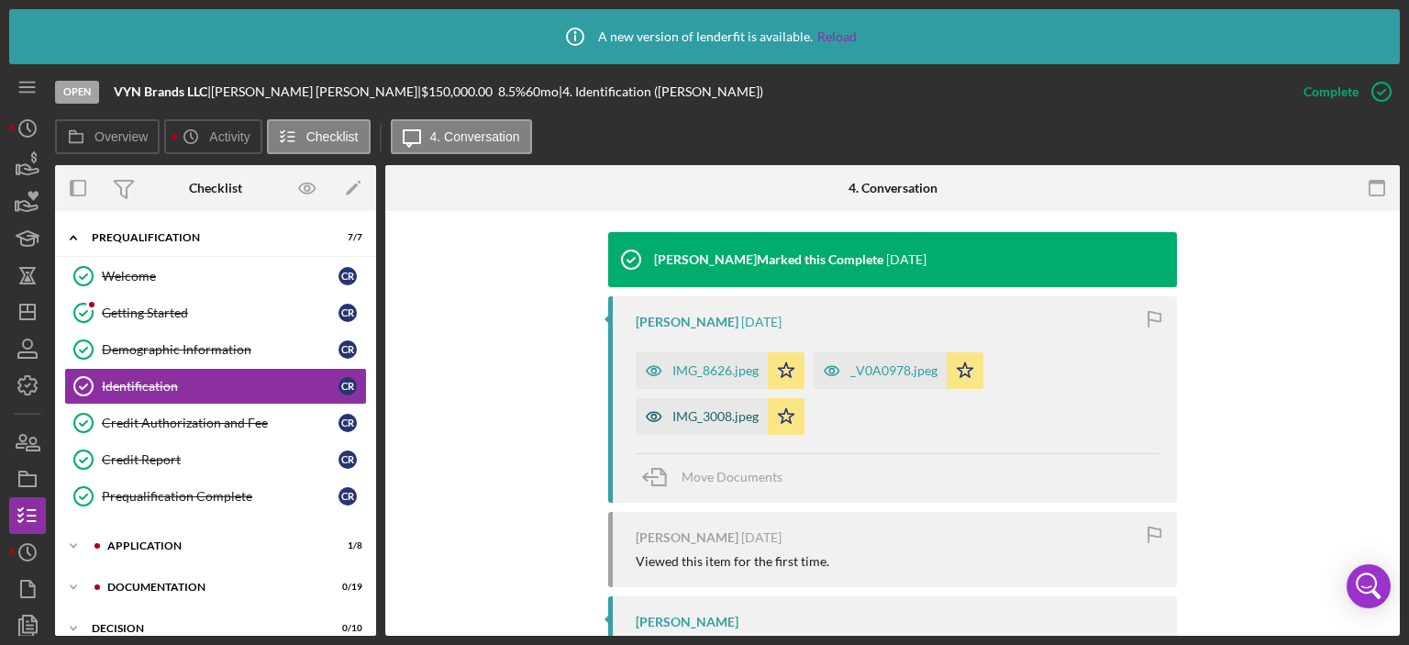
click at [712, 416] on div "IMG_3008.jpeg" at bounding box center [716, 416] width 86 height 15
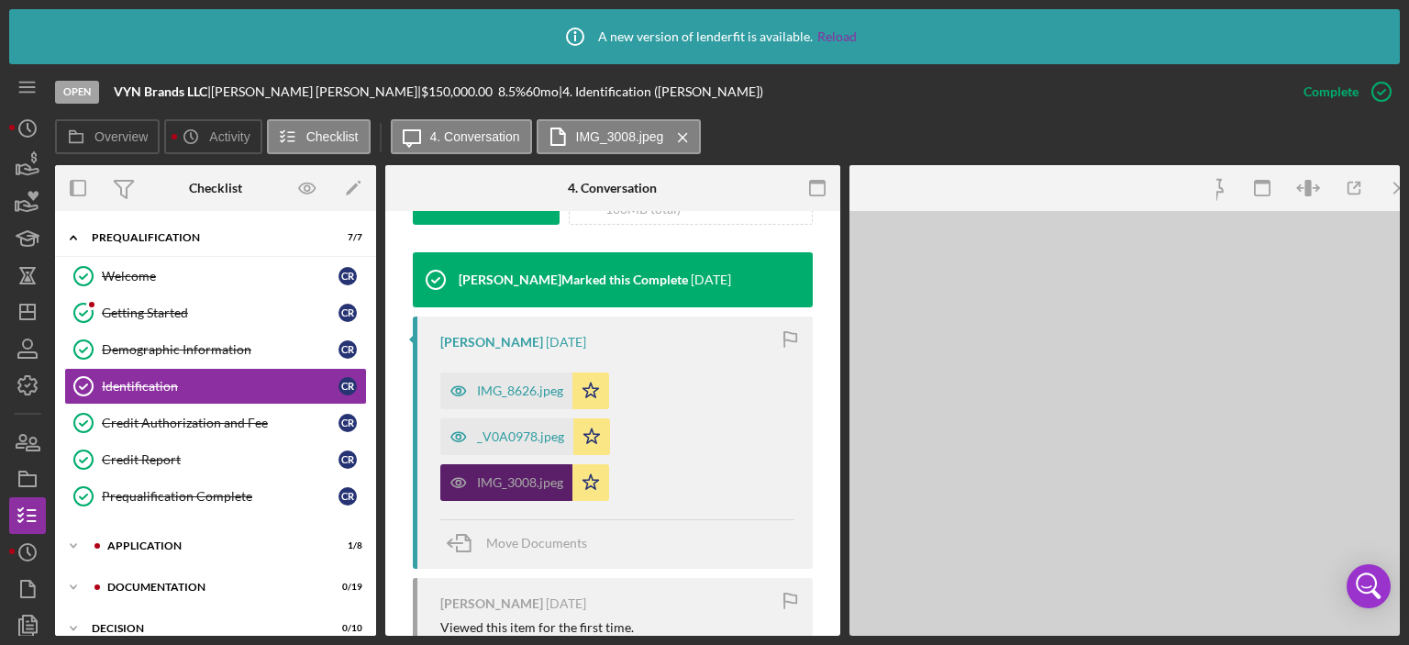
scroll to position [611, 0]
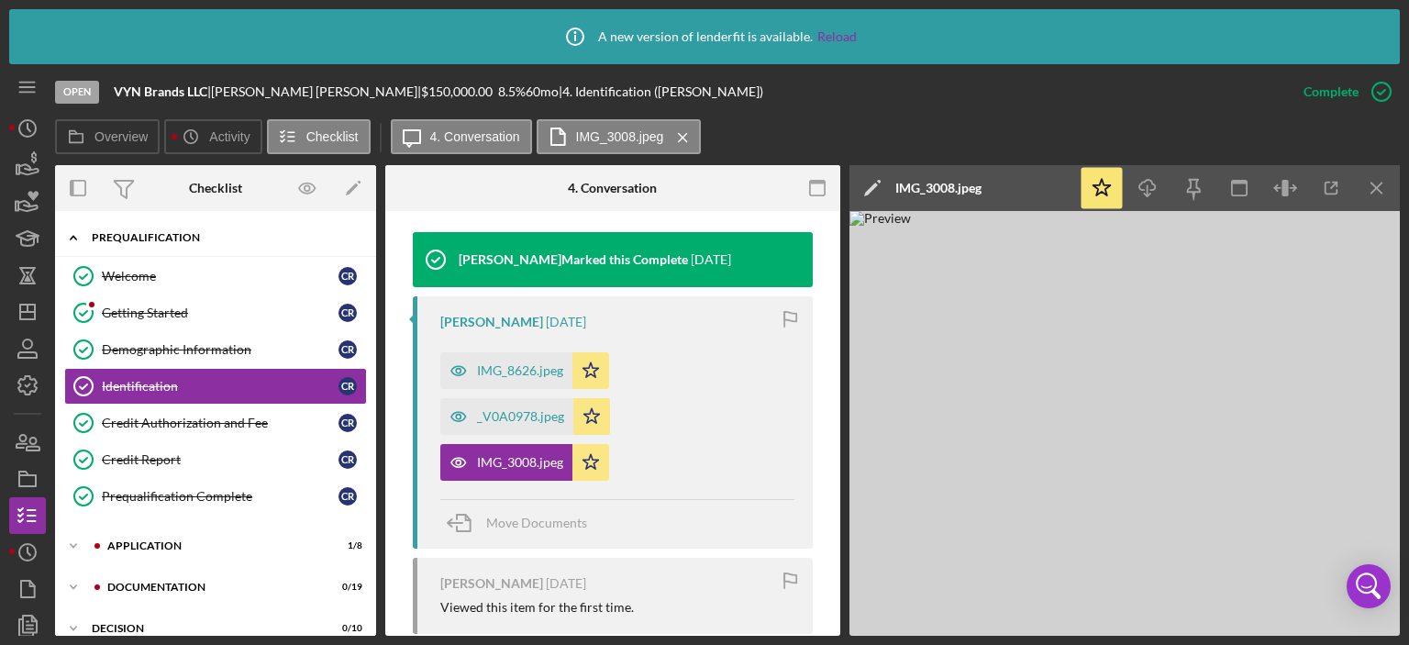
click at [73, 234] on icon "Icon/Expander" at bounding box center [73, 237] width 37 height 37
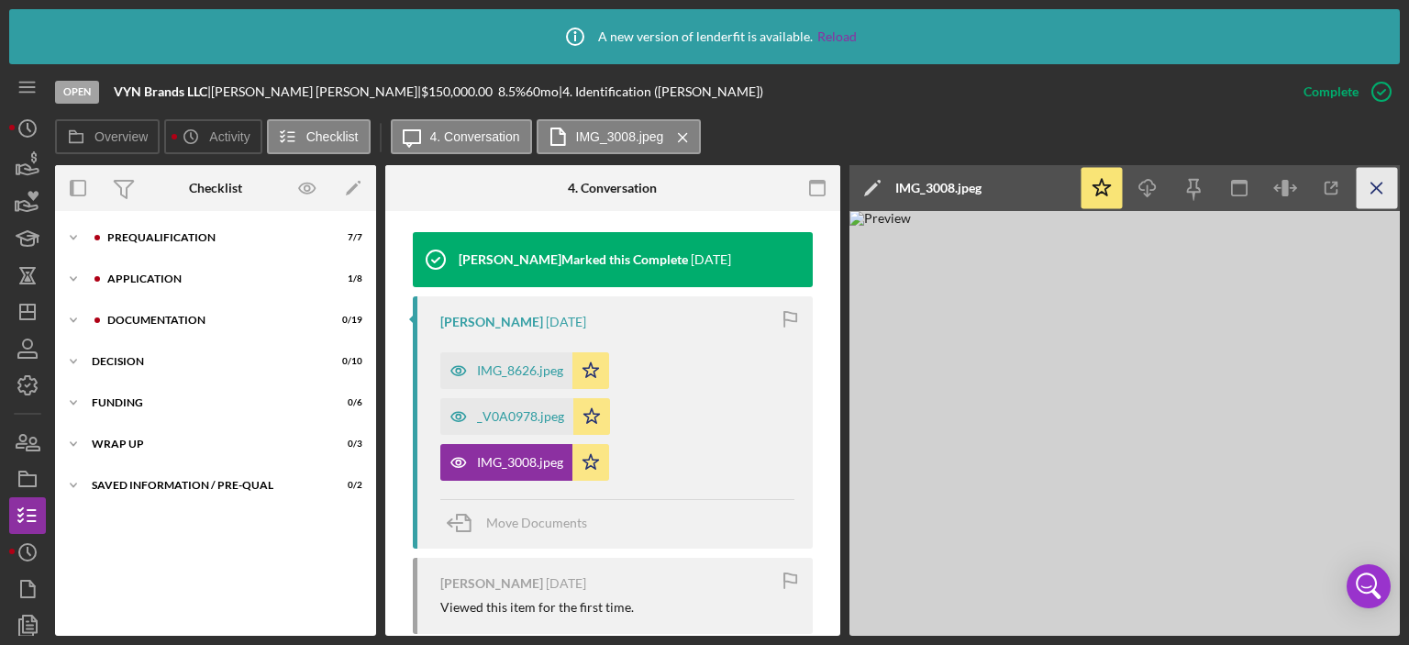
click at [1377, 187] on line "button" at bounding box center [1377, 188] width 10 height 10
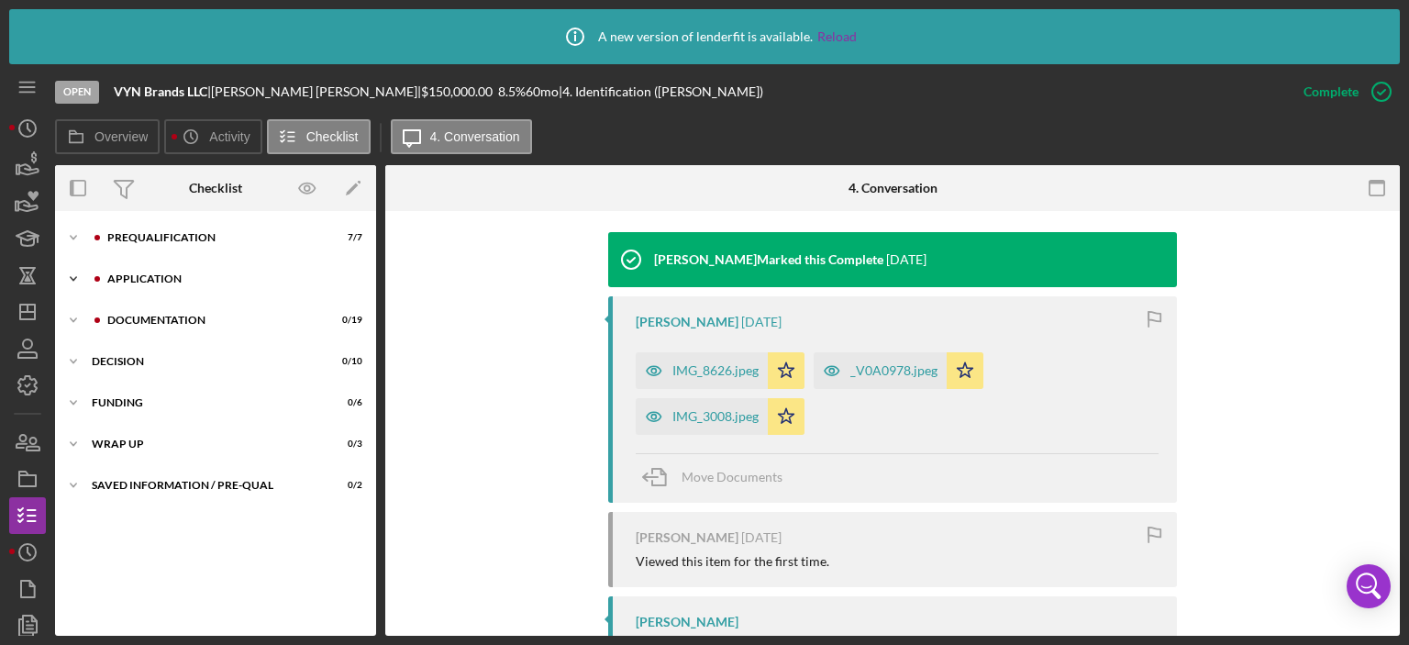
click at [77, 277] on icon "Icon/Expander" at bounding box center [73, 279] width 37 height 37
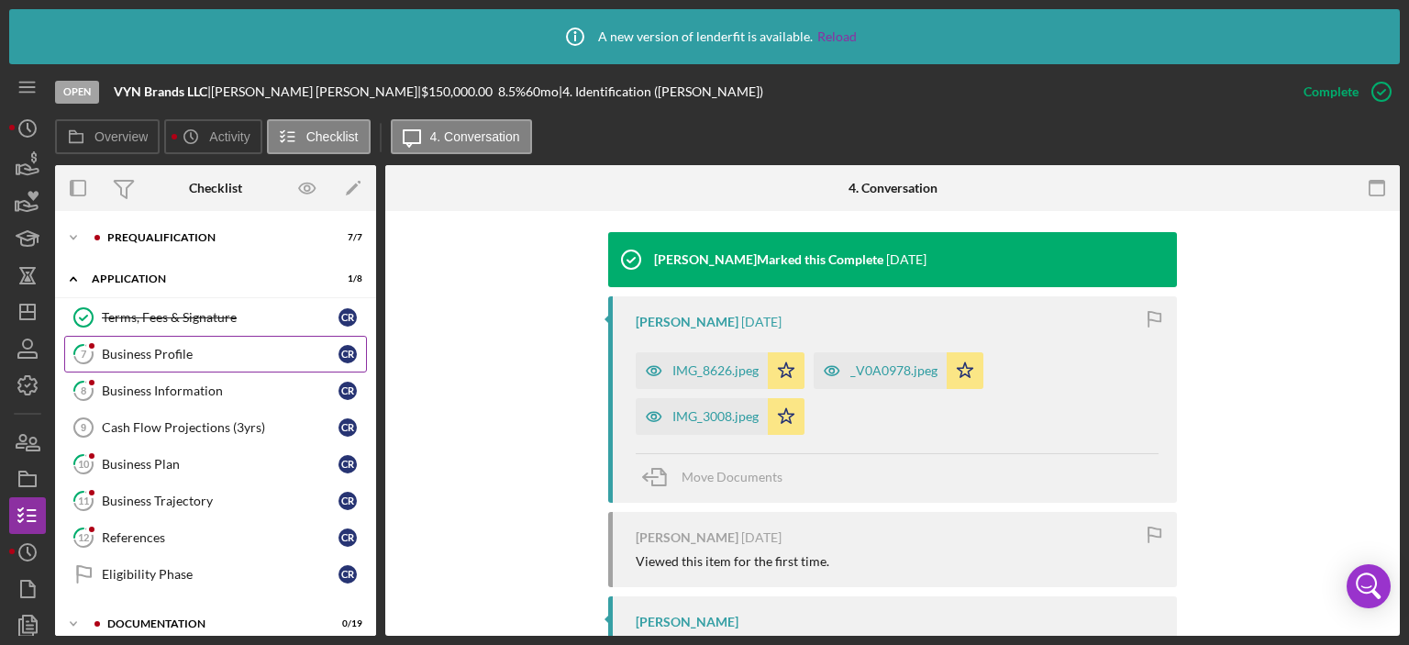
click at [156, 353] on div "Business Profile" at bounding box center [220, 354] width 237 height 15
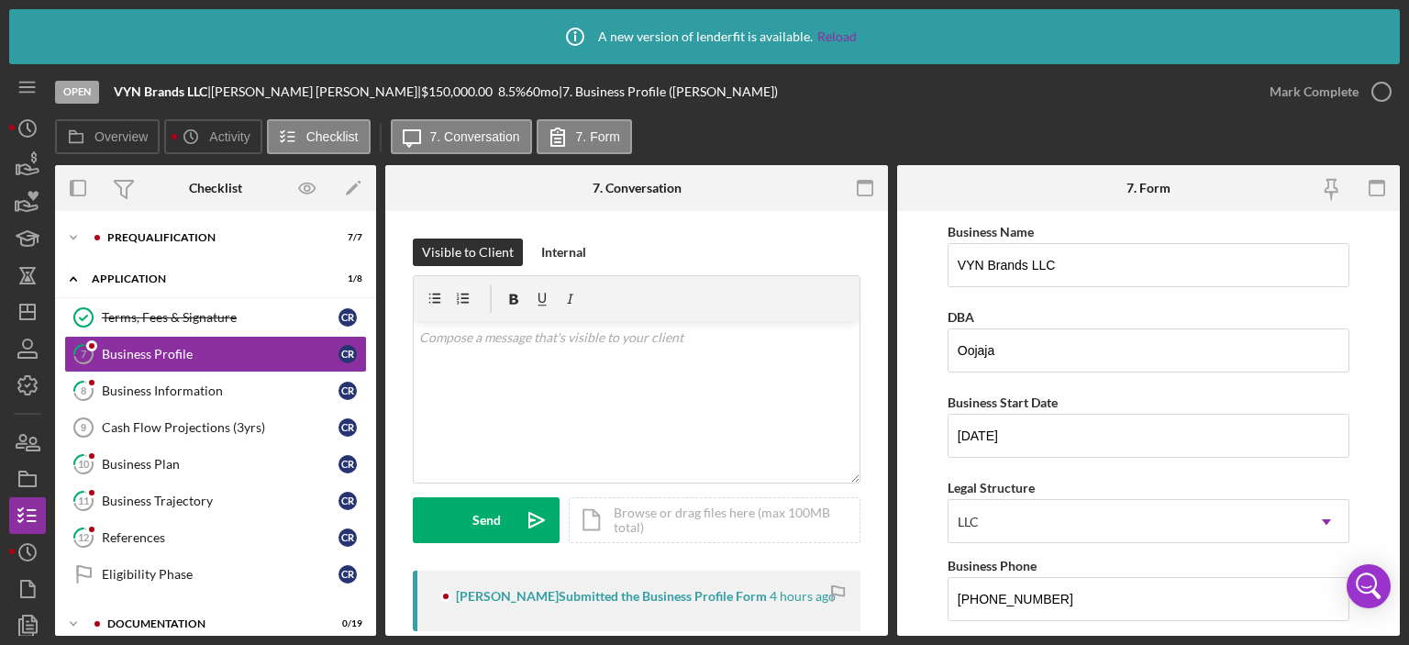
click at [1392, 553] on form "Business Name VYN Brands LLC DBA Oojaja Business Start Date [DATE] Legal Struct…" at bounding box center [1148, 423] width 503 height 425
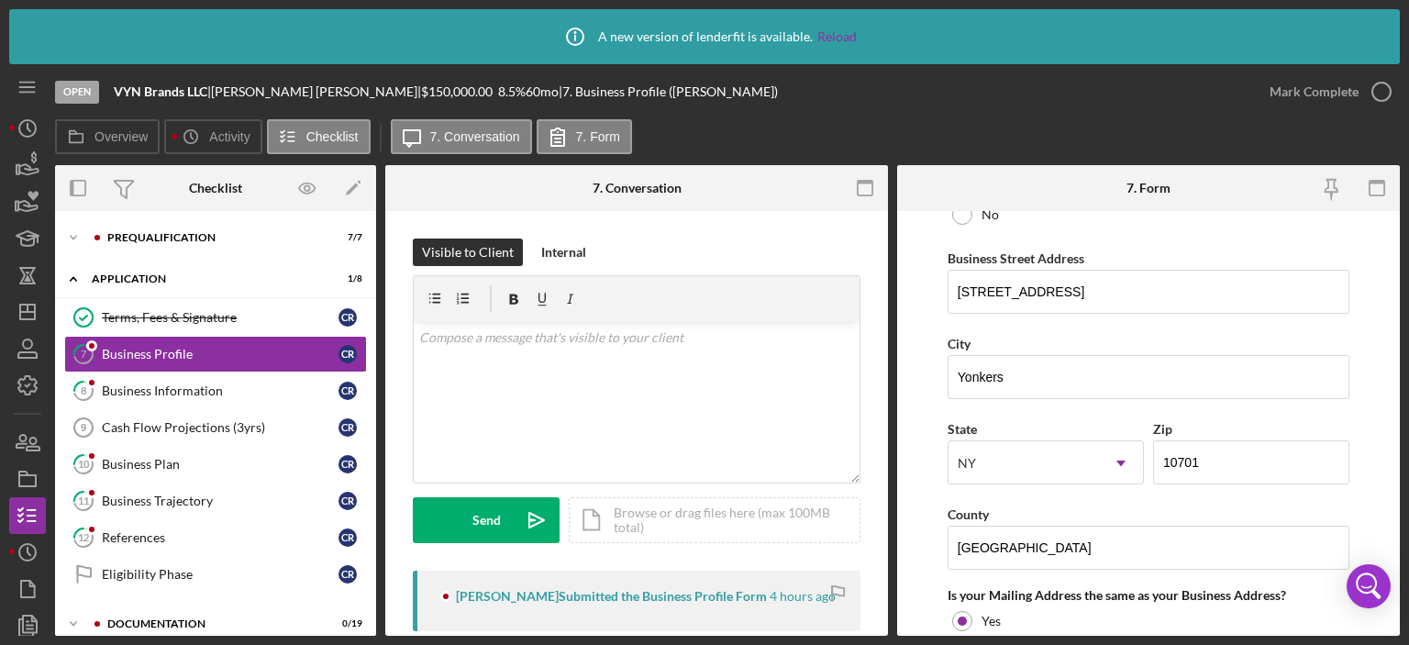
scroll to position [1116, 0]
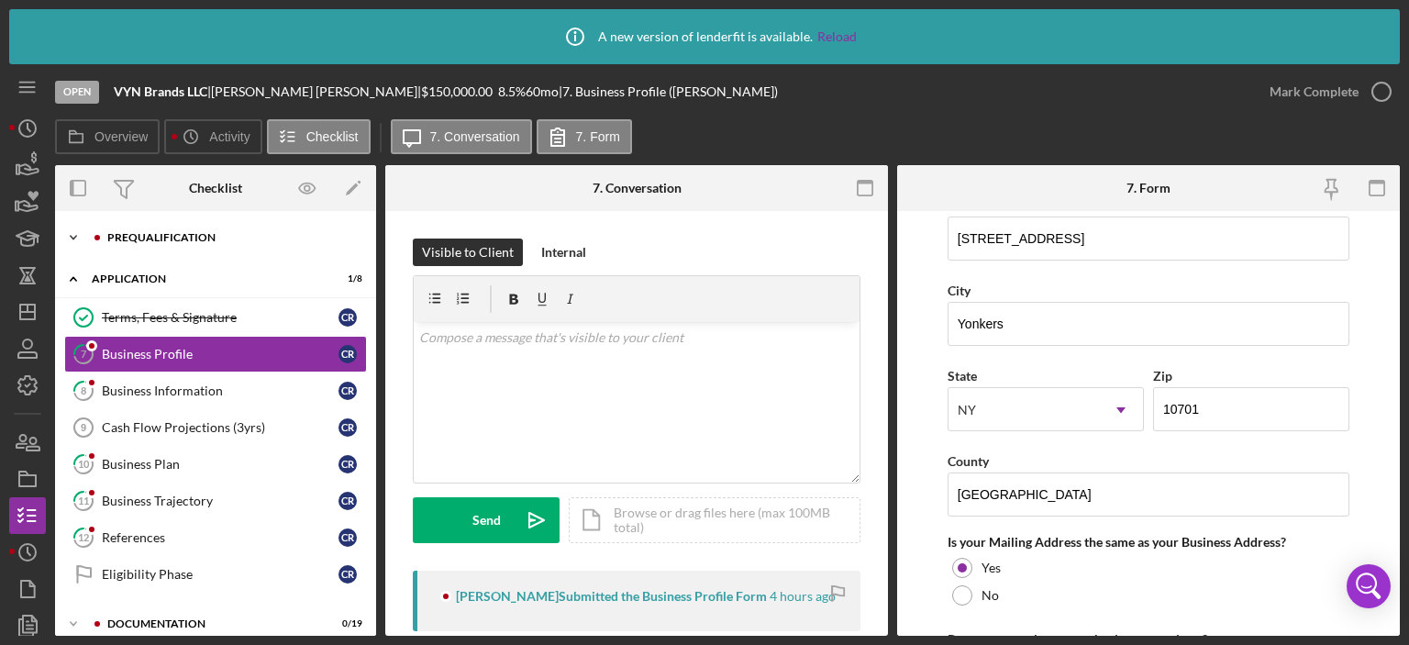
click at [75, 239] on icon "Icon/Expander" at bounding box center [73, 237] width 37 height 37
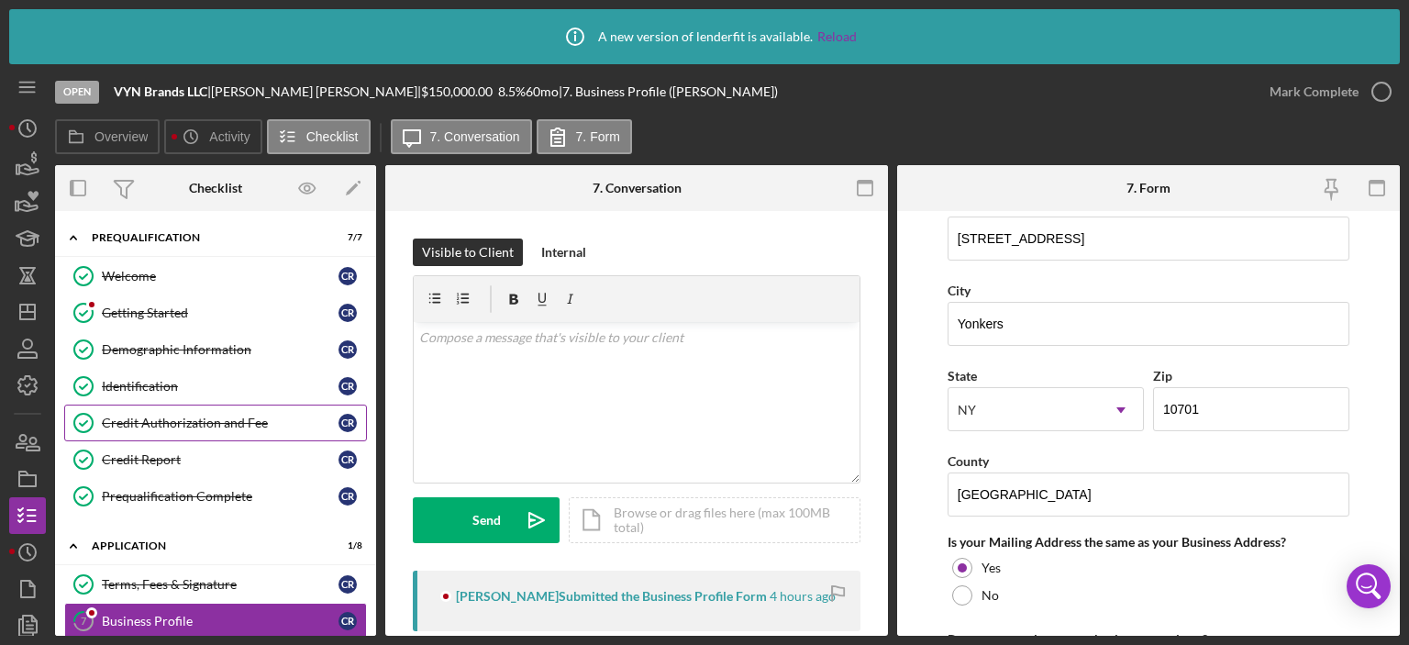
click at [244, 417] on div "Credit Authorization and Fee" at bounding box center [220, 423] width 237 height 15
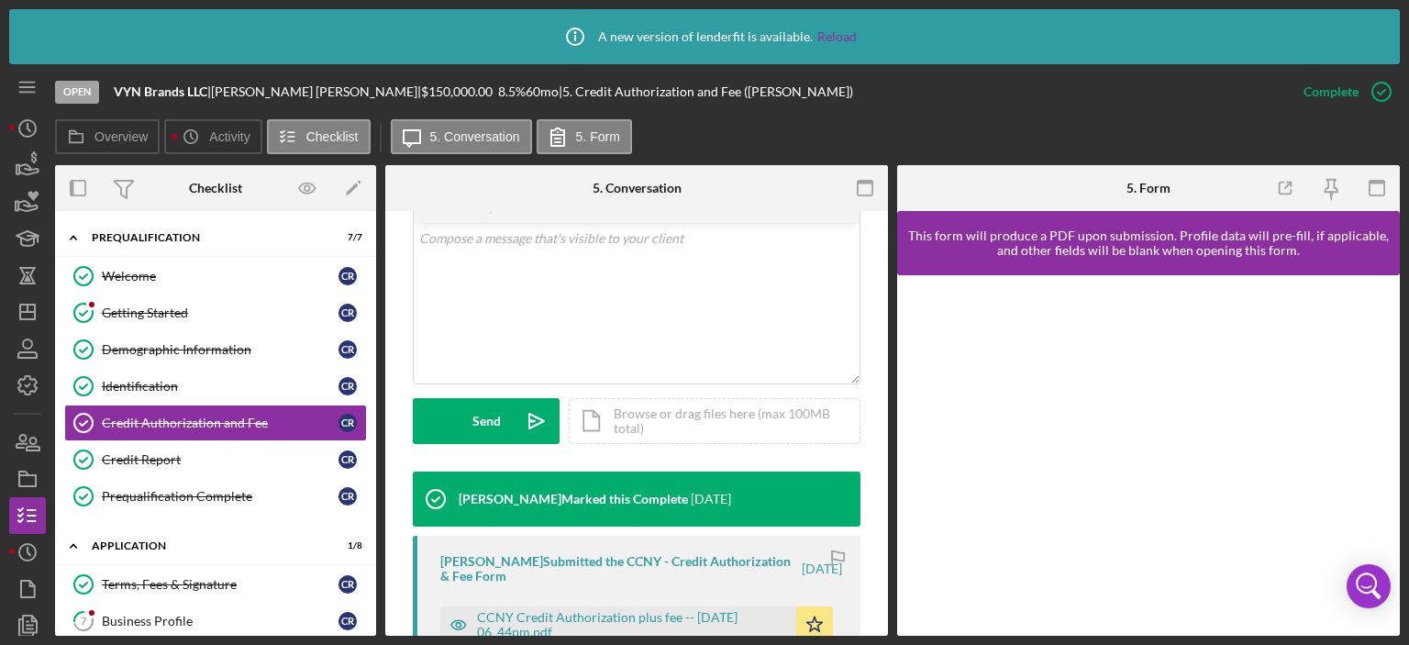
scroll to position [885, 0]
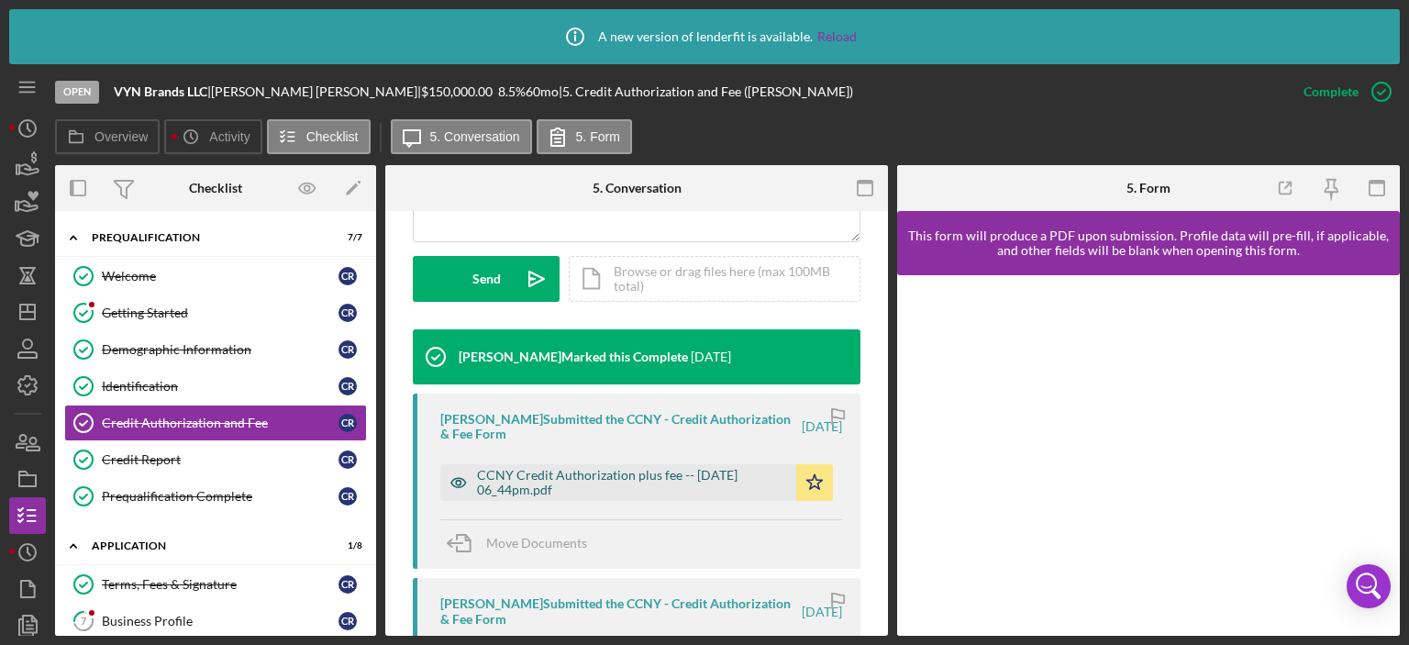
click at [628, 484] on div "CCNY Credit Authorization plus fee -- [DATE] 06_44pm.pdf" at bounding box center [632, 482] width 310 height 29
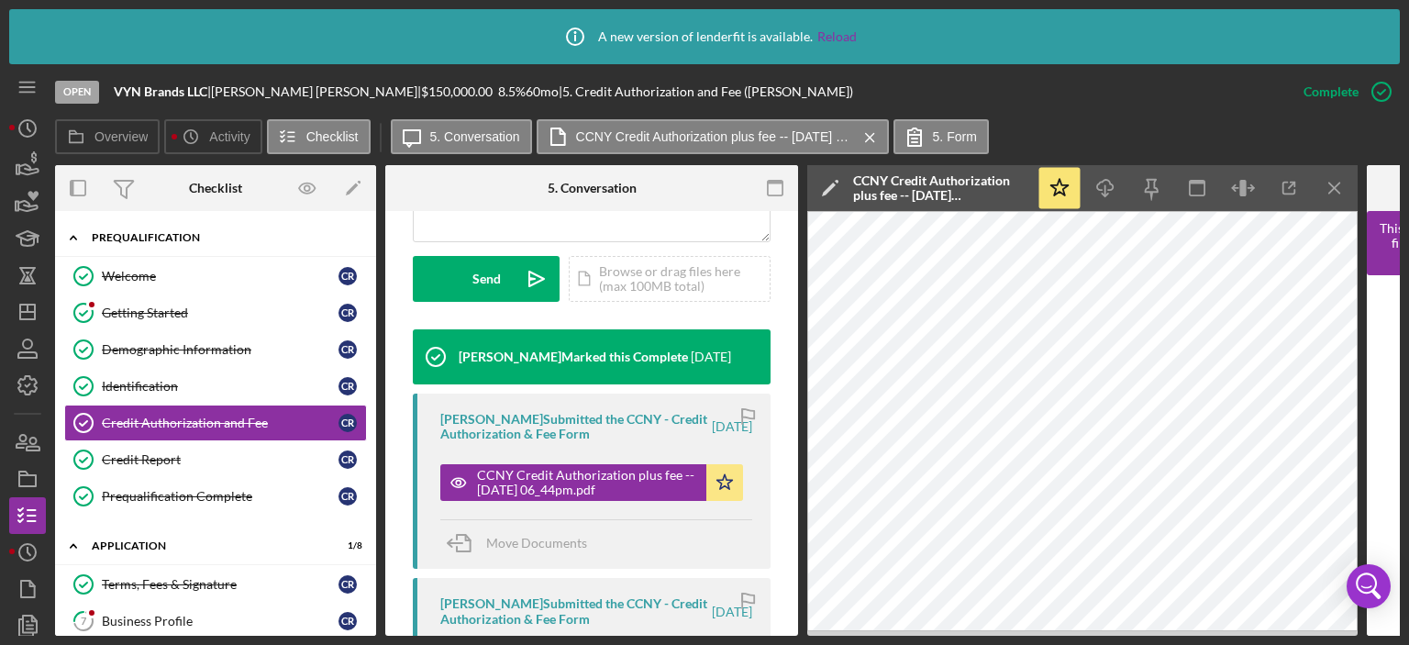
click at [73, 238] on polyline at bounding box center [74, 238] width 6 height 4
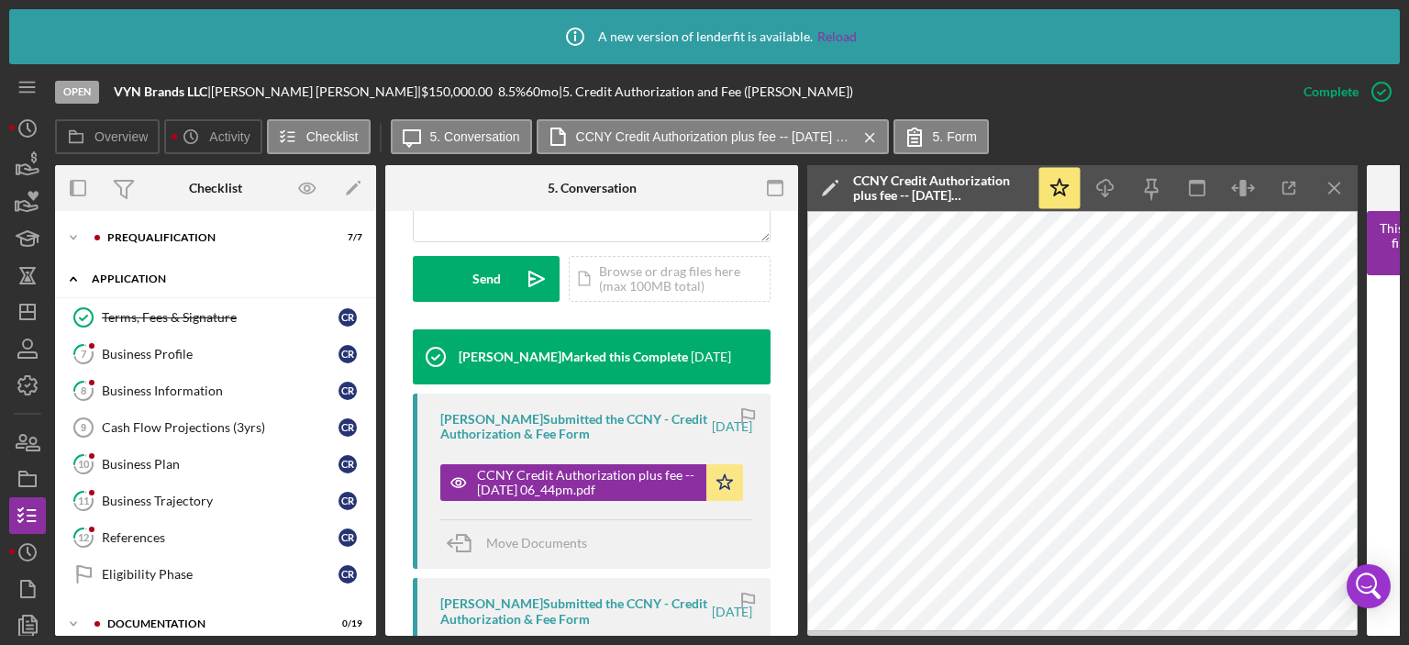
click at [74, 272] on icon "Icon/Expander" at bounding box center [73, 279] width 37 height 37
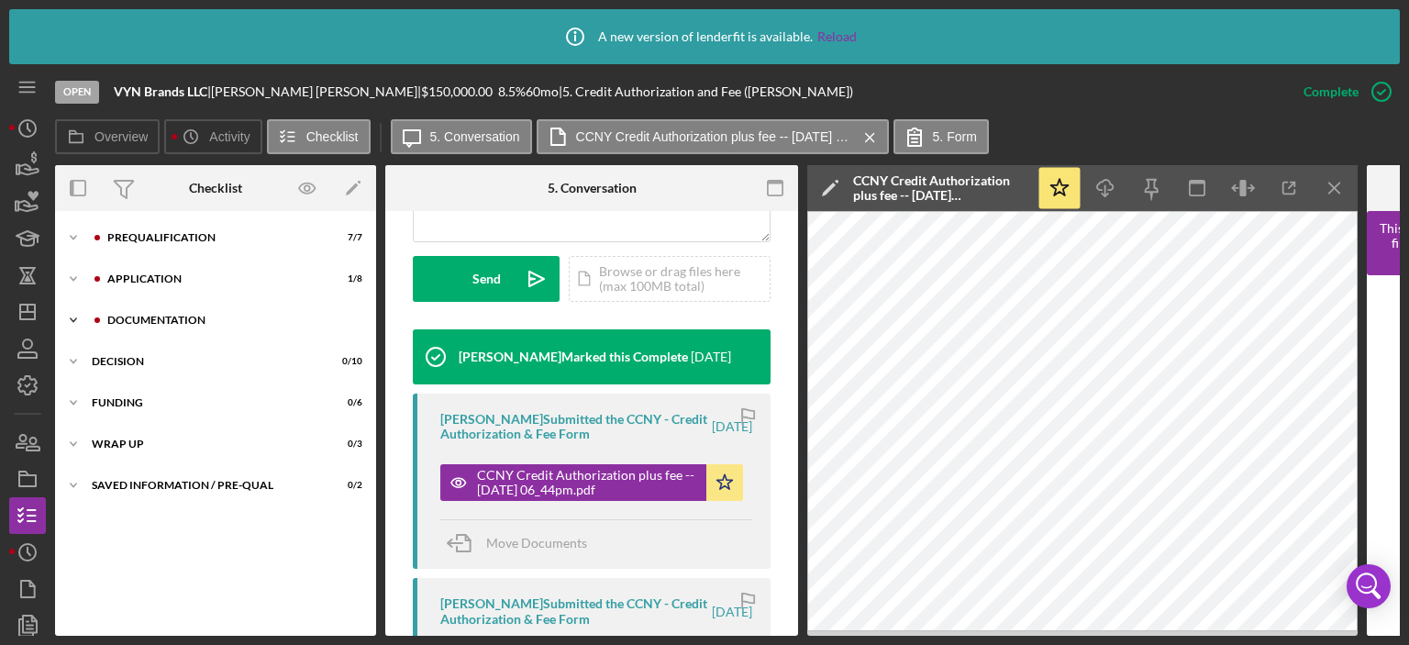
click at [73, 239] on polyline at bounding box center [74, 238] width 6 height 4
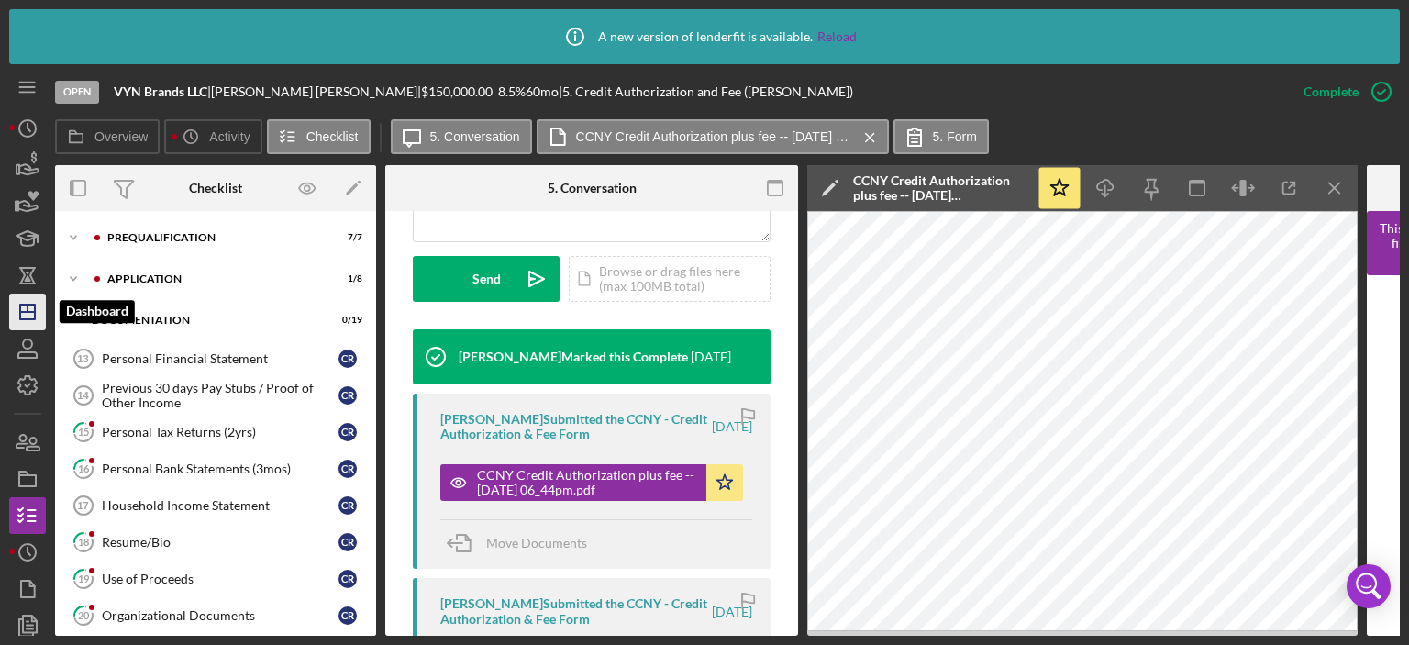
click at [21, 309] on icon "Icon/Dashboard" at bounding box center [28, 312] width 46 height 46
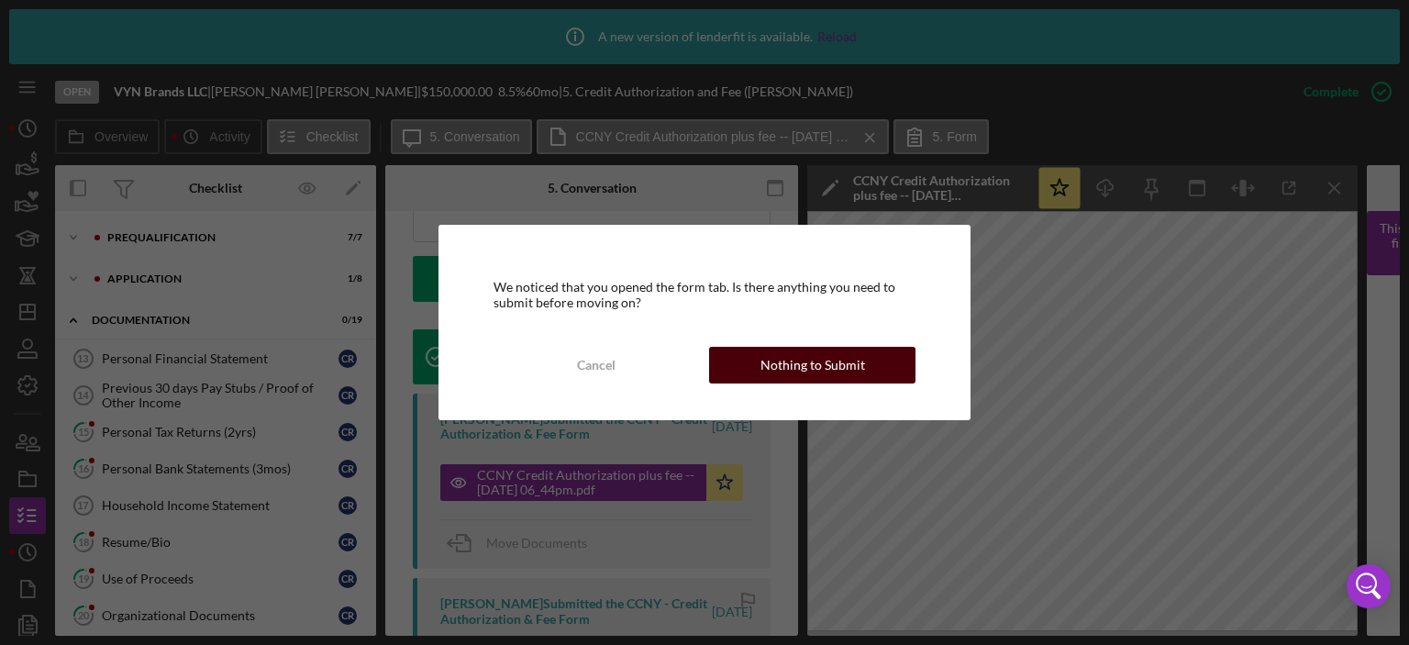
click at [737, 371] on button "Nothing to Submit" at bounding box center [812, 365] width 206 height 37
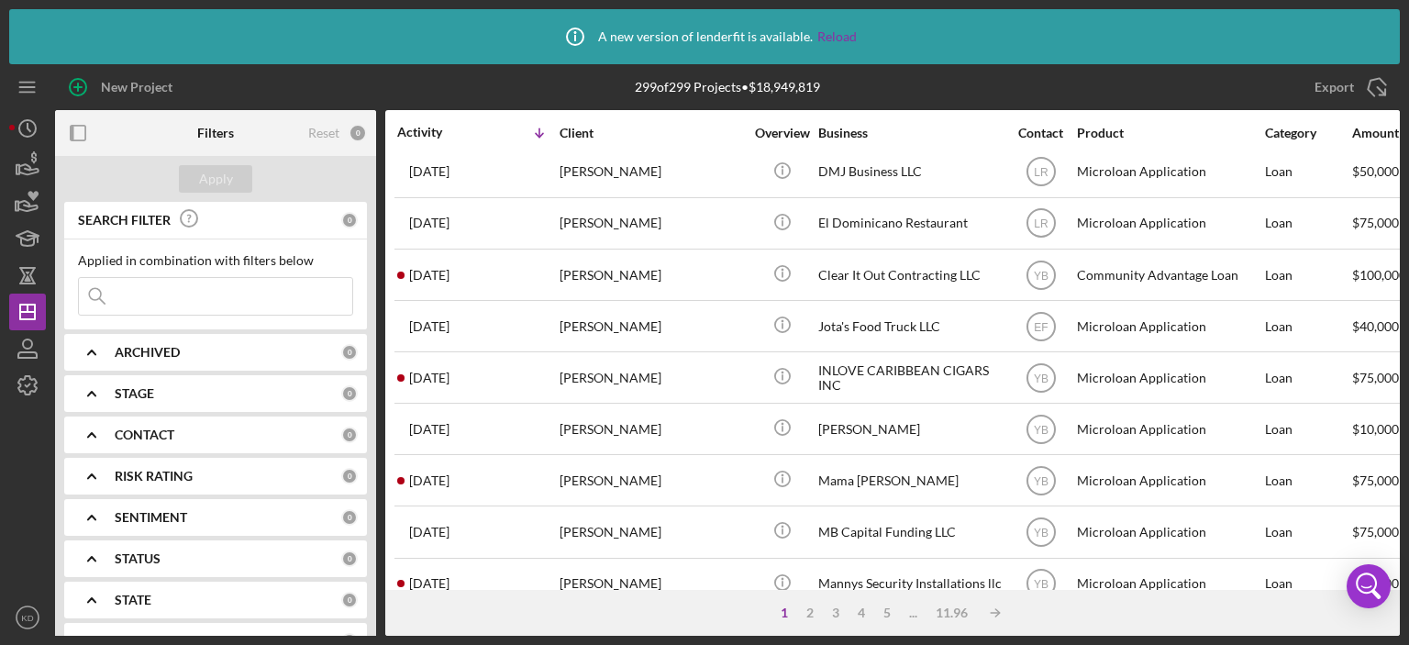
scroll to position [771, 0]
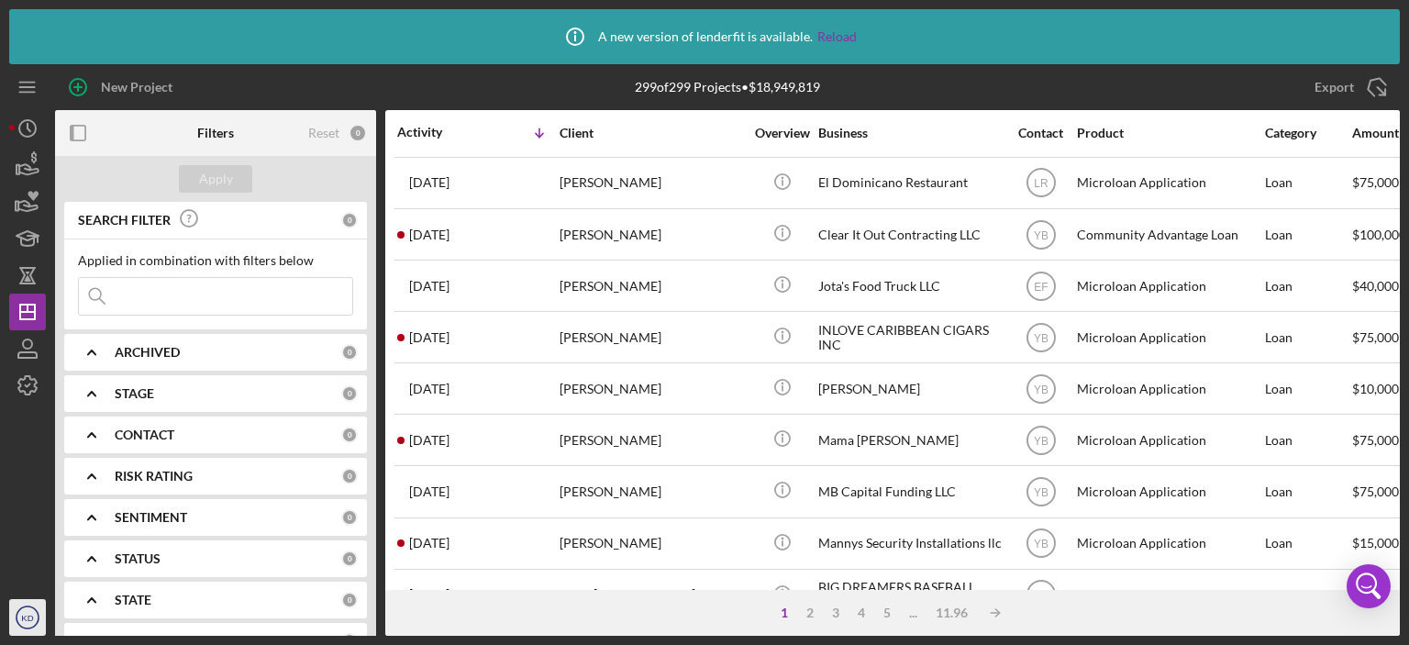
click at [33, 611] on icon "KD" at bounding box center [27, 618] width 37 height 46
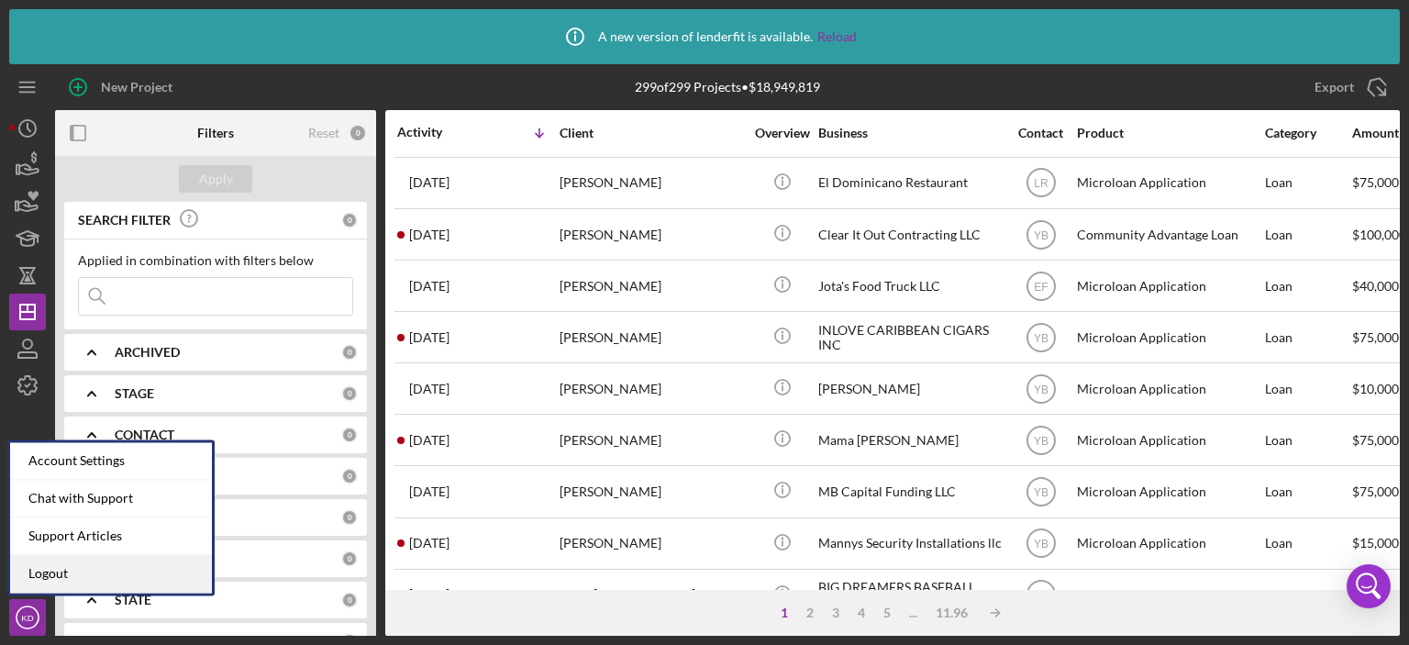
click at [60, 575] on link "Logout" at bounding box center [111, 574] width 202 height 38
